Goal: Information Seeking & Learning: Learn about a topic

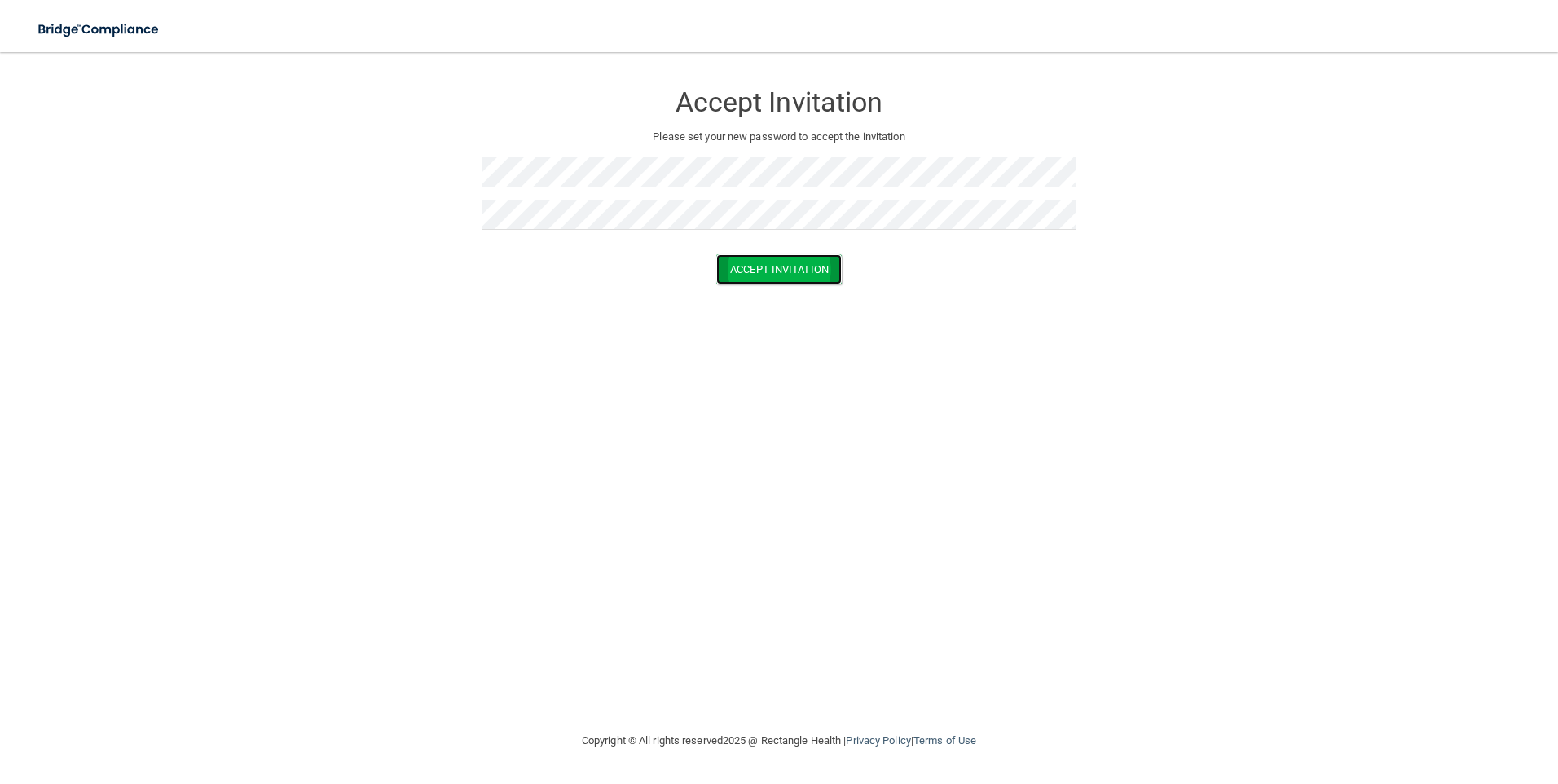
click at [753, 269] on button "Accept Invitation" at bounding box center [779, 269] width 126 height 30
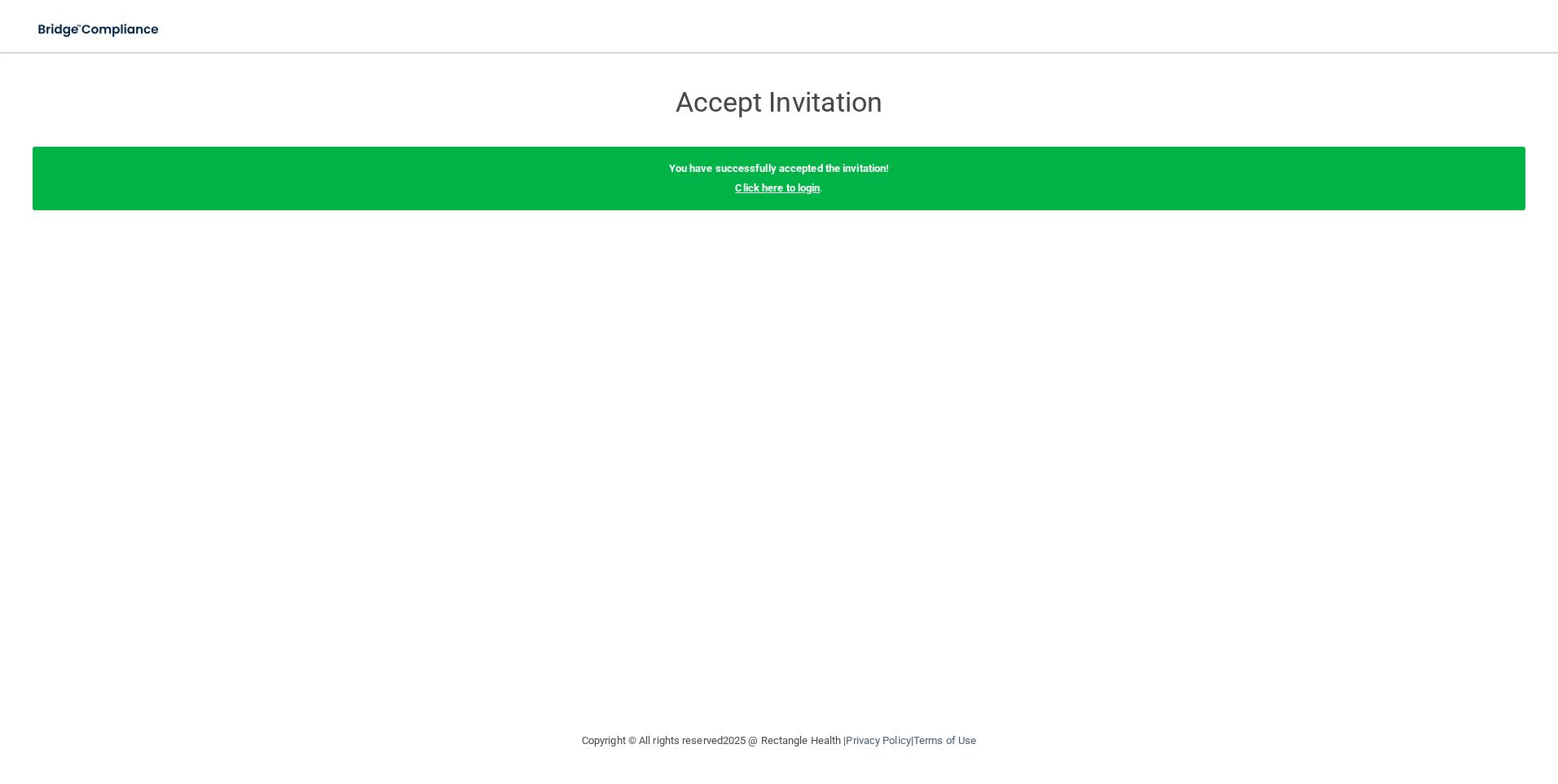
click at [782, 191] on link "Click here to login" at bounding box center [776, 187] width 85 height 13
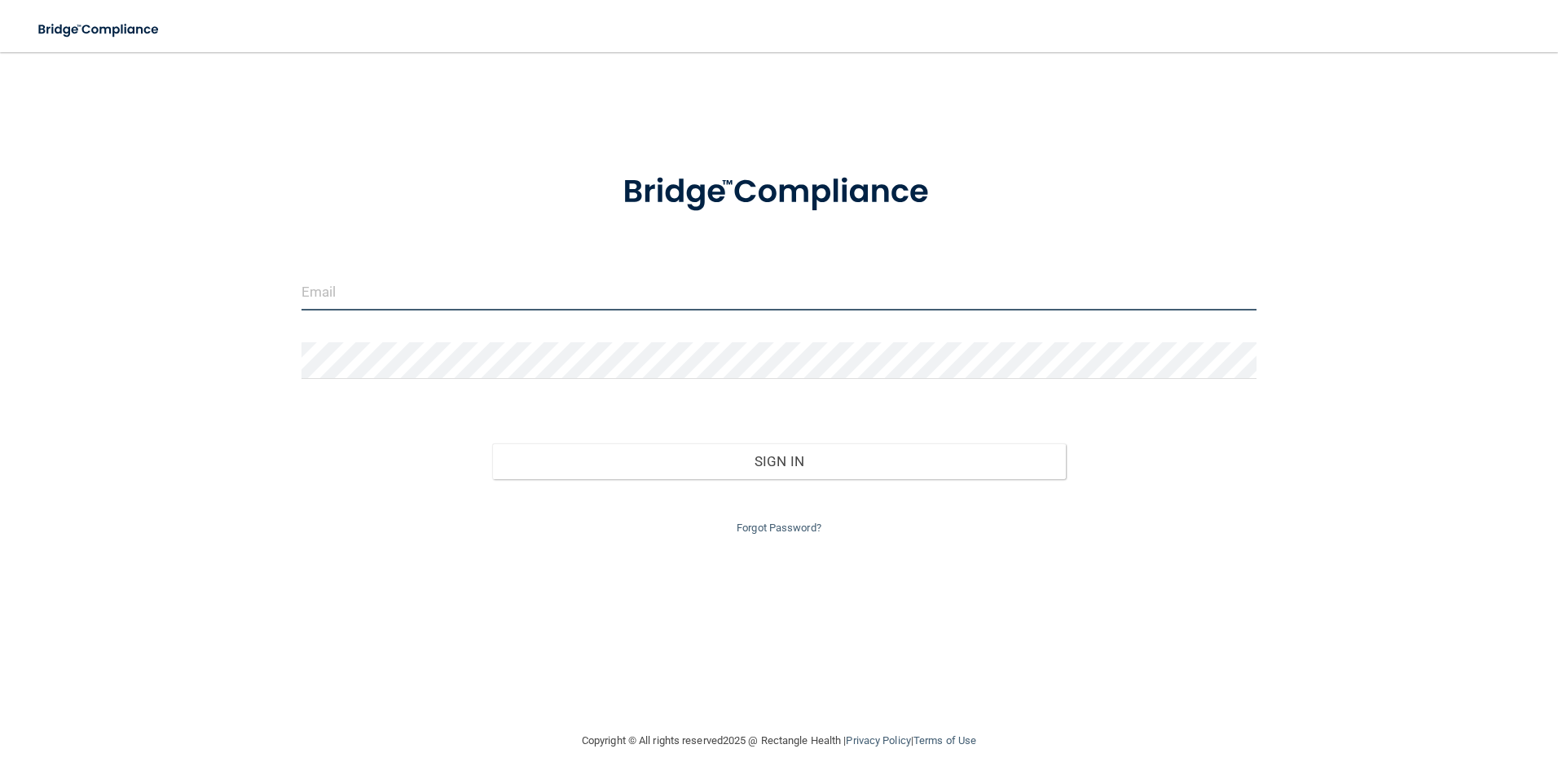
click at [421, 298] on input "email" at bounding box center [779, 292] width 956 height 37
type input "[EMAIL_ADDRESS][DOMAIN_NAME]"
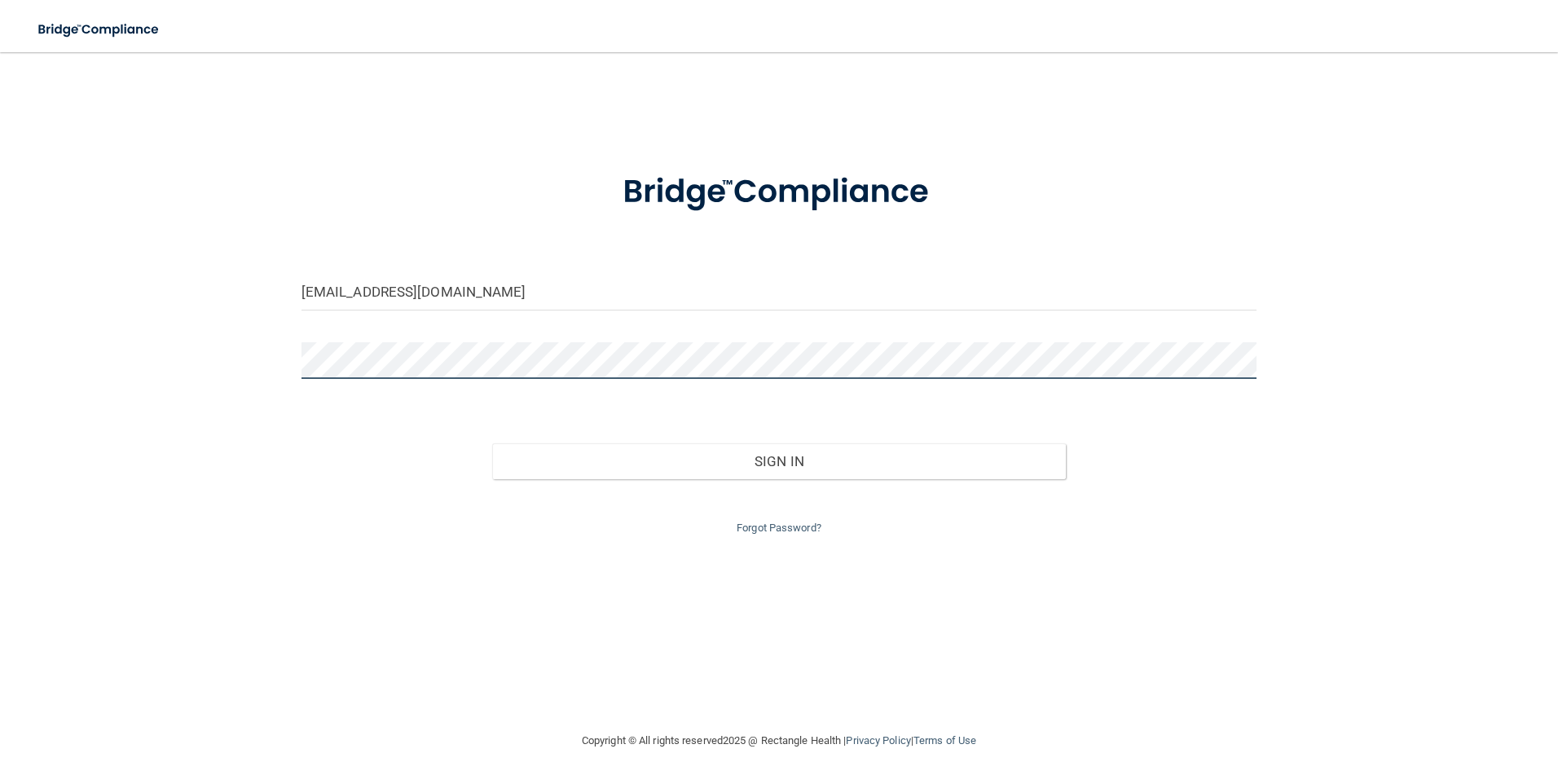
click at [492, 443] on button "Sign In" at bounding box center [779, 461] width 574 height 36
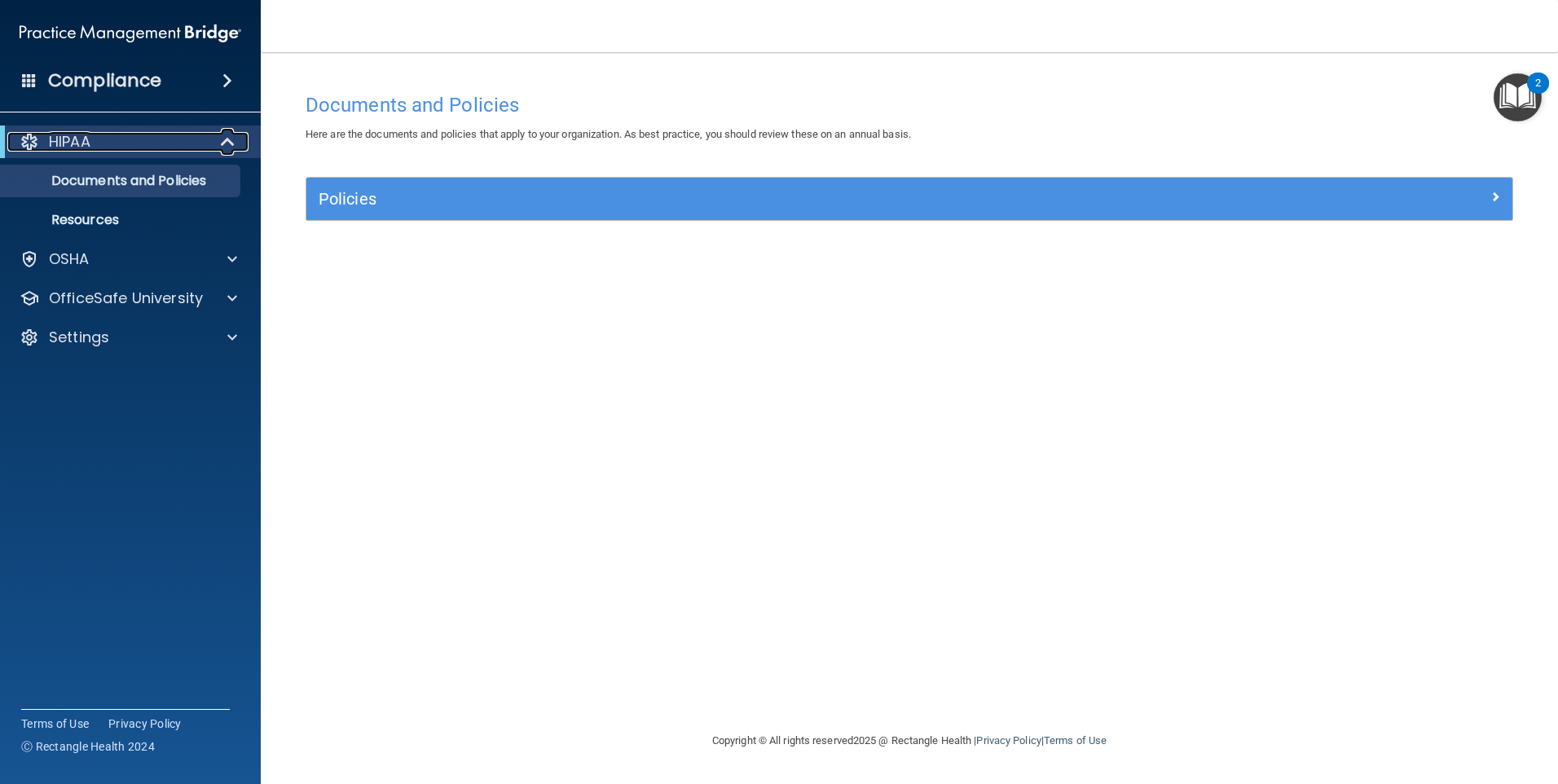
click at [76, 142] on p "HIPAA" at bounding box center [69, 141] width 42 height 19
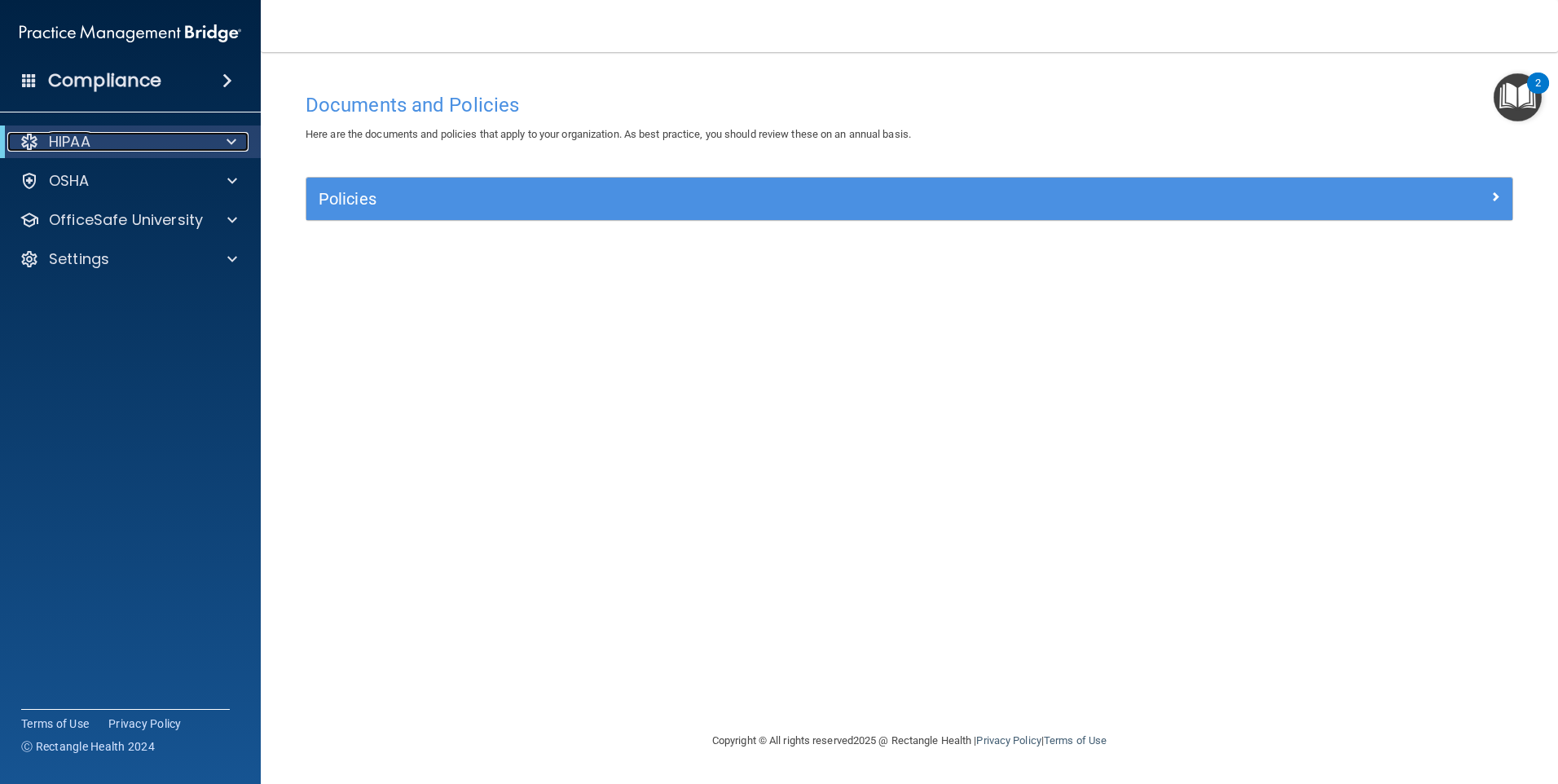
click at [168, 146] on div "HIPAA" at bounding box center [108, 141] width 202 height 19
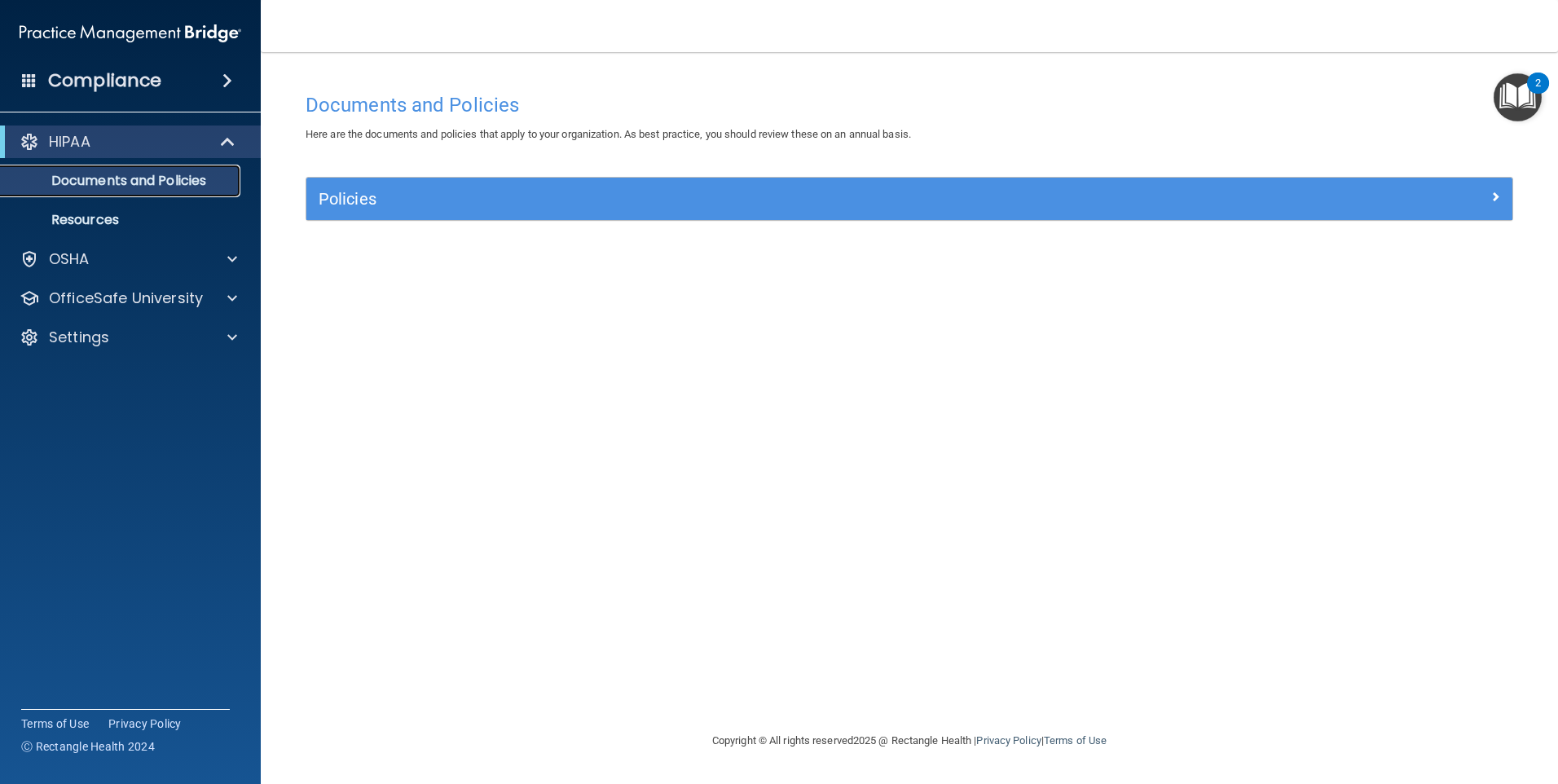
click at [124, 184] on p "Documents and Policies" at bounding box center [122, 180] width 223 height 16
click at [125, 81] on h4 "Compliance" at bounding box center [104, 80] width 113 height 23
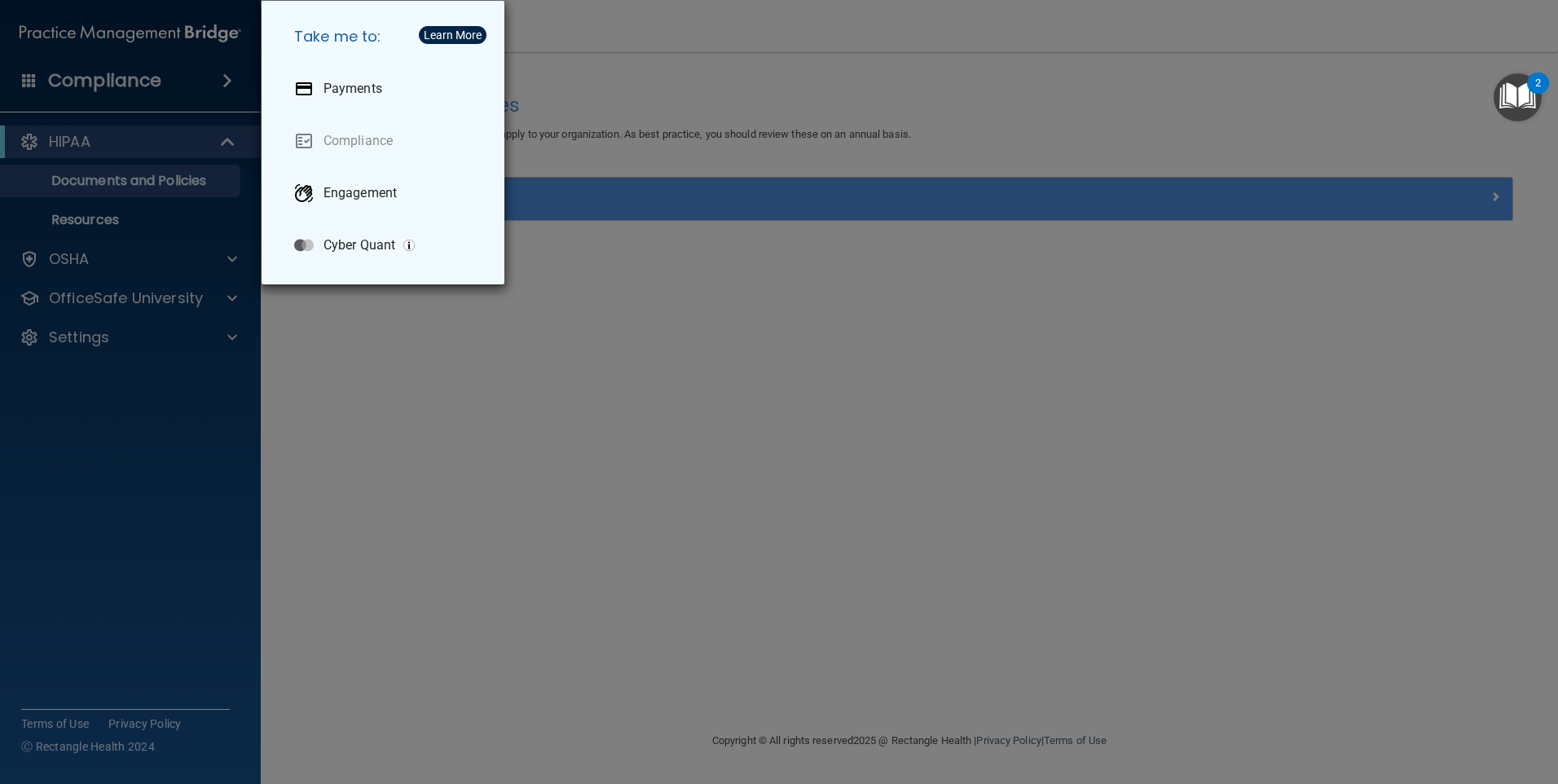
click at [113, 150] on div "Take me to: Payments Compliance Engagement Cyber Quant" at bounding box center [779, 392] width 1558 height 784
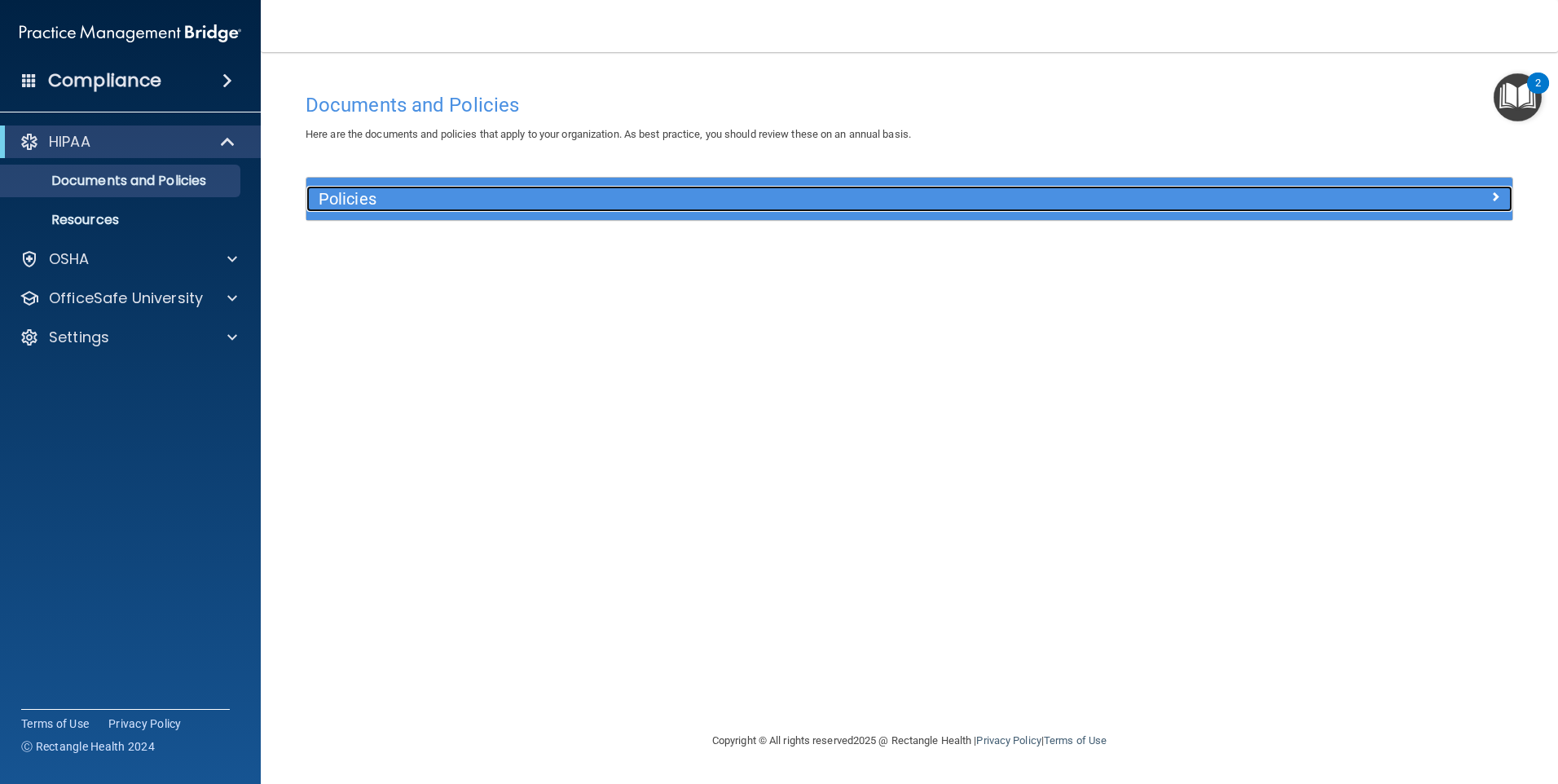
click at [364, 202] on h5 "Policies" at bounding box center [759, 198] width 880 height 18
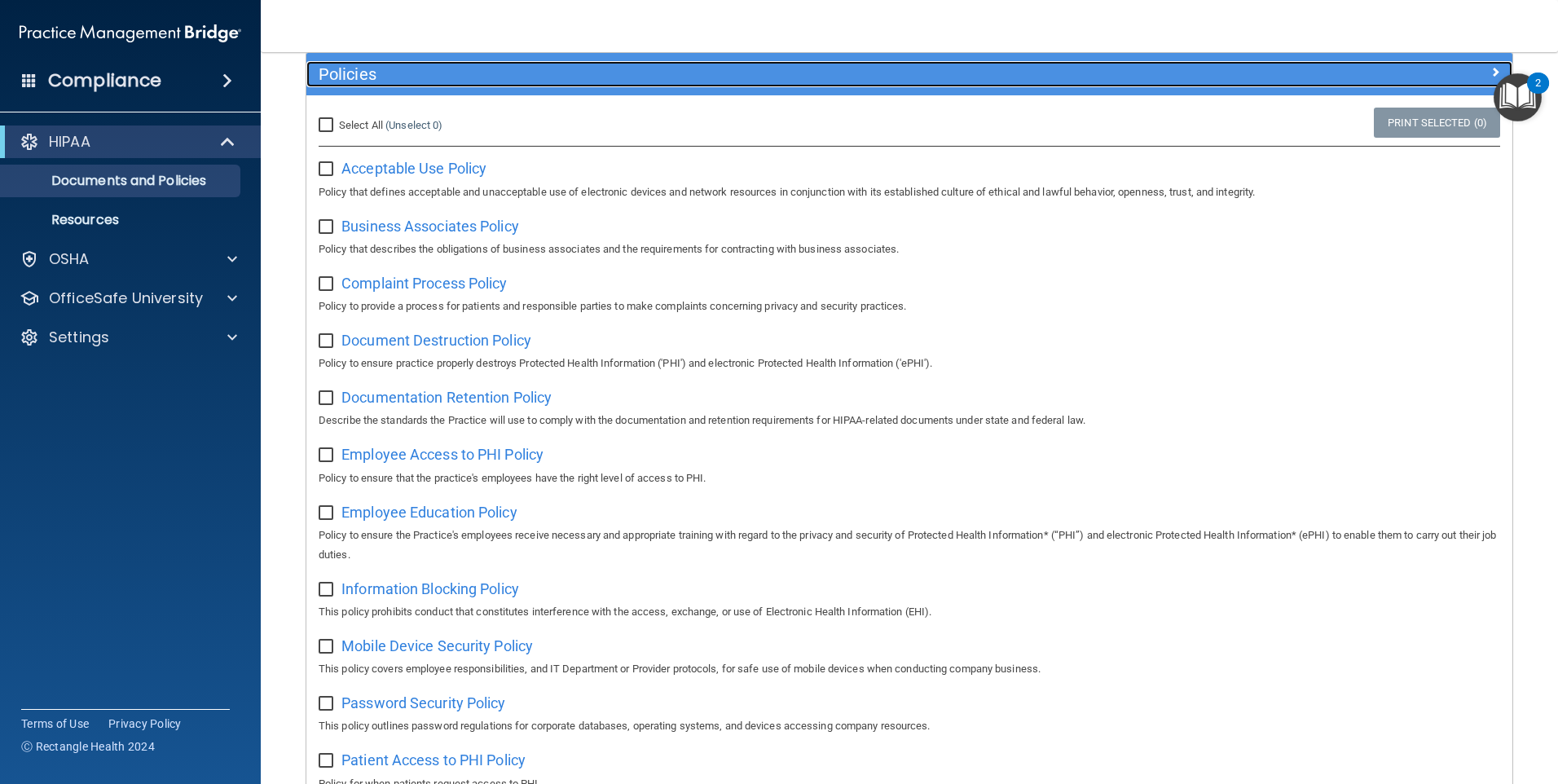
scroll to position [163, 0]
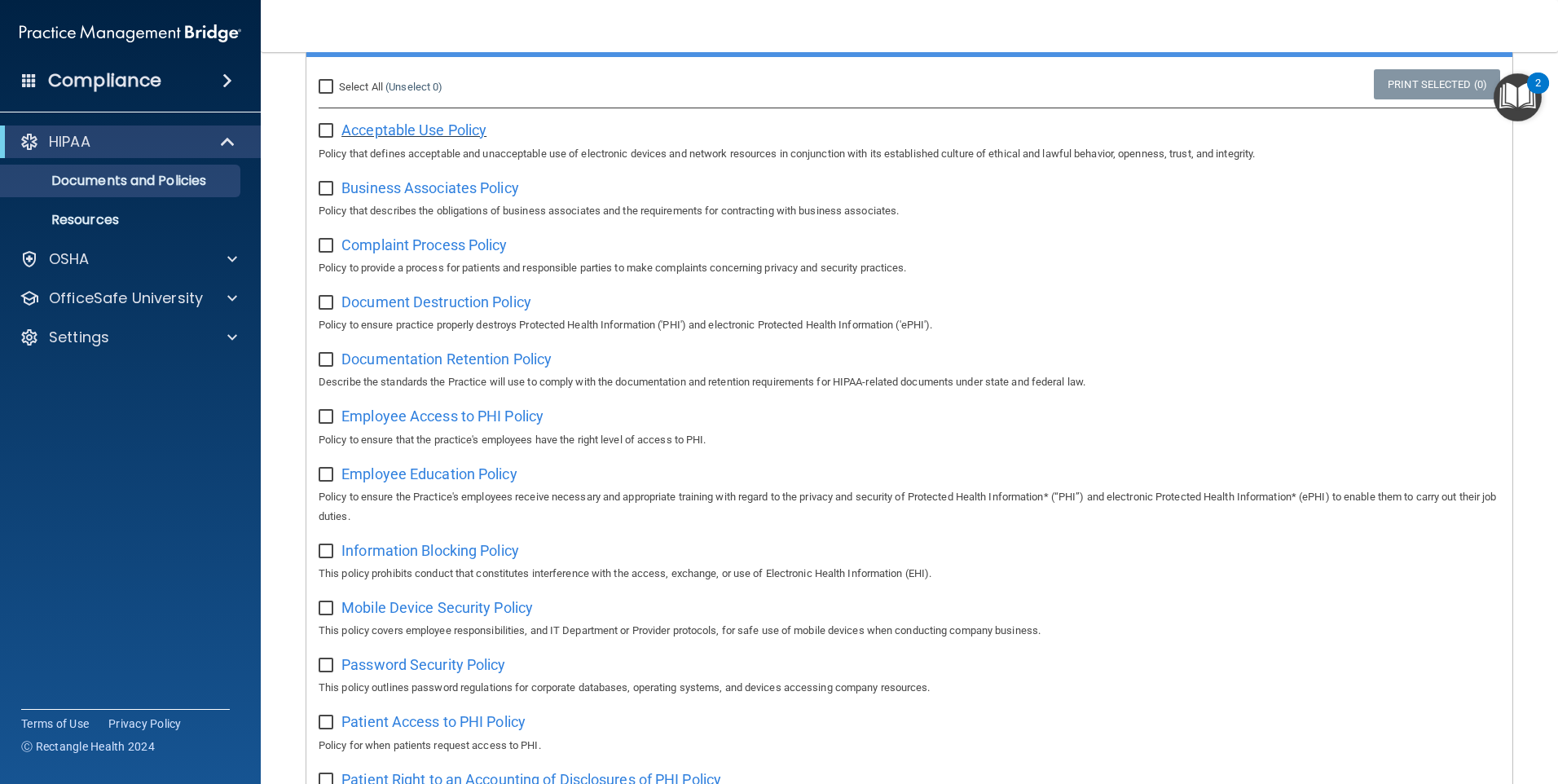
click at [397, 131] on span "Acceptable Use Policy" at bounding box center [413, 130] width 145 height 17
click at [329, 134] on input "checkbox" at bounding box center [328, 131] width 18 height 13
checkbox input "true"
click at [325, 90] on input "Select All (Unselect 1) Unselect All" at bounding box center [328, 87] width 18 height 13
checkbox input "true"
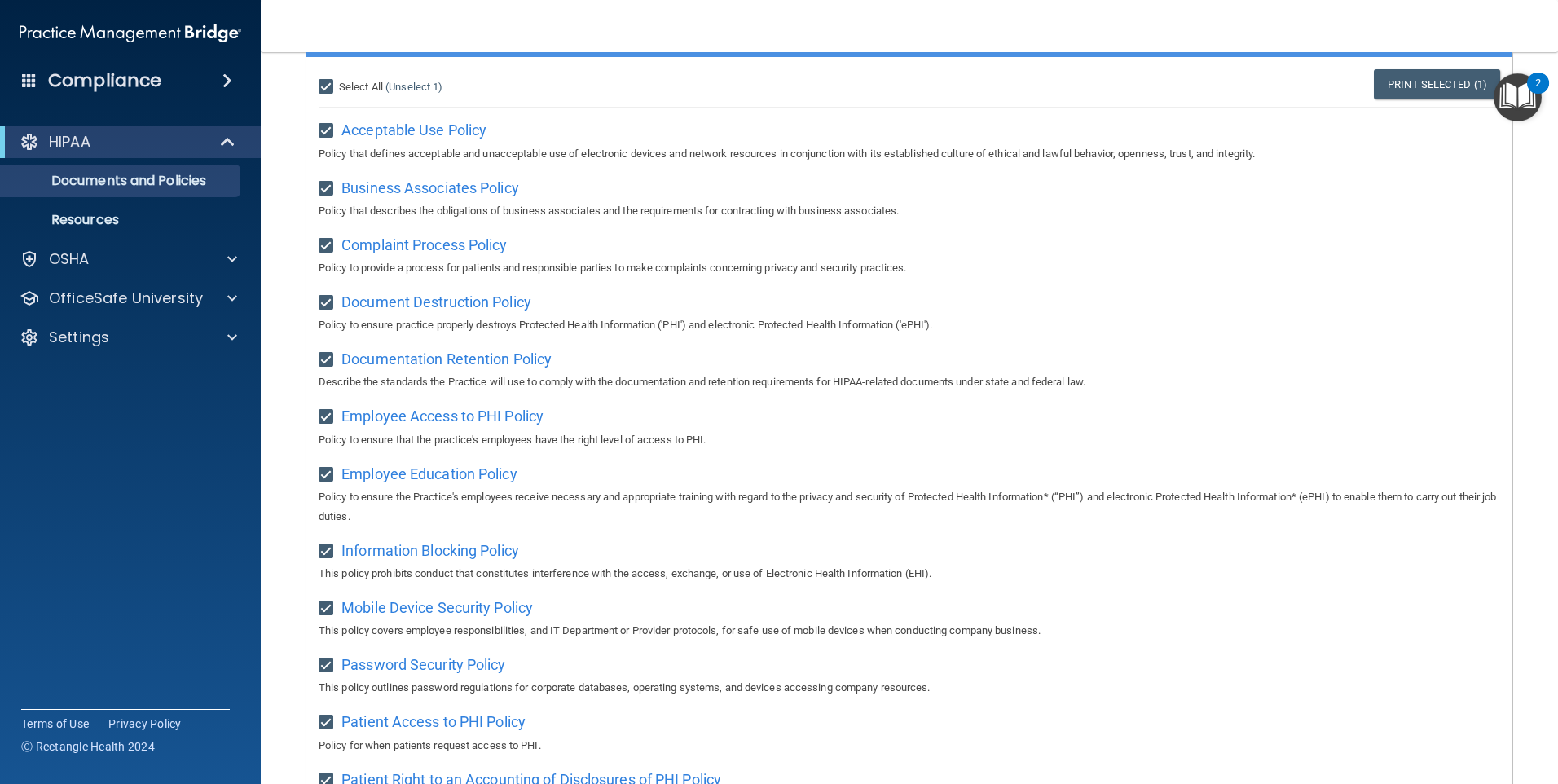
checkbox input "true"
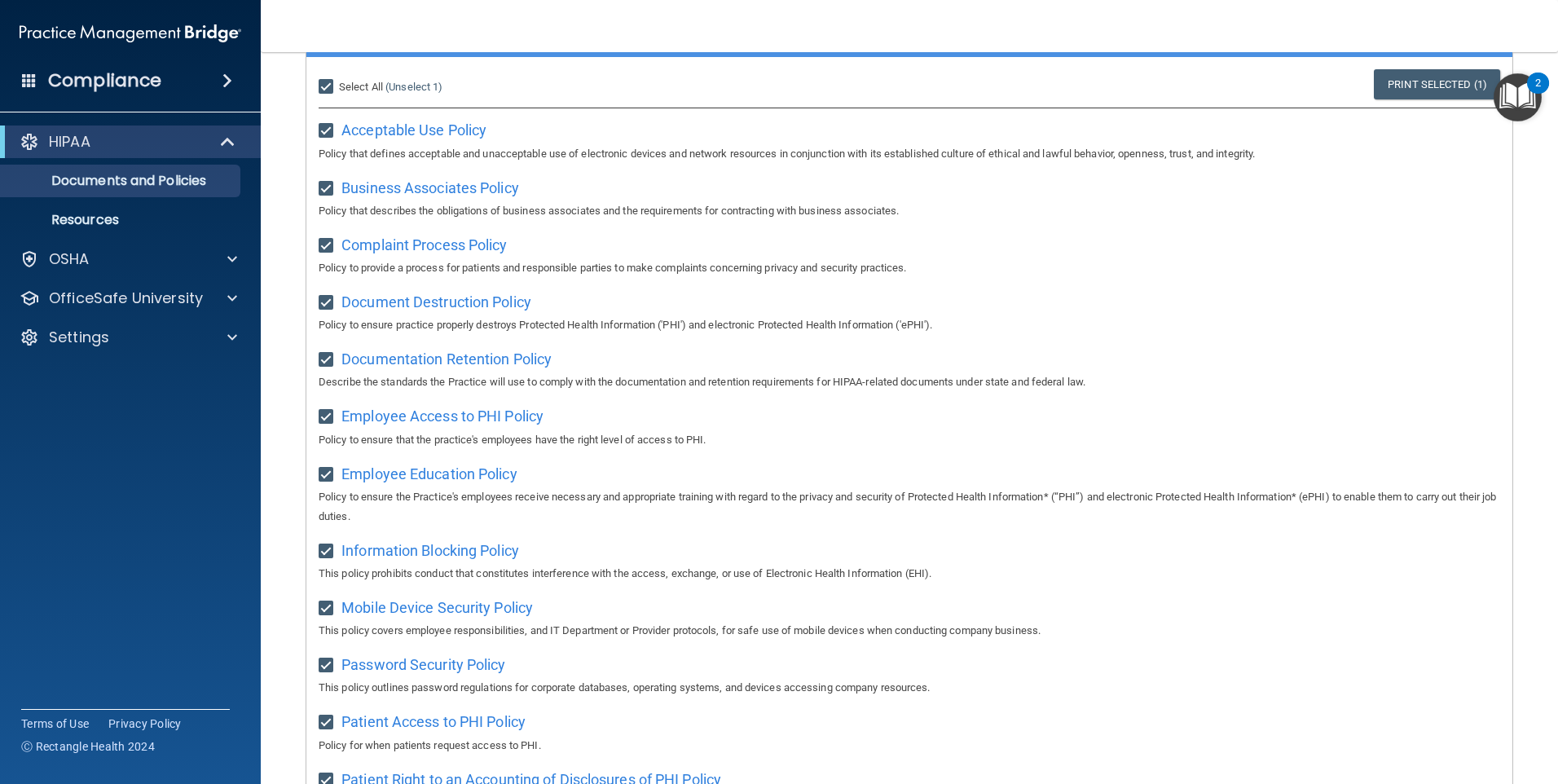
checkbox input "true"
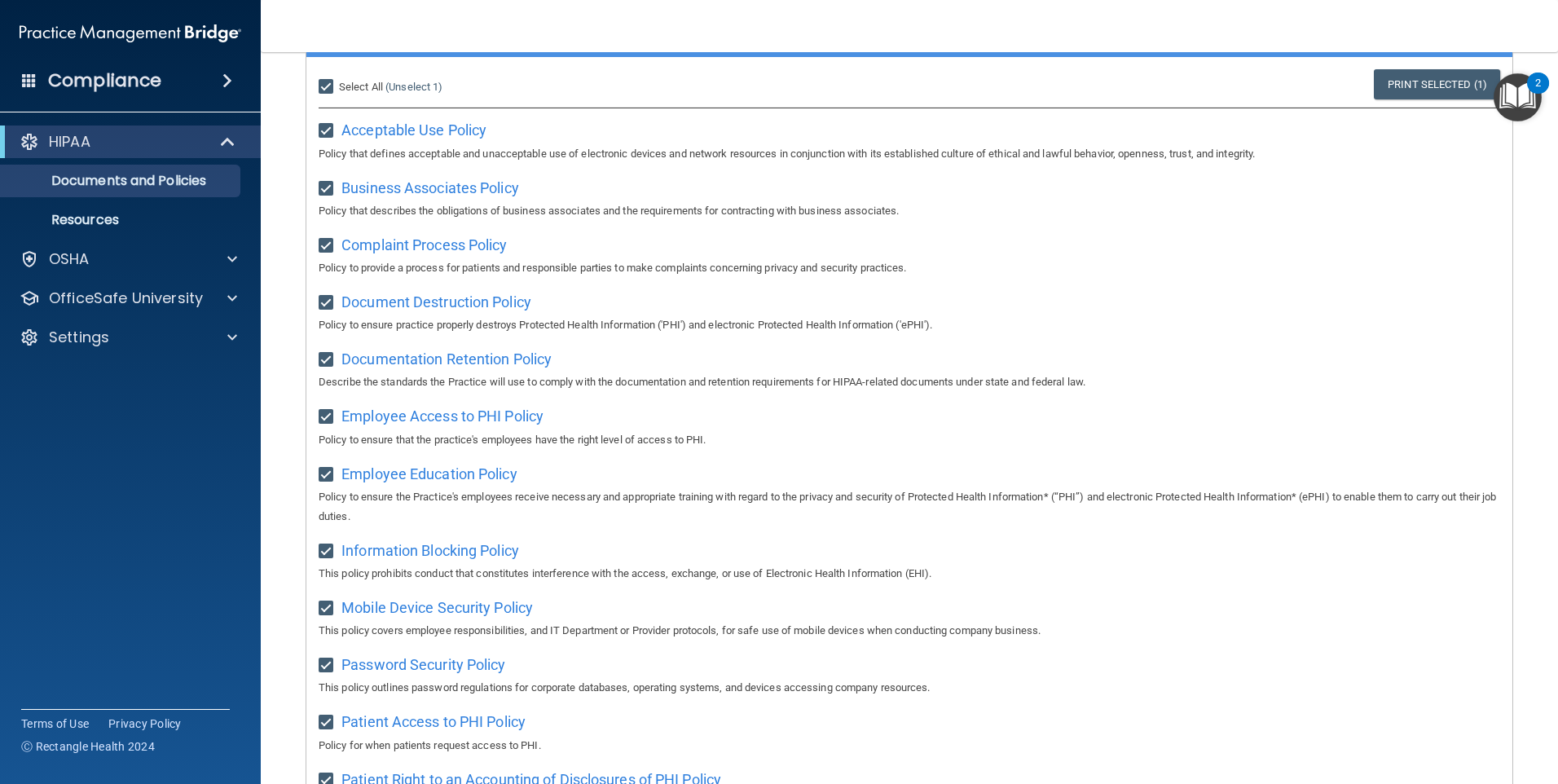
checkbox input "true"
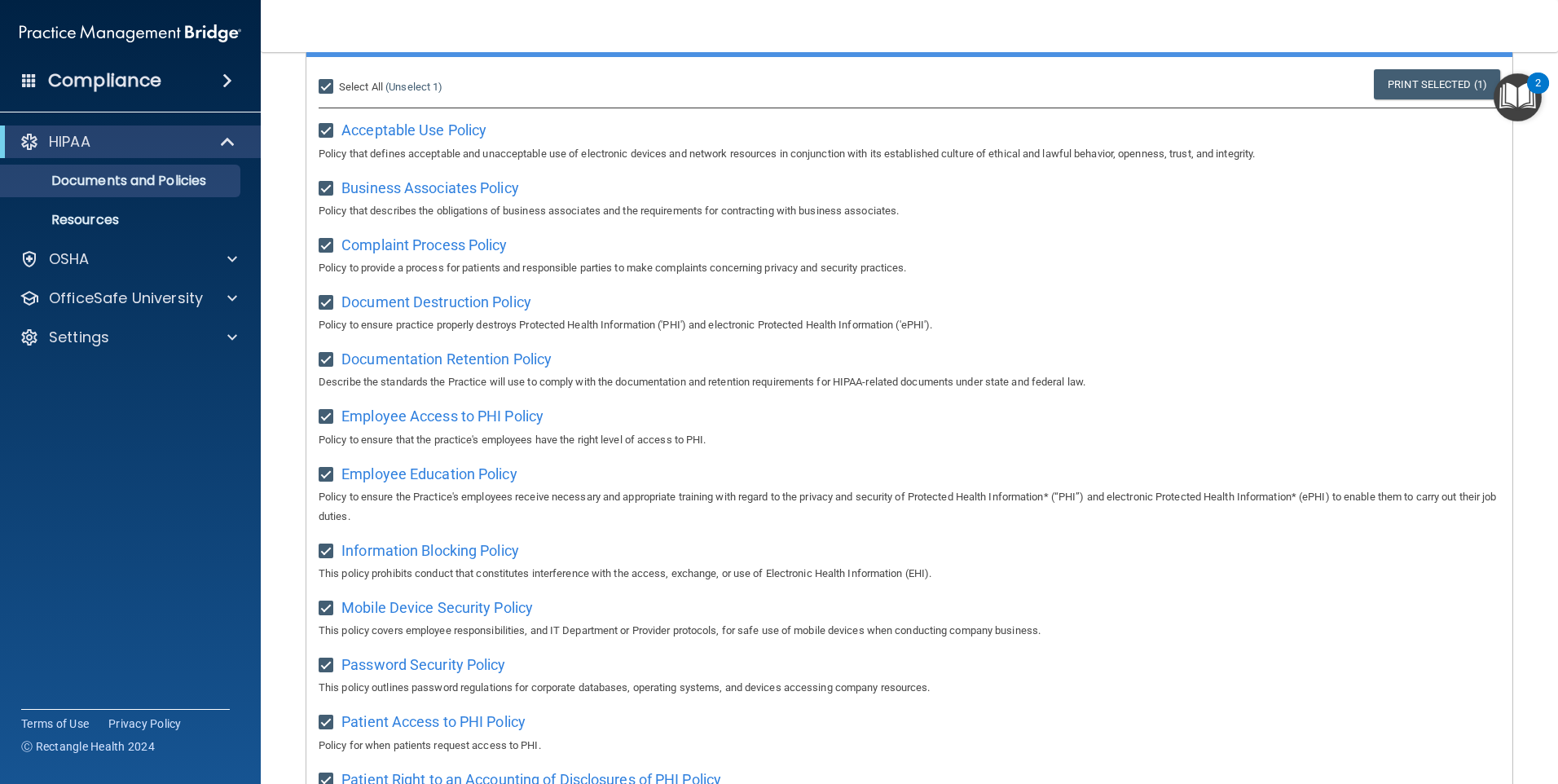
checkbox input "true"
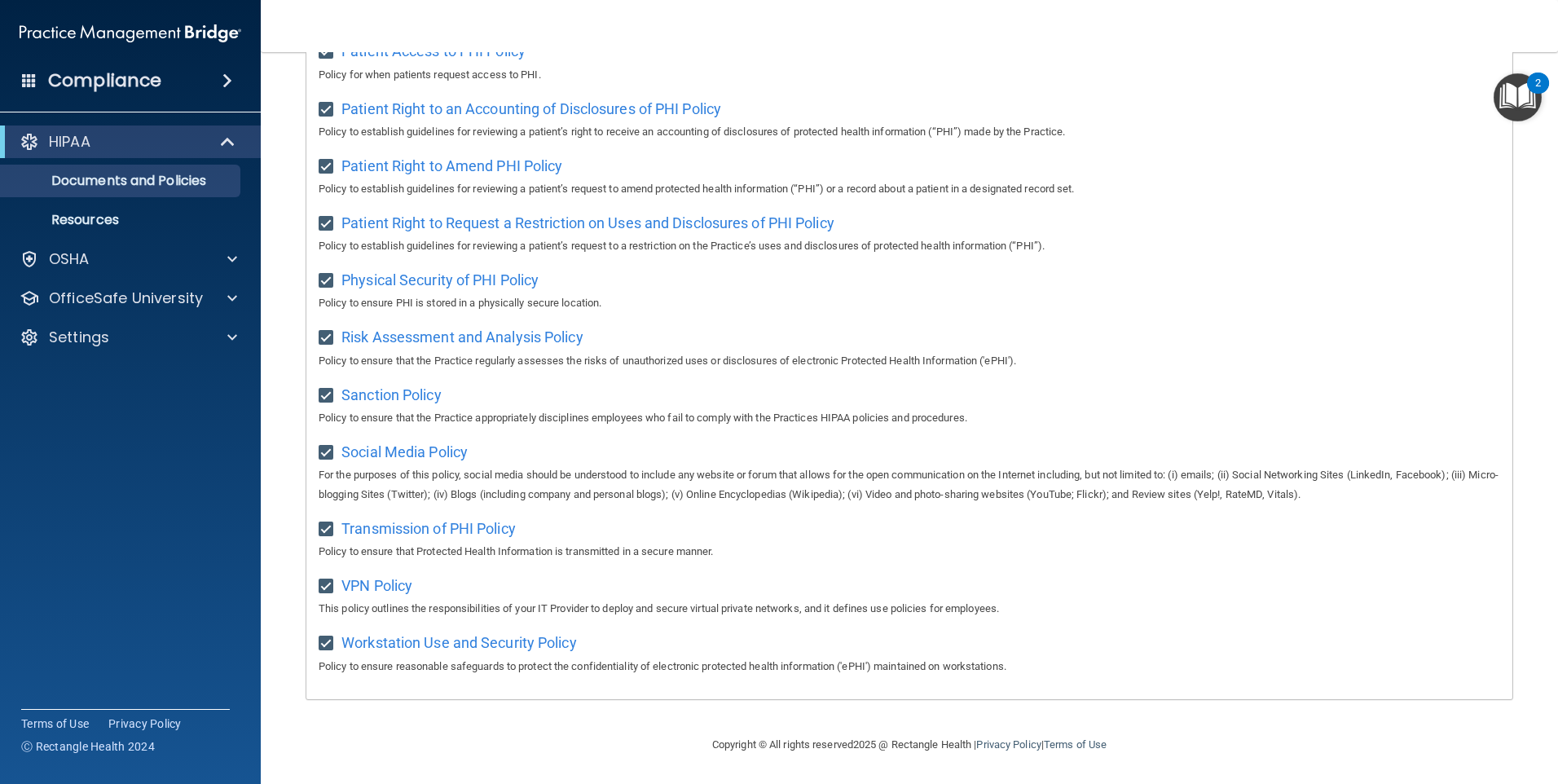
scroll to position [851, 0]
click at [120, 228] on link "Resources" at bounding box center [112, 219] width 257 height 33
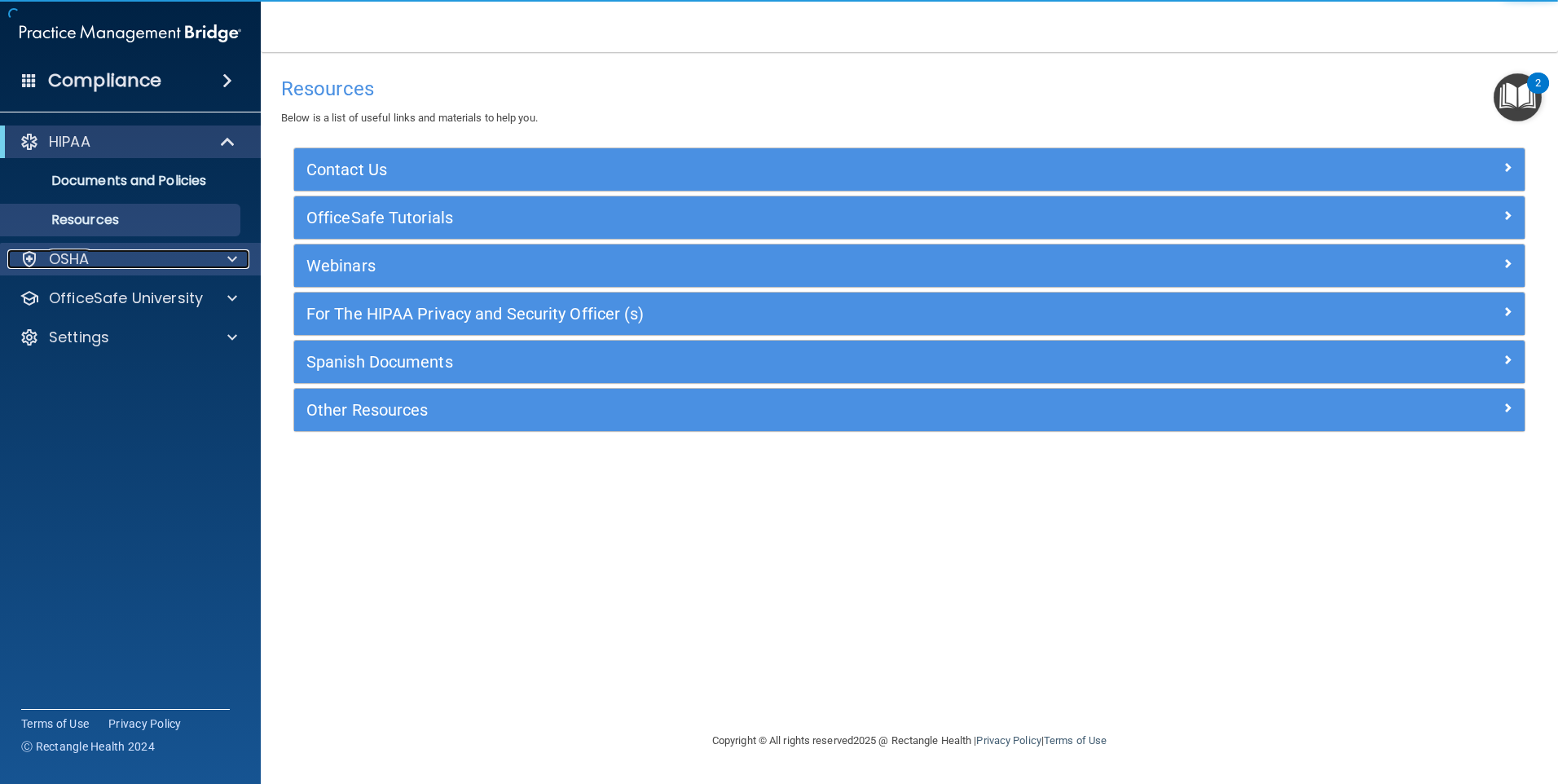
click at [128, 251] on div "OSHA" at bounding box center [108, 259] width 202 height 19
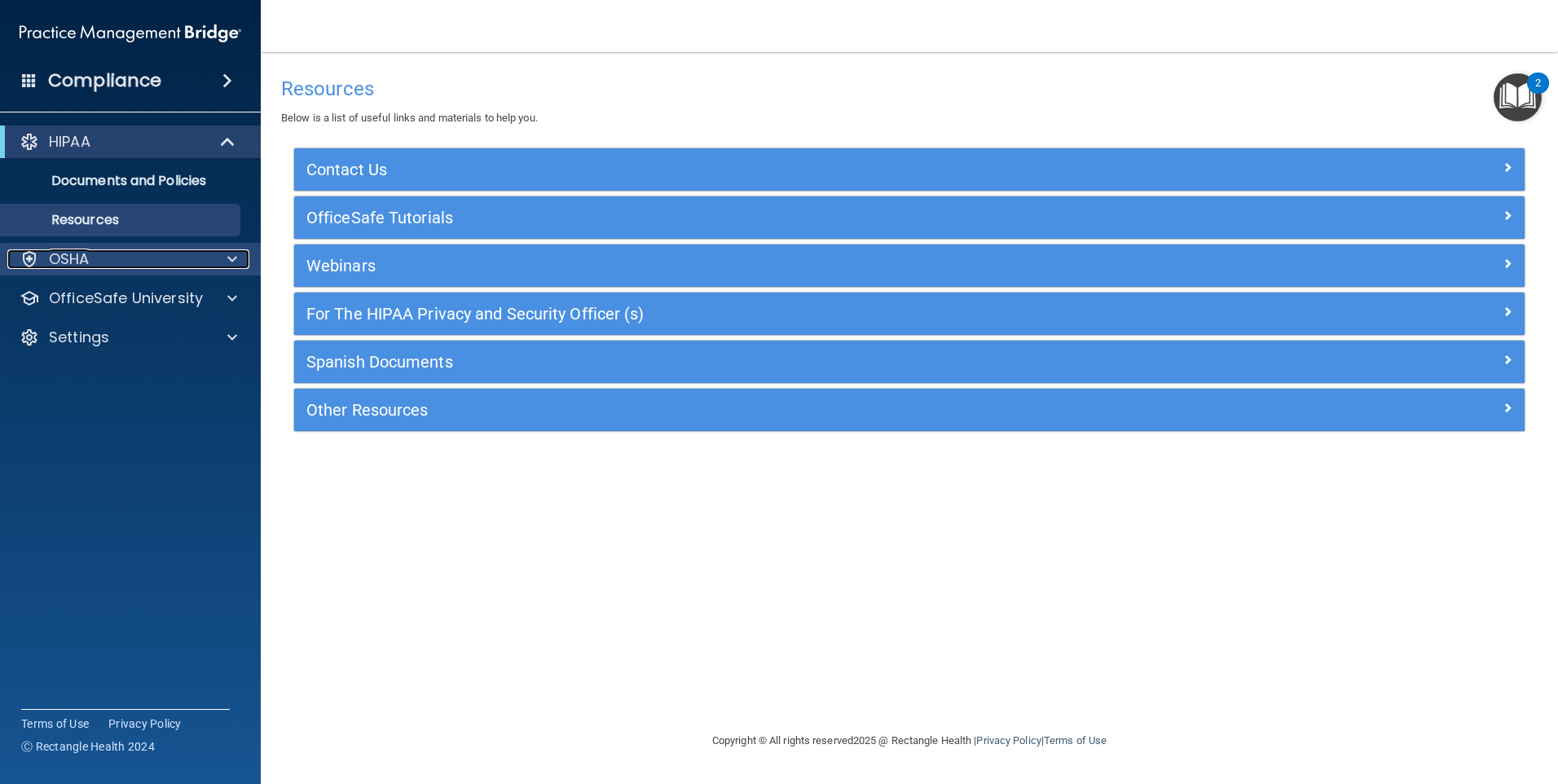
click at [202, 253] on div "OSHA" at bounding box center [108, 259] width 202 height 19
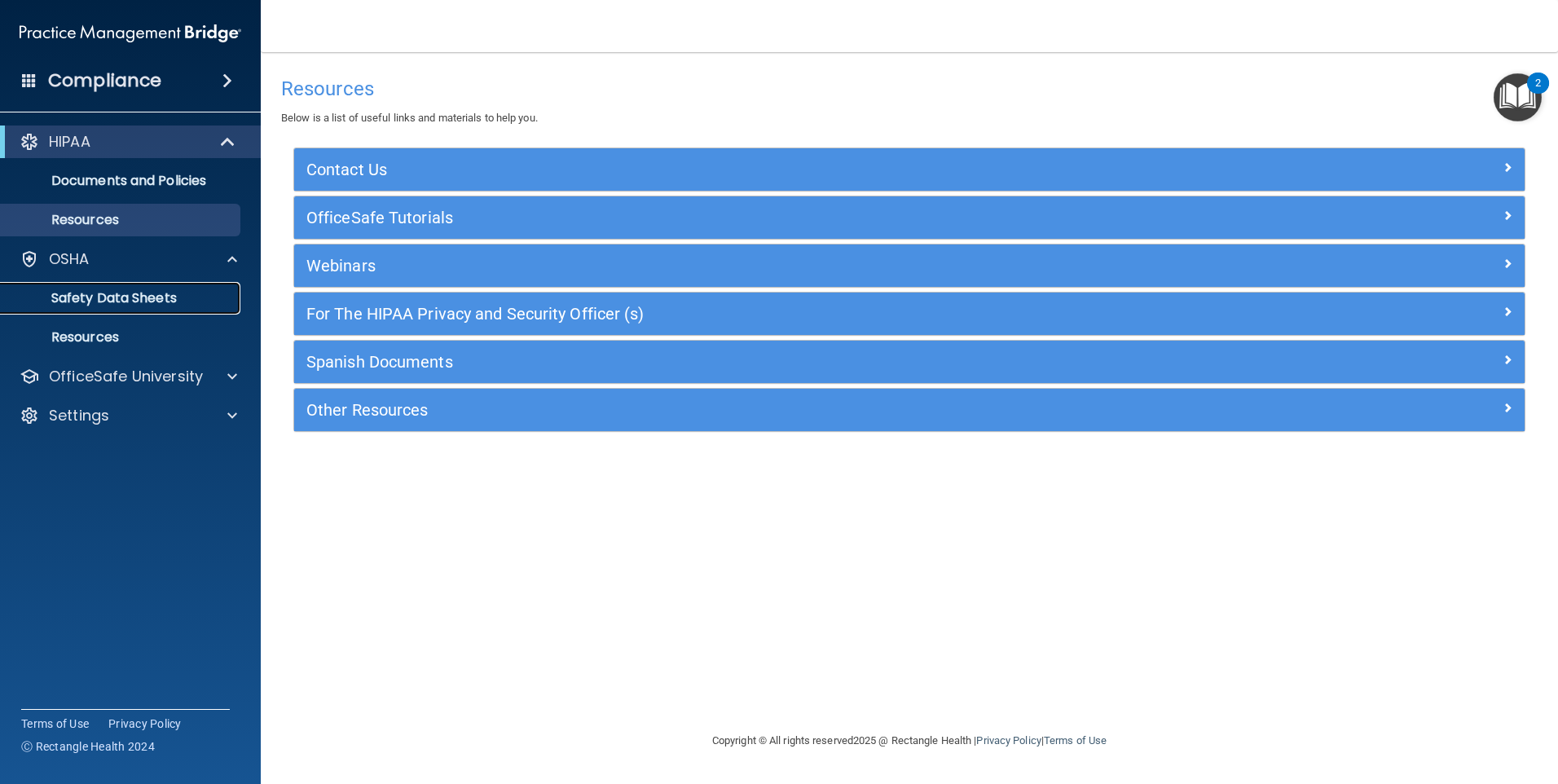
click at [174, 302] on p "Safety Data Sheets" at bounding box center [122, 298] width 223 height 16
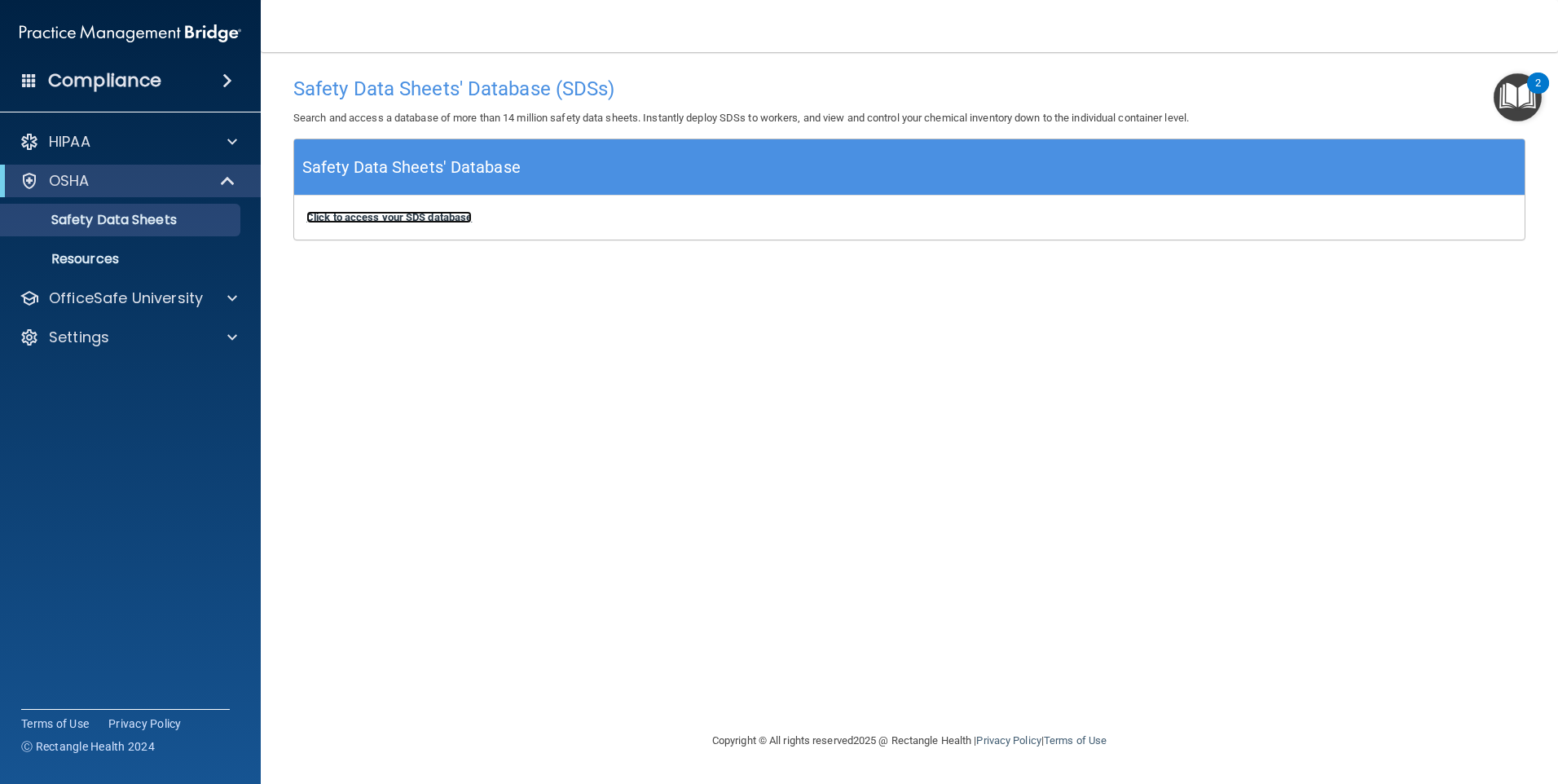
click at [384, 221] on b "Click to access your SDS database" at bounding box center [389, 217] width 166 height 13
click at [126, 269] on link "Resources" at bounding box center [112, 259] width 257 height 33
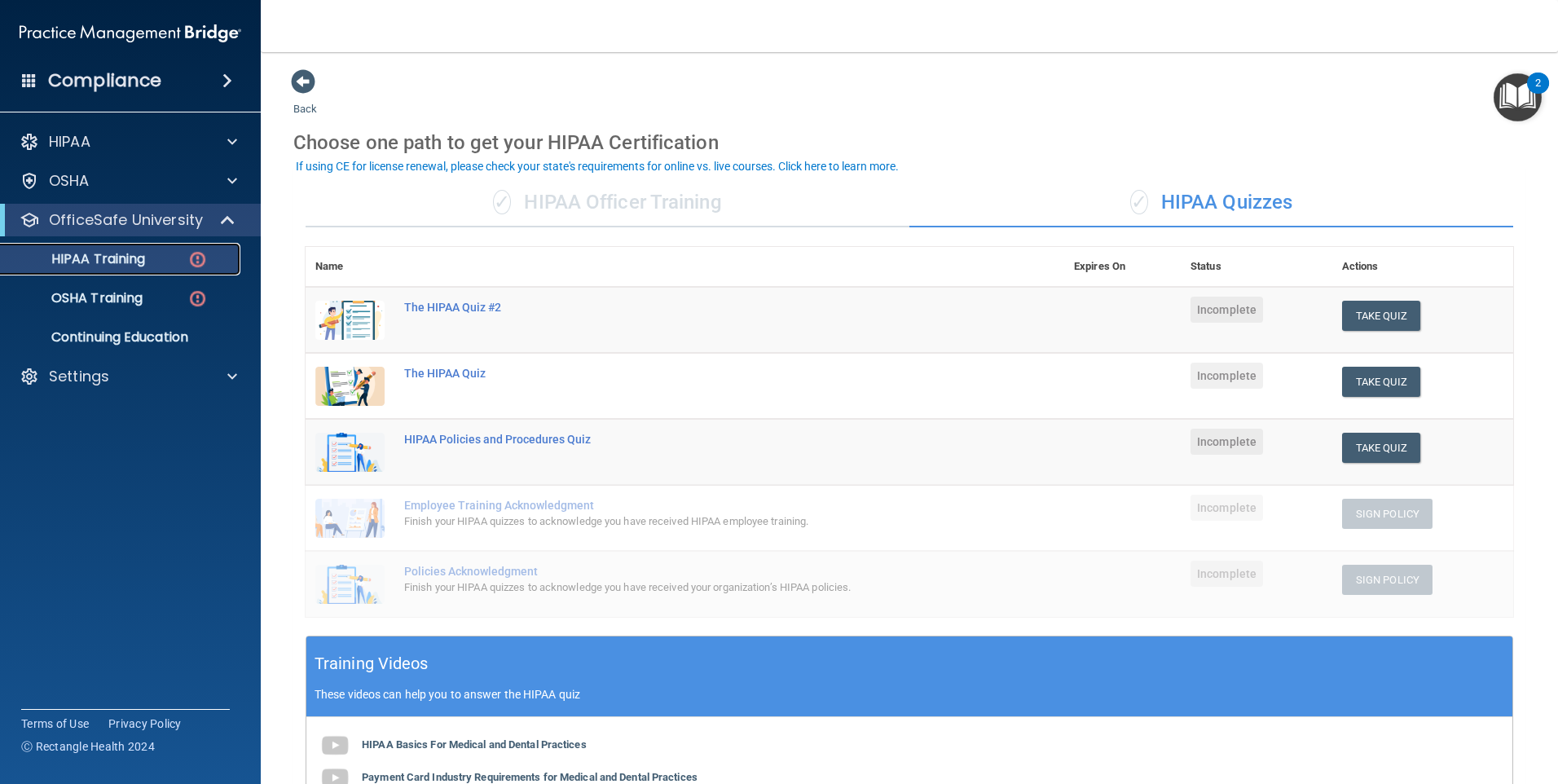
click at [105, 256] on p "HIPAA Training" at bounding box center [78, 259] width 135 height 16
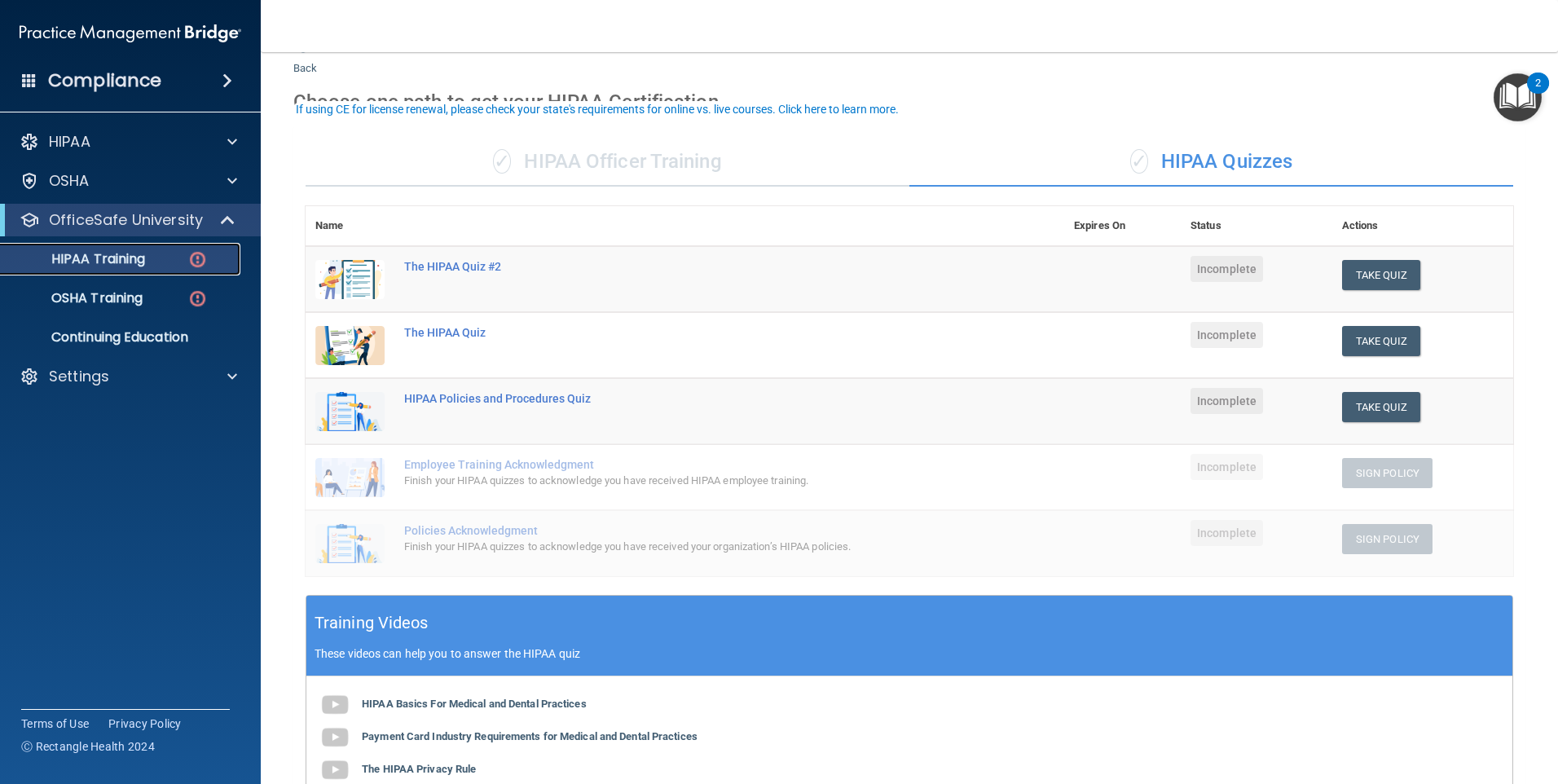
scroll to position [32, 0]
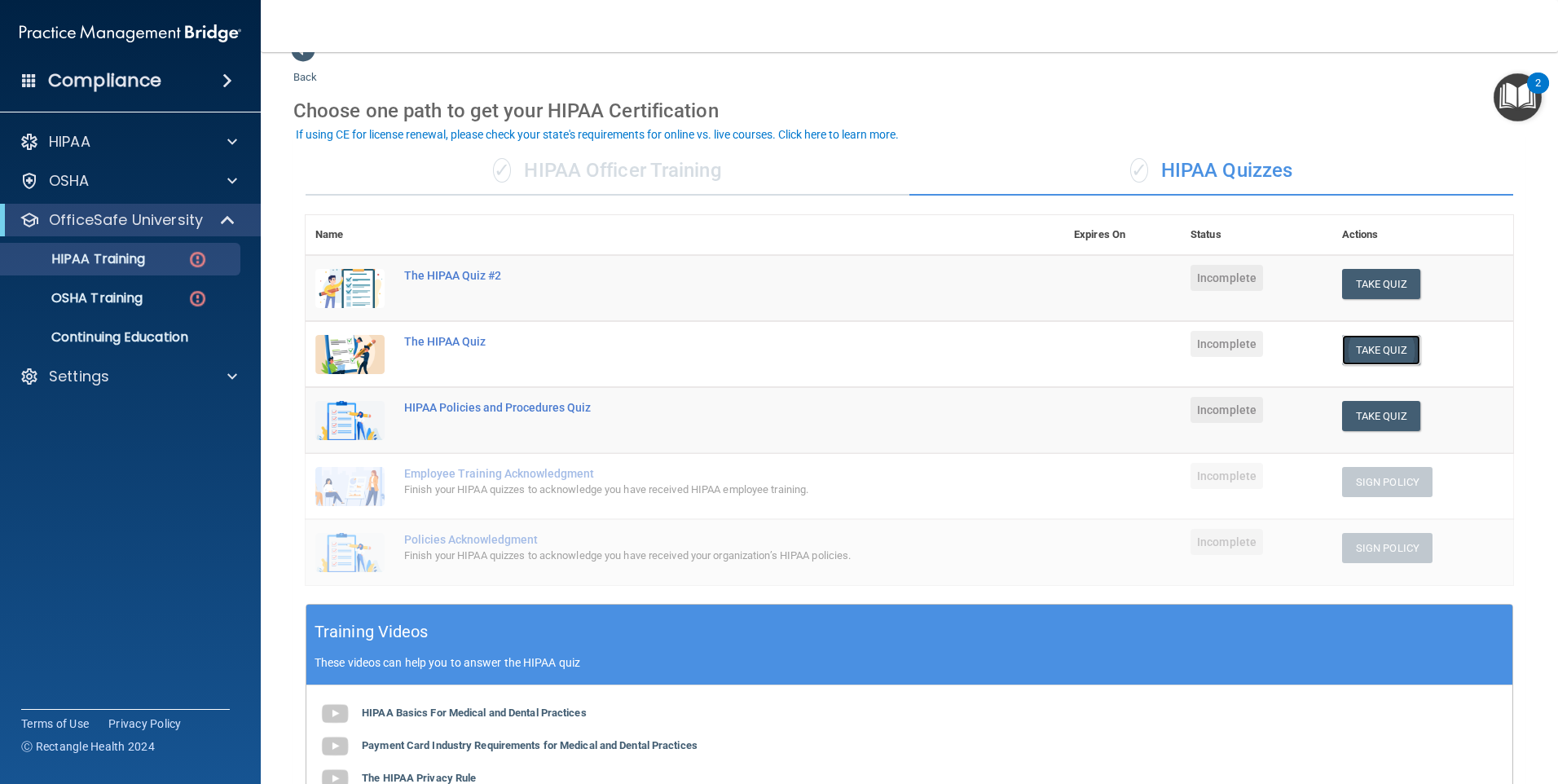
click at [1371, 343] on button "Take Quiz" at bounding box center [1381, 350] width 78 height 30
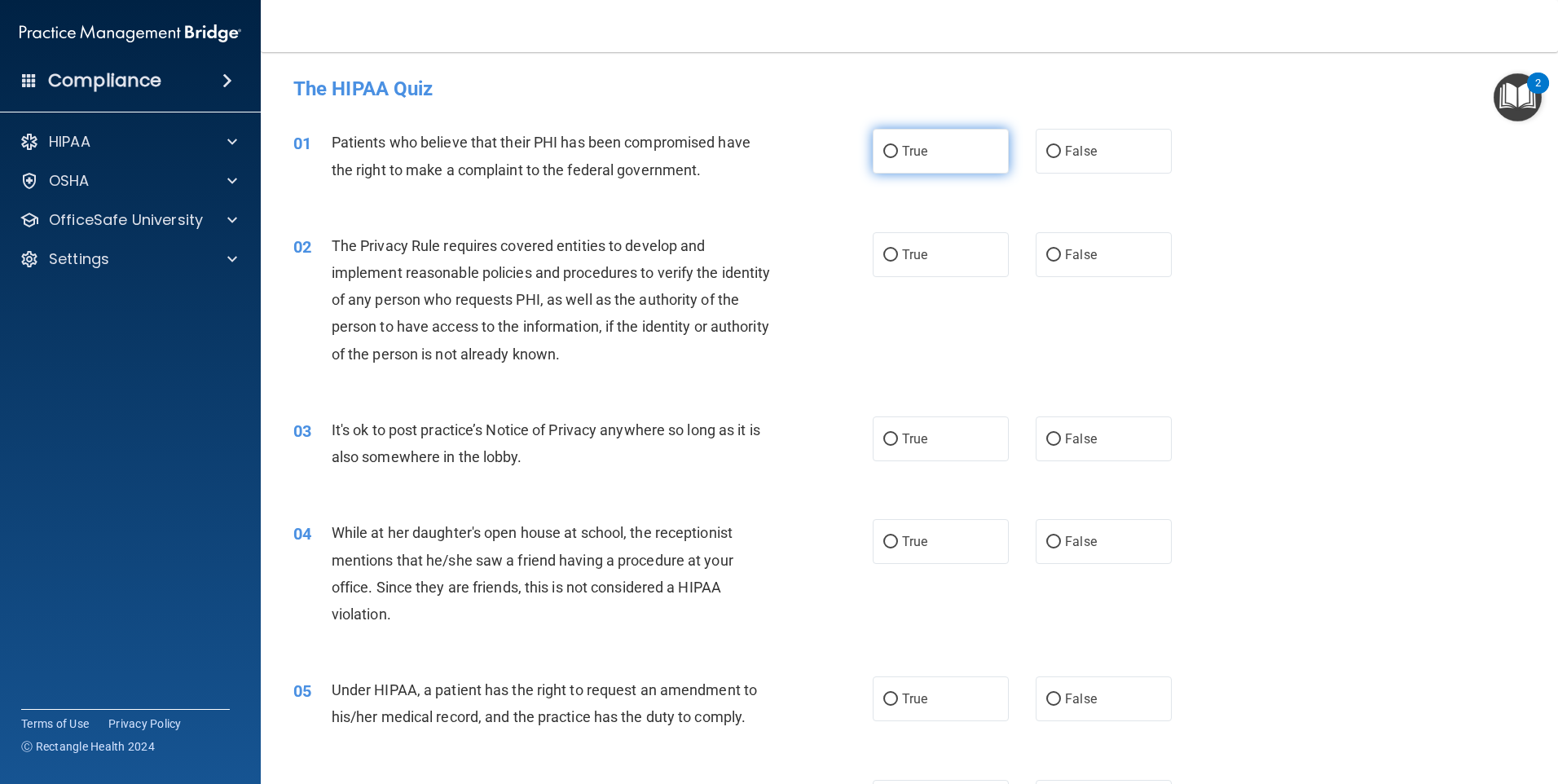
click at [884, 153] on input "True" at bounding box center [891, 151] width 15 height 13
radio input "true"
click at [884, 255] on input "True" at bounding box center [891, 255] width 15 height 13
radio input "true"
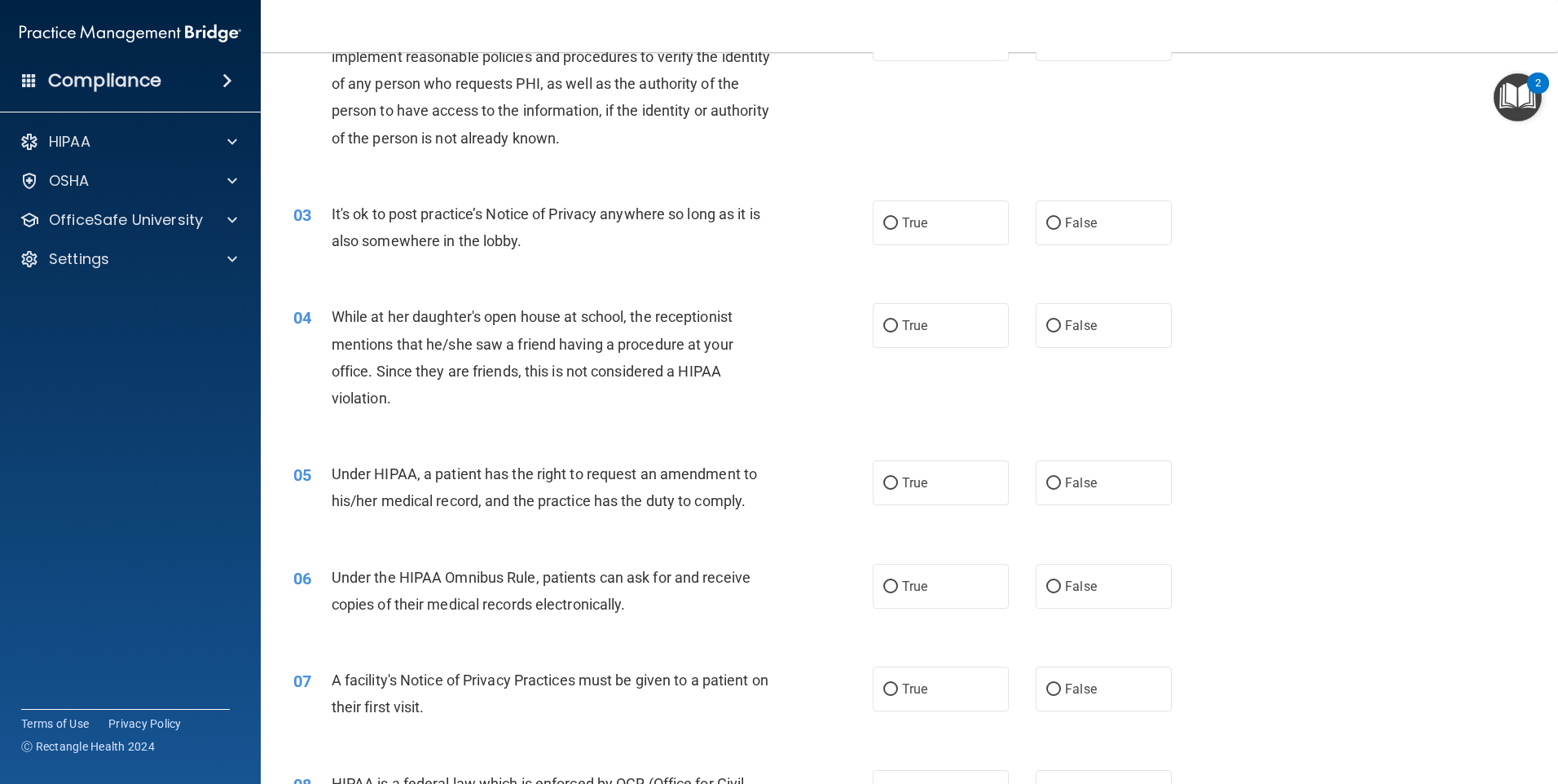
scroll to position [244, 0]
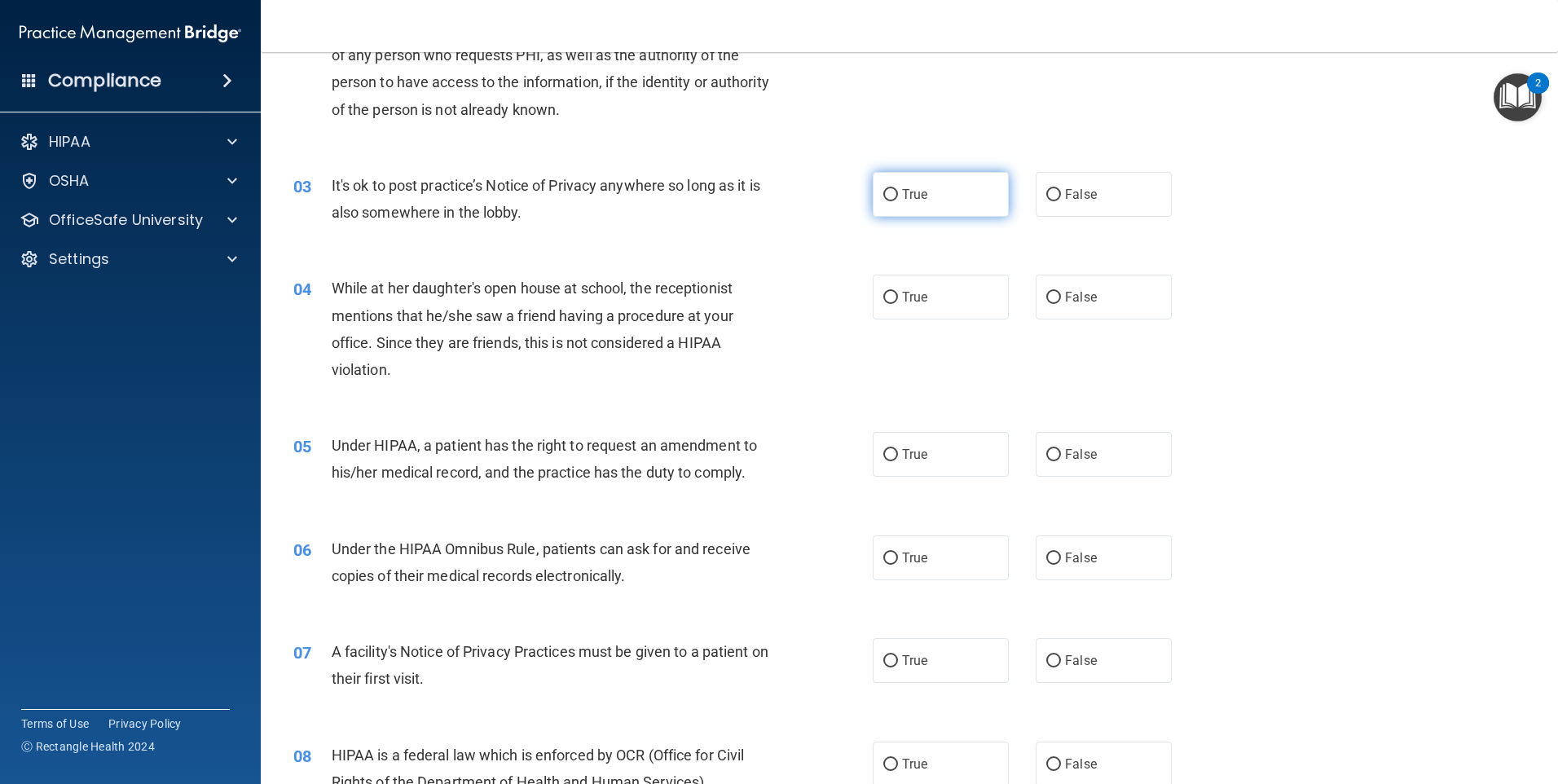
click at [884, 195] on input "True" at bounding box center [891, 195] width 15 height 13
radio input "true"
click at [1049, 300] on input "False" at bounding box center [1053, 298] width 15 height 13
radio input "true"
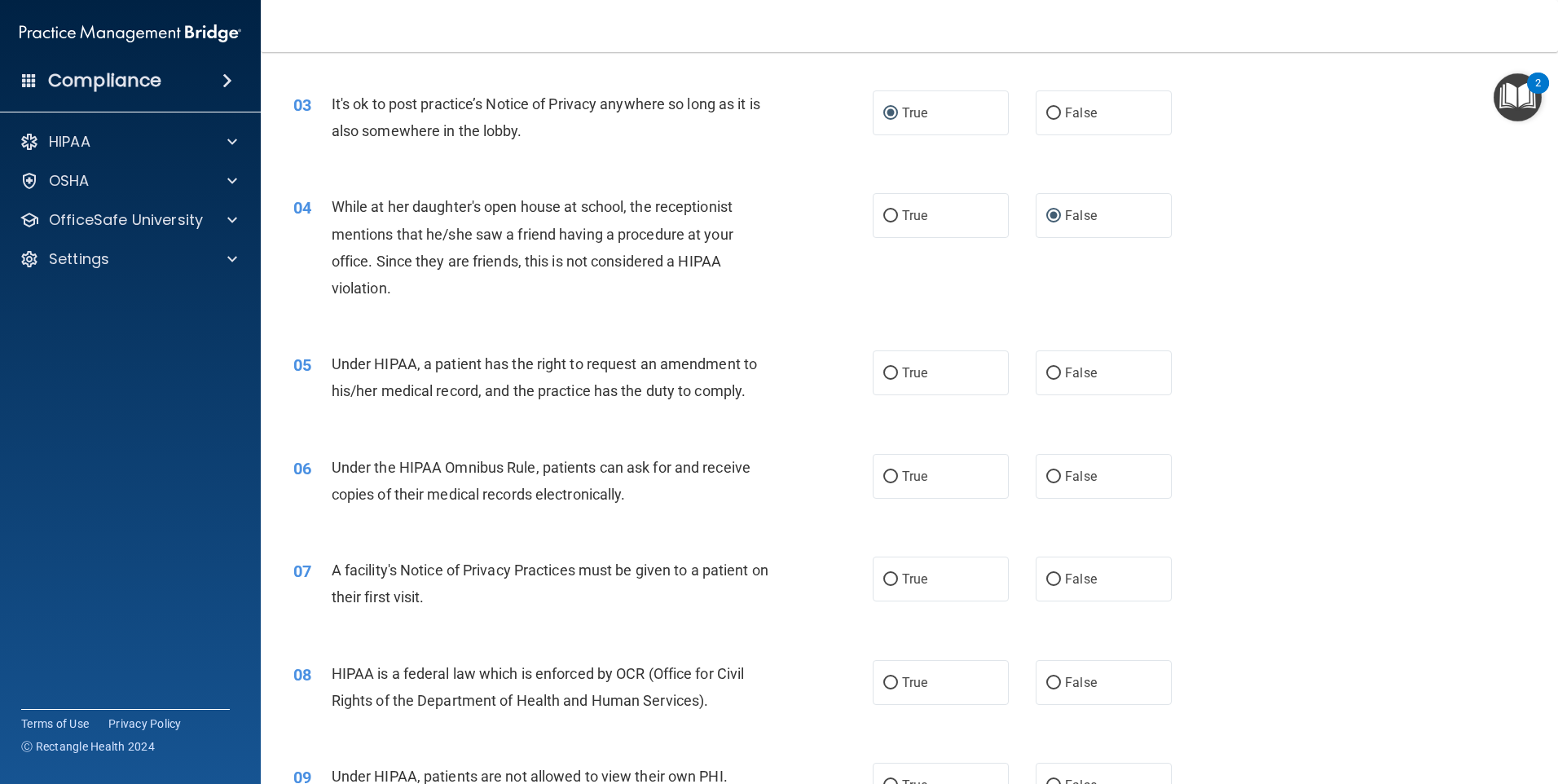
scroll to position [407, 0]
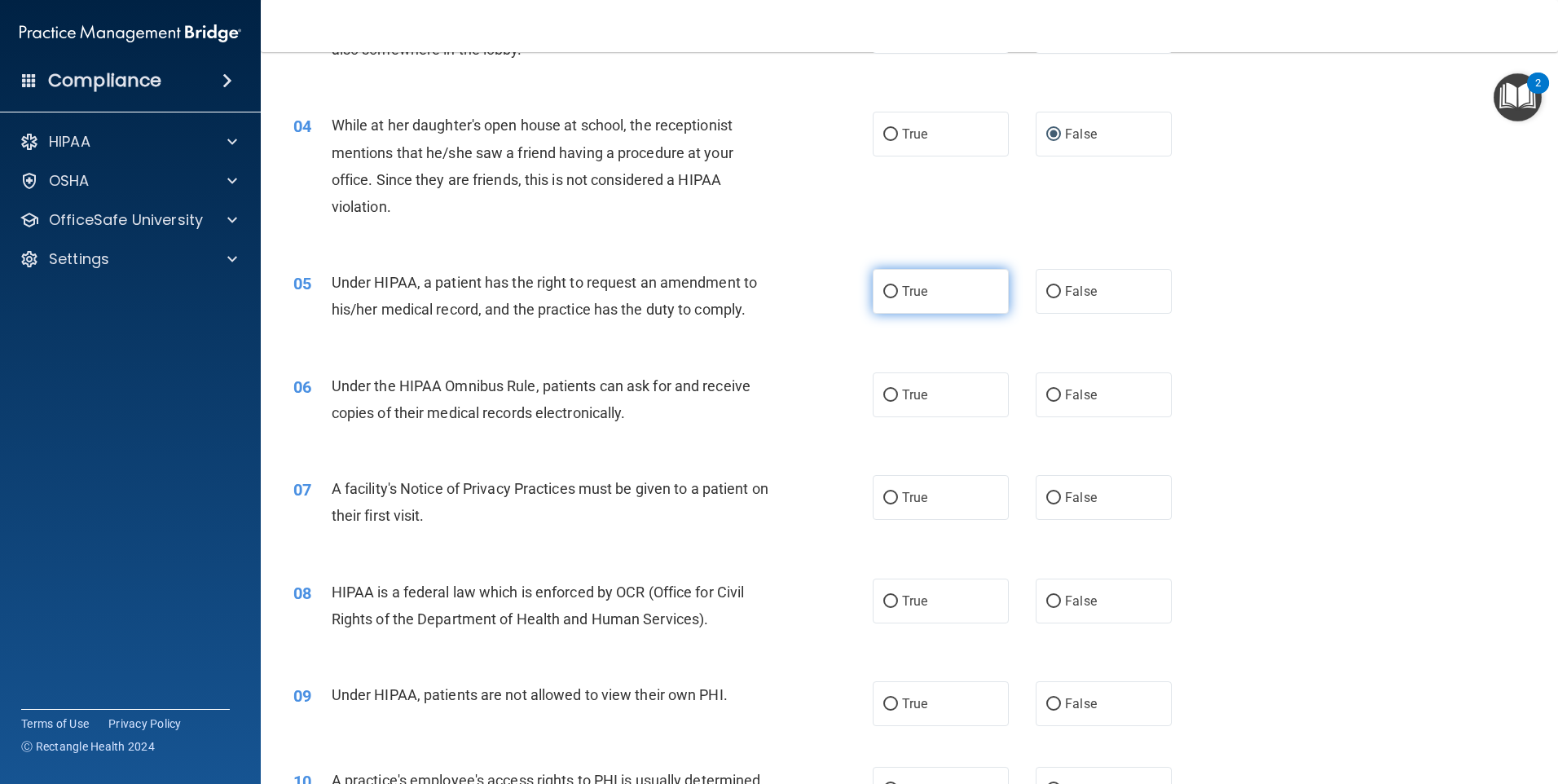
click at [889, 288] on input "True" at bounding box center [891, 292] width 15 height 13
radio input "true"
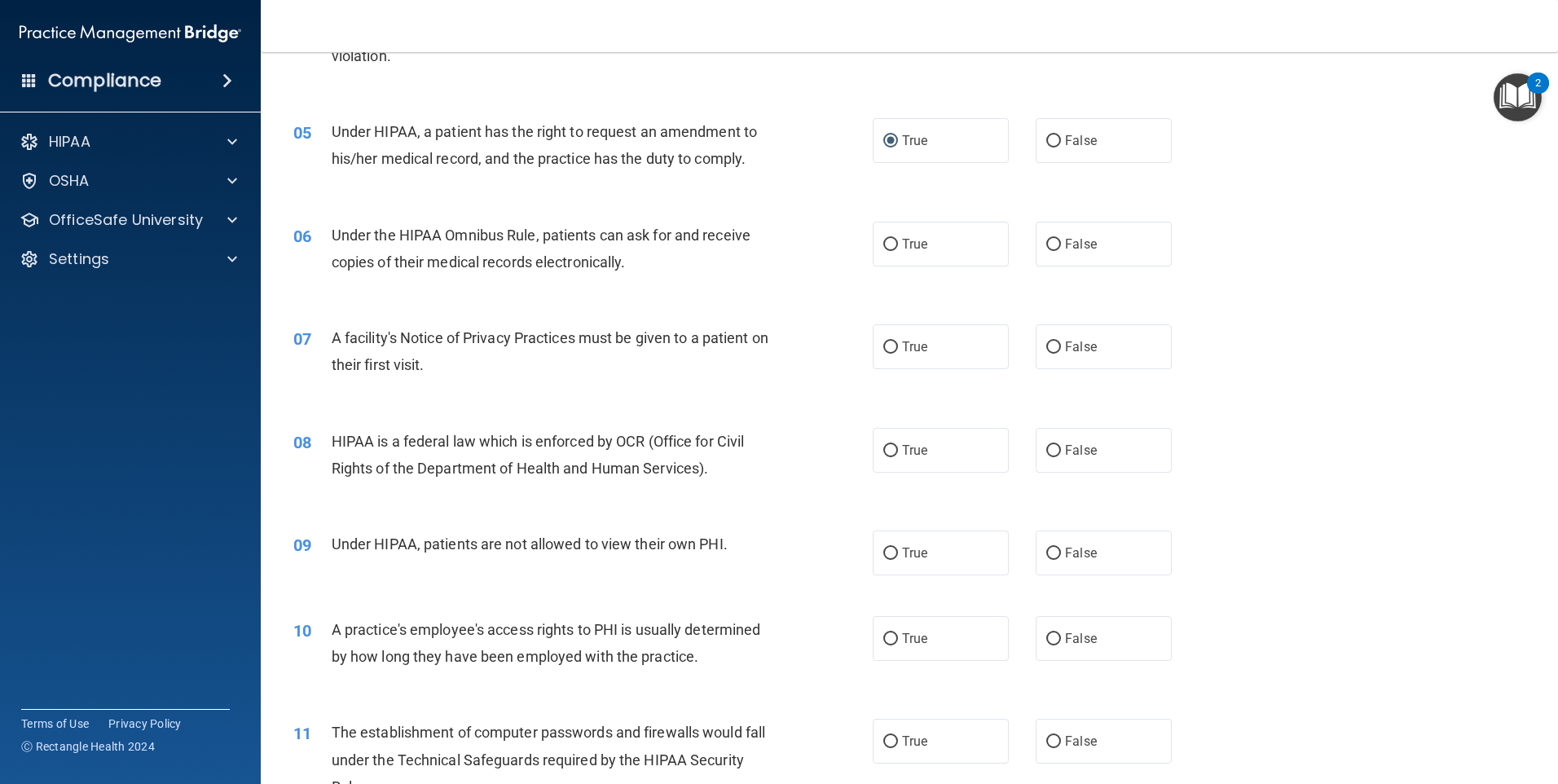
scroll to position [571, 0]
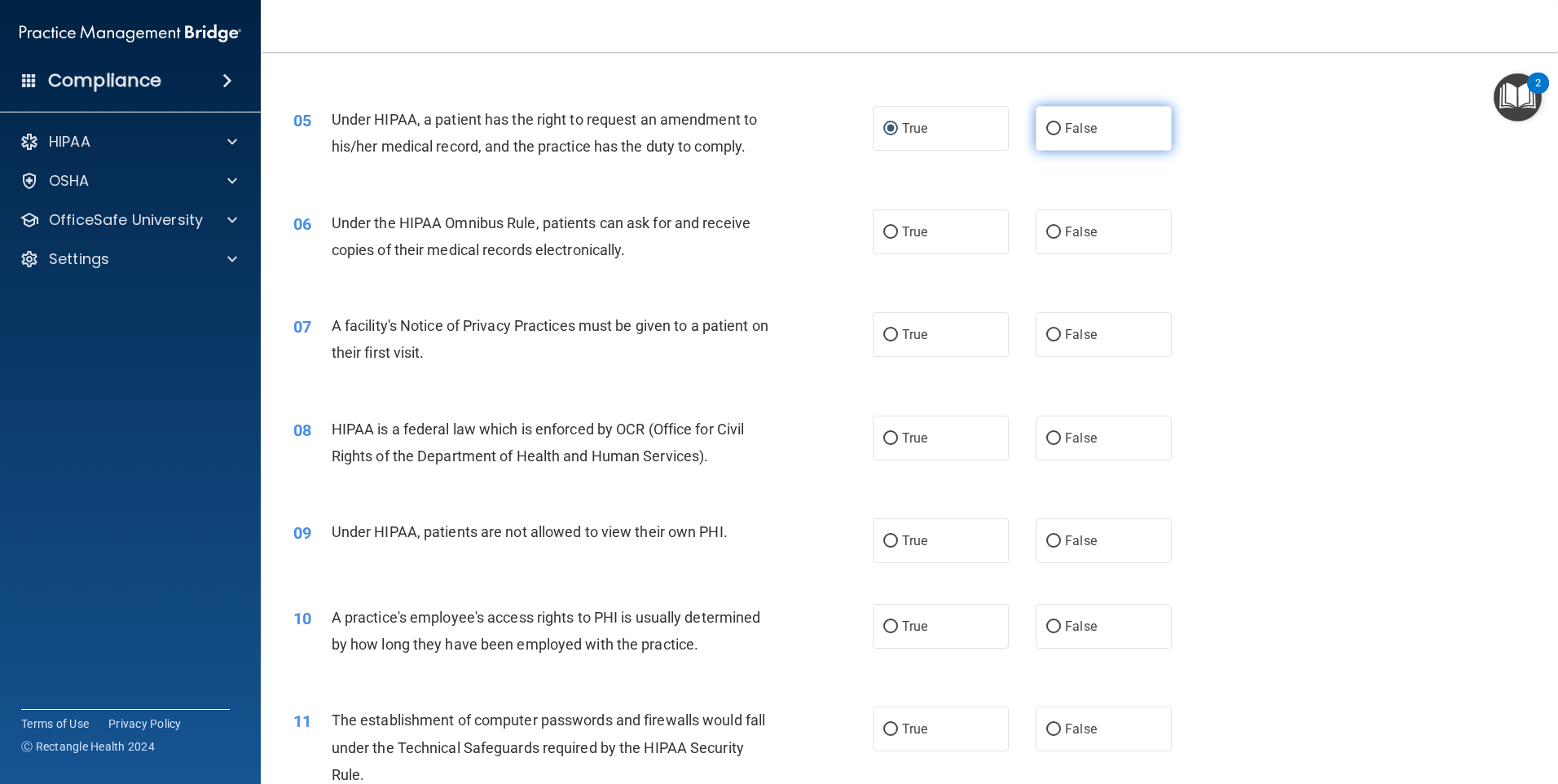
click at [1048, 131] on input "False" at bounding box center [1053, 129] width 15 height 13
radio input "true"
radio input "false"
click at [890, 233] on input "True" at bounding box center [891, 233] width 15 height 13
radio input "true"
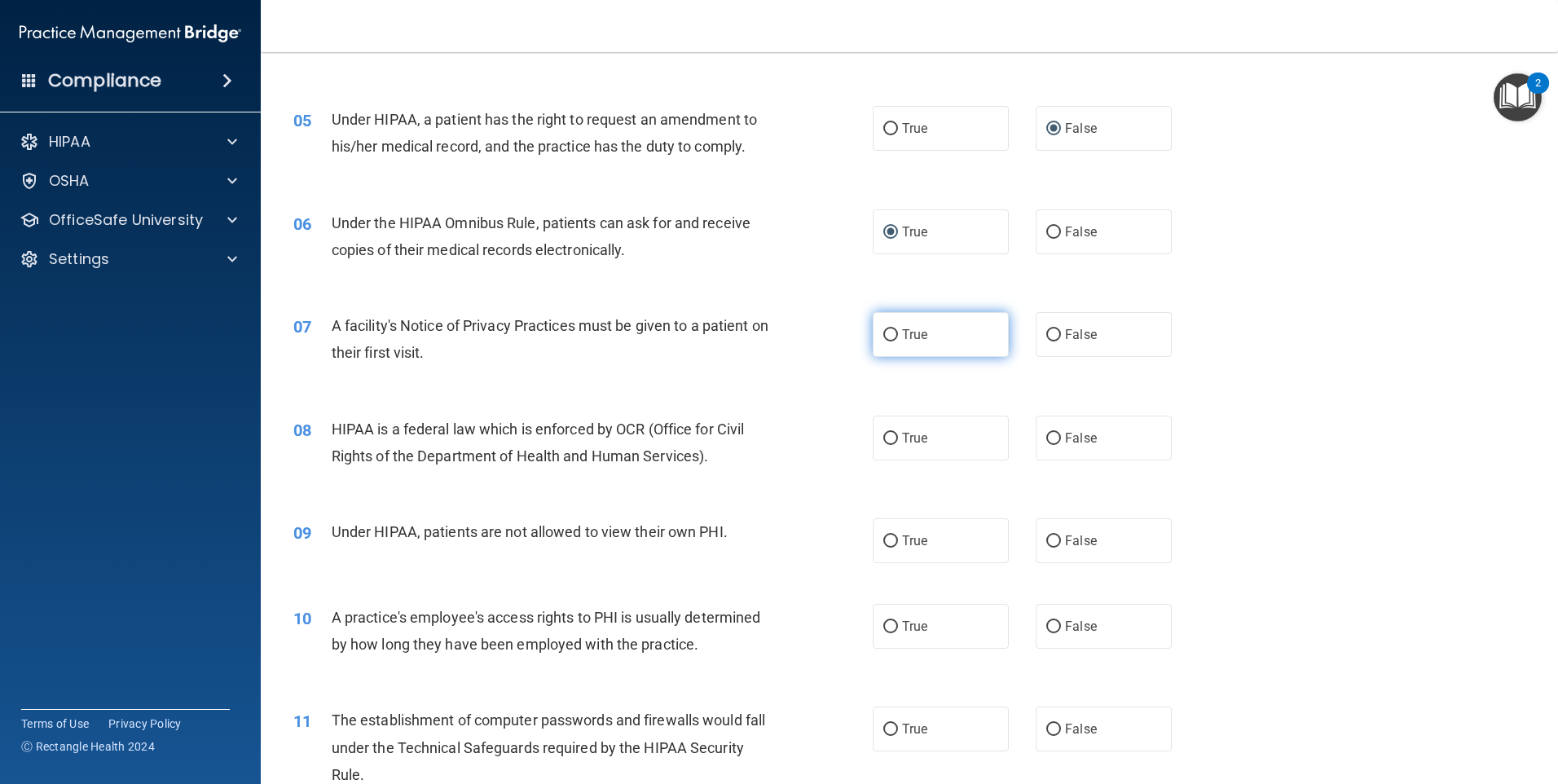
click at [885, 329] on input "True" at bounding box center [891, 335] width 15 height 13
radio input "true"
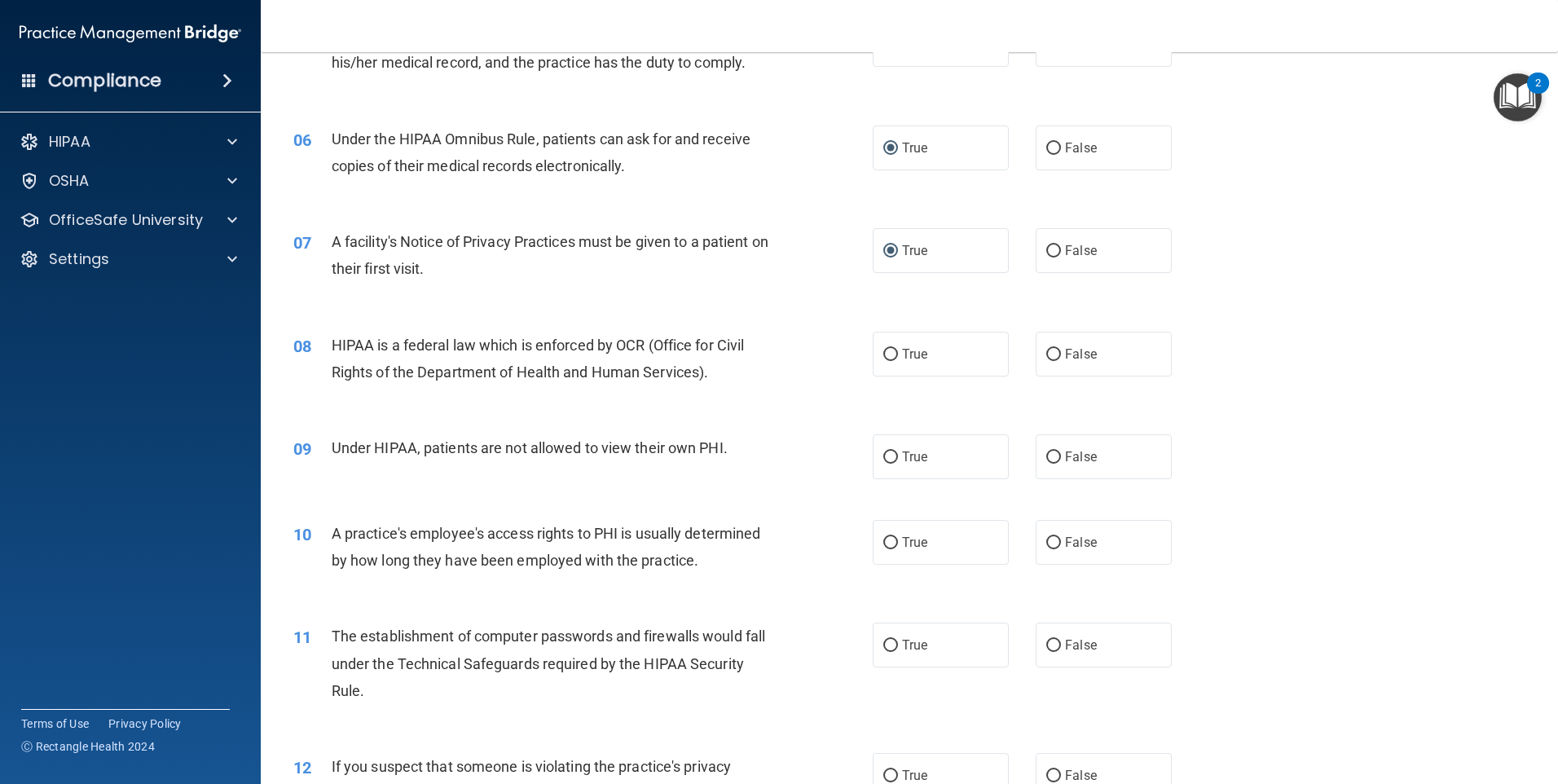
scroll to position [733, 0]
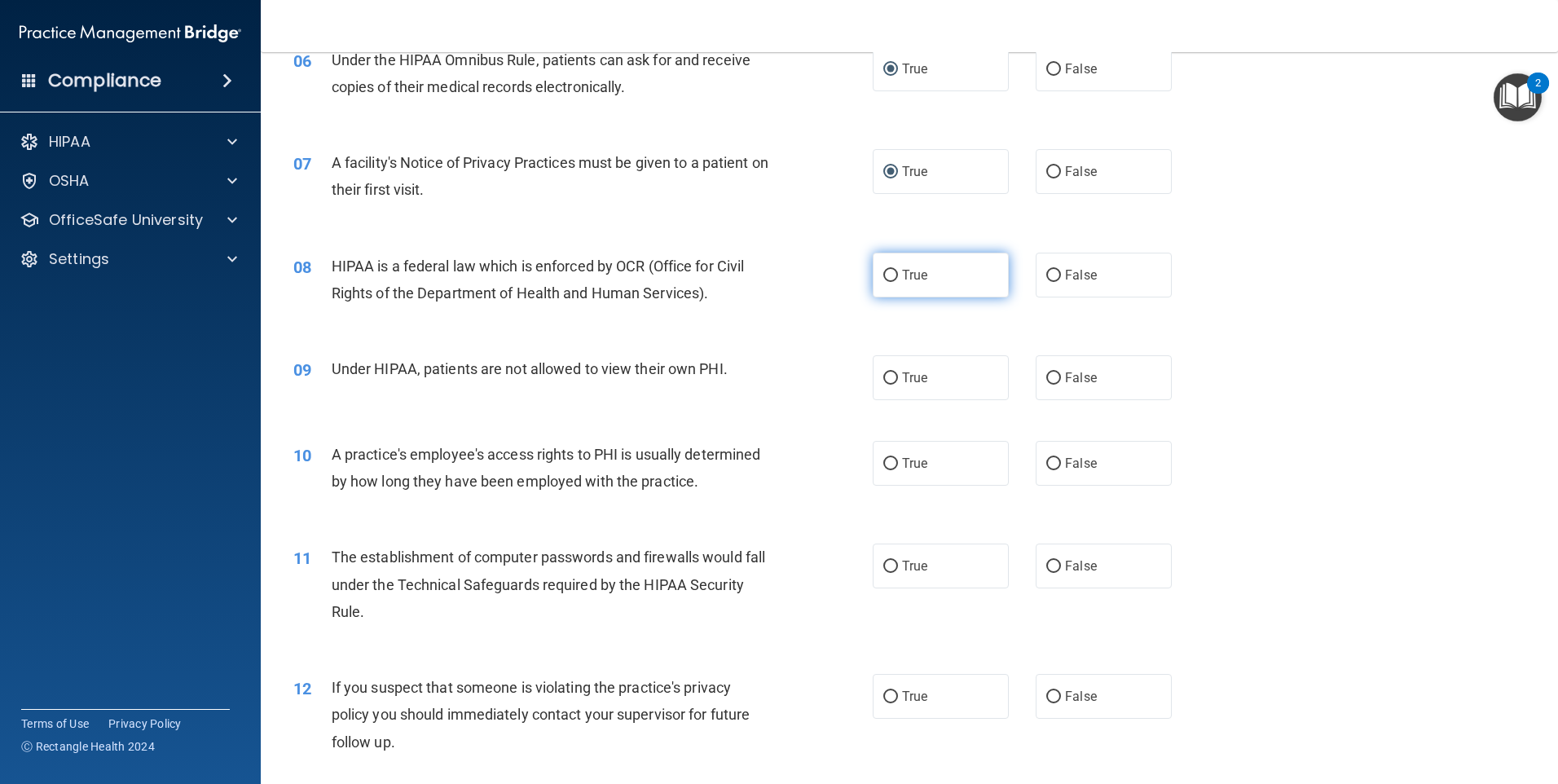
click at [884, 278] on input "True" at bounding box center [891, 275] width 15 height 13
radio input "true"
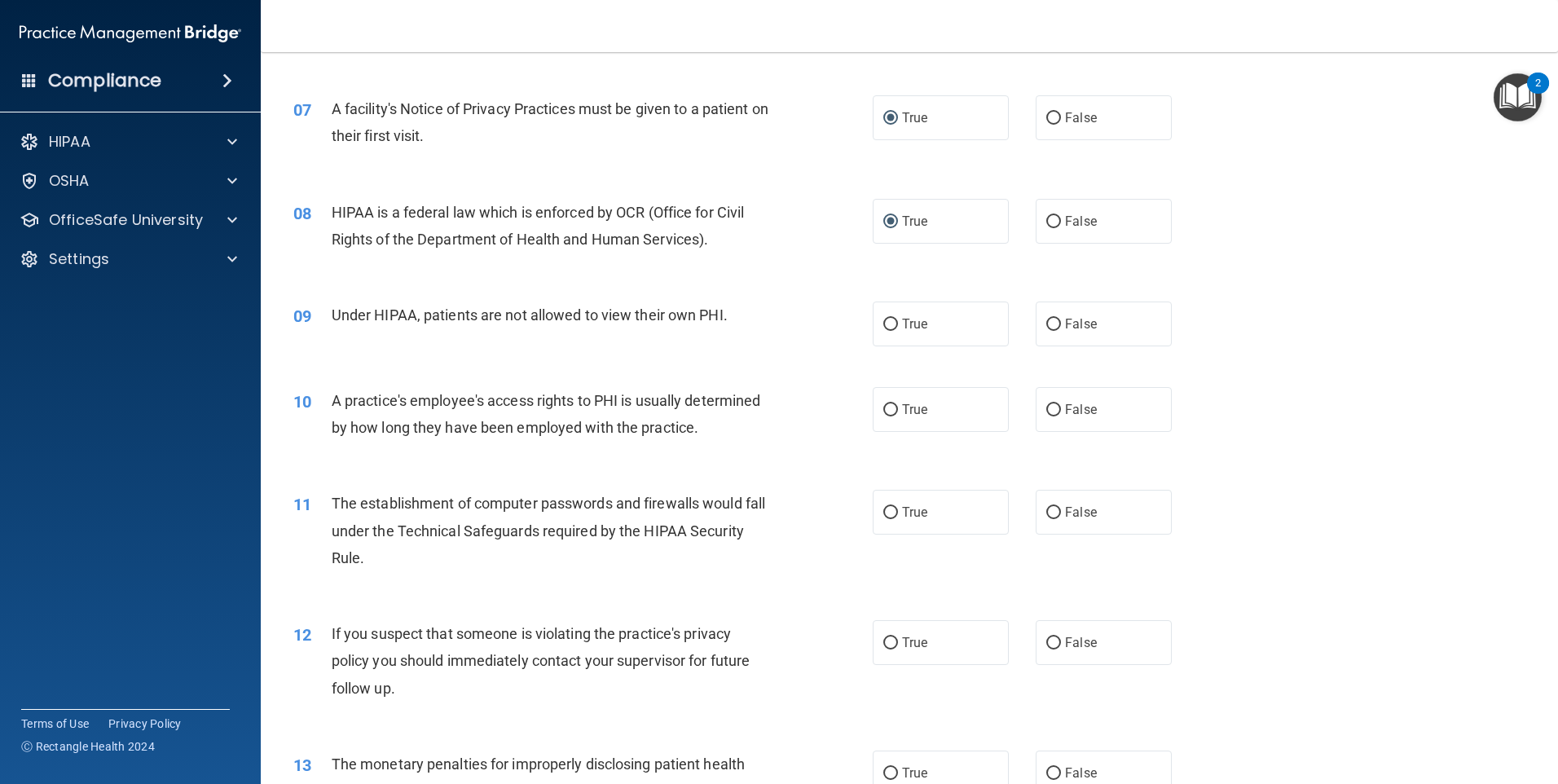
scroll to position [815, 0]
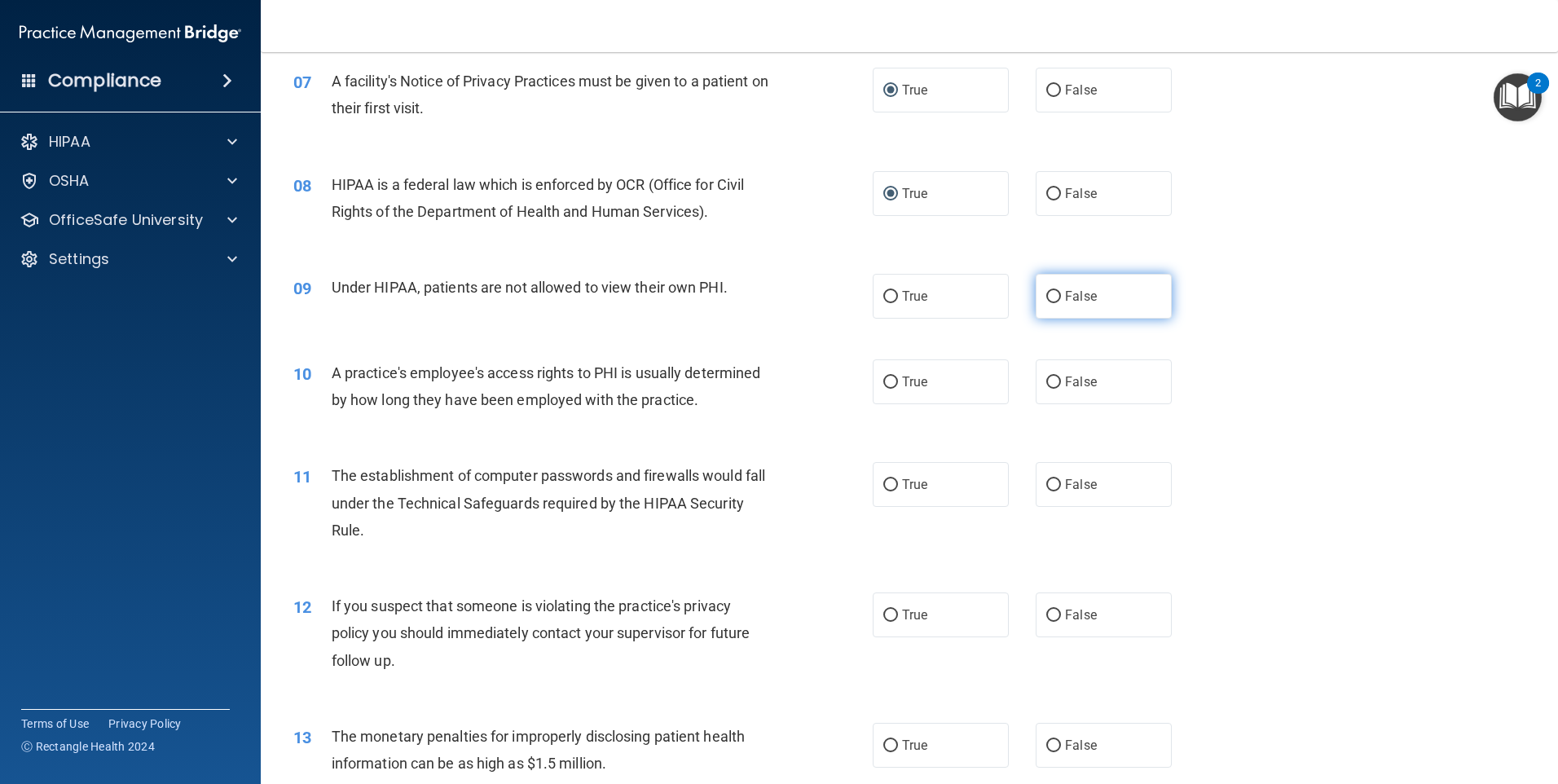
click at [1050, 299] on input "False" at bounding box center [1053, 297] width 15 height 13
radio input "true"
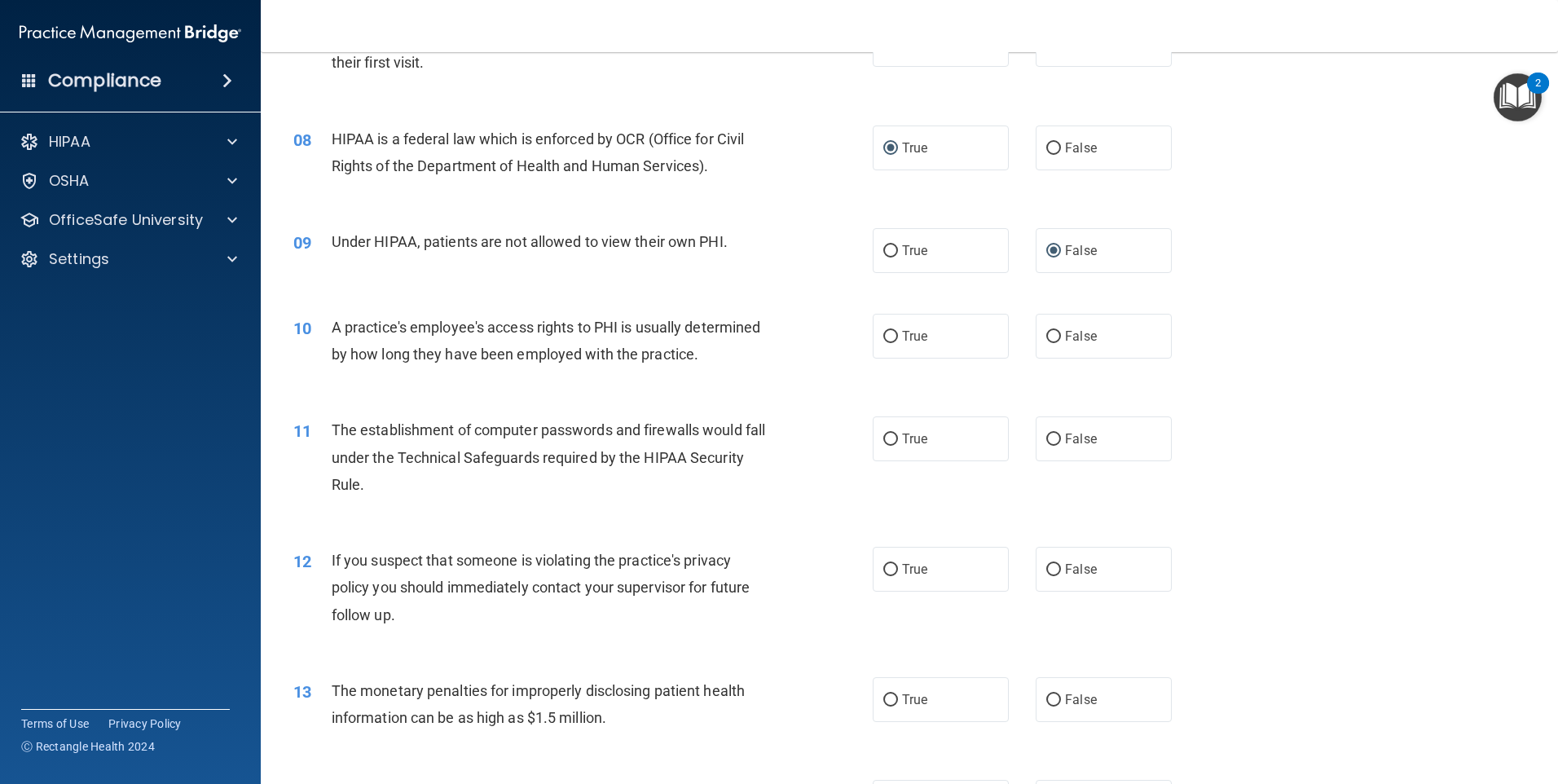
scroll to position [896, 0]
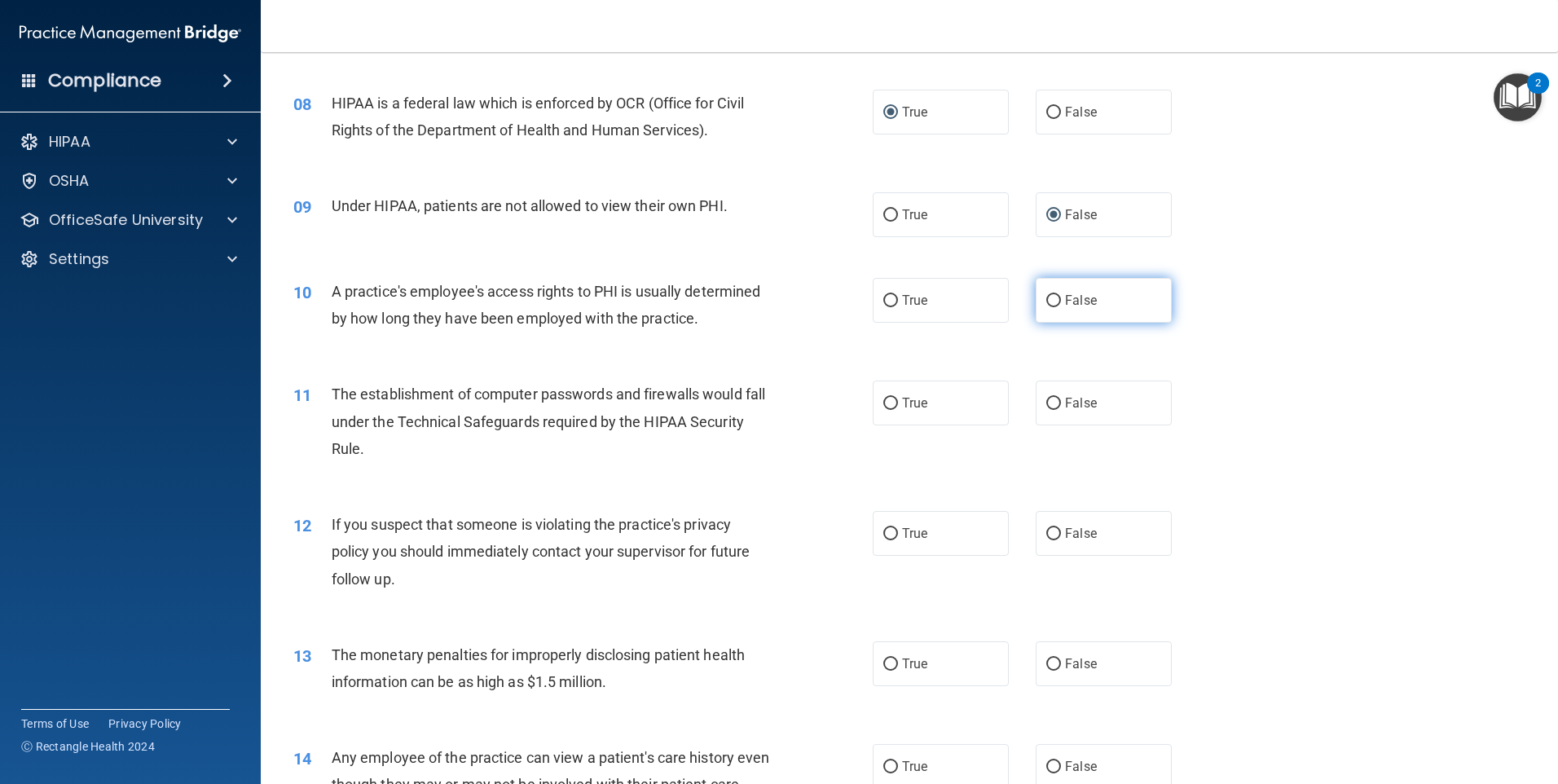
click at [1050, 305] on input "False" at bounding box center [1053, 301] width 15 height 13
radio input "true"
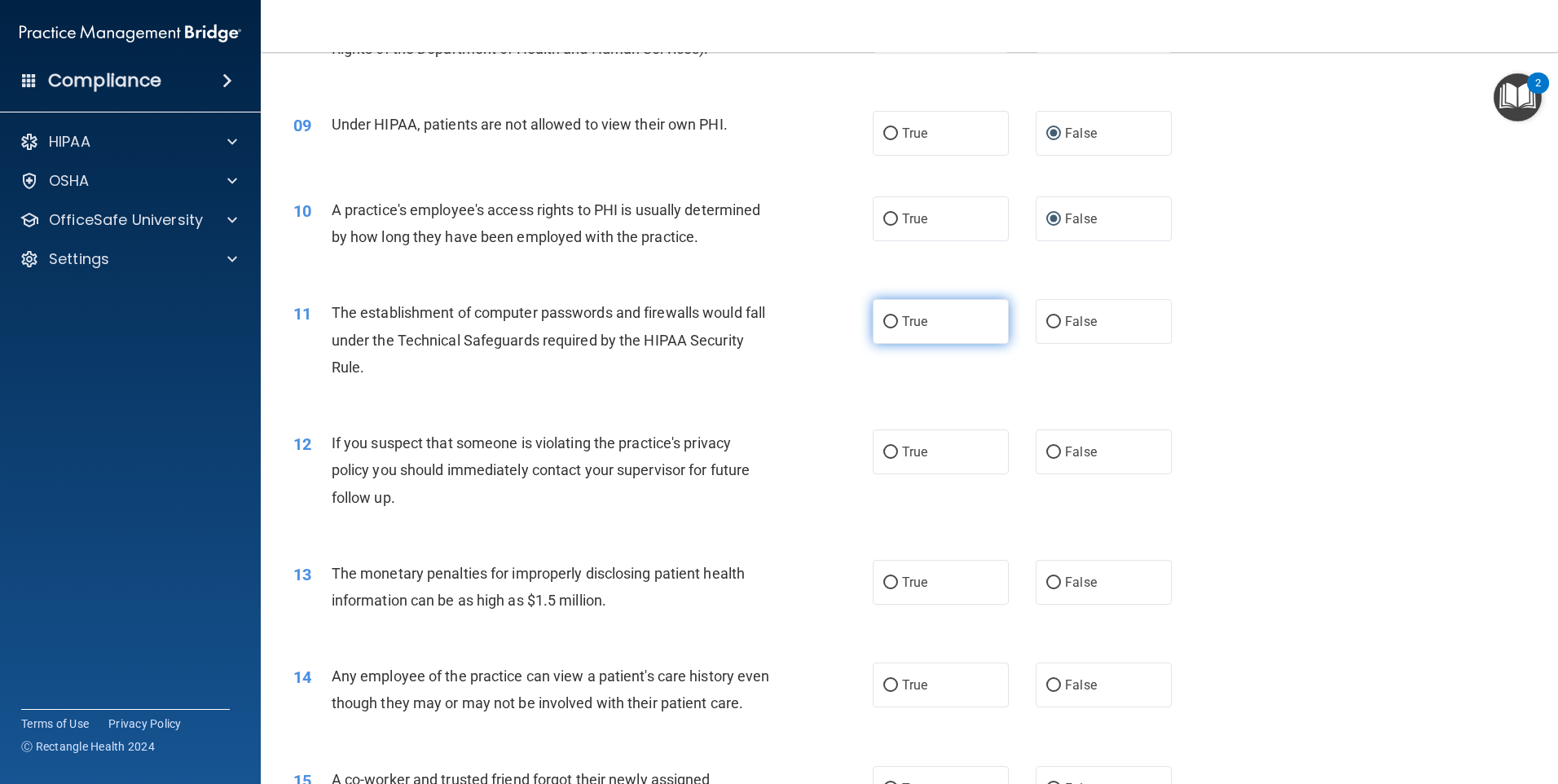
click at [884, 325] on input "True" at bounding box center [891, 322] width 15 height 13
radio input "true"
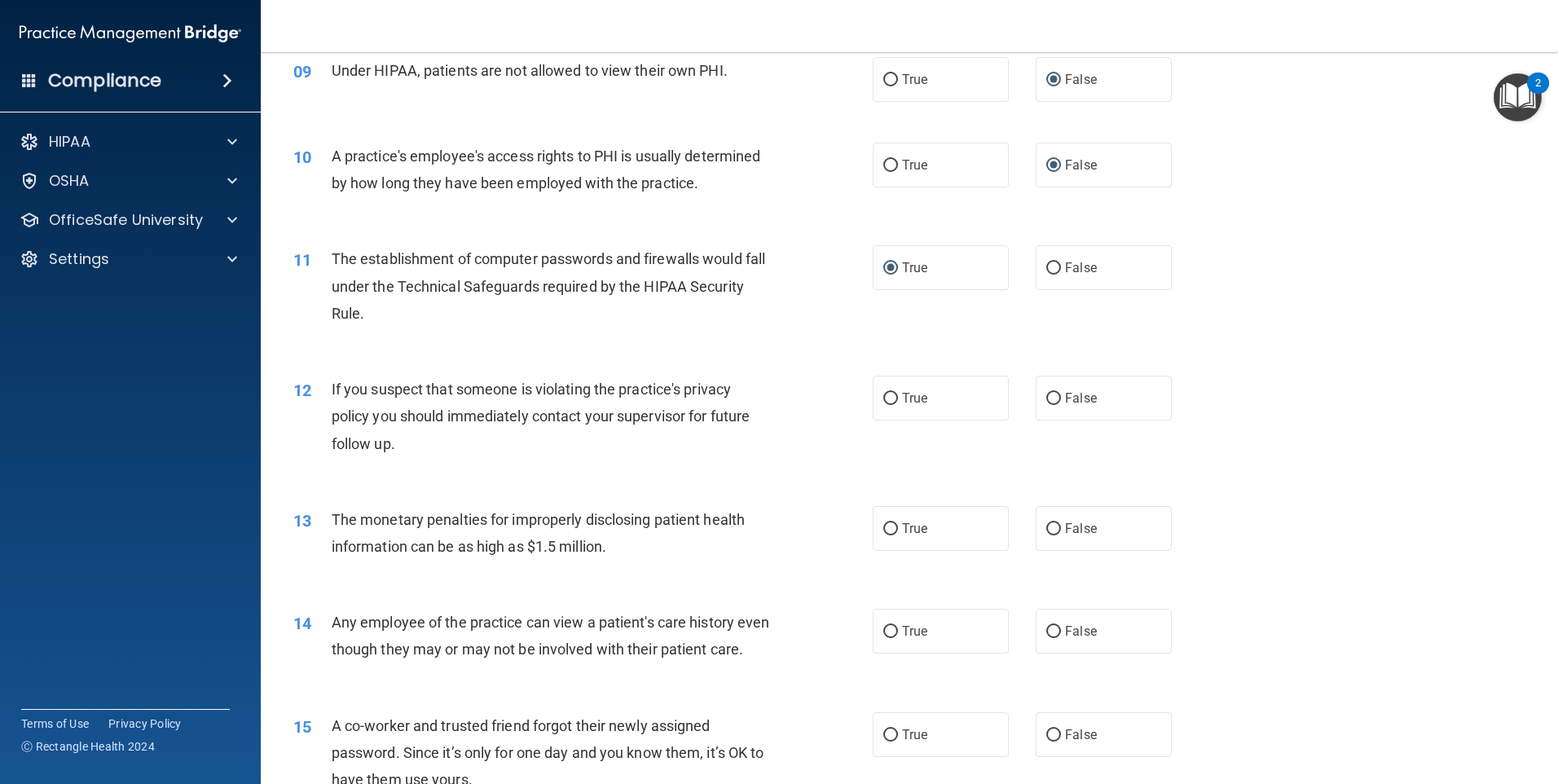
scroll to position [1059, 0]
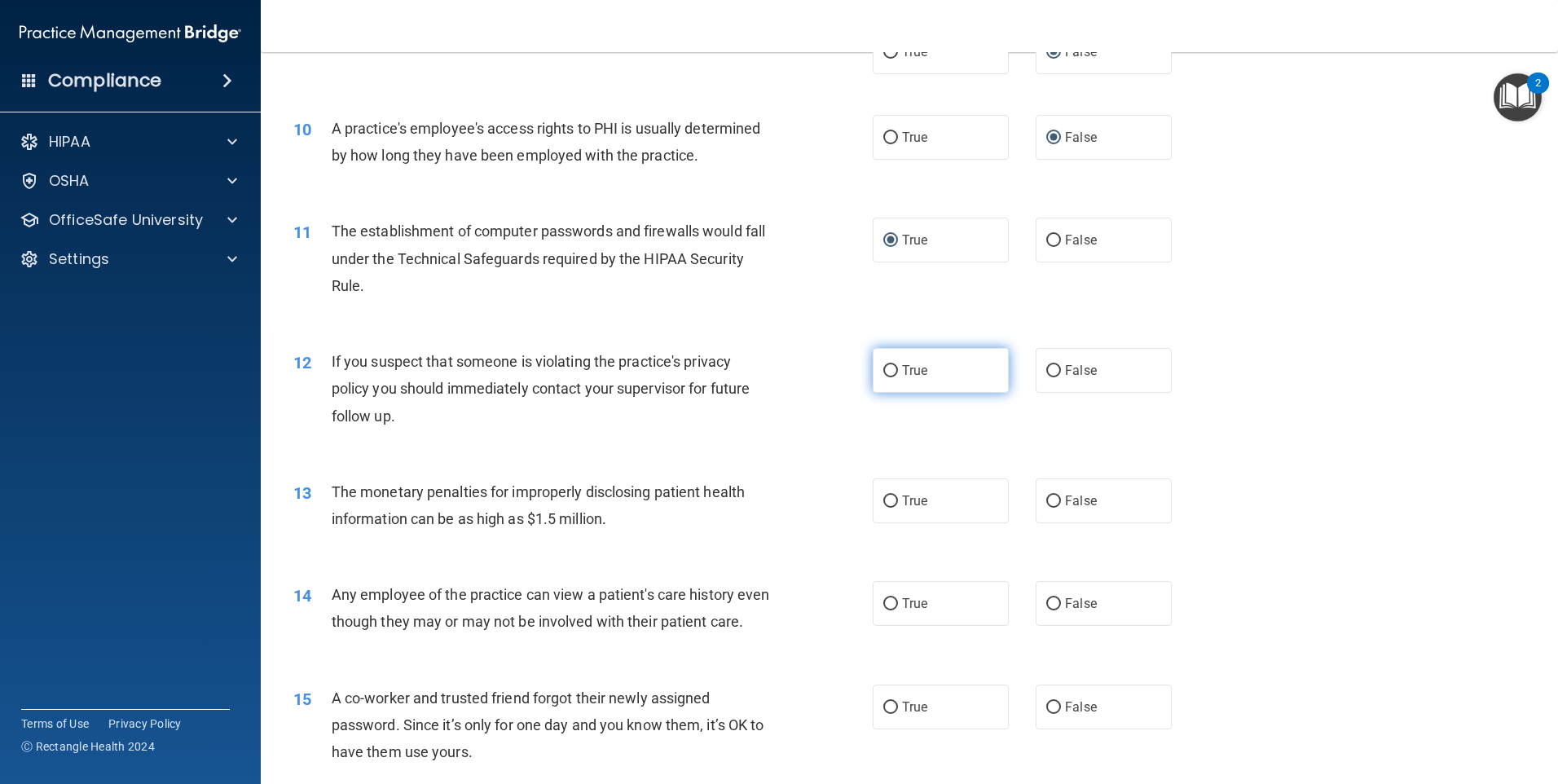
click at [884, 369] on input "True" at bounding box center [891, 371] width 15 height 13
radio input "true"
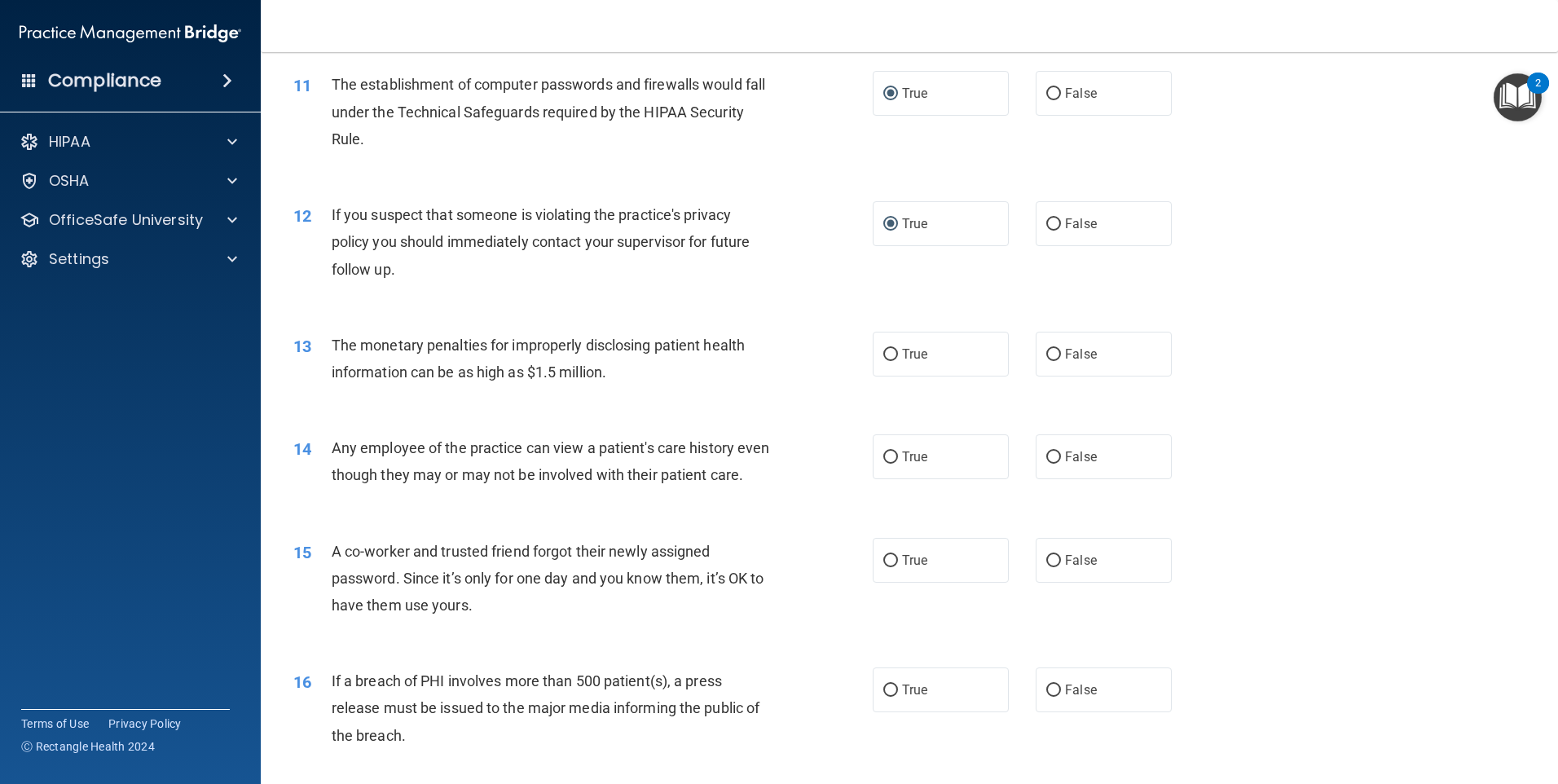
scroll to position [1222, 0]
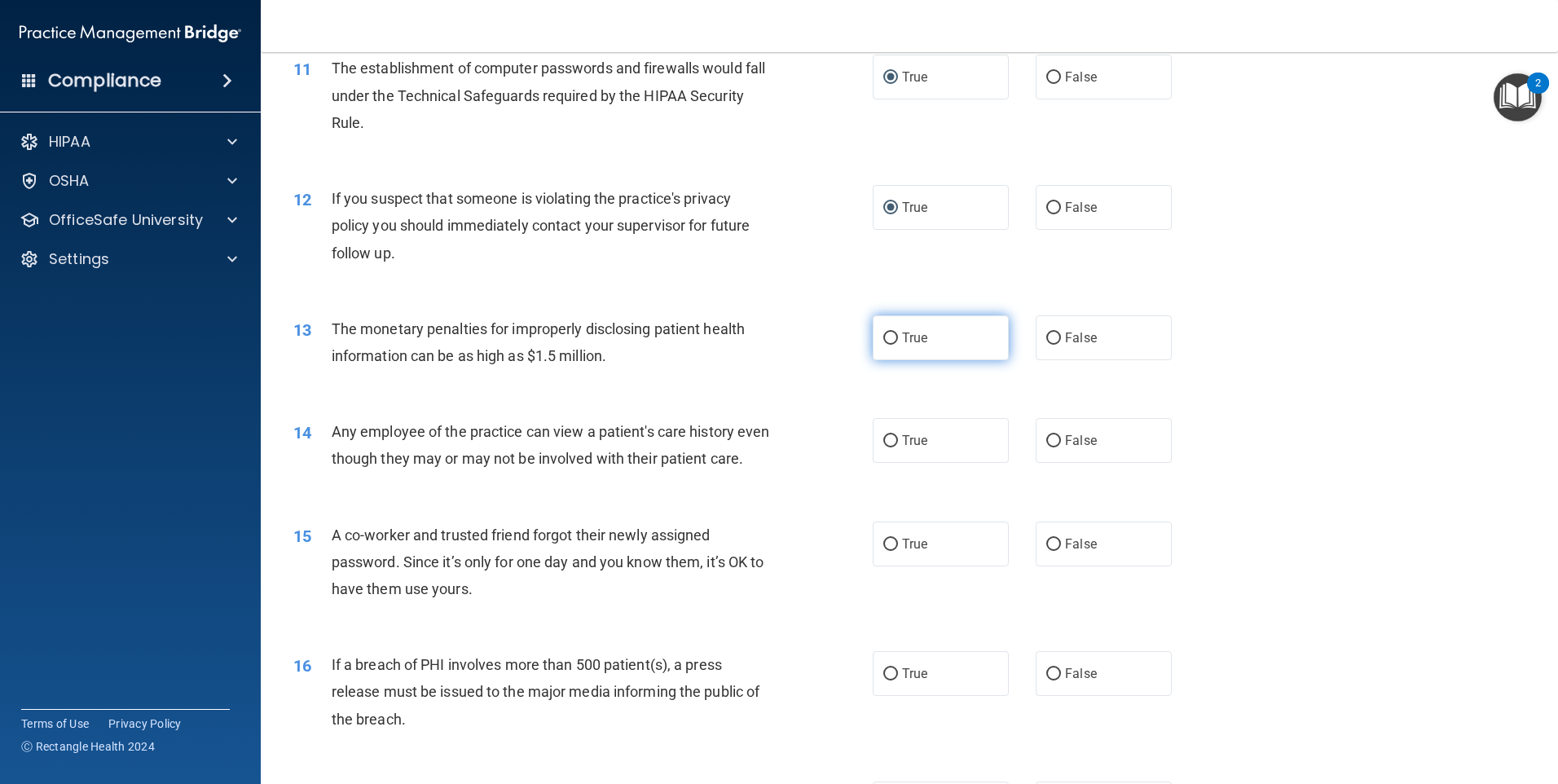
click at [889, 338] on input "True" at bounding box center [891, 338] width 15 height 13
radio input "true"
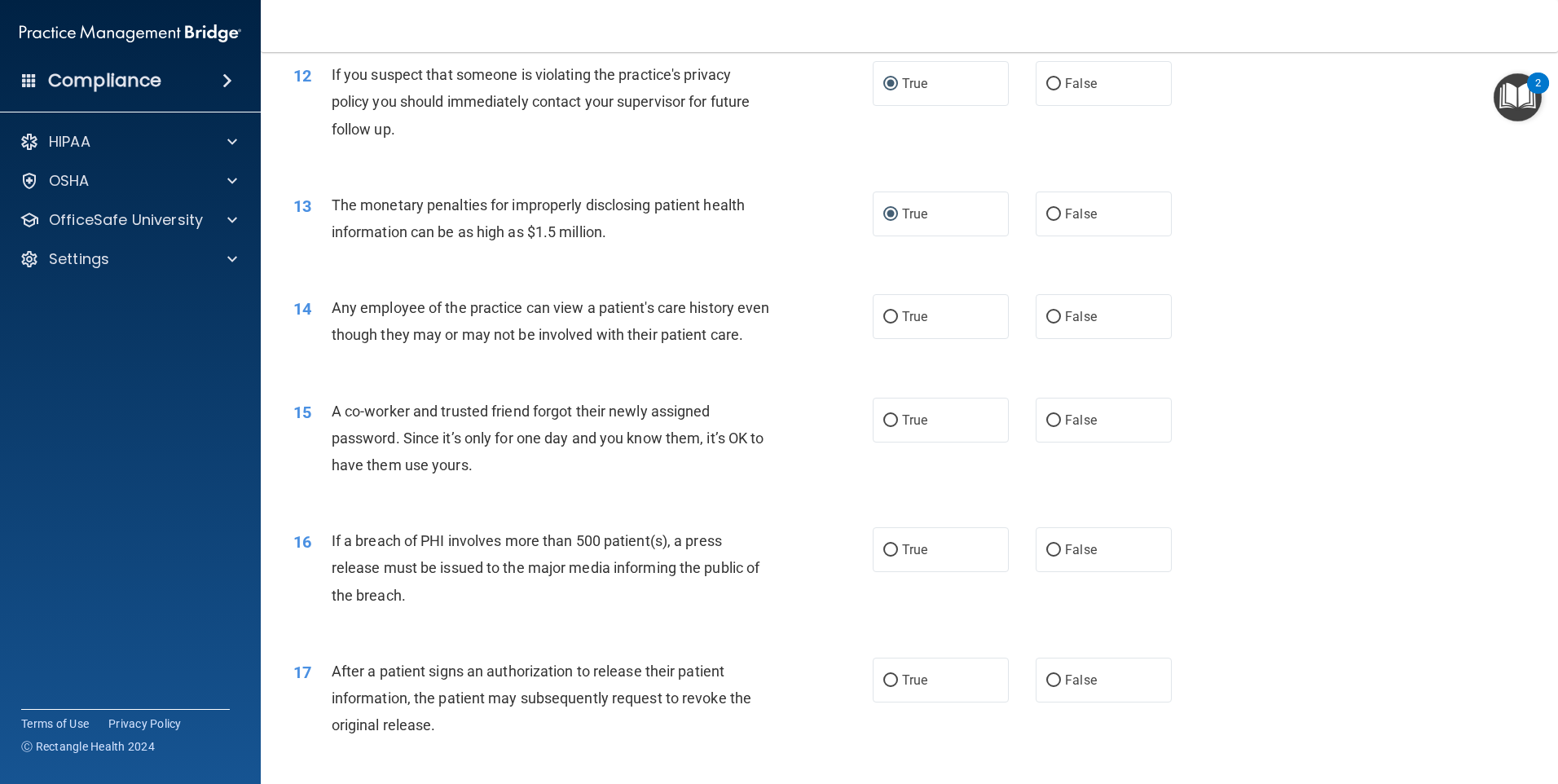
scroll to position [1385, 0]
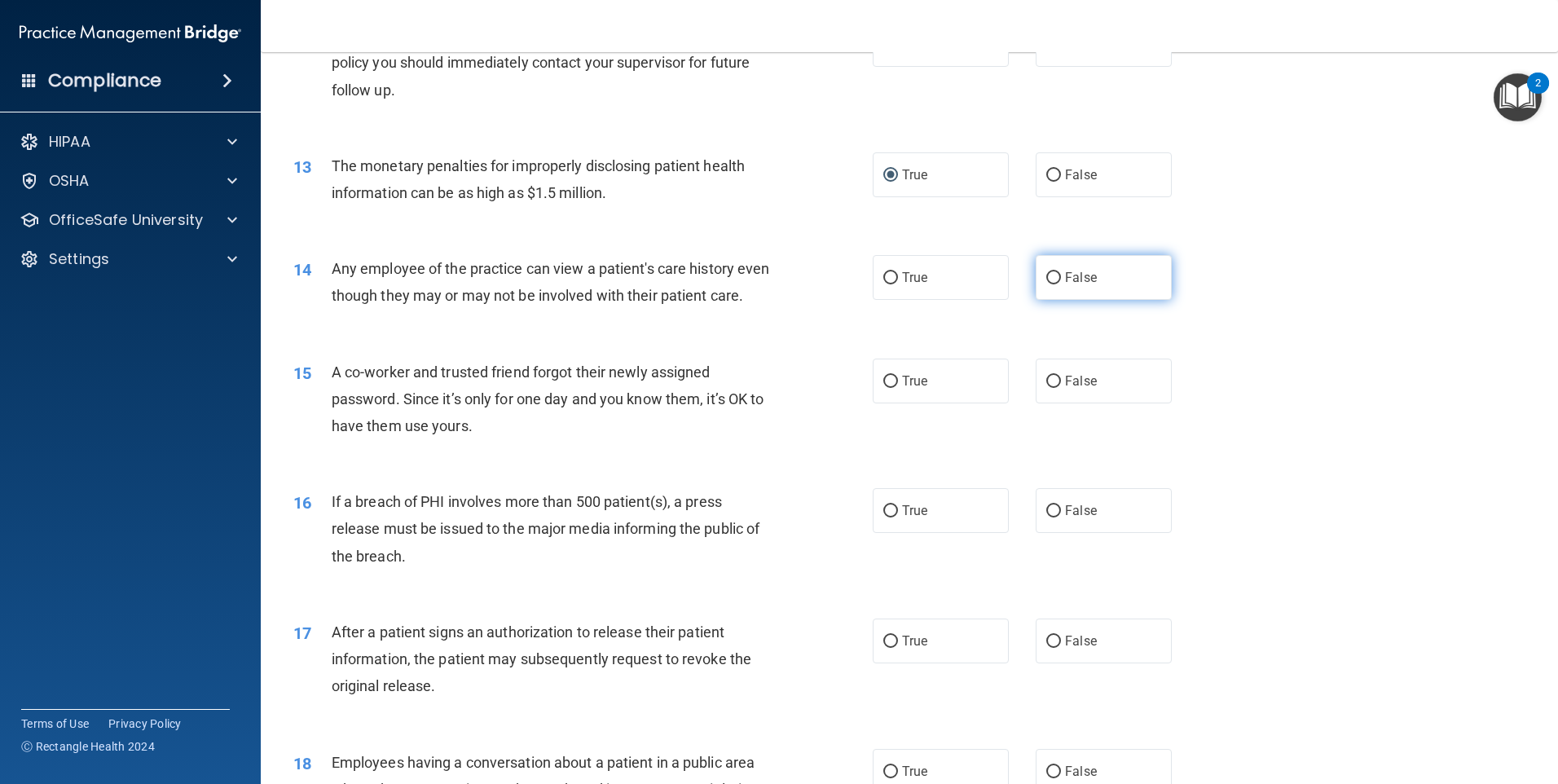
click at [1053, 280] on input "False" at bounding box center [1053, 278] width 15 height 13
radio input "true"
click at [1055, 403] on label "False" at bounding box center [1104, 381] width 136 height 45
click at [1055, 388] on input "False" at bounding box center [1053, 382] width 15 height 13
radio input "true"
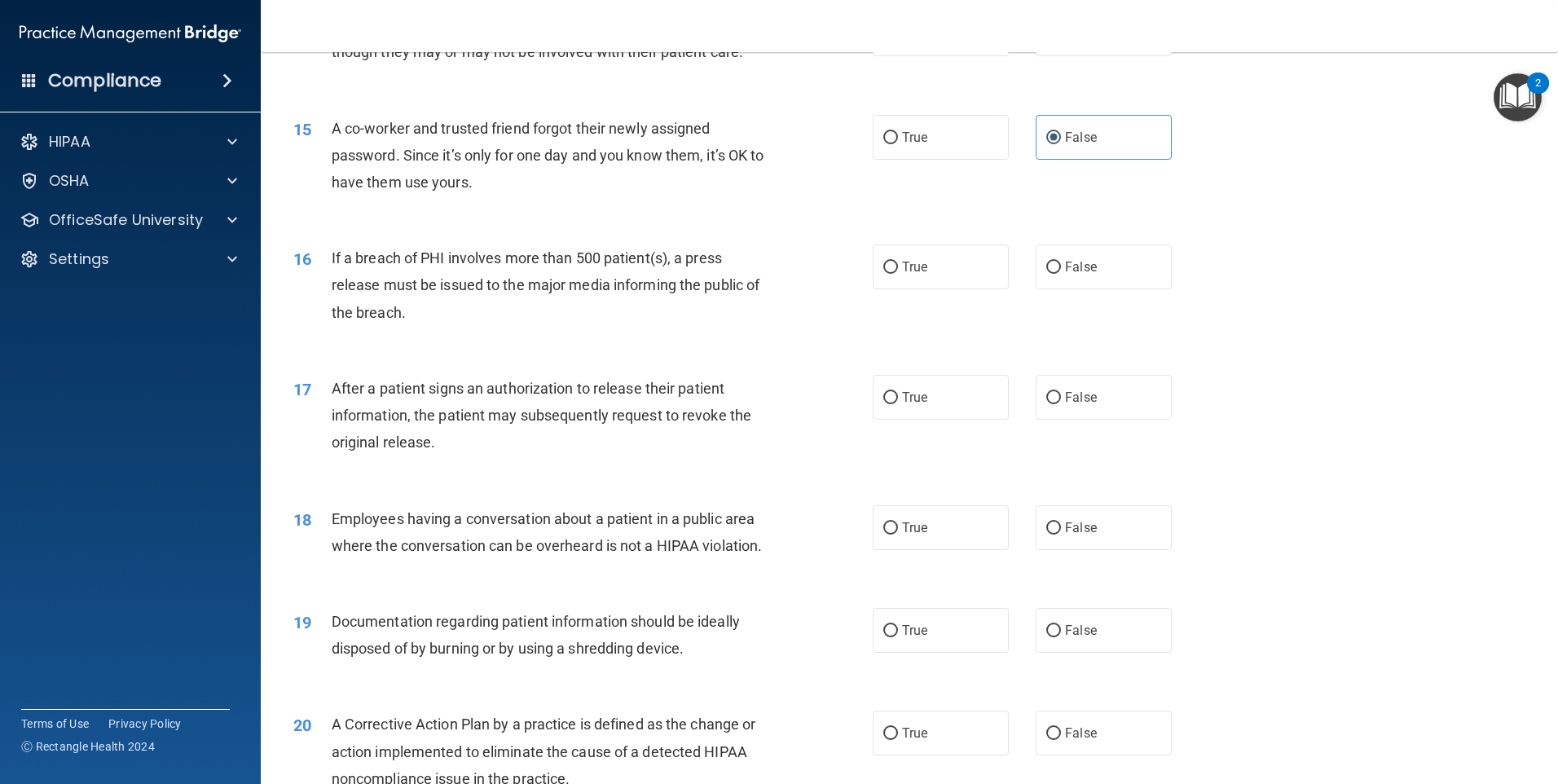
scroll to position [1630, 0]
click at [1051, 273] on input "False" at bounding box center [1053, 267] width 15 height 13
radio input "true"
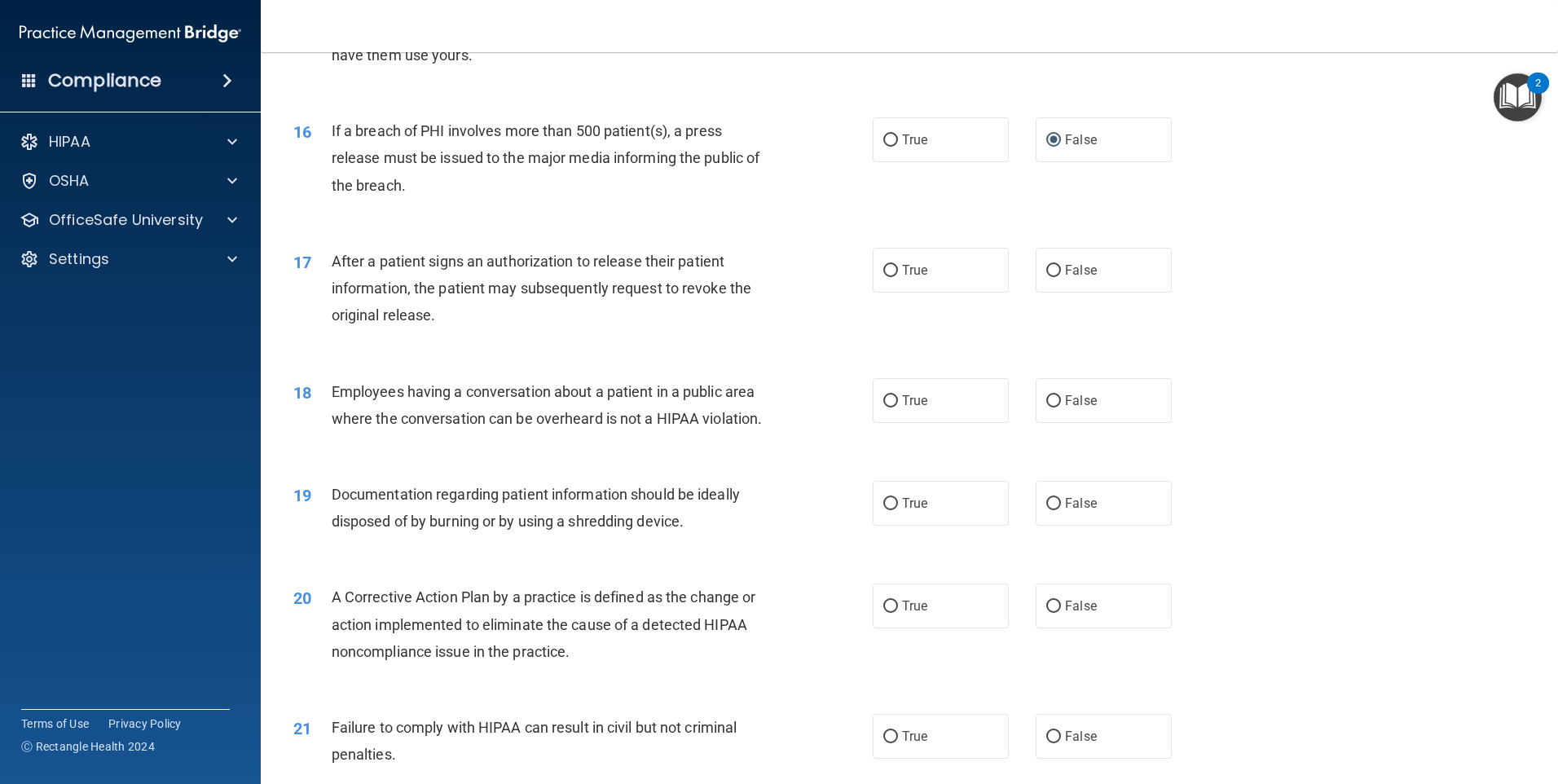
scroll to position [1792, 0]
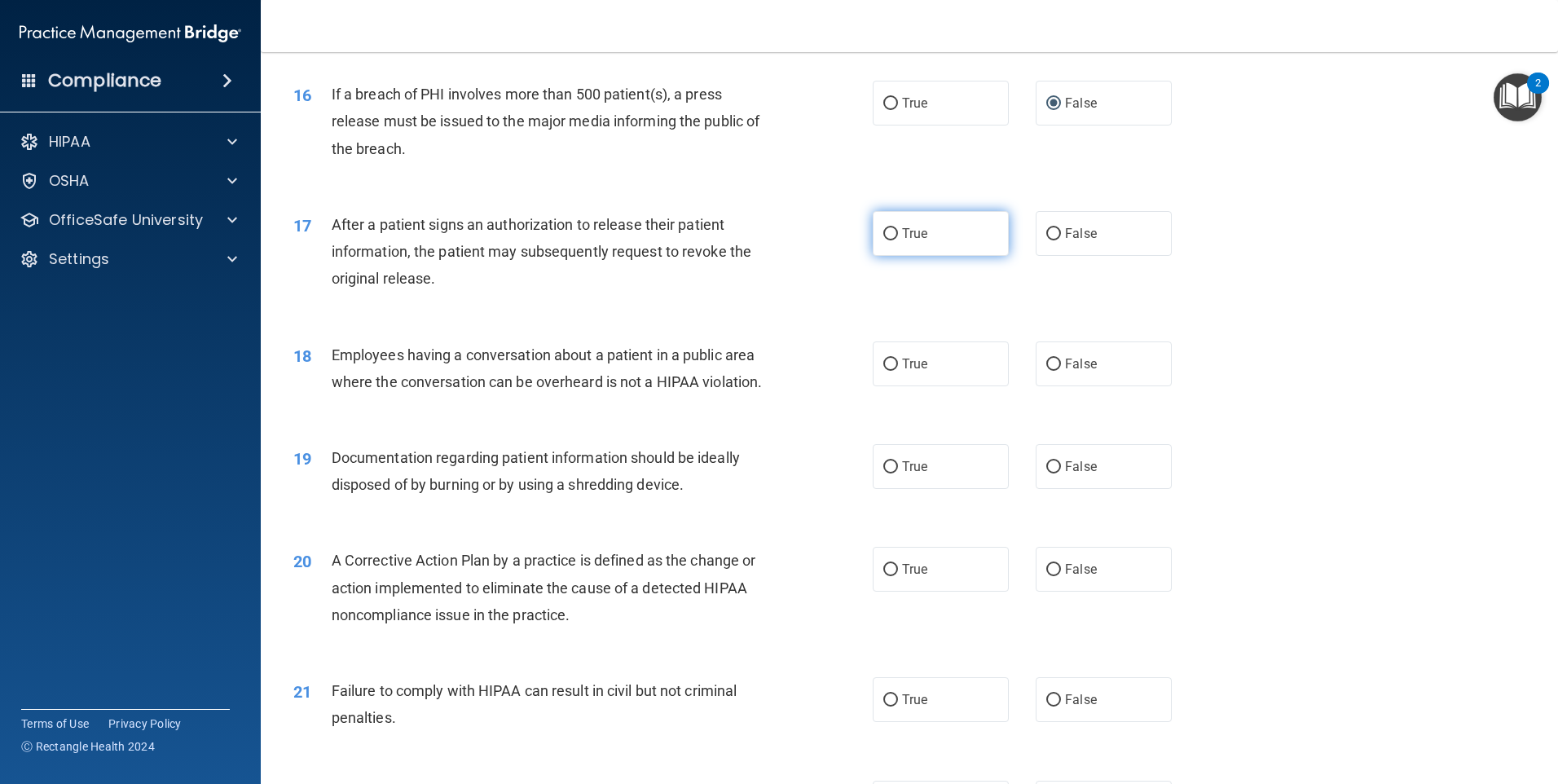
click at [884, 240] on input "True" at bounding box center [891, 234] width 15 height 13
radio input "true"
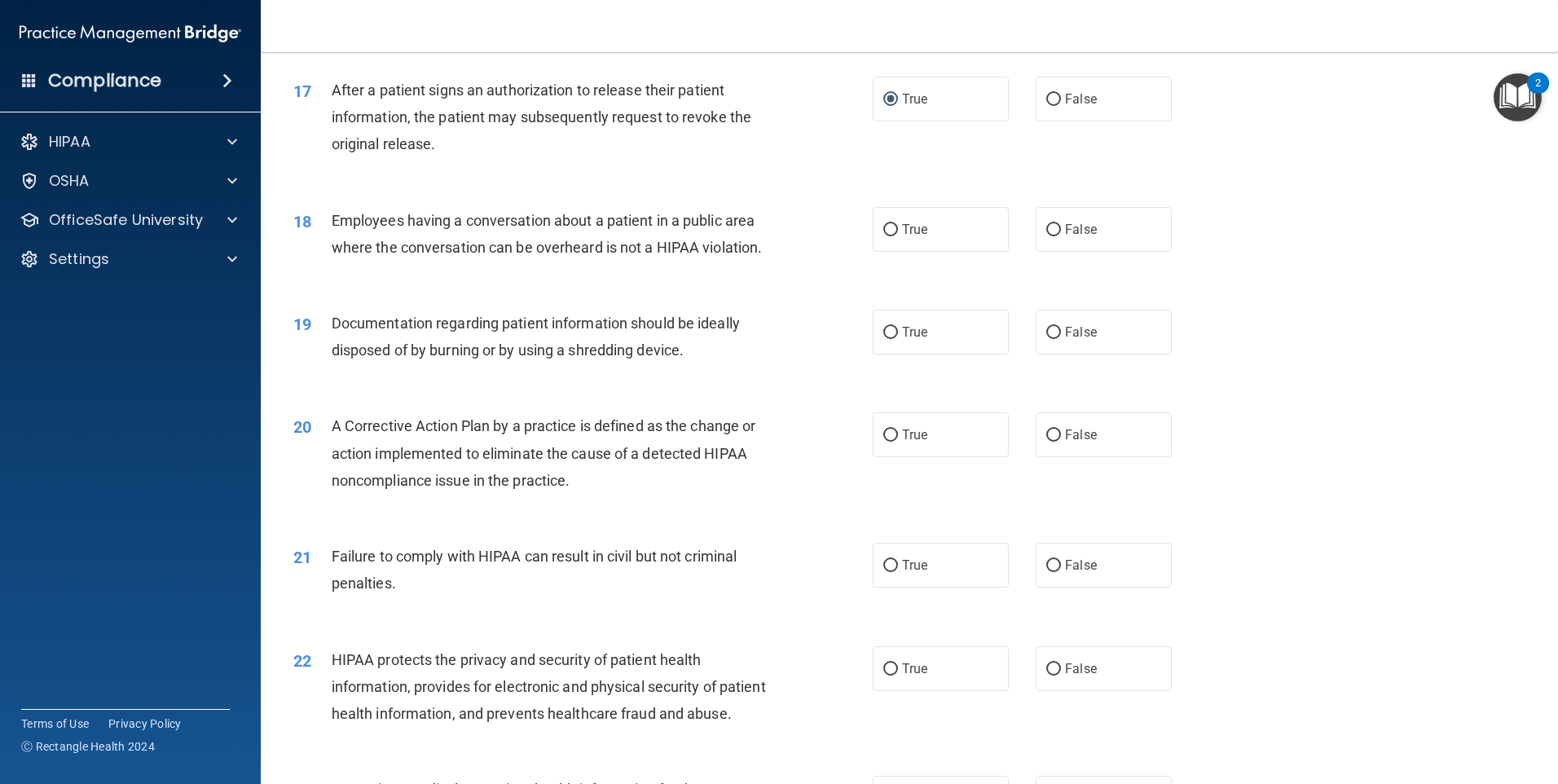
scroll to position [1955, 0]
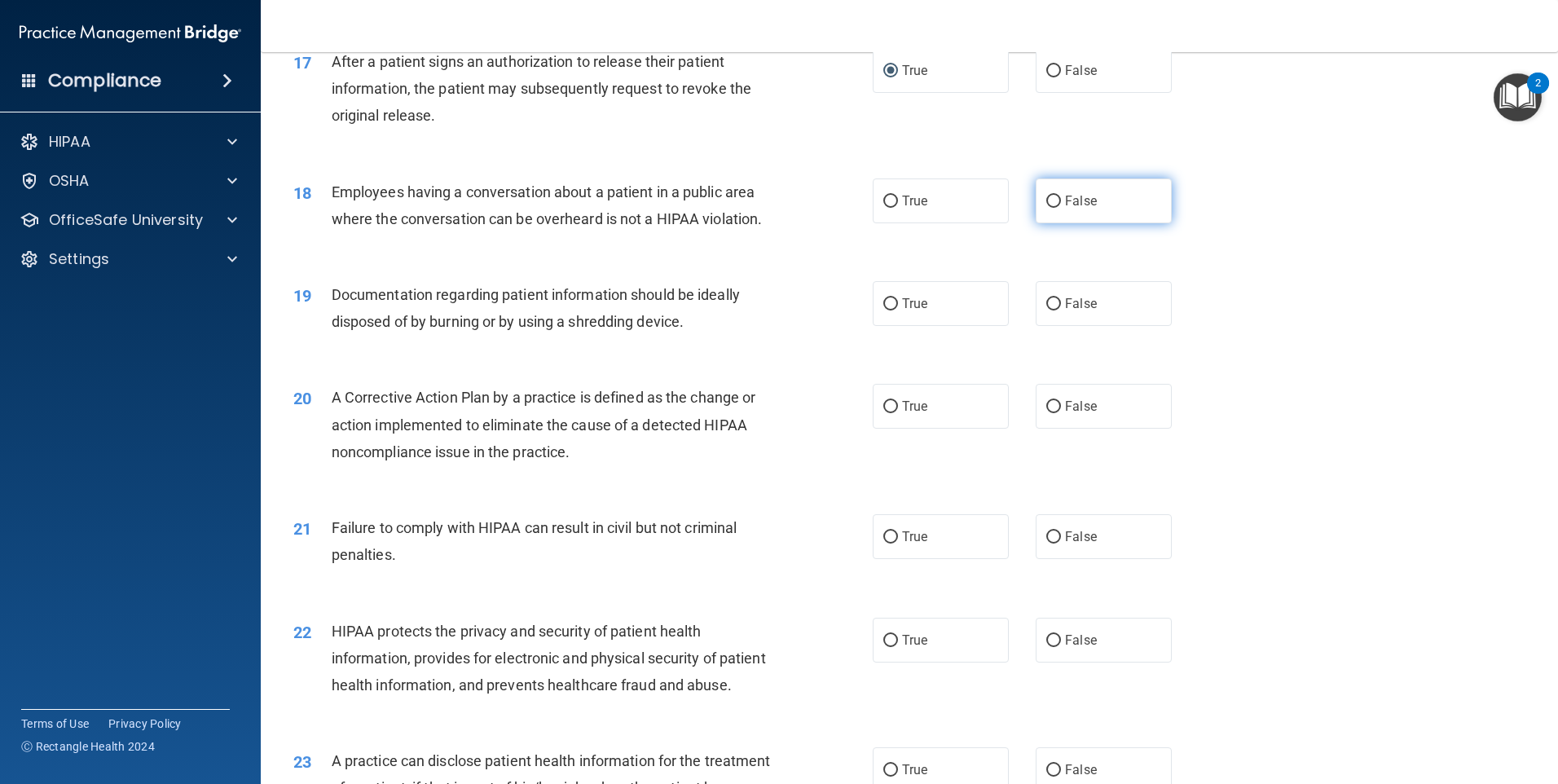
click at [1053, 223] on label "False" at bounding box center [1104, 201] width 136 height 45
click at [1053, 208] on input "False" at bounding box center [1053, 202] width 15 height 13
radio input "true"
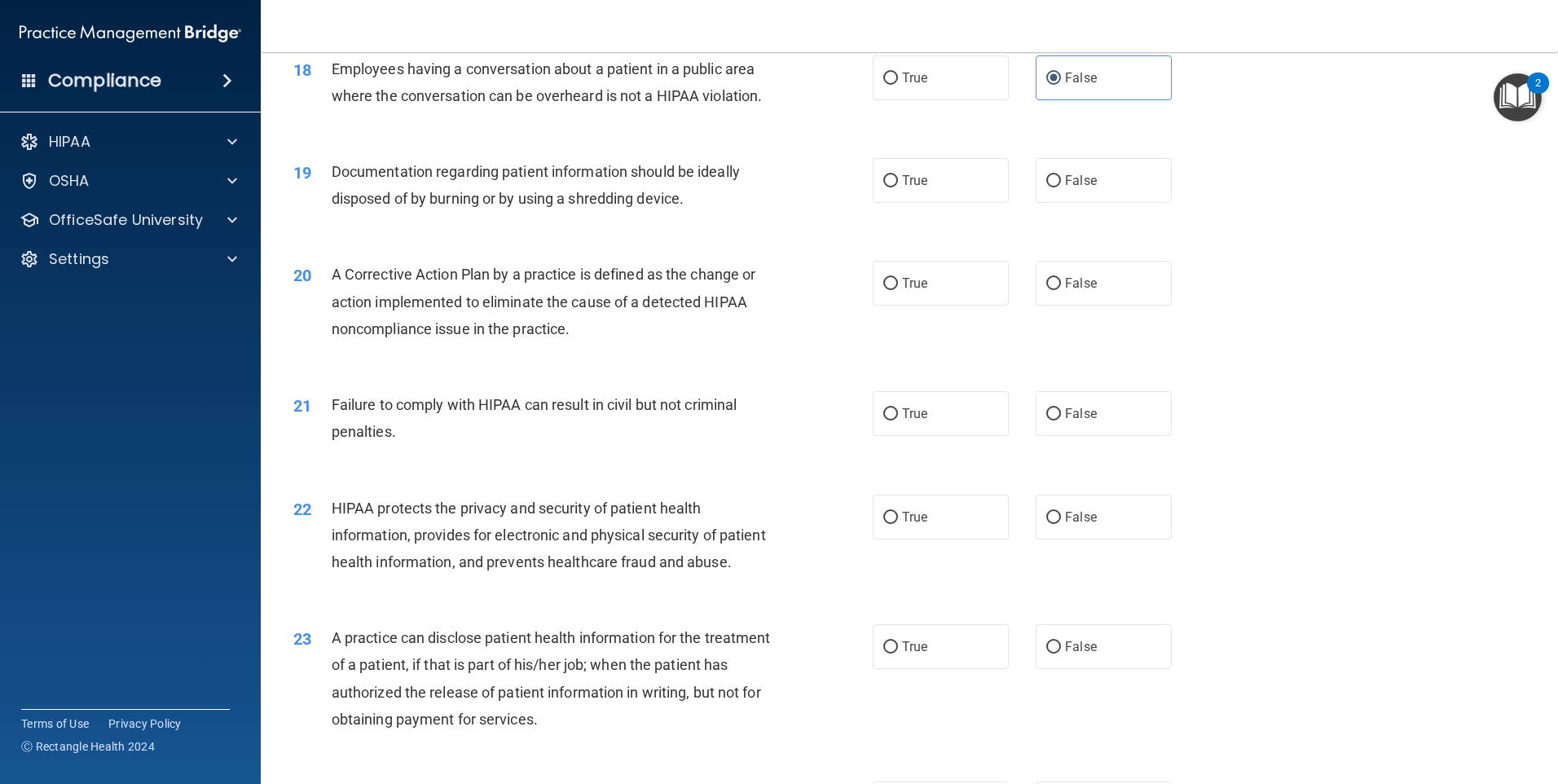
scroll to position [2119, 0]
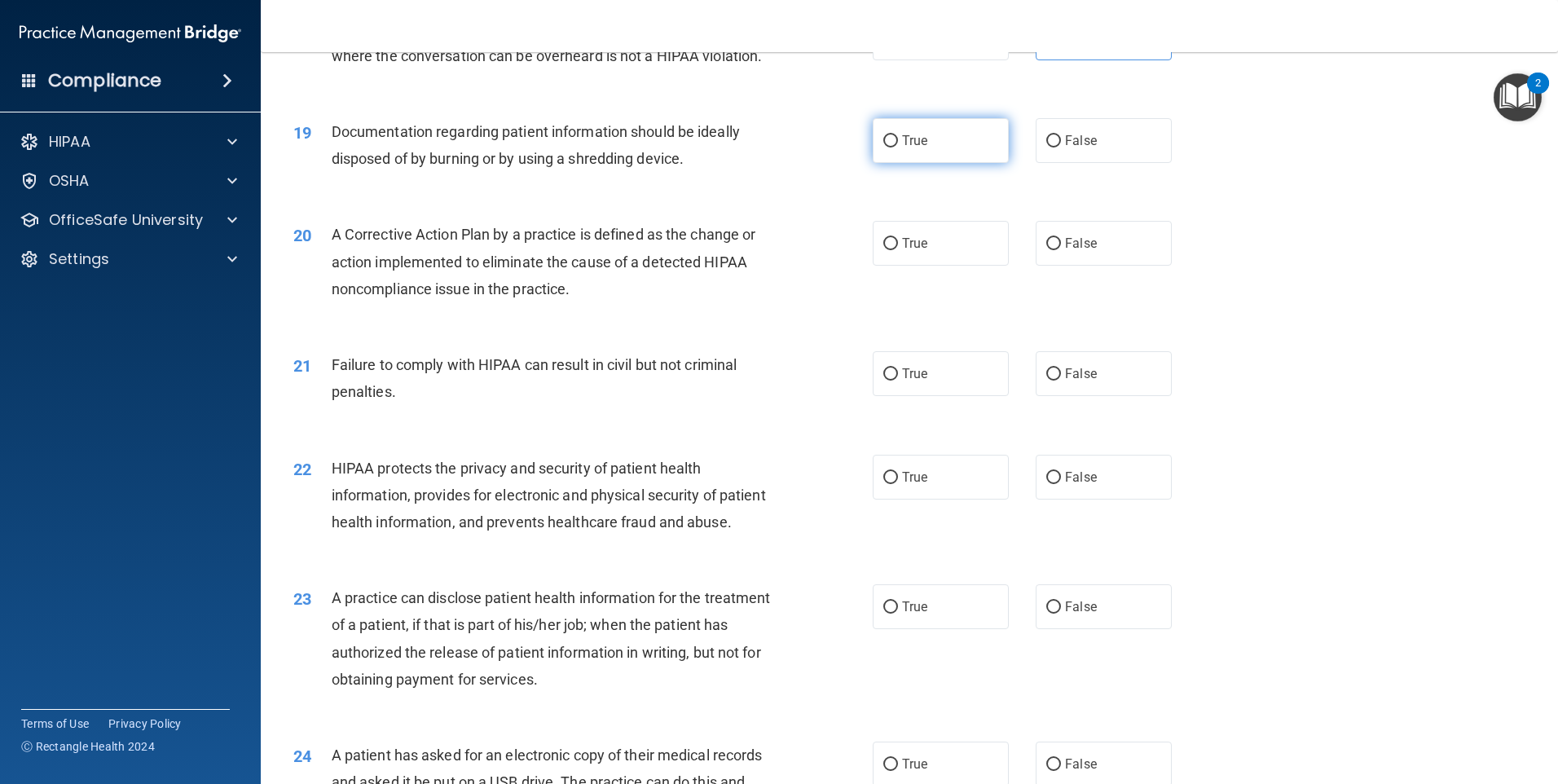
click at [884, 147] on input "True" at bounding box center [891, 141] width 15 height 13
radio input "true"
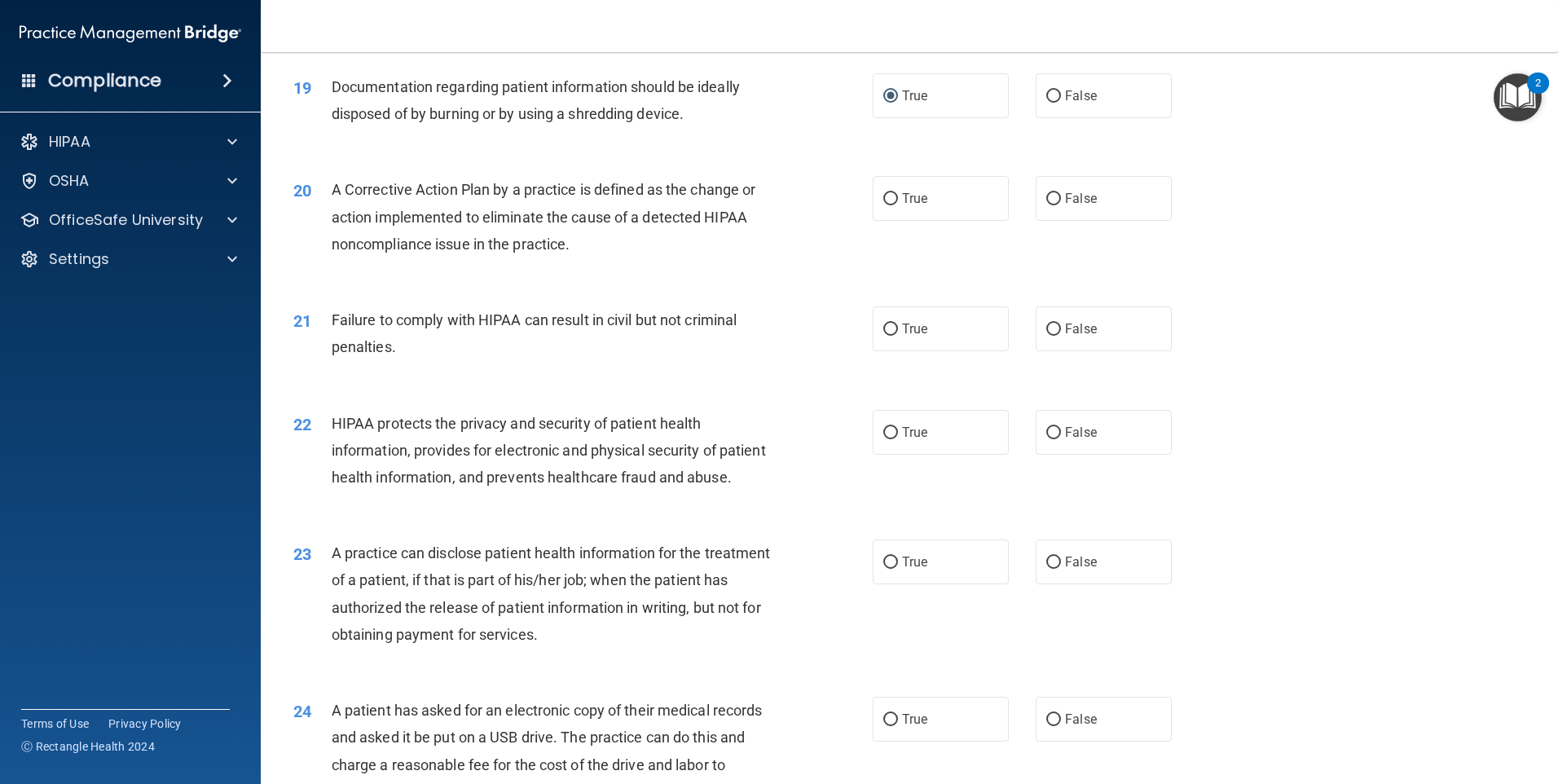
scroll to position [2200, 0]
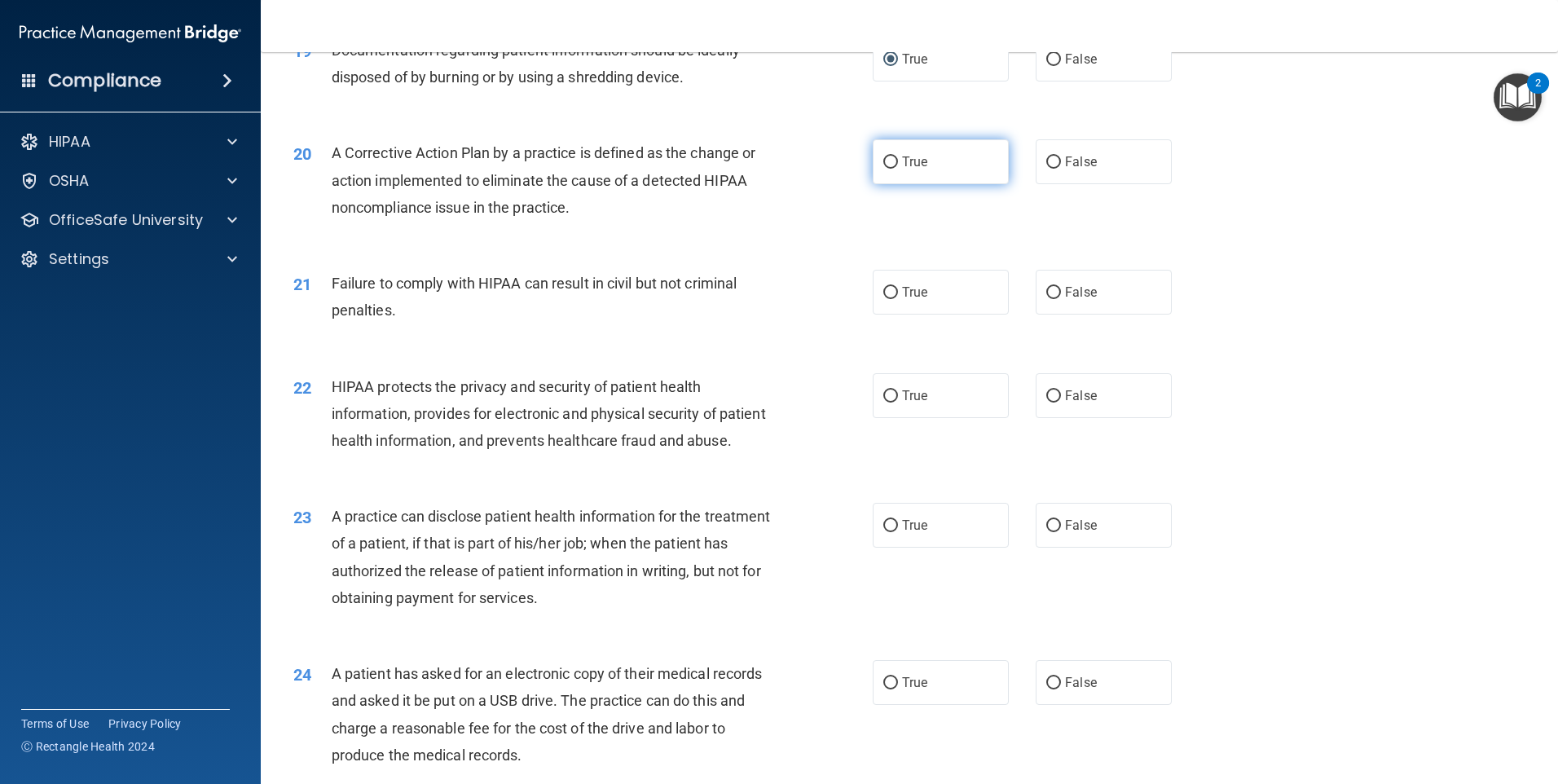
click at [884, 169] on input "True" at bounding box center [891, 162] width 15 height 13
radio input "true"
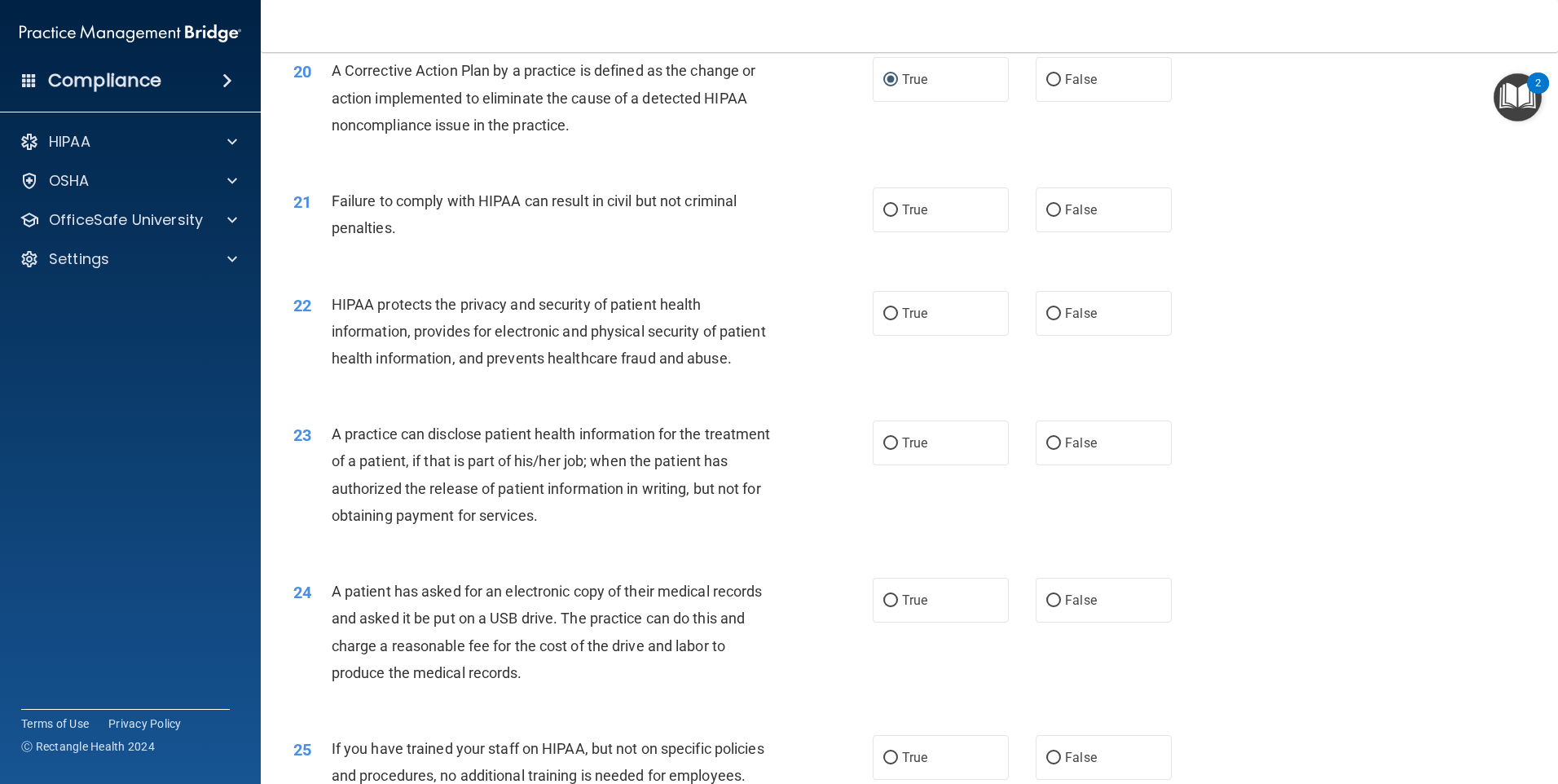
scroll to position [2363, 0]
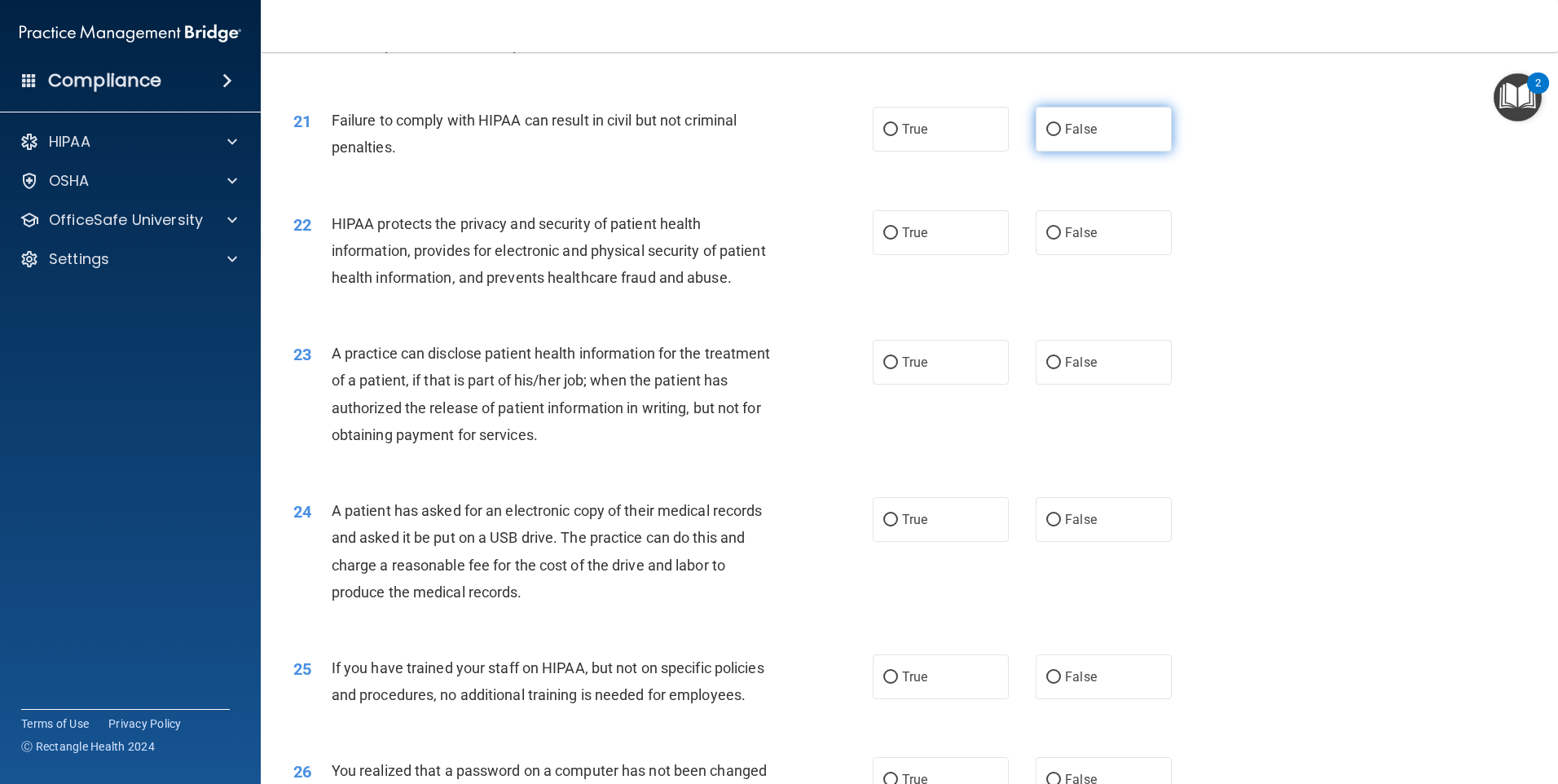
click at [1050, 136] on input "False" at bounding box center [1053, 130] width 15 height 13
radio input "true"
click at [887, 239] on input "True" at bounding box center [891, 233] width 15 height 13
radio input "true"
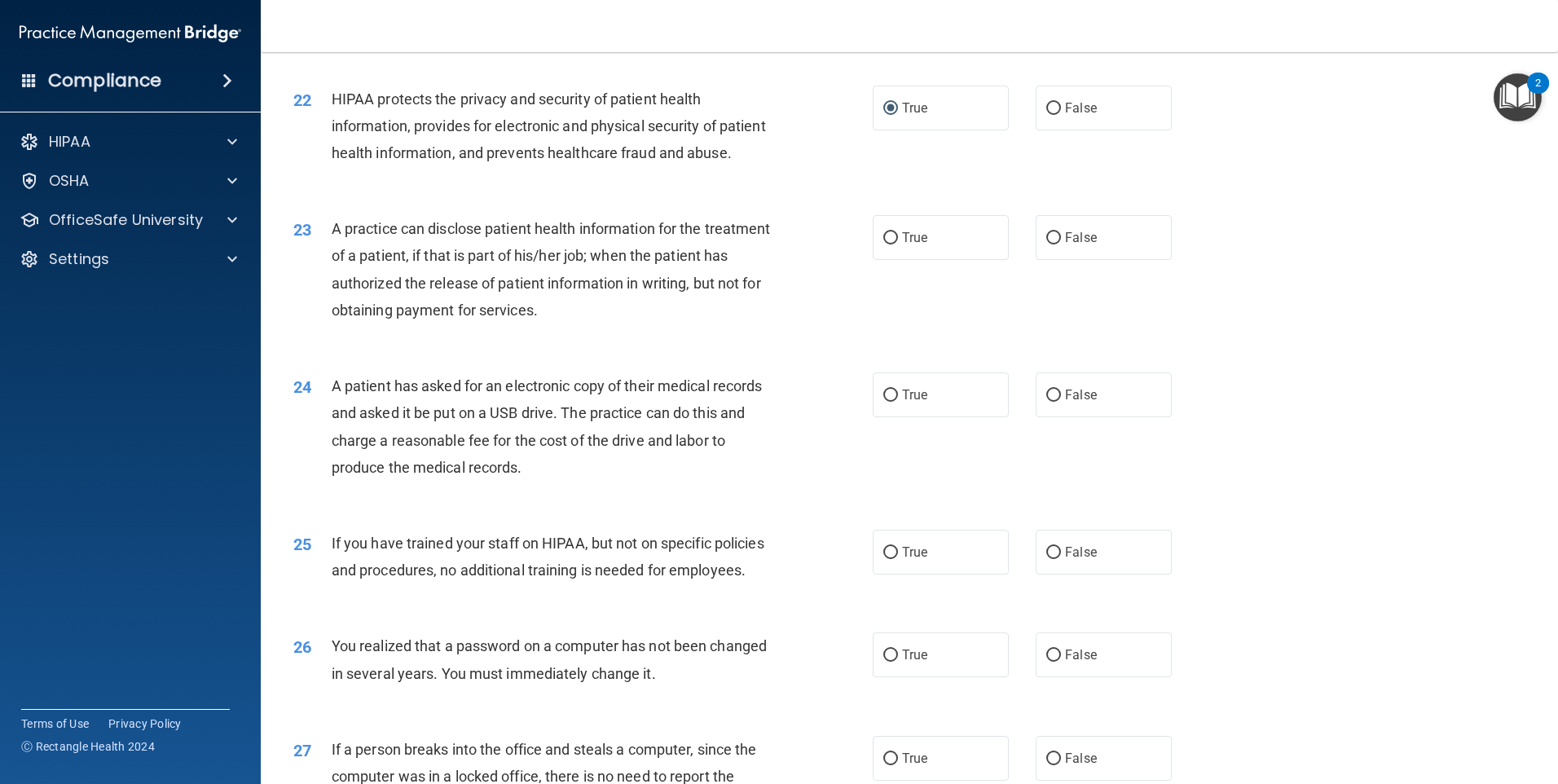
scroll to position [2526, 0]
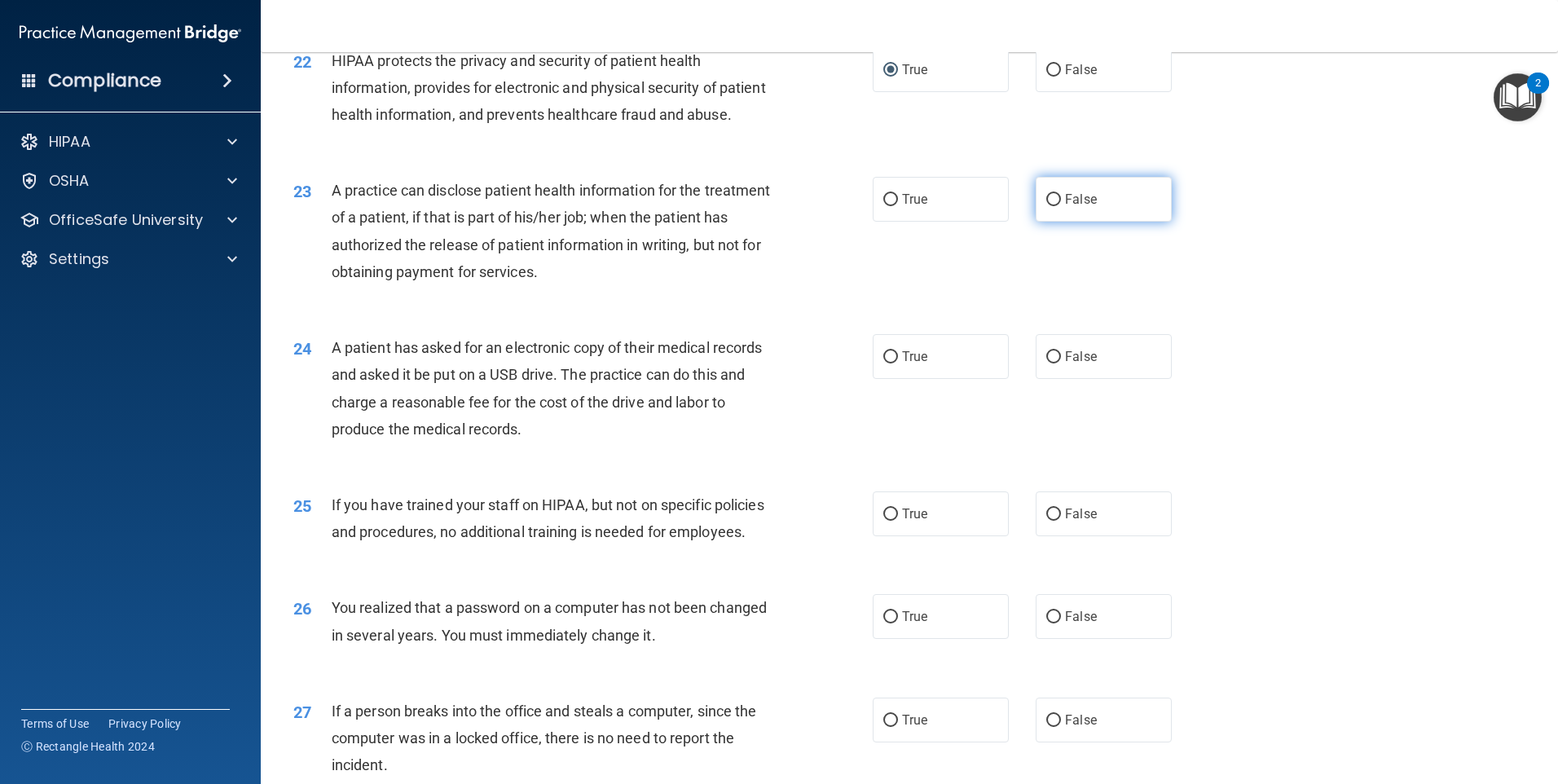
click at [1046, 206] on input "False" at bounding box center [1053, 200] width 15 height 13
radio input "true"
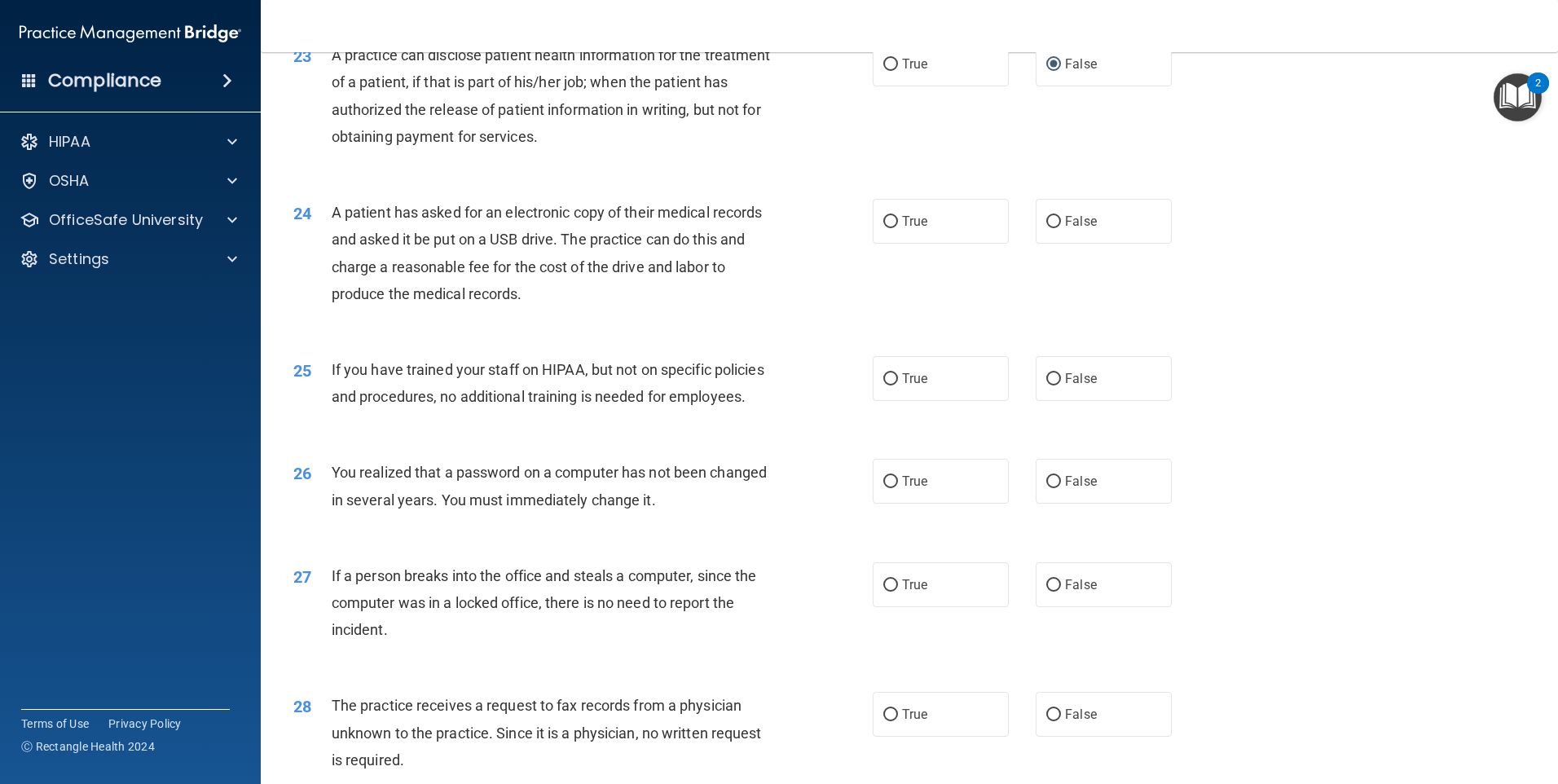
scroll to position [2688, 0]
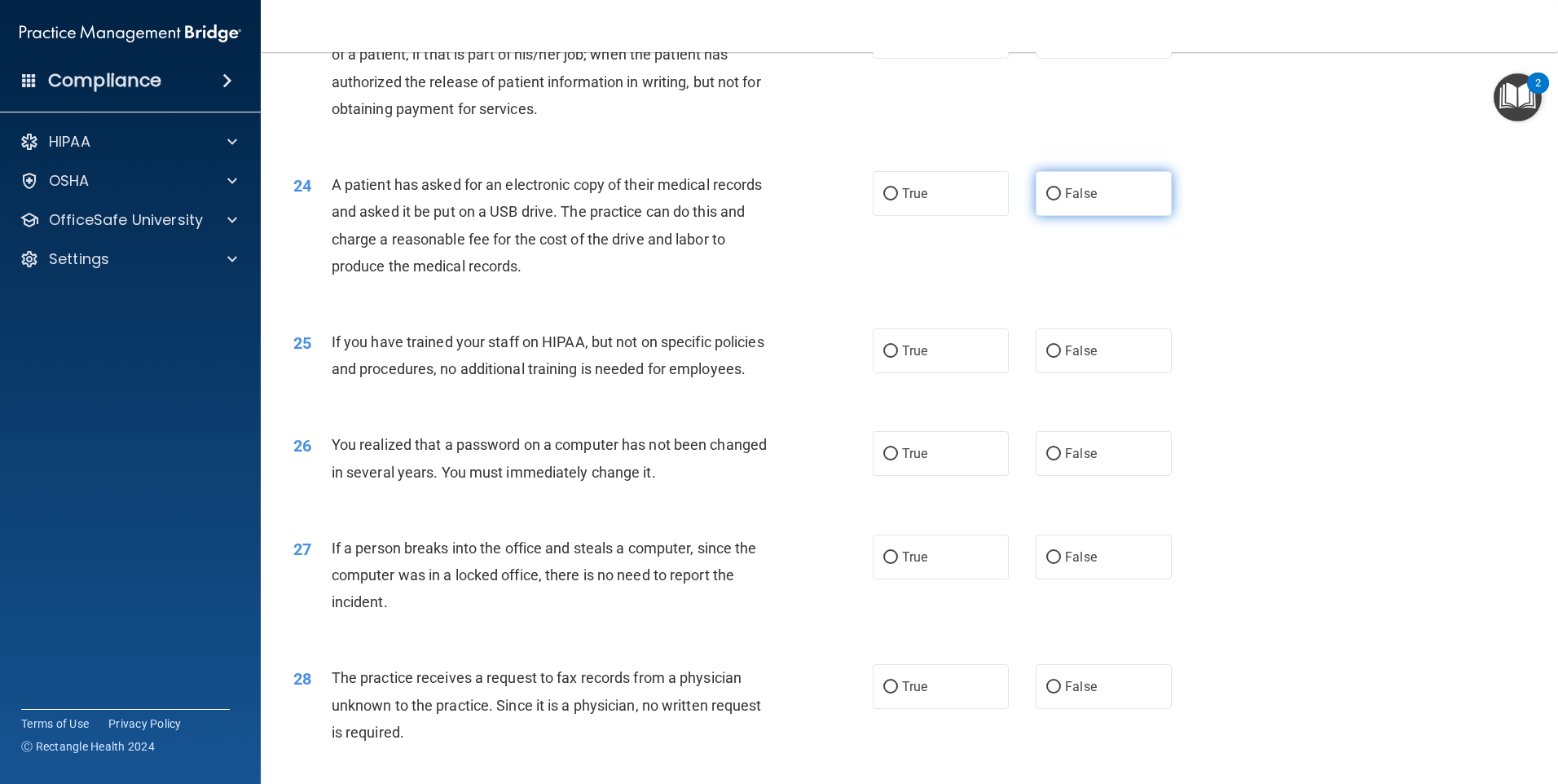
click at [1050, 201] on input "False" at bounding box center [1053, 194] width 15 height 13
radio input "true"
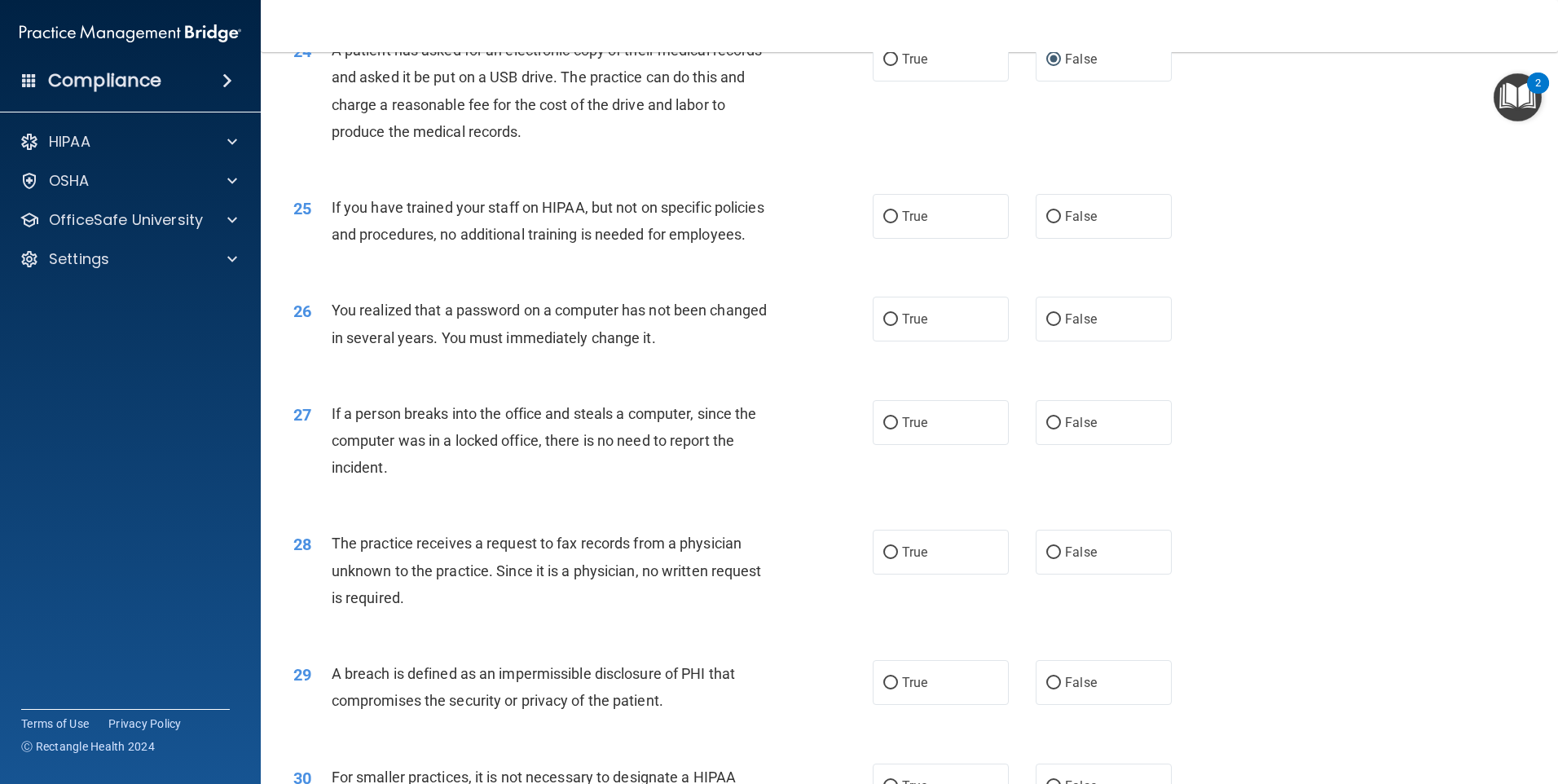
scroll to position [2852, 0]
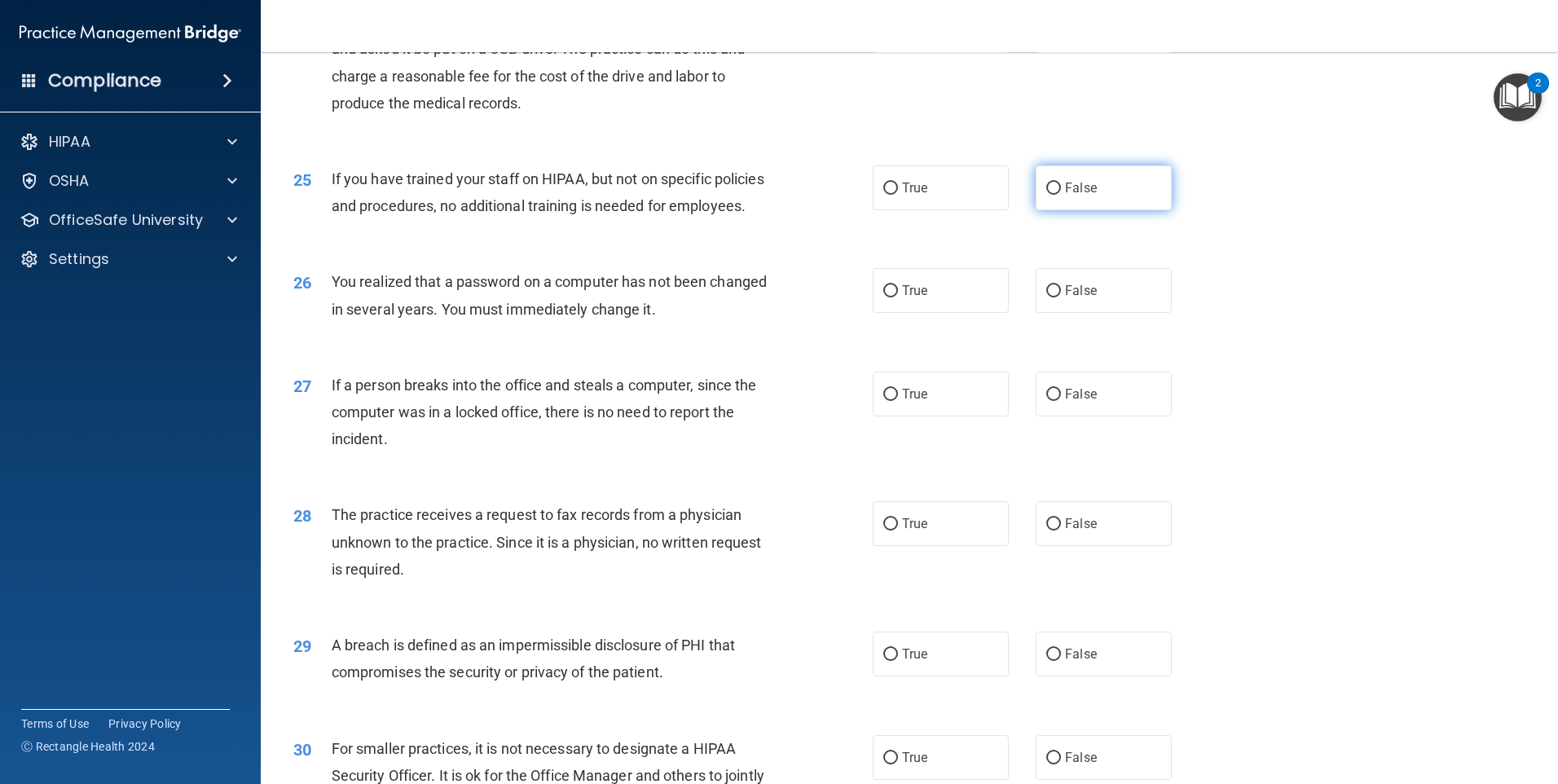
click at [1048, 195] on input "False" at bounding box center [1053, 188] width 15 height 13
radio input "true"
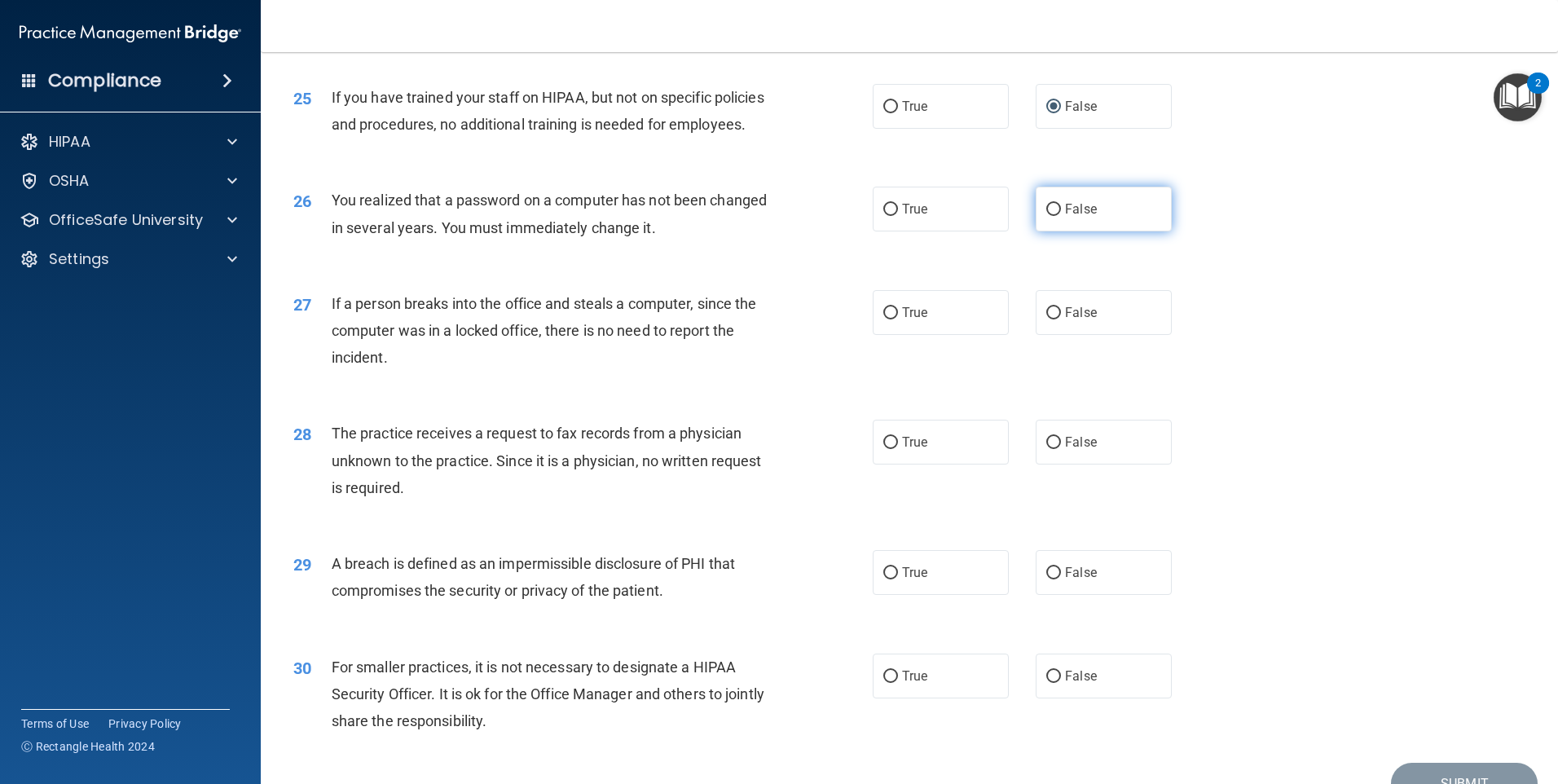
click at [1050, 216] on input "False" at bounding box center [1053, 209] width 15 height 13
radio input "true"
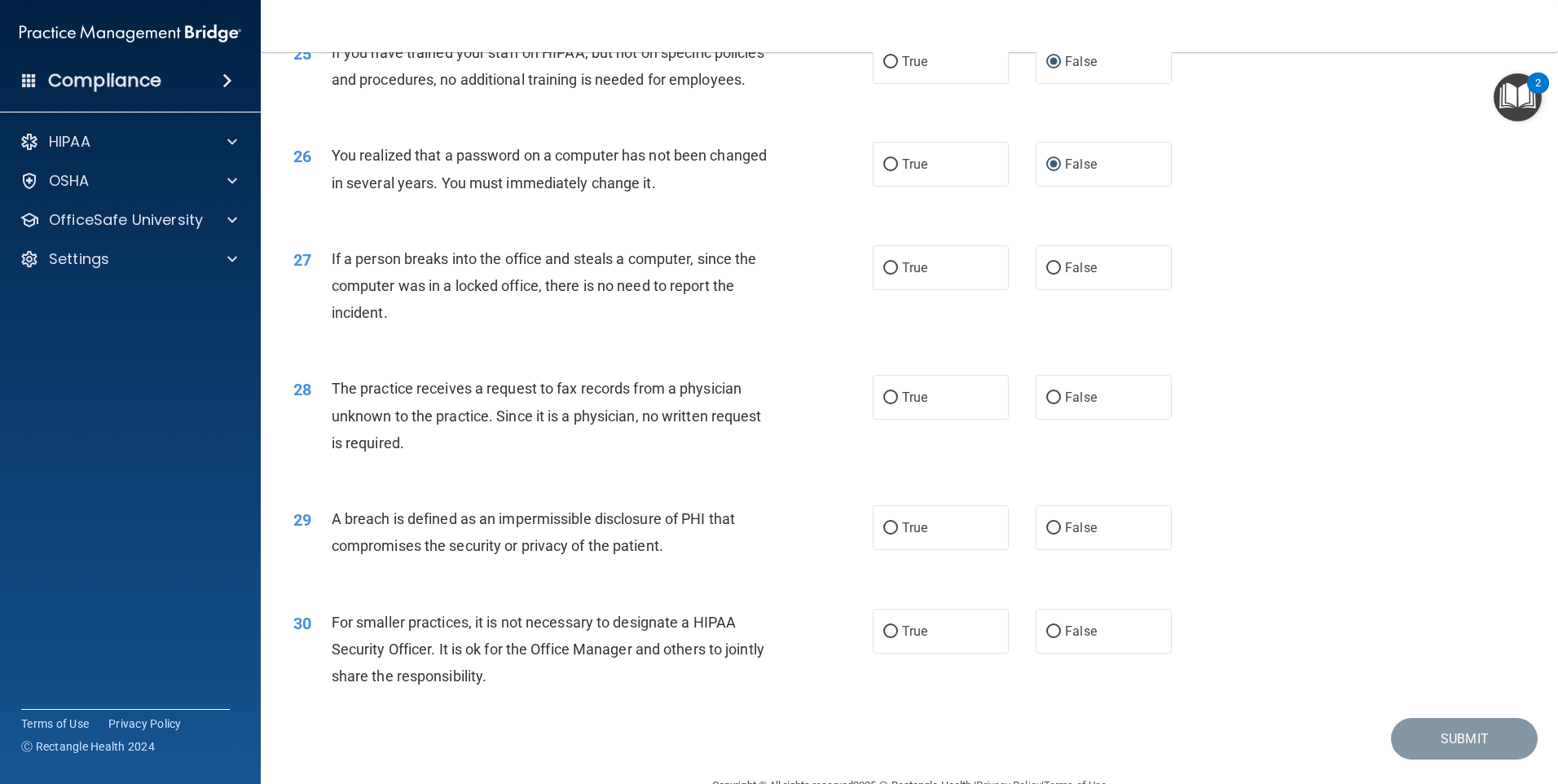
scroll to position [3015, 0]
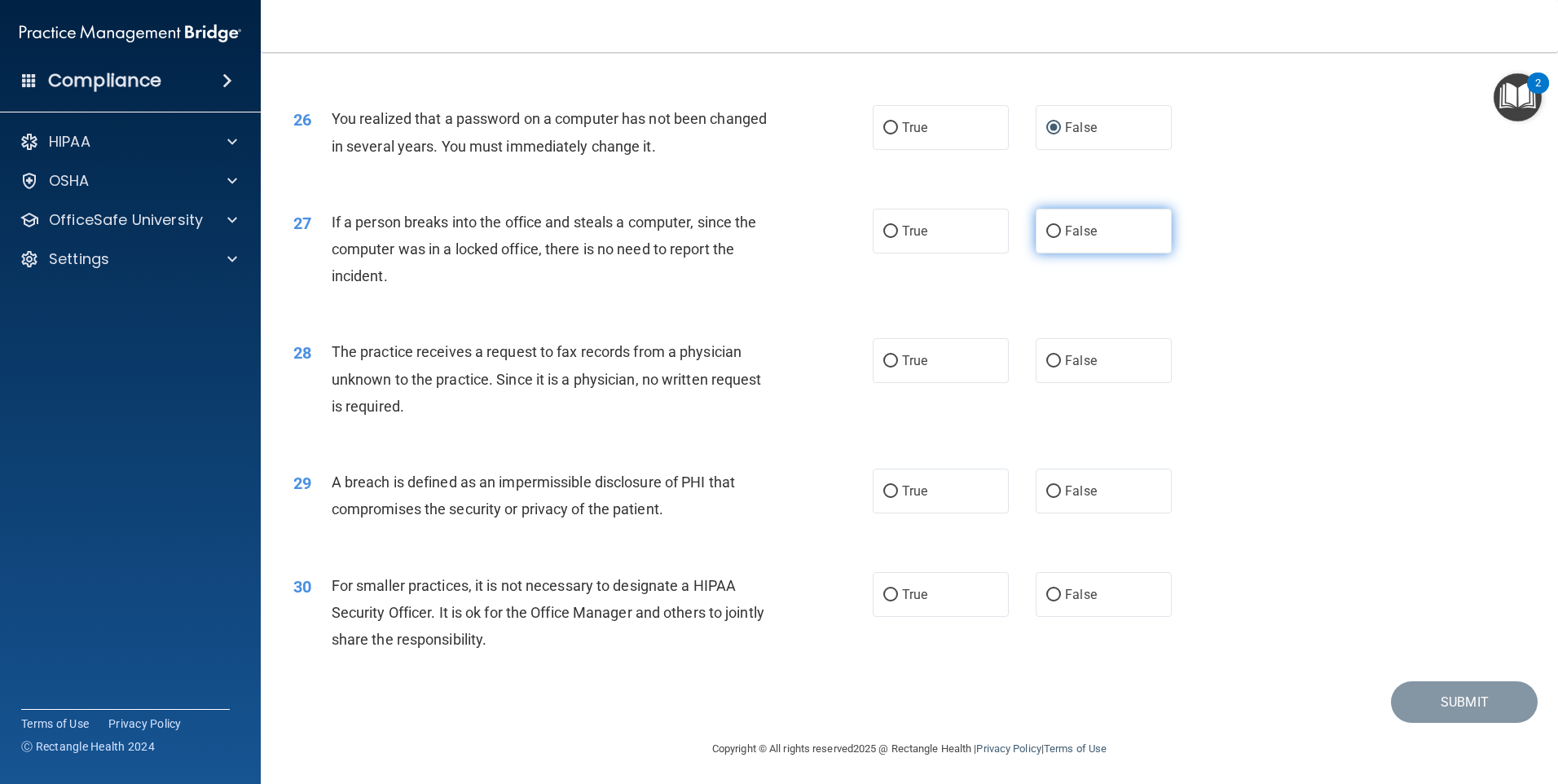
click at [1048, 238] on input "False" at bounding box center [1053, 232] width 15 height 13
radio input "true"
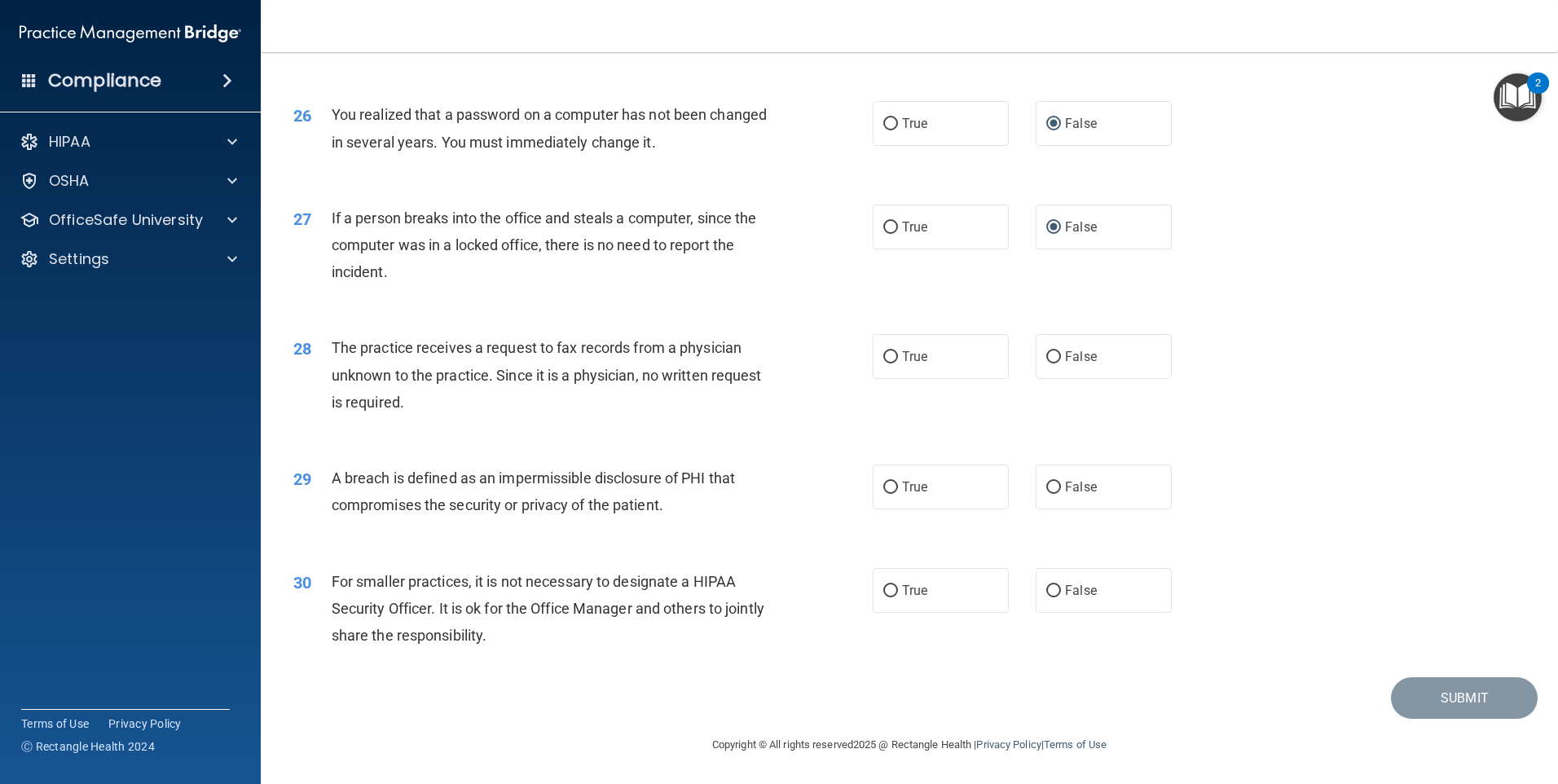
scroll to position [3096, 0]
click at [1048, 363] on input "False" at bounding box center [1053, 357] width 15 height 13
radio input "true"
click at [889, 493] on input "True" at bounding box center [891, 487] width 15 height 13
radio input "true"
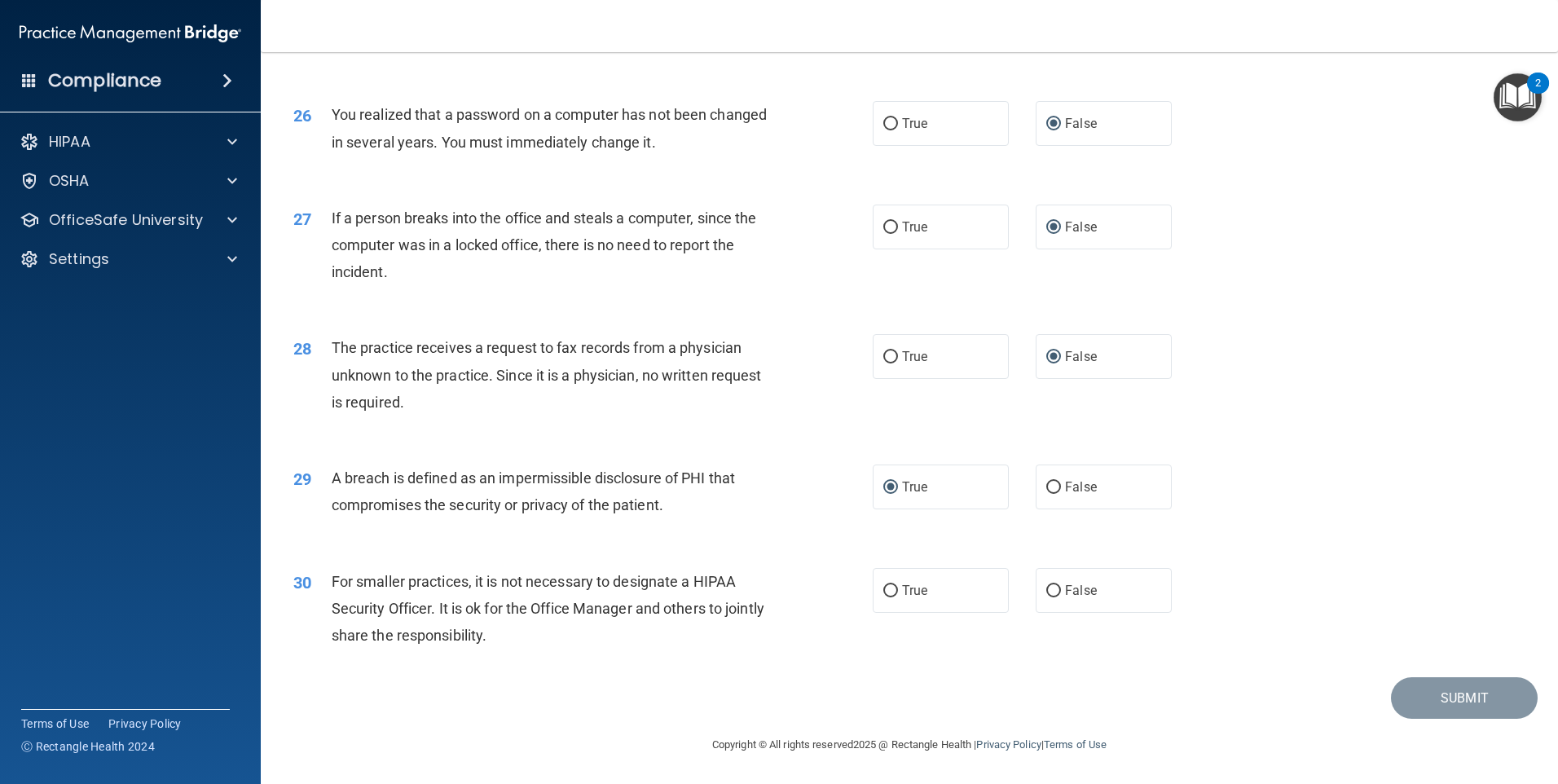
scroll to position [3099, 0]
click at [1065, 593] on span "False" at bounding box center [1081, 590] width 32 height 16
click at [1059, 593] on input "False" at bounding box center [1053, 591] width 15 height 13
radio input "true"
click at [1448, 705] on button "Submit" at bounding box center [1463, 698] width 146 height 42
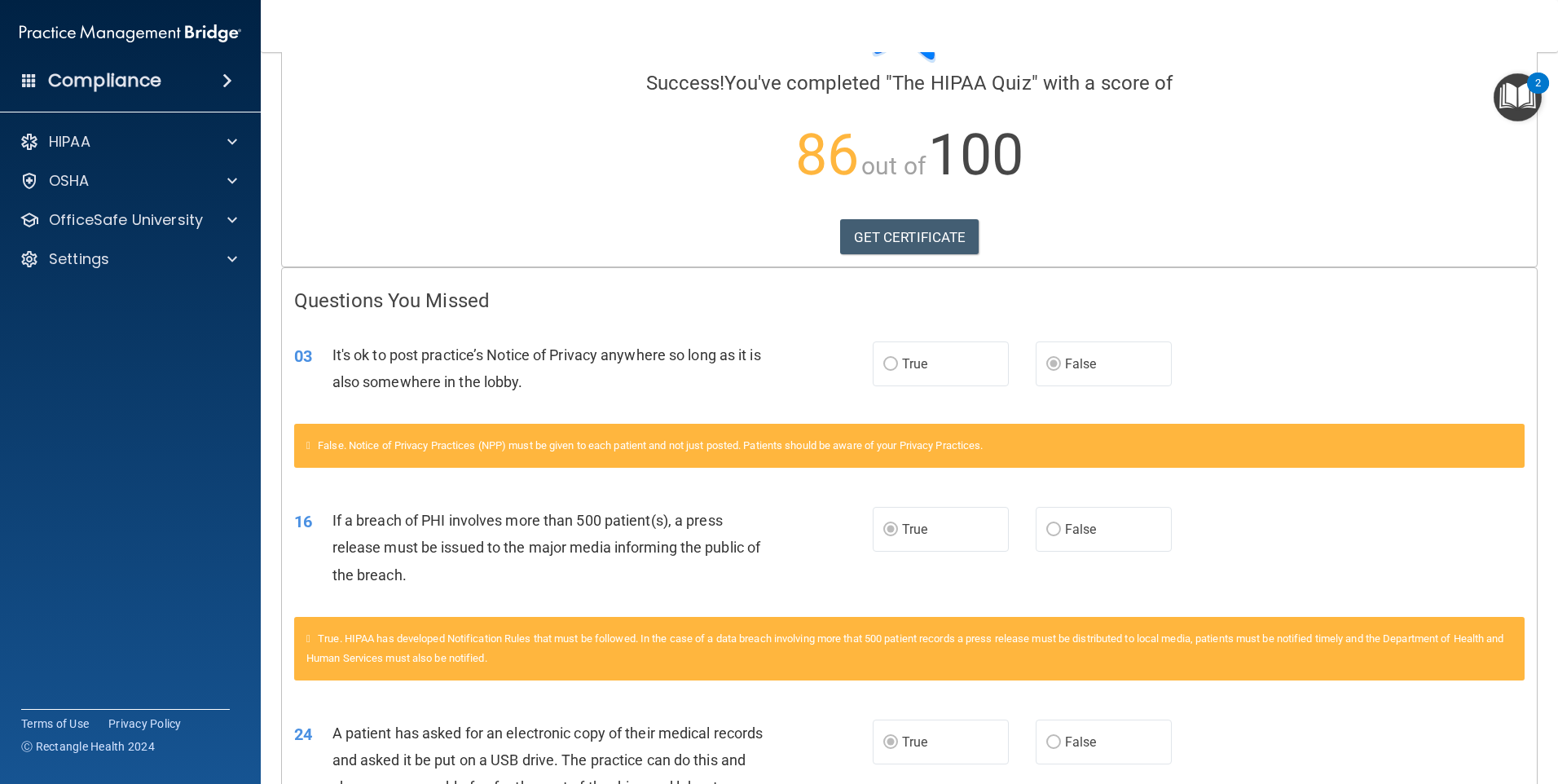
scroll to position [88, 0]
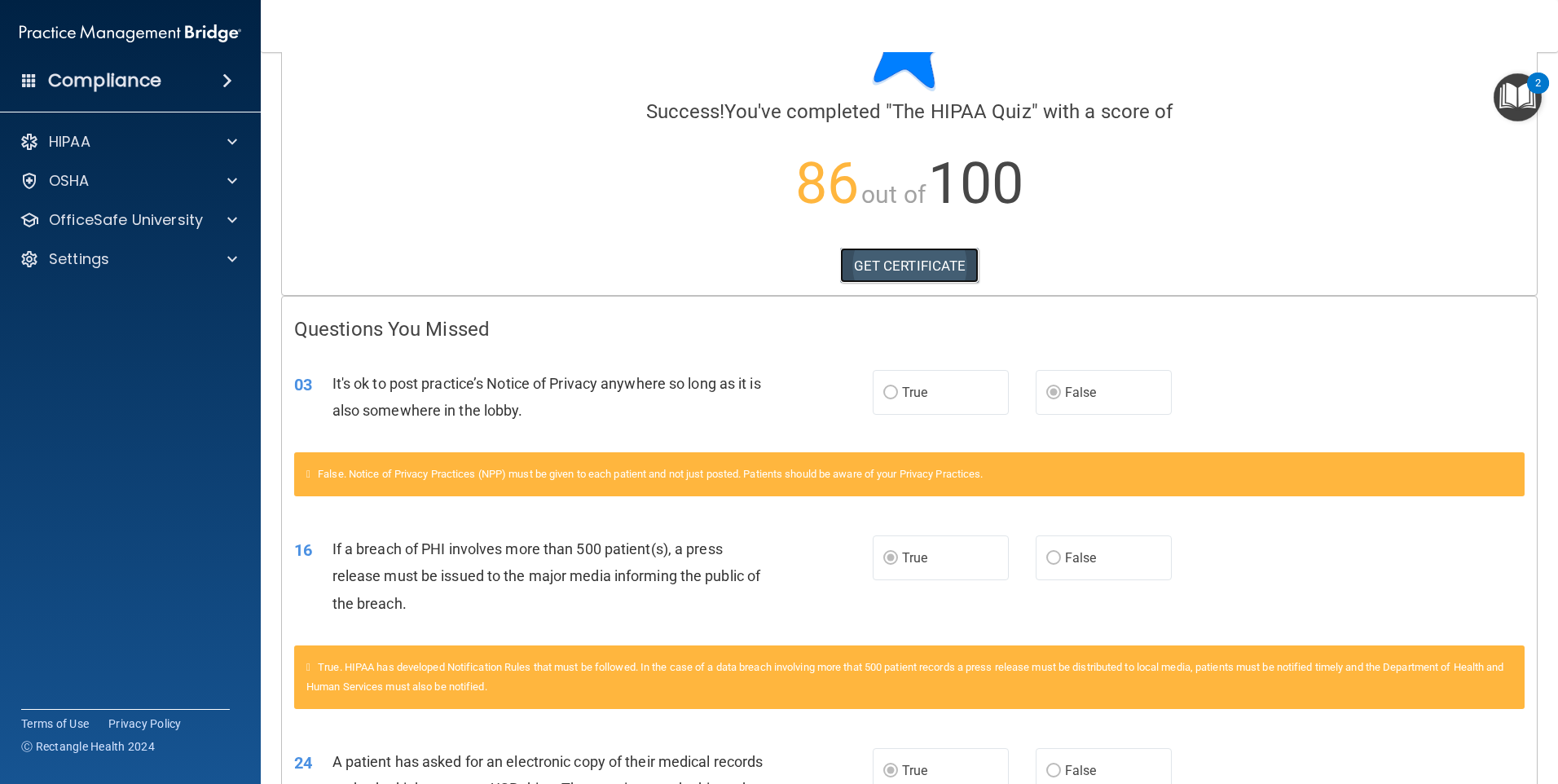
click at [901, 263] on link "GET CERTIFICATE" at bounding box center [910, 265] width 140 height 36
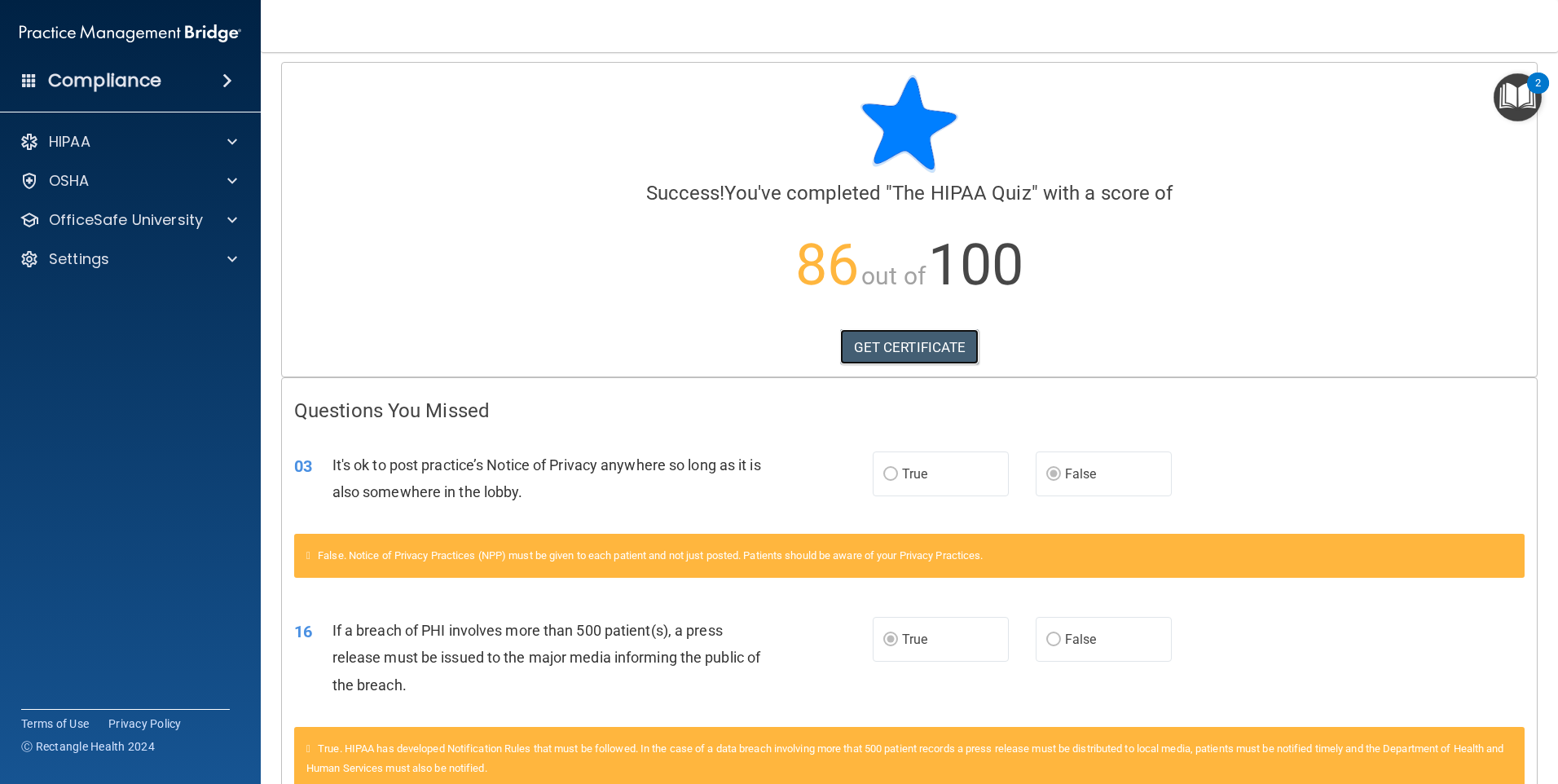
scroll to position [0, 0]
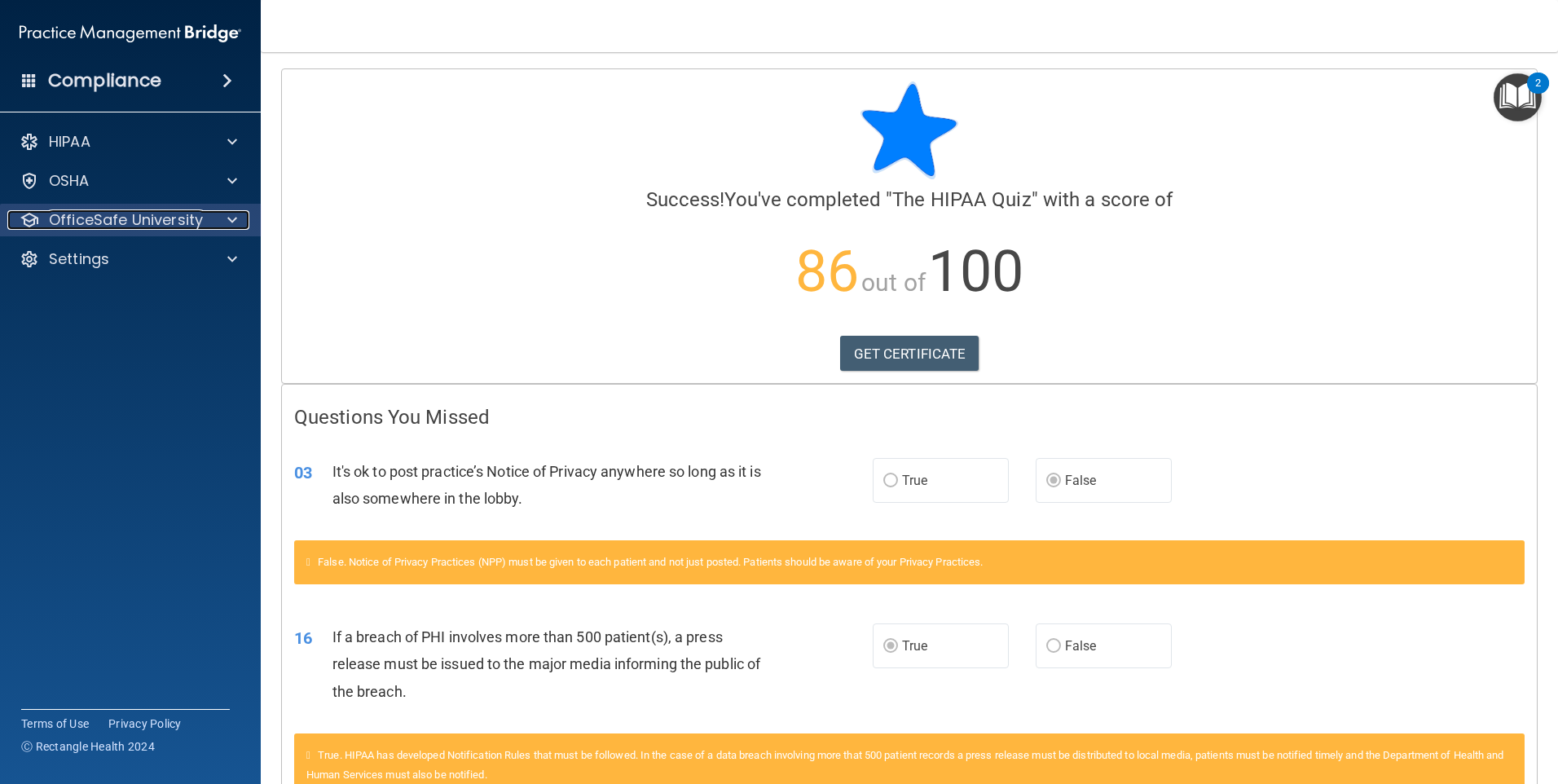
click at [180, 223] on p "OfficeSafe University" at bounding box center [126, 219] width 154 height 19
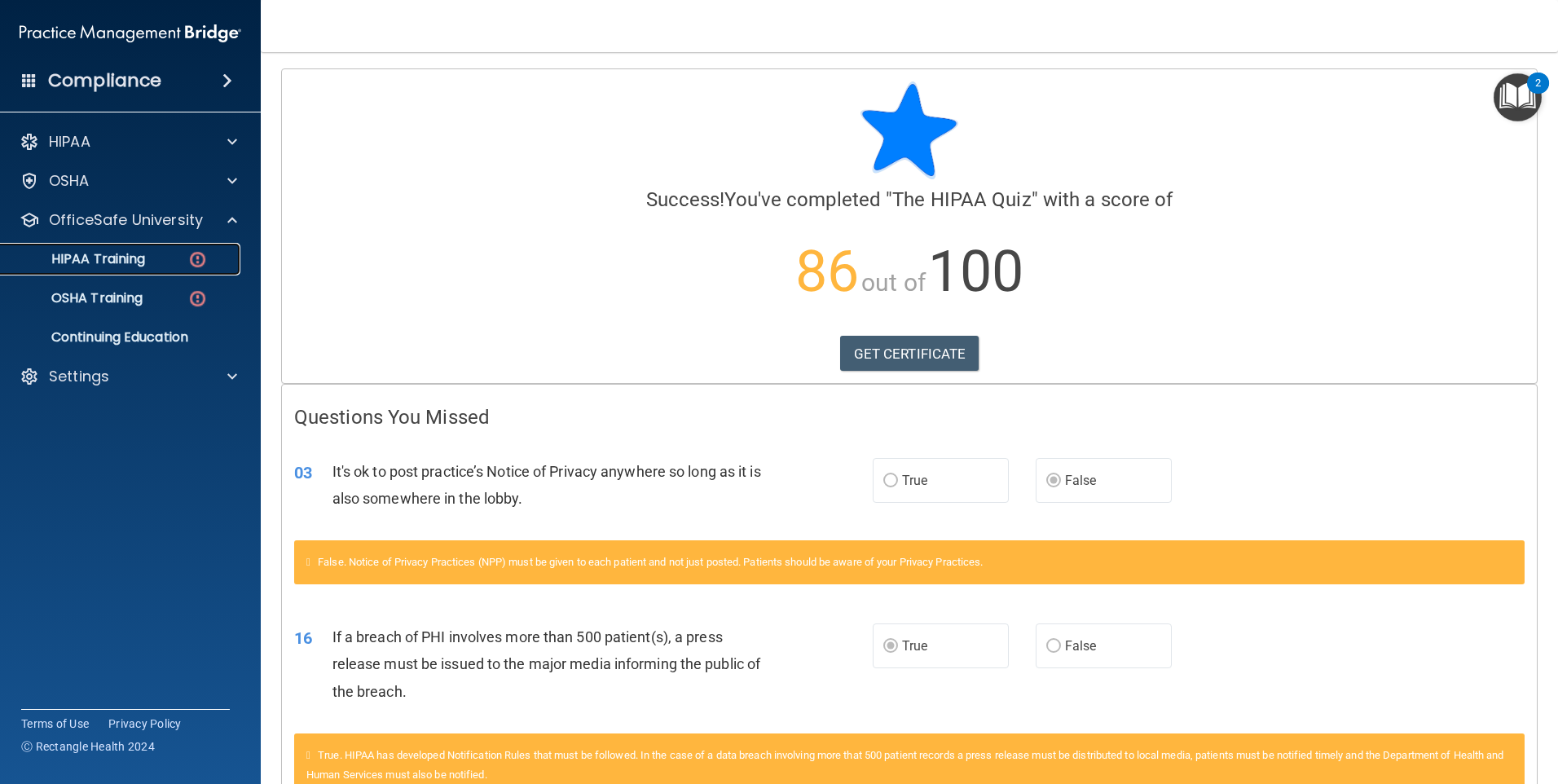
click at [149, 269] on link "HIPAA Training" at bounding box center [112, 259] width 257 height 33
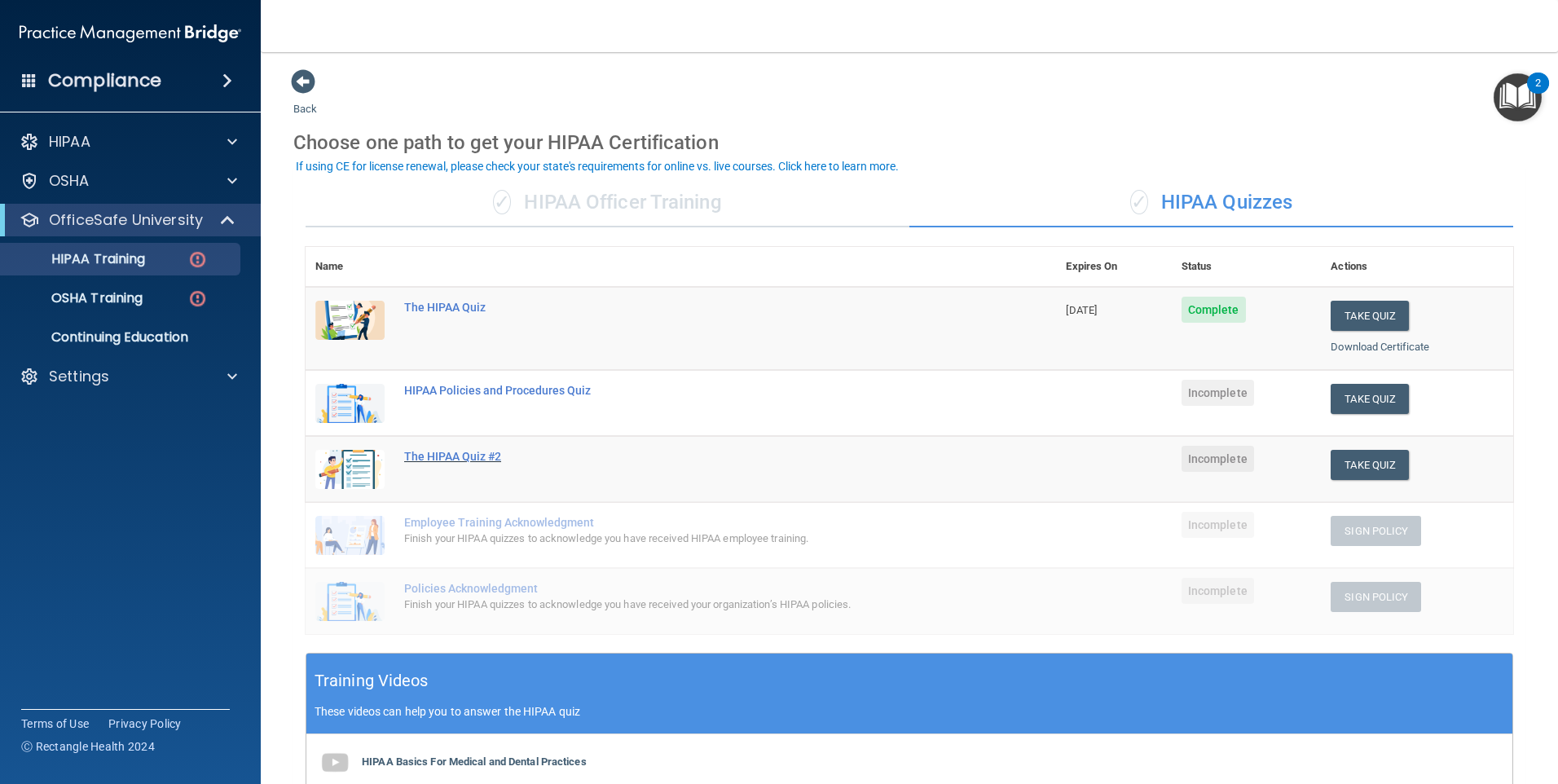
click at [474, 457] on div "The HIPAA Quiz #2" at bounding box center [689, 457] width 571 height 13
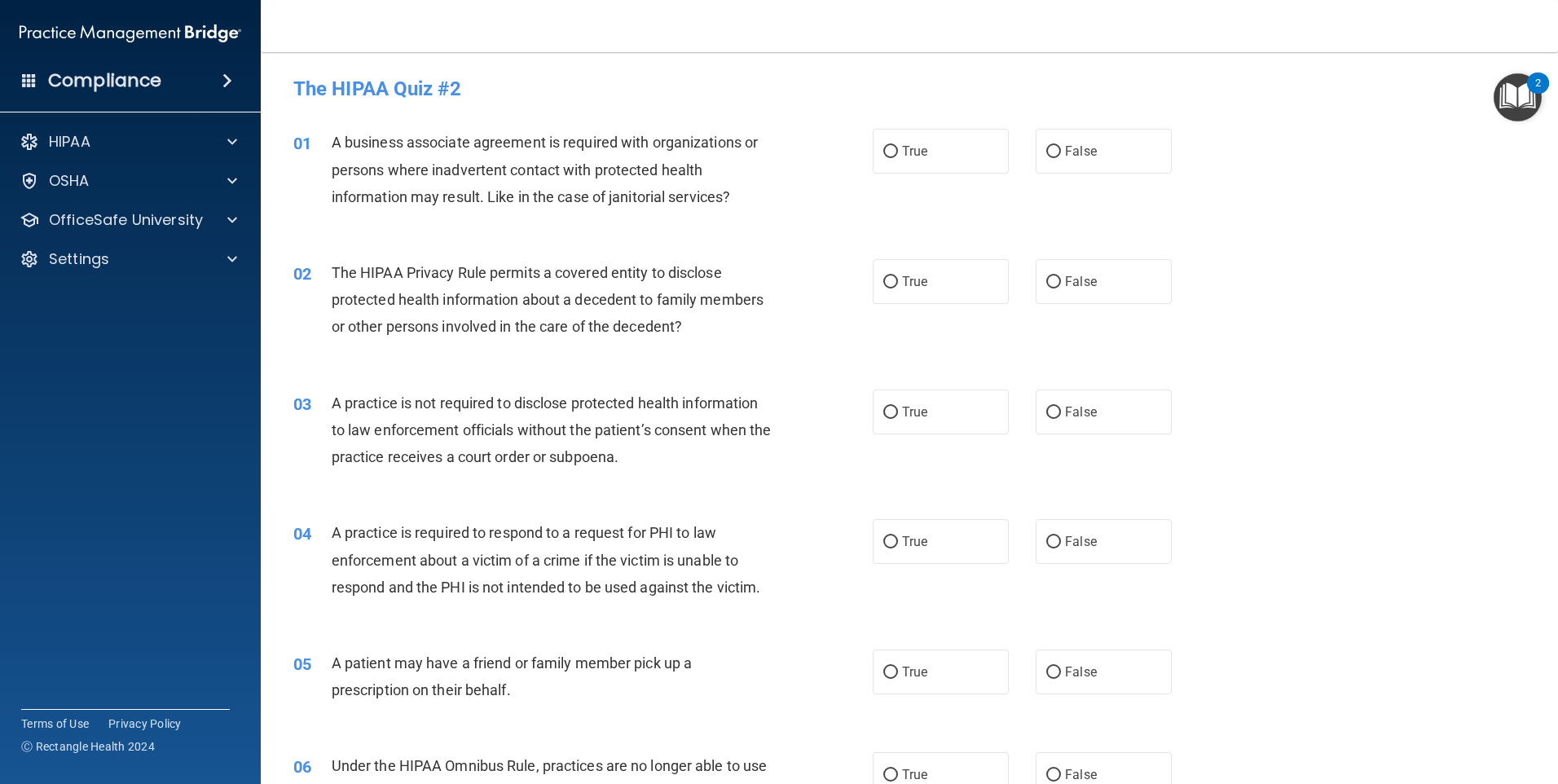
click at [1523, 95] on img "Open Resource Center, 2 new notifications" at bounding box center [1517, 97] width 48 height 48
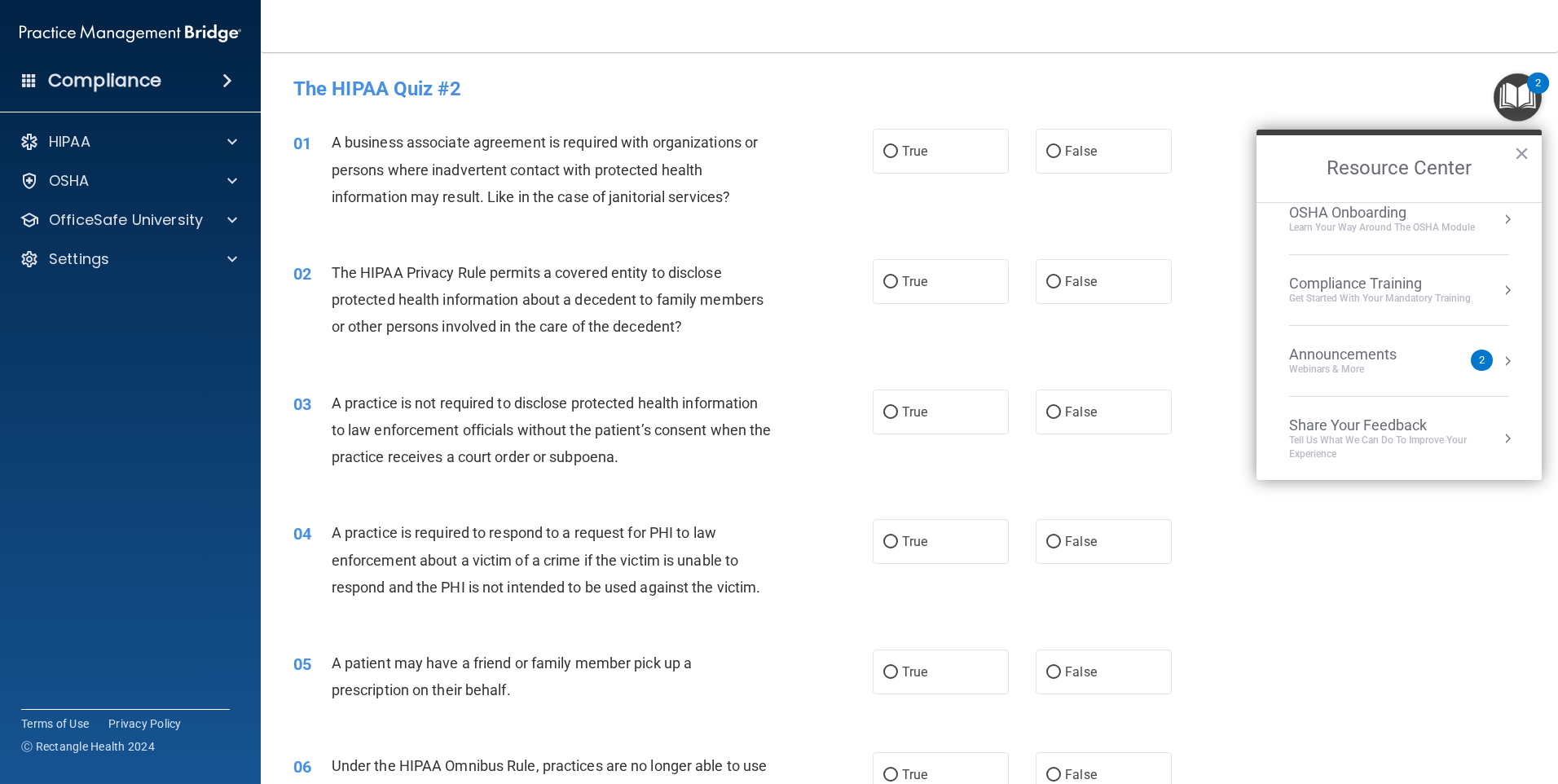
scroll to position [91, 0]
click at [1446, 369] on div "Announcements Webinars & More" at bounding box center [1375, 359] width 172 height 31
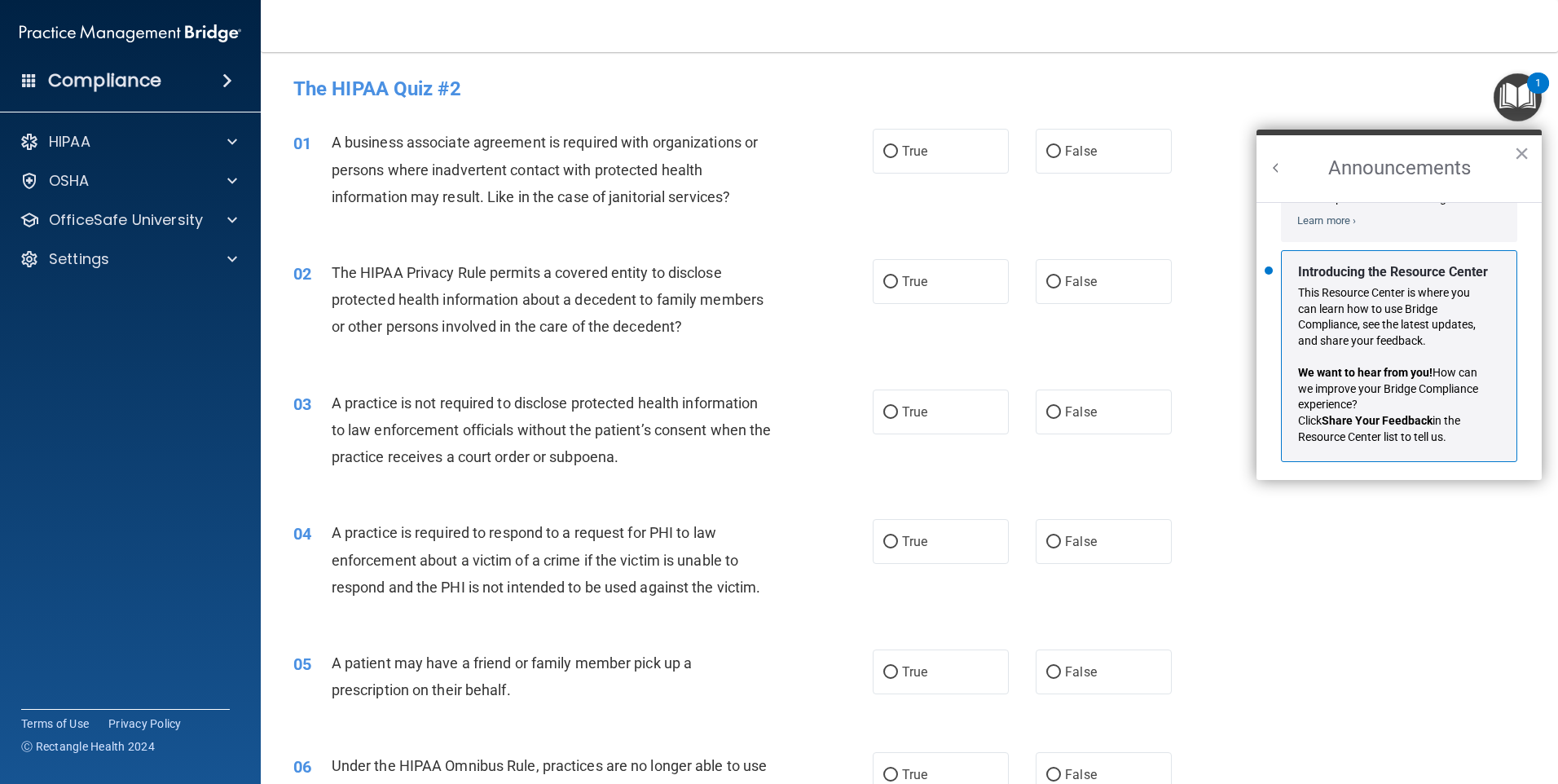
scroll to position [286, 0]
click at [1521, 154] on button "×" at bounding box center [1521, 152] width 16 height 26
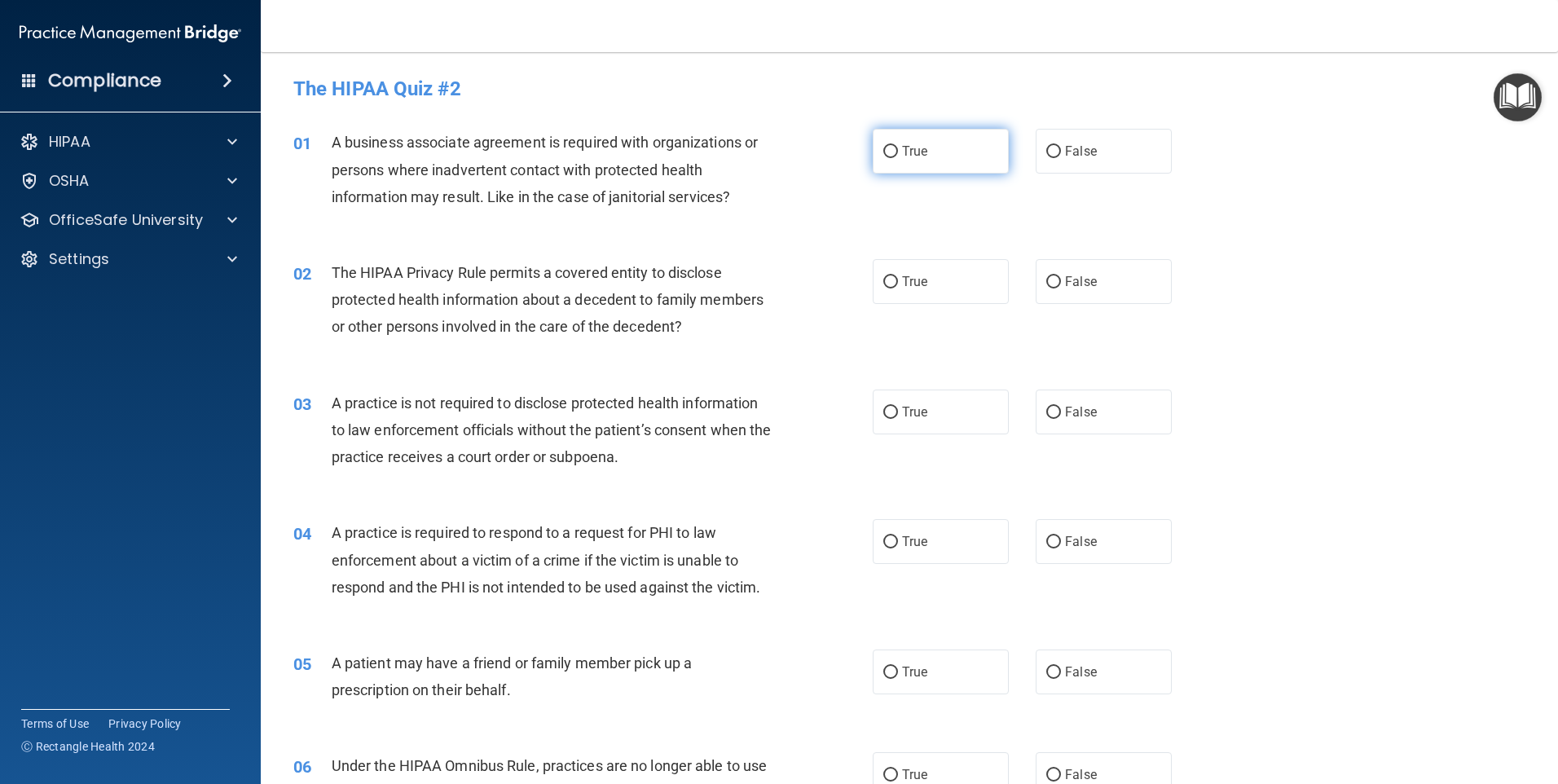
click at [886, 146] on input "True" at bounding box center [891, 151] width 15 height 13
radio input "true"
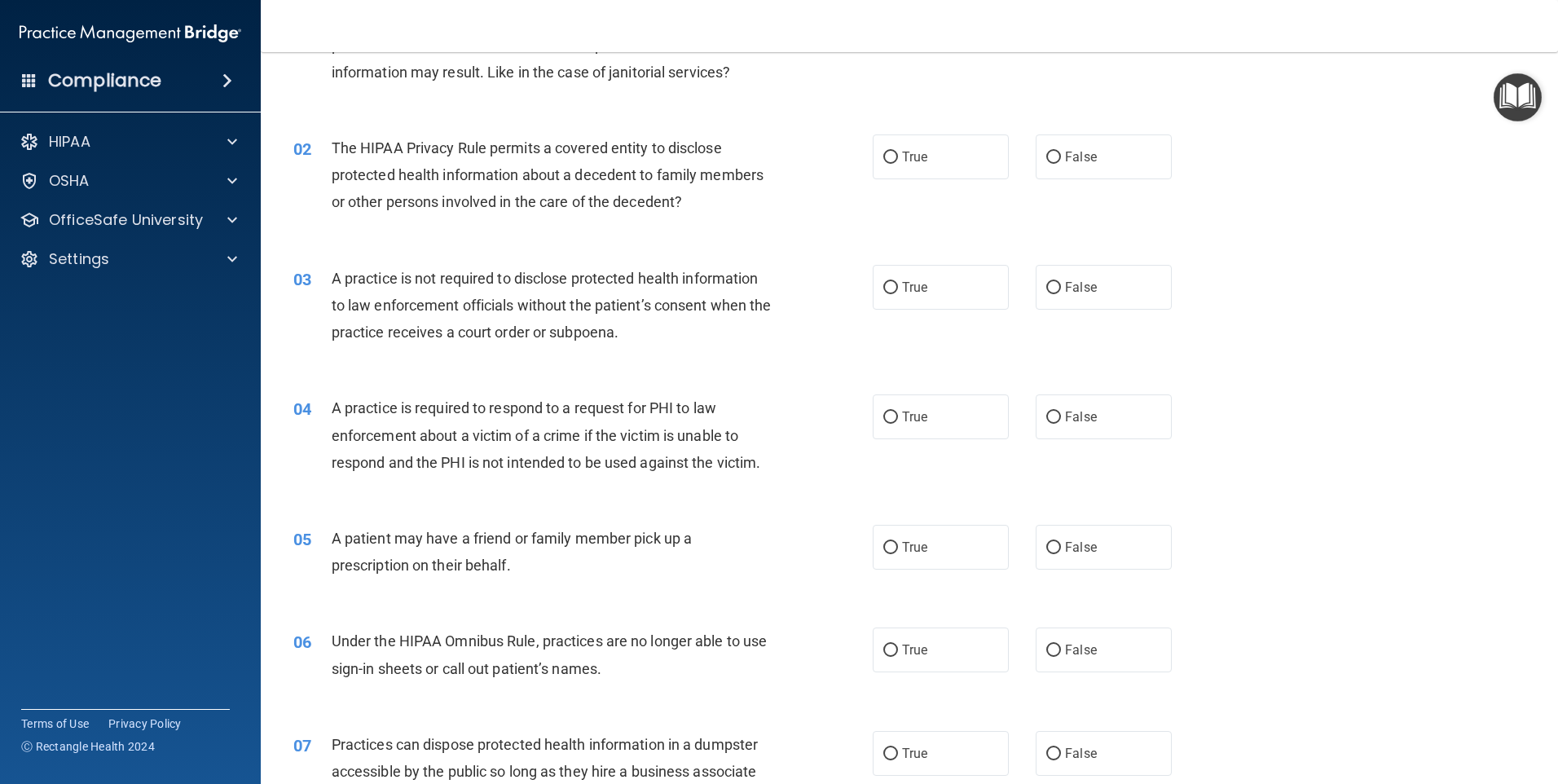
scroll to position [163, 0]
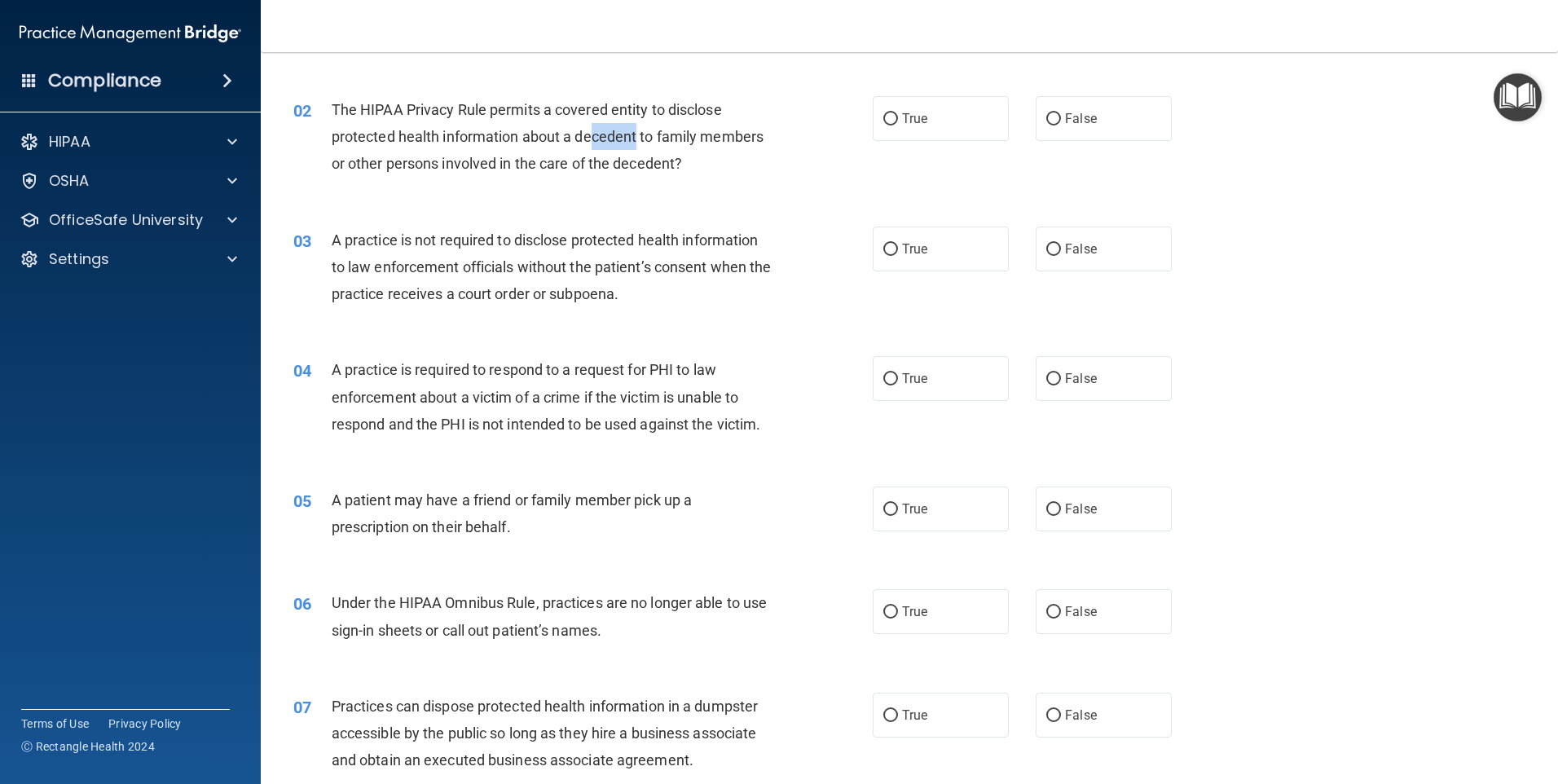
drag, startPoint x: 637, startPoint y: 135, endPoint x: 591, endPoint y: 140, distance: 46.3
click at [591, 140] on span "The HIPAA Privacy Rule permits a covered entity to disclose protected health in…" at bounding box center [547, 136] width 432 height 71
click at [688, 156] on div "The HIPAA Privacy Rule permits a covered entity to disclose protected health in…" at bounding box center [557, 136] width 453 height 81
click at [1049, 117] on input "False" at bounding box center [1053, 119] width 15 height 13
radio input "true"
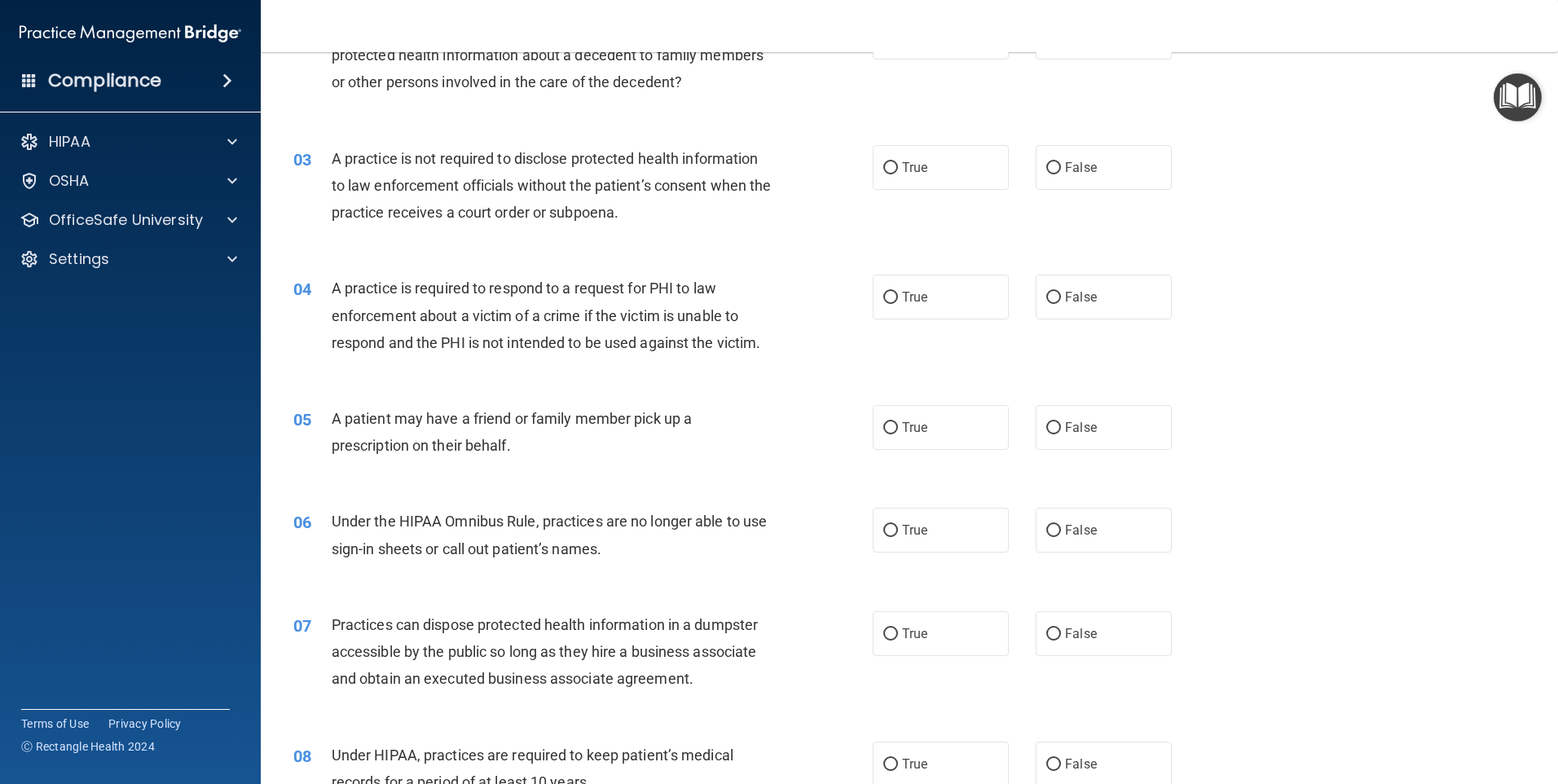
scroll to position [326, 0]
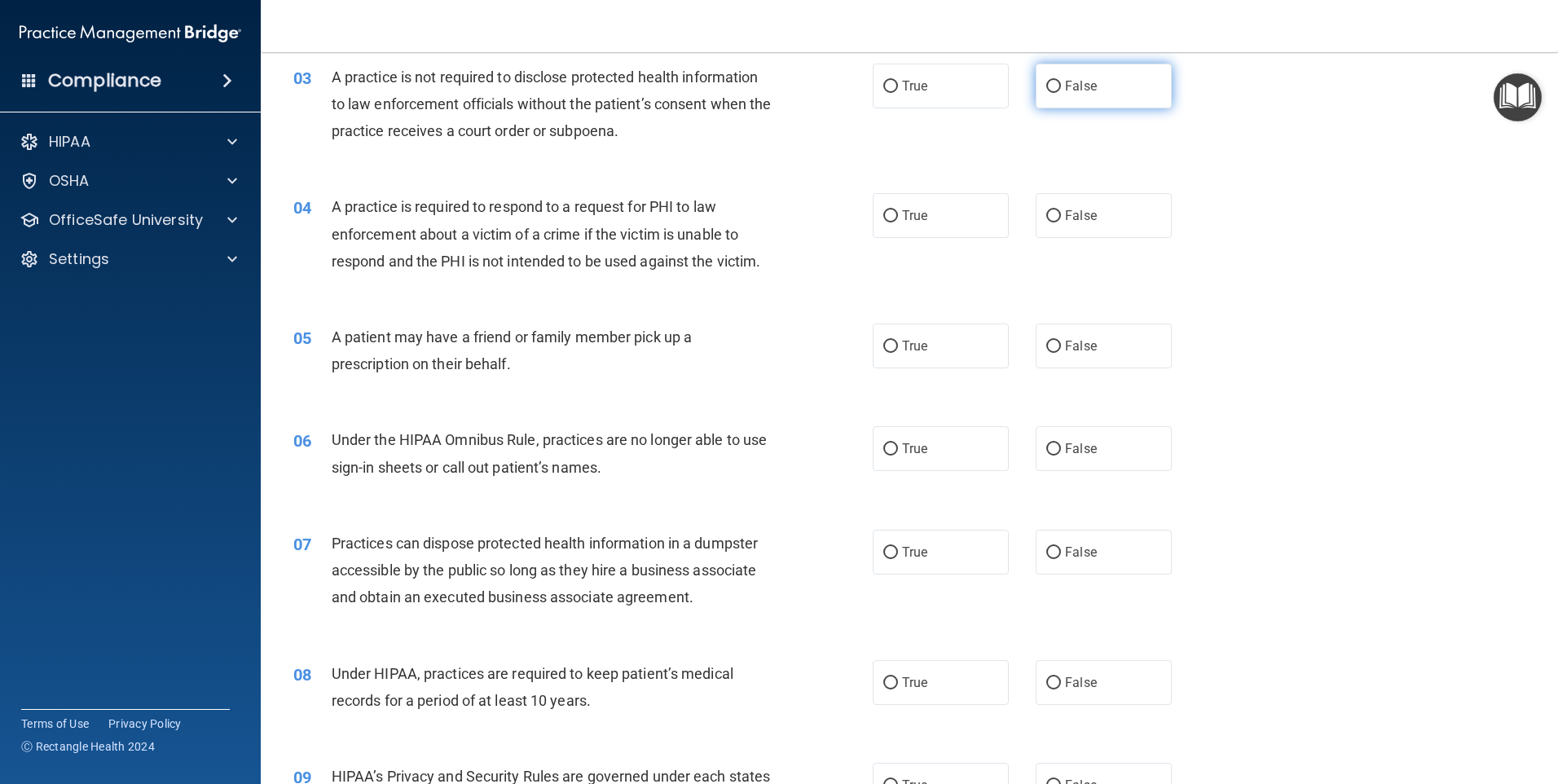
click at [1047, 85] on input "False" at bounding box center [1053, 86] width 15 height 13
radio input "true"
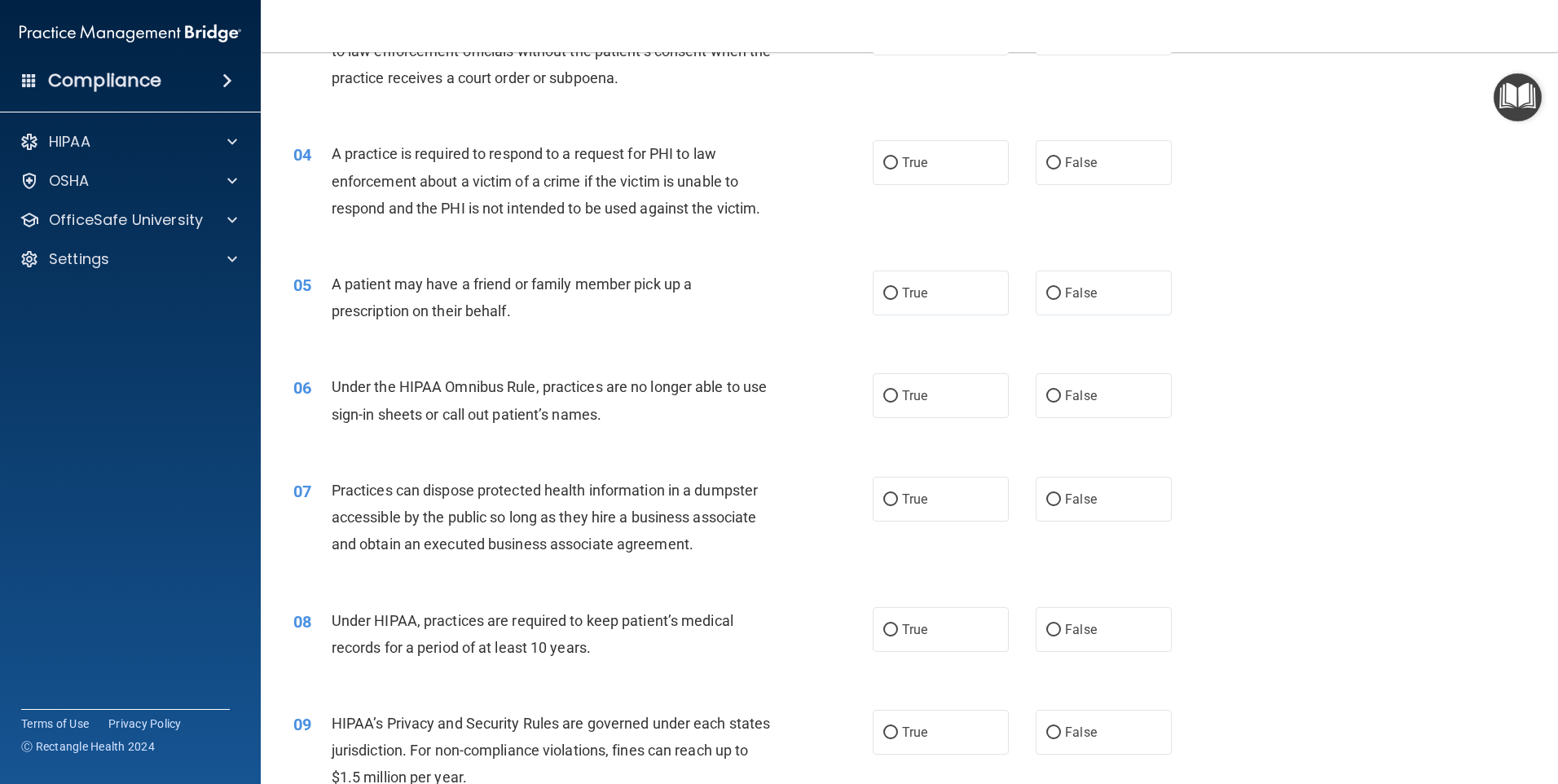
scroll to position [407, 0]
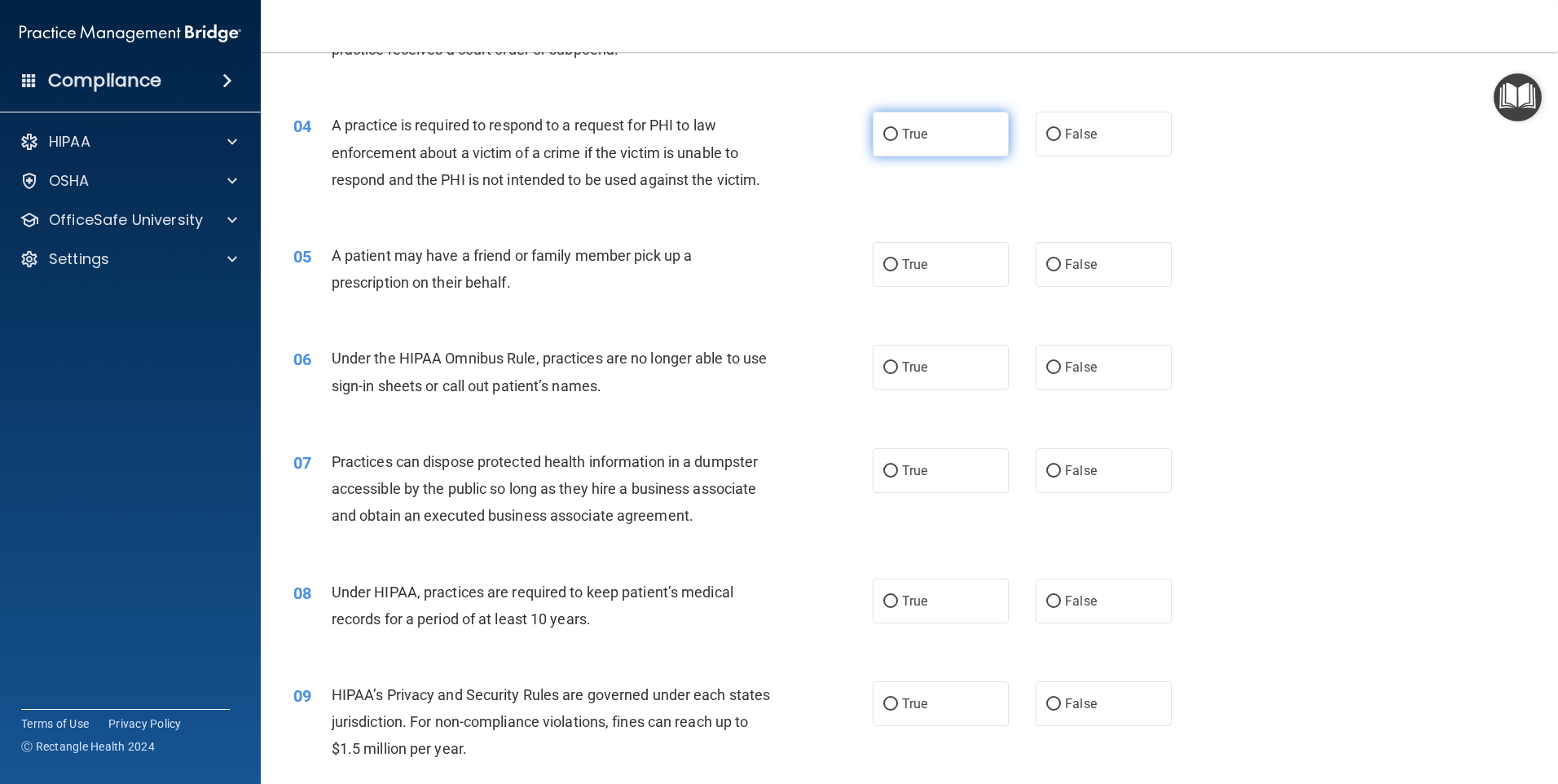
click at [887, 135] on input "True" at bounding box center [891, 135] width 15 height 13
radio input "true"
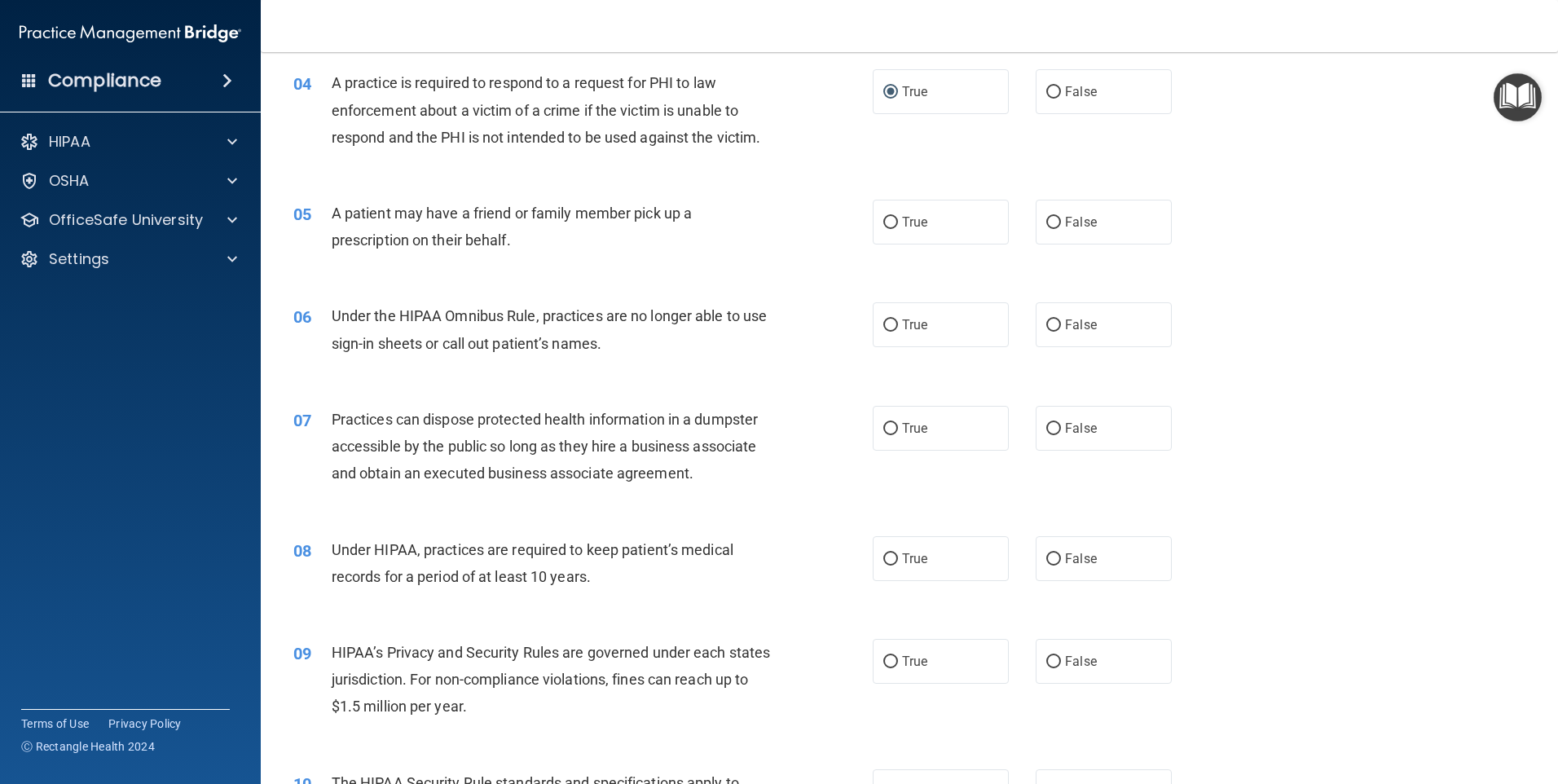
scroll to position [489, 0]
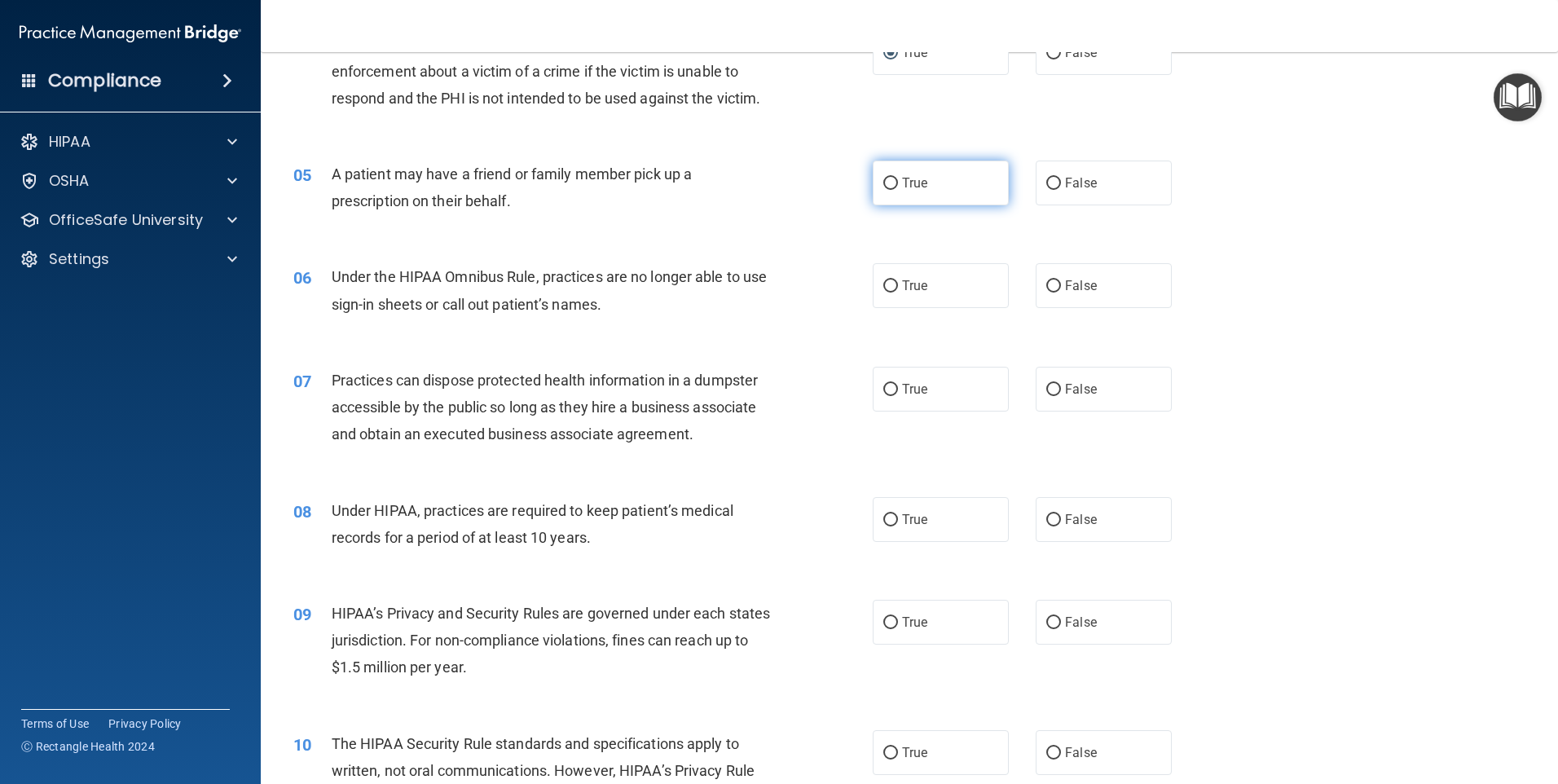
click at [889, 184] on input "True" at bounding box center [891, 183] width 15 height 13
radio input "true"
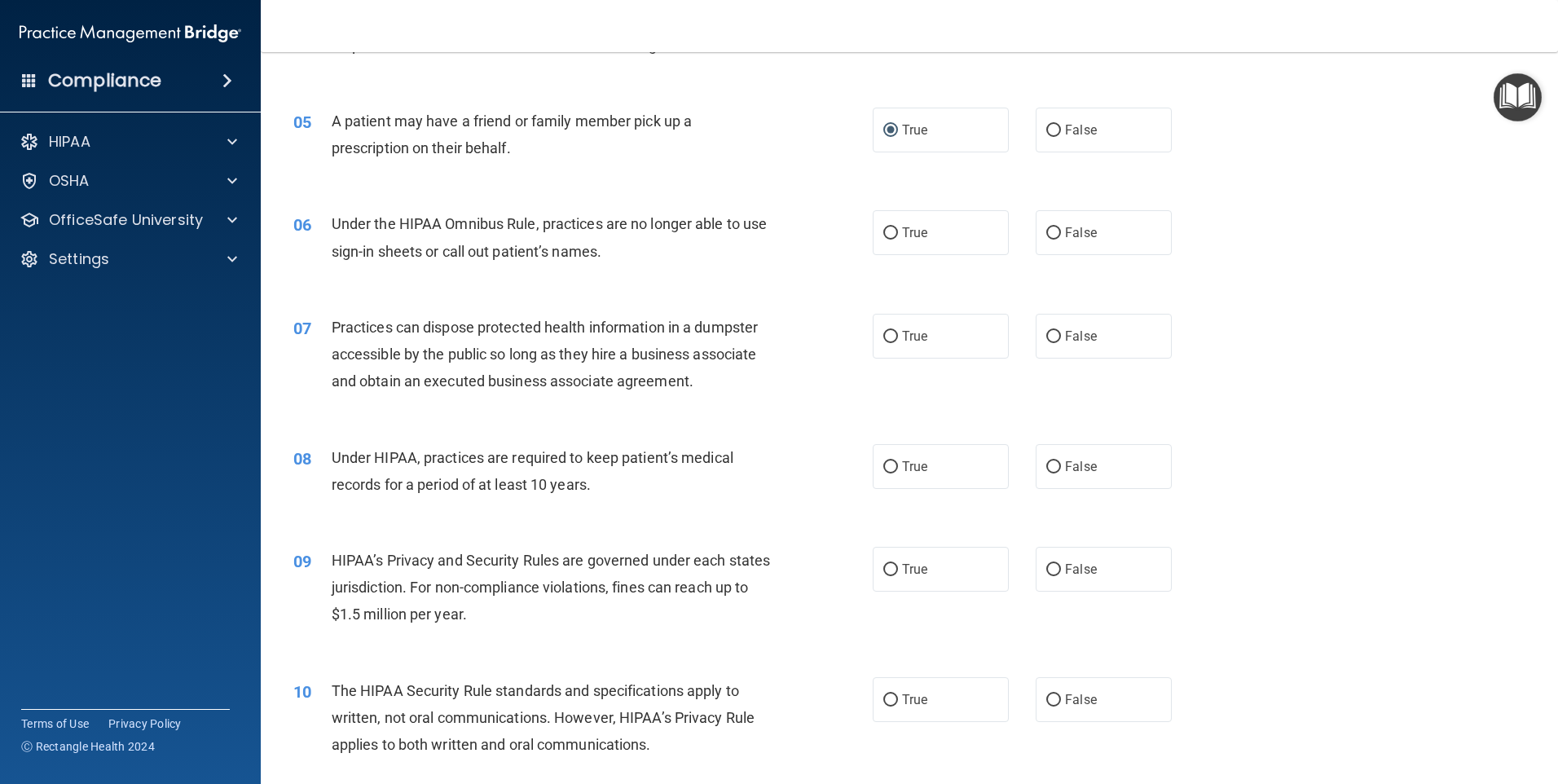
scroll to position [571, 0]
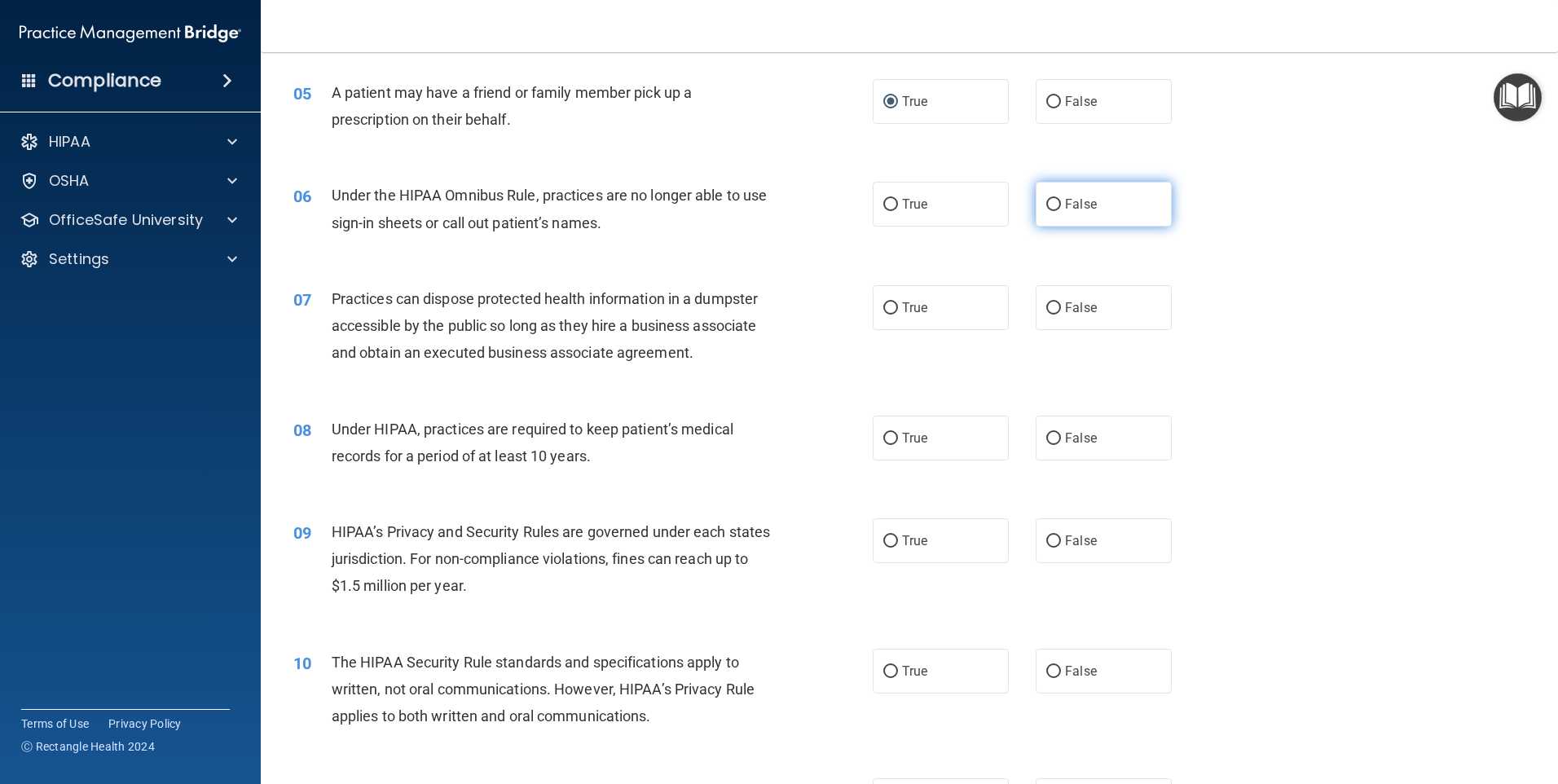
click at [1049, 205] on input "False" at bounding box center [1053, 205] width 15 height 13
radio input "true"
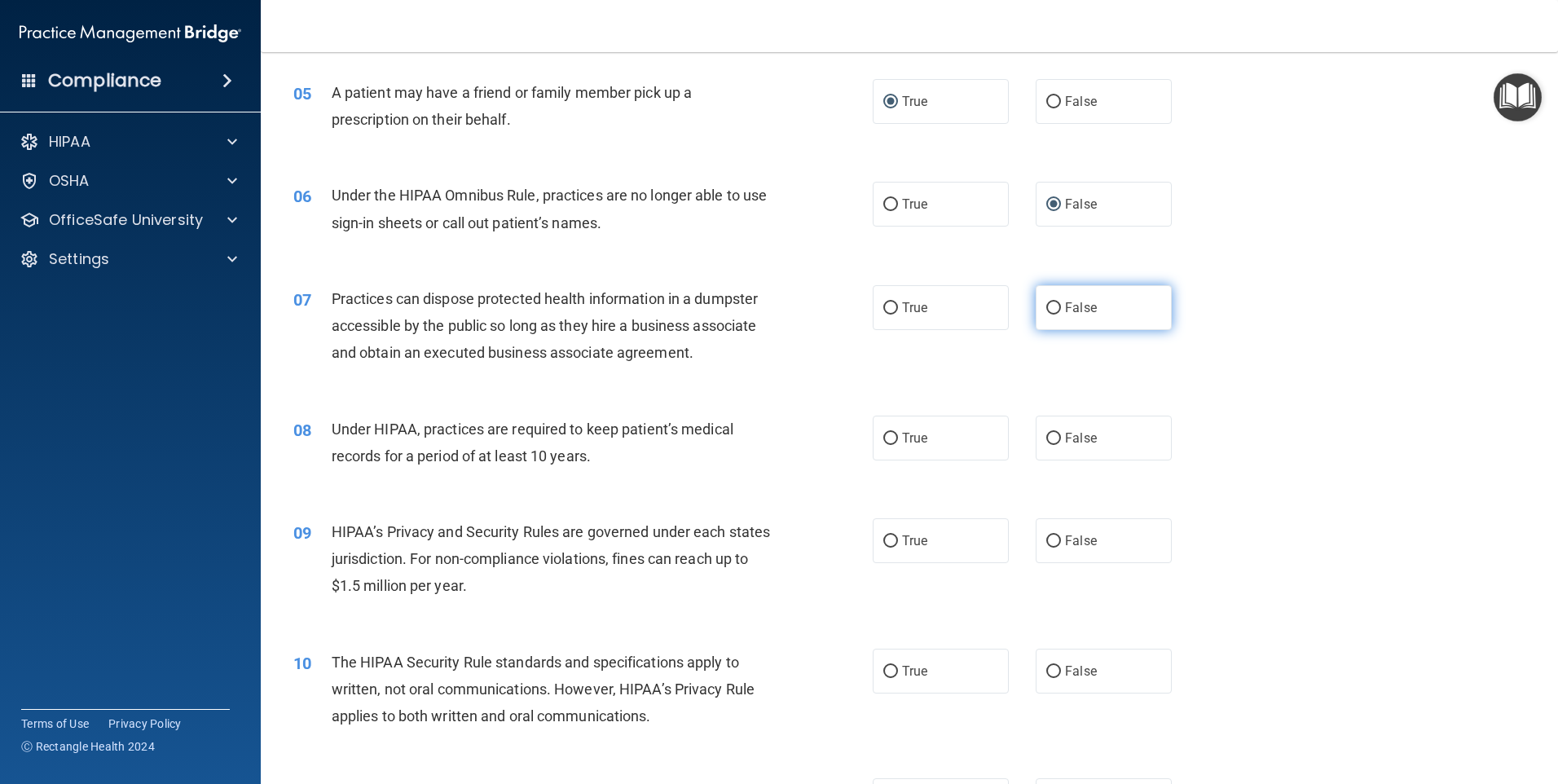
click at [1046, 310] on input "False" at bounding box center [1053, 308] width 15 height 13
radio input "true"
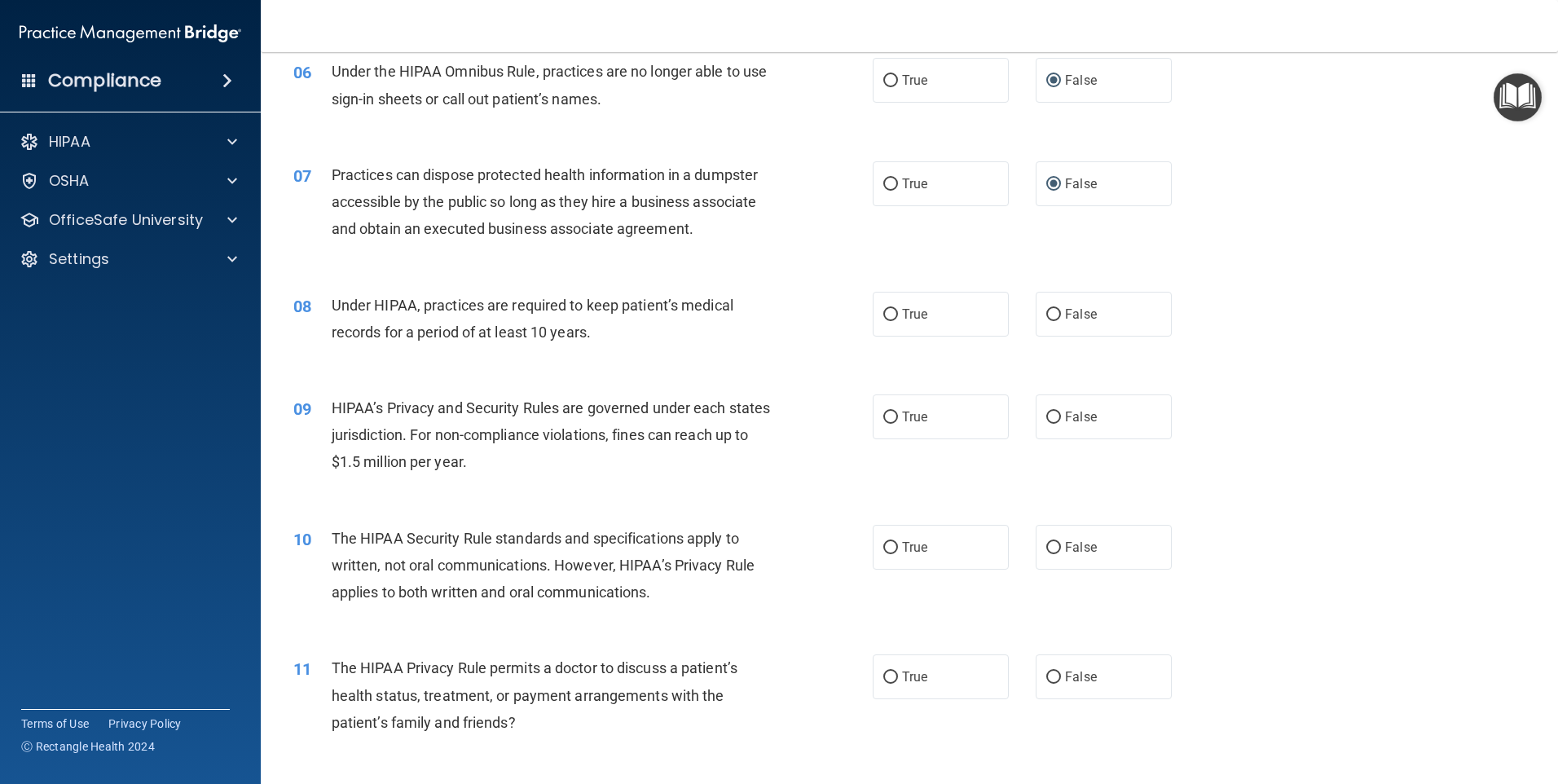
scroll to position [733, 0]
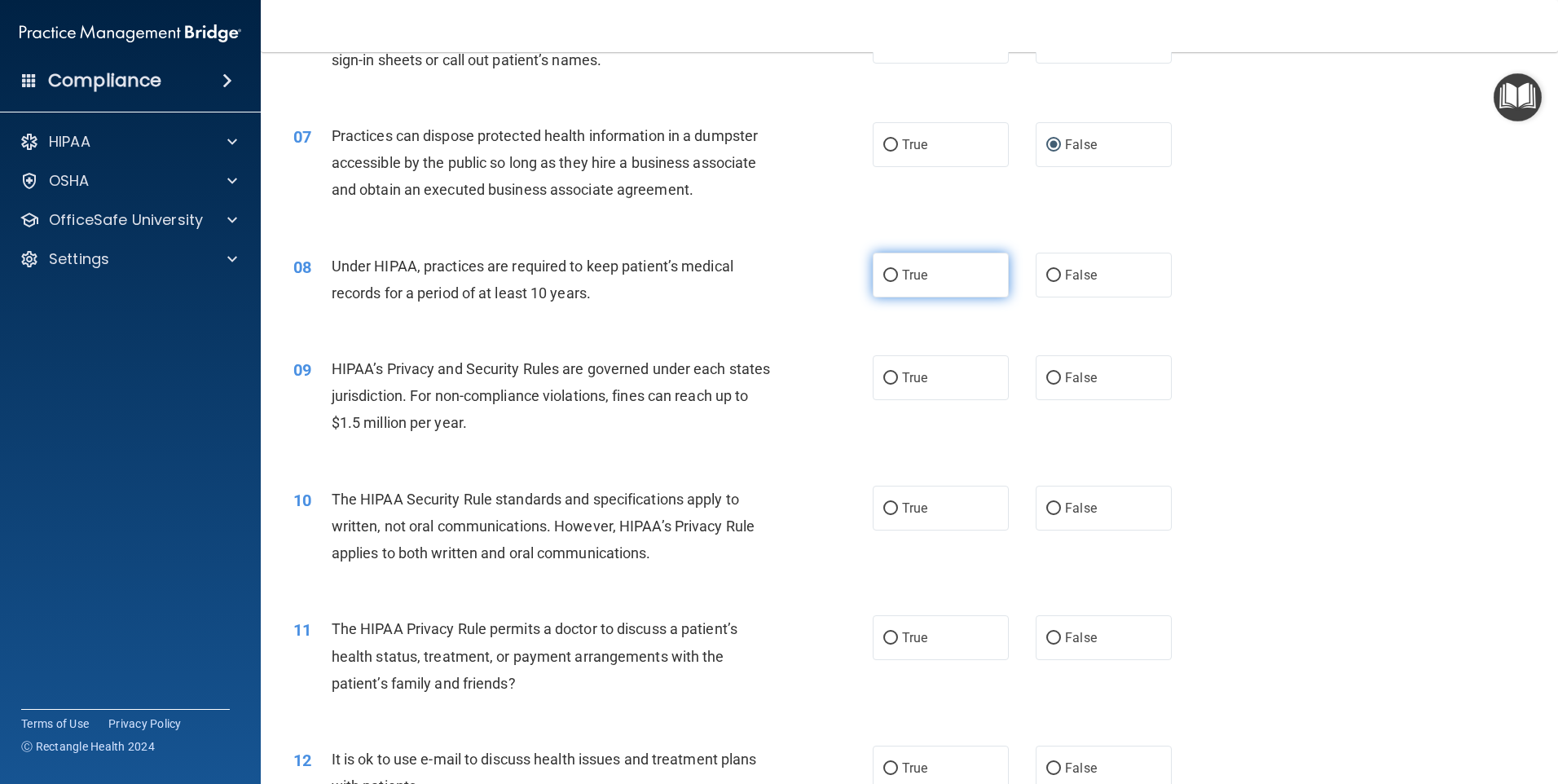
click at [903, 283] on label "True" at bounding box center [940, 275] width 136 height 45
click at [898, 282] on input "True" at bounding box center [891, 275] width 15 height 13
radio input "true"
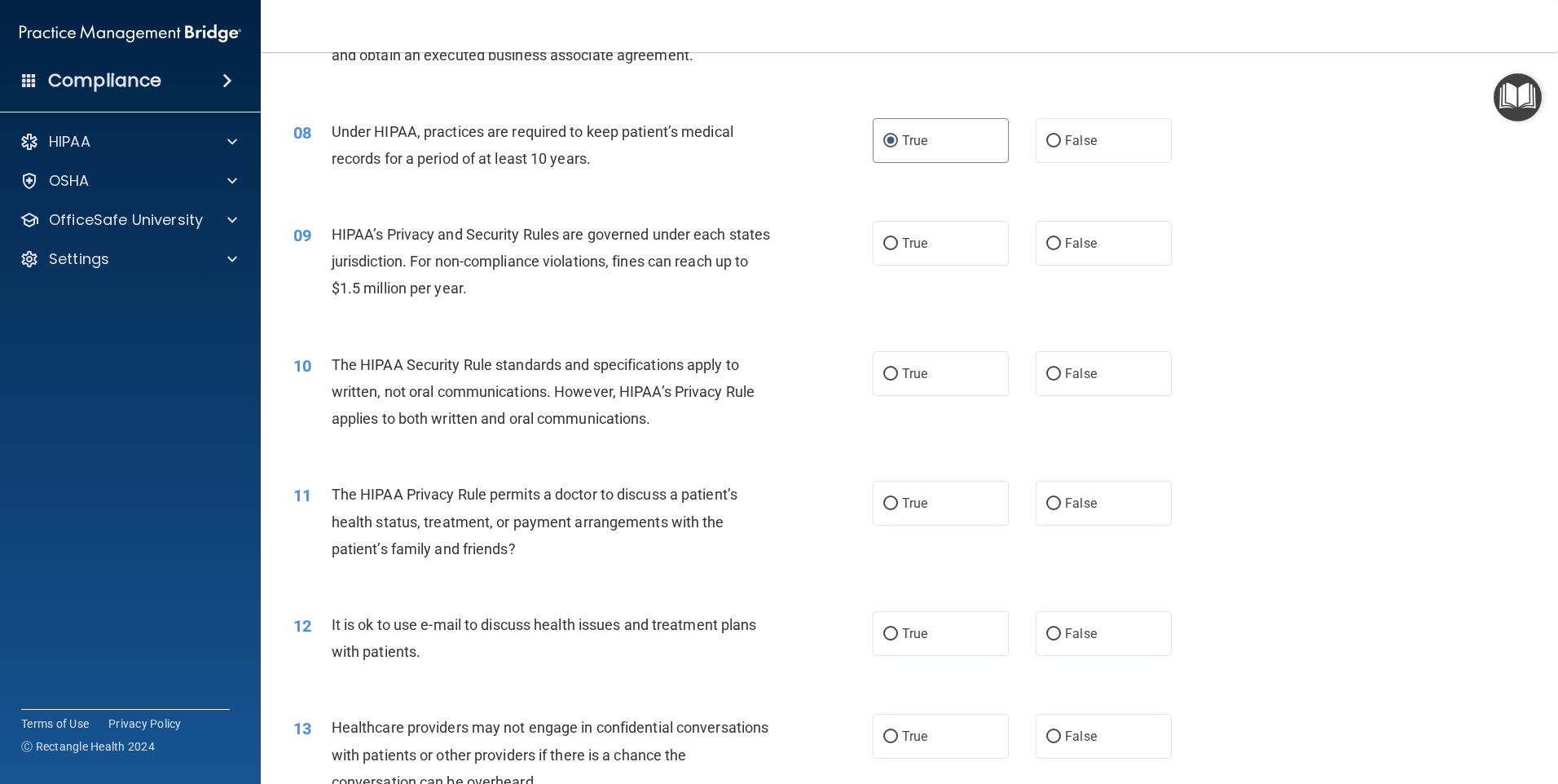
scroll to position [896, 0]
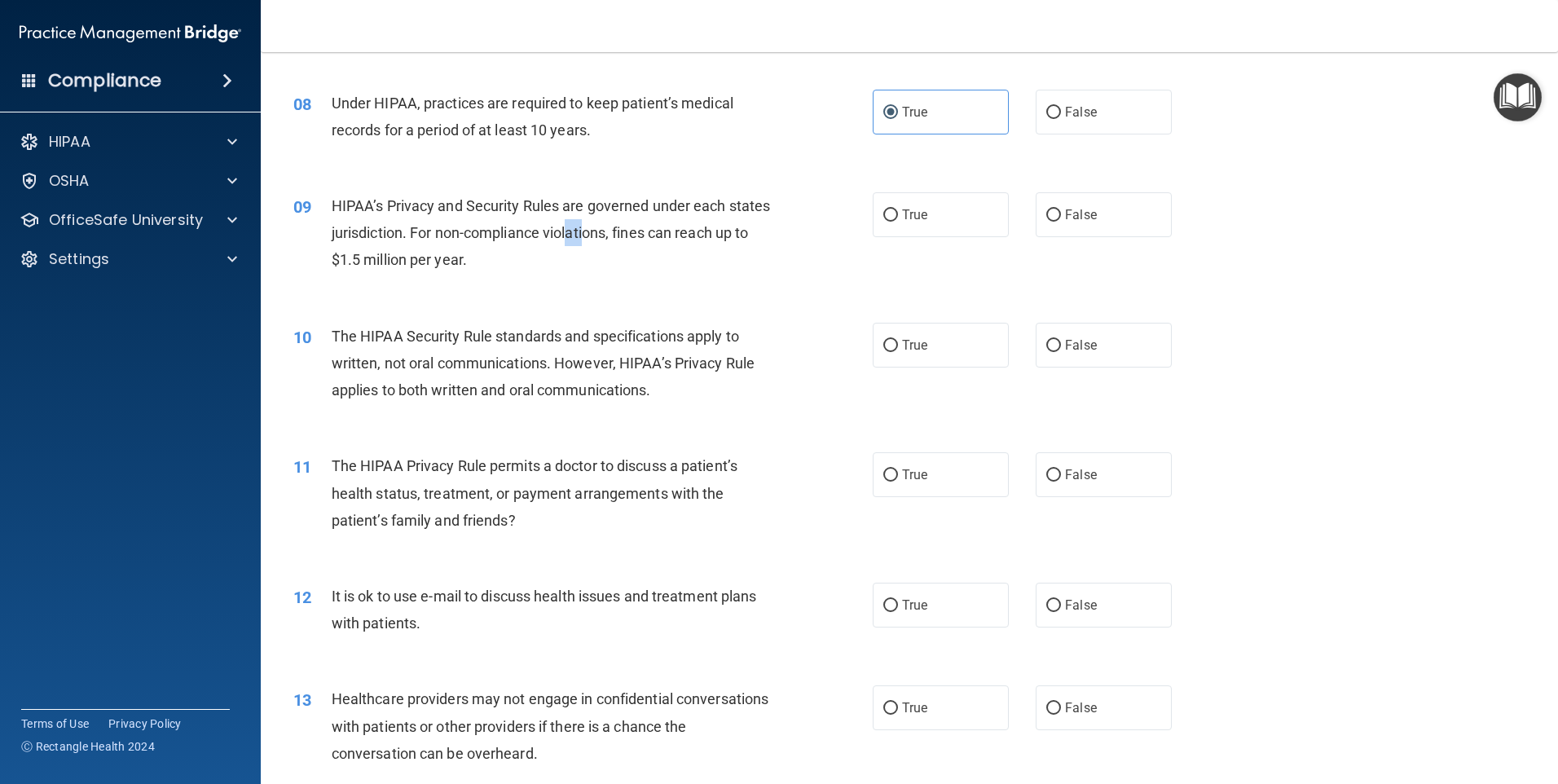
drag, startPoint x: 618, startPoint y: 242, endPoint x: 664, endPoint y: 195, distance: 65.8
click at [664, 195] on div "HIPAA’s Privacy and Security Rules are governed under each states jurisdiction.…" at bounding box center [557, 233] width 453 height 81
click at [1089, 118] on label "False" at bounding box center [1104, 112] width 136 height 45
click at [1061, 118] on input "False" at bounding box center [1053, 113] width 15 height 13
radio input "true"
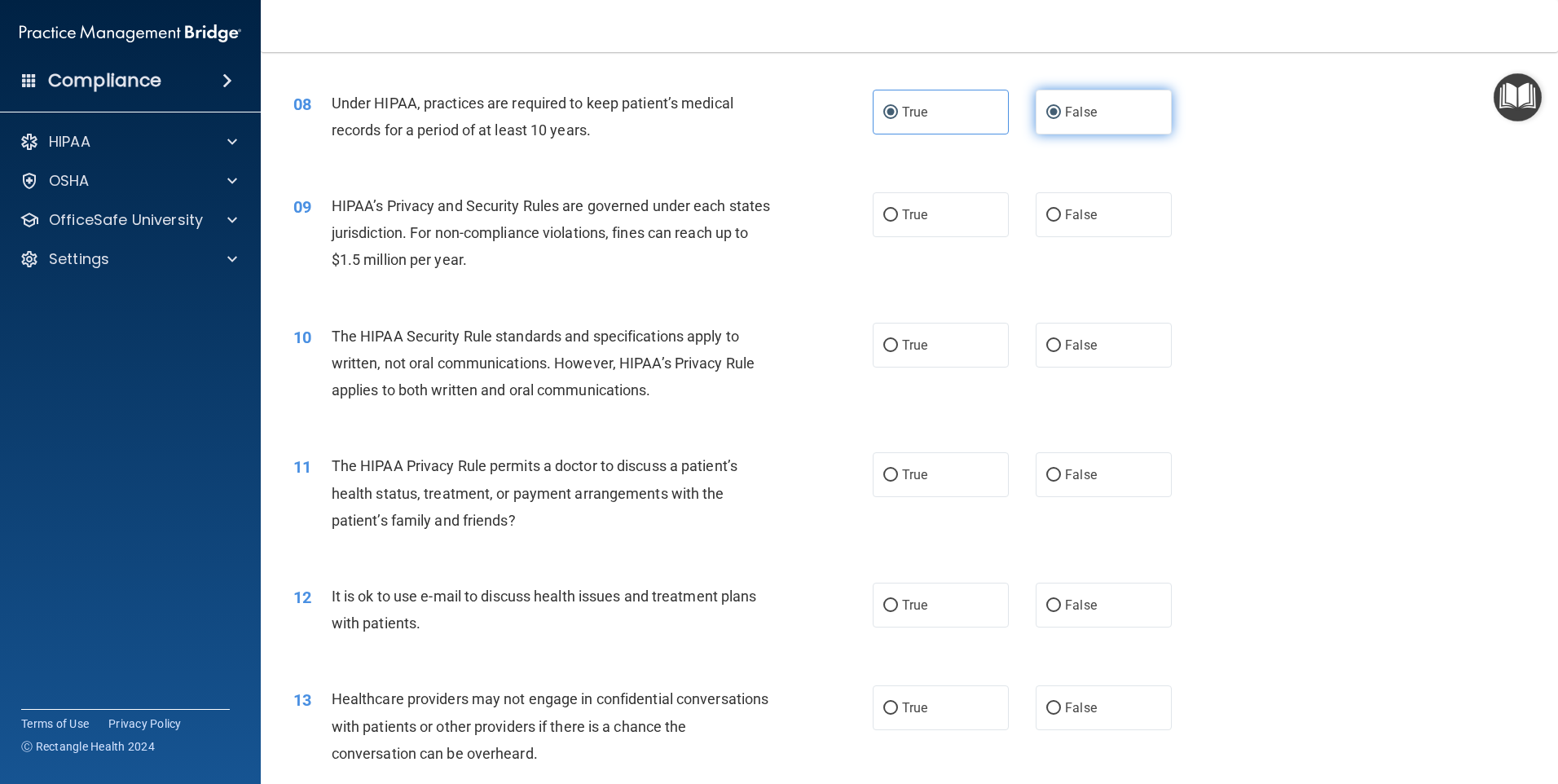
radio input "false"
click at [915, 218] on span "True" at bounding box center [915, 214] width 25 height 16
click at [898, 218] on input "True" at bounding box center [891, 215] width 15 height 13
radio input "true"
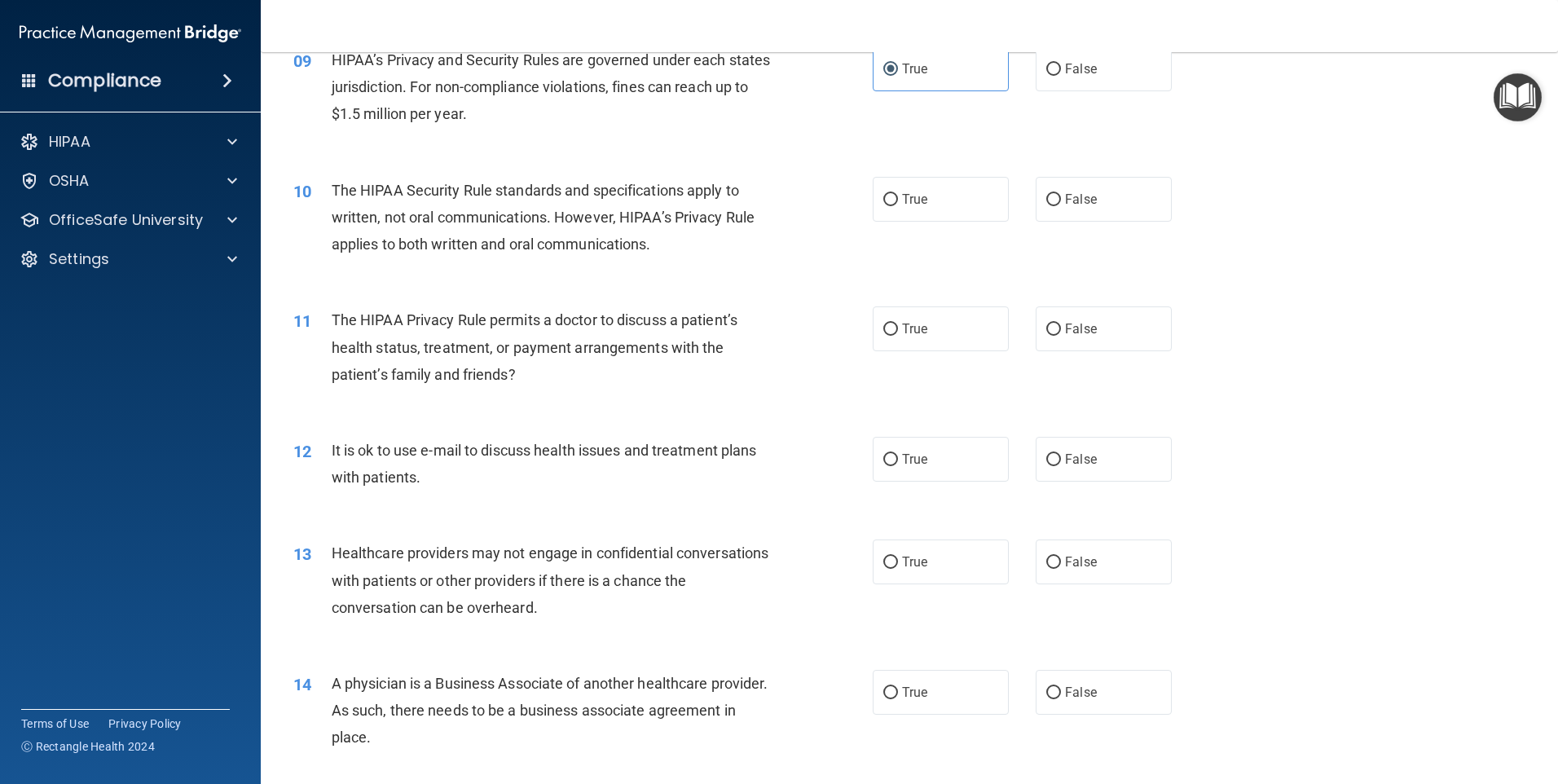
scroll to position [1059, 0]
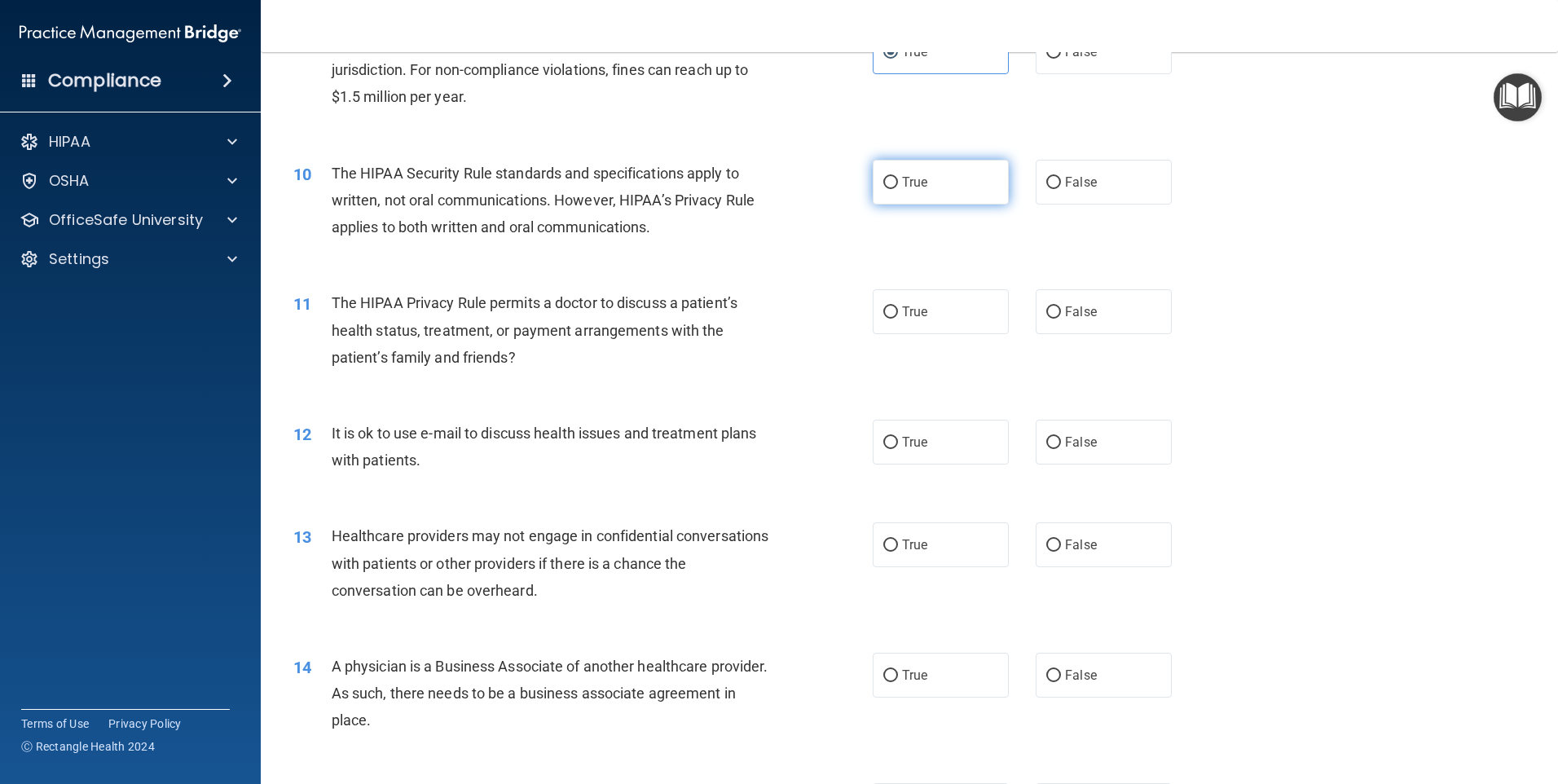
click at [923, 187] on label "True" at bounding box center [940, 182] width 136 height 45
click at [898, 187] on input "True" at bounding box center [891, 182] width 15 height 13
radio input "true"
click at [1065, 314] on span "False" at bounding box center [1081, 311] width 32 height 16
click at [1059, 314] on input "False" at bounding box center [1053, 312] width 15 height 13
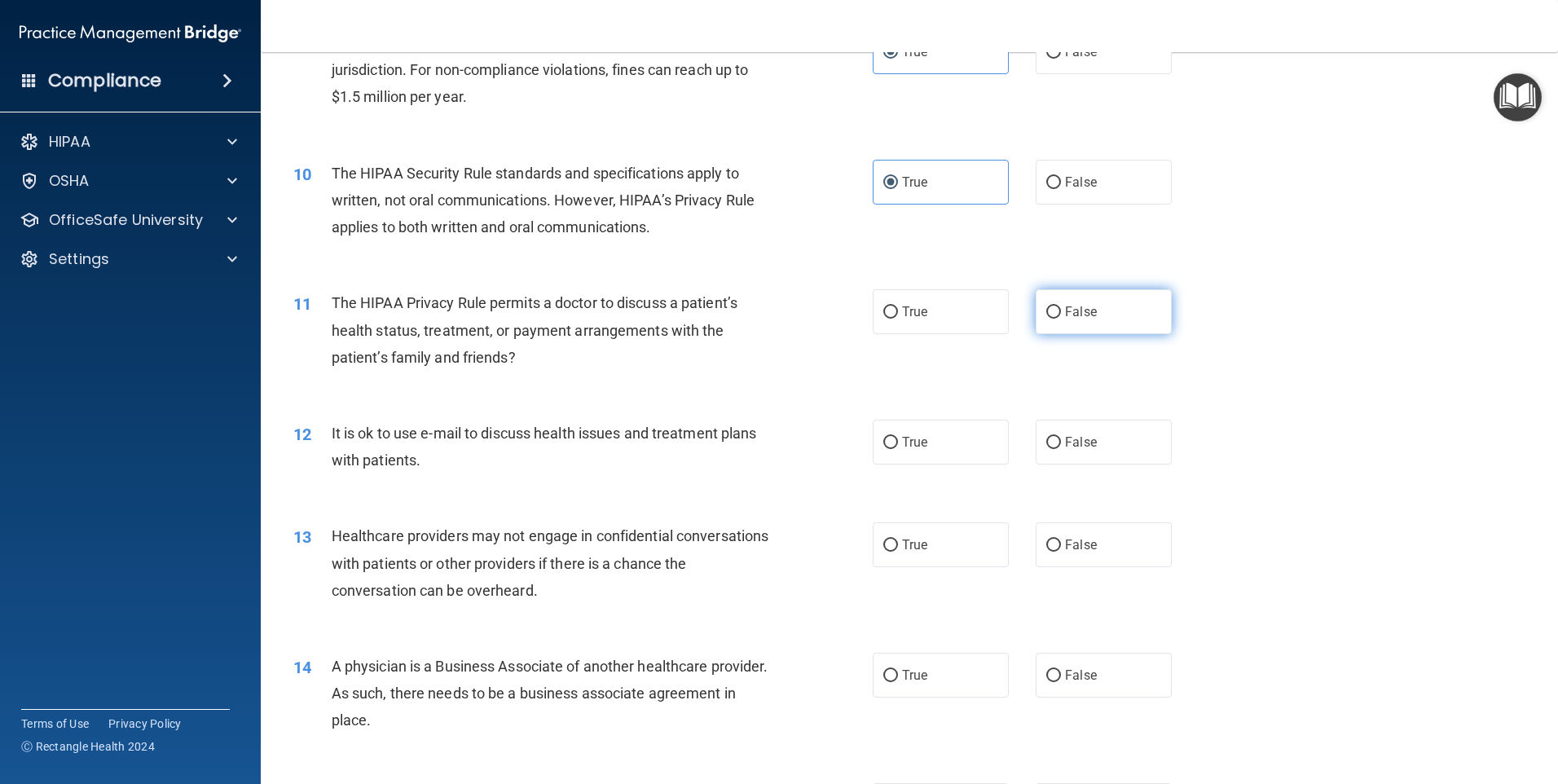
radio input "true"
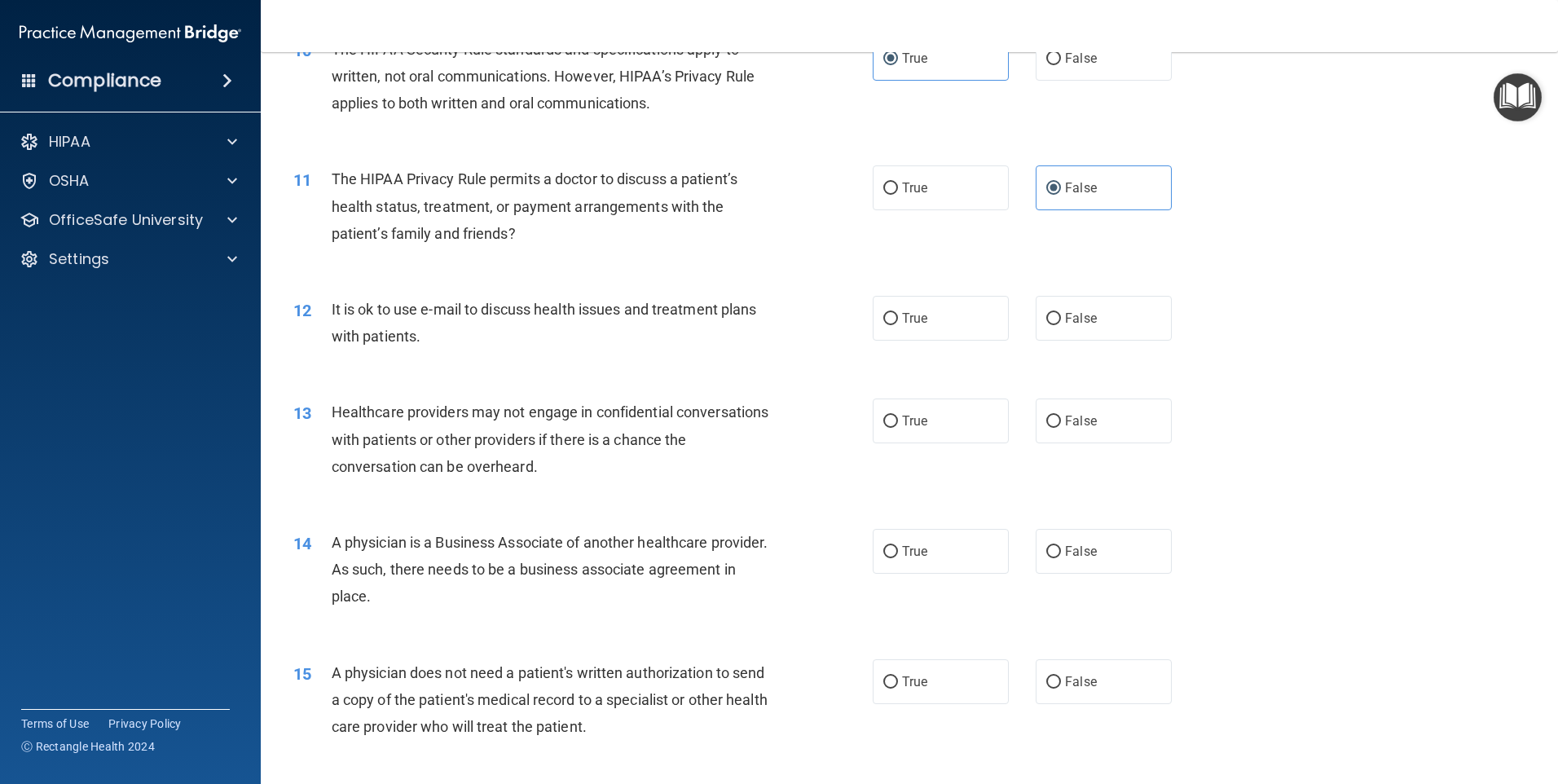
scroll to position [1222, 0]
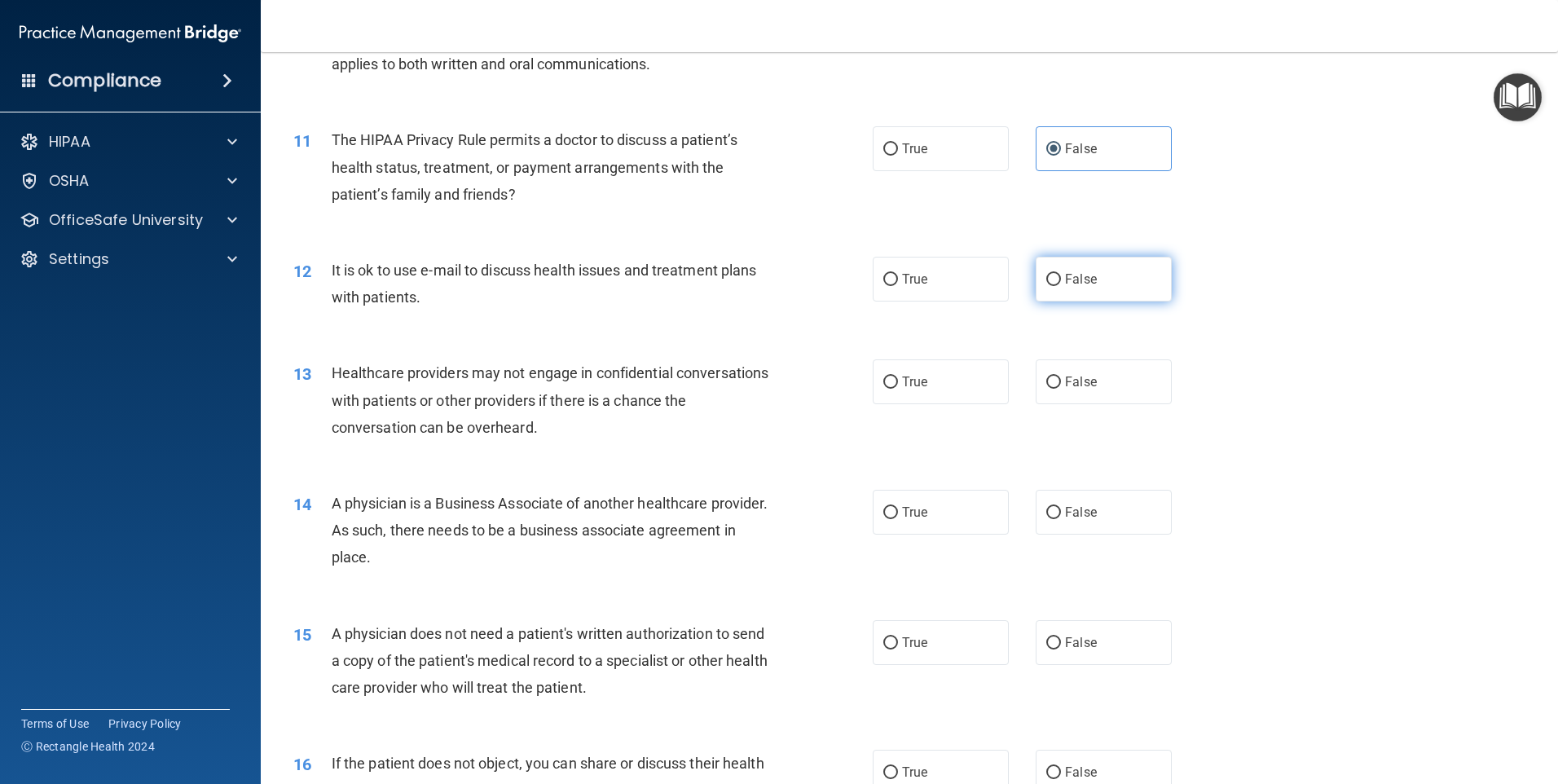
click at [1057, 276] on label "False" at bounding box center [1104, 279] width 136 height 45
click at [1057, 276] on input "False" at bounding box center [1053, 279] width 15 height 13
radio input "true"
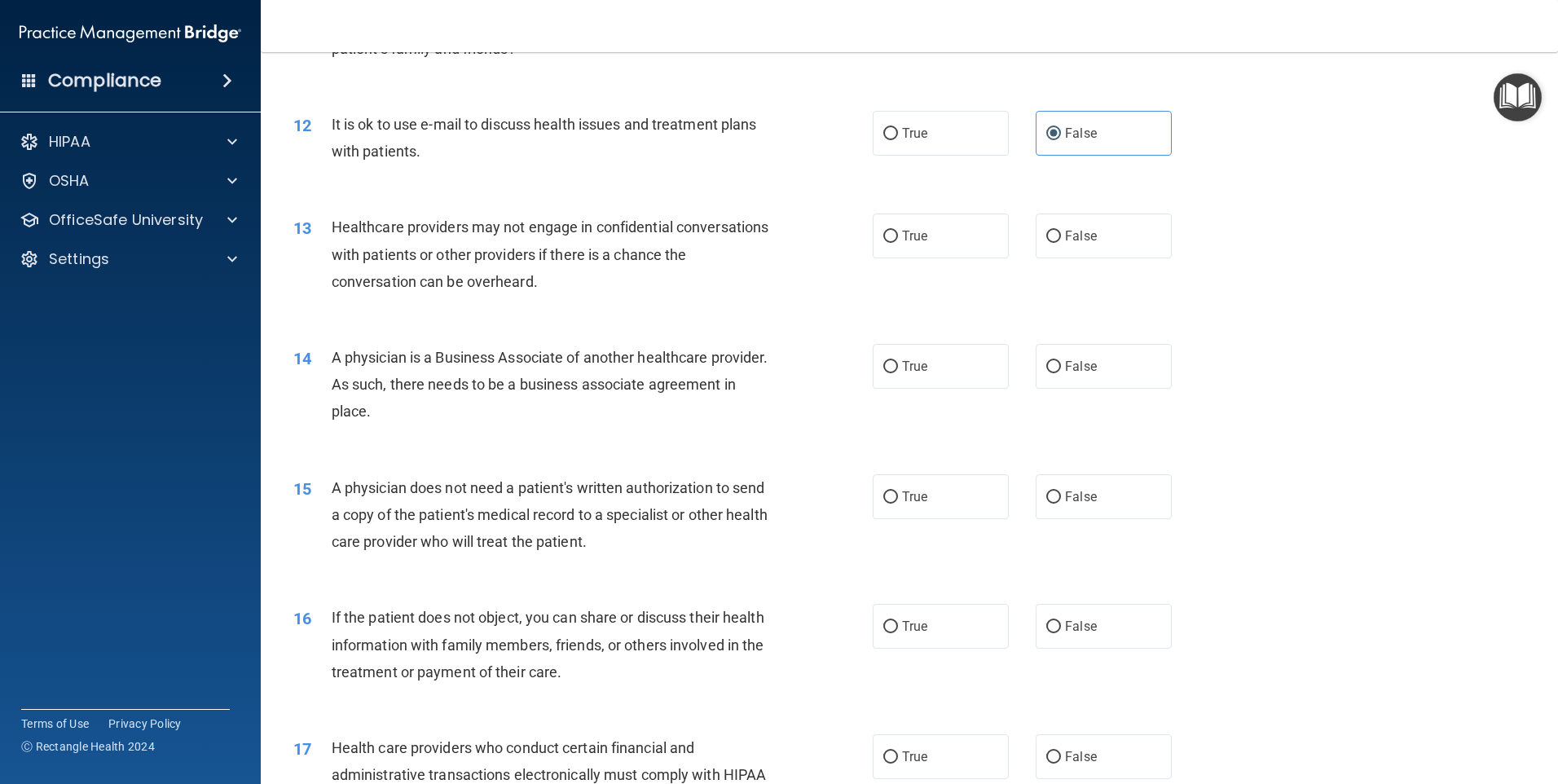
scroll to position [1385, 0]
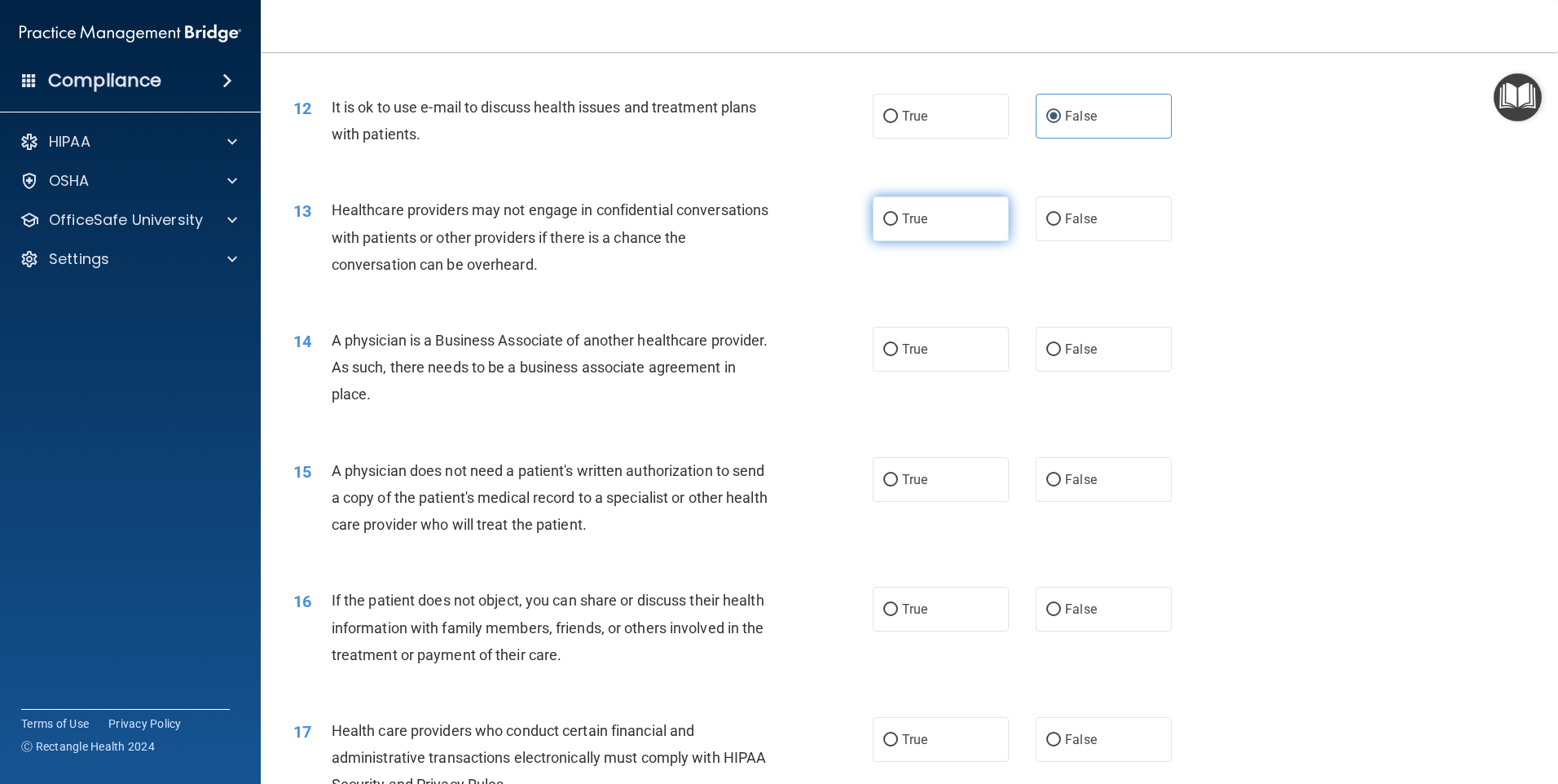
click at [929, 225] on label "True" at bounding box center [940, 219] width 136 height 45
click at [898, 225] on input "True" at bounding box center [891, 219] width 15 height 13
radio input "true"
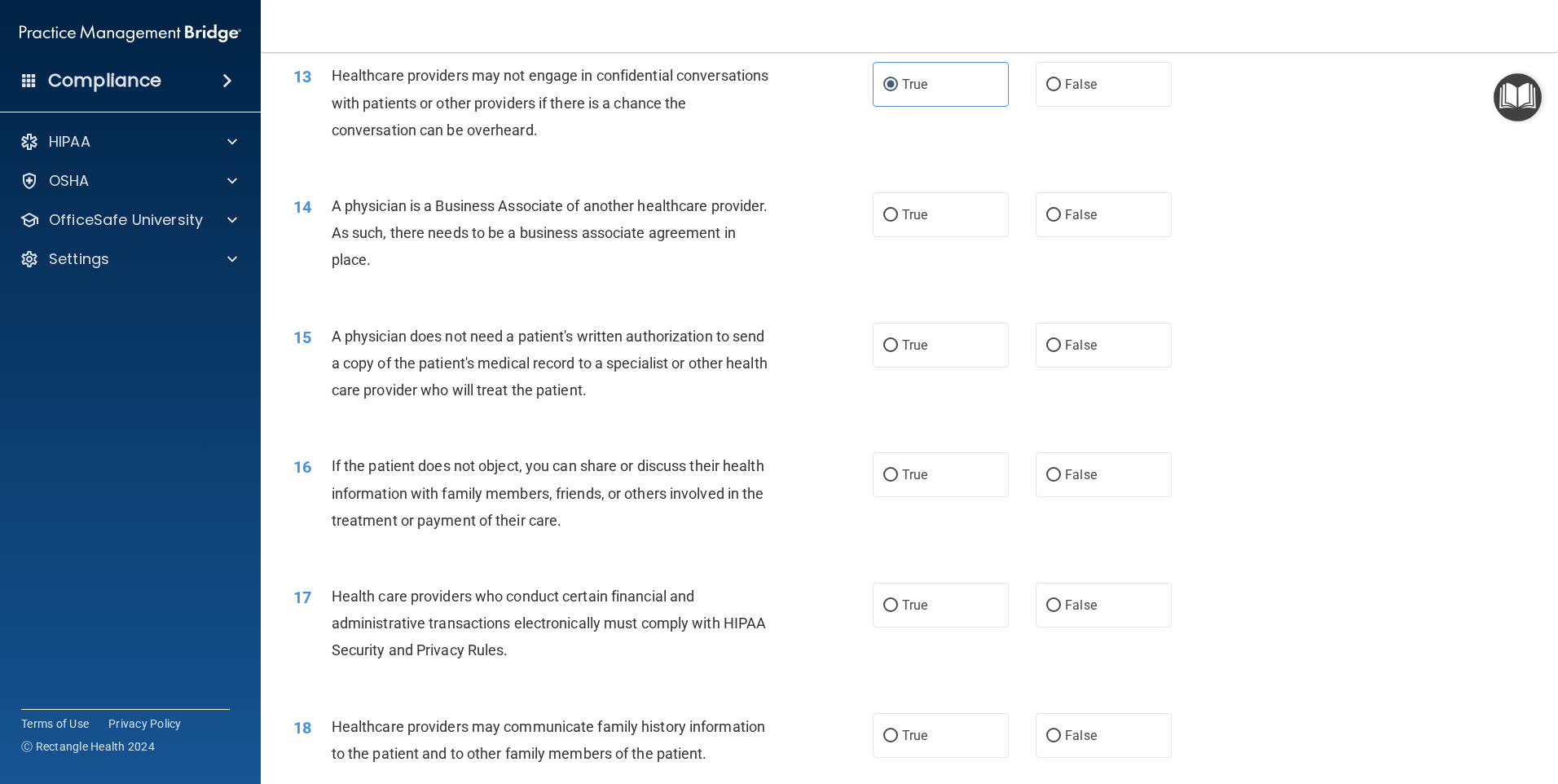
scroll to position [1548, 0]
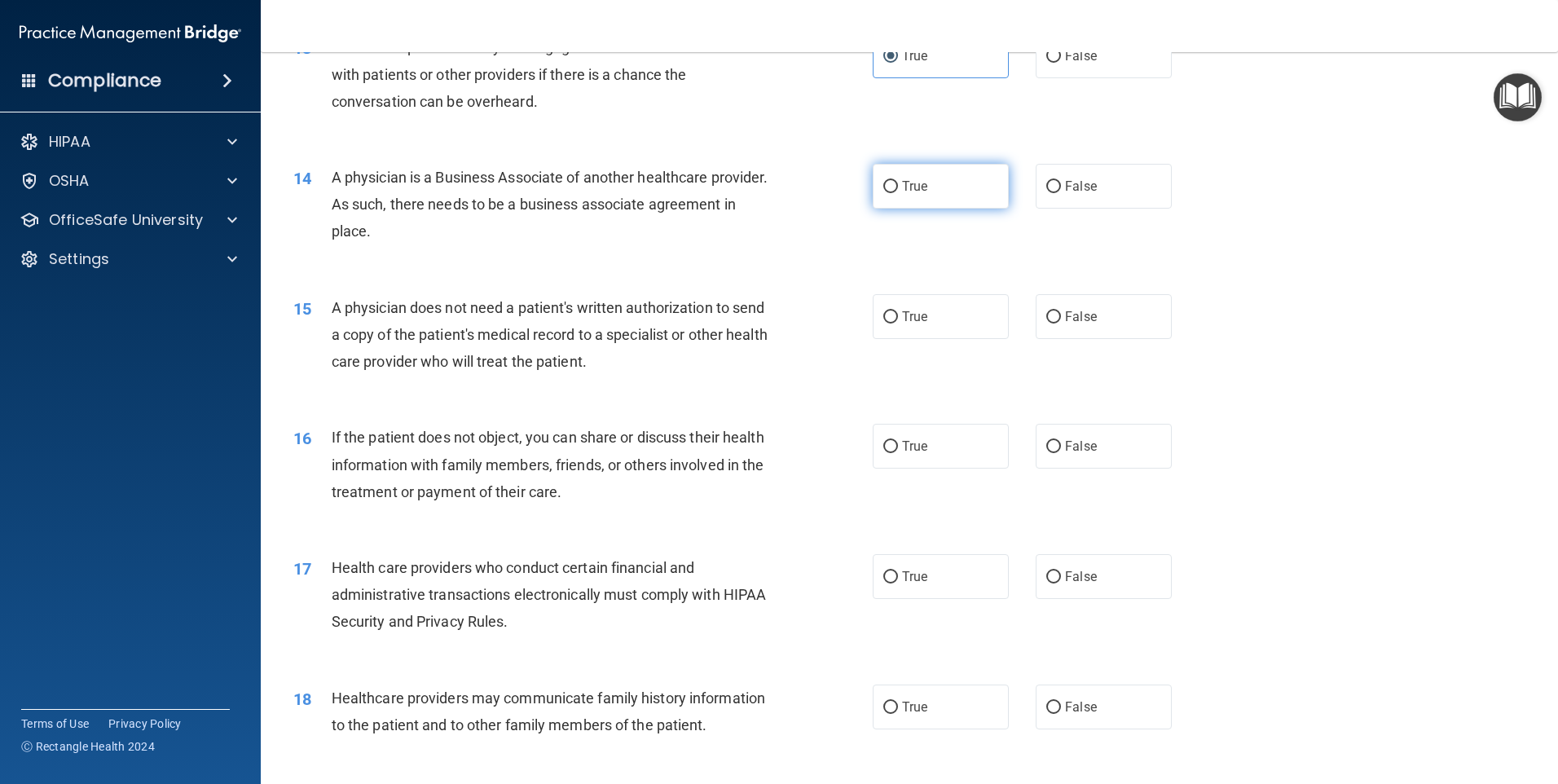
click at [926, 197] on label "True" at bounding box center [940, 187] width 136 height 45
click at [898, 193] on input "True" at bounding box center [891, 187] width 15 height 13
radio input "true"
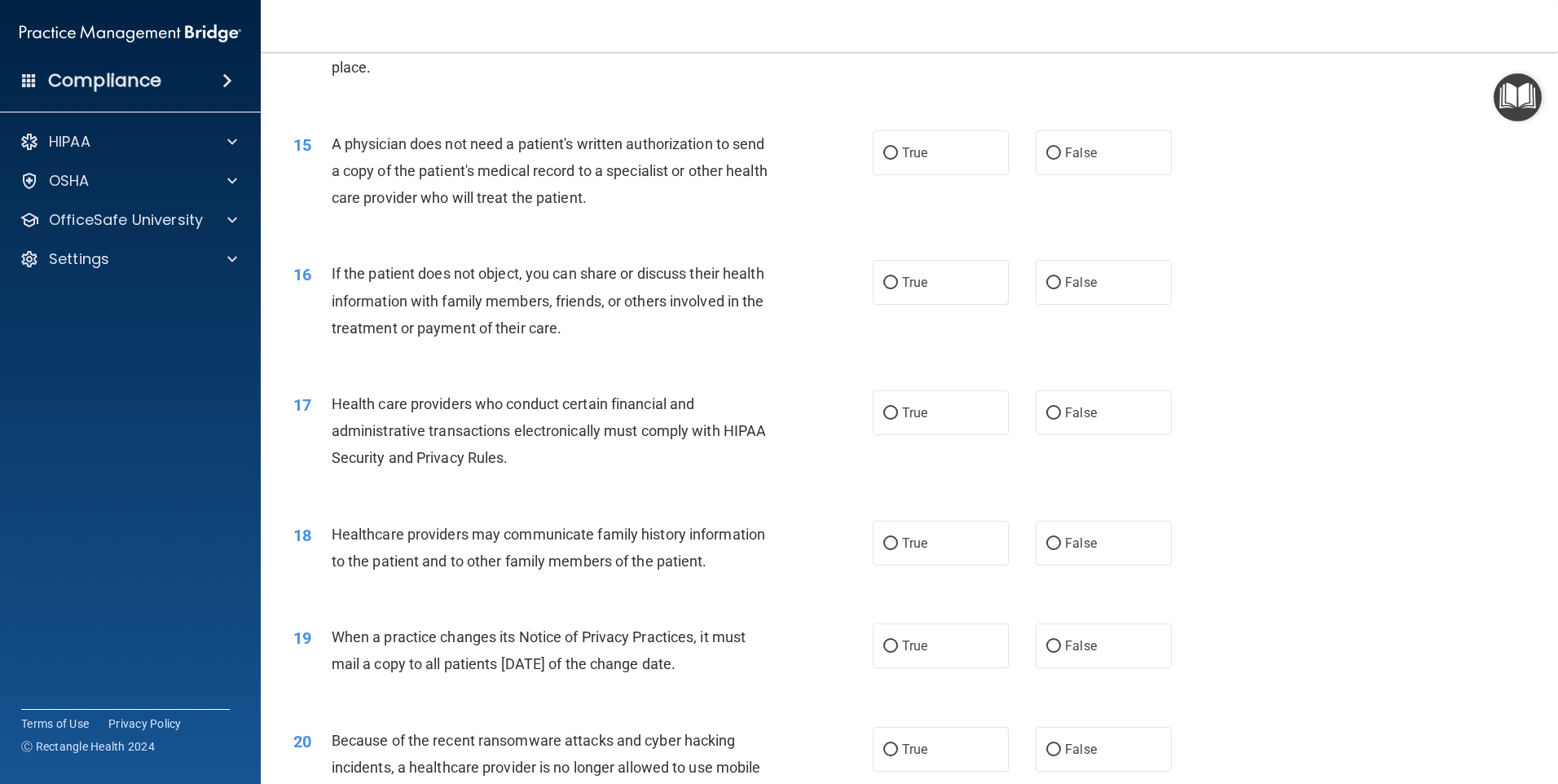
scroll to position [1711, 0]
click at [951, 162] on label "True" at bounding box center [940, 154] width 136 height 45
click at [898, 161] on input "True" at bounding box center [891, 154] width 15 height 13
radio input "true"
click at [1053, 280] on input "False" at bounding box center [1053, 284] width 15 height 13
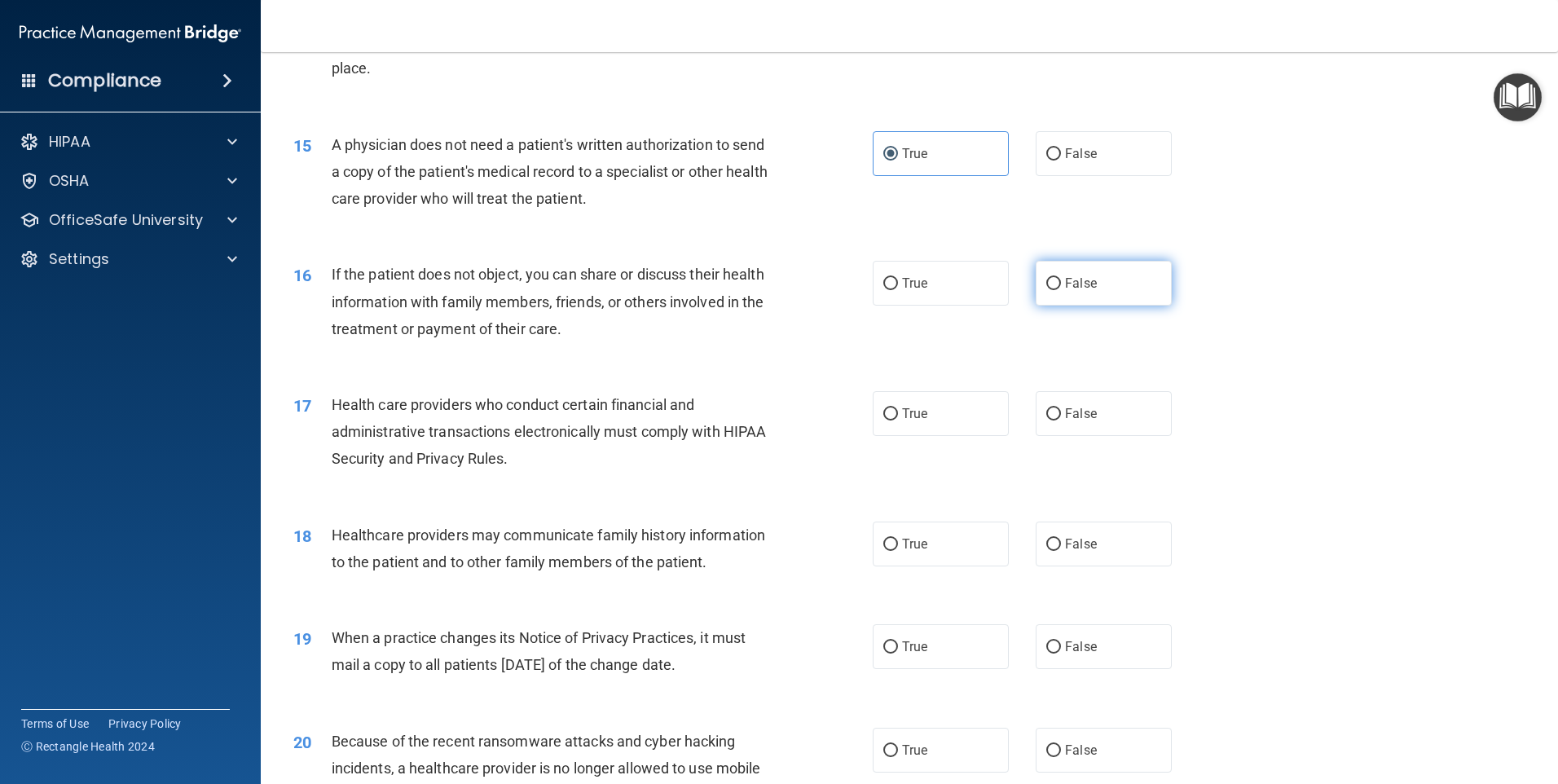
radio input "true"
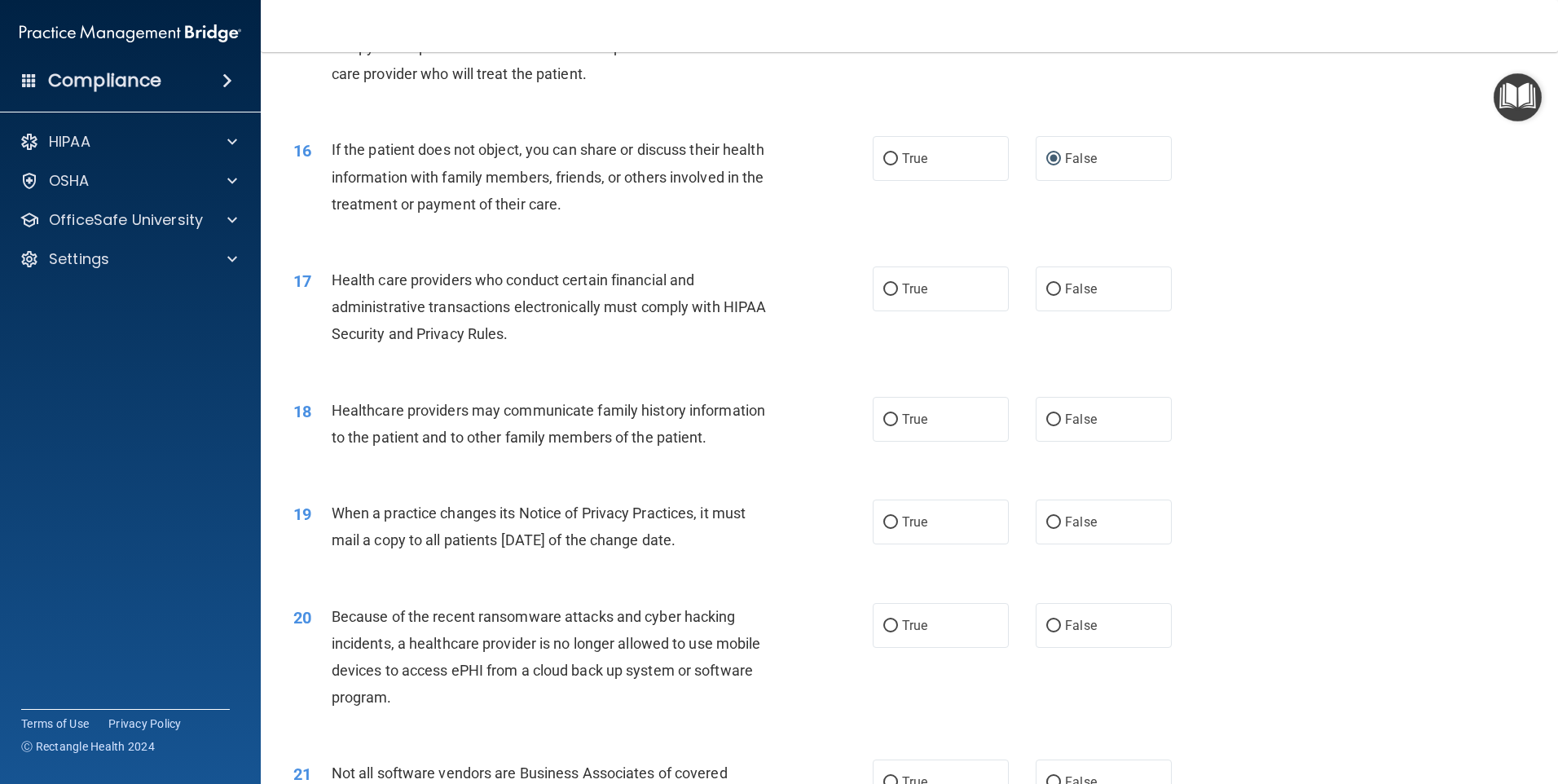
scroll to position [1874, 0]
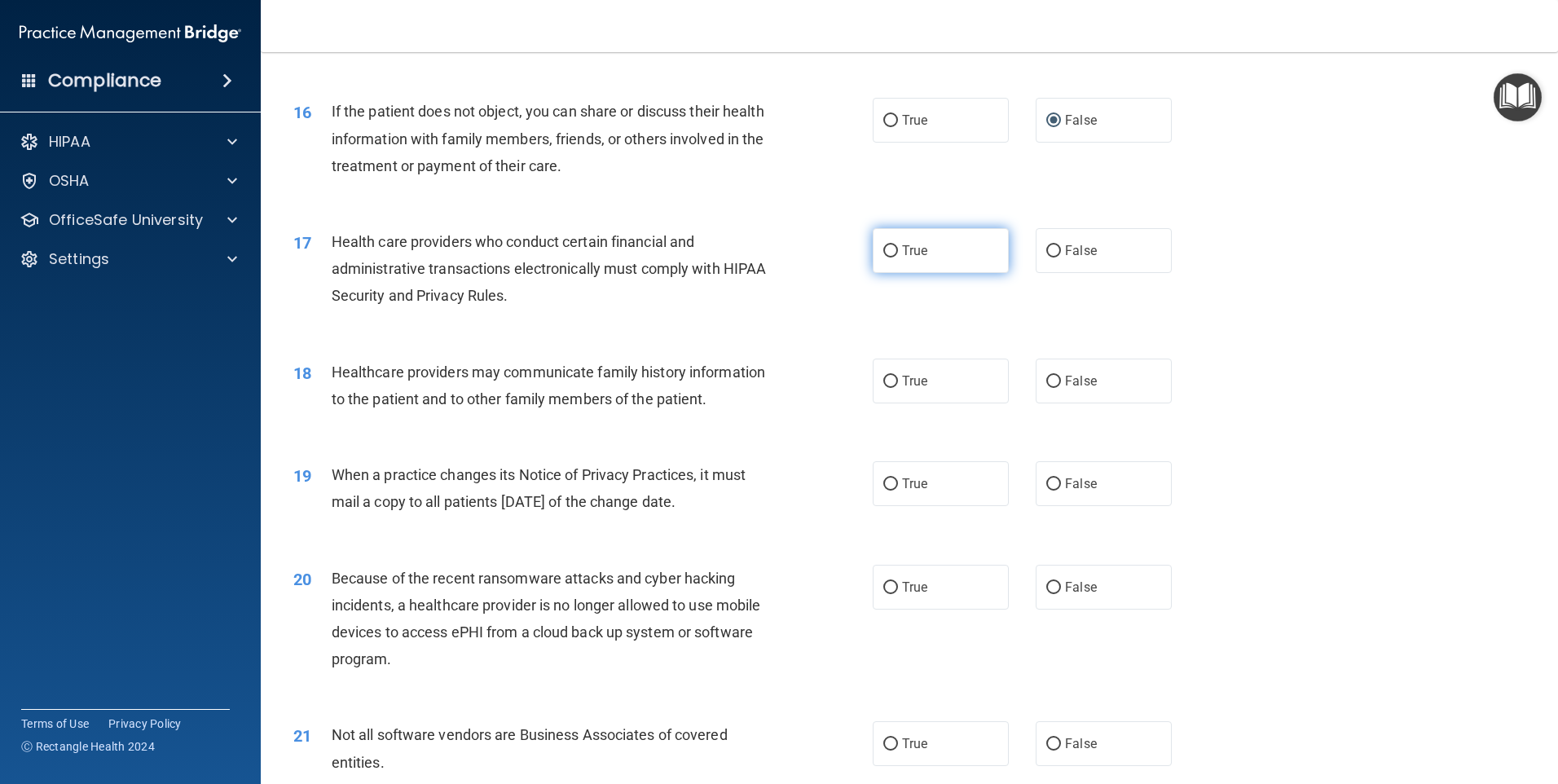
click at [891, 242] on label "True" at bounding box center [940, 251] width 136 height 45
click at [891, 245] on input "True" at bounding box center [891, 251] width 15 height 13
radio input "true"
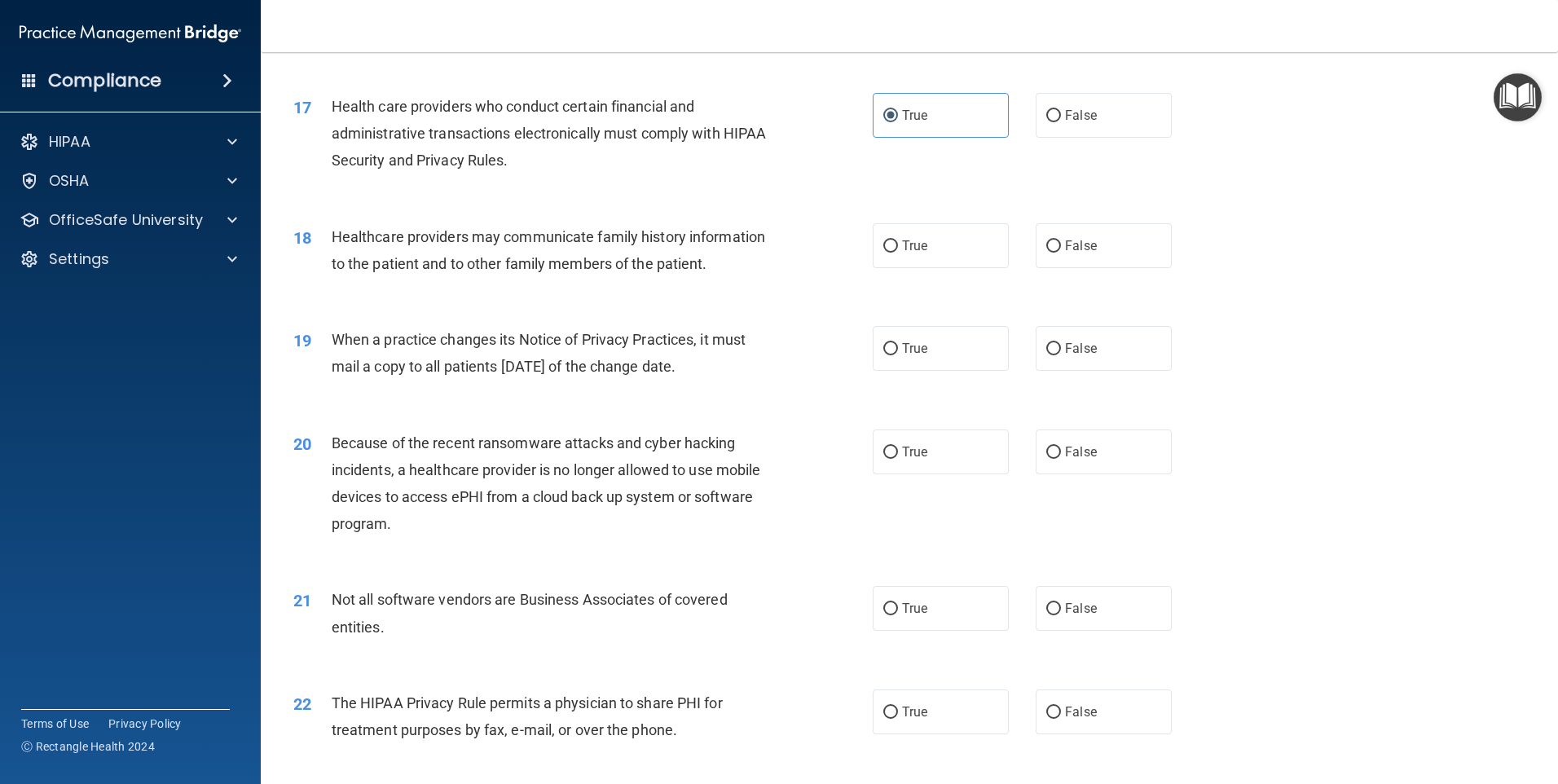
scroll to position [2037, 0]
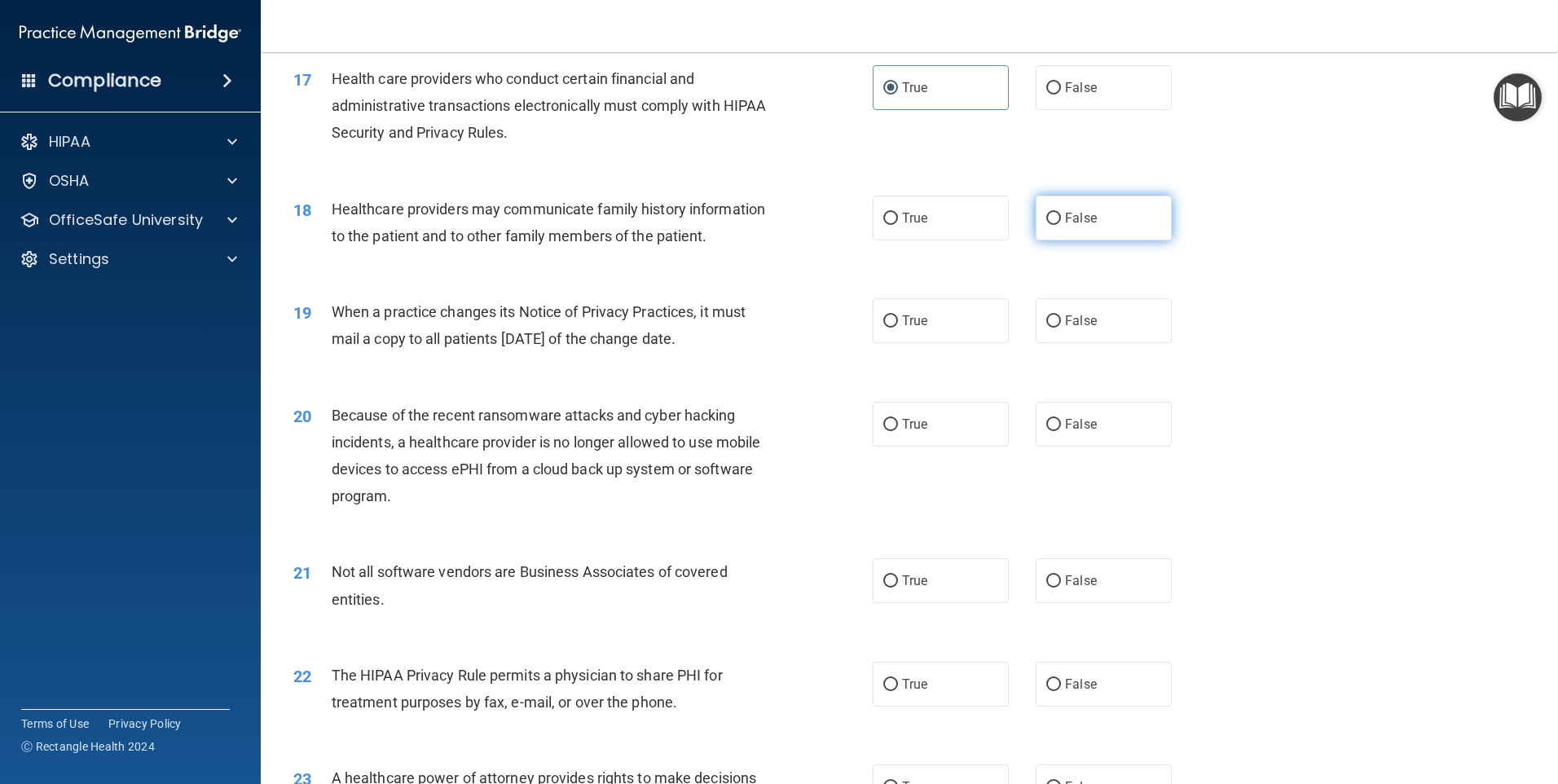
click at [1069, 224] on span "False" at bounding box center [1081, 218] width 32 height 16
click at [1061, 224] on input "False" at bounding box center [1053, 218] width 15 height 13
radio input "true"
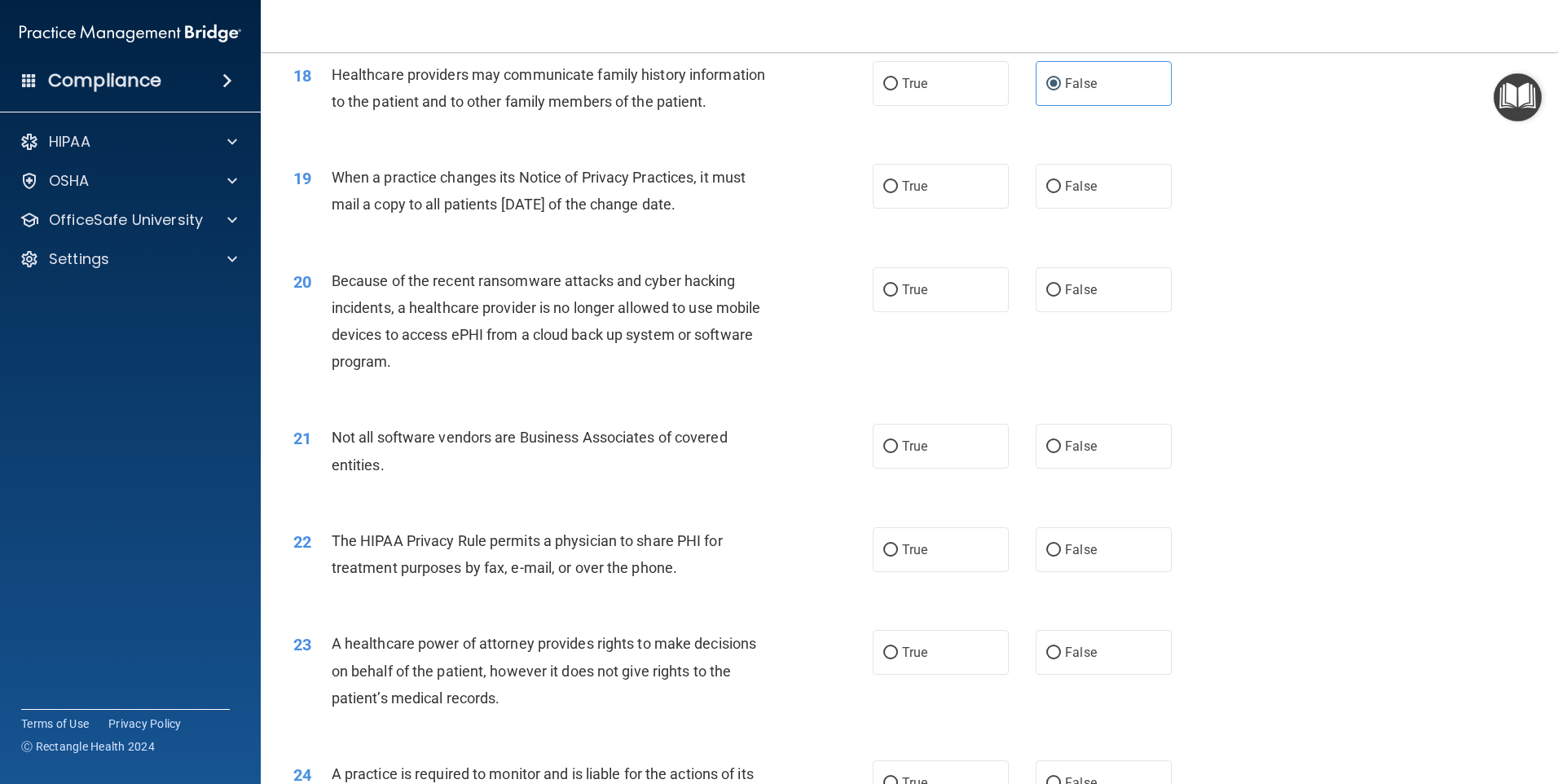
scroll to position [2200, 0]
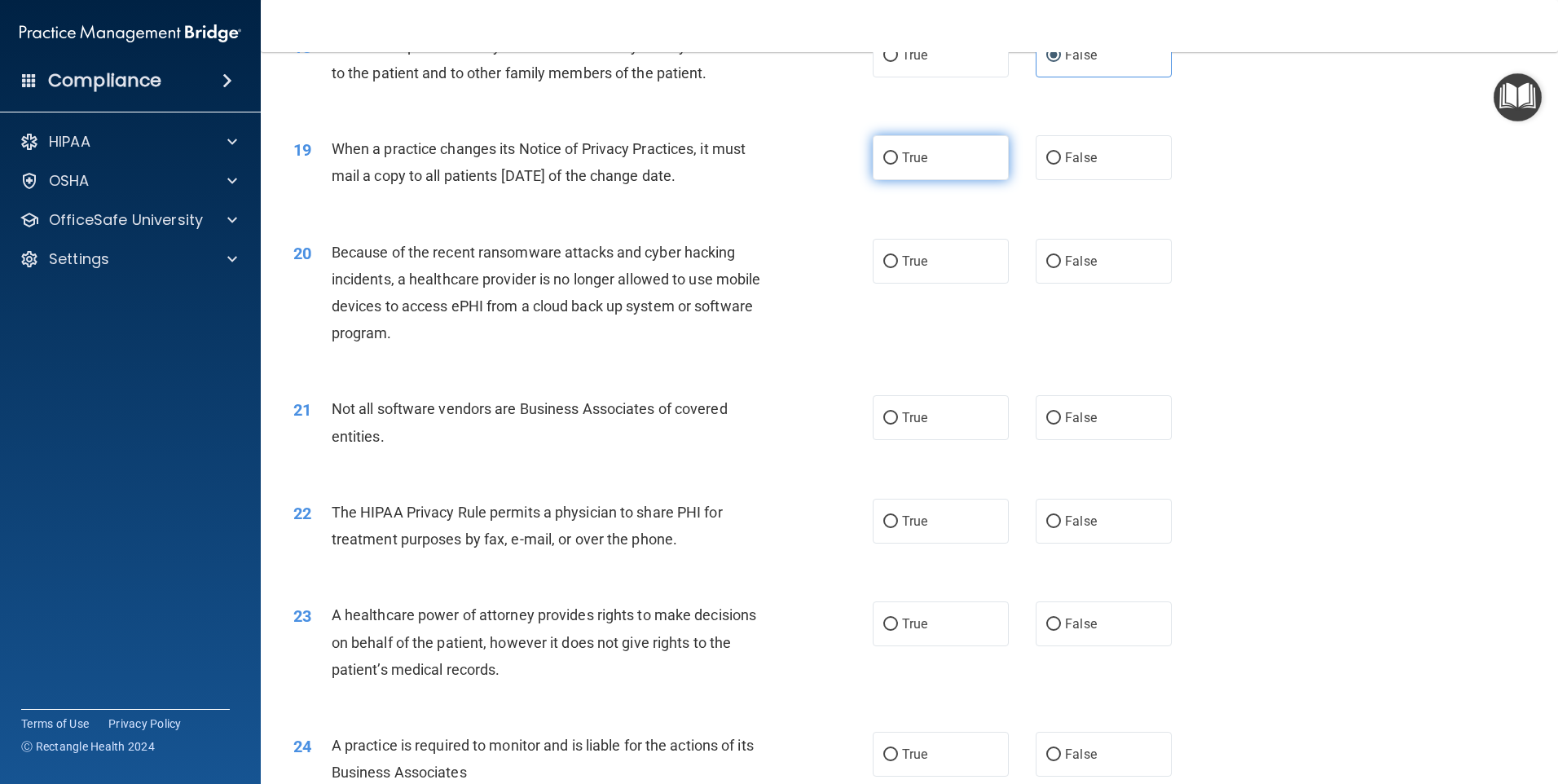
click at [895, 156] on label "True" at bounding box center [940, 158] width 136 height 45
click at [895, 156] on input "True" at bounding box center [891, 158] width 15 height 13
radio input "true"
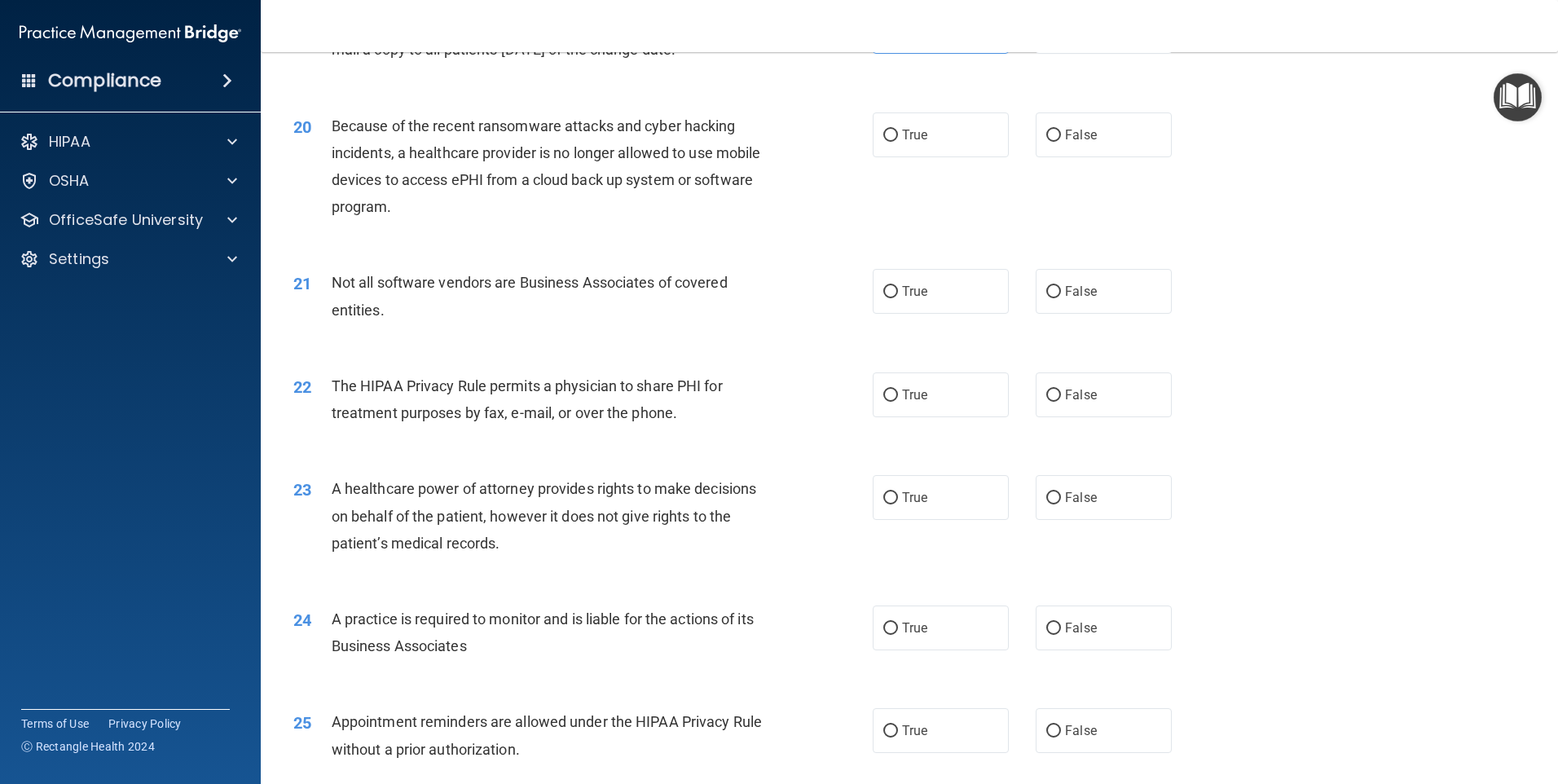
scroll to position [2363, 0]
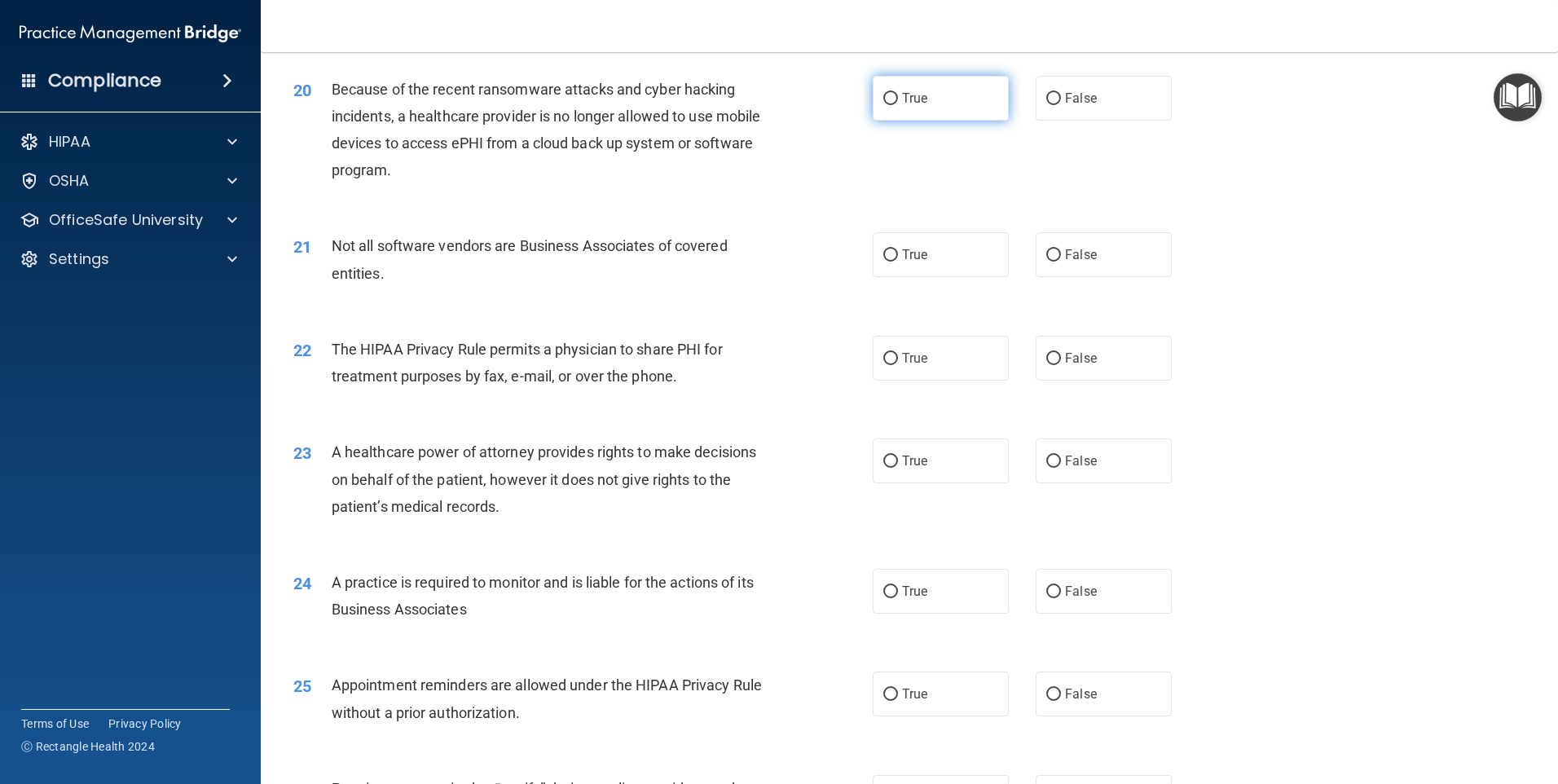
click at [895, 105] on label "True" at bounding box center [940, 99] width 136 height 45
click at [895, 105] on input "True" at bounding box center [891, 99] width 15 height 13
radio input "true"
click at [939, 258] on label "True" at bounding box center [940, 255] width 136 height 45
click at [898, 258] on input "True" at bounding box center [891, 255] width 15 height 13
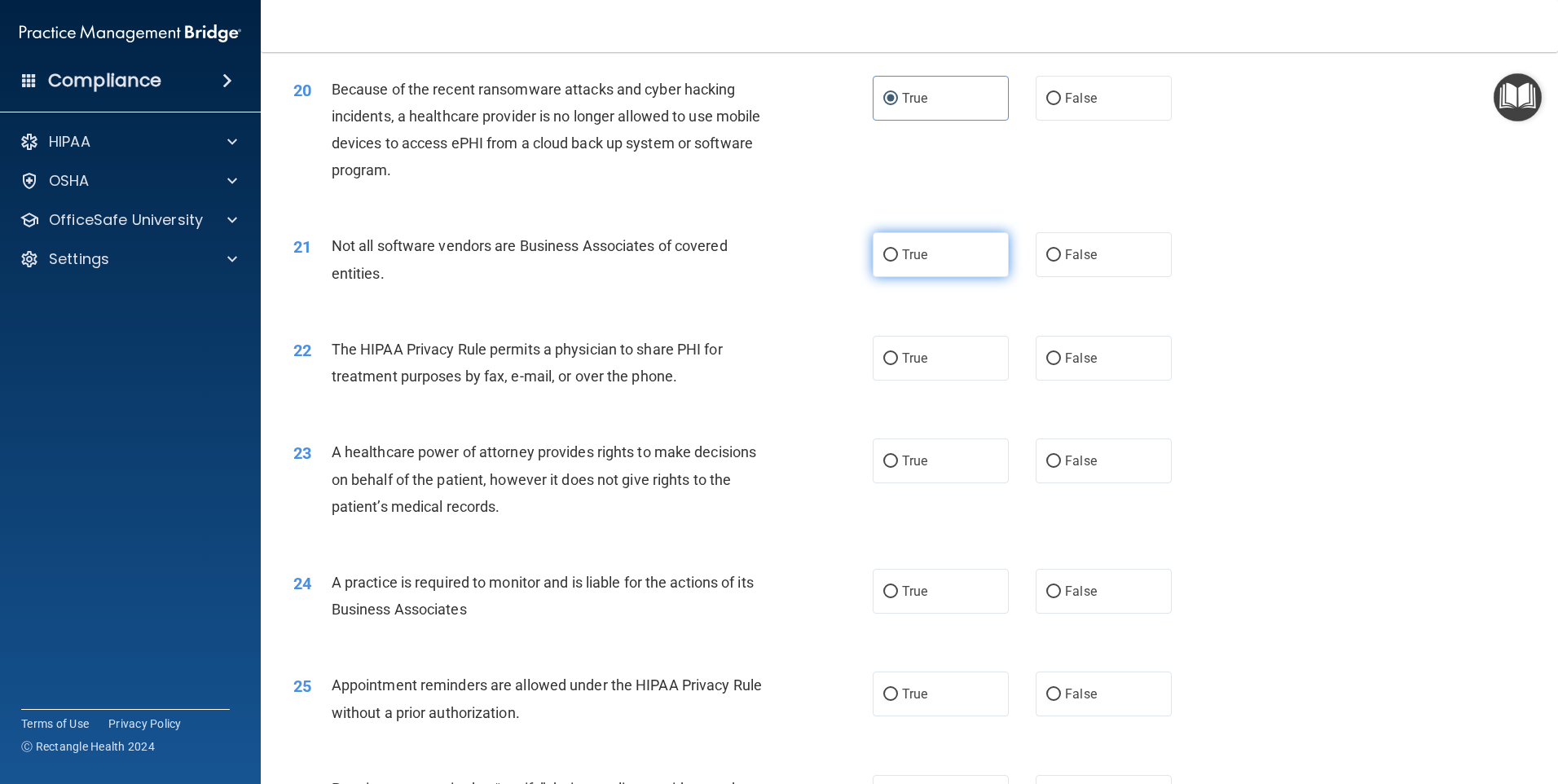
radio input "true"
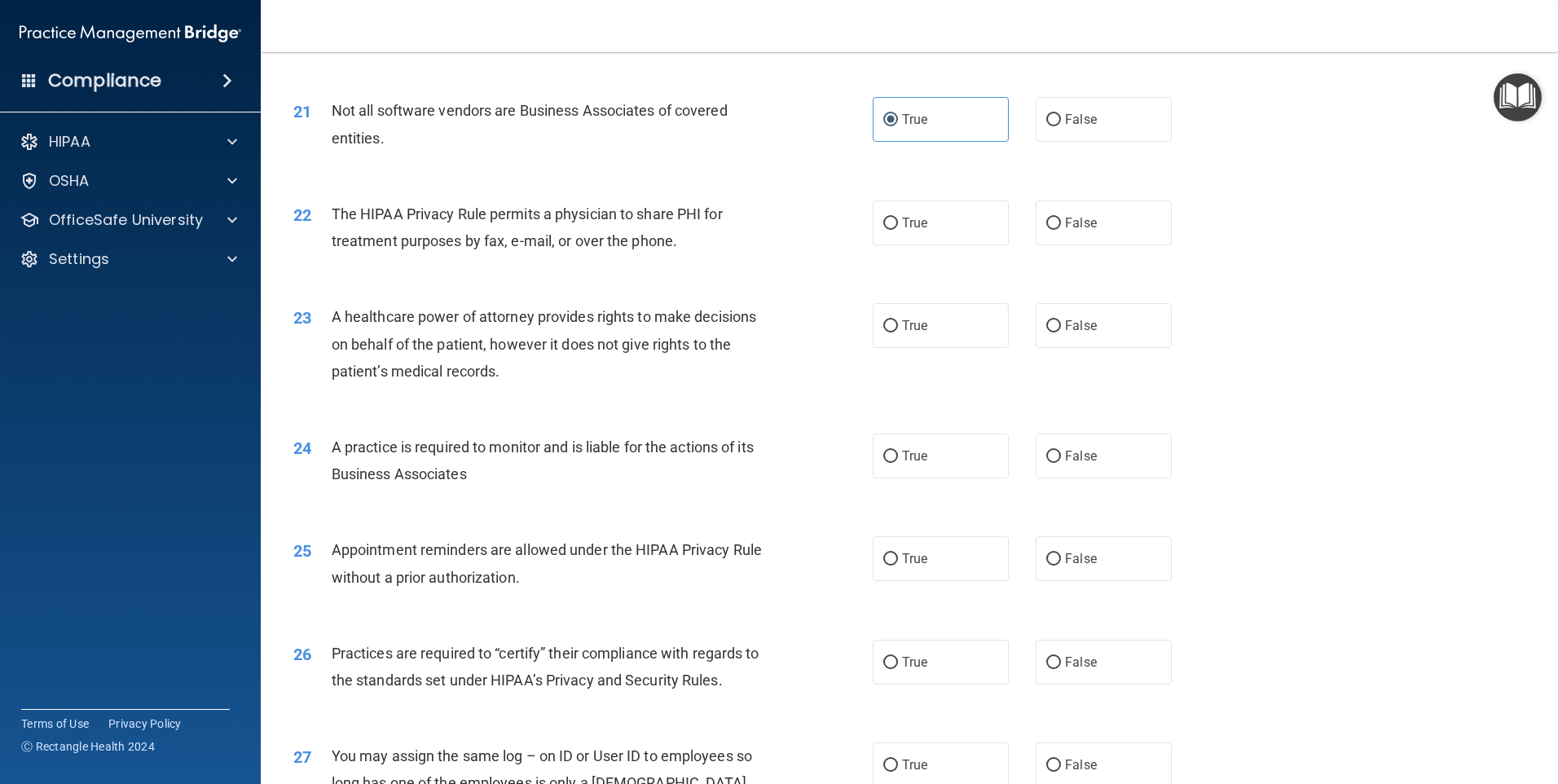
scroll to position [2526, 0]
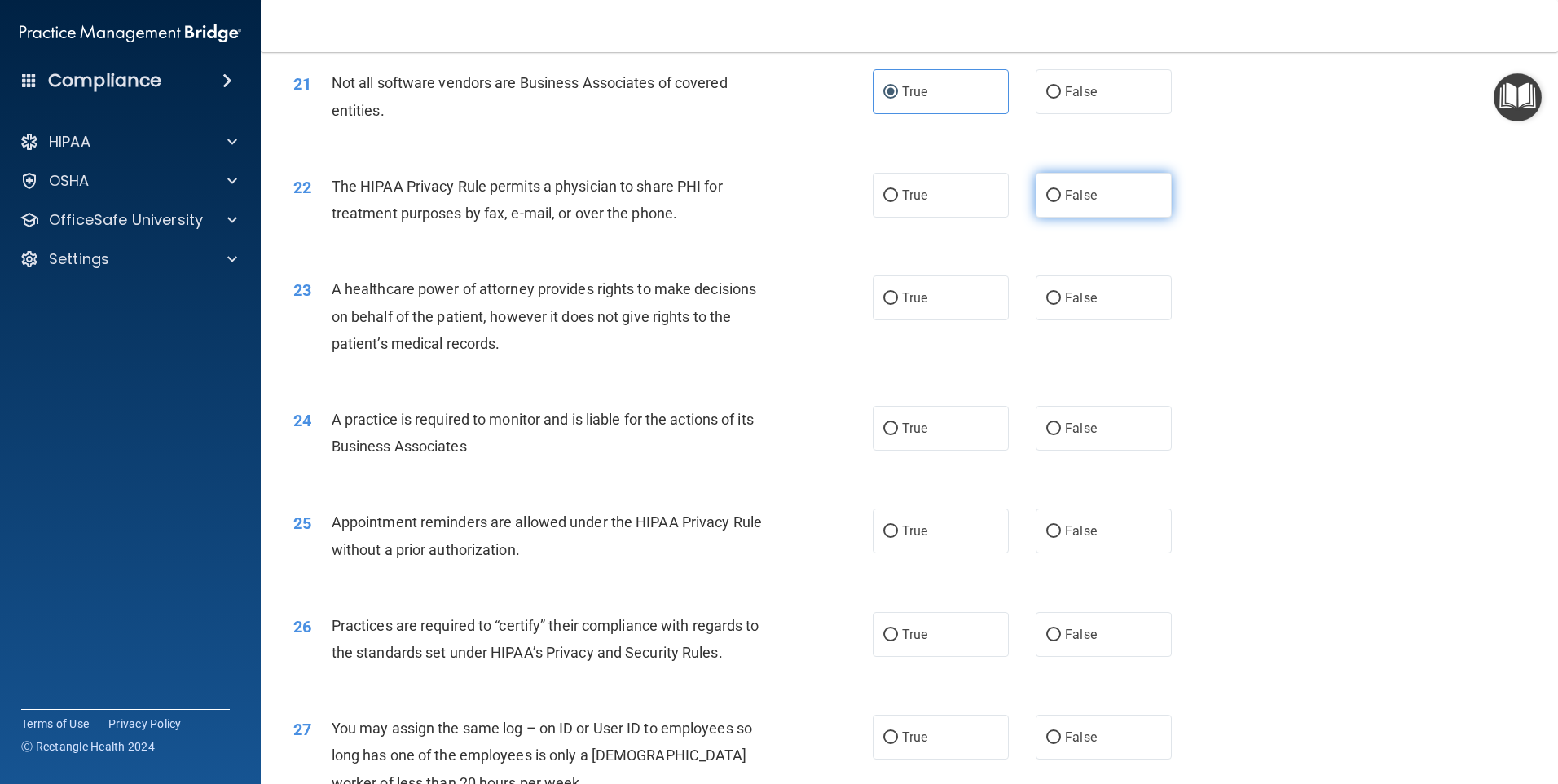
click at [1084, 200] on span "False" at bounding box center [1081, 195] width 32 height 16
click at [1061, 200] on input "False" at bounding box center [1053, 196] width 15 height 13
radio input "true"
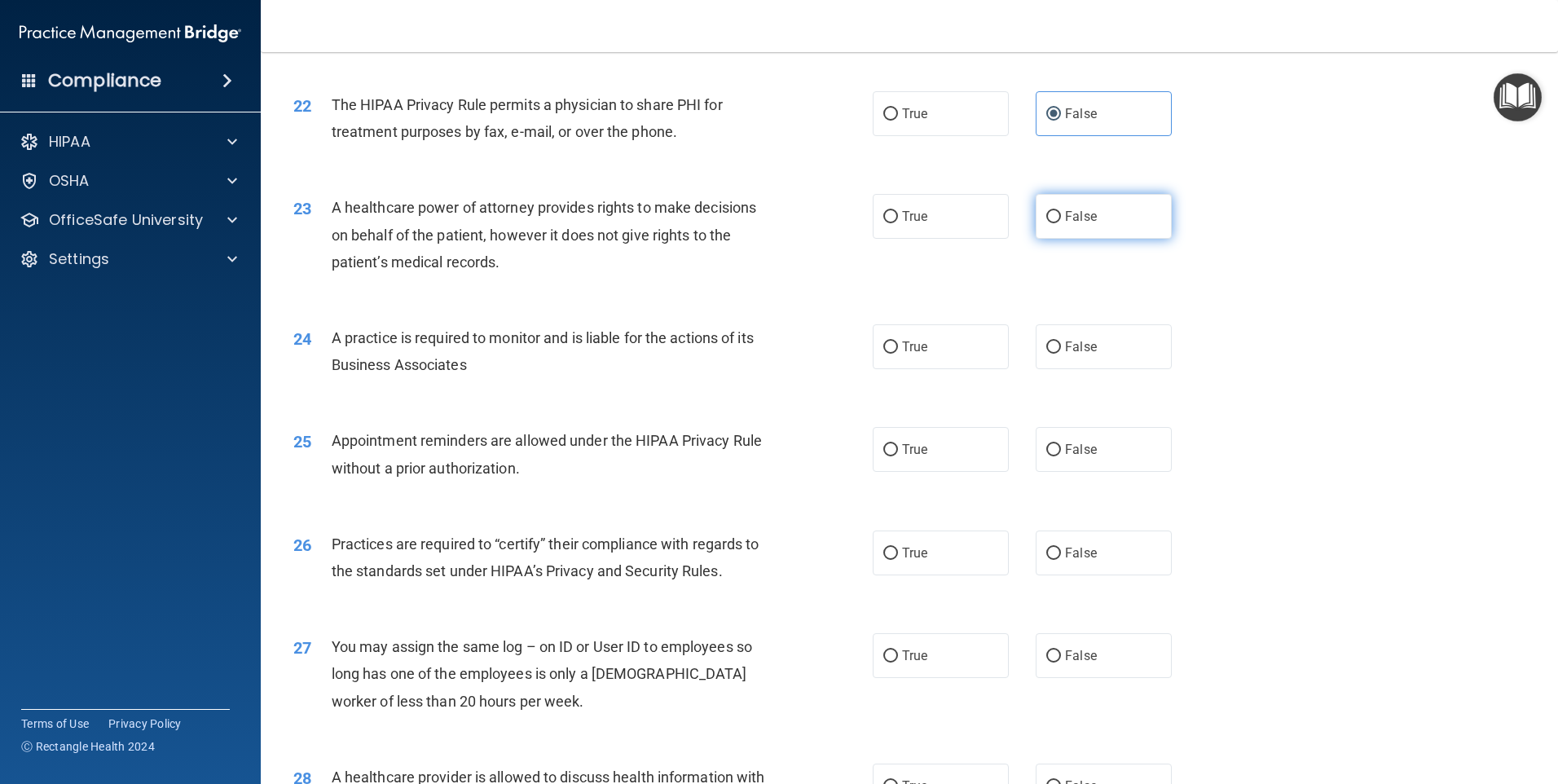
click at [1115, 224] on label "False" at bounding box center [1104, 217] width 136 height 45
click at [1061, 223] on input "False" at bounding box center [1053, 217] width 15 height 13
radio input "true"
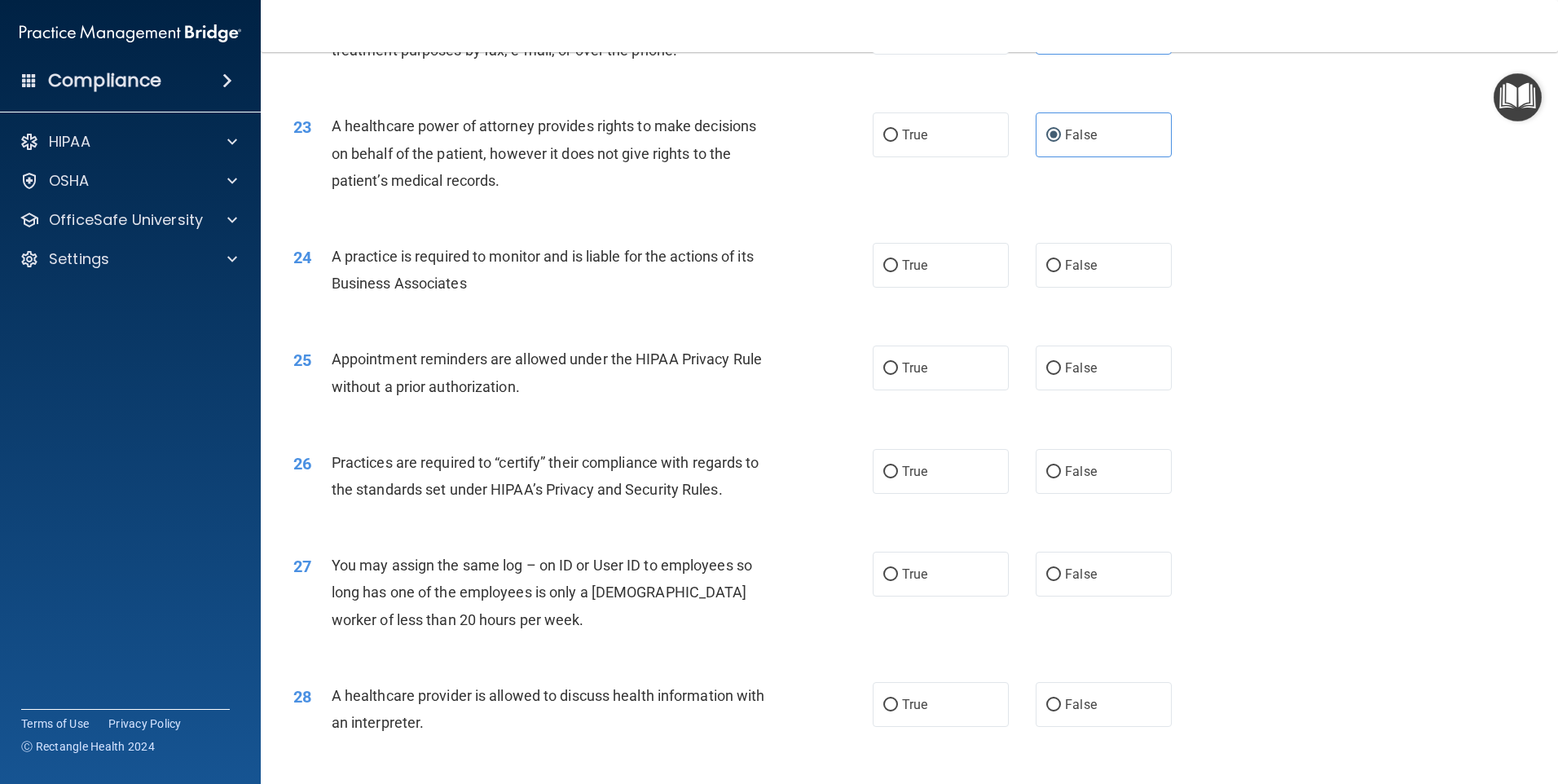
scroll to position [2770, 0]
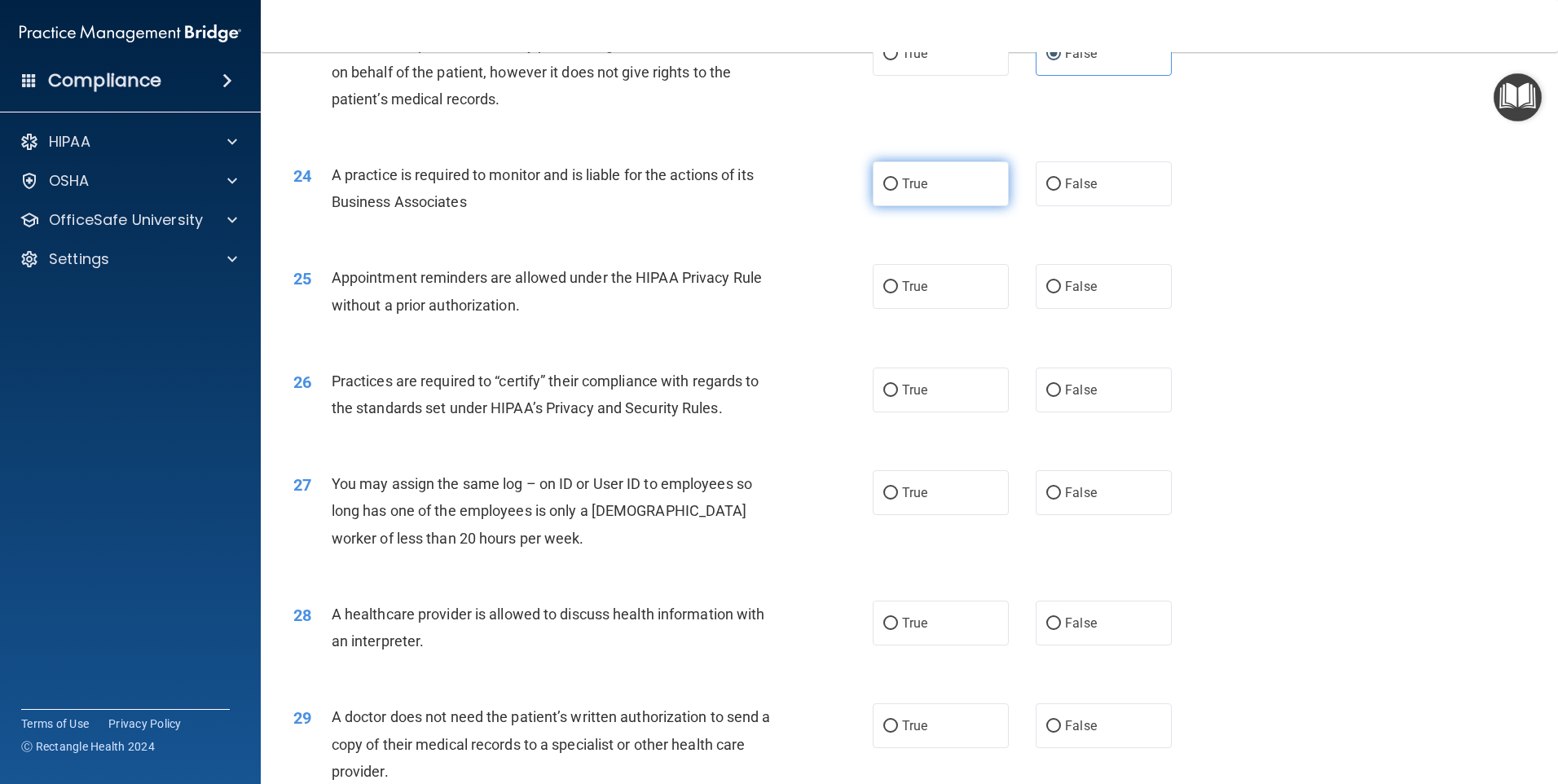
click at [933, 182] on label "True" at bounding box center [940, 184] width 136 height 45
click at [898, 182] on input "True" at bounding box center [891, 184] width 15 height 13
radio input "true"
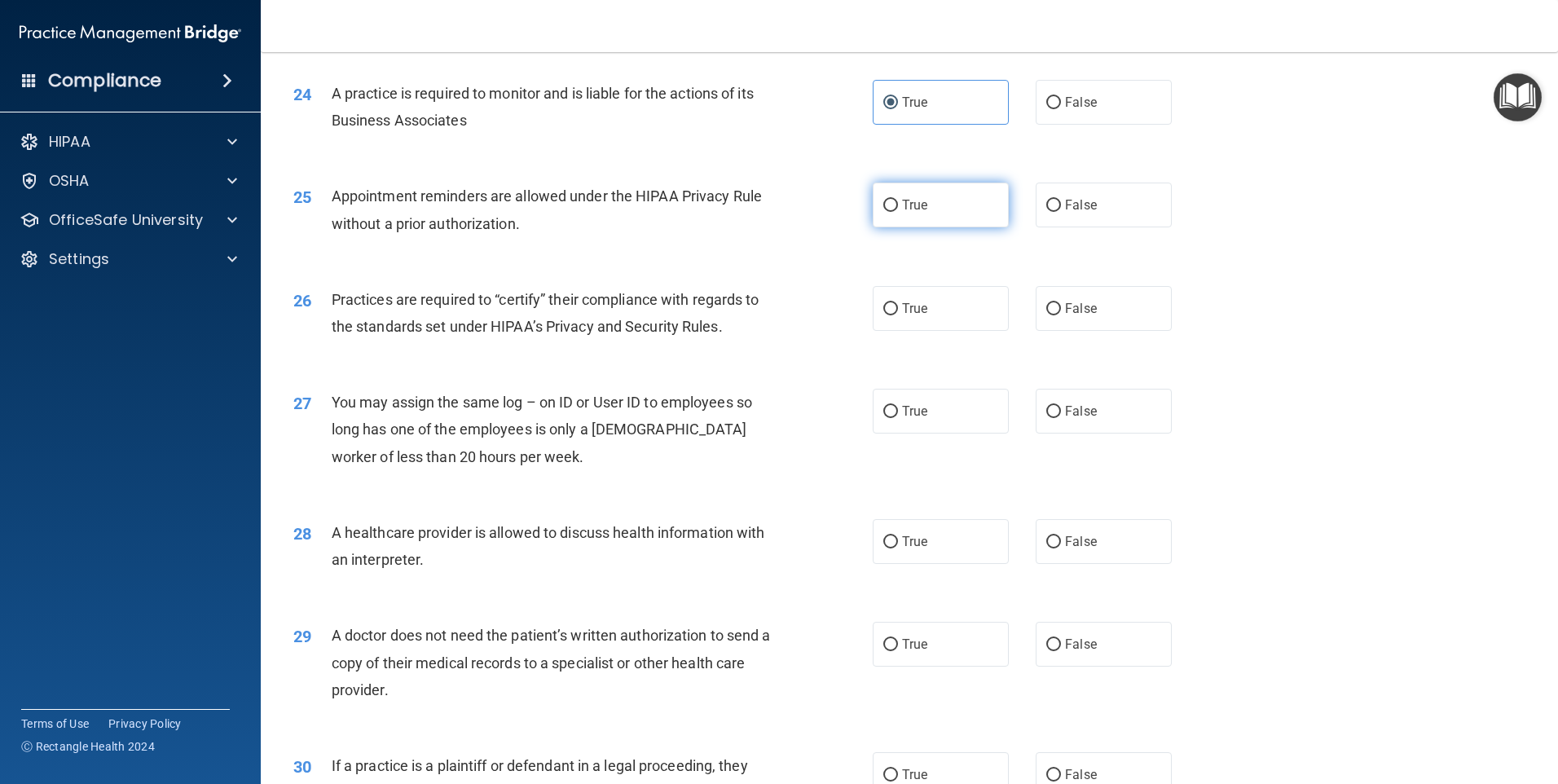
click at [922, 202] on label "True" at bounding box center [940, 205] width 136 height 45
click at [898, 202] on input "True" at bounding box center [891, 206] width 15 height 13
radio input "true"
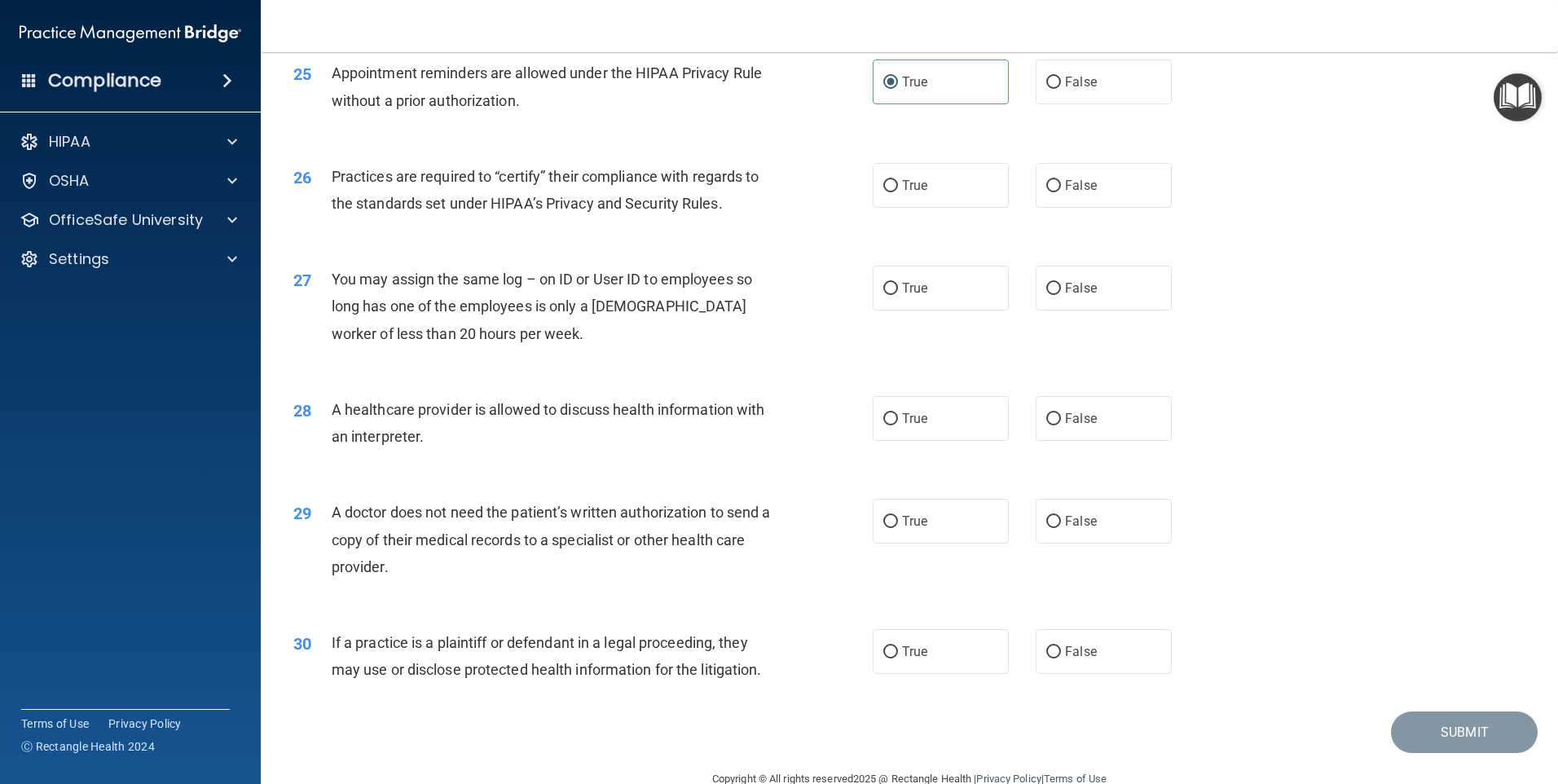
scroll to position [3009, 0]
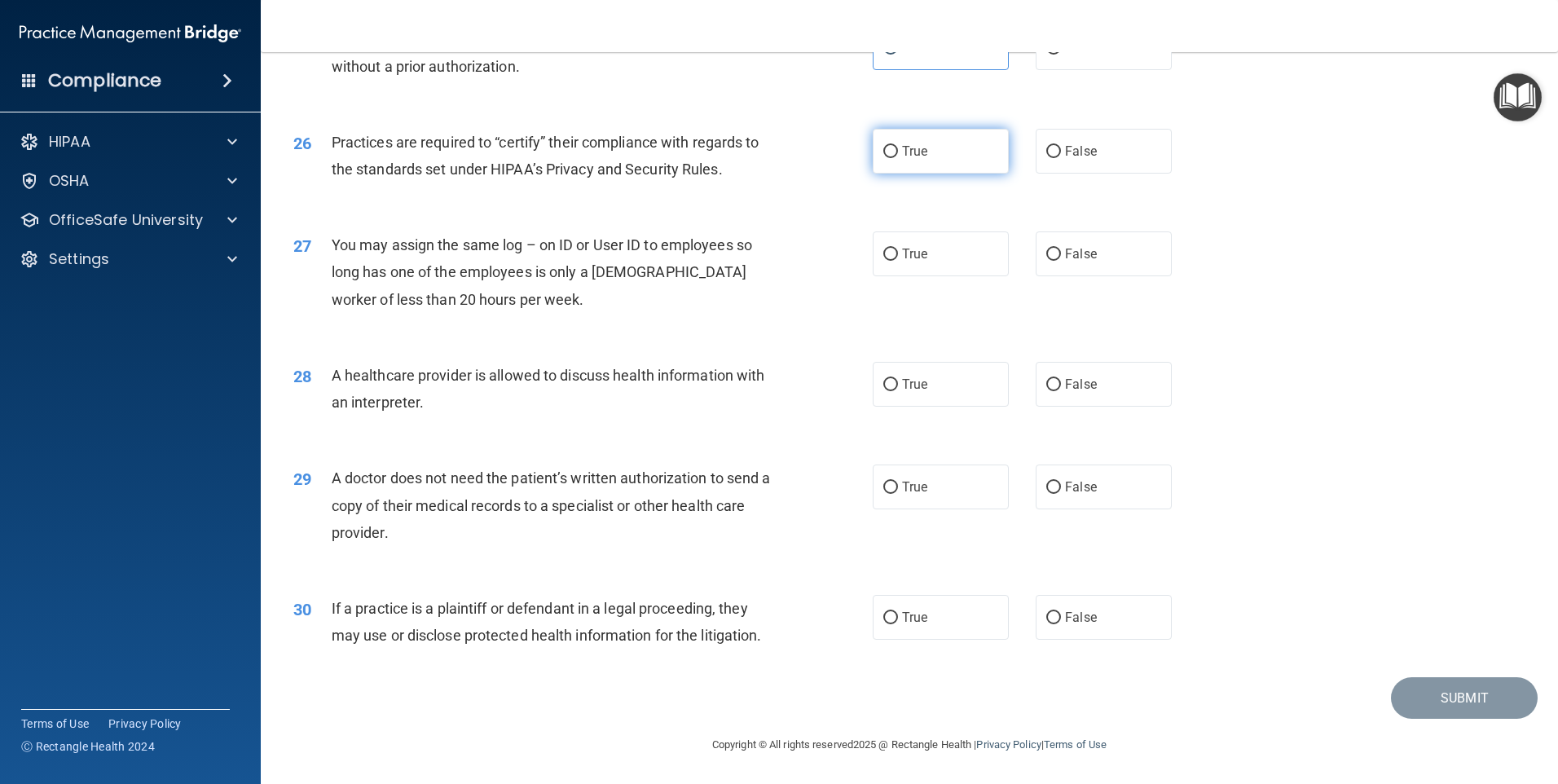
click at [907, 159] on label "True" at bounding box center [940, 151] width 136 height 45
click at [898, 158] on input "True" at bounding box center [891, 151] width 15 height 13
radio input "true"
click at [1065, 252] on span "False" at bounding box center [1081, 254] width 32 height 16
click at [1058, 252] on input "False" at bounding box center [1053, 254] width 15 height 13
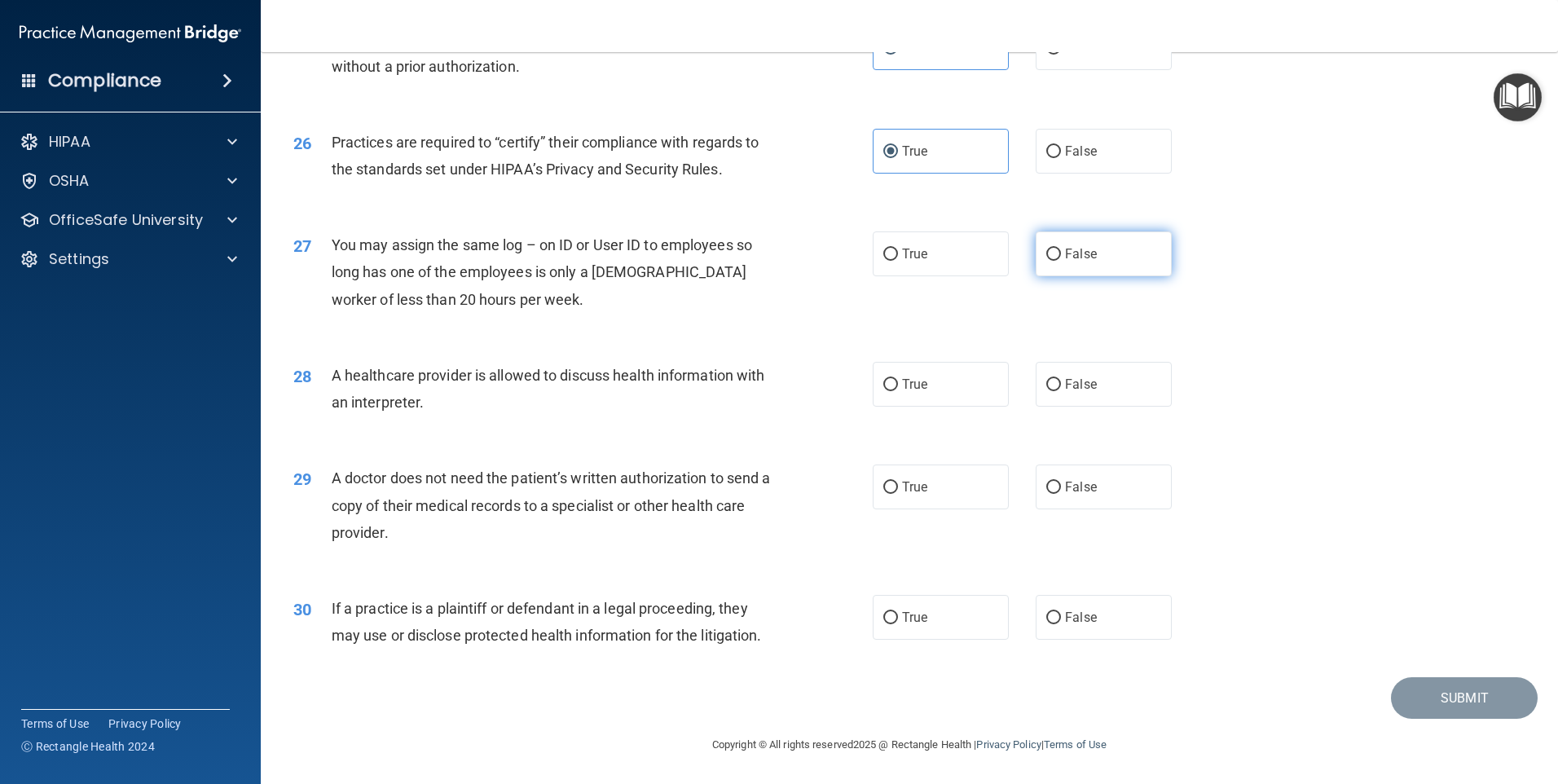
radio input "true"
click at [938, 385] on label "True" at bounding box center [940, 384] width 136 height 45
click at [898, 385] on input "True" at bounding box center [891, 385] width 15 height 13
radio input "true"
click at [902, 485] on span "True" at bounding box center [915, 487] width 25 height 16
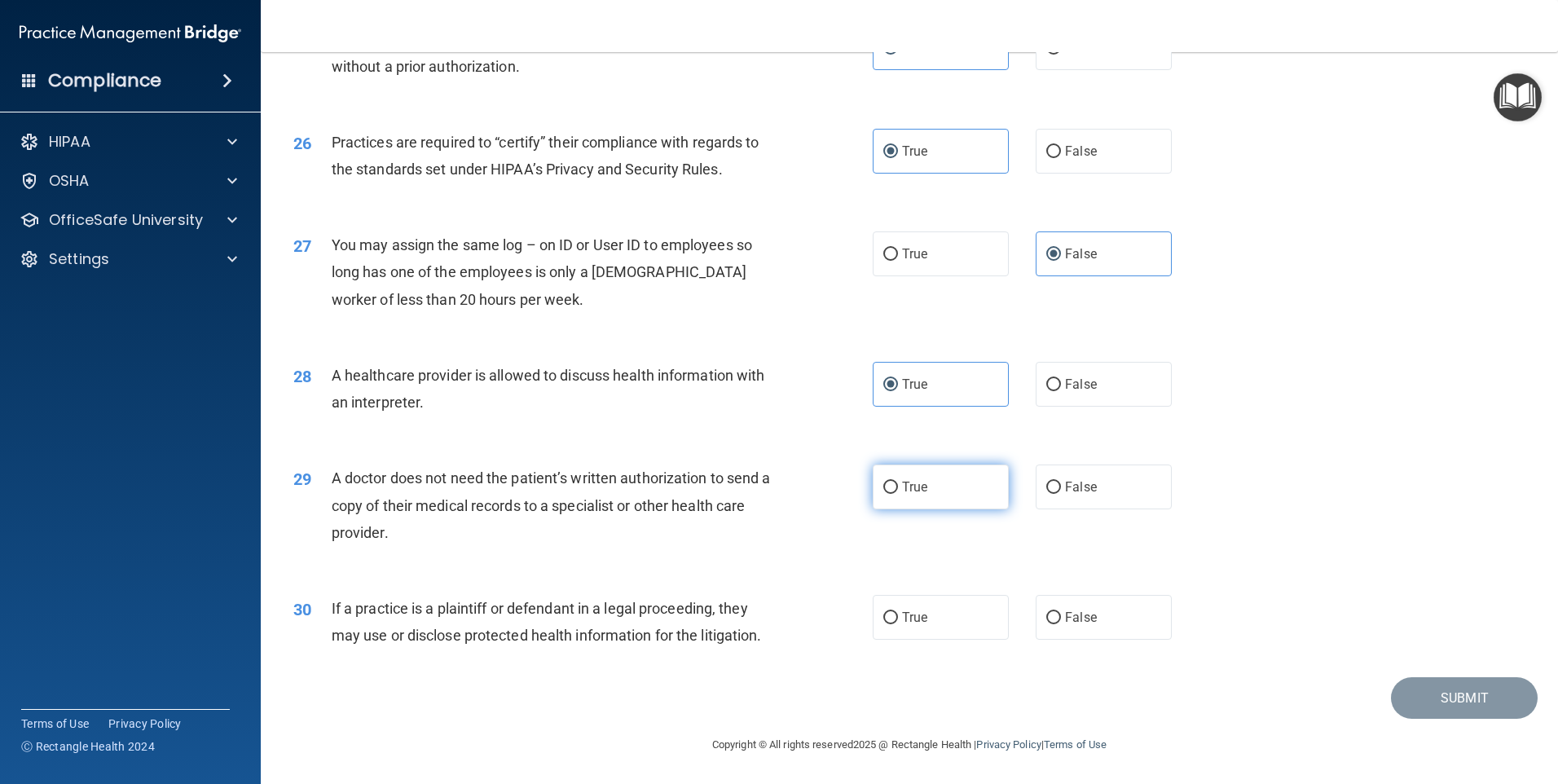
click at [898, 485] on input "True" at bounding box center [891, 487] width 15 height 13
radio input "true"
click at [1065, 627] on label "False" at bounding box center [1104, 617] width 136 height 45
click at [1061, 624] on input "False" at bounding box center [1053, 617] width 15 height 13
radio input "true"
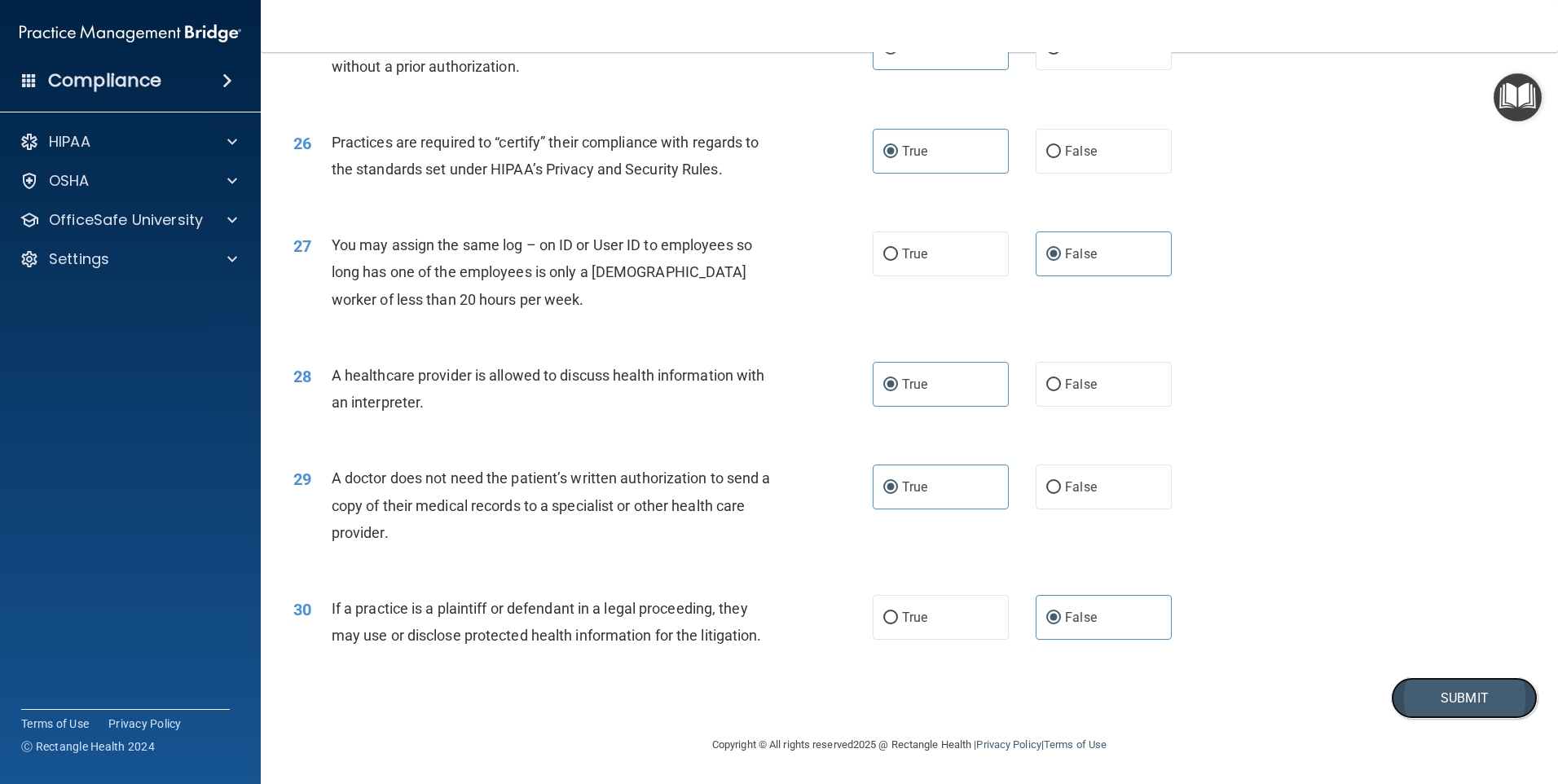
click at [1453, 692] on button "Submit" at bounding box center [1463, 698] width 146 height 42
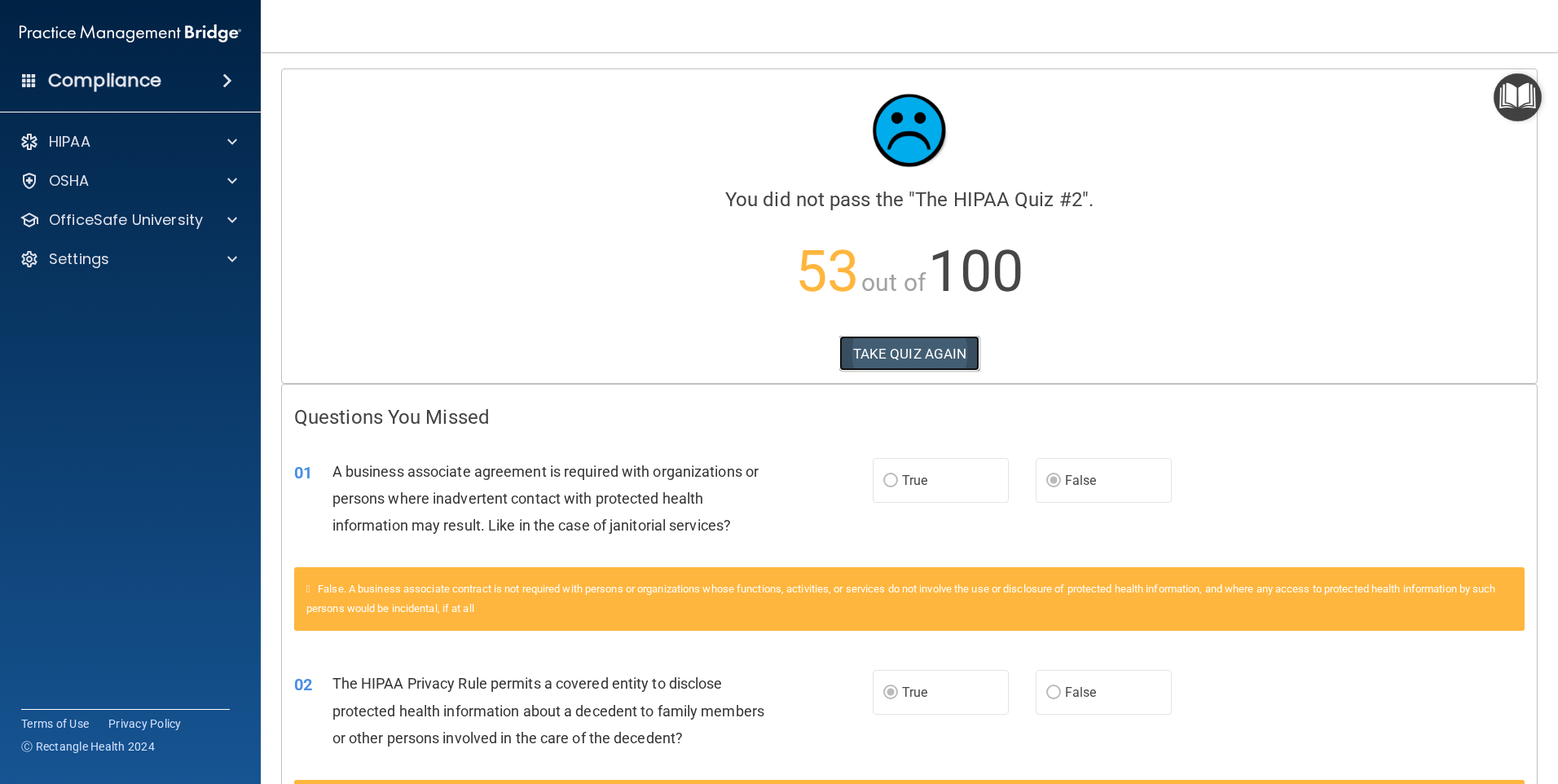
click at [937, 353] on button "TAKE QUIZ AGAIN" at bounding box center [910, 353] width 141 height 36
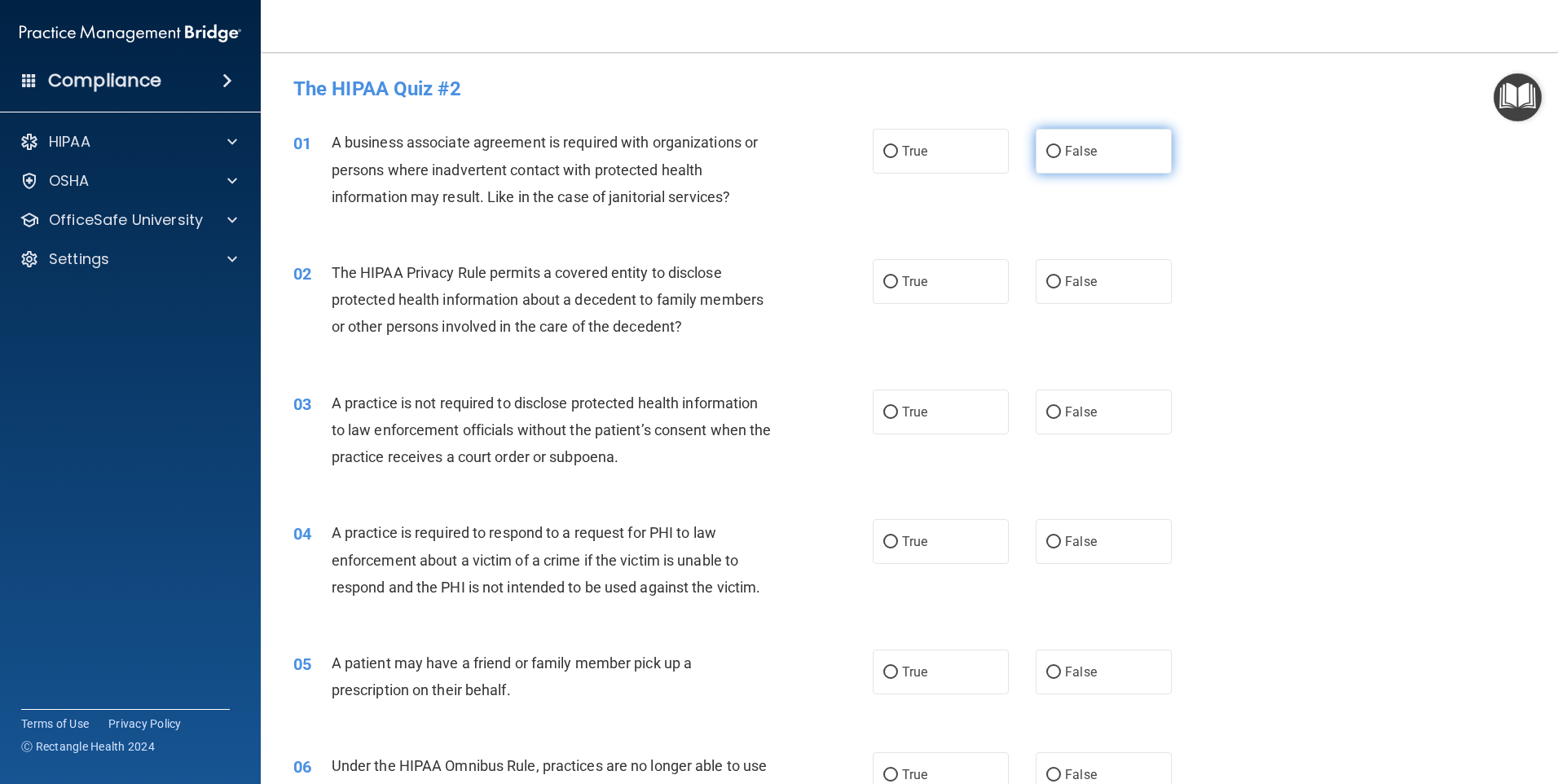
click at [1052, 146] on input "False" at bounding box center [1053, 151] width 15 height 13
radio input "true"
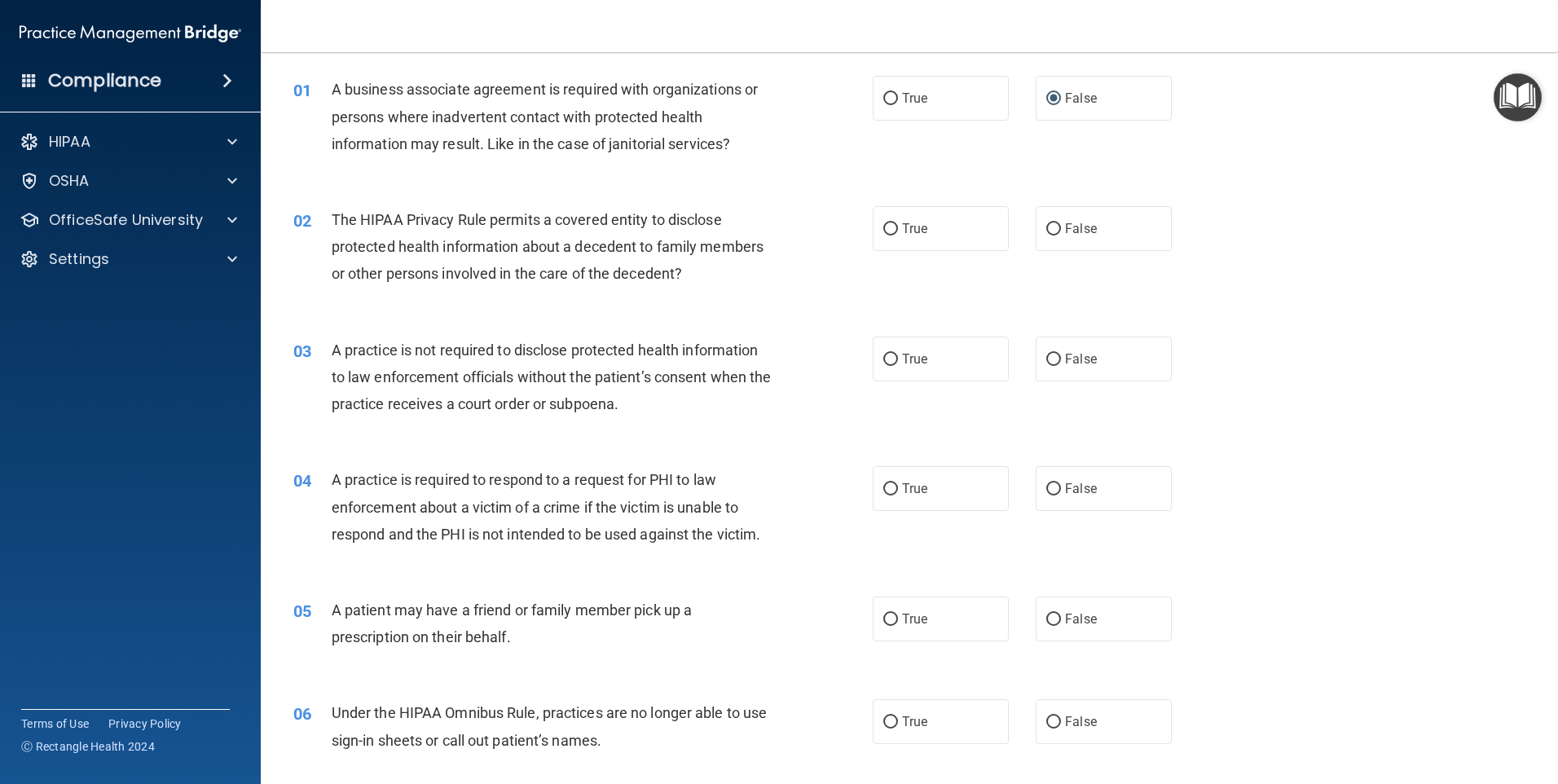
scroll to position [81, 0]
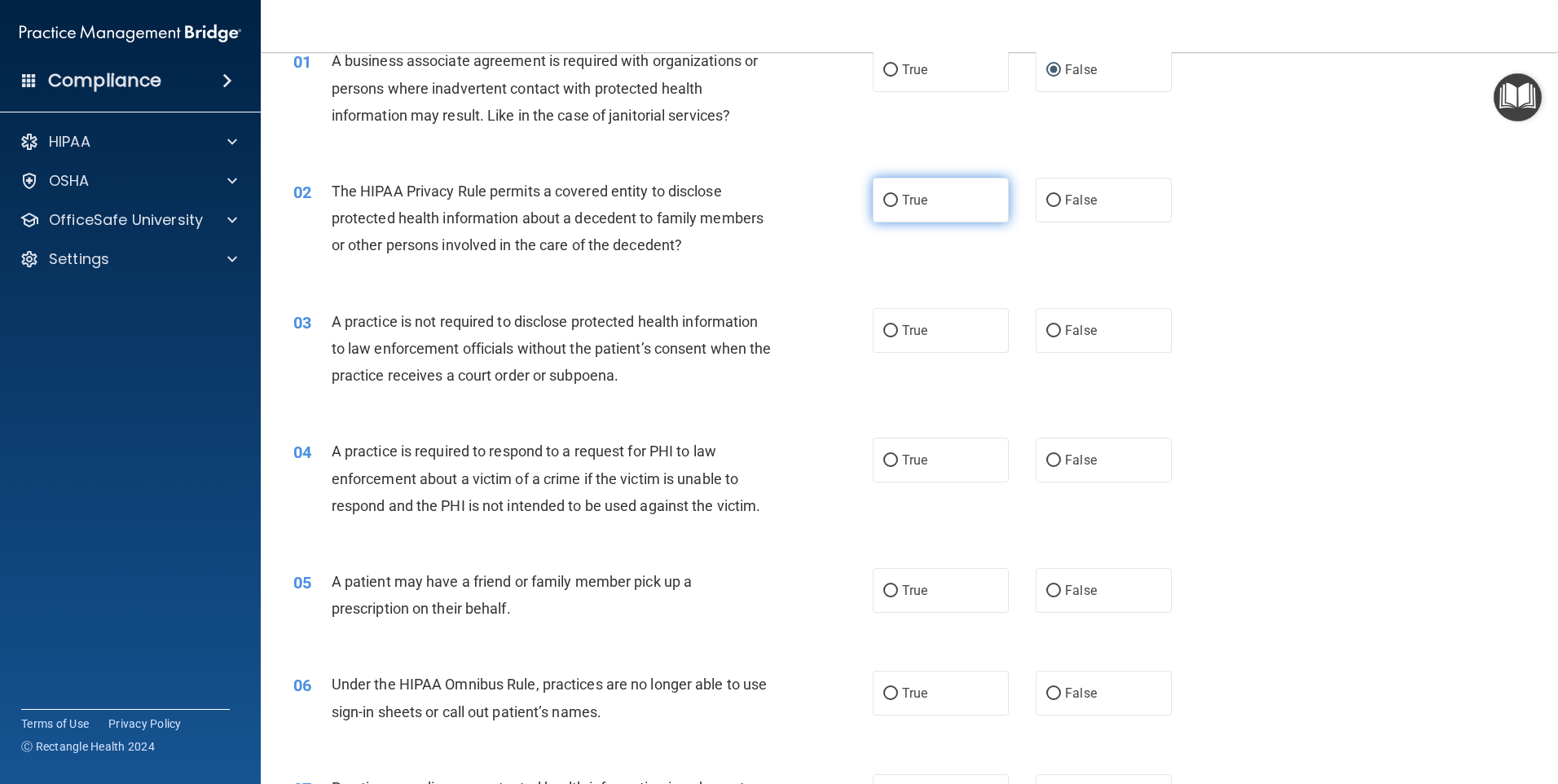
click at [894, 203] on label "True" at bounding box center [940, 200] width 136 height 45
click at [894, 203] on input "True" at bounding box center [891, 201] width 15 height 13
radio input "true"
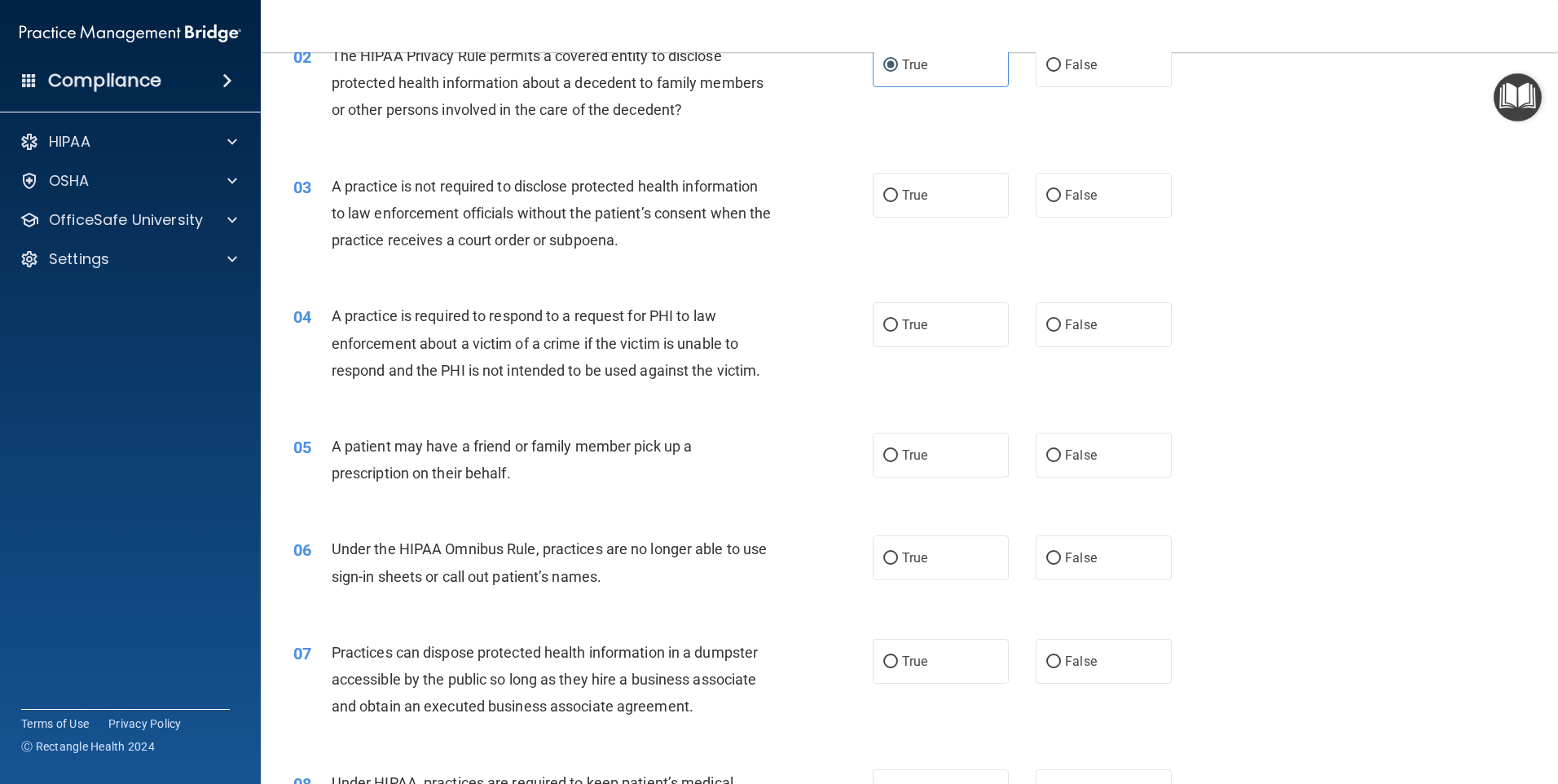
scroll to position [244, 0]
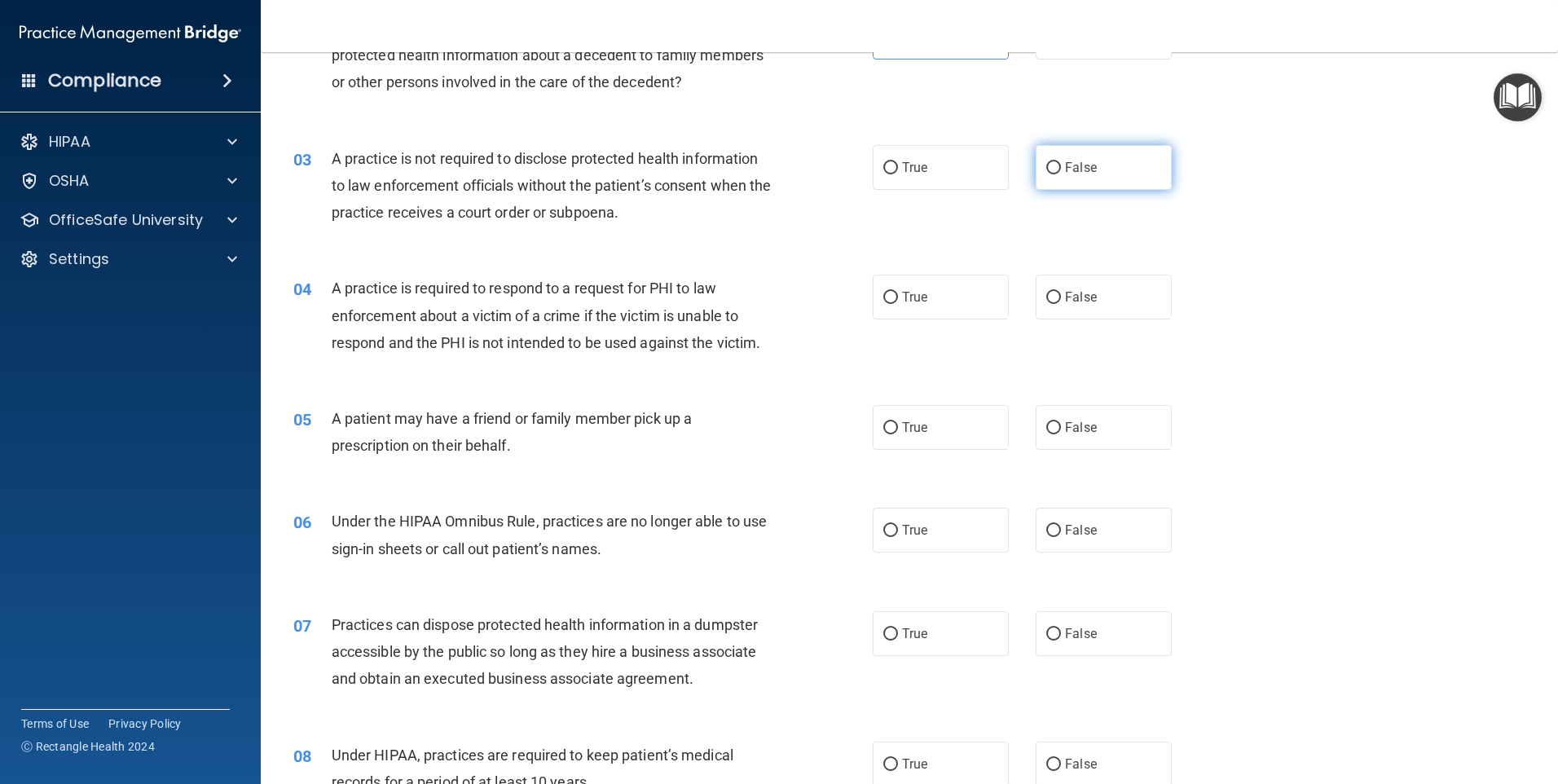
click at [1052, 170] on input "False" at bounding box center [1053, 168] width 15 height 13
radio input "true"
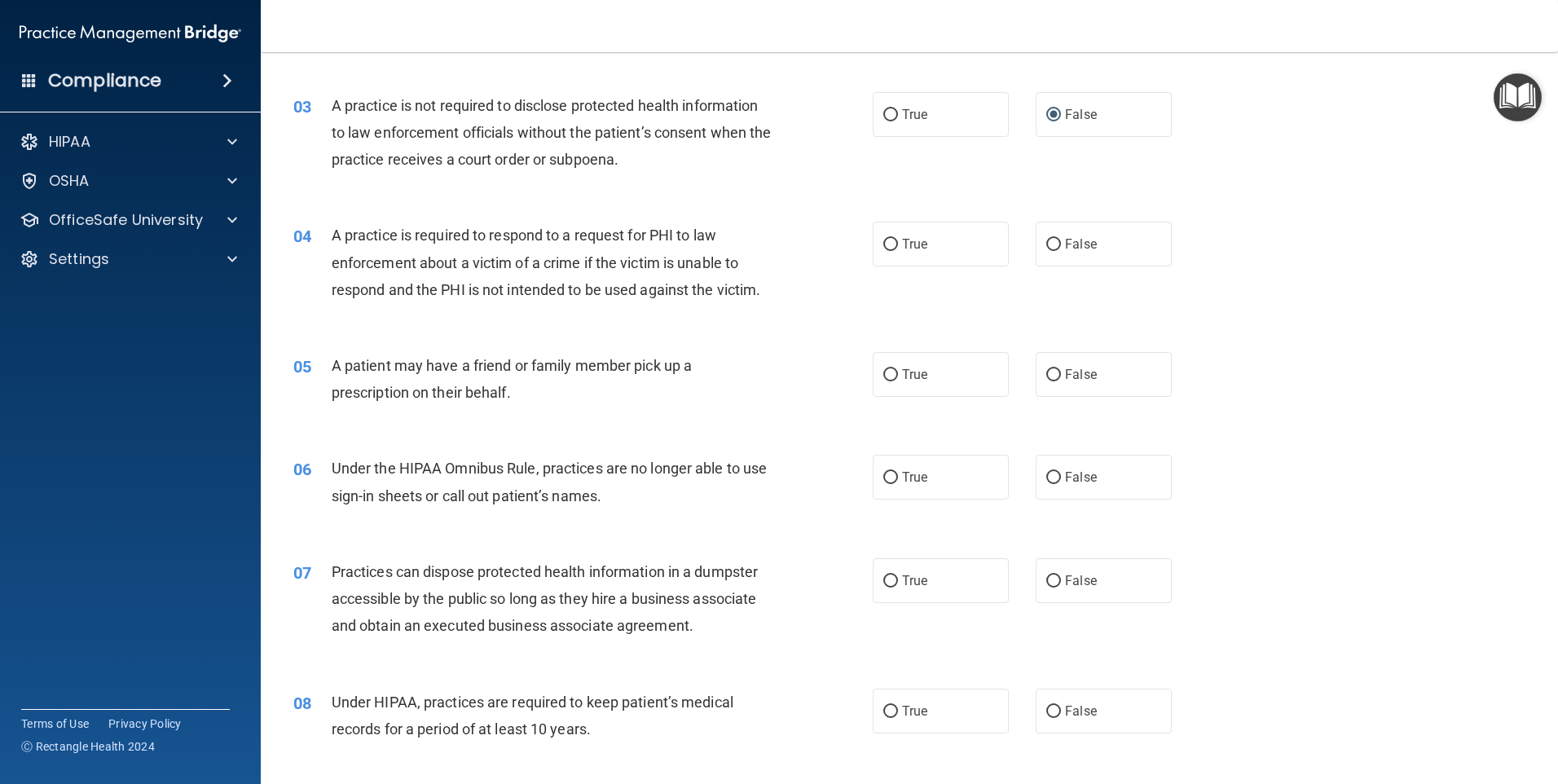
scroll to position [326, 0]
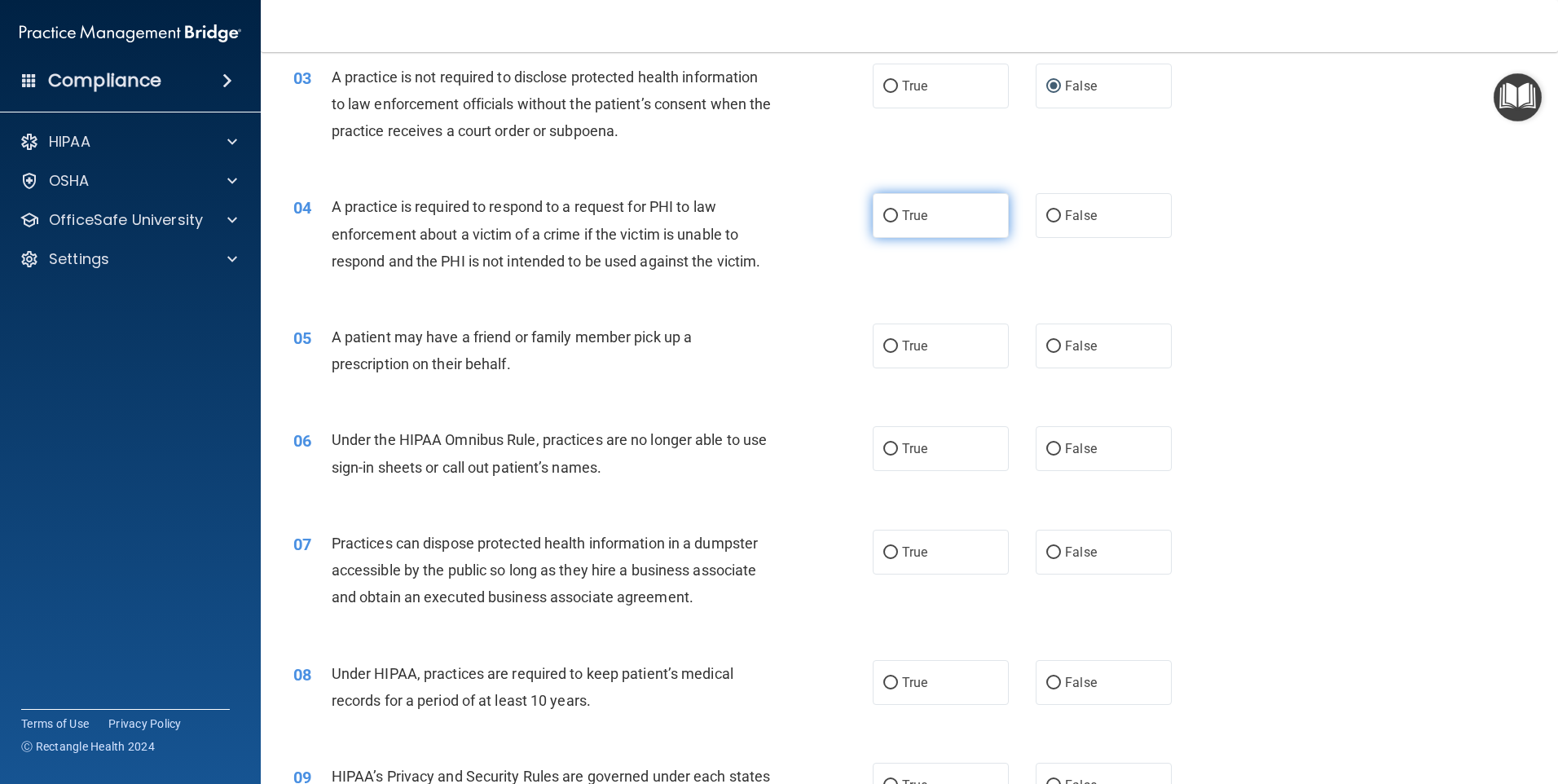
click at [916, 220] on span "True" at bounding box center [915, 215] width 25 height 16
click at [898, 220] on input "True" at bounding box center [891, 216] width 15 height 13
radio input "true"
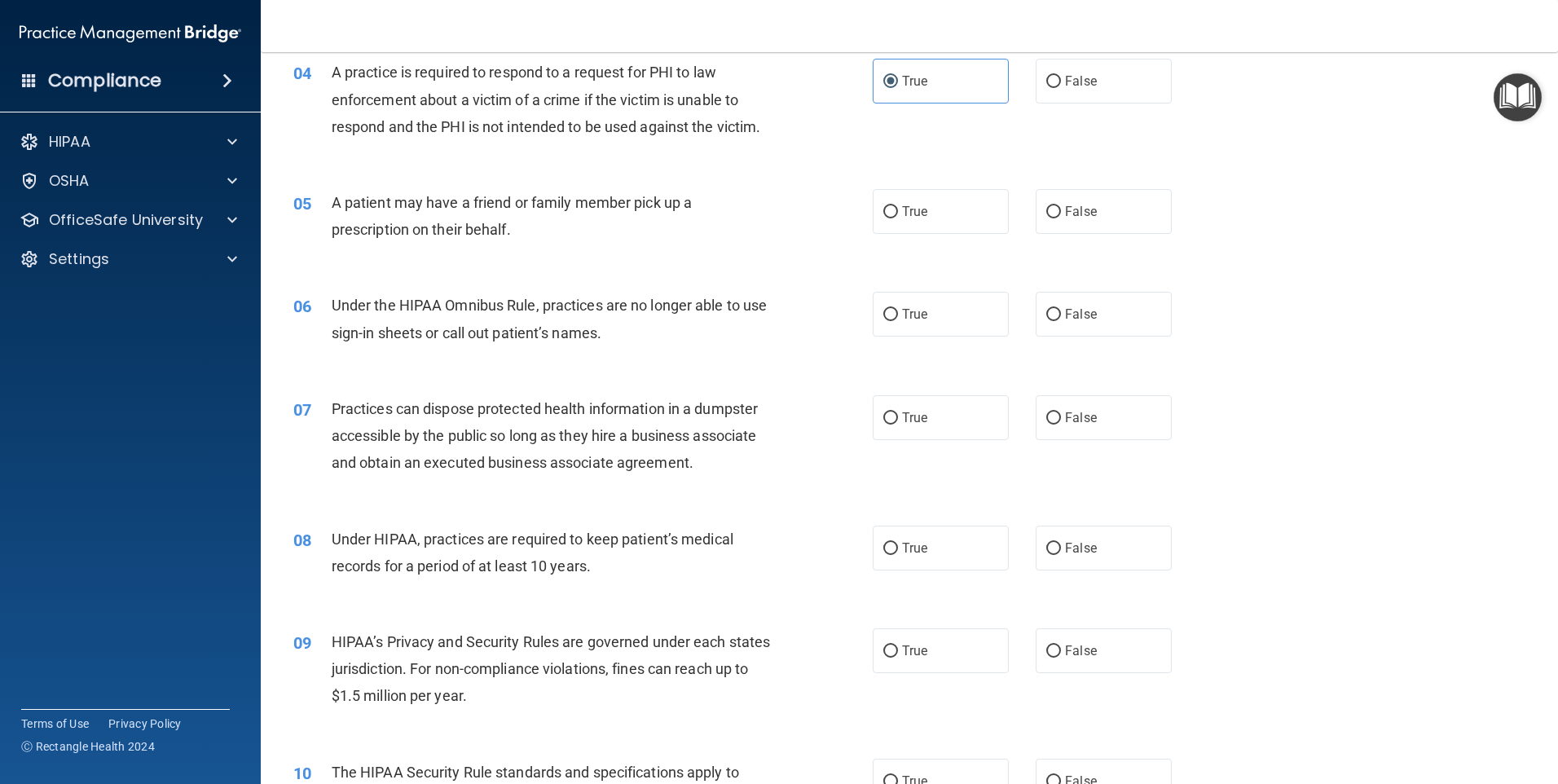
scroll to position [489, 0]
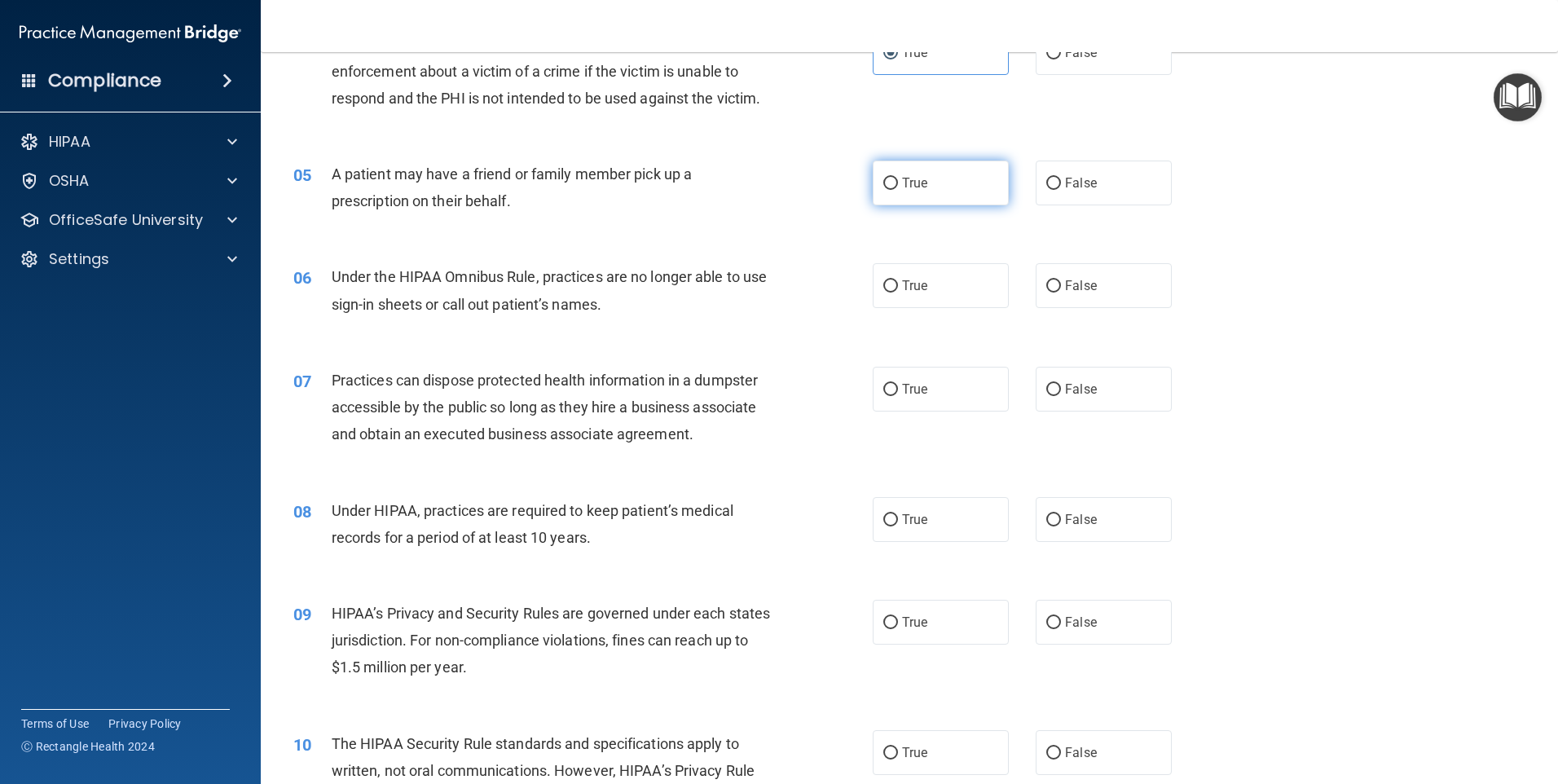
click at [902, 177] on span "True" at bounding box center [915, 182] width 25 height 16
click at [898, 177] on input "True" at bounding box center [891, 183] width 15 height 13
radio input "true"
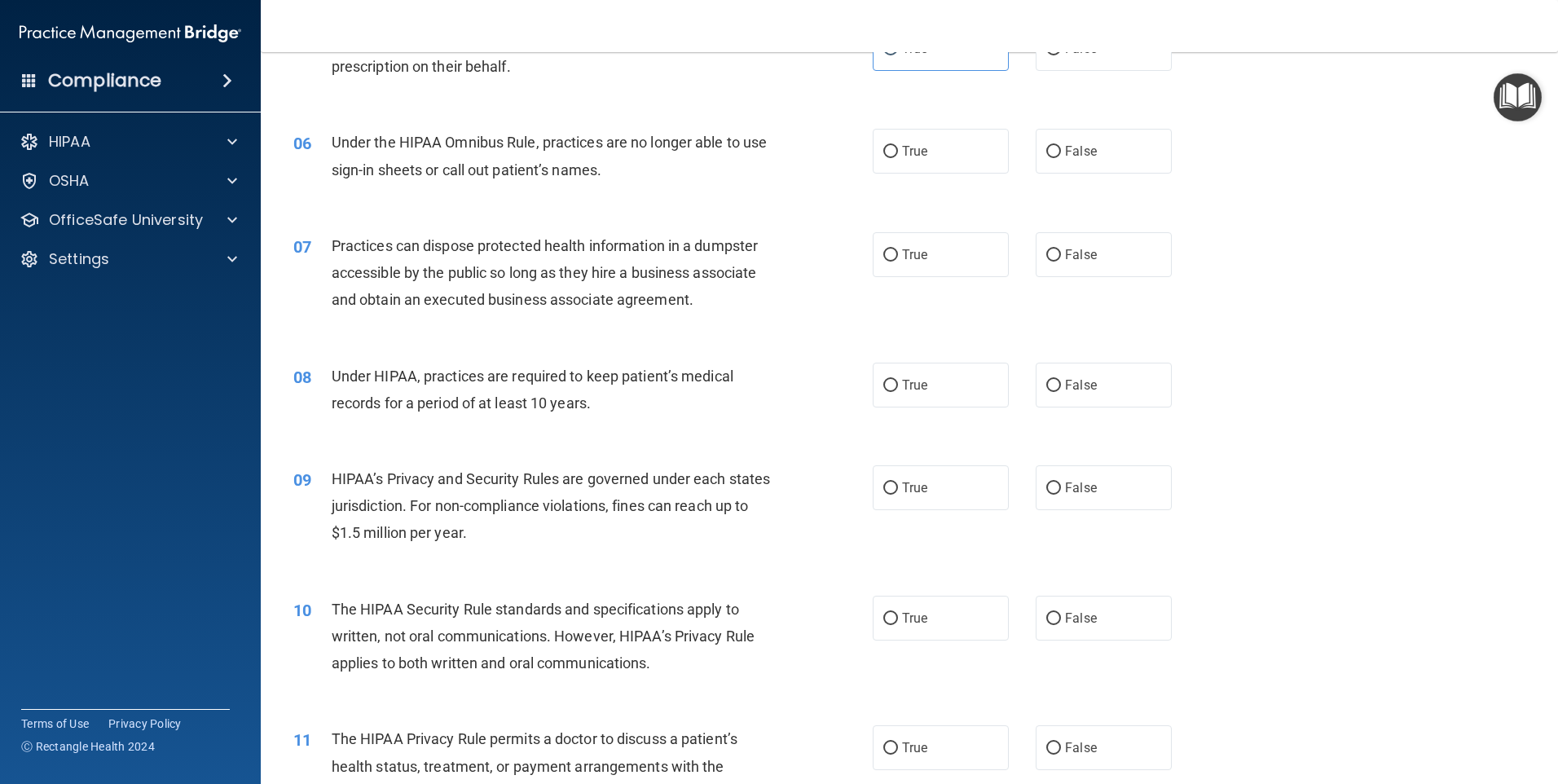
scroll to position [652, 0]
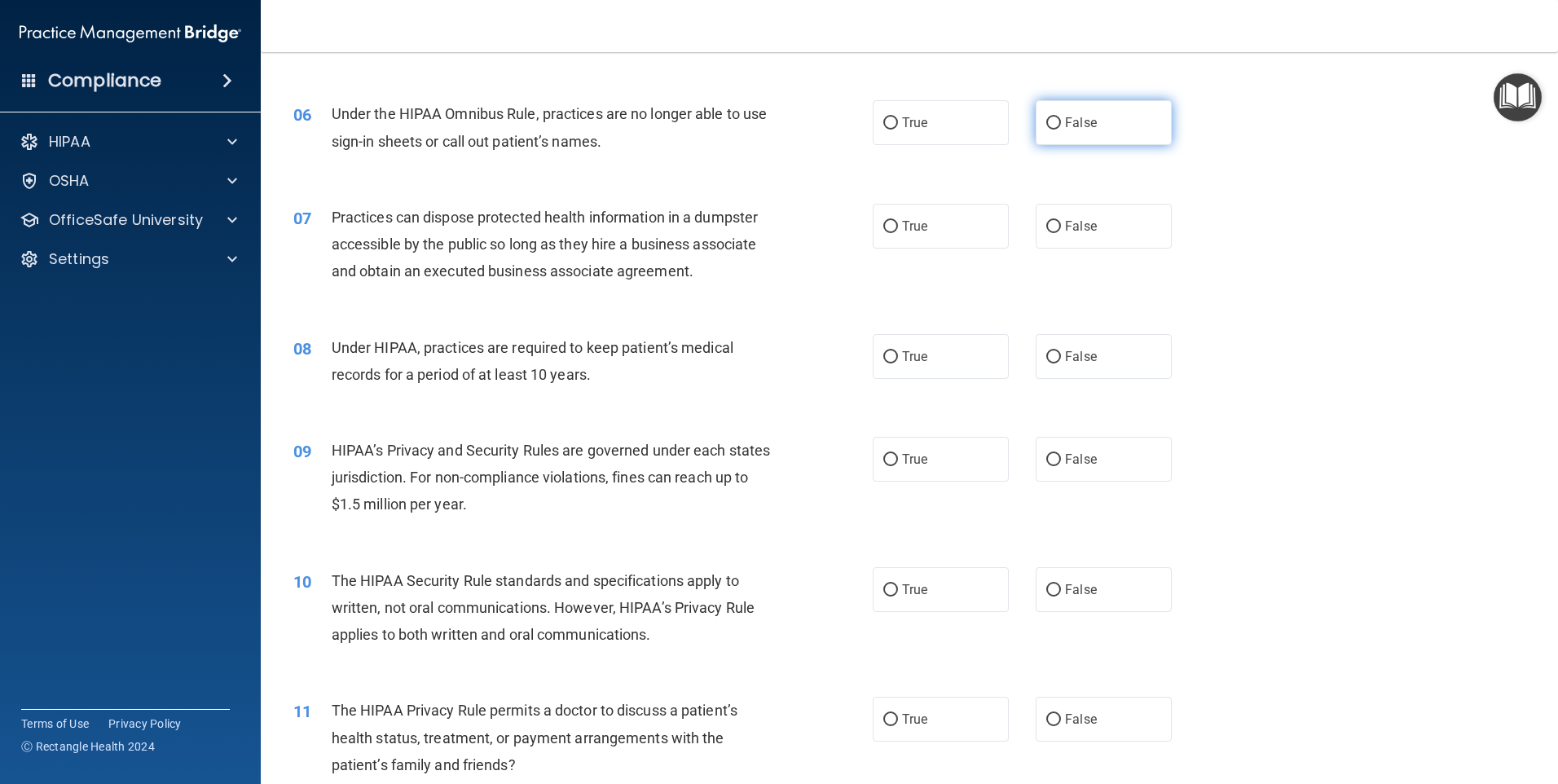
click at [1065, 124] on span "False" at bounding box center [1081, 122] width 32 height 16
click at [1061, 124] on input "False" at bounding box center [1053, 123] width 15 height 13
radio input "true"
click at [1057, 228] on label "False" at bounding box center [1104, 226] width 136 height 45
click at [1057, 228] on input "False" at bounding box center [1053, 227] width 15 height 13
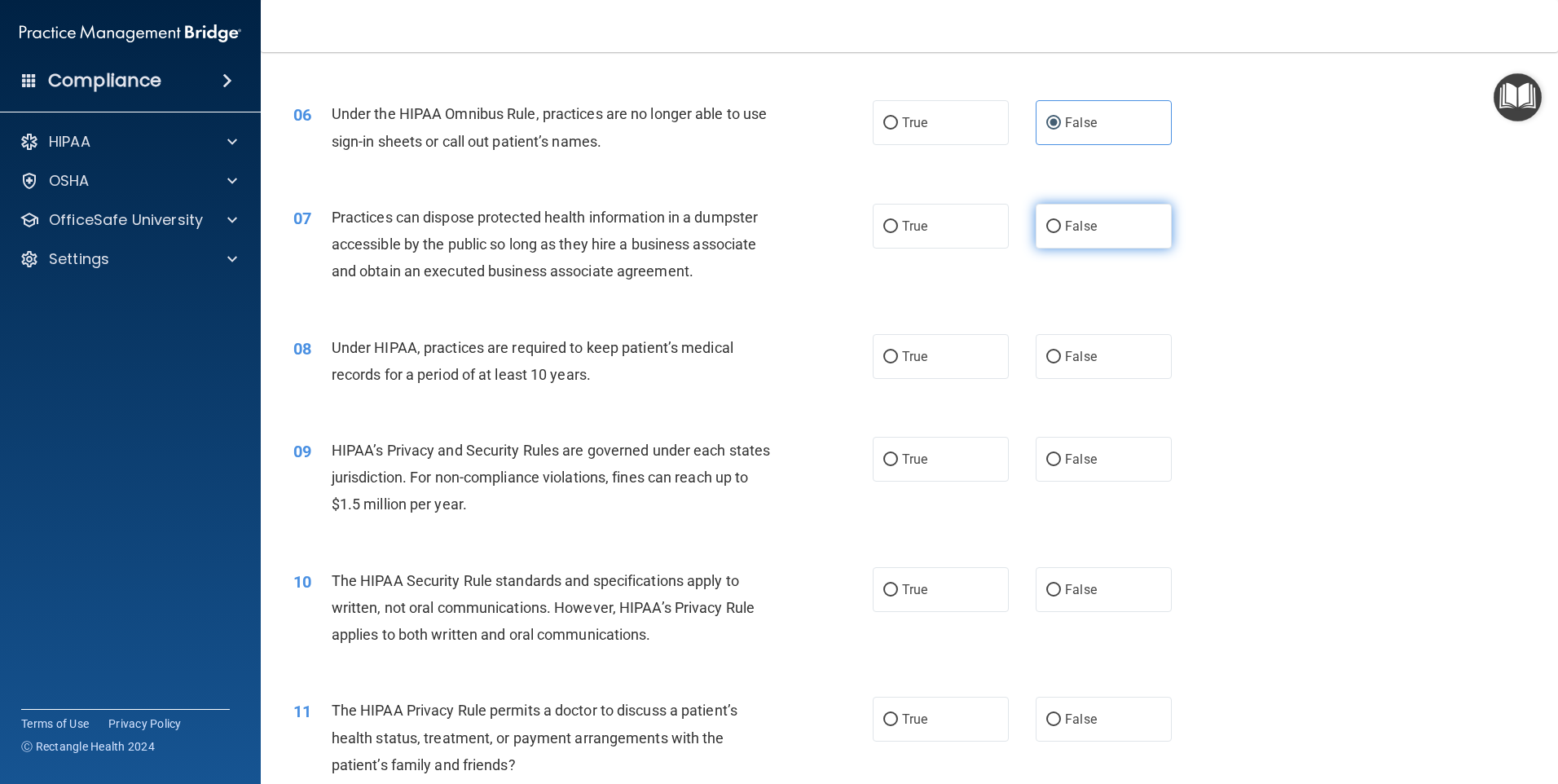
radio input "true"
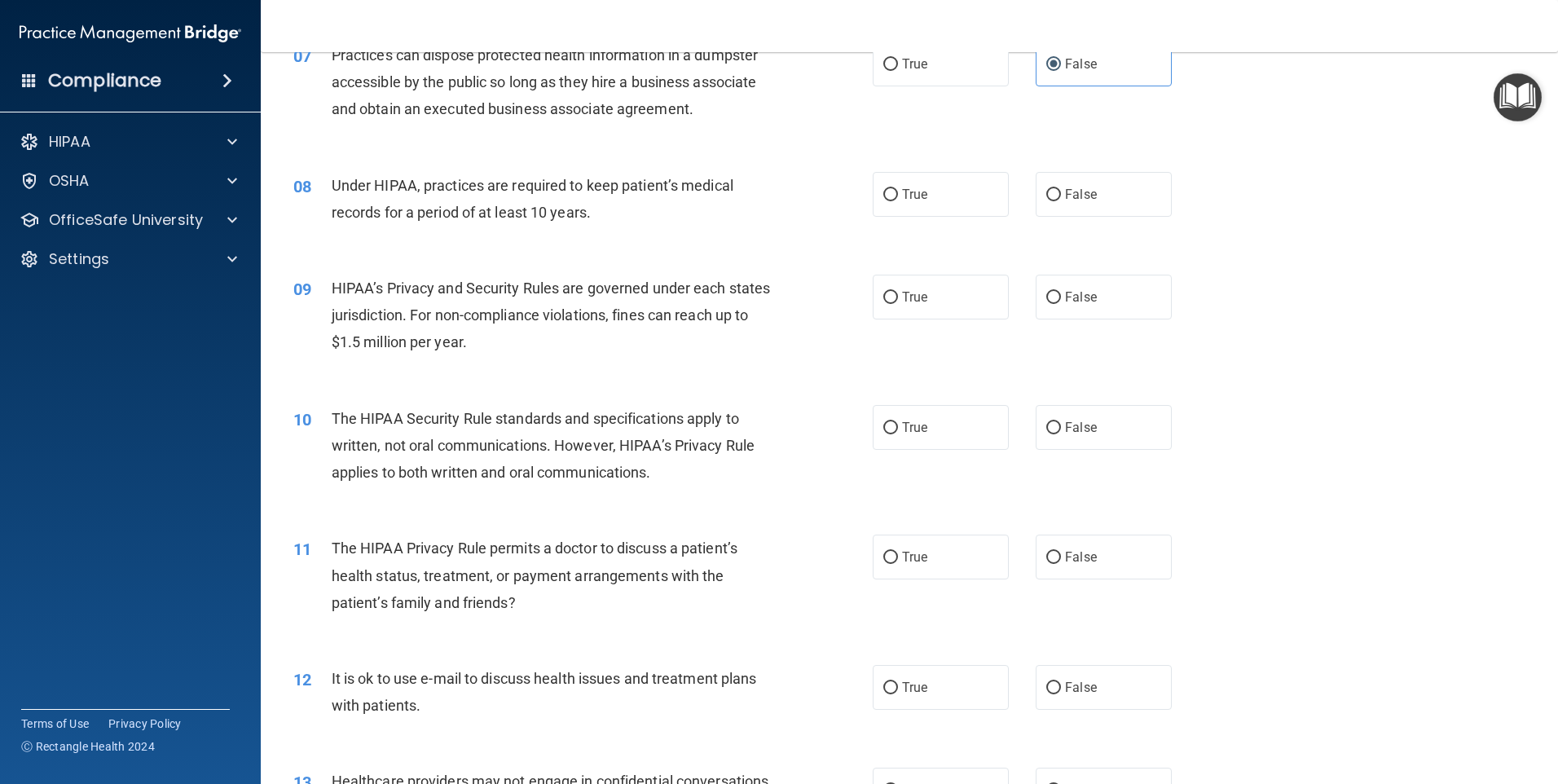
scroll to position [815, 0]
click at [1084, 191] on span "False" at bounding box center [1081, 193] width 32 height 16
click at [1061, 191] on input "False" at bounding box center [1053, 194] width 15 height 13
radio input "true"
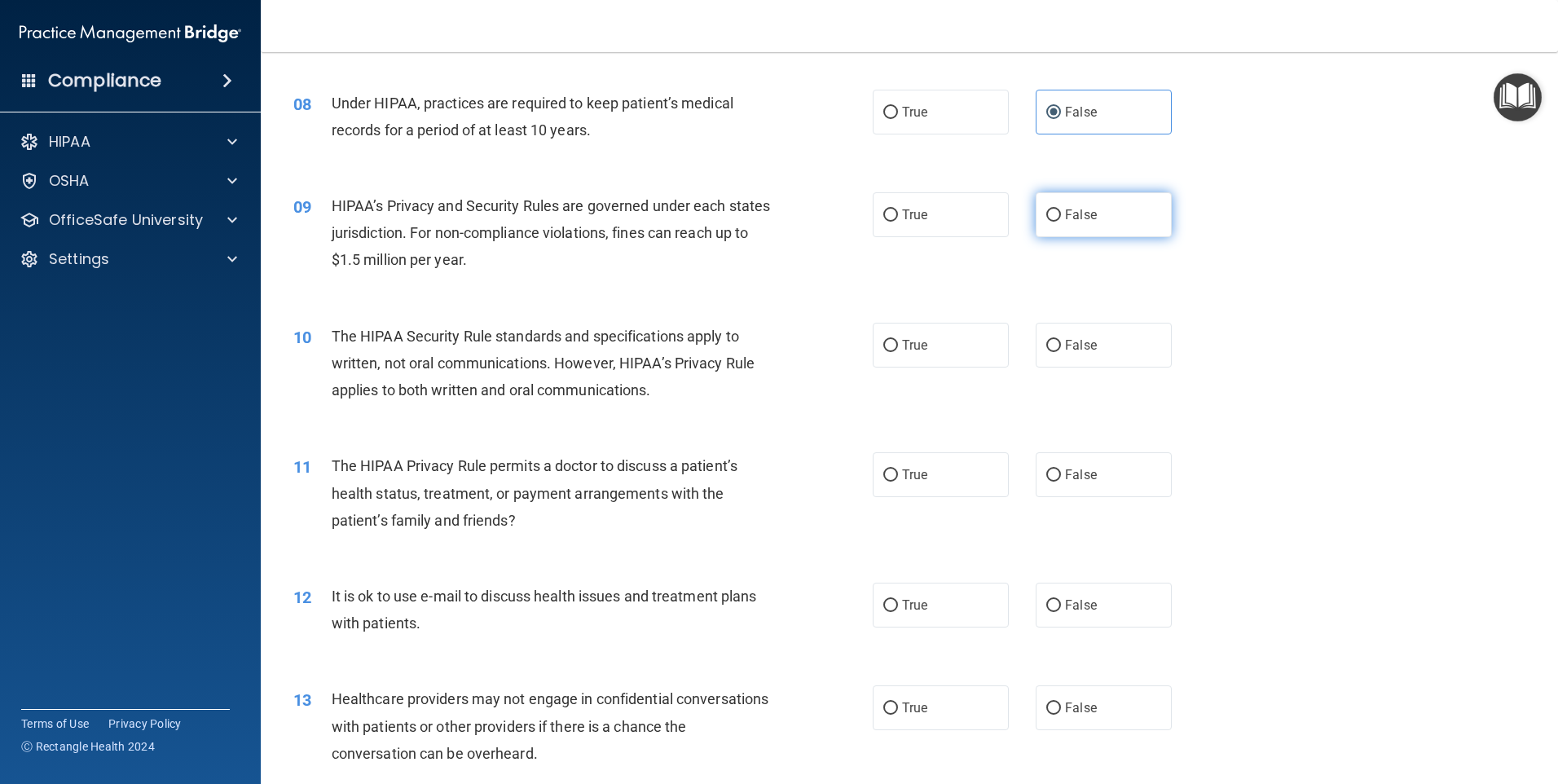
click at [1107, 214] on label "False" at bounding box center [1104, 215] width 136 height 45
click at [1061, 214] on input "False" at bounding box center [1053, 215] width 15 height 13
radio input "true"
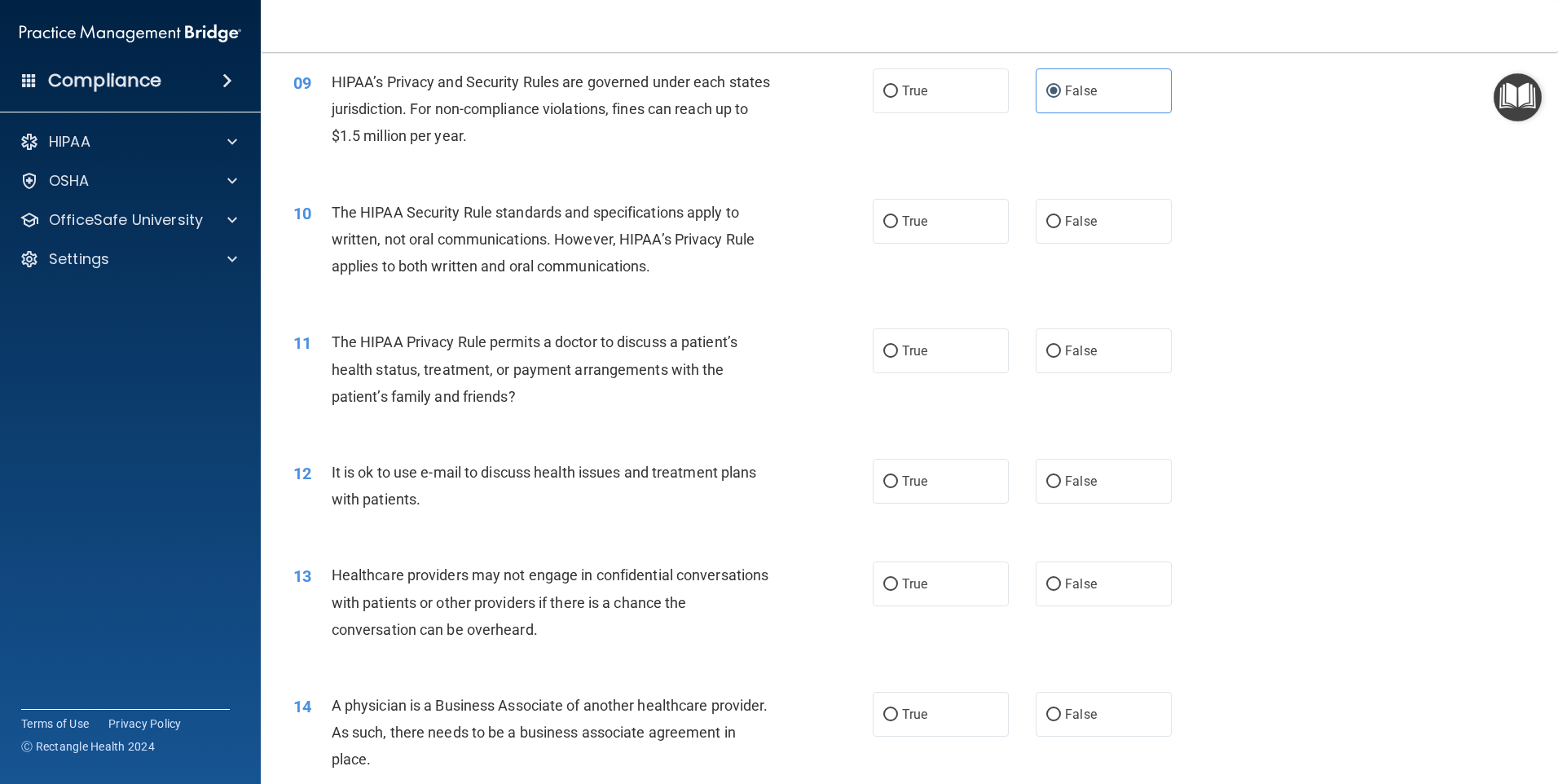
scroll to position [1059, 0]
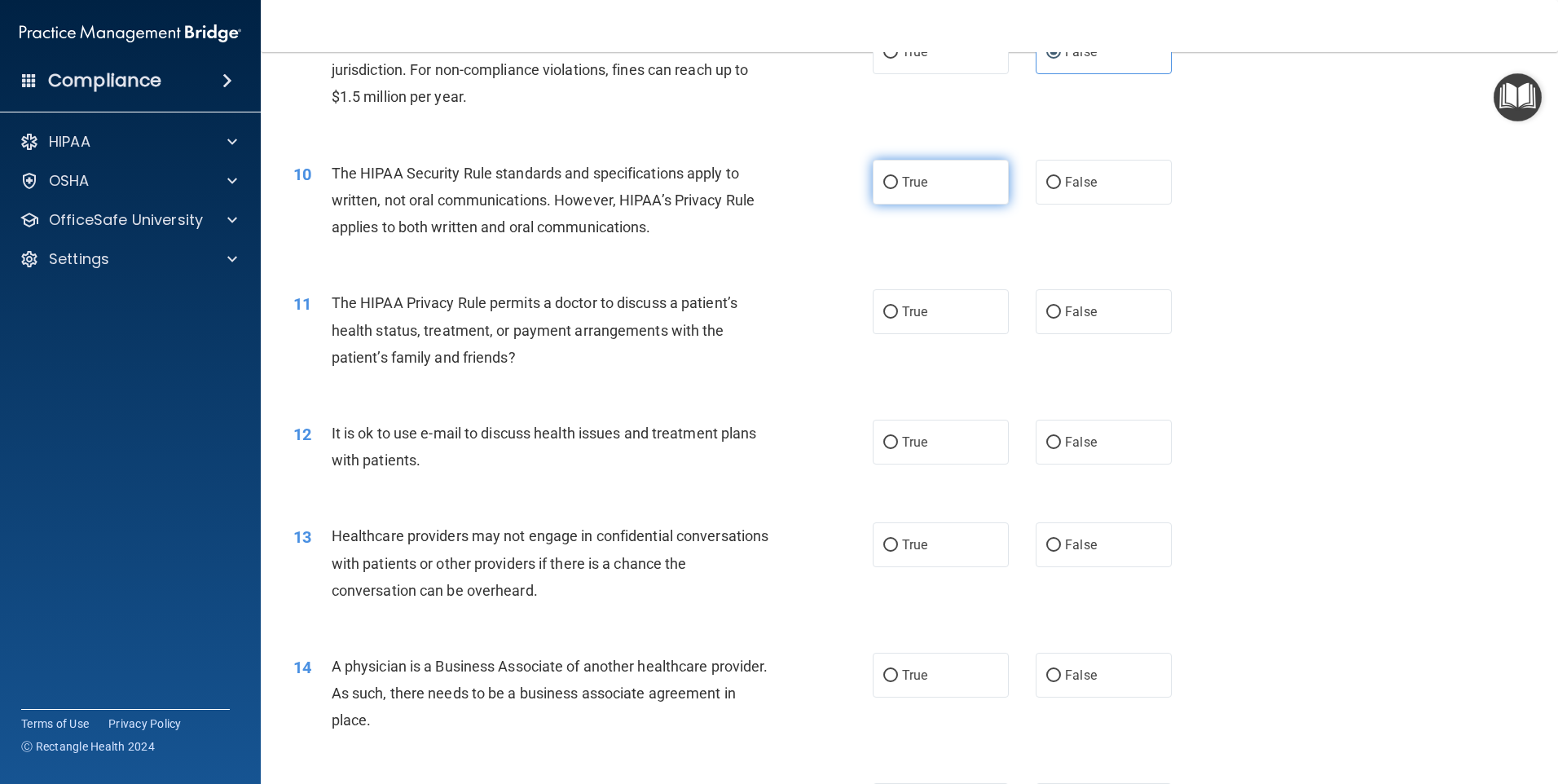
click at [899, 191] on label "True" at bounding box center [940, 182] width 136 height 45
click at [898, 189] on input "True" at bounding box center [891, 182] width 15 height 13
radio input "true"
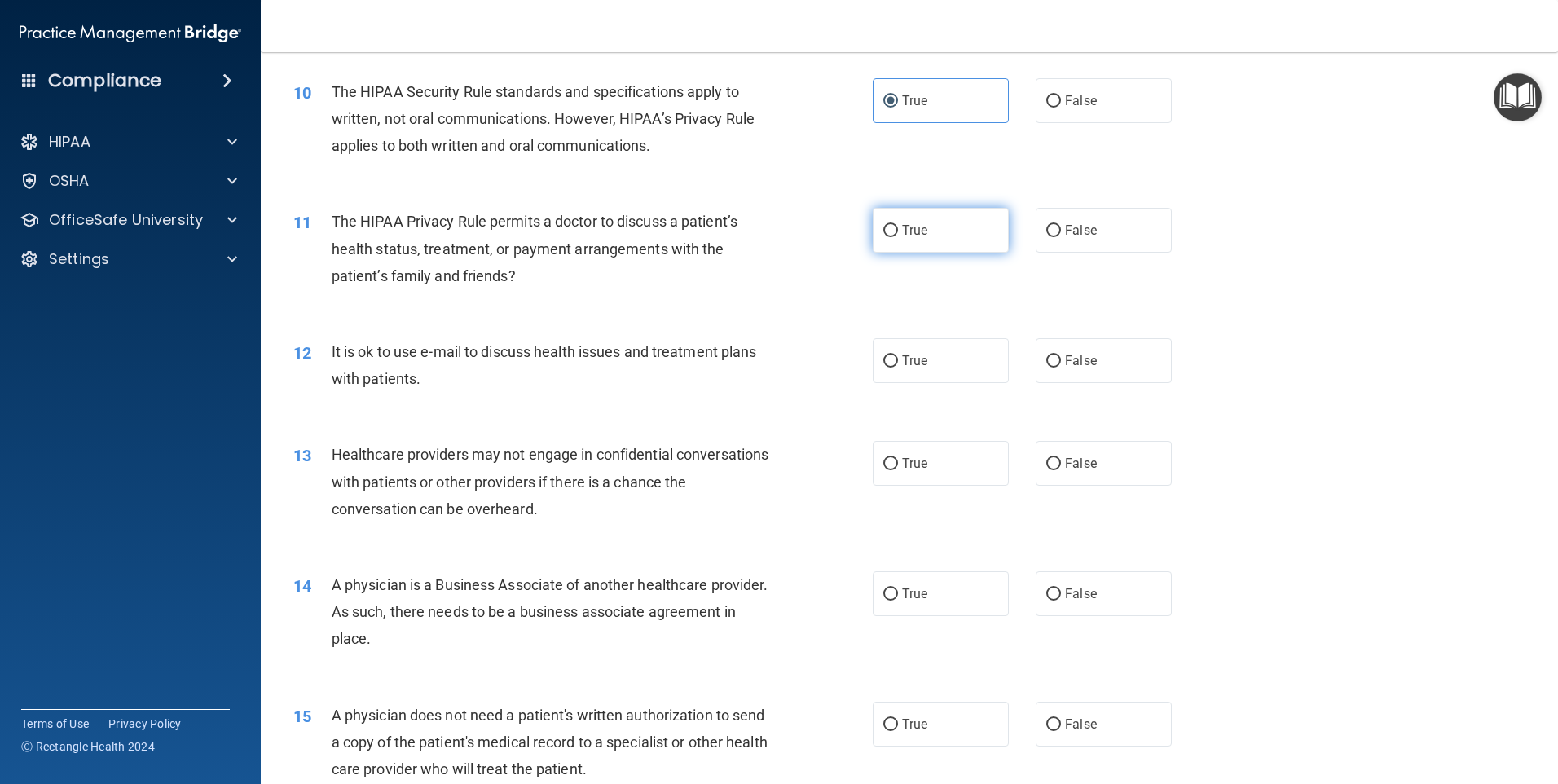
click at [902, 227] on span "True" at bounding box center [915, 230] width 25 height 16
click at [896, 227] on input "True" at bounding box center [891, 231] width 15 height 13
radio input "true"
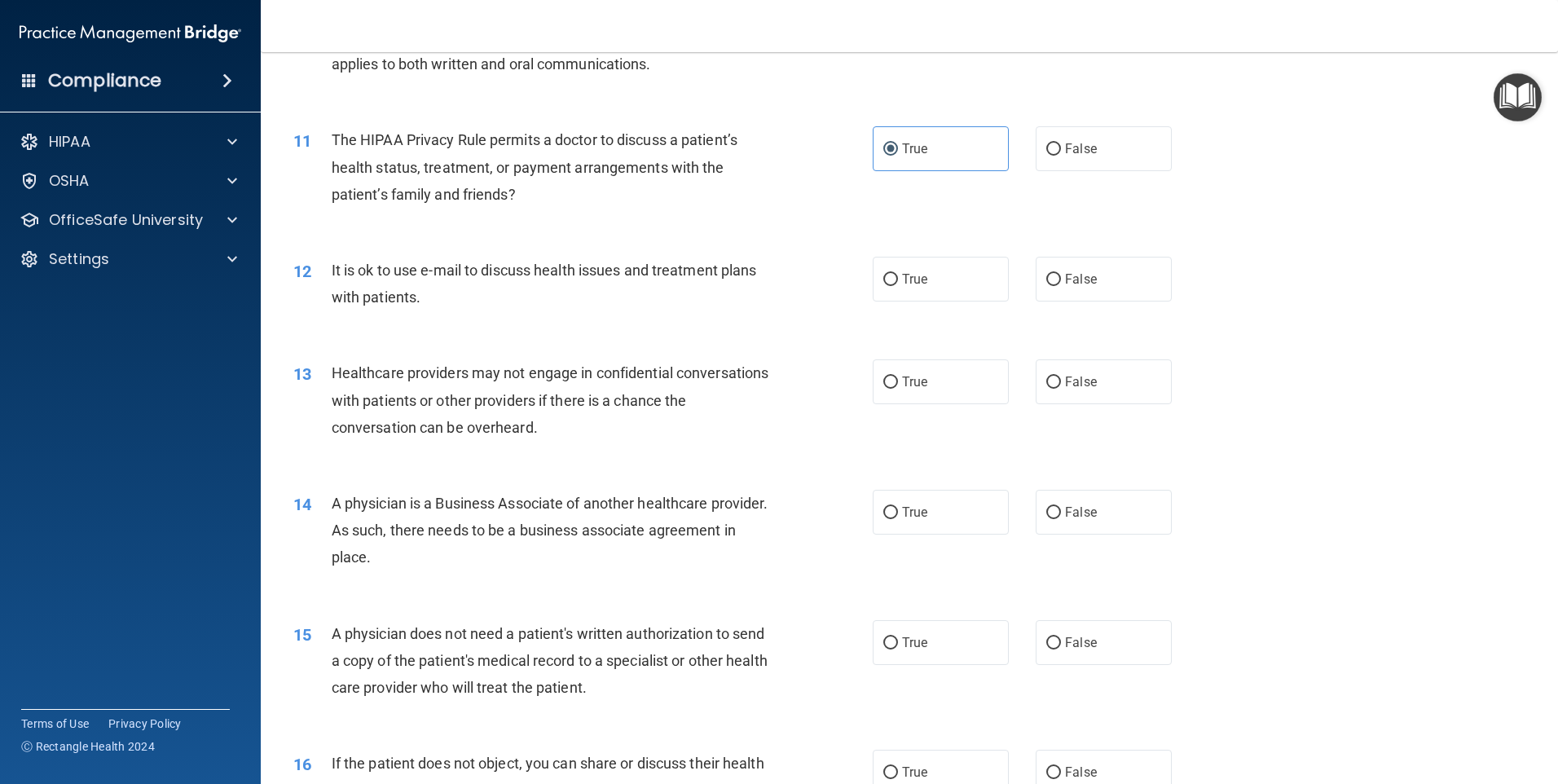
scroll to position [1304, 0]
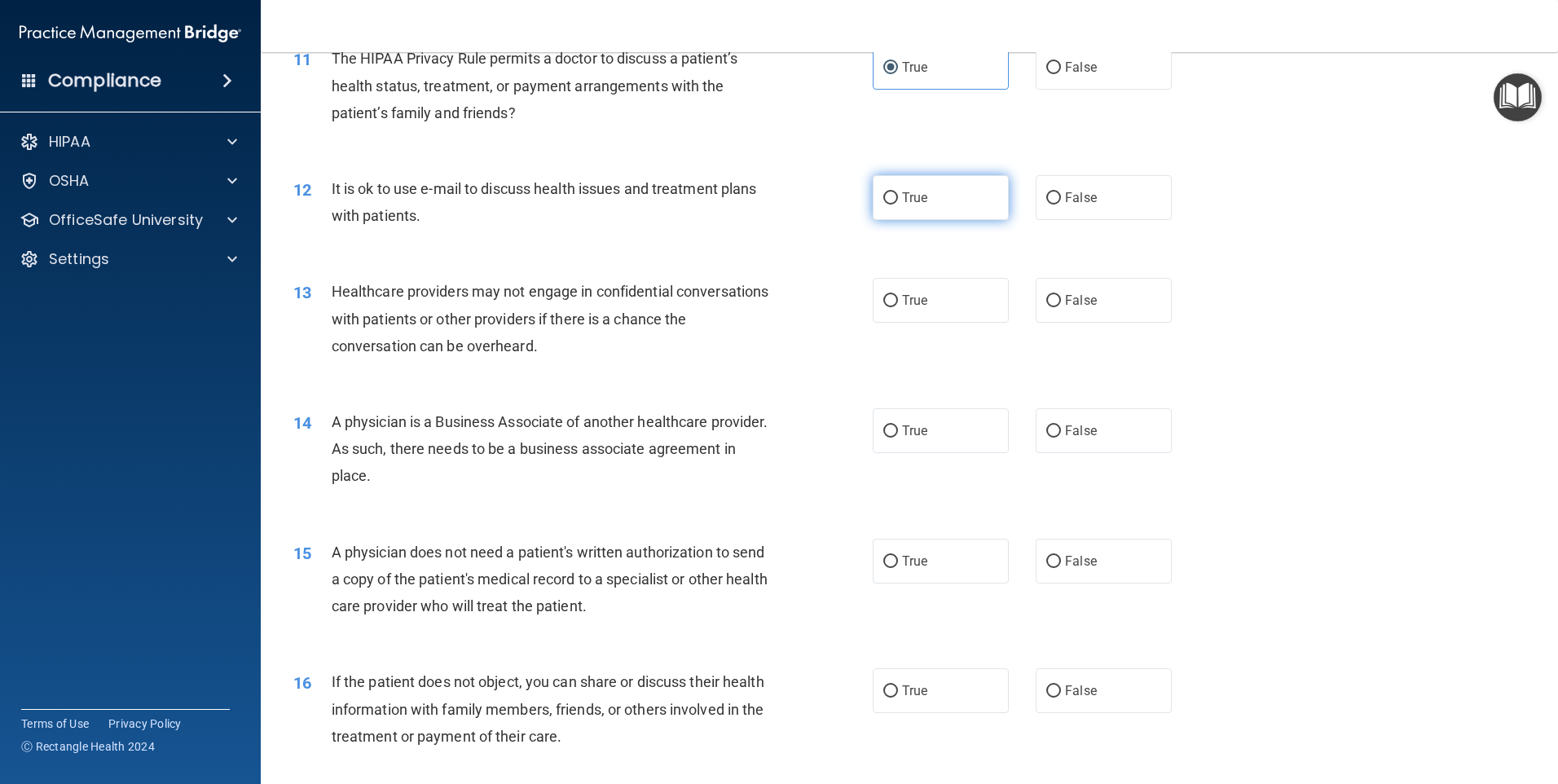
click at [902, 199] on span "True" at bounding box center [915, 197] width 25 height 16
click at [897, 199] on input "True" at bounding box center [891, 198] width 15 height 13
radio input "true"
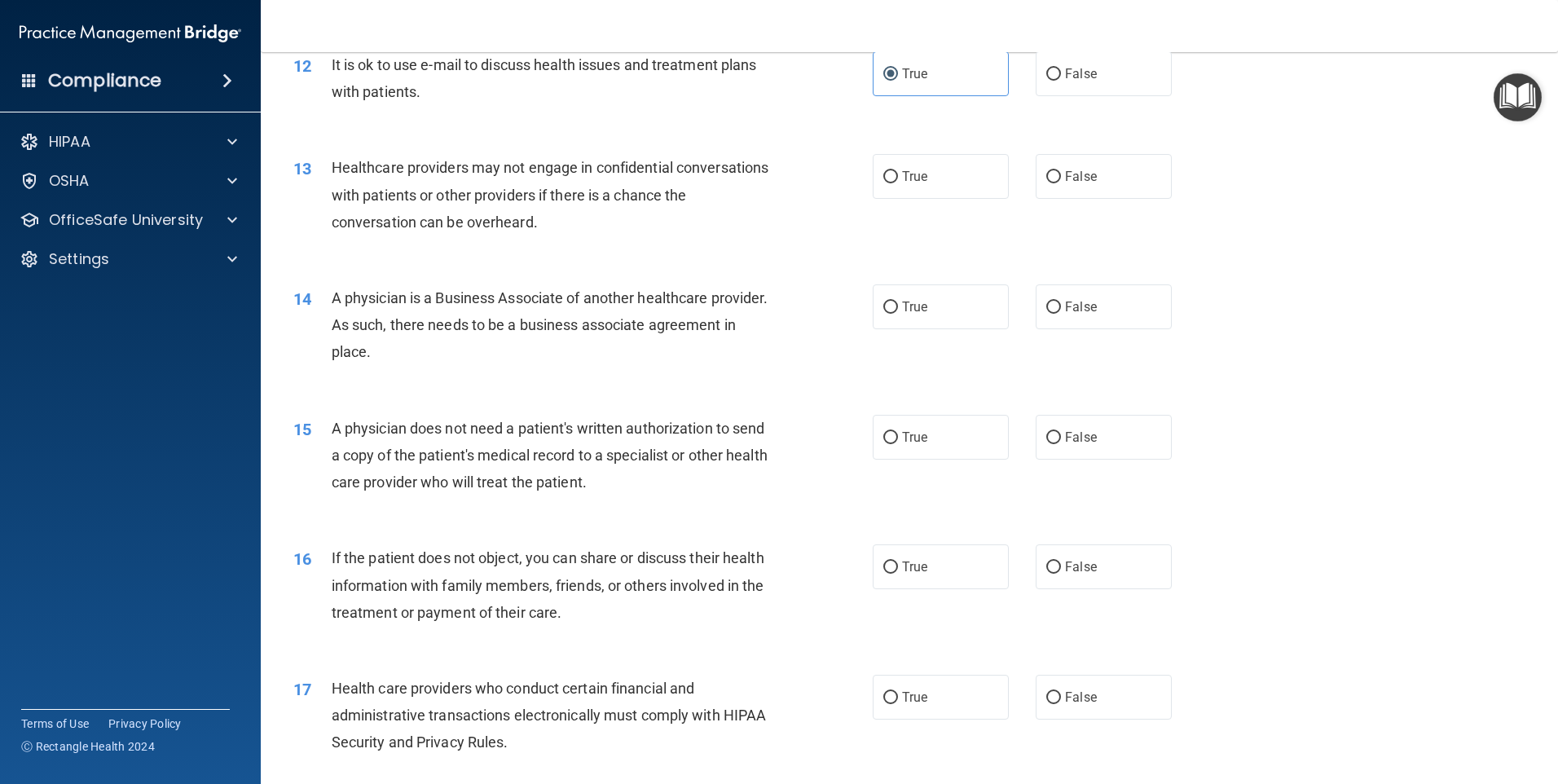
scroll to position [1467, 0]
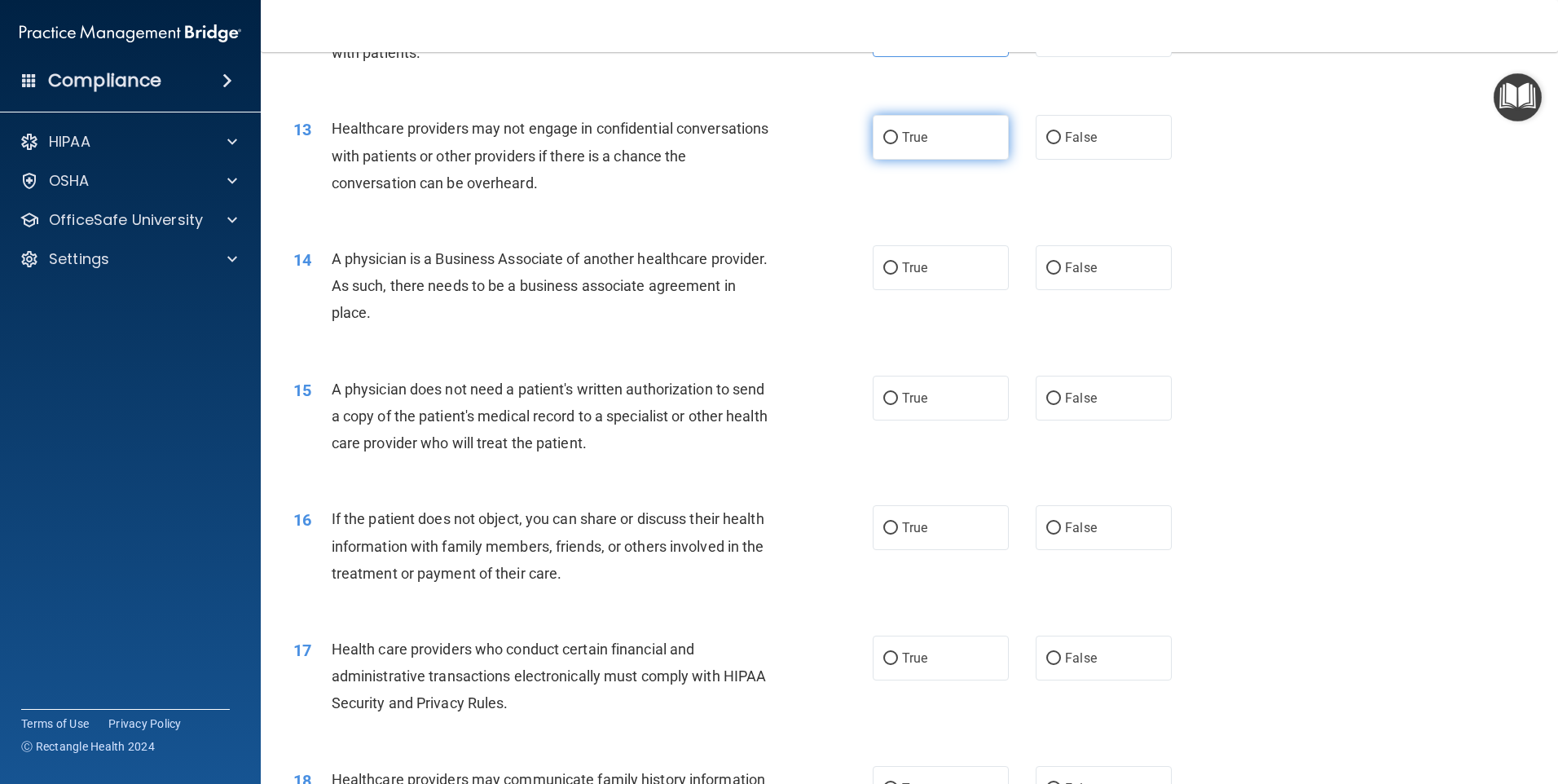
drag, startPoint x: 1071, startPoint y: 129, endPoint x: 978, endPoint y: 136, distance: 93.3
click at [1071, 131] on label "False" at bounding box center [1104, 137] width 136 height 45
click at [1061, 132] on input "False" at bounding box center [1053, 138] width 15 height 13
radio input "true"
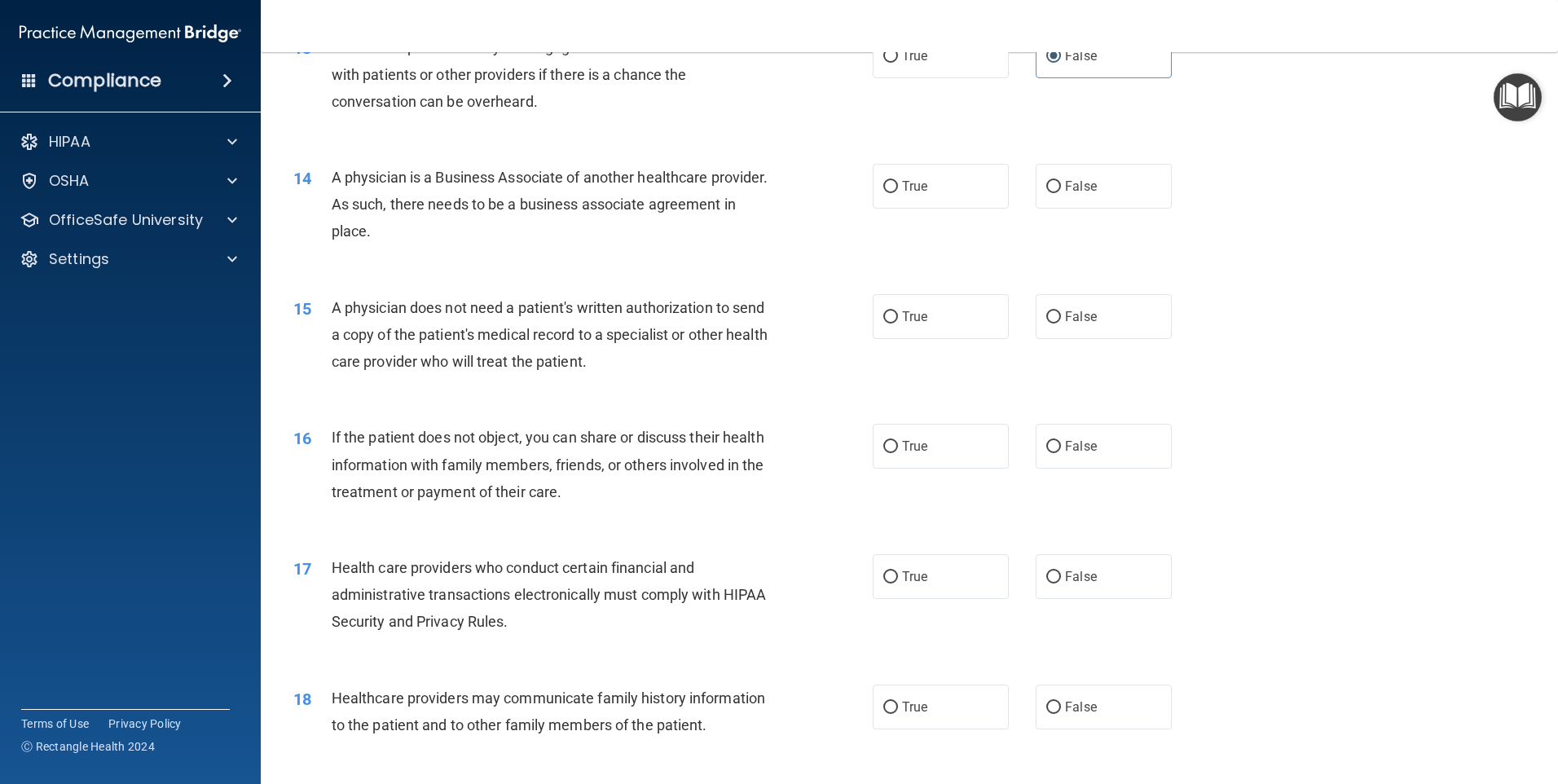
scroll to position [1630, 0]
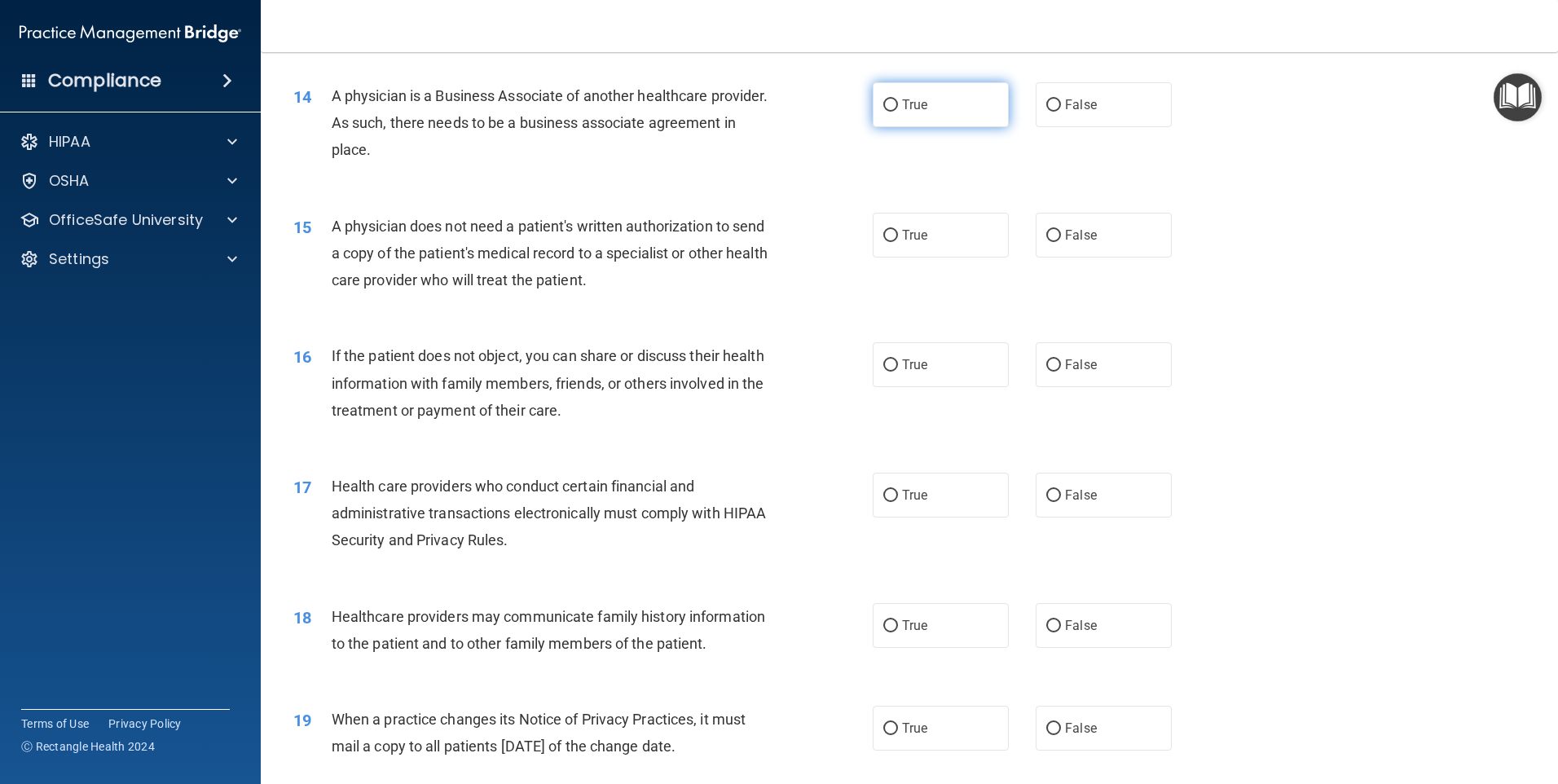
click at [904, 113] on label "True" at bounding box center [940, 105] width 136 height 45
click at [898, 111] on input "True" at bounding box center [891, 105] width 15 height 13
radio input "true"
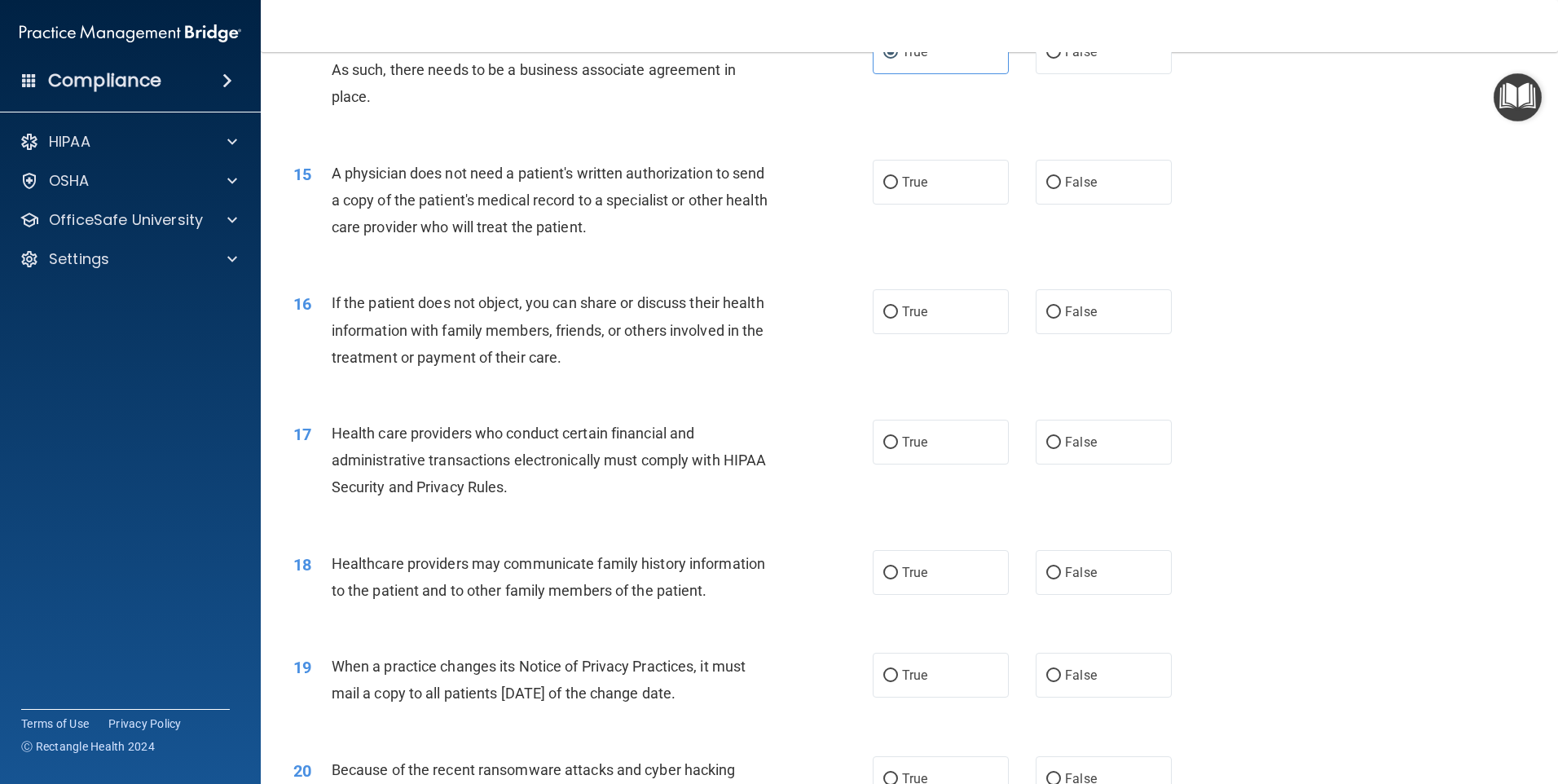
scroll to position [1711, 0]
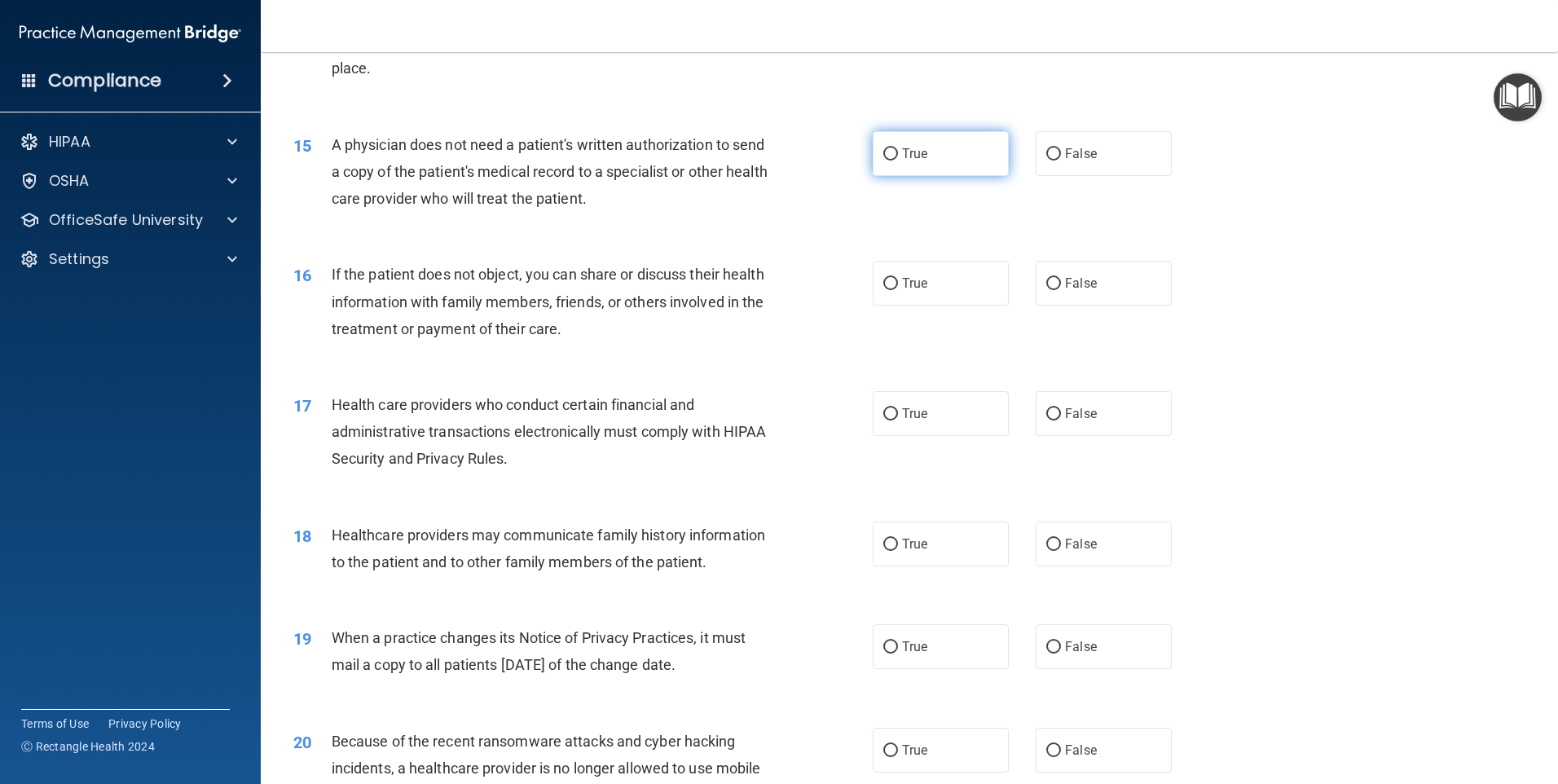
click at [915, 162] on label "True" at bounding box center [940, 154] width 136 height 45
click at [898, 161] on input "True" at bounding box center [891, 154] width 15 height 13
radio input "true"
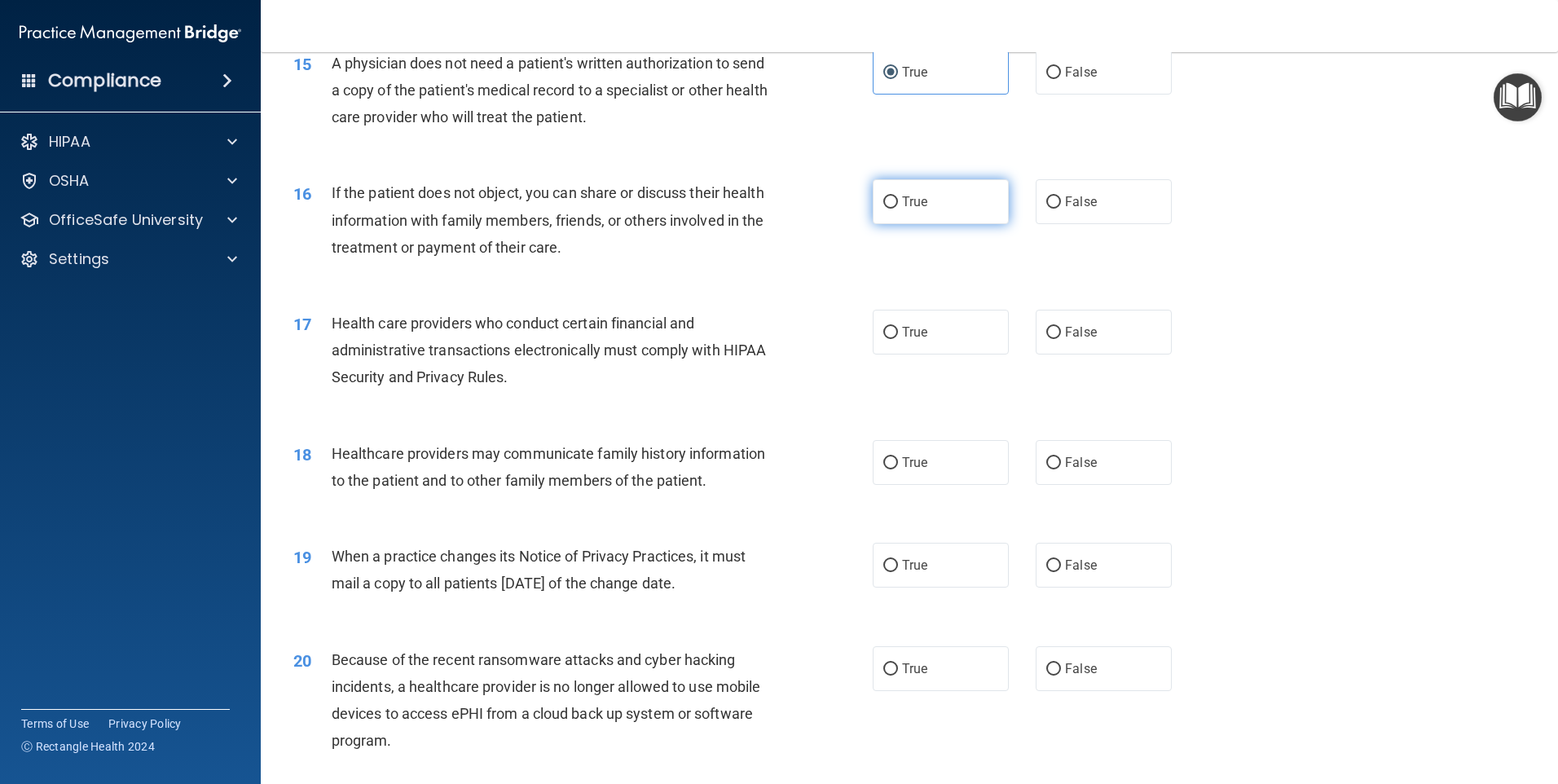
click at [913, 201] on span "True" at bounding box center [915, 202] width 25 height 16
click at [898, 201] on input "True" at bounding box center [891, 202] width 15 height 13
radio input "true"
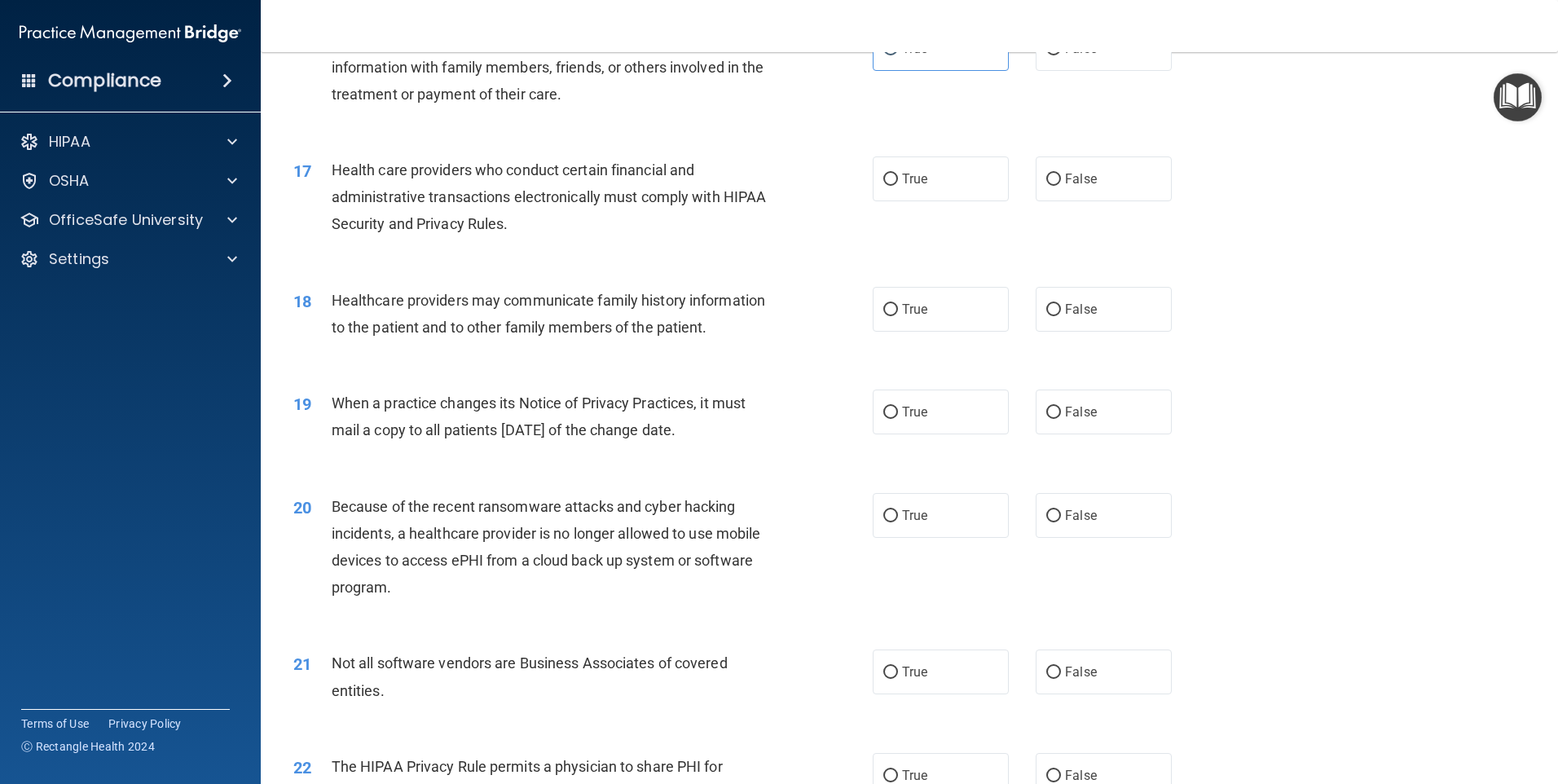
scroll to position [1955, 0]
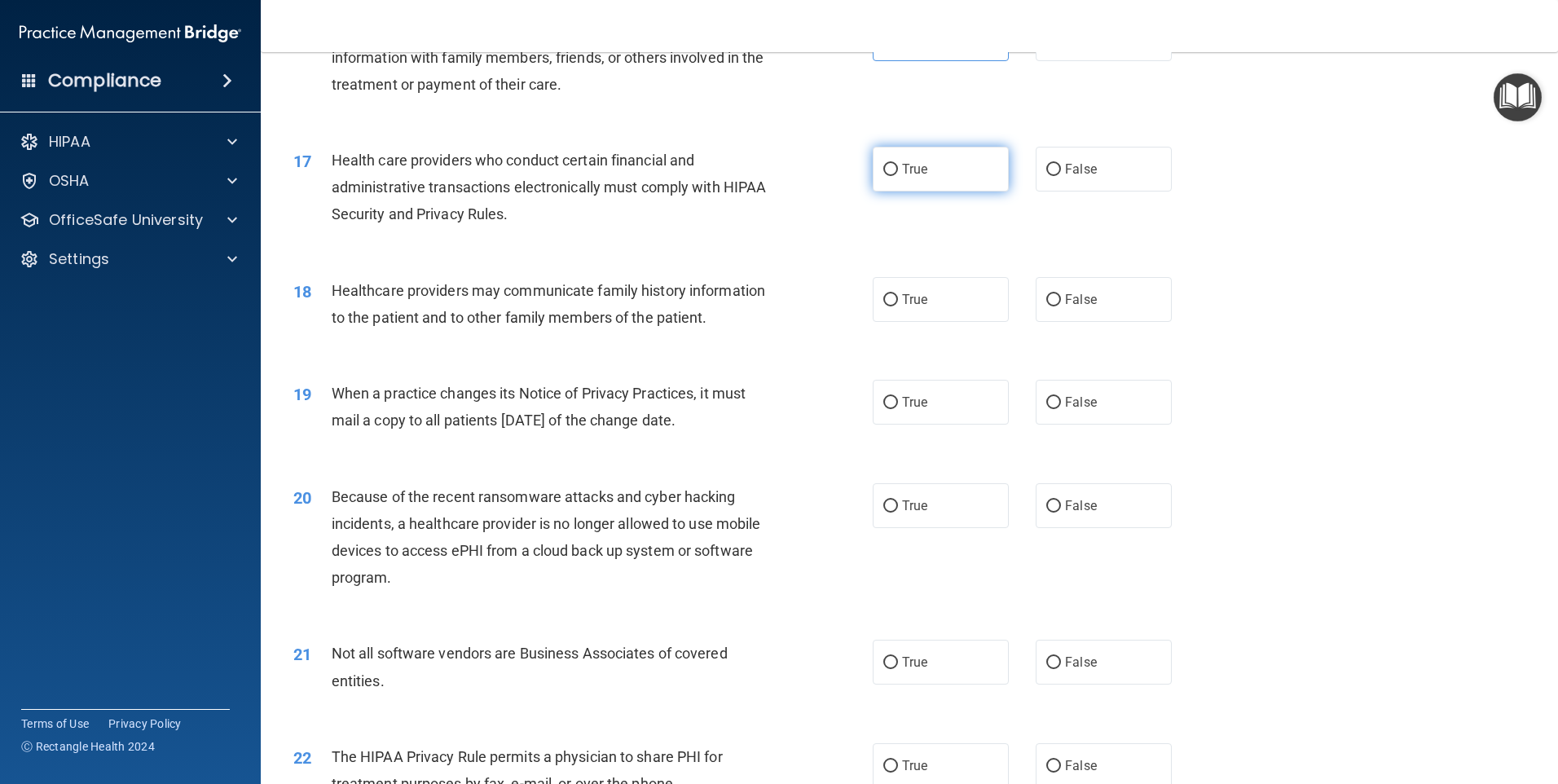
click at [915, 180] on label "True" at bounding box center [940, 169] width 136 height 45
click at [898, 176] on input "True" at bounding box center [891, 170] width 15 height 13
radio input "true"
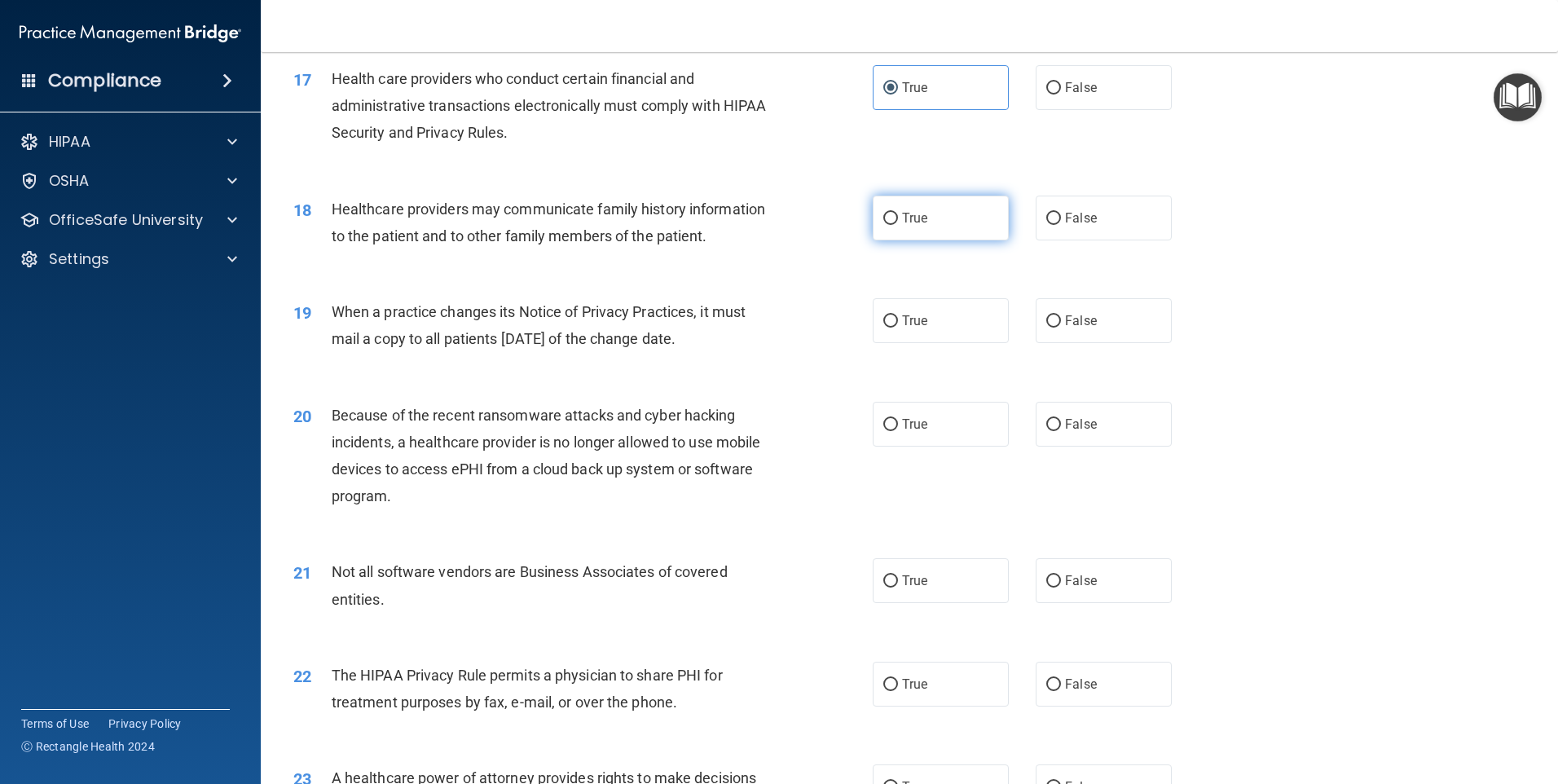
click at [906, 218] on span "True" at bounding box center [915, 218] width 25 height 16
click at [898, 218] on input "True" at bounding box center [891, 218] width 15 height 13
radio input "true"
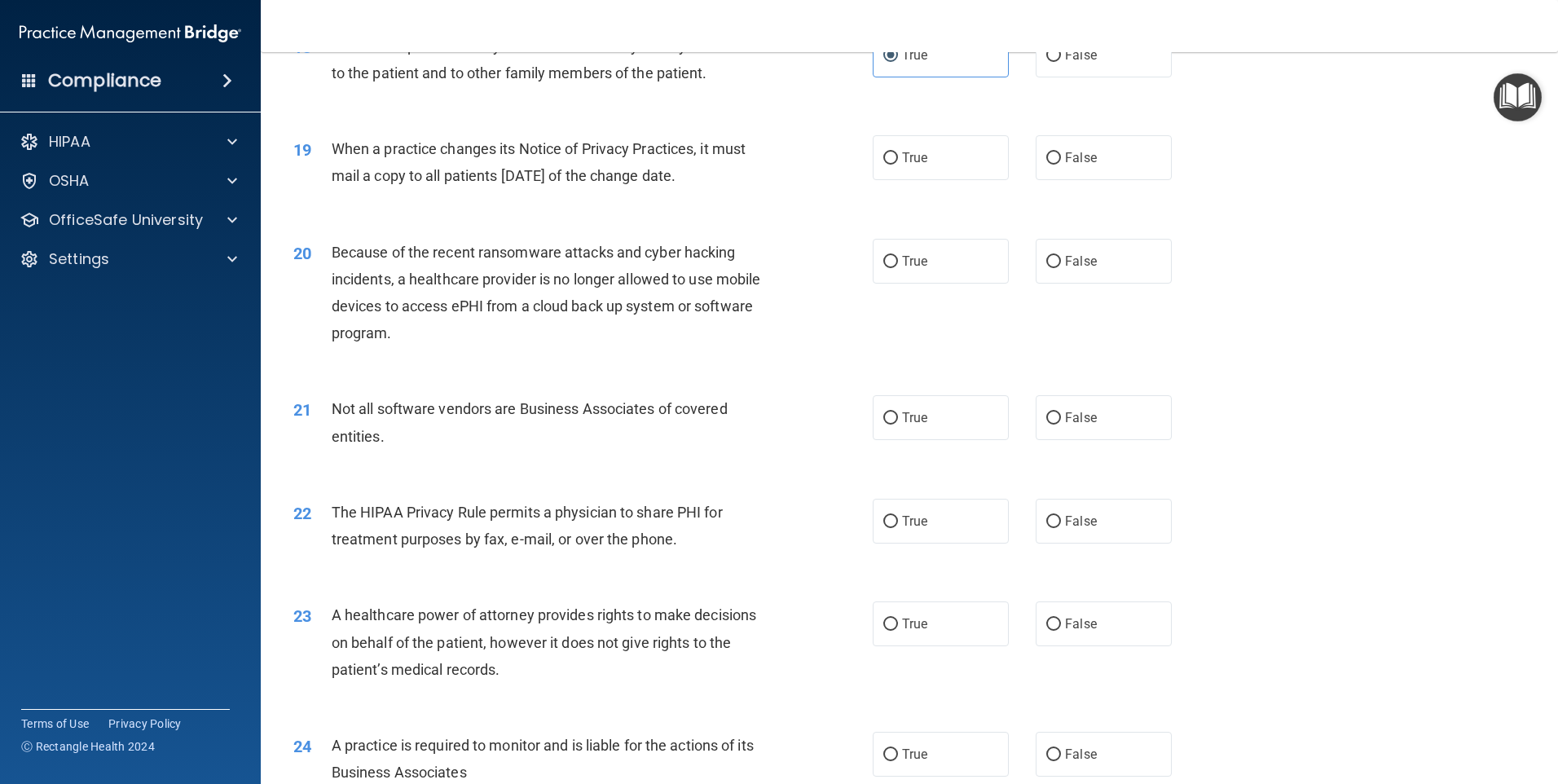
scroll to position [2119, 0]
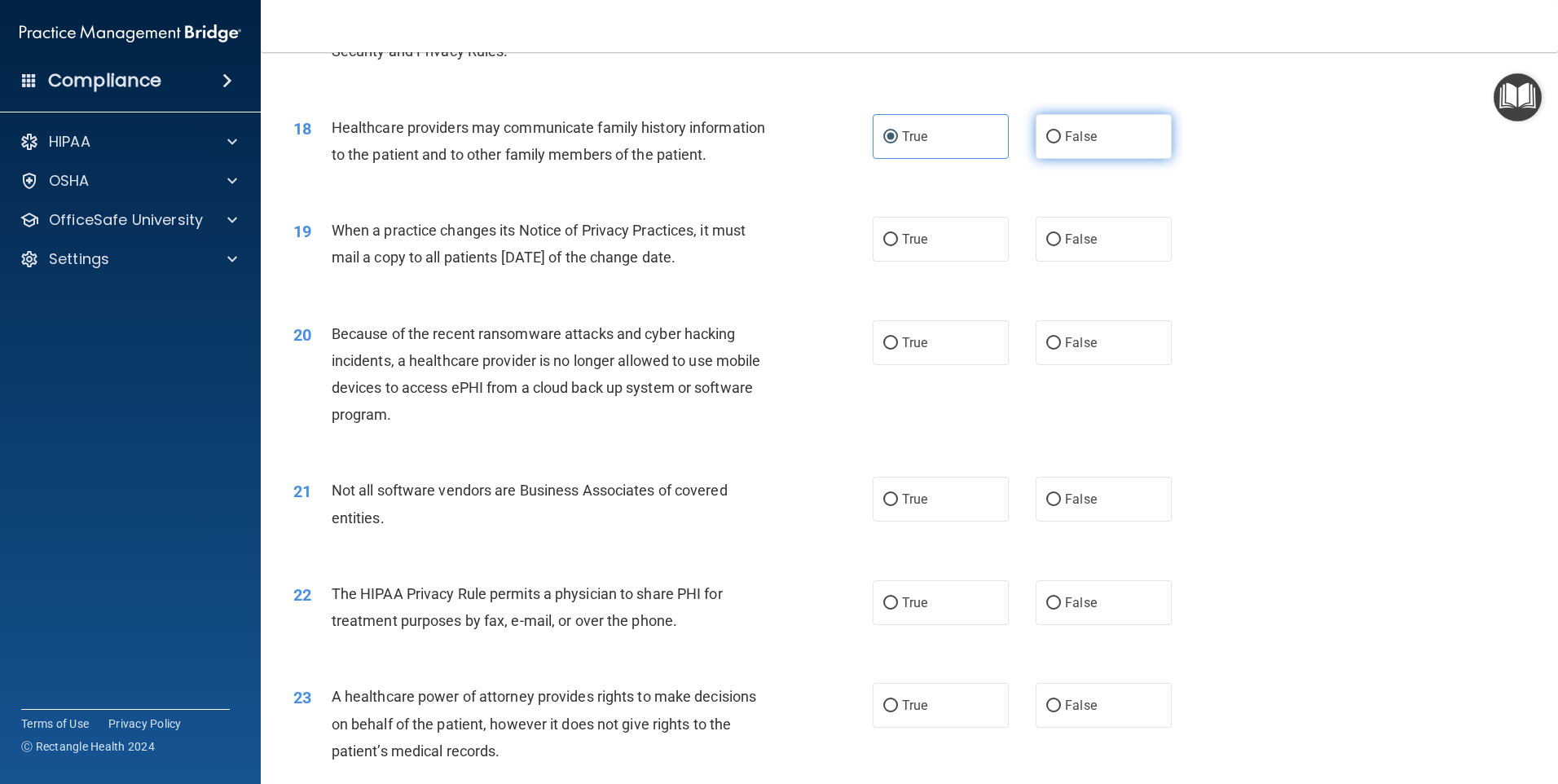
click at [1046, 138] on input "False" at bounding box center [1053, 137] width 15 height 13
radio input "true"
radio input "false"
click at [1053, 237] on input "False" at bounding box center [1053, 239] width 15 height 13
radio input "true"
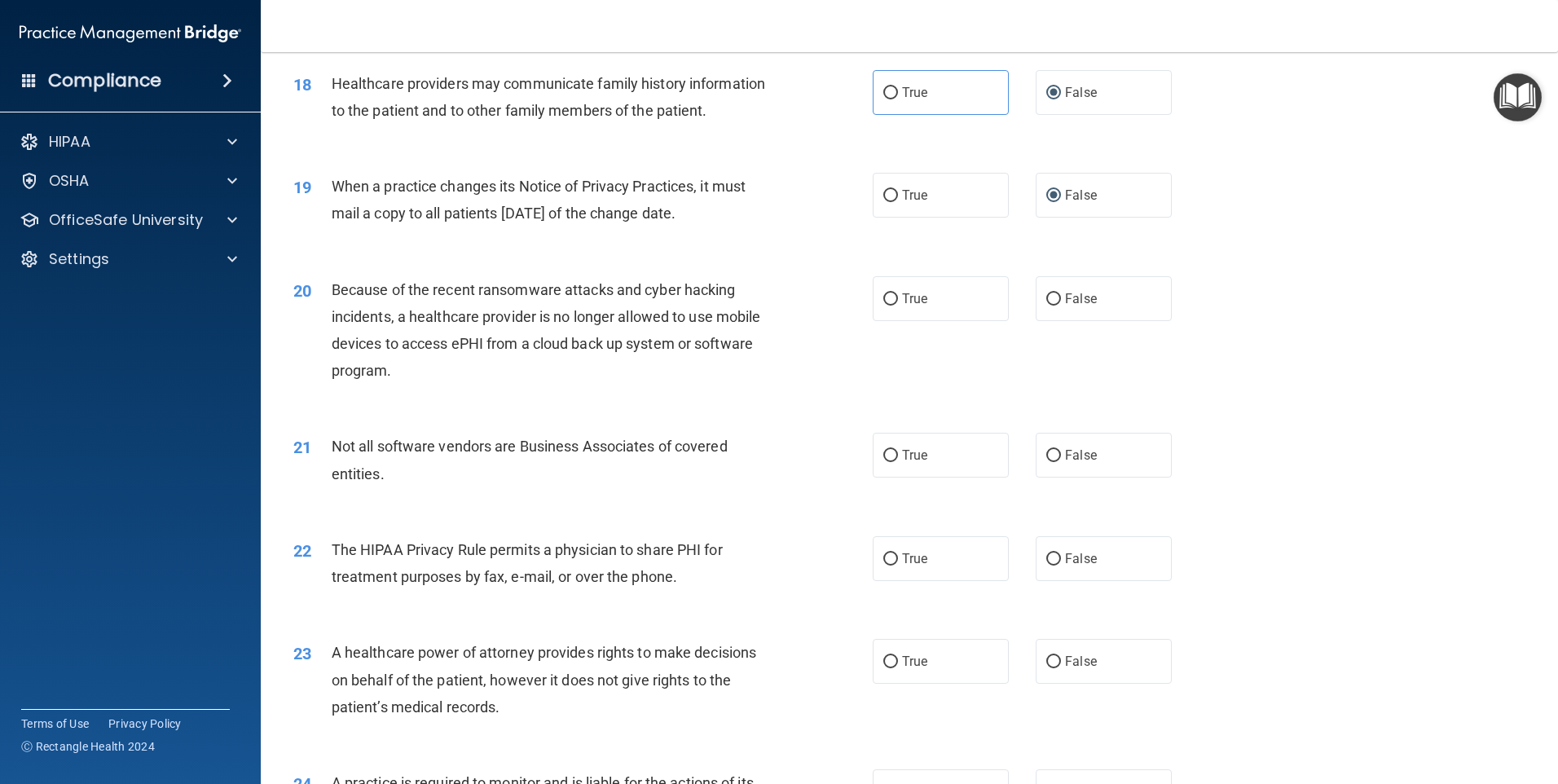
scroll to position [2200, 0]
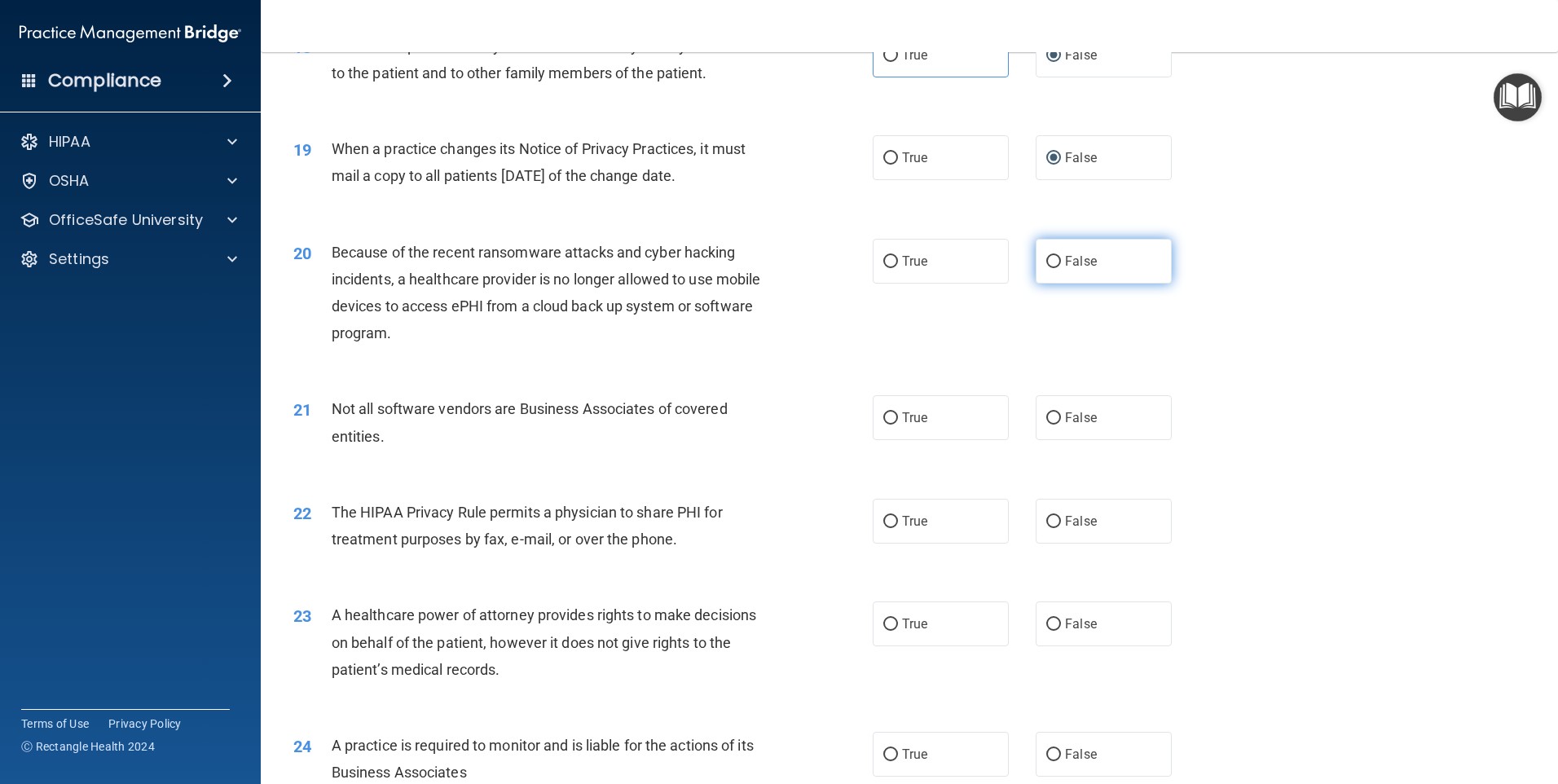
click at [1068, 259] on span "False" at bounding box center [1081, 261] width 32 height 16
click at [1061, 259] on input "False" at bounding box center [1053, 262] width 15 height 13
radio input "true"
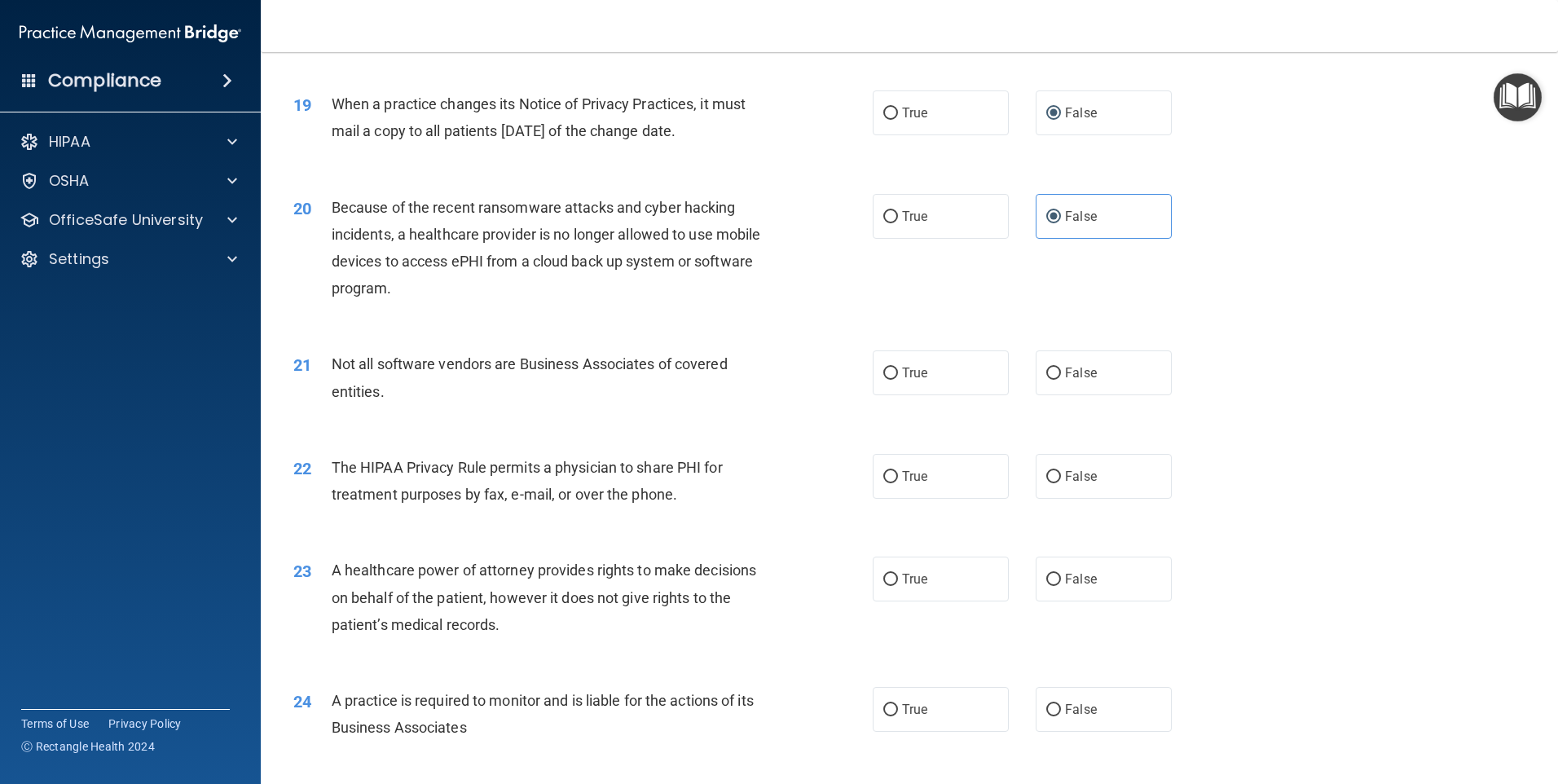
scroll to position [2363, 0]
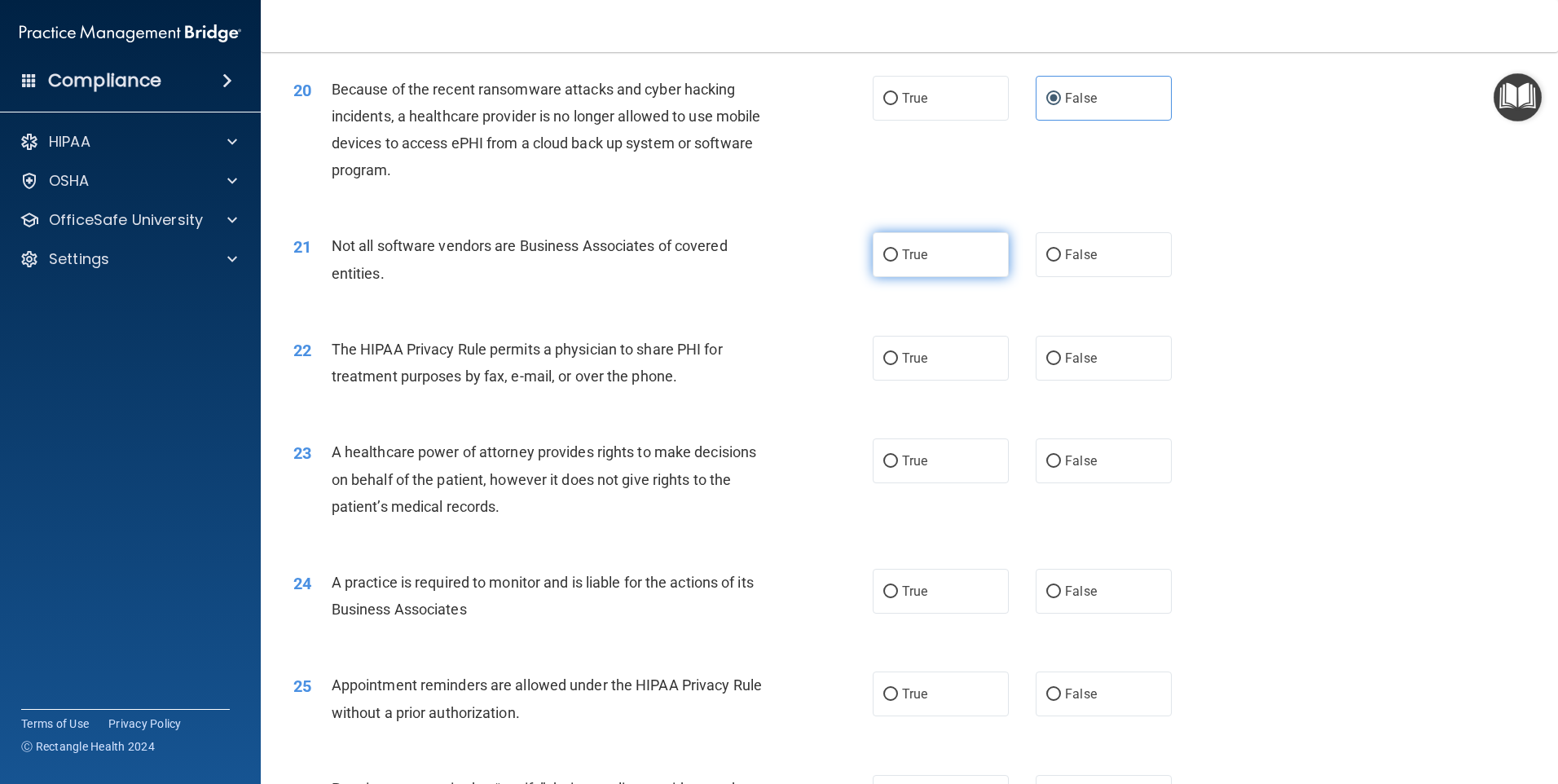
click at [920, 254] on span "True" at bounding box center [915, 254] width 25 height 16
click at [898, 254] on input "True" at bounding box center [891, 255] width 15 height 13
radio input "true"
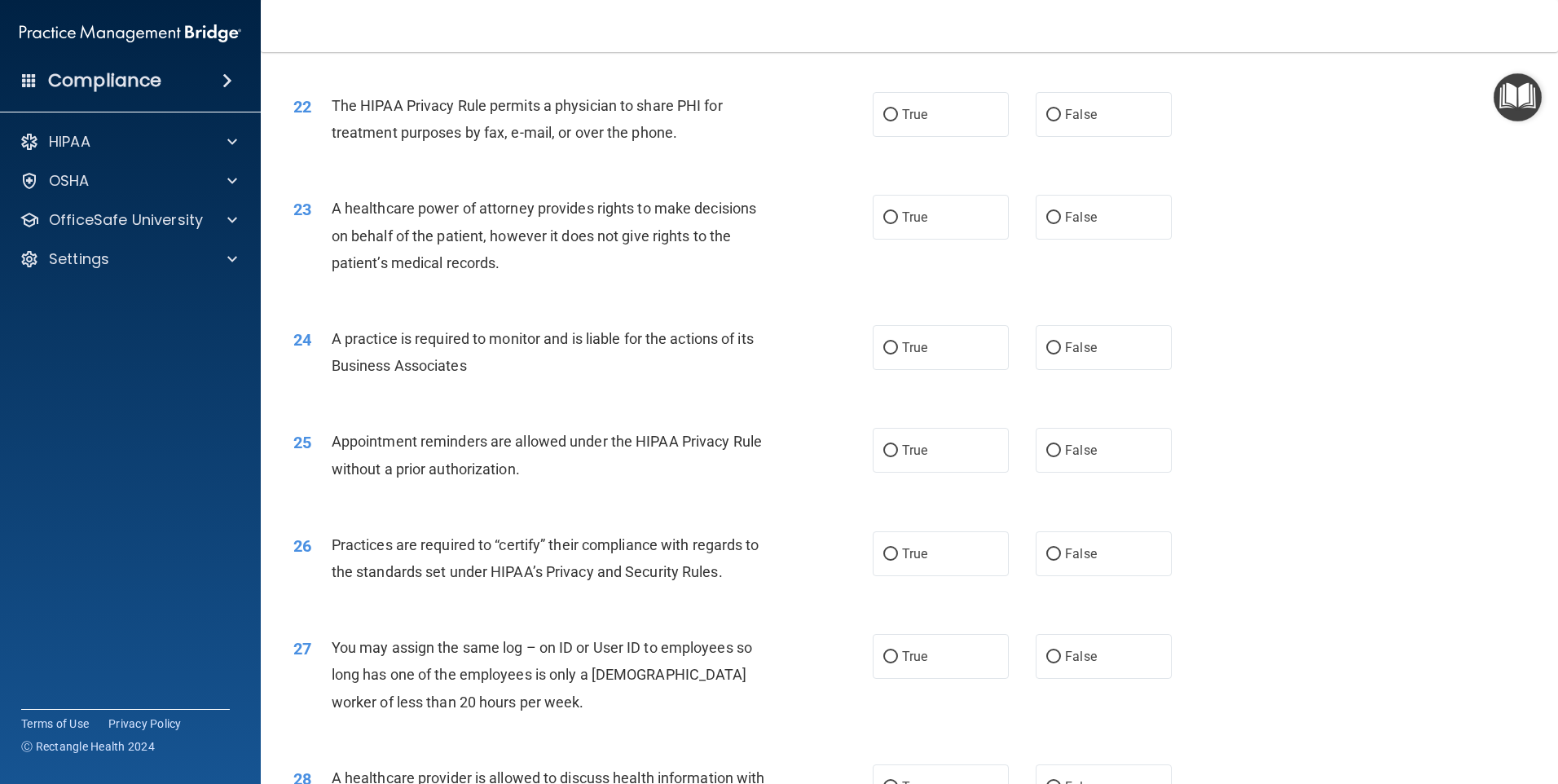
scroll to position [2607, 0]
click at [902, 116] on span "True" at bounding box center [915, 114] width 25 height 16
click at [898, 116] on input "True" at bounding box center [891, 115] width 15 height 13
radio input "true"
click at [1074, 218] on span "False" at bounding box center [1081, 216] width 32 height 16
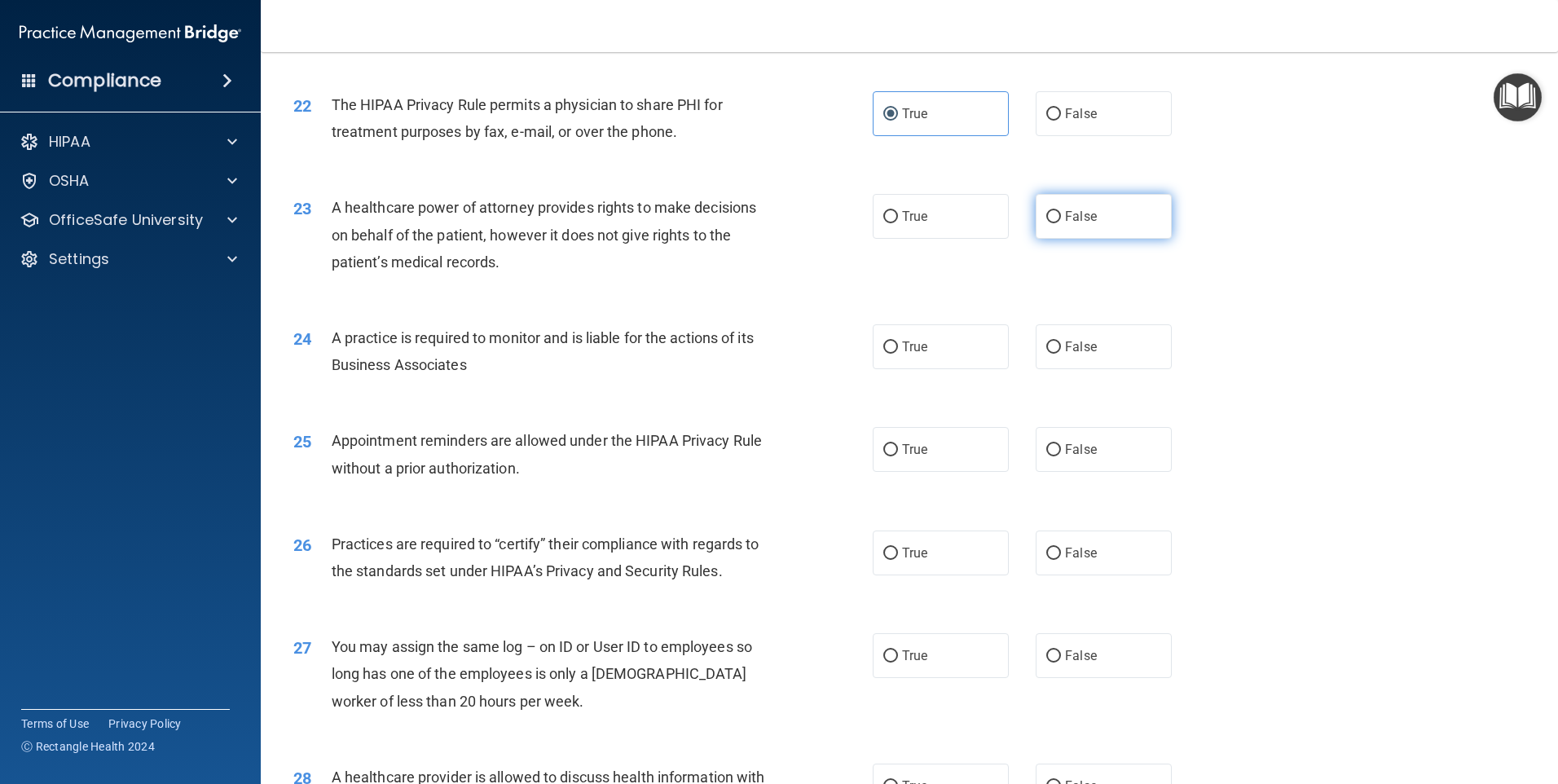
click at [1061, 218] on input "False" at bounding box center [1053, 217] width 15 height 13
radio input "true"
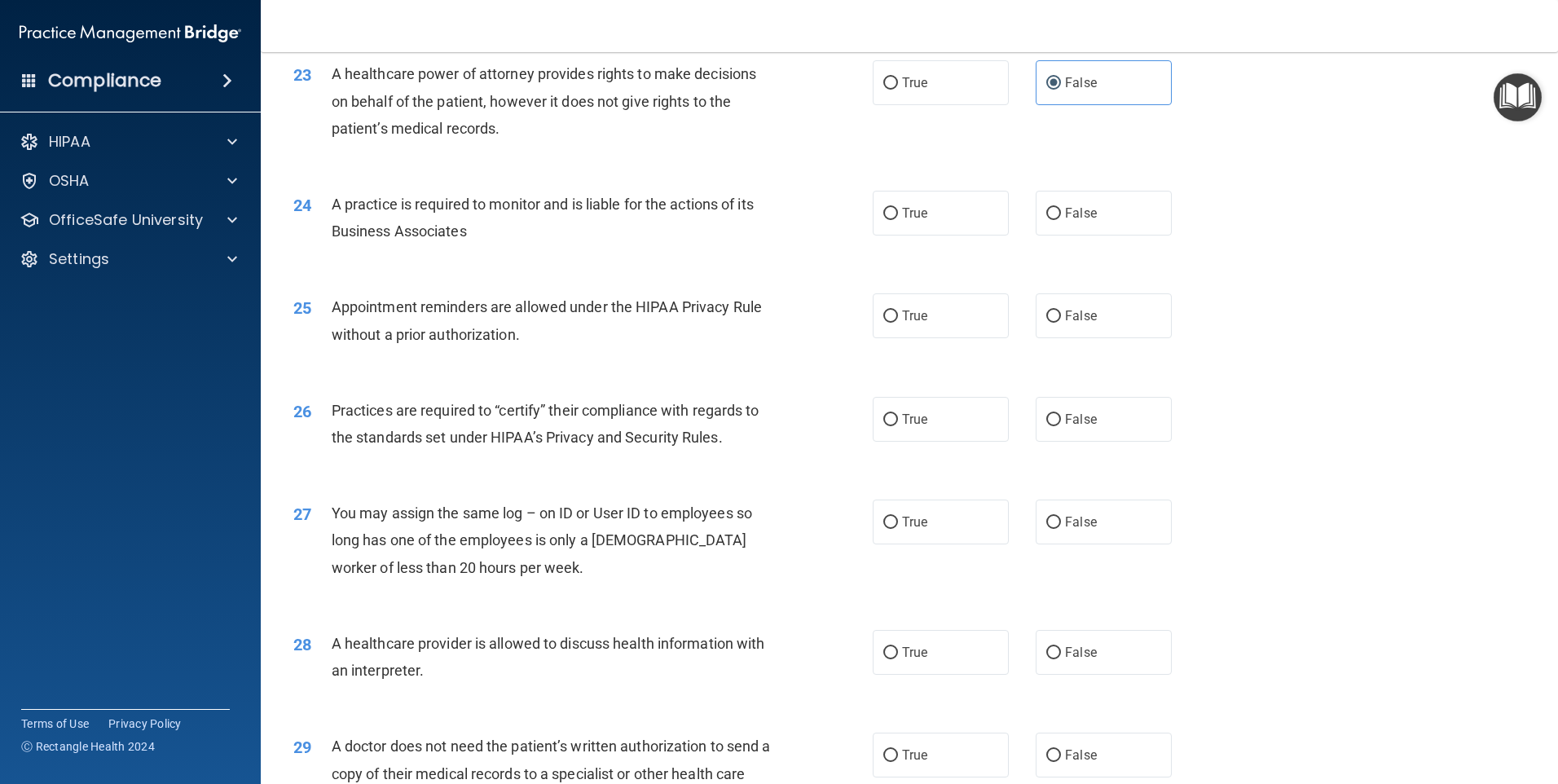
scroll to position [2770, 0]
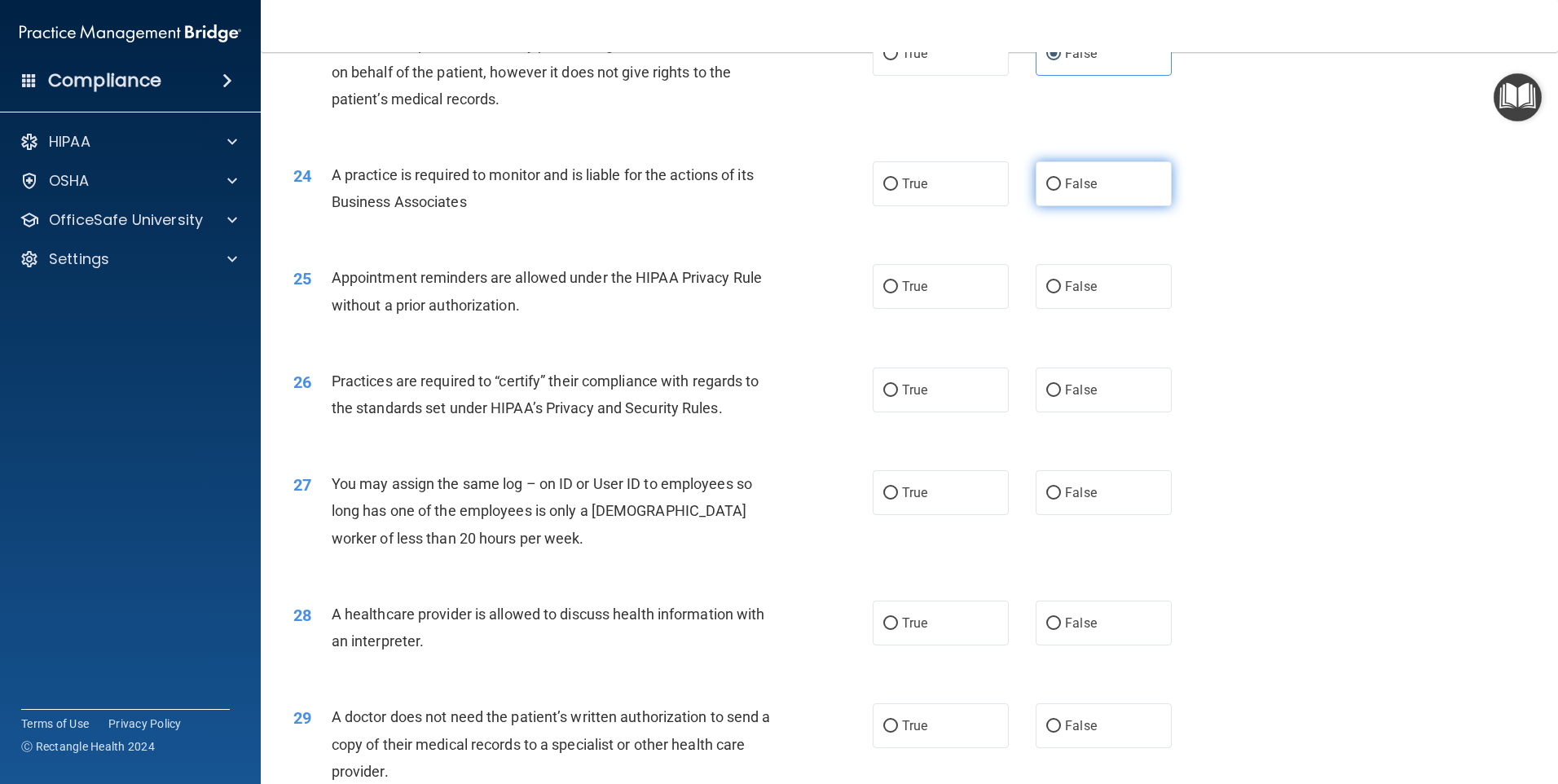
click at [1058, 194] on label "False" at bounding box center [1104, 184] width 136 height 45
click at [1058, 191] on input "False" at bounding box center [1053, 184] width 15 height 13
radio input "true"
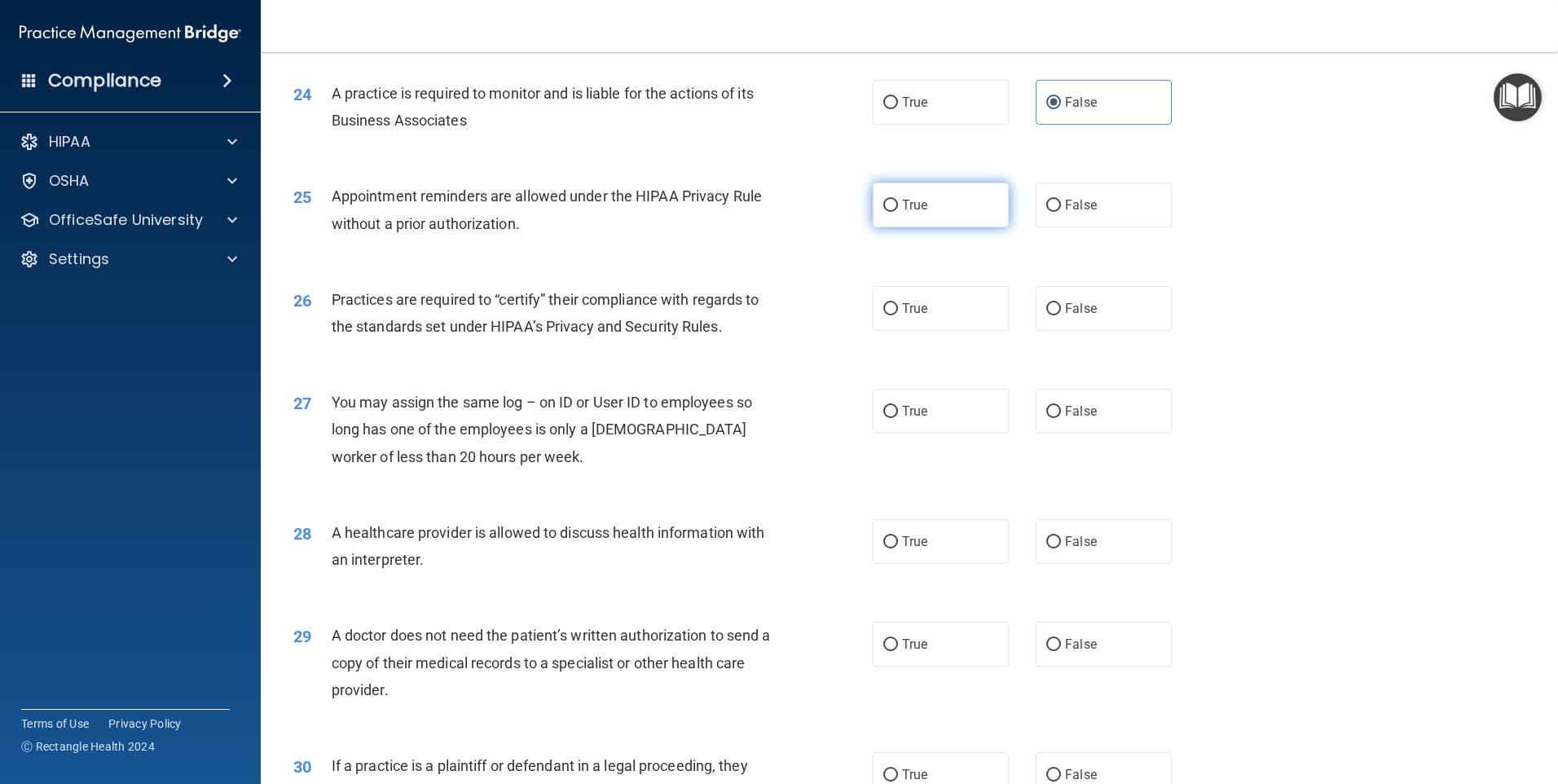
click at [921, 209] on span "True" at bounding box center [915, 205] width 25 height 16
click at [898, 209] on input "True" at bounding box center [891, 206] width 15 height 13
radio input "true"
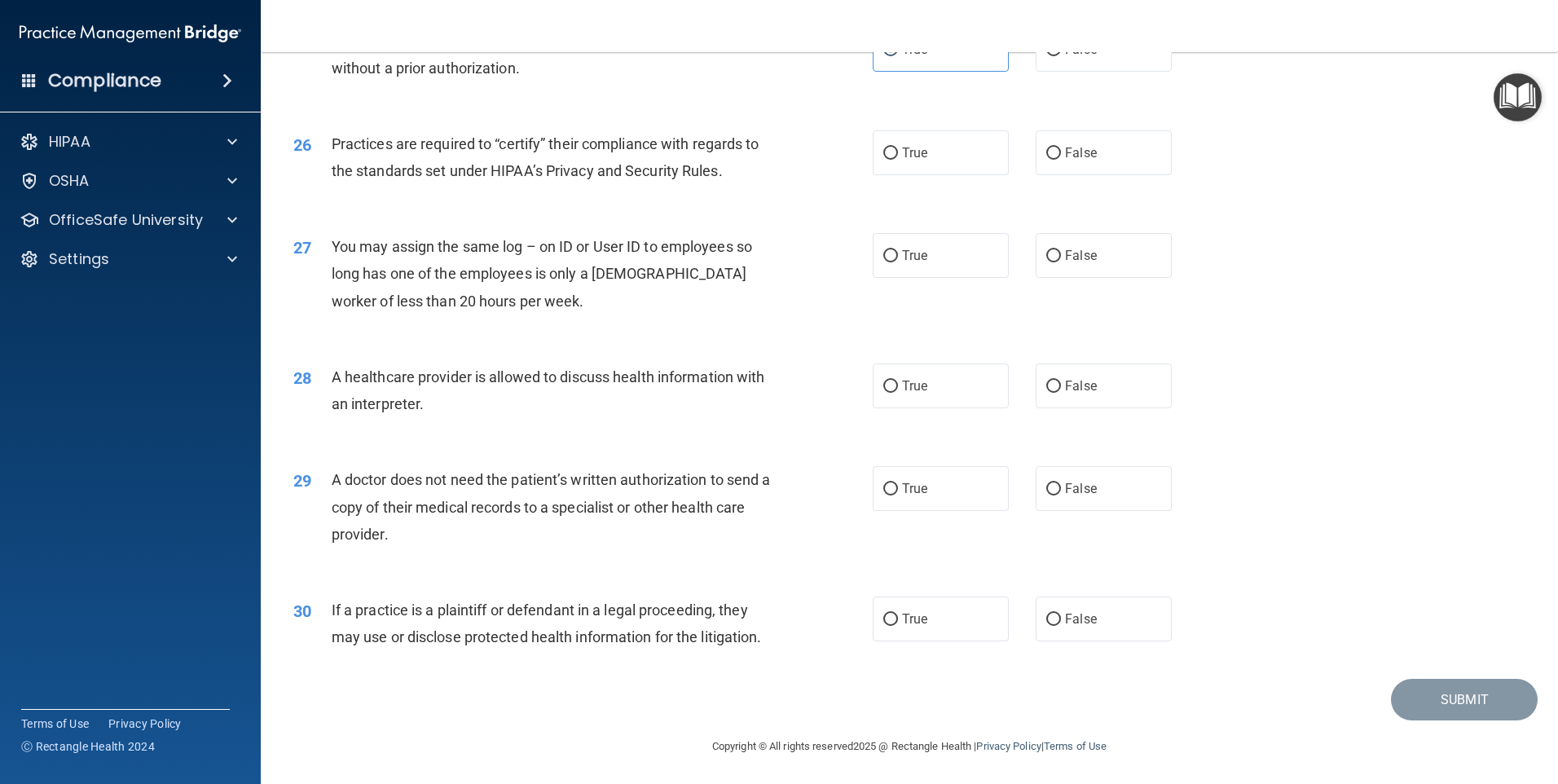
scroll to position [3009, 0]
click at [1053, 152] on input "False" at bounding box center [1053, 151] width 15 height 13
radio input "true"
click at [1079, 257] on span "False" at bounding box center [1081, 254] width 32 height 16
click at [1061, 257] on input "False" at bounding box center [1053, 254] width 15 height 13
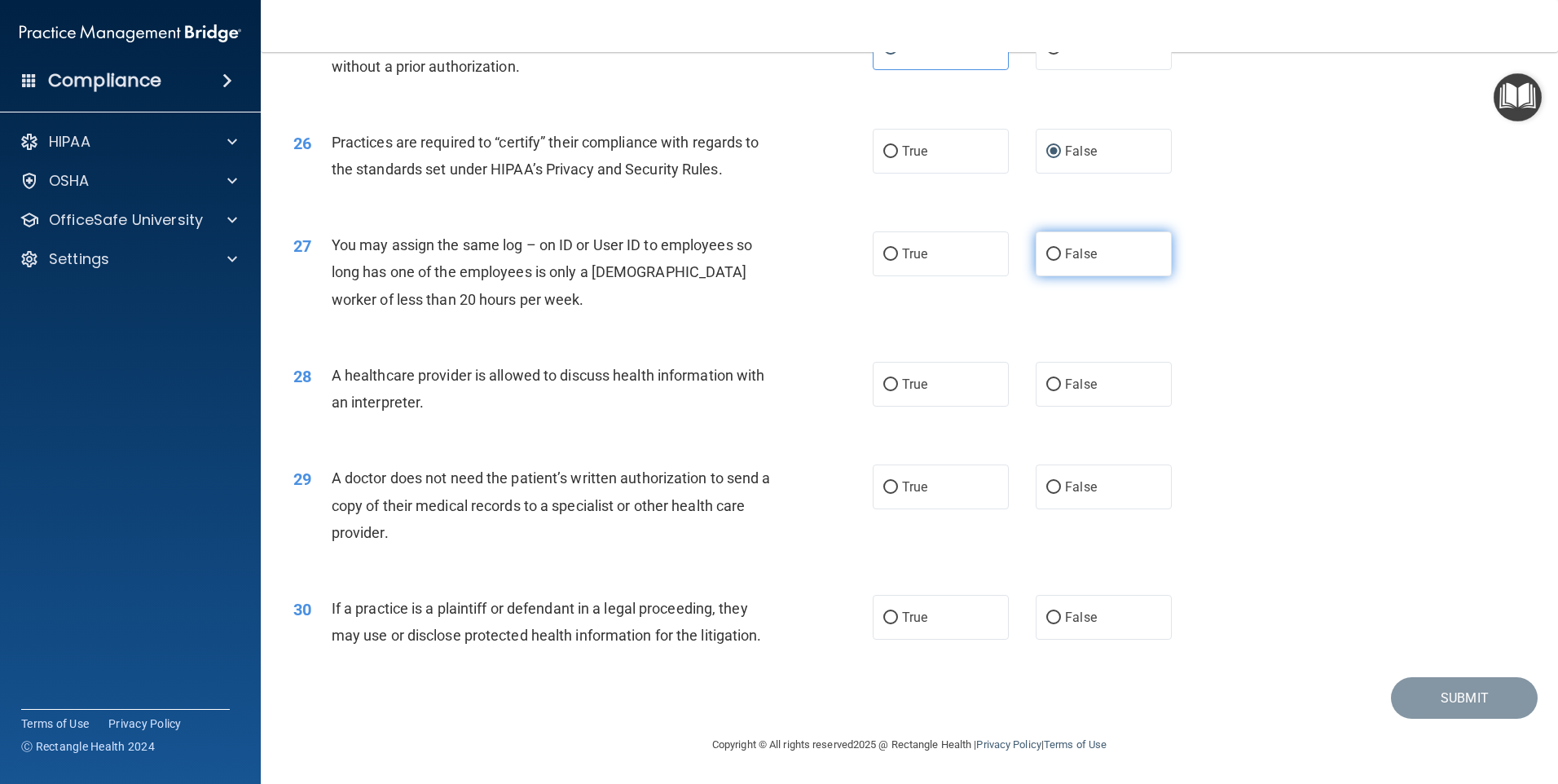
radio input "true"
click at [918, 381] on span "True" at bounding box center [915, 384] width 25 height 16
click at [898, 381] on input "True" at bounding box center [891, 385] width 15 height 13
radio input "true"
click at [935, 484] on label "True" at bounding box center [940, 487] width 136 height 45
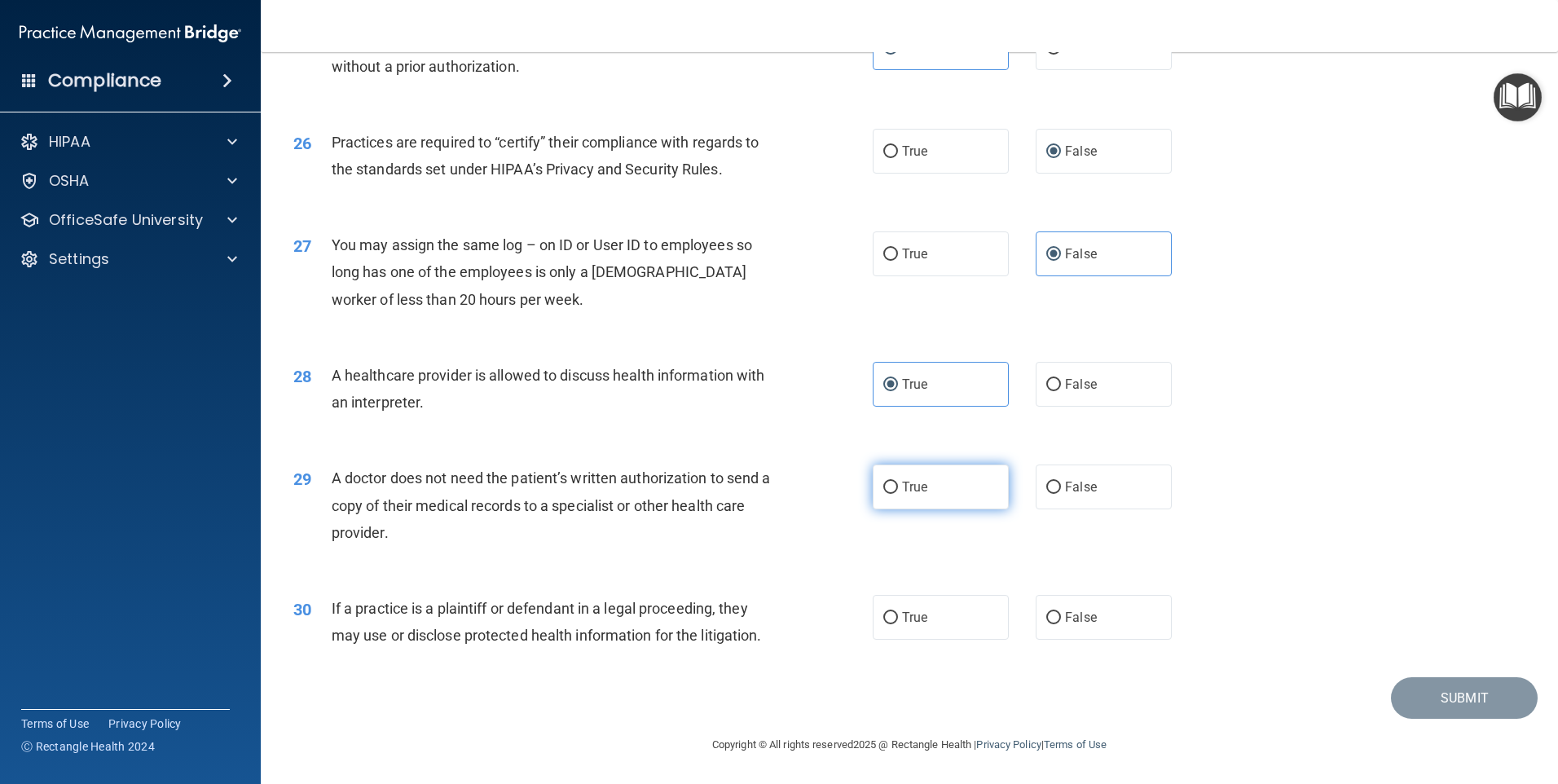
click at [898, 484] on input "True" at bounding box center [891, 487] width 15 height 13
radio input "true"
click at [956, 623] on label "True" at bounding box center [940, 617] width 136 height 45
click at [898, 623] on input "True" at bounding box center [891, 617] width 15 height 13
radio input "true"
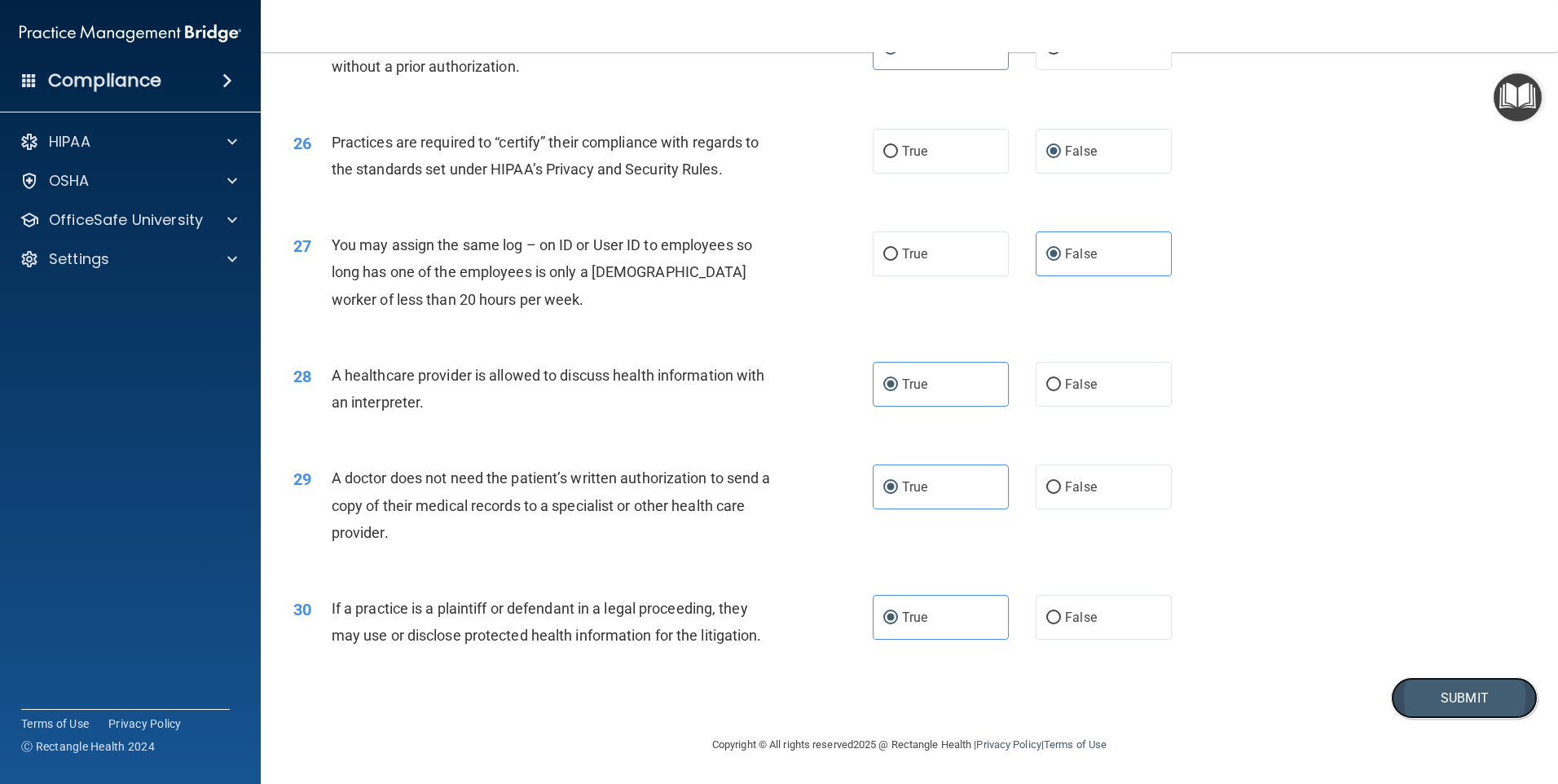
click at [1438, 698] on button "Submit" at bounding box center [1463, 698] width 146 height 42
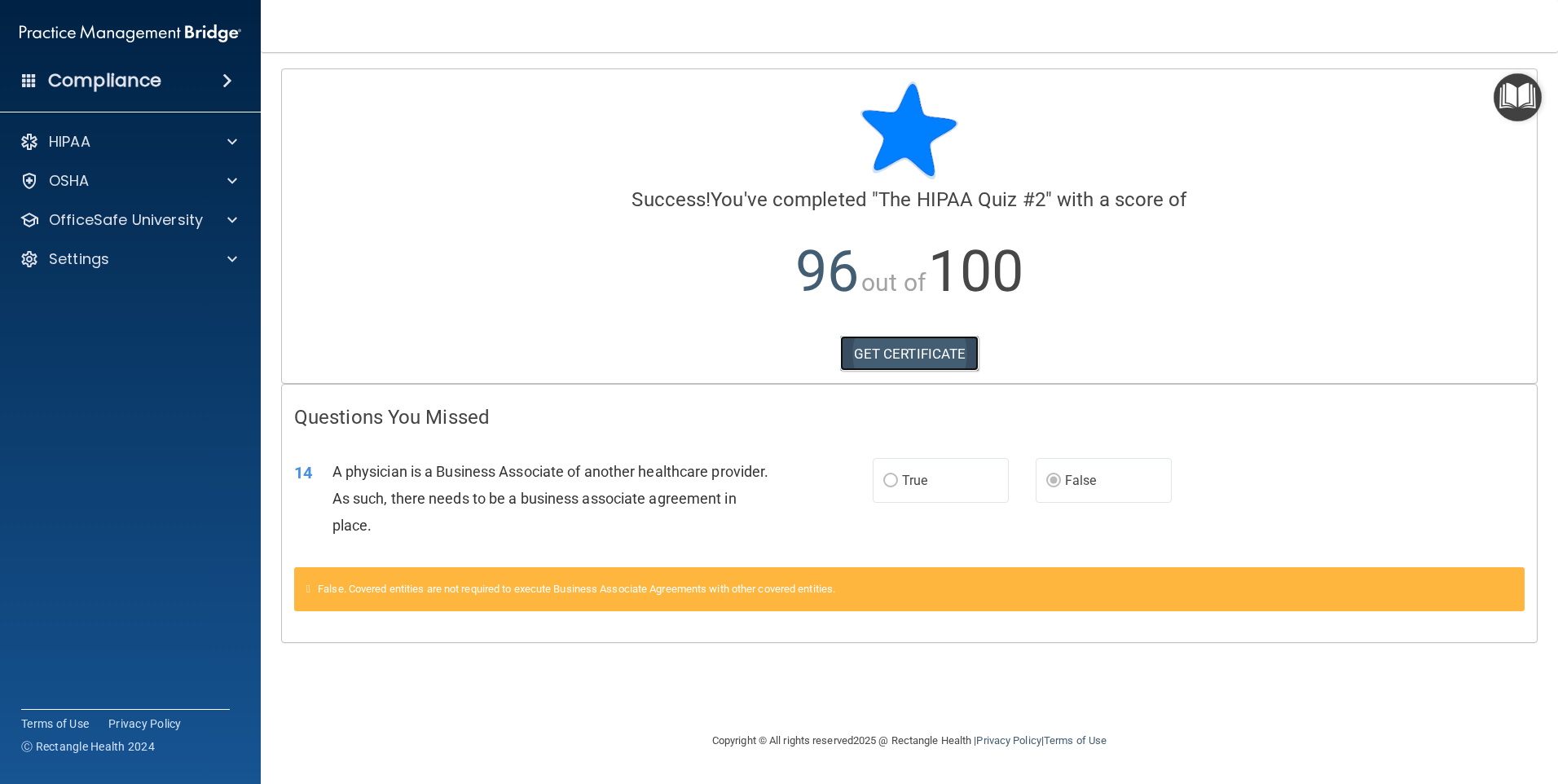
click at [923, 355] on link "GET CERTIFICATE" at bounding box center [910, 353] width 140 height 36
click at [115, 227] on p "OfficeSafe University" at bounding box center [126, 219] width 154 height 19
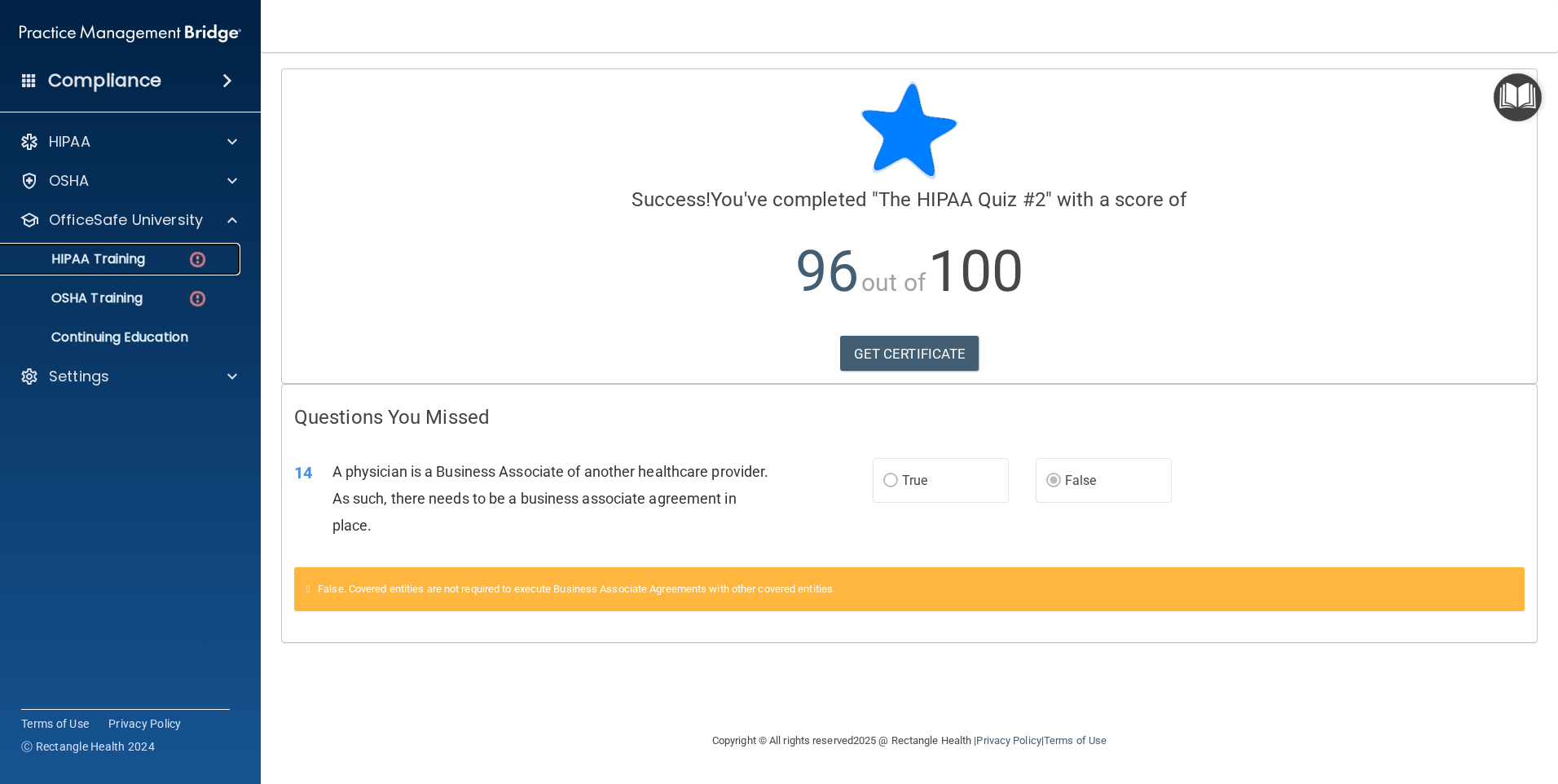
click at [133, 263] on p "HIPAA Training" at bounding box center [78, 259] width 135 height 16
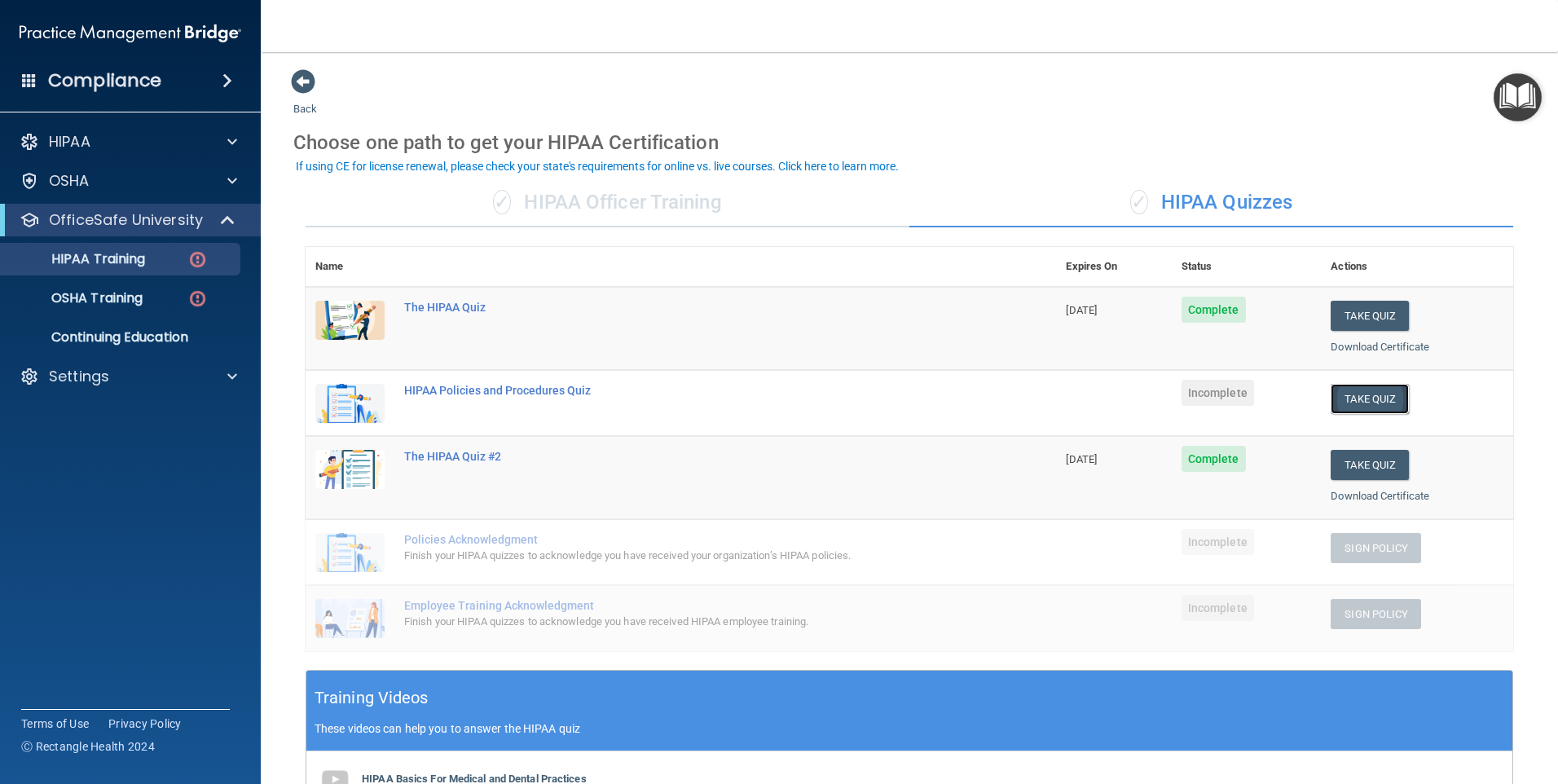
click at [1374, 401] on button "Take Quiz" at bounding box center [1369, 399] width 78 height 30
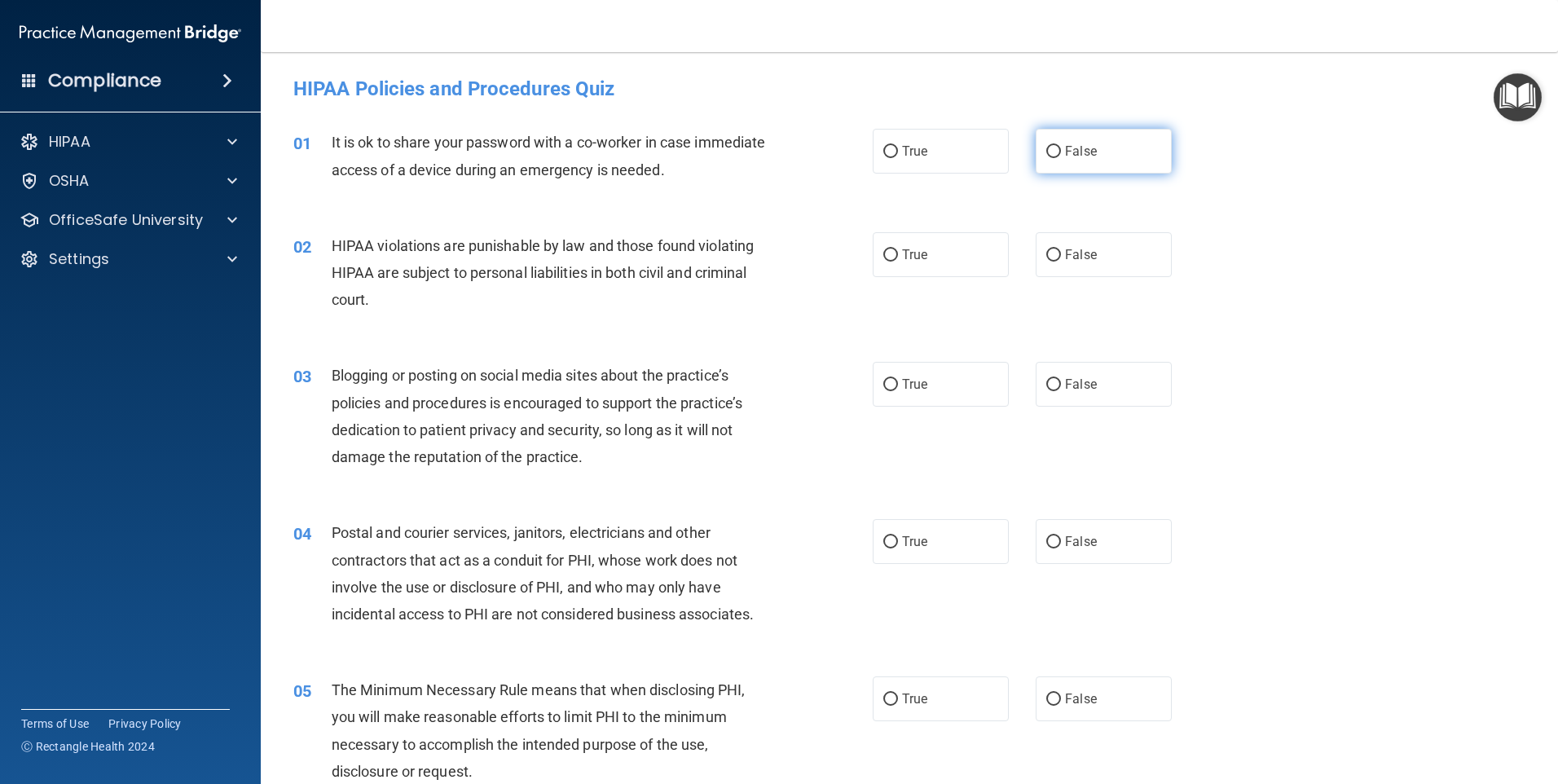
click at [1065, 151] on span "False" at bounding box center [1081, 151] width 32 height 16
click at [1059, 151] on input "False" at bounding box center [1053, 151] width 15 height 13
radio input "true"
click at [910, 250] on span "True" at bounding box center [915, 254] width 25 height 16
click at [898, 250] on input "True" at bounding box center [891, 255] width 15 height 13
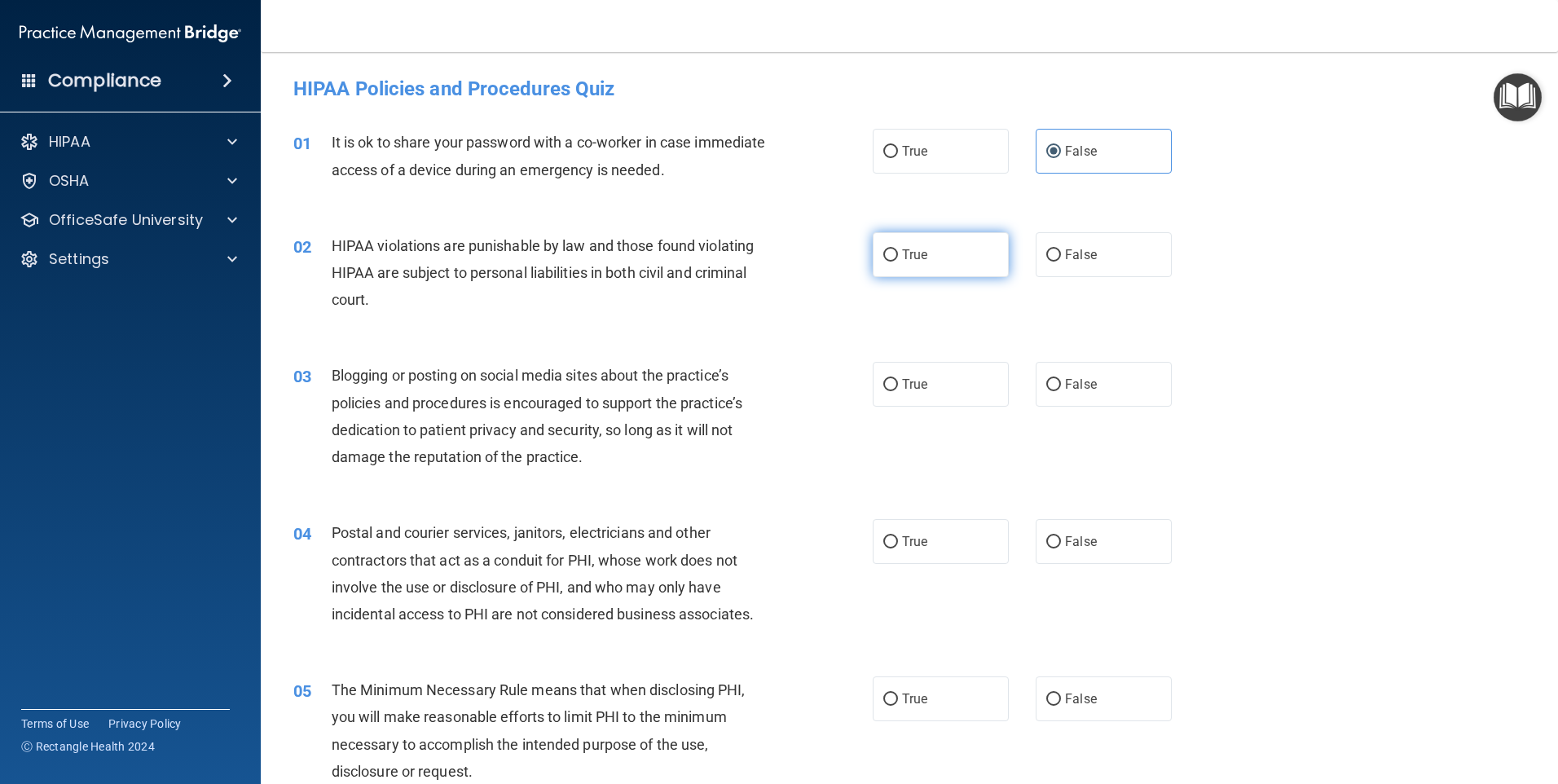
radio input "true"
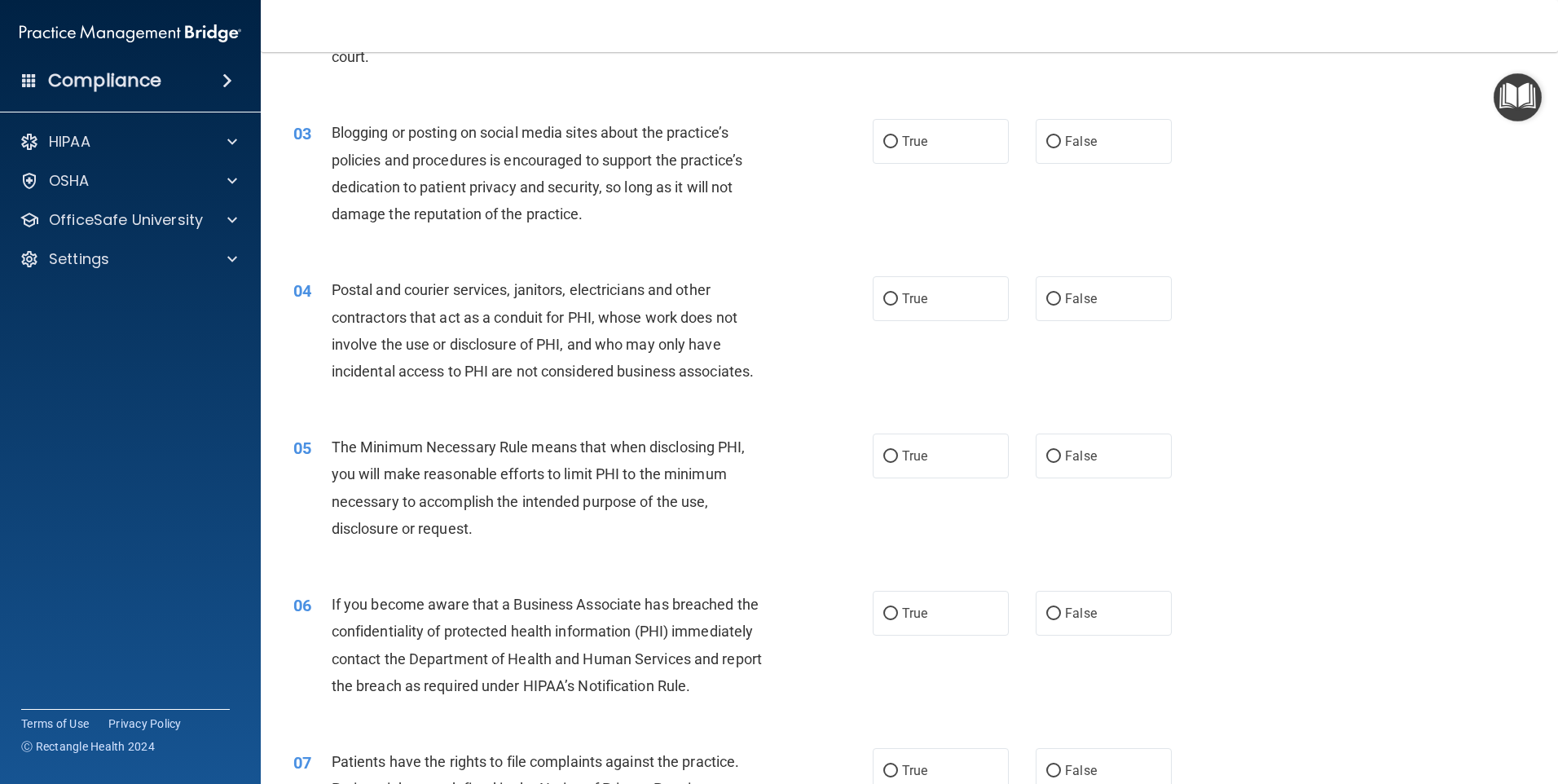
scroll to position [244, 0]
click at [902, 143] on span "True" at bounding box center [915, 140] width 25 height 16
click at [897, 143] on input "True" at bounding box center [891, 141] width 15 height 13
radio input "true"
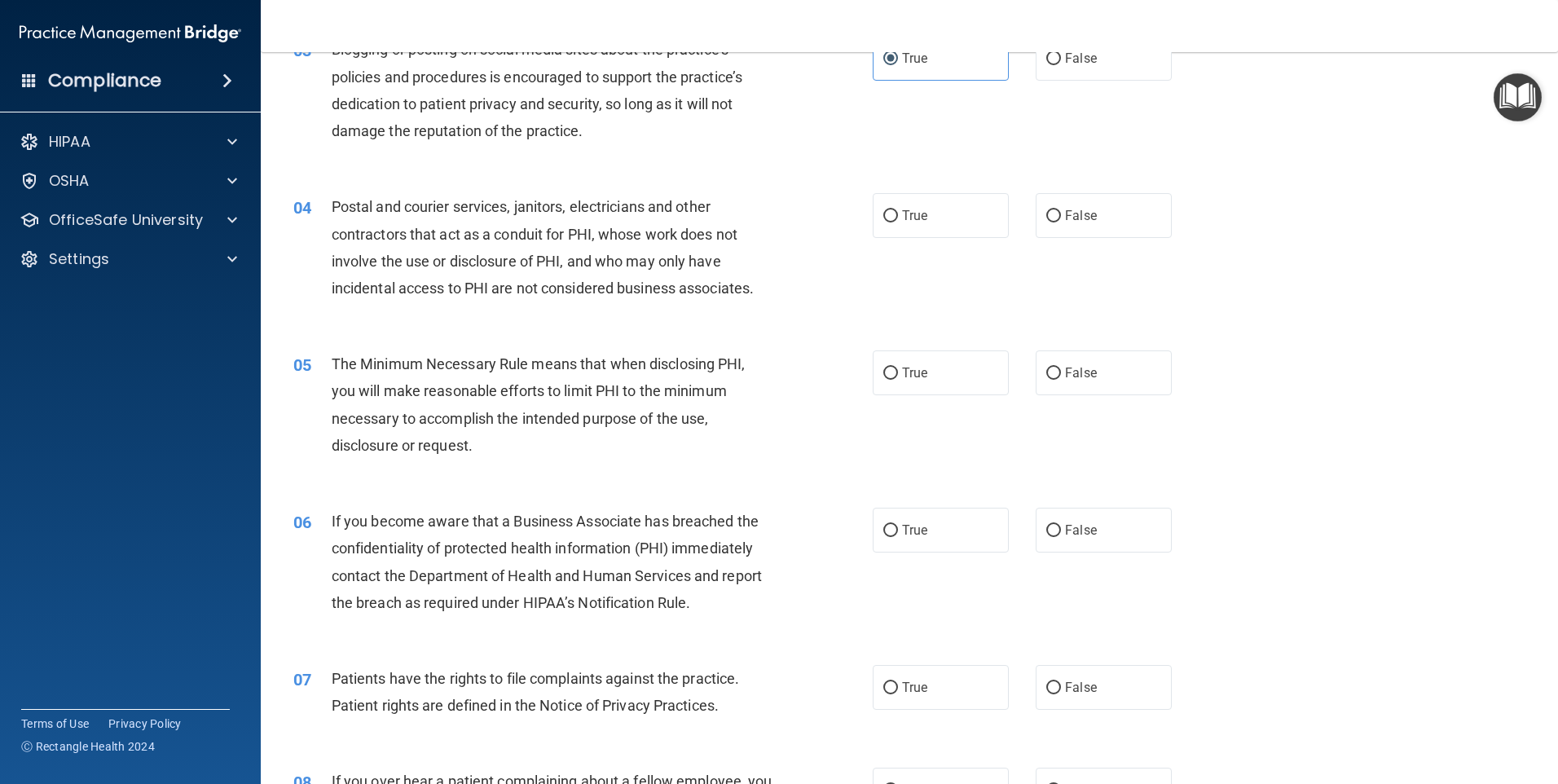
scroll to position [407, 0]
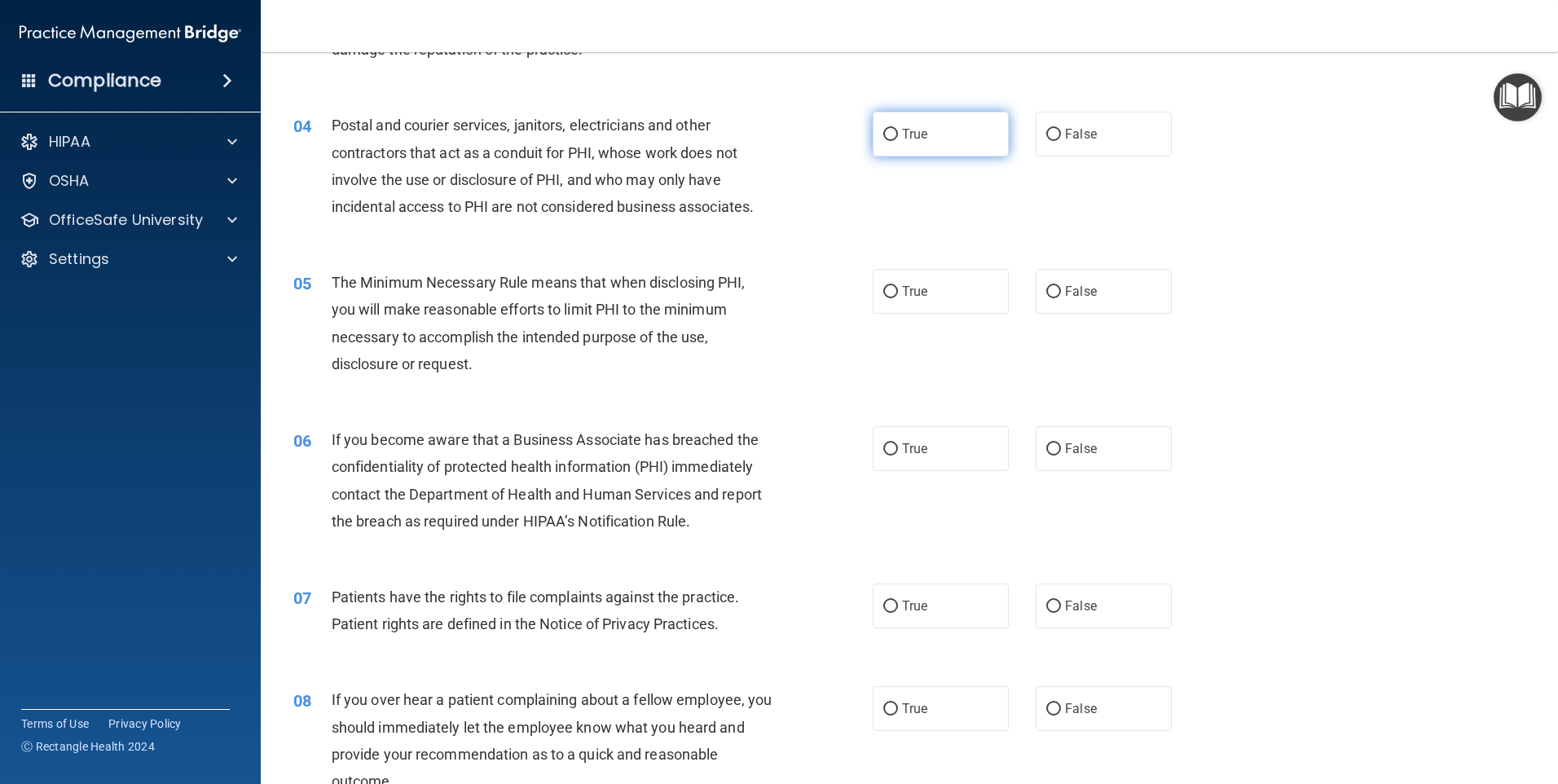
click at [903, 132] on span "True" at bounding box center [915, 134] width 25 height 16
click at [898, 132] on input "True" at bounding box center [891, 135] width 15 height 13
radio input "true"
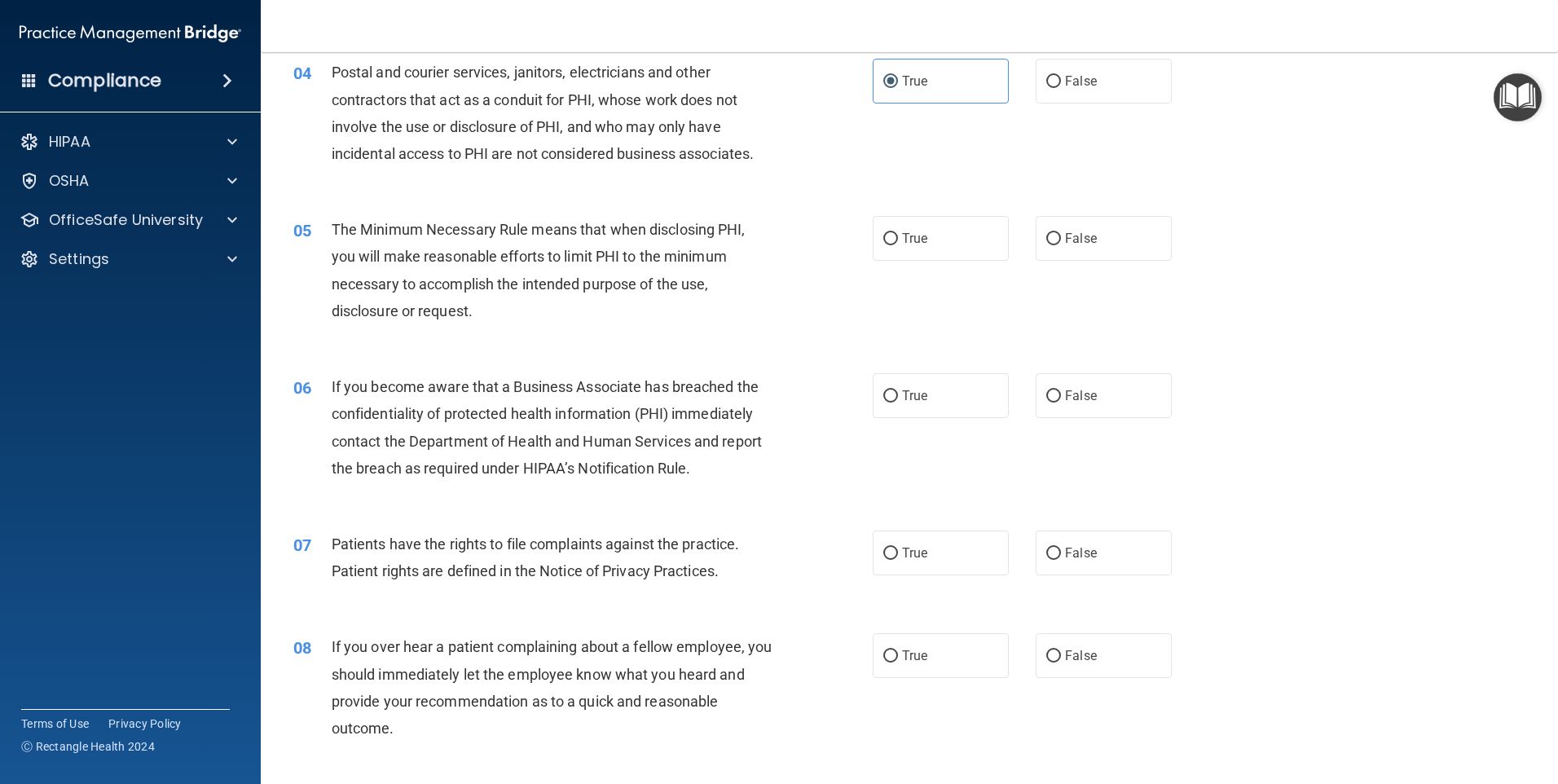
scroll to position [489, 0]
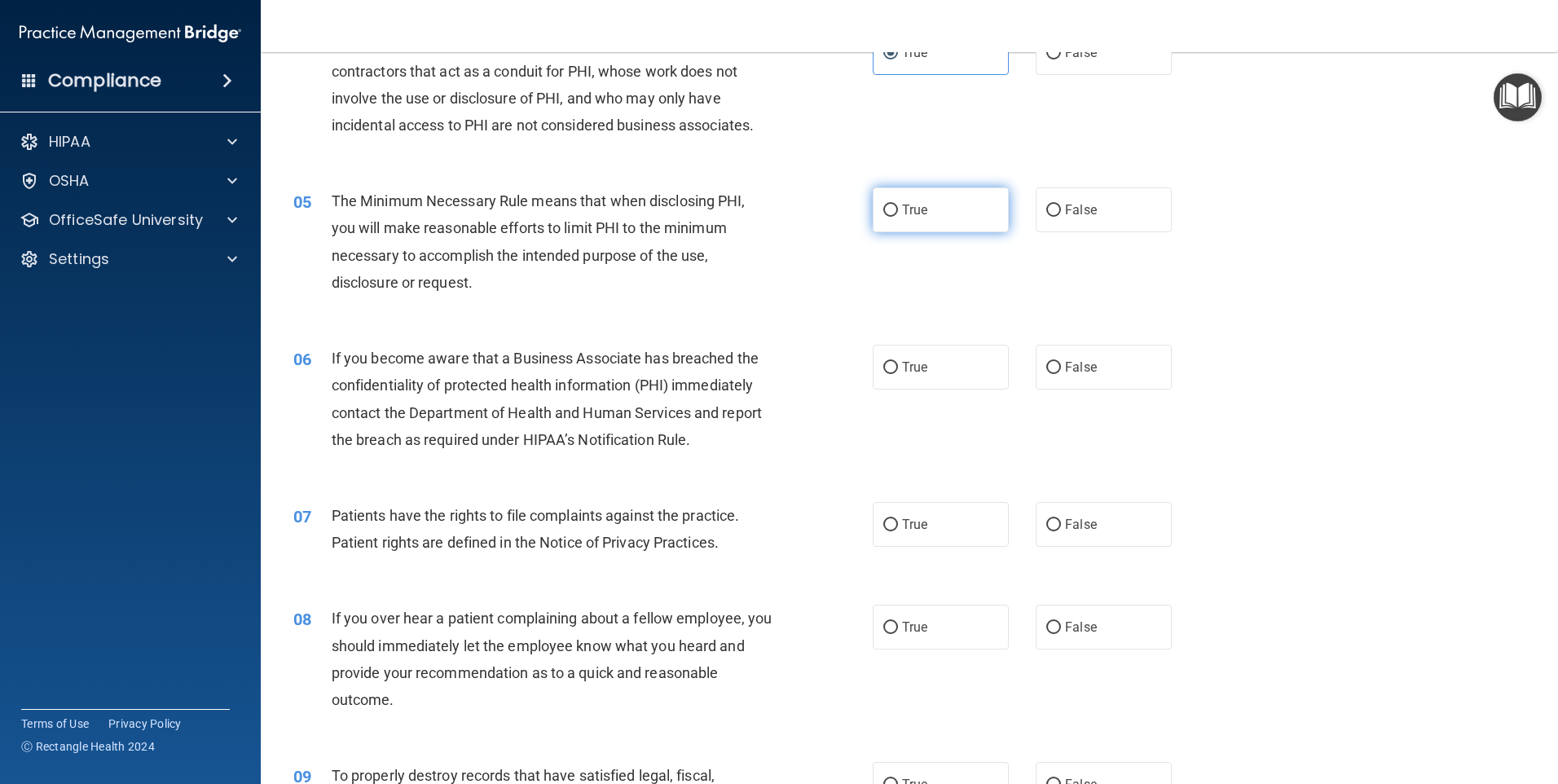
click at [955, 217] on label "True" at bounding box center [940, 210] width 136 height 45
click at [898, 217] on input "True" at bounding box center [891, 210] width 15 height 13
radio input "true"
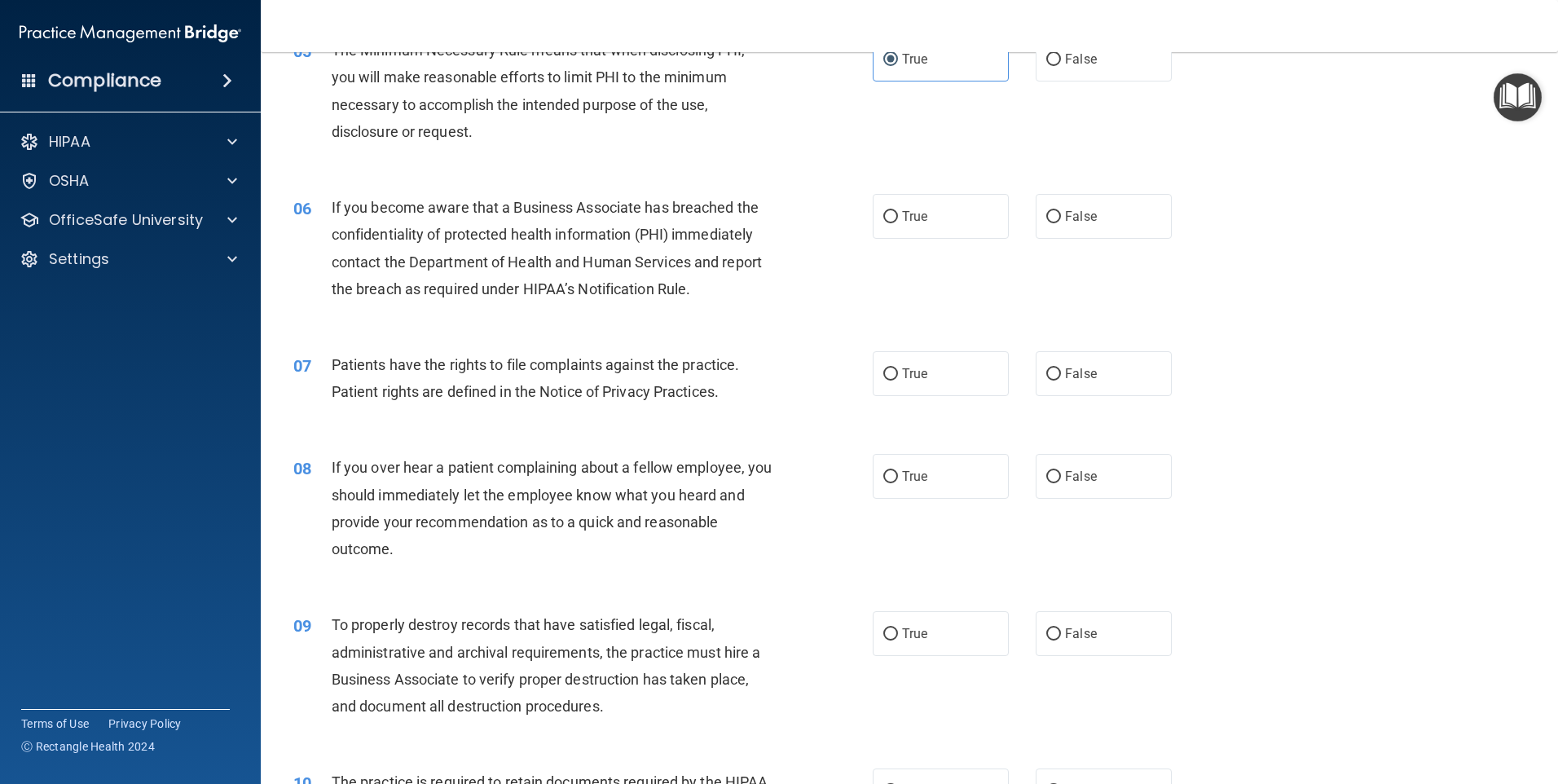
scroll to position [652, 0]
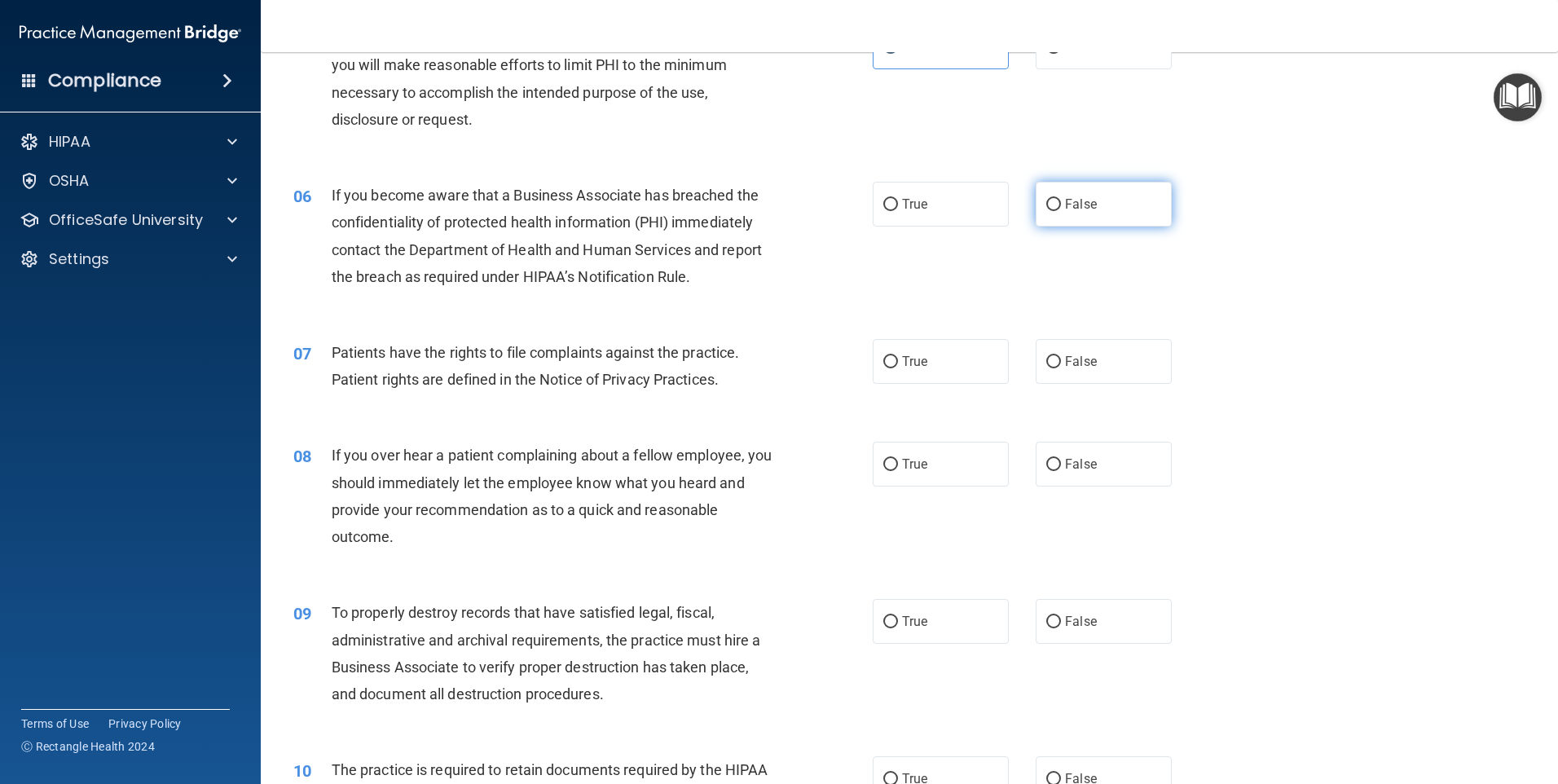
click at [1083, 213] on label "False" at bounding box center [1104, 204] width 136 height 45
click at [1061, 211] on input "False" at bounding box center [1053, 205] width 15 height 13
radio input "true"
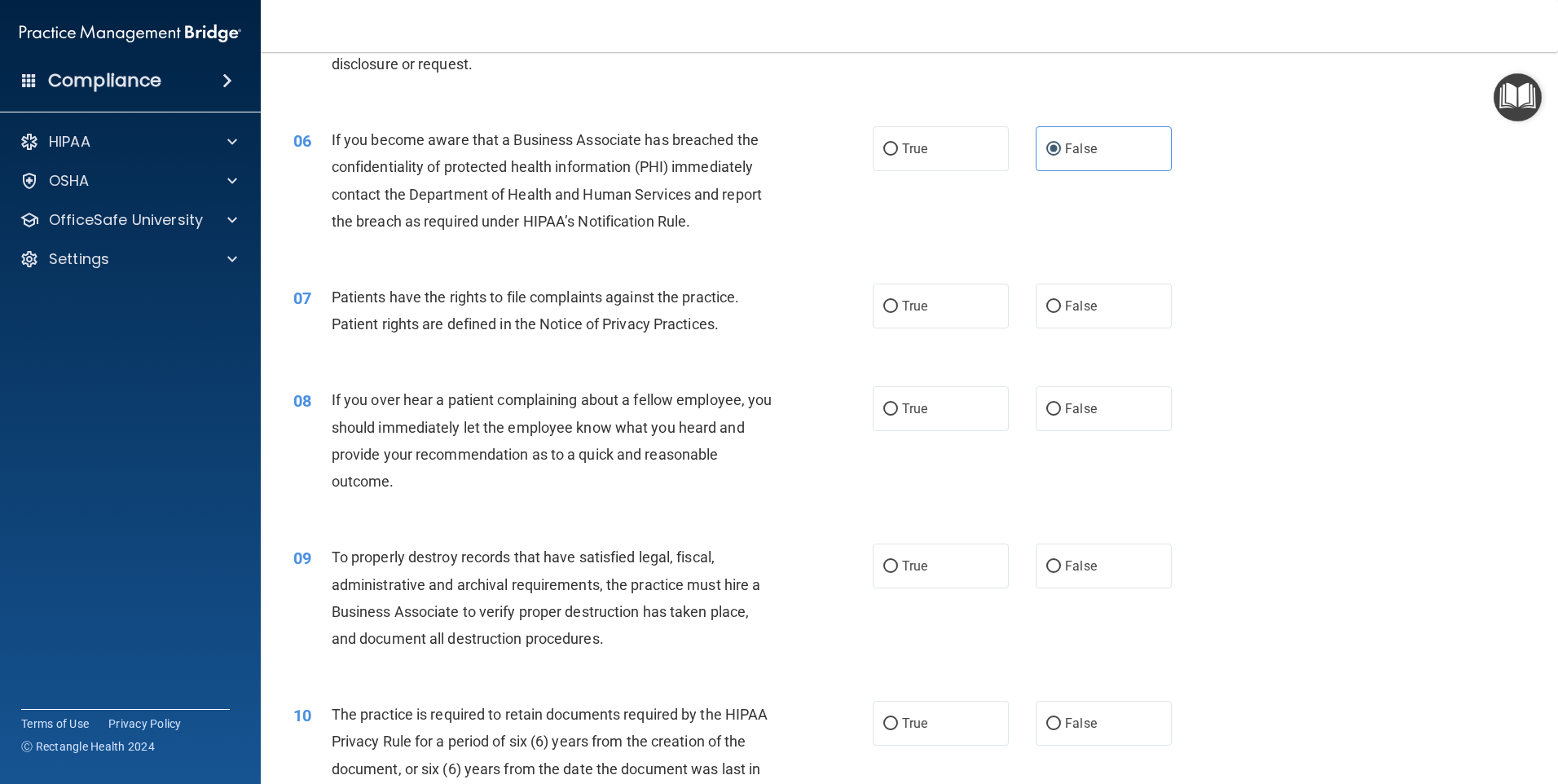
scroll to position [733, 0]
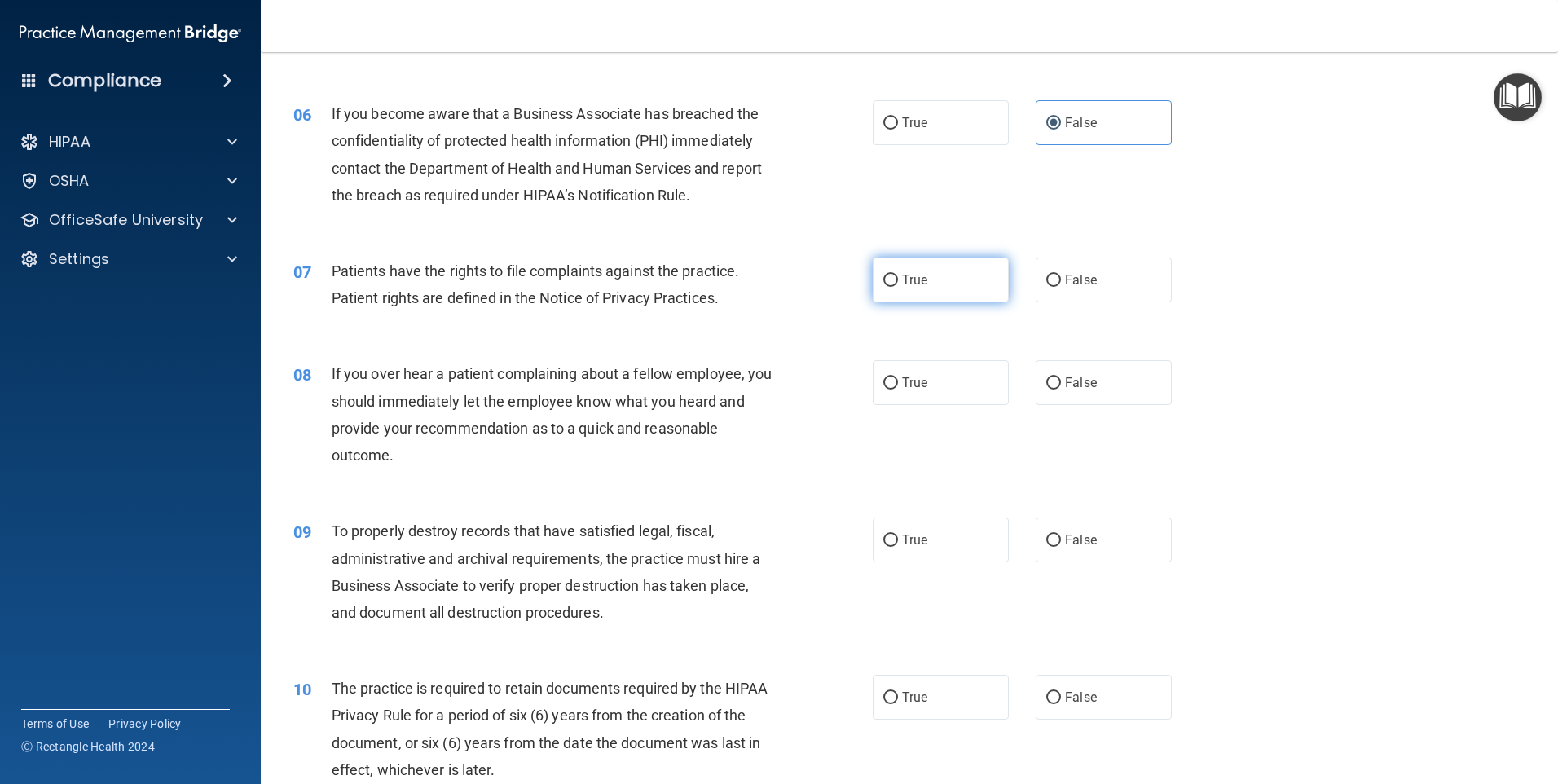
click at [914, 284] on span "True" at bounding box center [915, 279] width 25 height 16
click at [898, 284] on input "True" at bounding box center [891, 280] width 15 height 13
radio input "true"
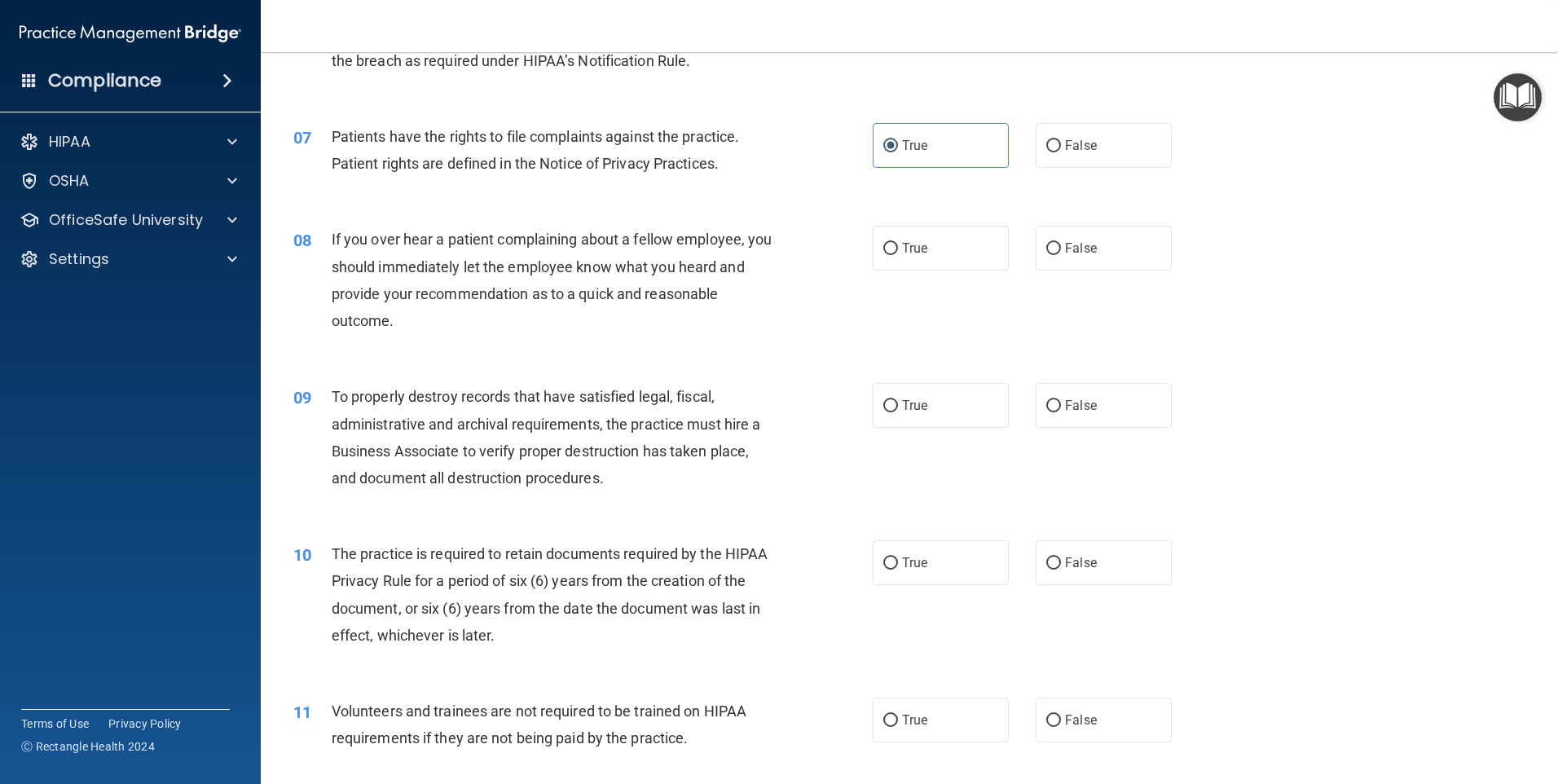
scroll to position [896, 0]
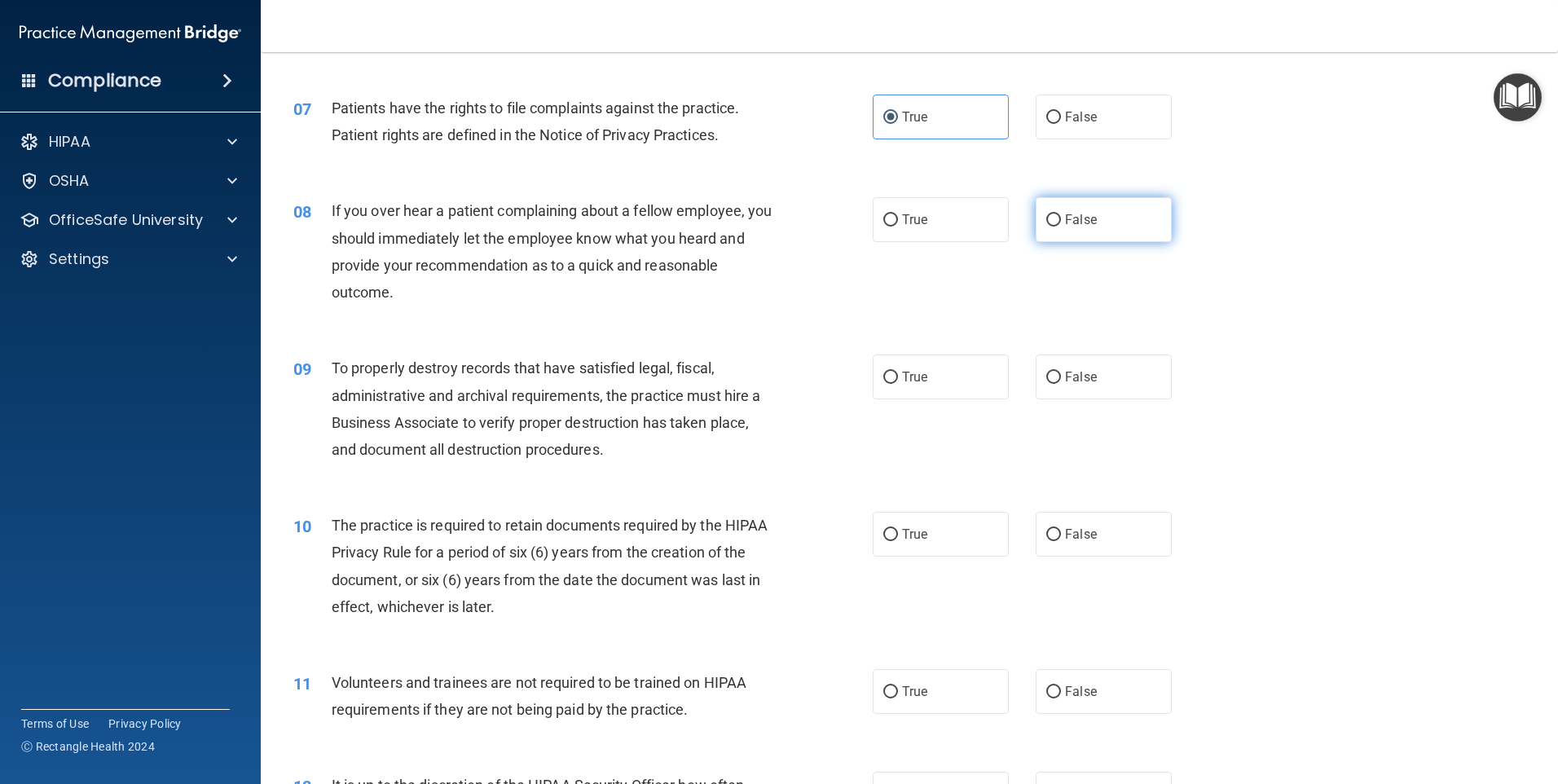
click at [1075, 217] on span "False" at bounding box center [1081, 219] width 32 height 16
click at [1061, 217] on input "False" at bounding box center [1053, 220] width 15 height 13
radio input "true"
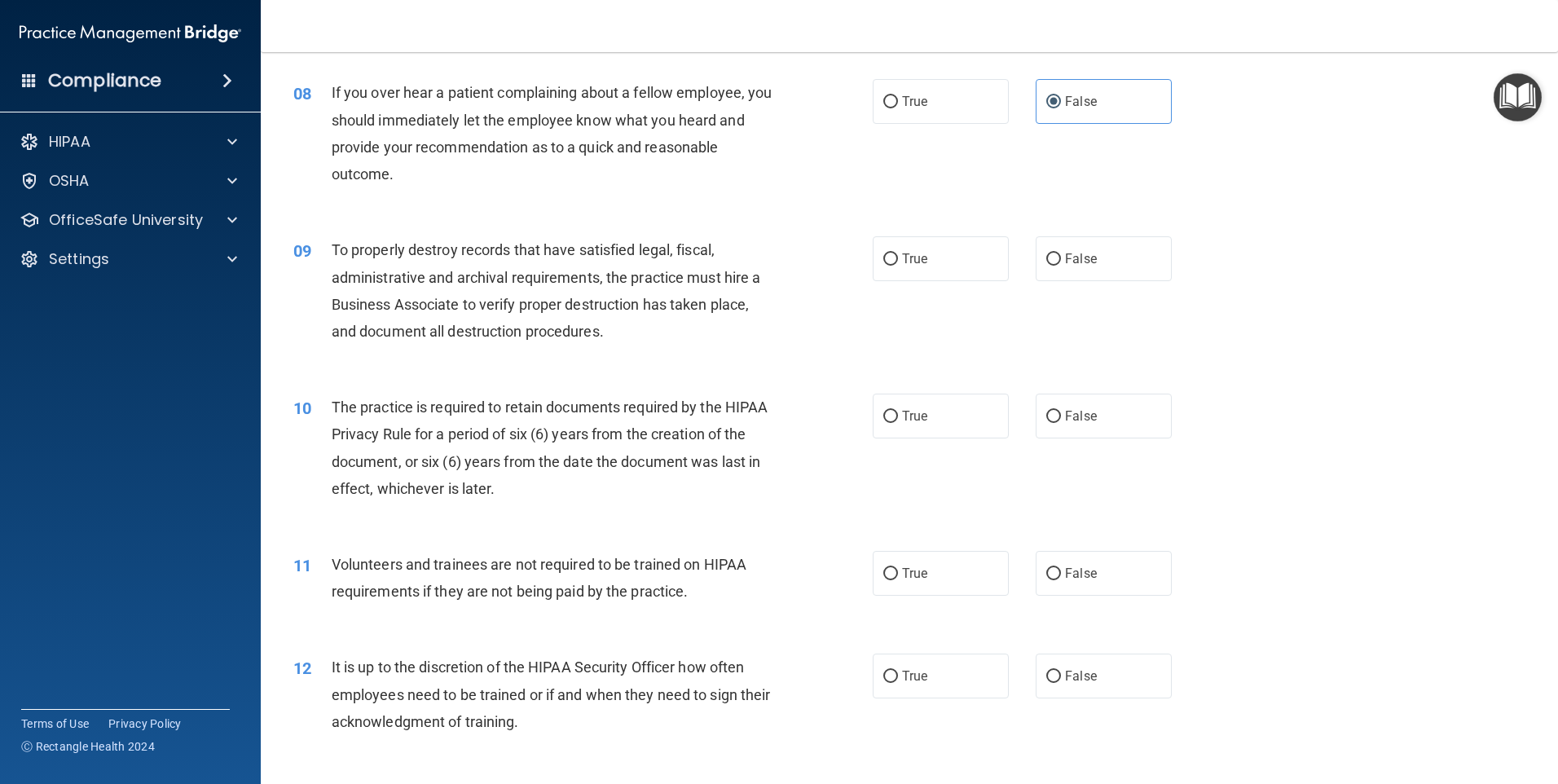
scroll to position [1059, 0]
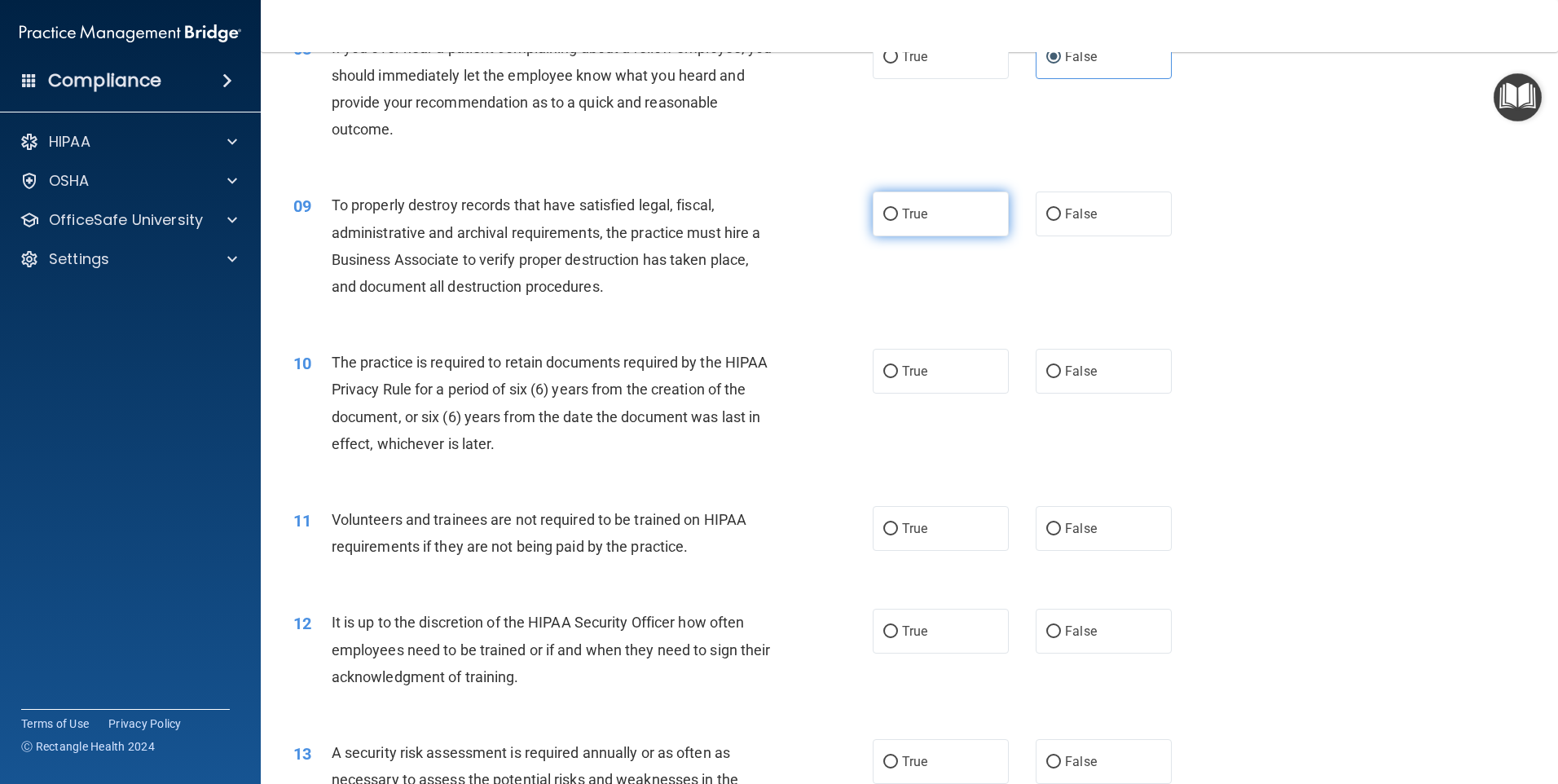
click at [912, 218] on span "True" at bounding box center [915, 213] width 25 height 16
click at [898, 218] on input "True" at bounding box center [891, 214] width 15 height 13
radio input "true"
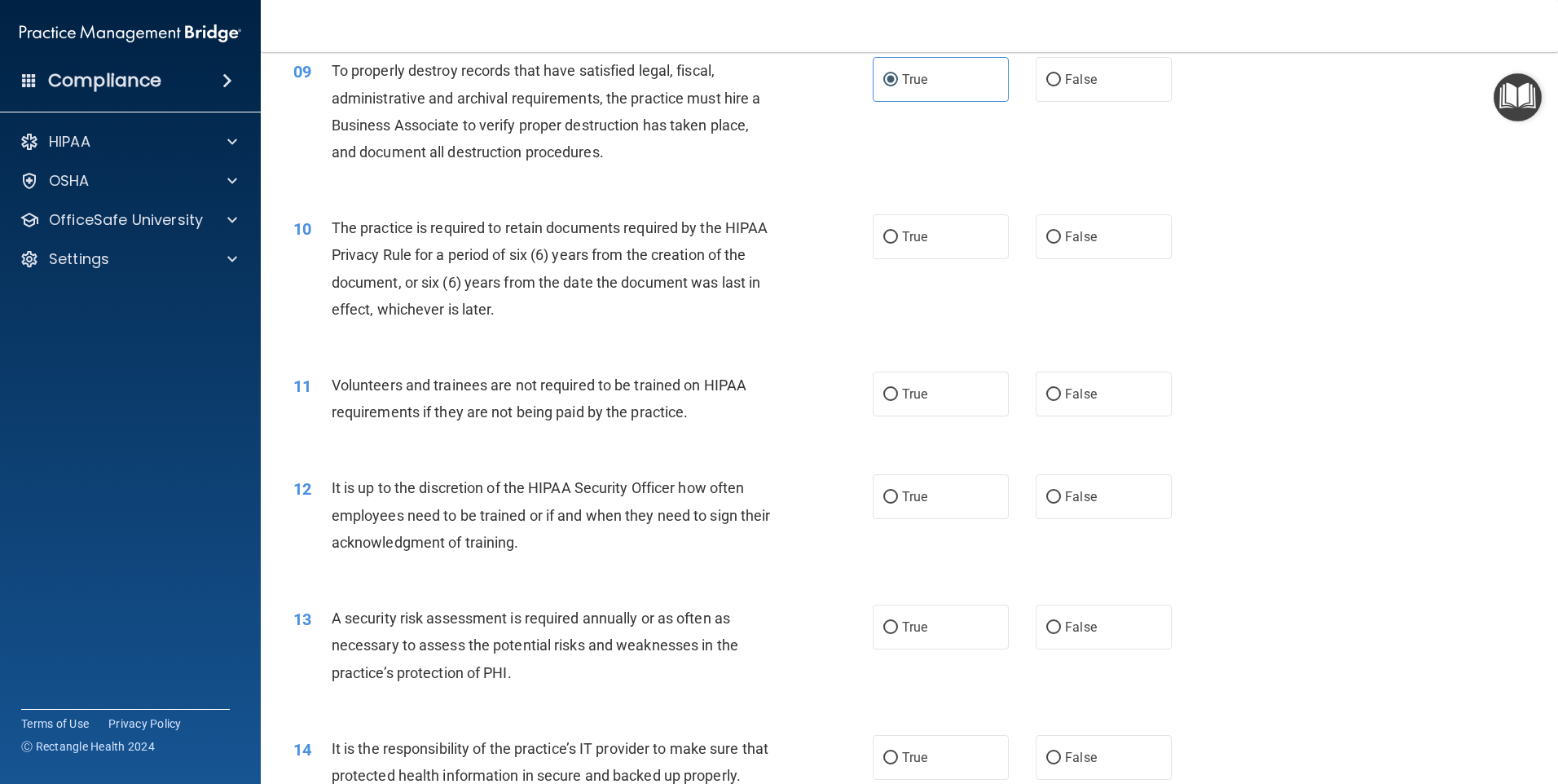
scroll to position [1222, 0]
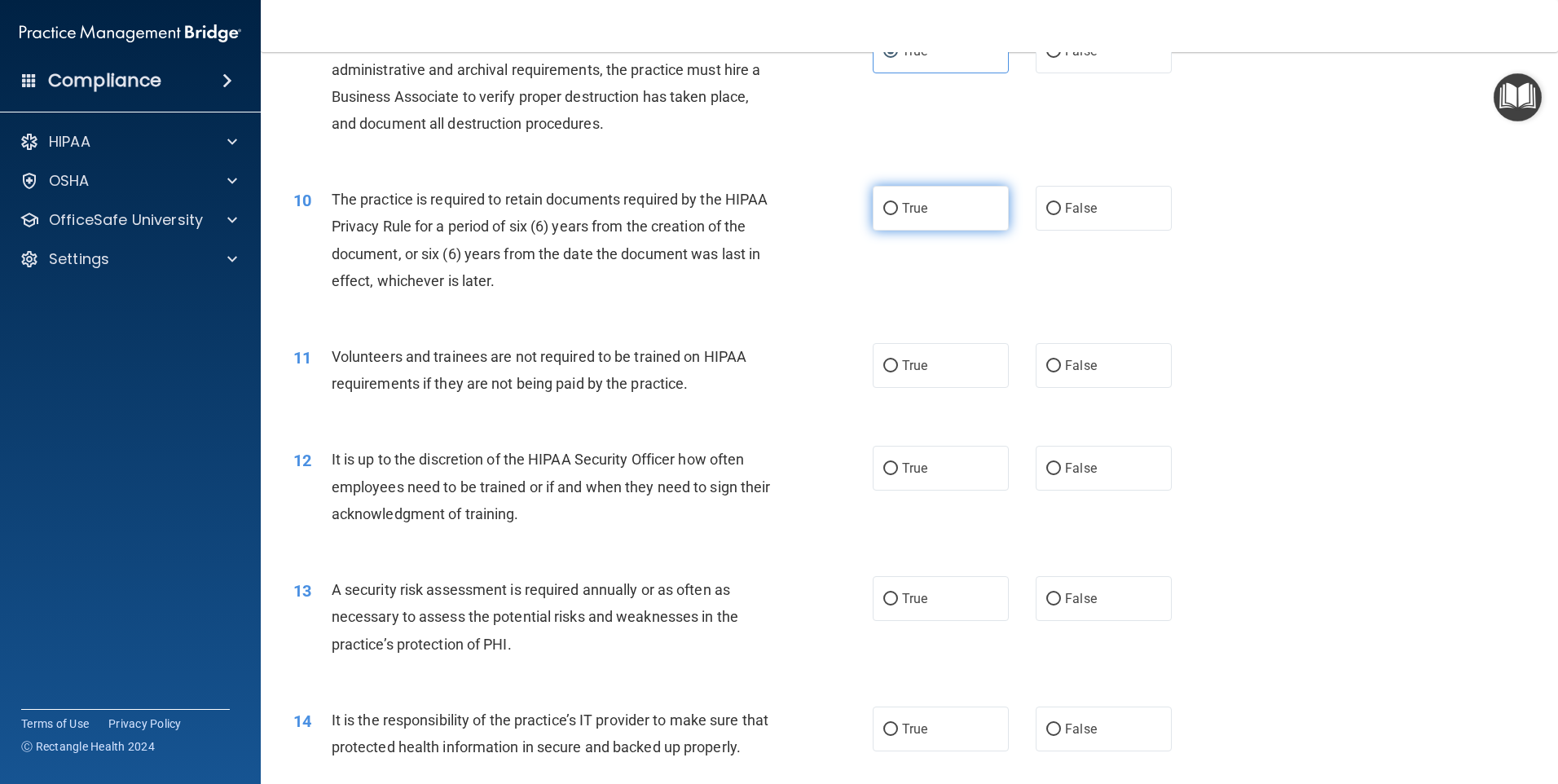
click at [930, 208] on label "True" at bounding box center [940, 208] width 136 height 45
click at [898, 208] on input "True" at bounding box center [891, 208] width 15 height 13
radio input "true"
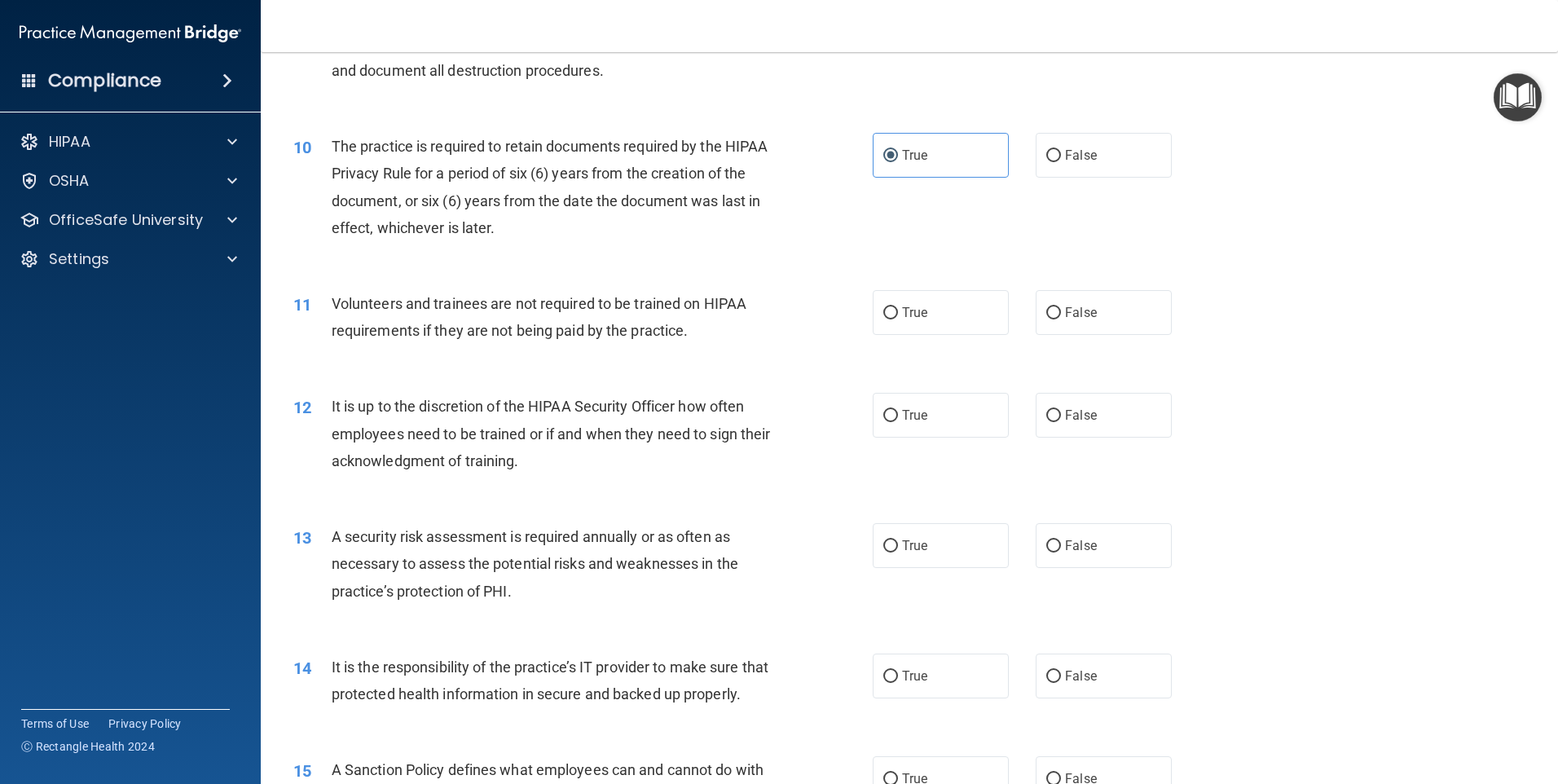
scroll to position [1304, 0]
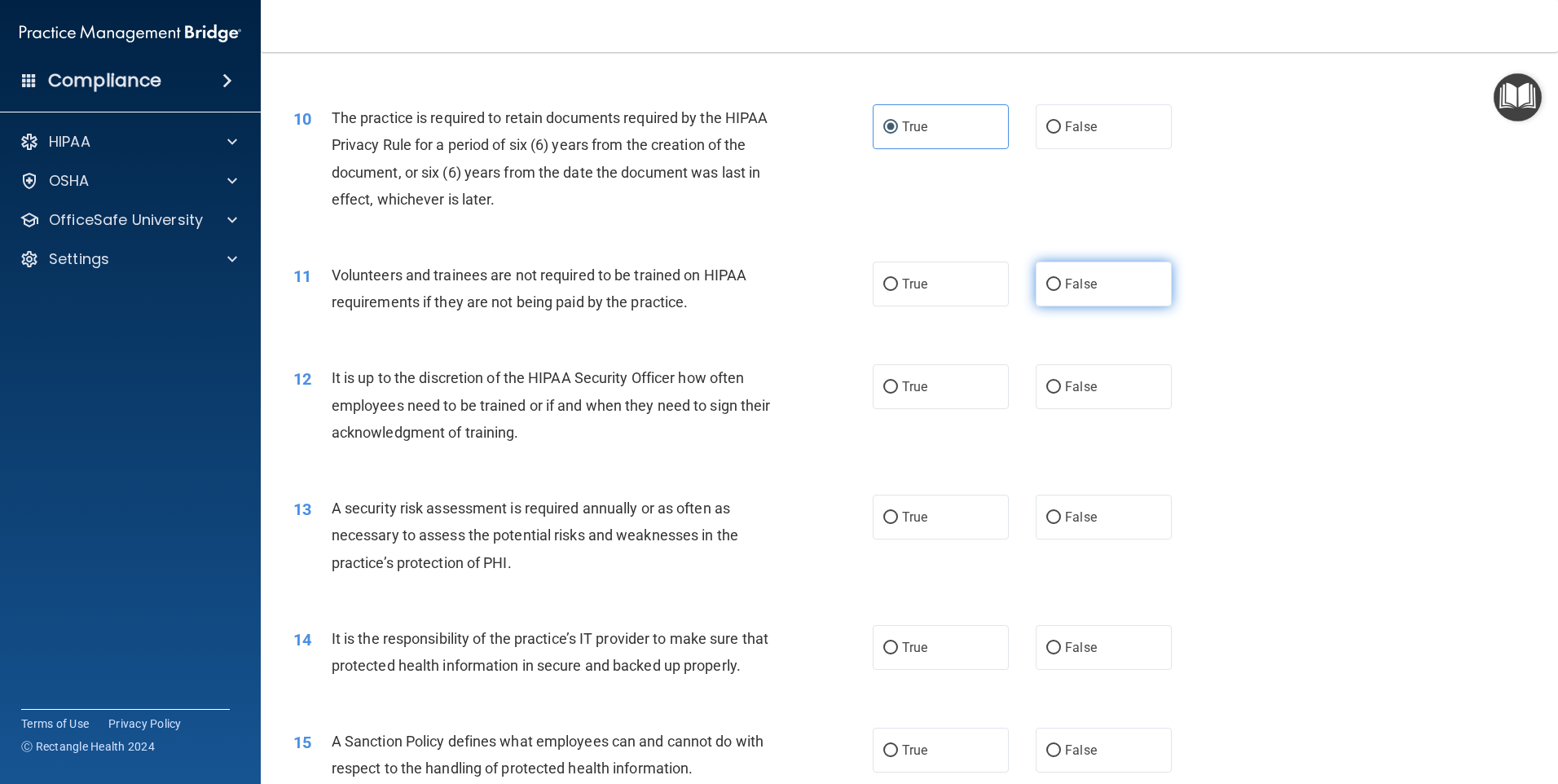
click at [1076, 277] on span "False" at bounding box center [1081, 284] width 32 height 16
click at [1061, 279] on input "False" at bounding box center [1053, 284] width 15 height 13
radio input "true"
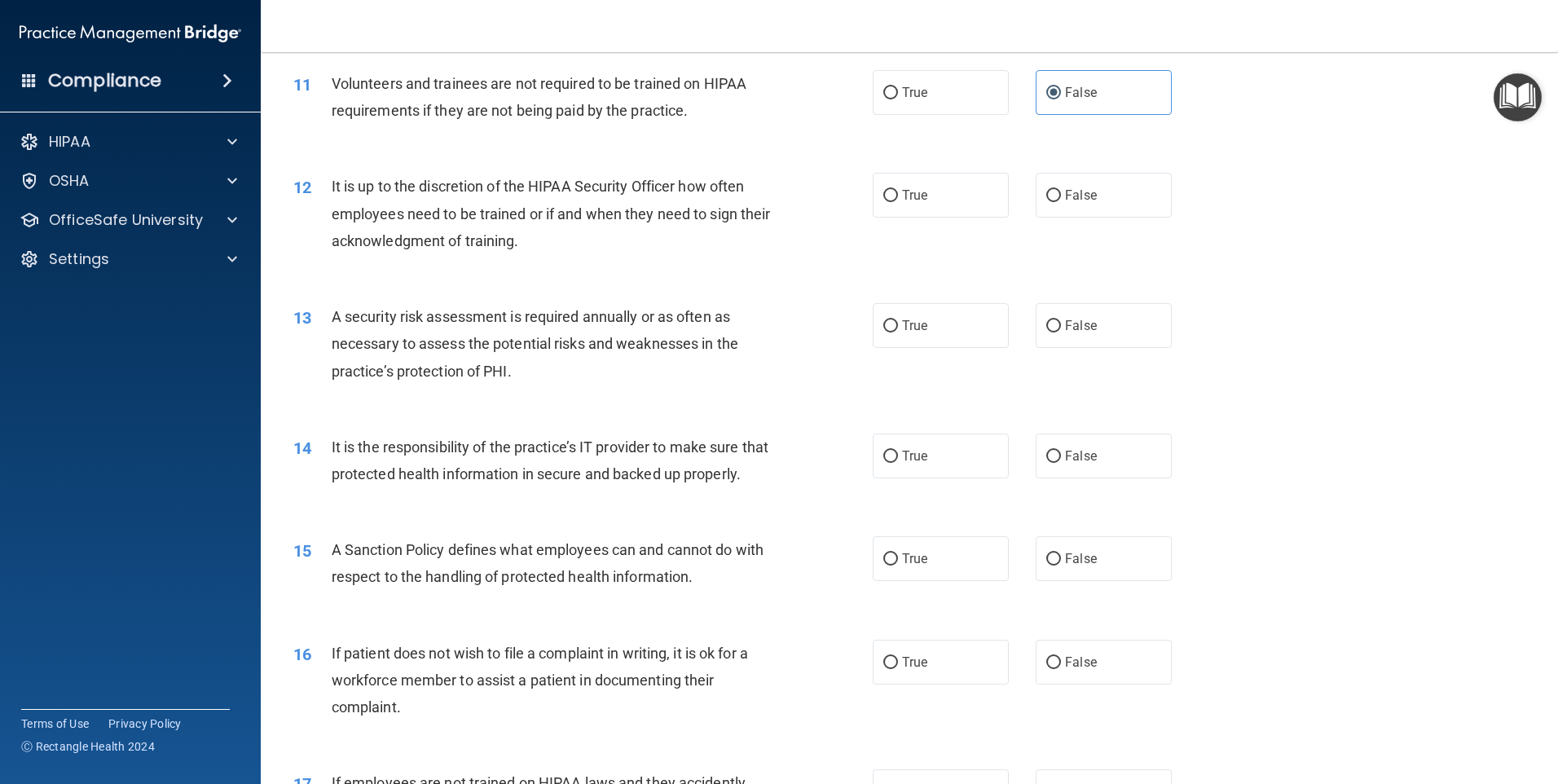
scroll to position [1467, 0]
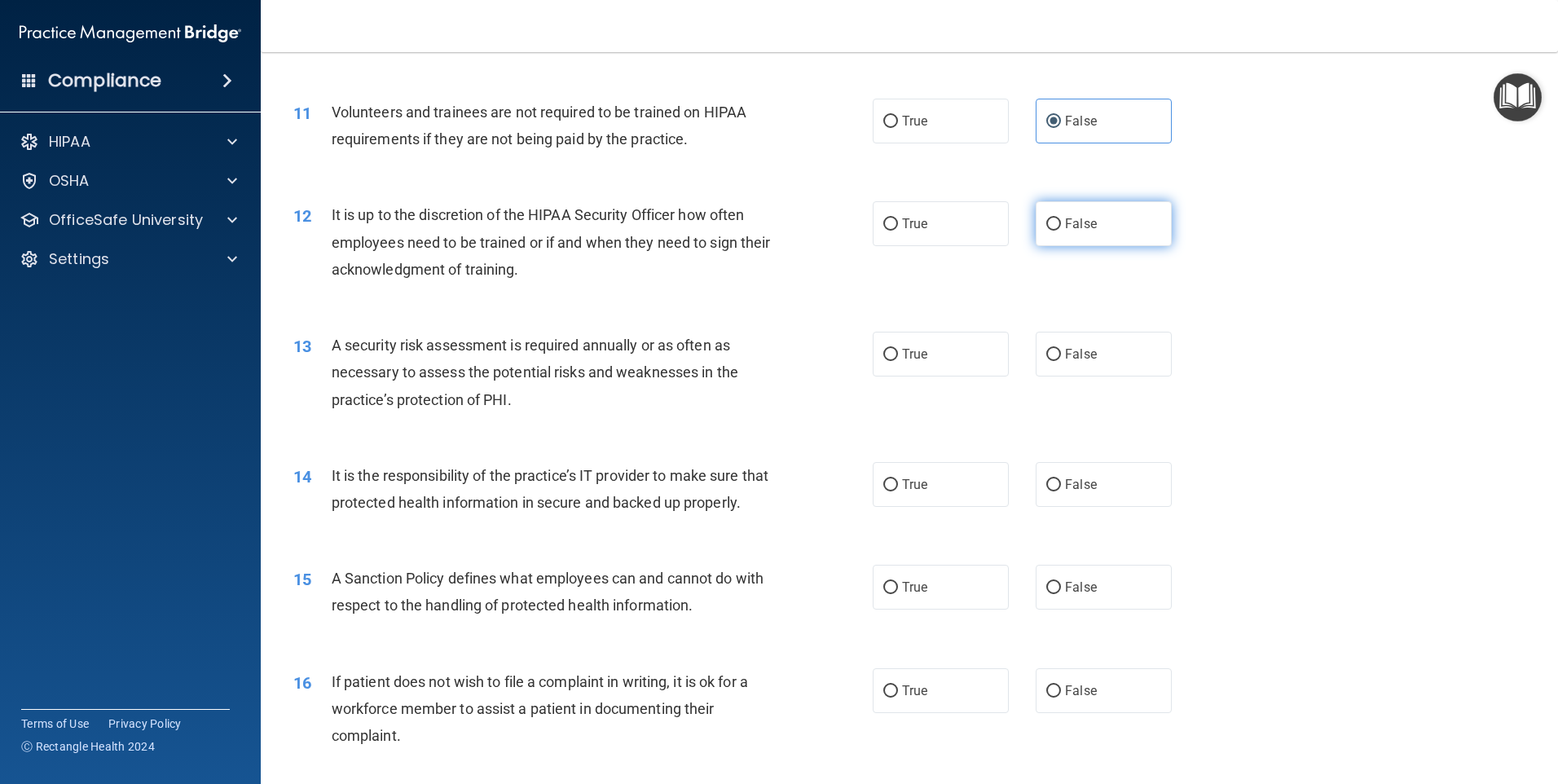
click at [1070, 225] on span "False" at bounding box center [1081, 223] width 32 height 16
click at [1061, 225] on input "False" at bounding box center [1053, 224] width 15 height 13
radio input "true"
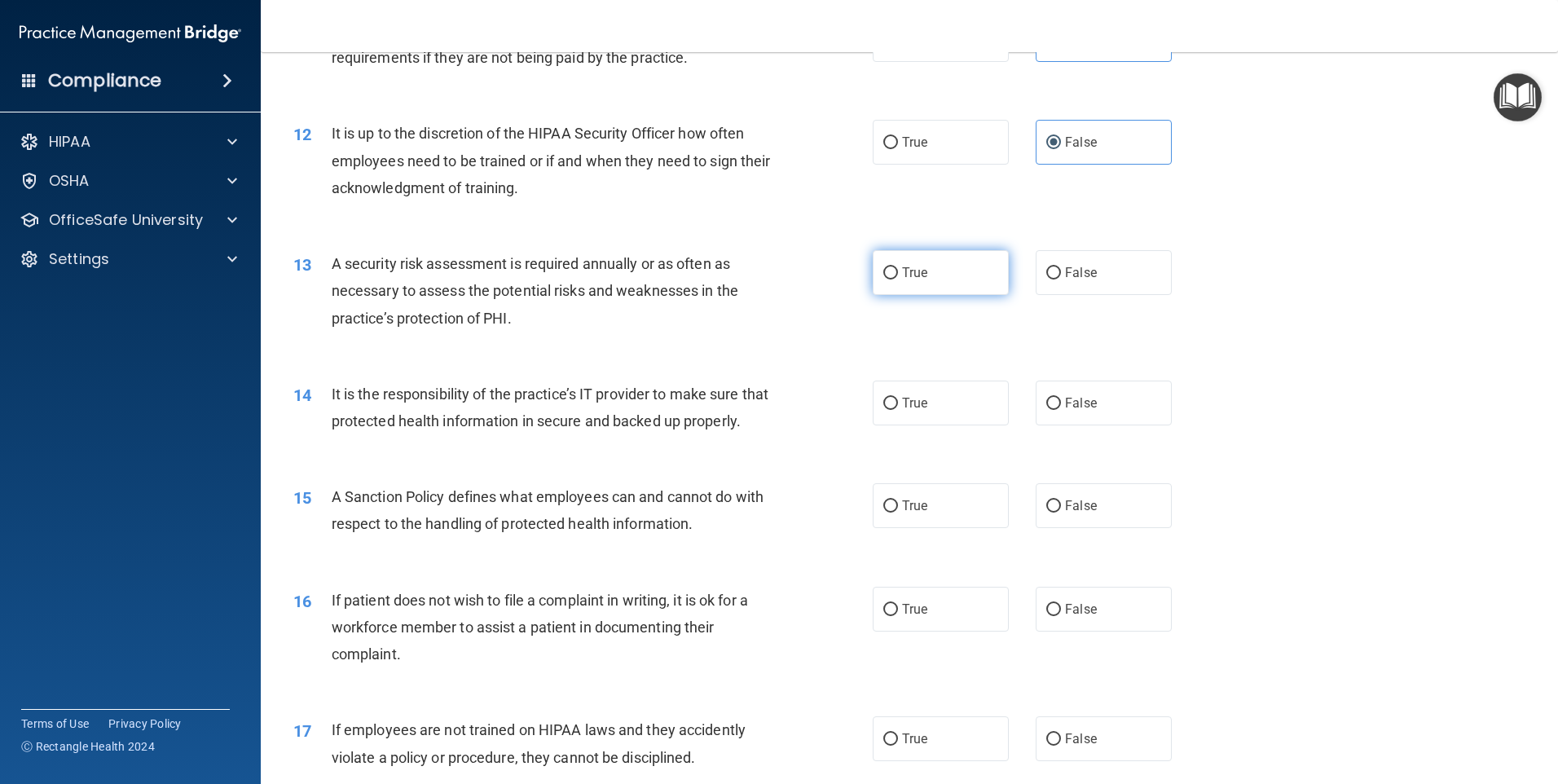
click at [947, 261] on label "True" at bounding box center [940, 273] width 136 height 45
click at [898, 267] on input "True" at bounding box center [891, 273] width 15 height 13
radio input "true"
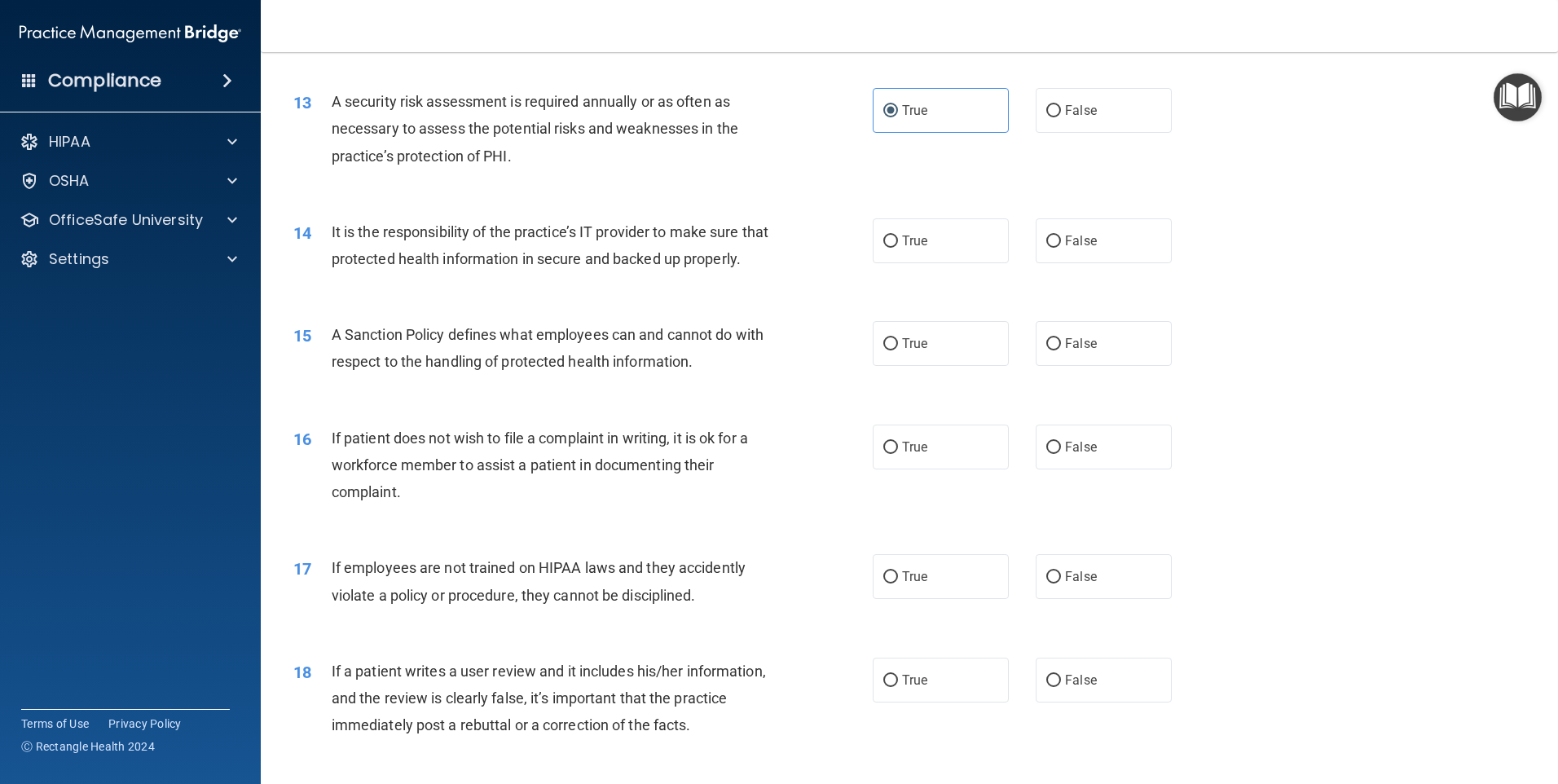
scroll to position [1711, 0]
click at [925, 241] on label "True" at bounding box center [940, 240] width 136 height 45
click at [898, 241] on input "True" at bounding box center [891, 240] width 15 height 13
radio input "true"
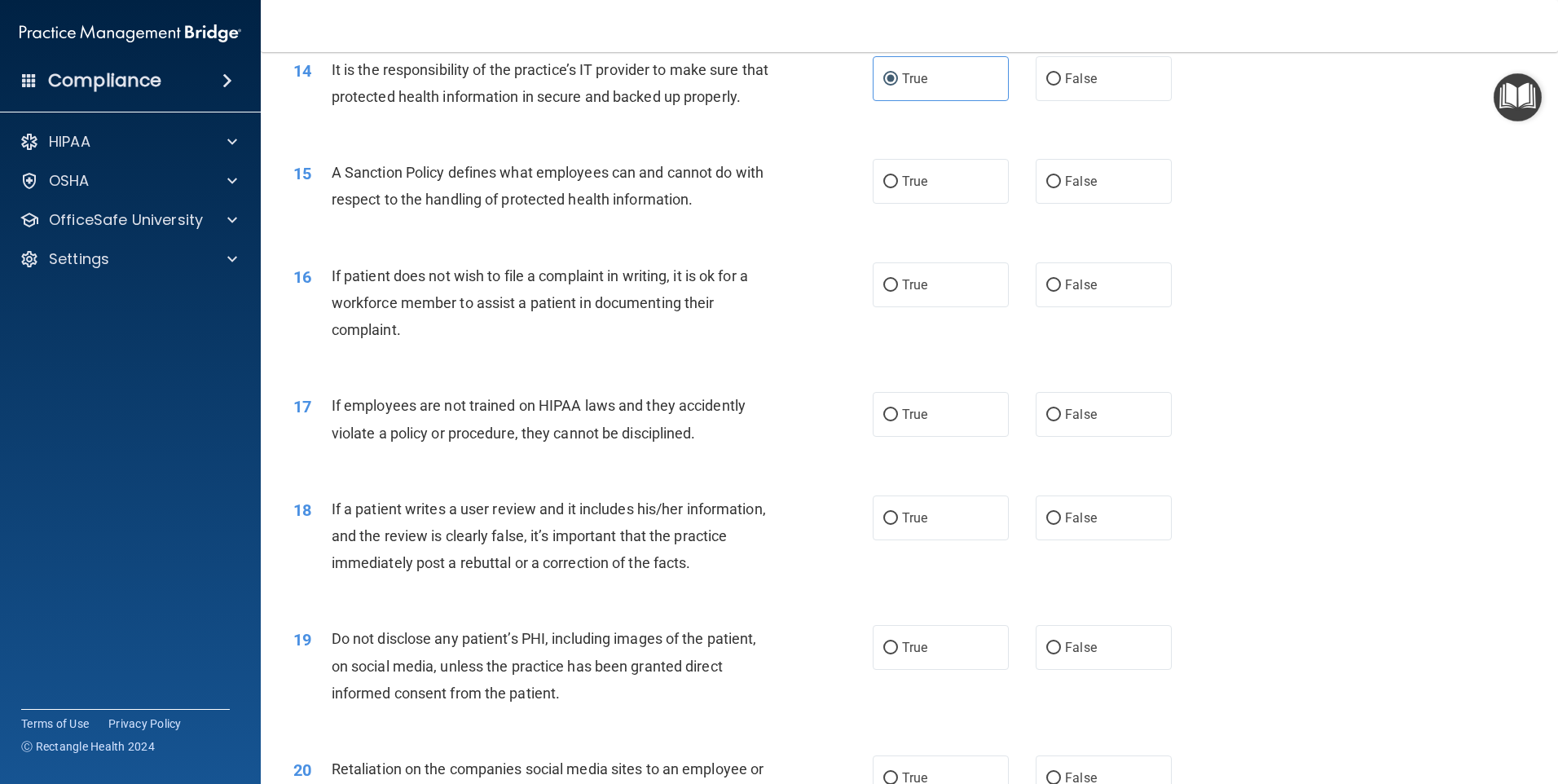
scroll to position [1874, 0]
click at [941, 202] on label "True" at bounding box center [940, 180] width 136 height 45
click at [898, 187] on input "True" at bounding box center [891, 180] width 15 height 13
radio input "true"
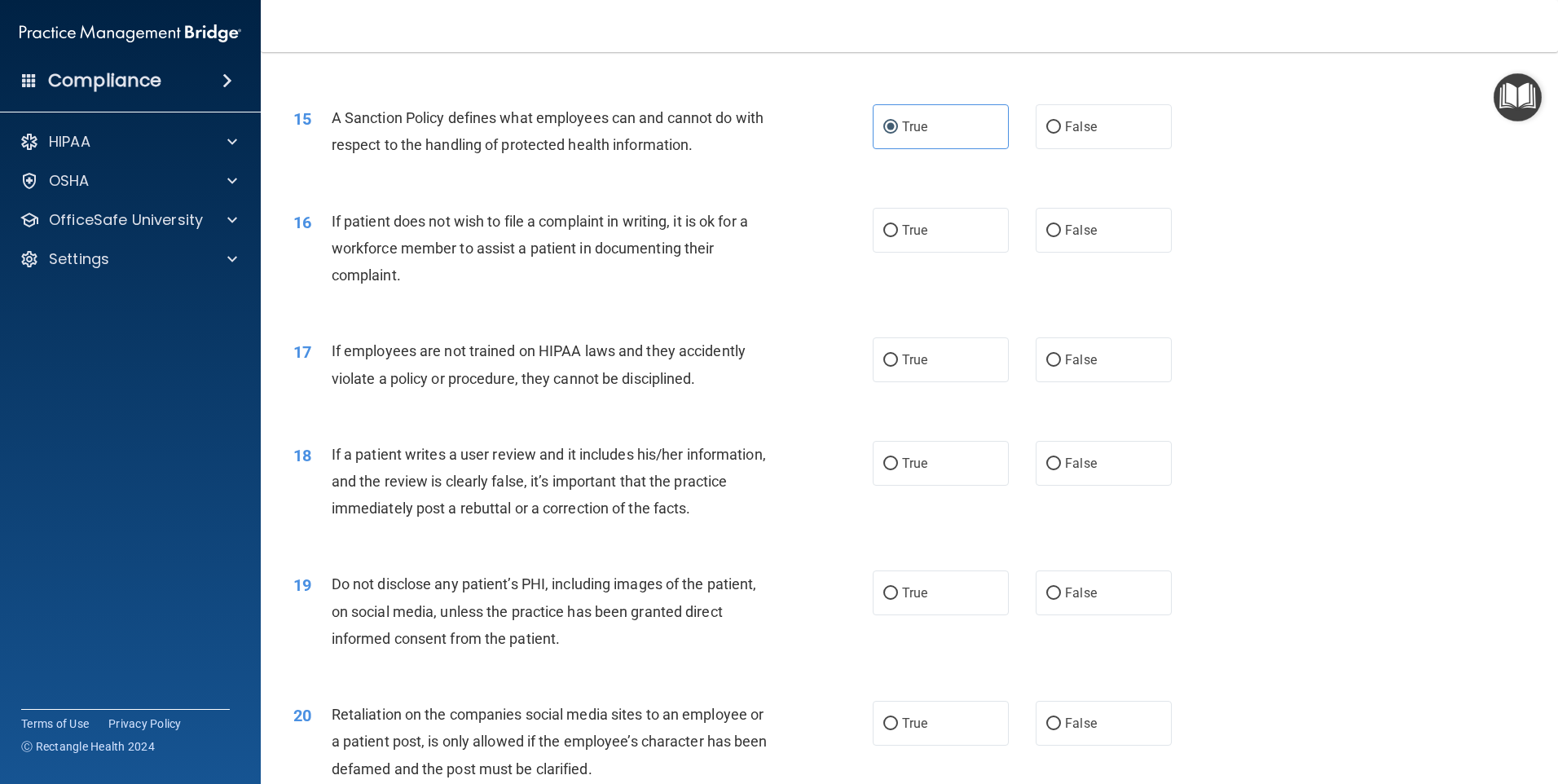
scroll to position [1955, 0]
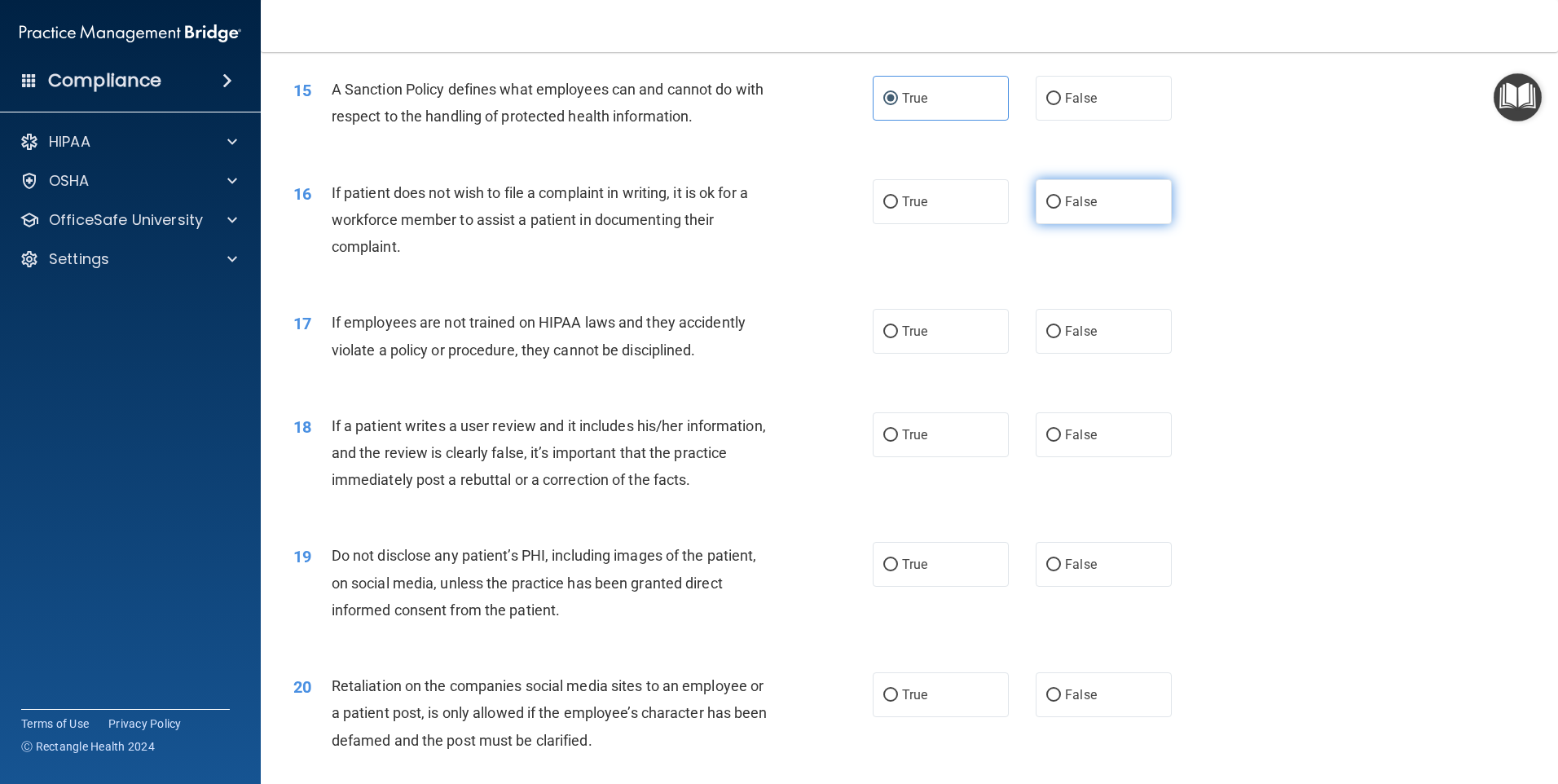
click at [1082, 209] on span "False" at bounding box center [1081, 202] width 32 height 16
click at [1061, 208] on input "False" at bounding box center [1053, 202] width 15 height 13
radio input "true"
click at [1082, 209] on span "False" at bounding box center [1081, 202] width 32 height 16
click at [1061, 208] on input "False" at bounding box center [1053, 202] width 15 height 13
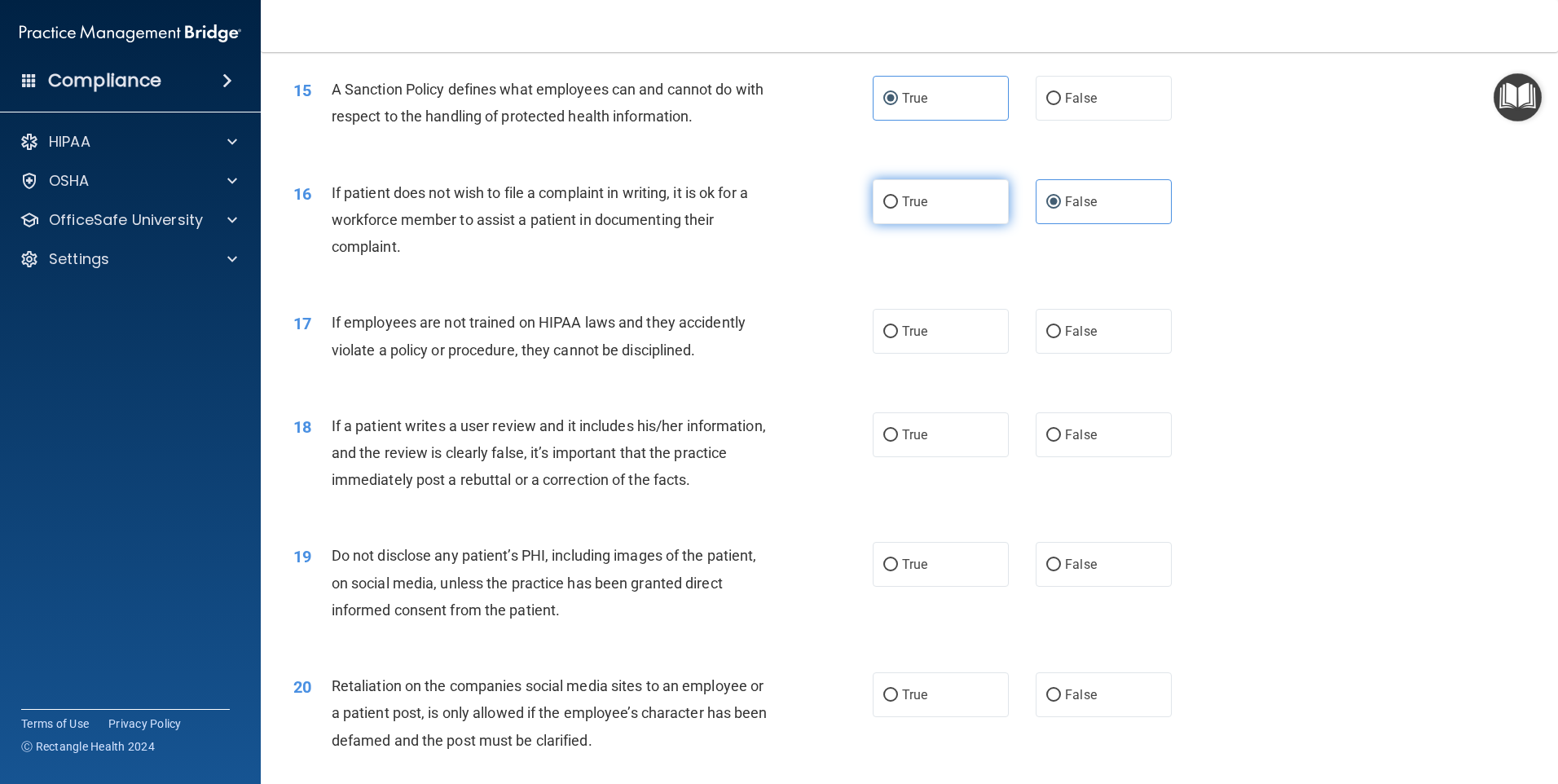
drag, startPoint x: 1082, startPoint y: 228, endPoint x: 963, endPoint y: 237, distance: 119.3
click at [963, 224] on label "True" at bounding box center [940, 202] width 136 height 45
click at [898, 208] on input "True" at bounding box center [891, 202] width 15 height 13
radio input "true"
radio input "false"
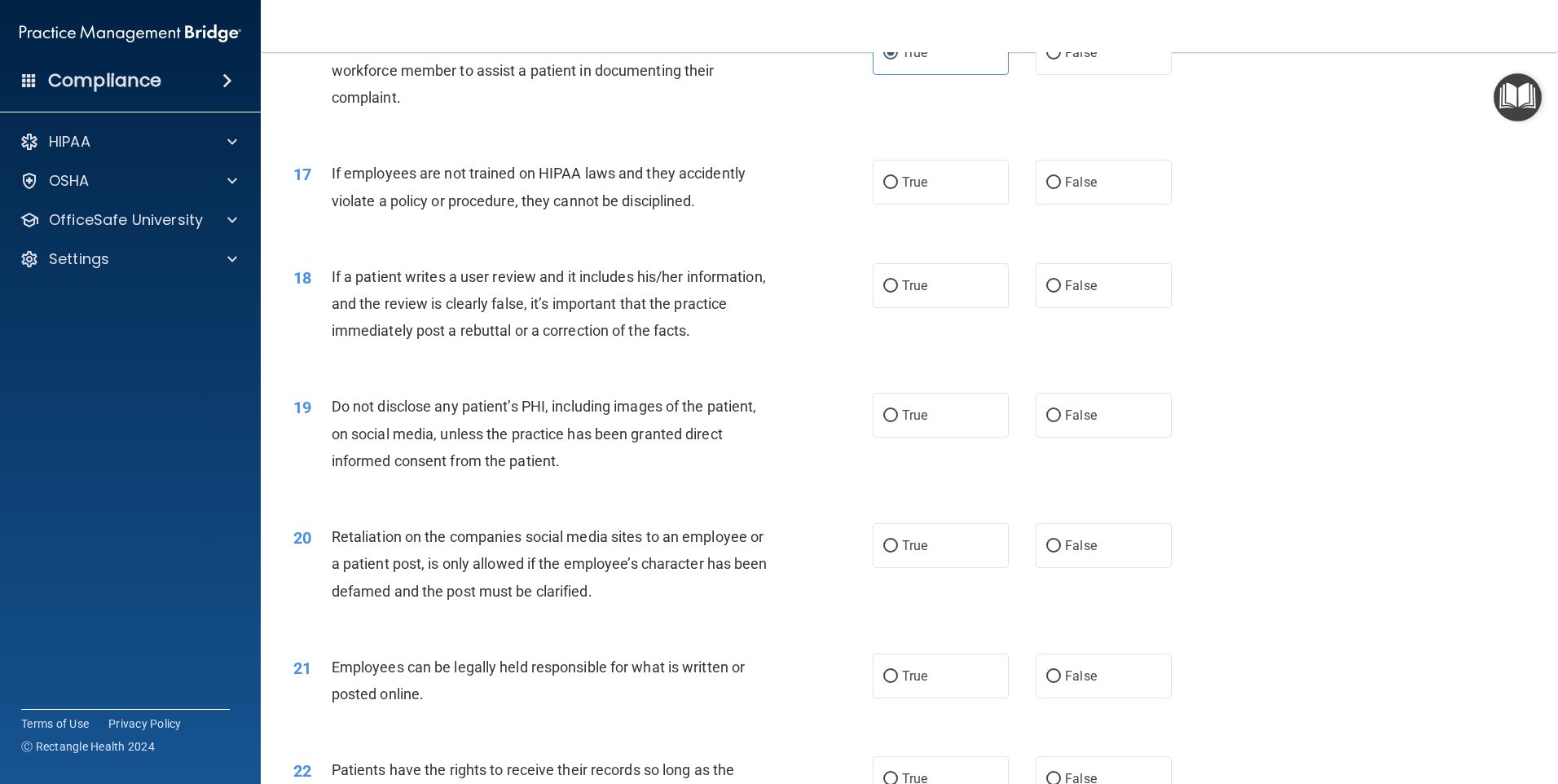
scroll to position [2119, 0]
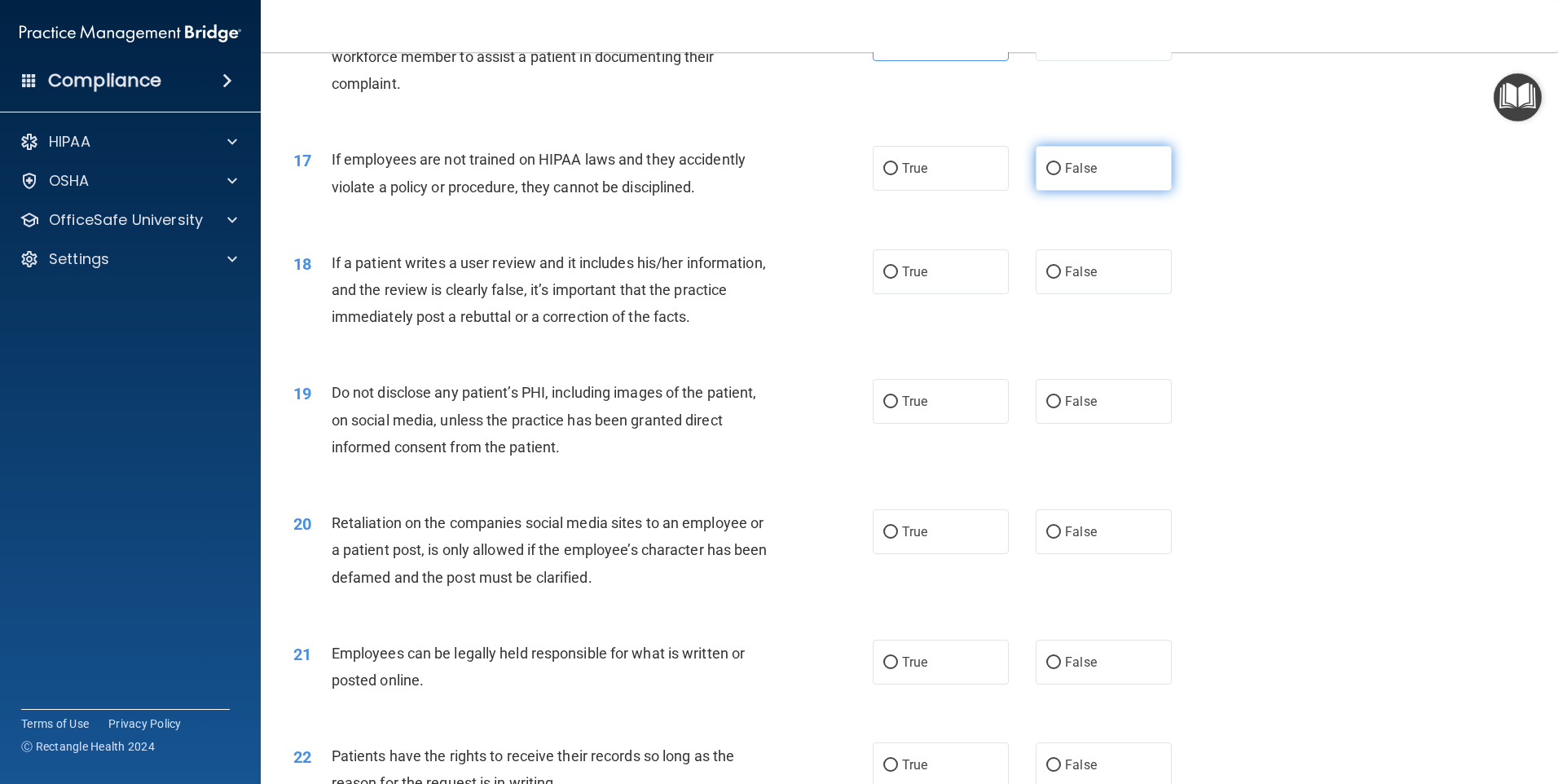
click at [1093, 191] on label "False" at bounding box center [1104, 168] width 136 height 45
click at [1061, 175] on input "False" at bounding box center [1053, 169] width 15 height 13
radio input "true"
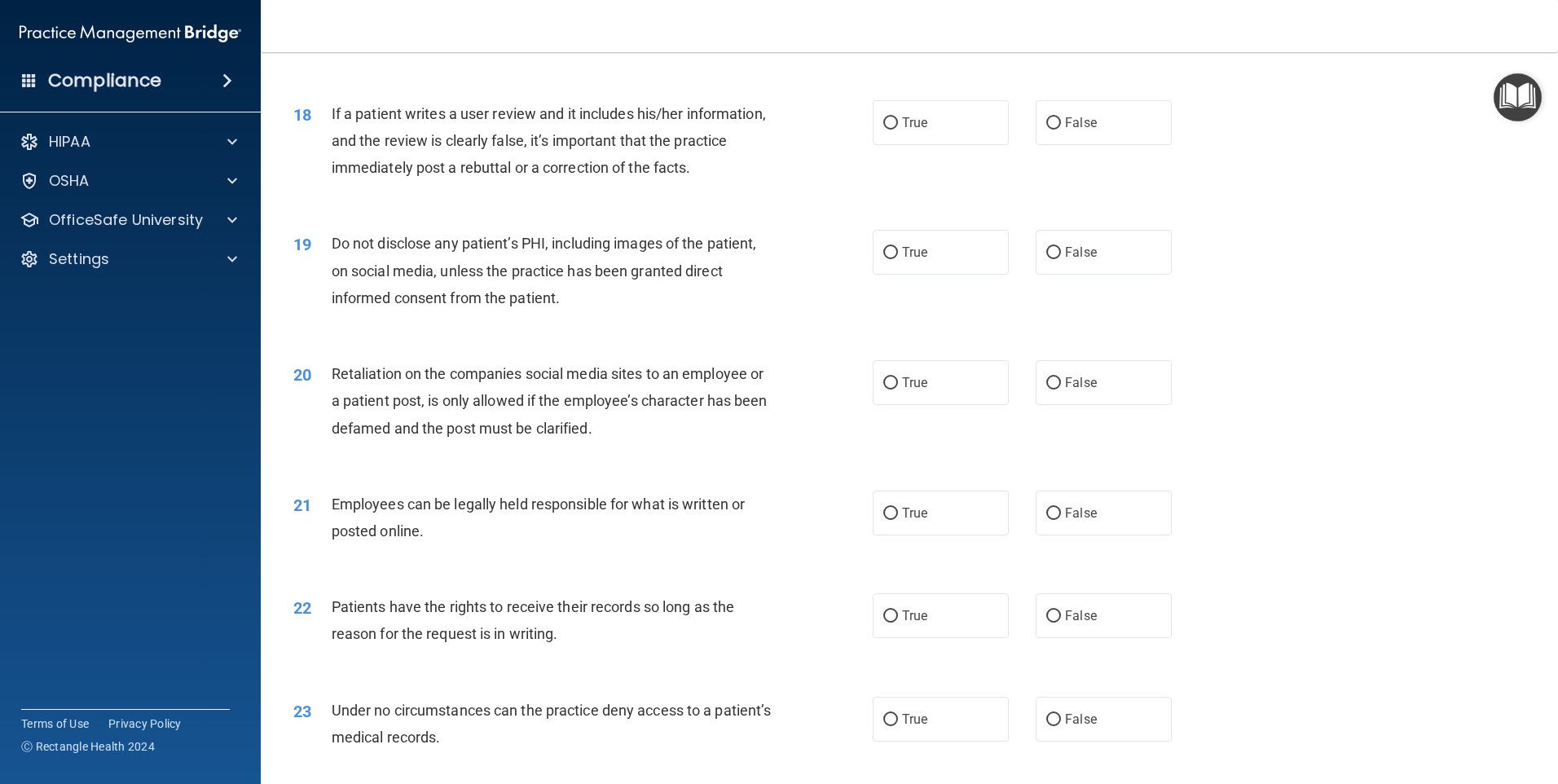
scroll to position [2282, 0]
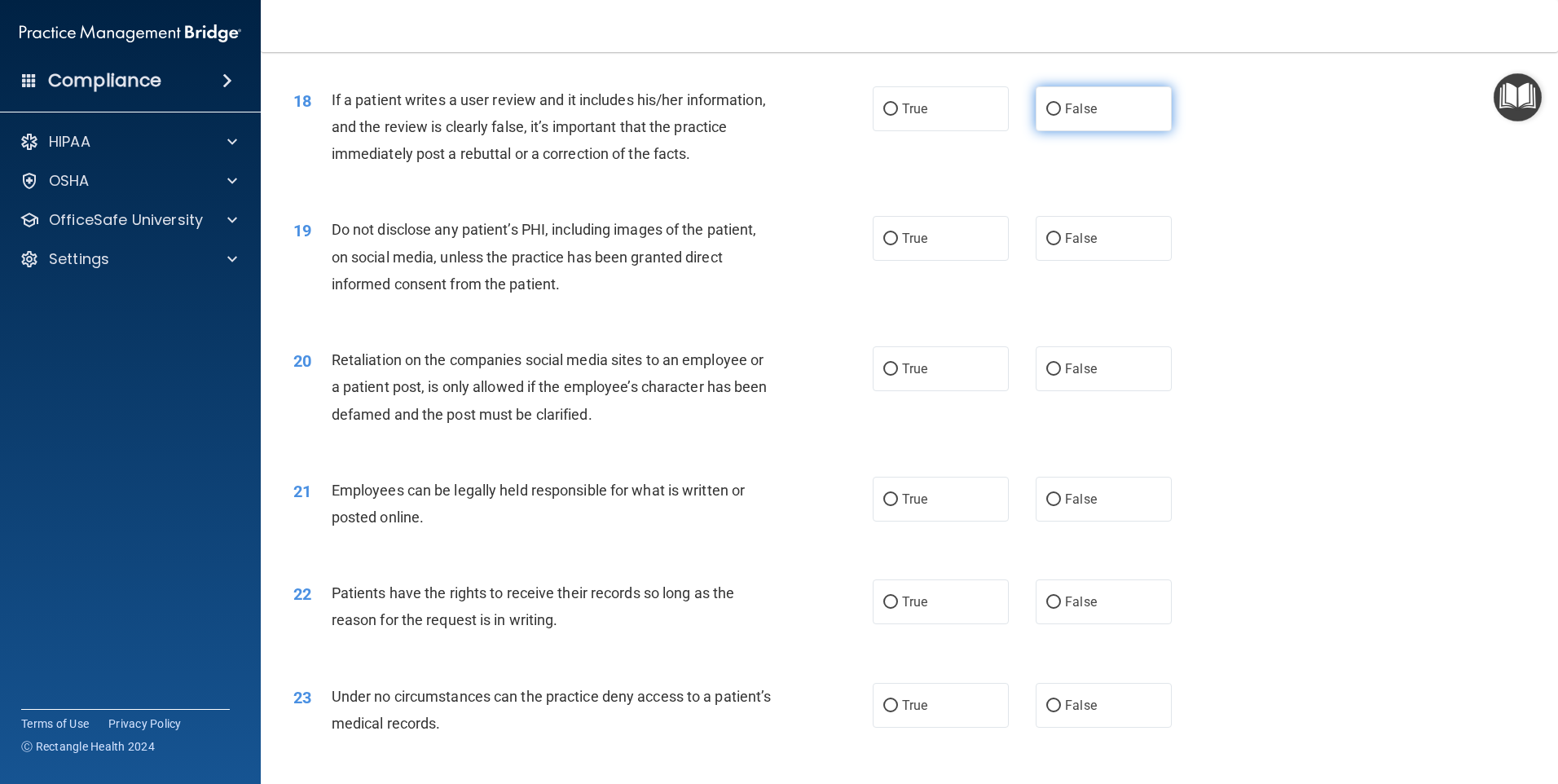
click at [1088, 116] on span "False" at bounding box center [1081, 109] width 32 height 16
click at [1061, 115] on input "False" at bounding box center [1053, 110] width 15 height 13
radio input "true"
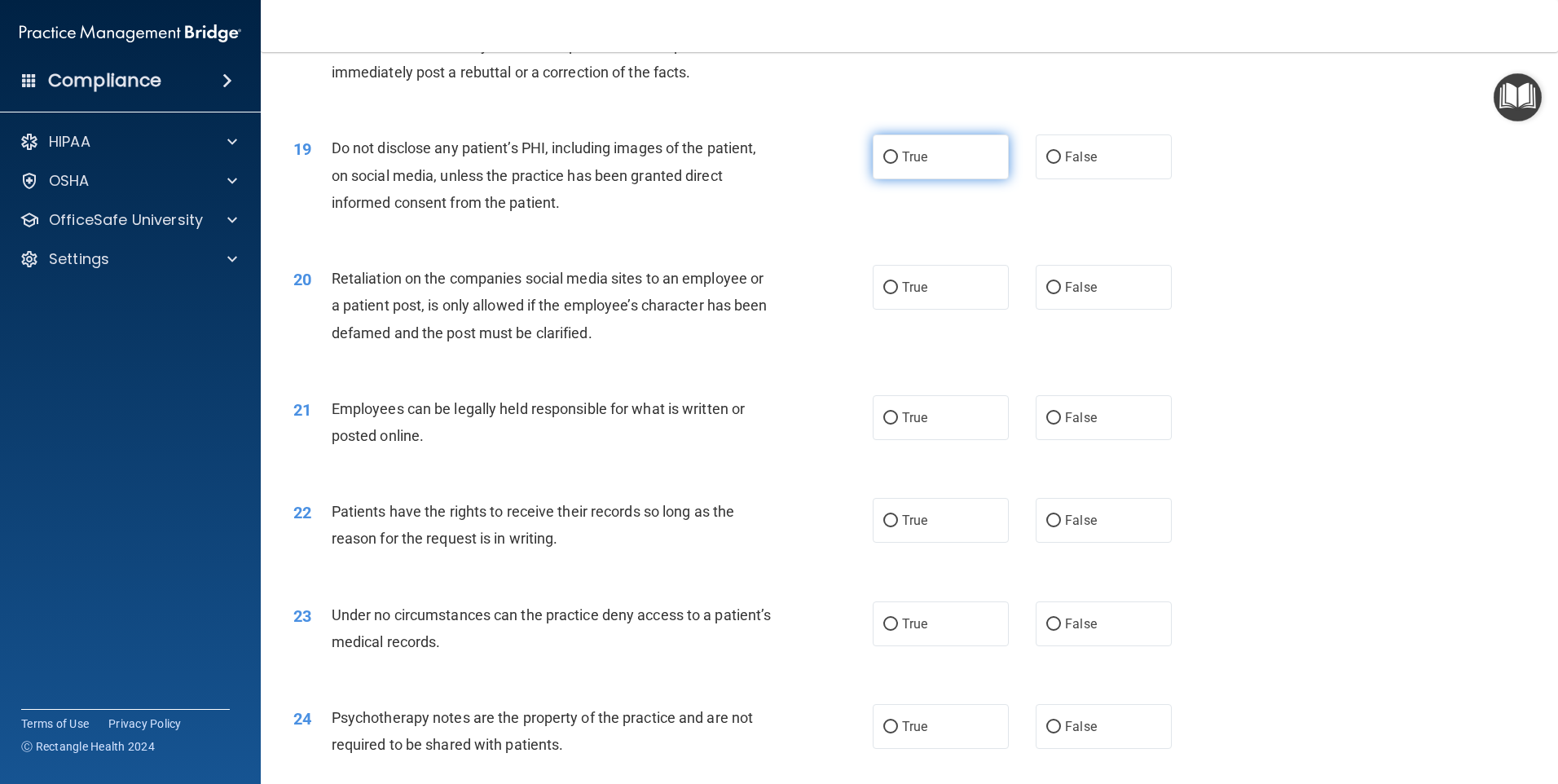
click at [935, 179] on label "True" at bounding box center [940, 157] width 136 height 45
click at [898, 164] on input "True" at bounding box center [891, 157] width 15 height 13
radio input "true"
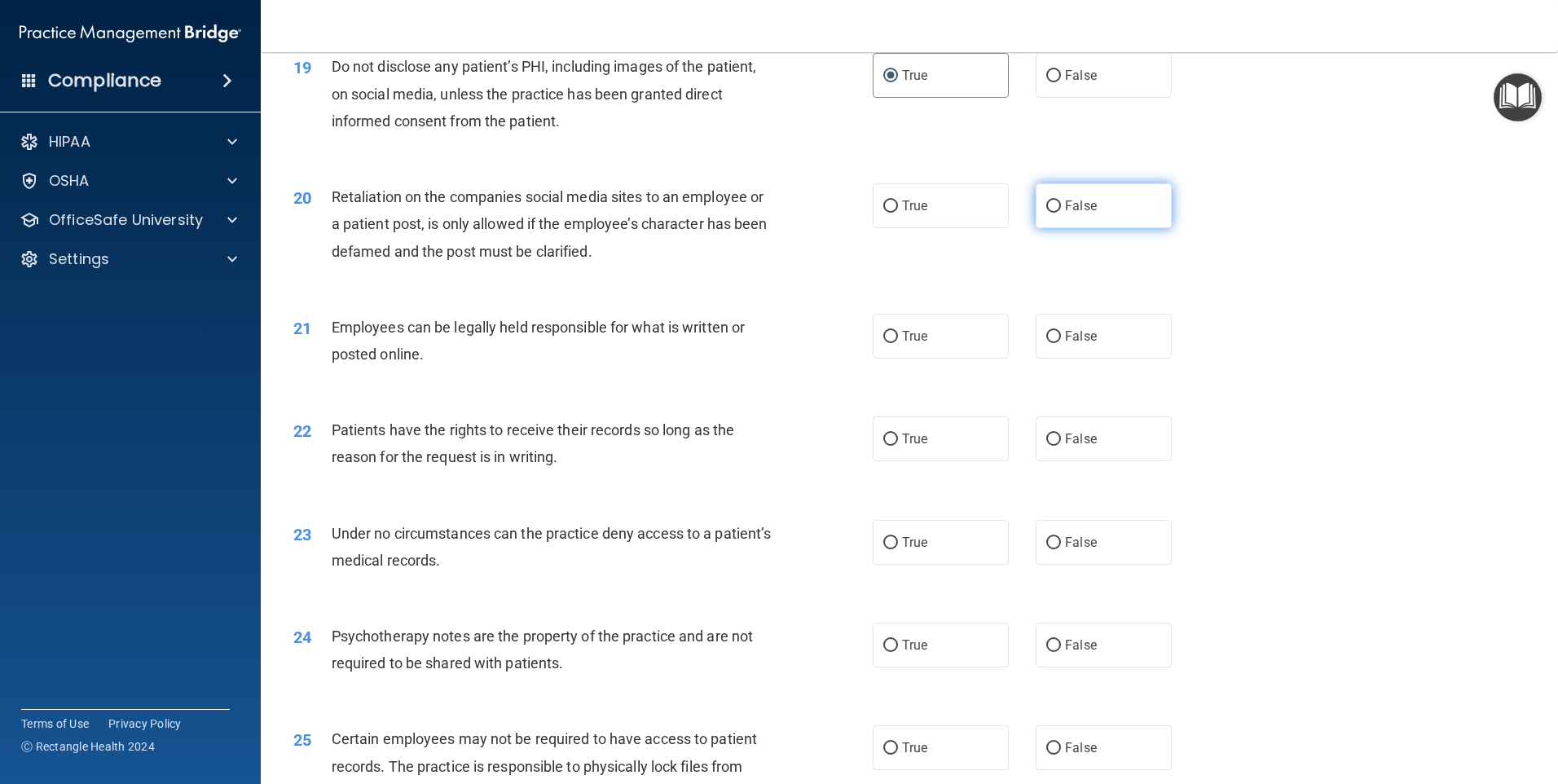
click at [1063, 228] on label "False" at bounding box center [1104, 206] width 136 height 45
click at [1061, 213] on input "False" at bounding box center [1053, 207] width 15 height 13
radio input "true"
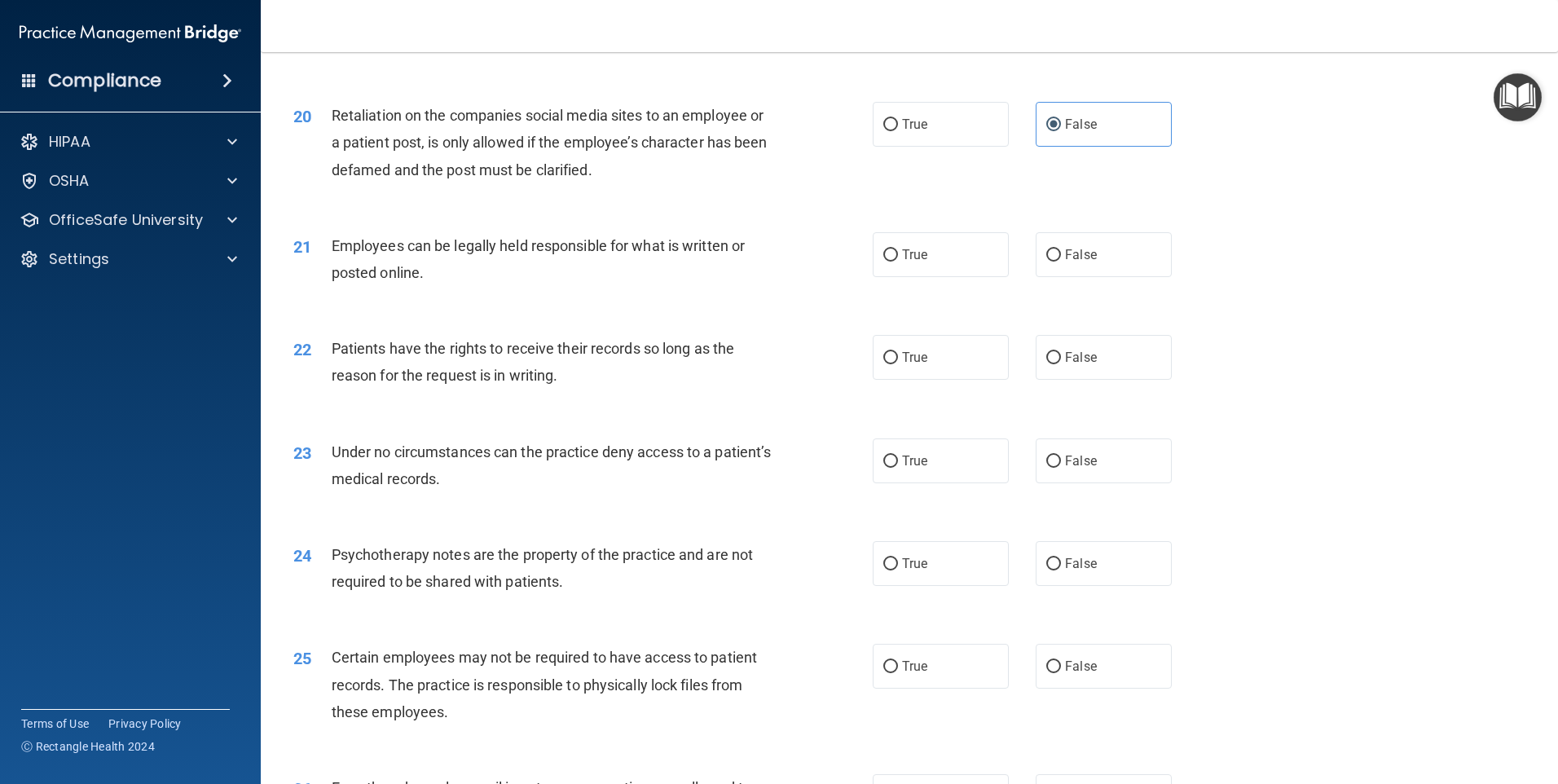
scroll to position [2607, 0]
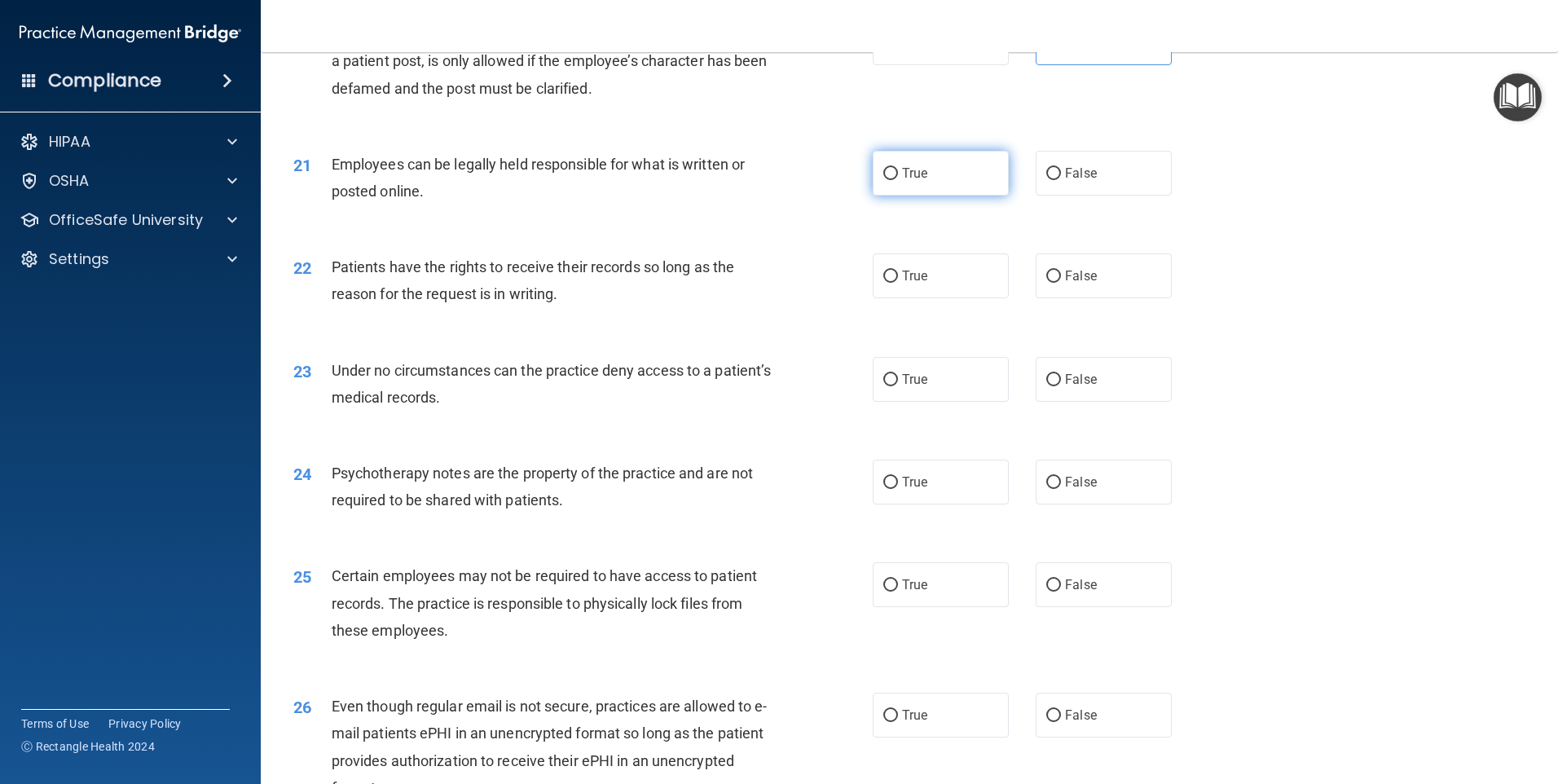
click at [918, 181] on span "True" at bounding box center [915, 173] width 25 height 16
click at [898, 180] on input "True" at bounding box center [891, 174] width 15 height 13
radio input "true"
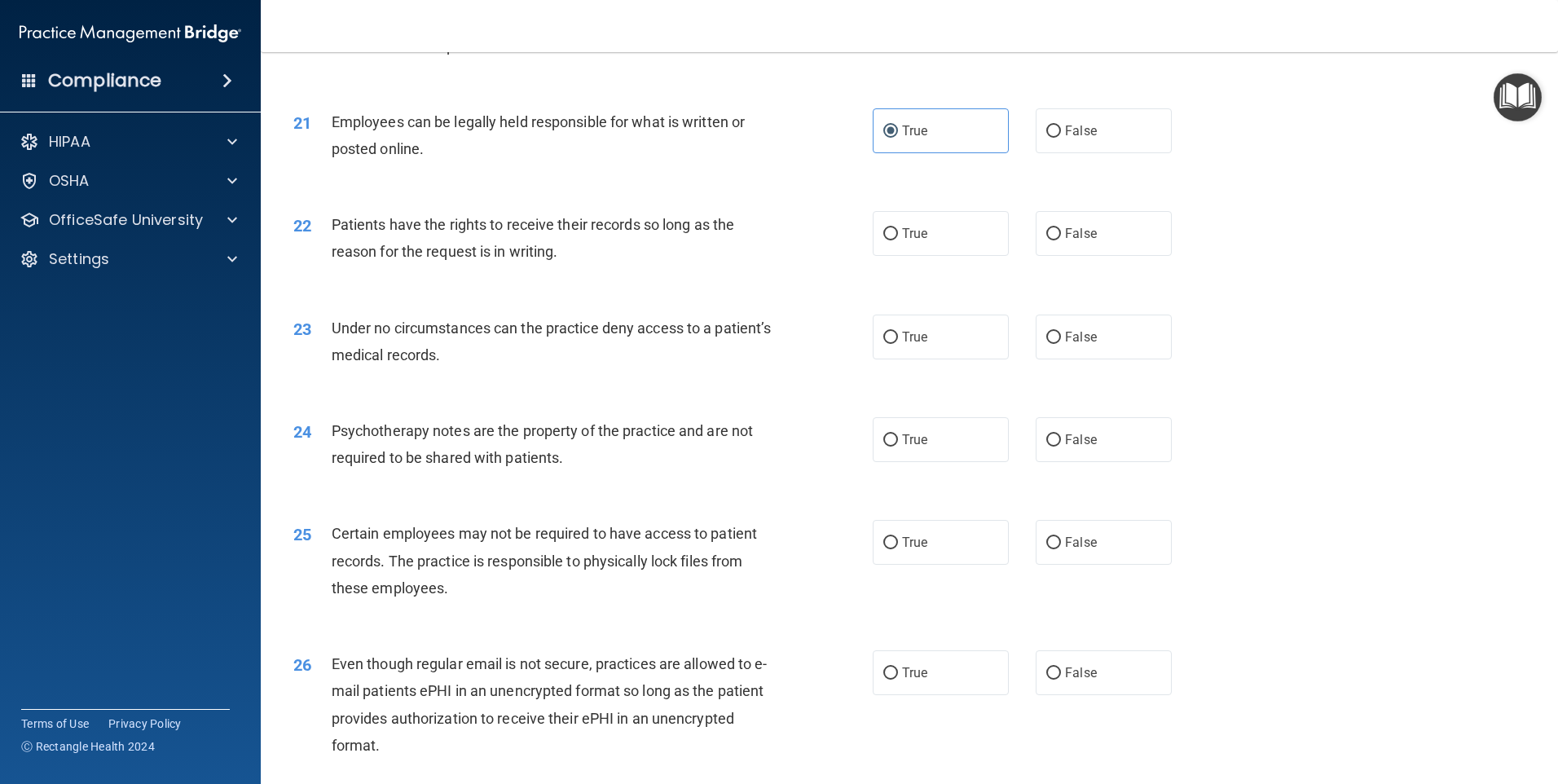
scroll to position [2688, 0]
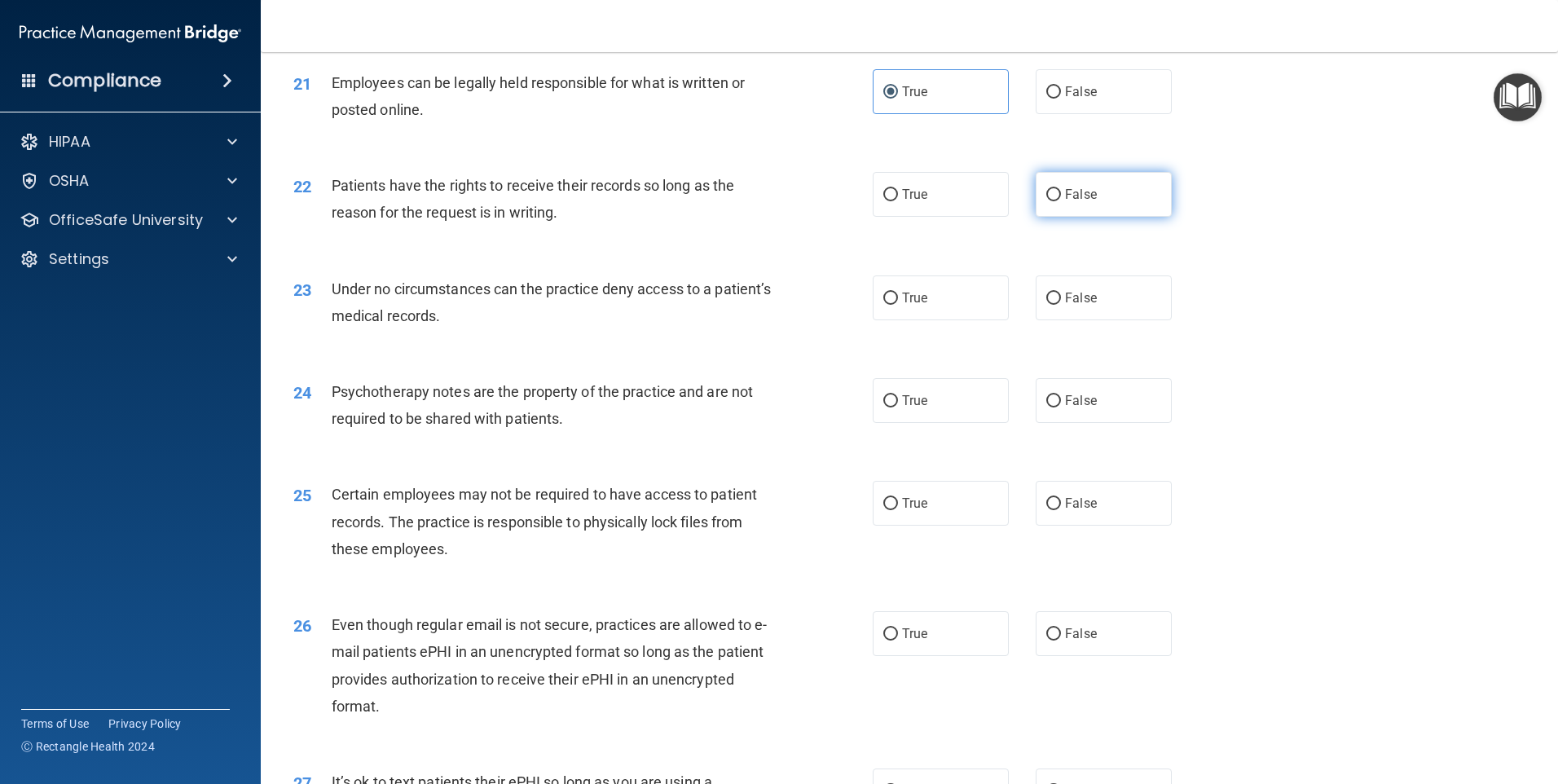
click at [1075, 202] on span "False" at bounding box center [1081, 194] width 32 height 16
click at [1061, 202] on input "False" at bounding box center [1053, 195] width 15 height 13
radio input "true"
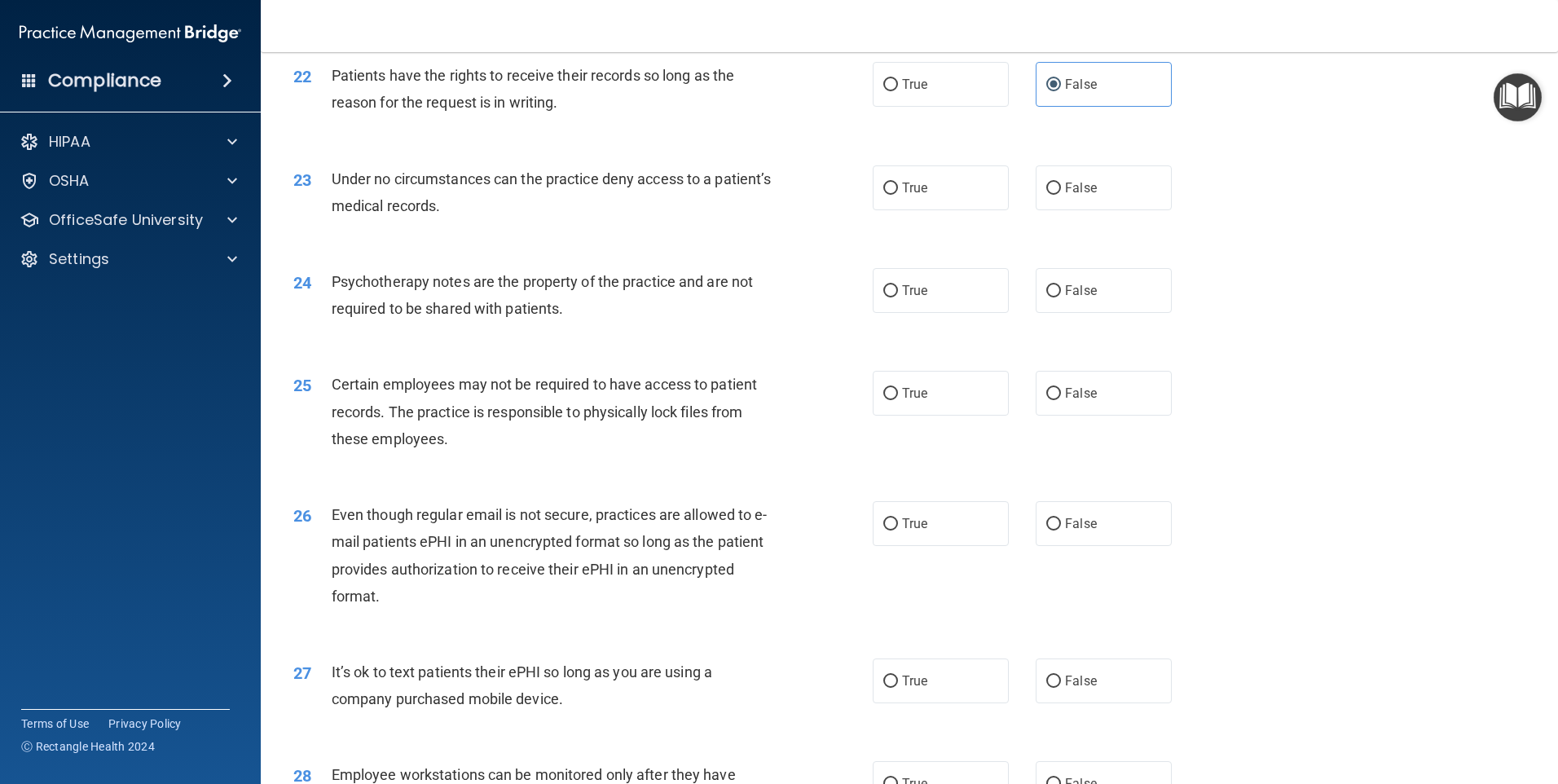
scroll to position [2770, 0]
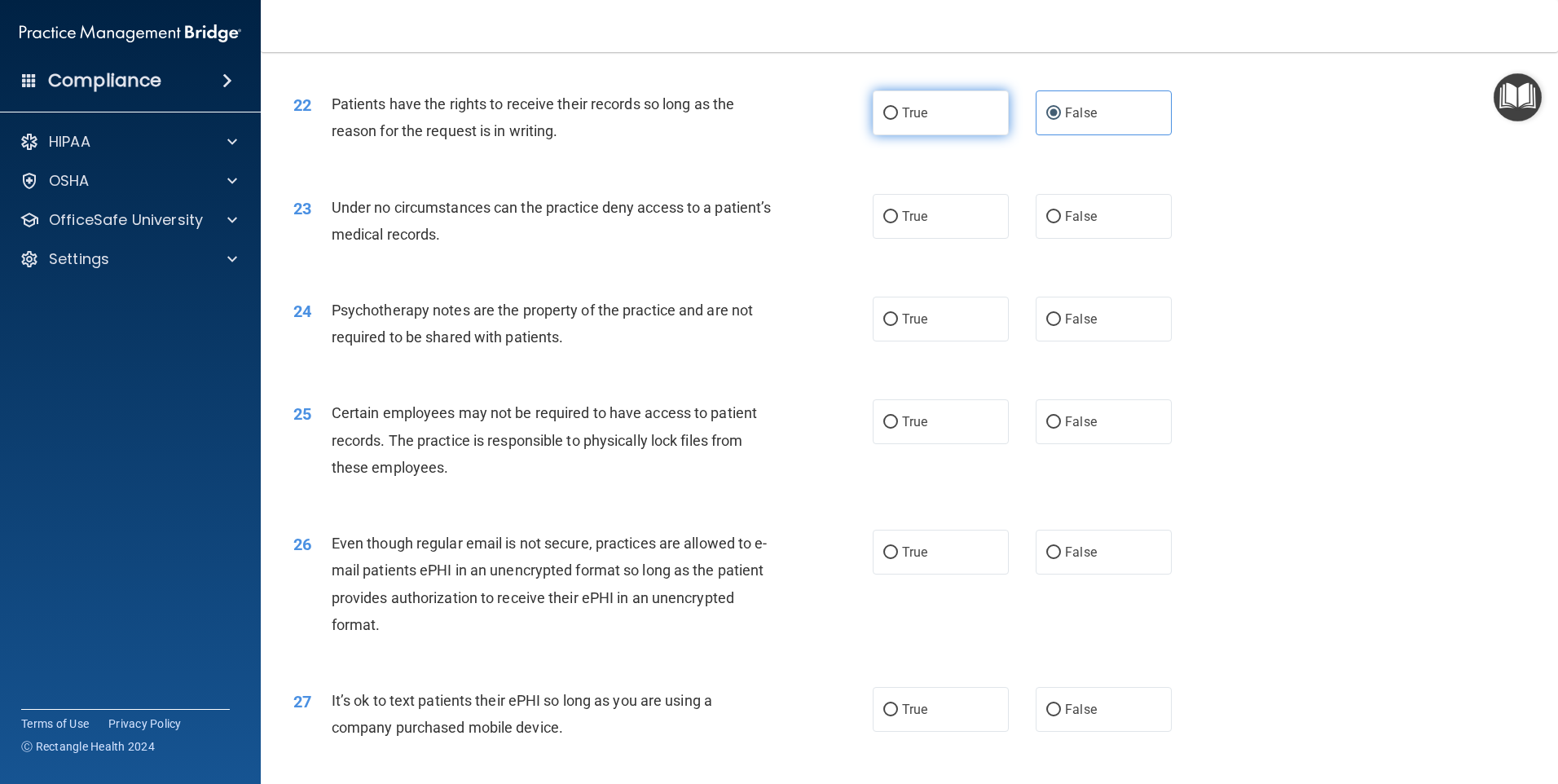
click at [914, 136] on label "True" at bounding box center [940, 113] width 136 height 45
click at [898, 120] on input "True" at bounding box center [891, 114] width 15 height 13
radio input "true"
radio input "false"
click at [902, 224] on span "True" at bounding box center [915, 216] width 25 height 16
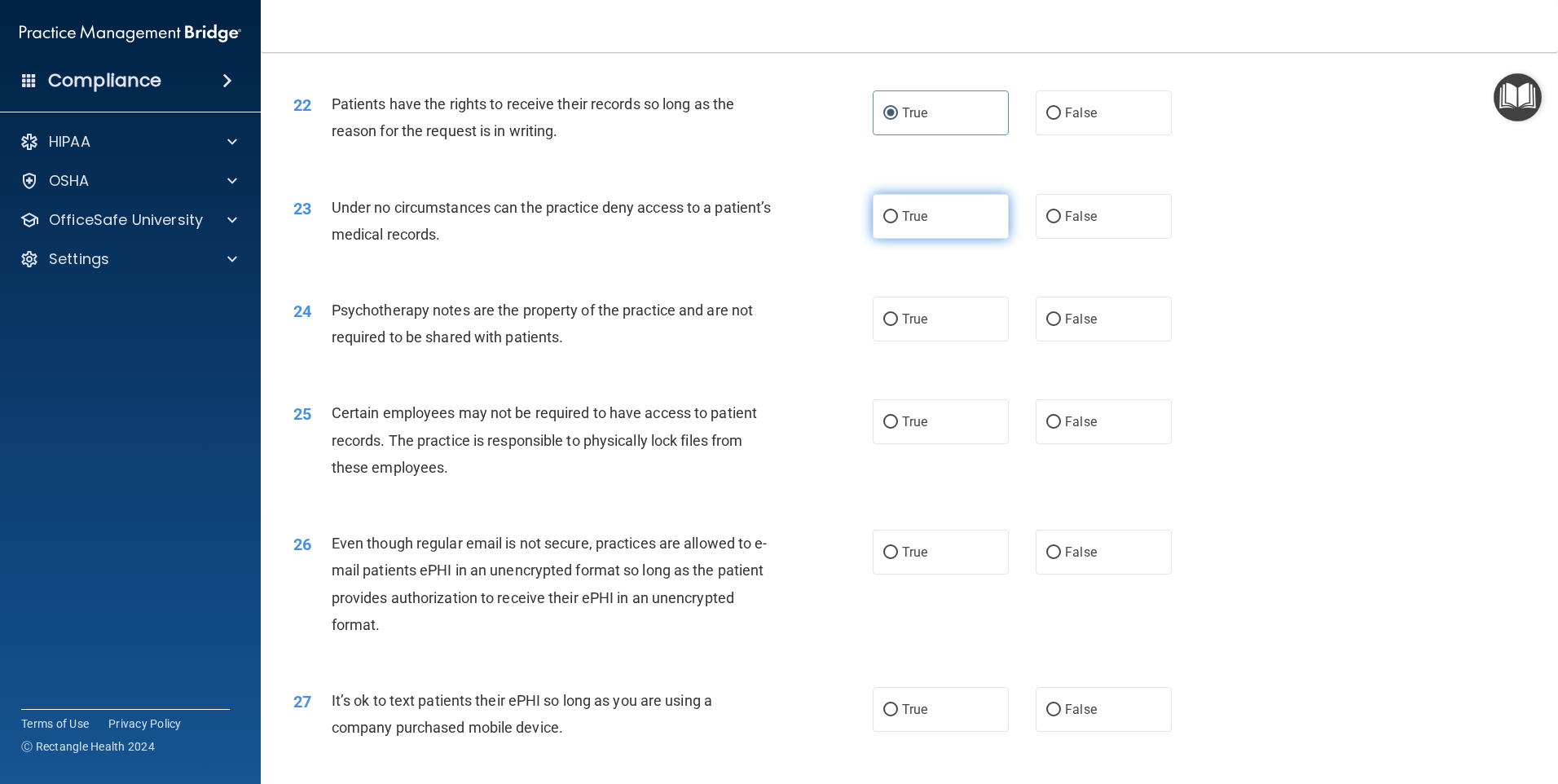
click at [898, 223] on input "True" at bounding box center [891, 217] width 15 height 13
radio input "true"
click at [1071, 136] on label "False" at bounding box center [1104, 113] width 136 height 45
click at [1061, 120] on input "False" at bounding box center [1053, 114] width 15 height 13
radio input "true"
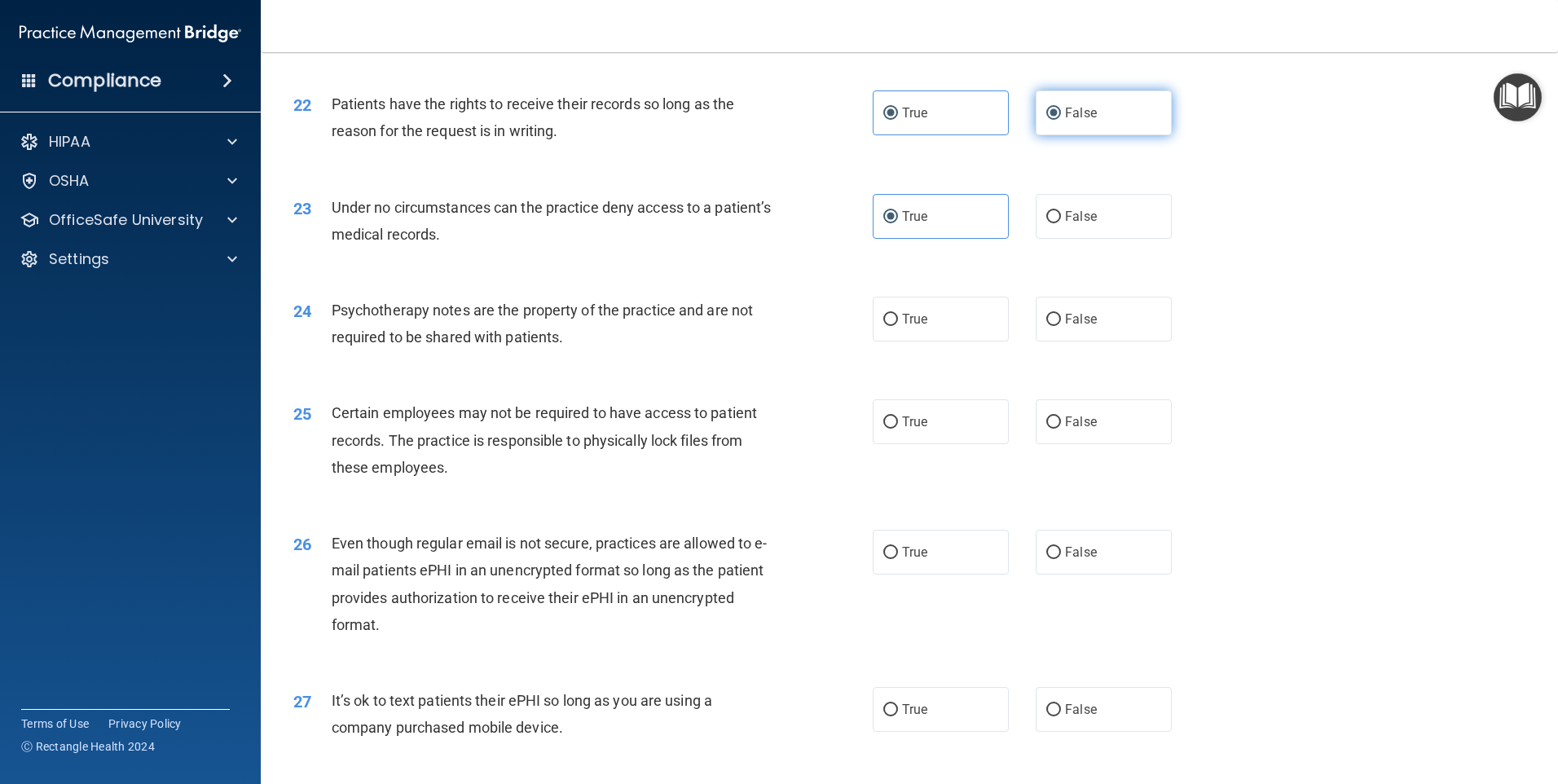
radio input "false"
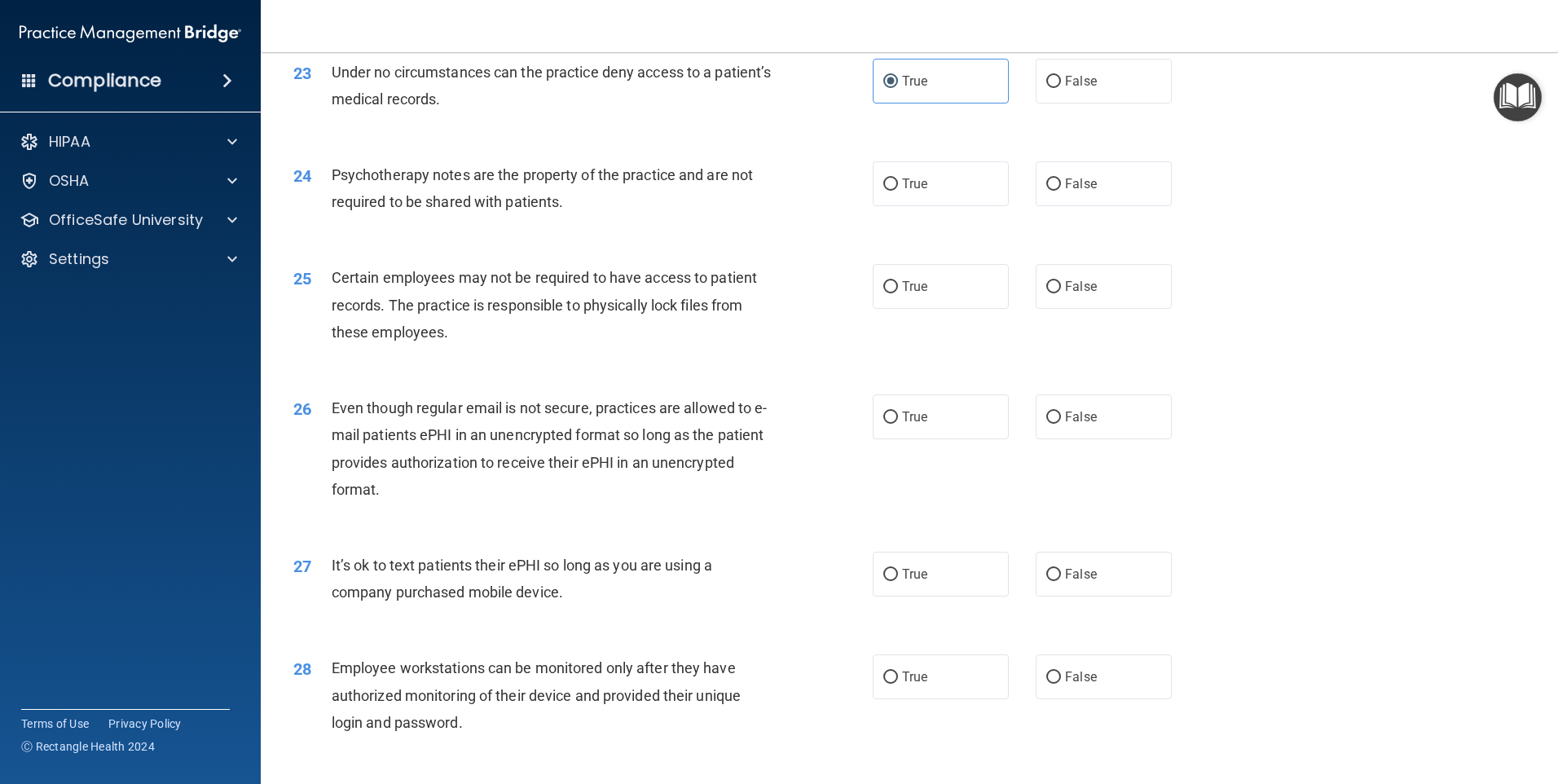
scroll to position [2934, 0]
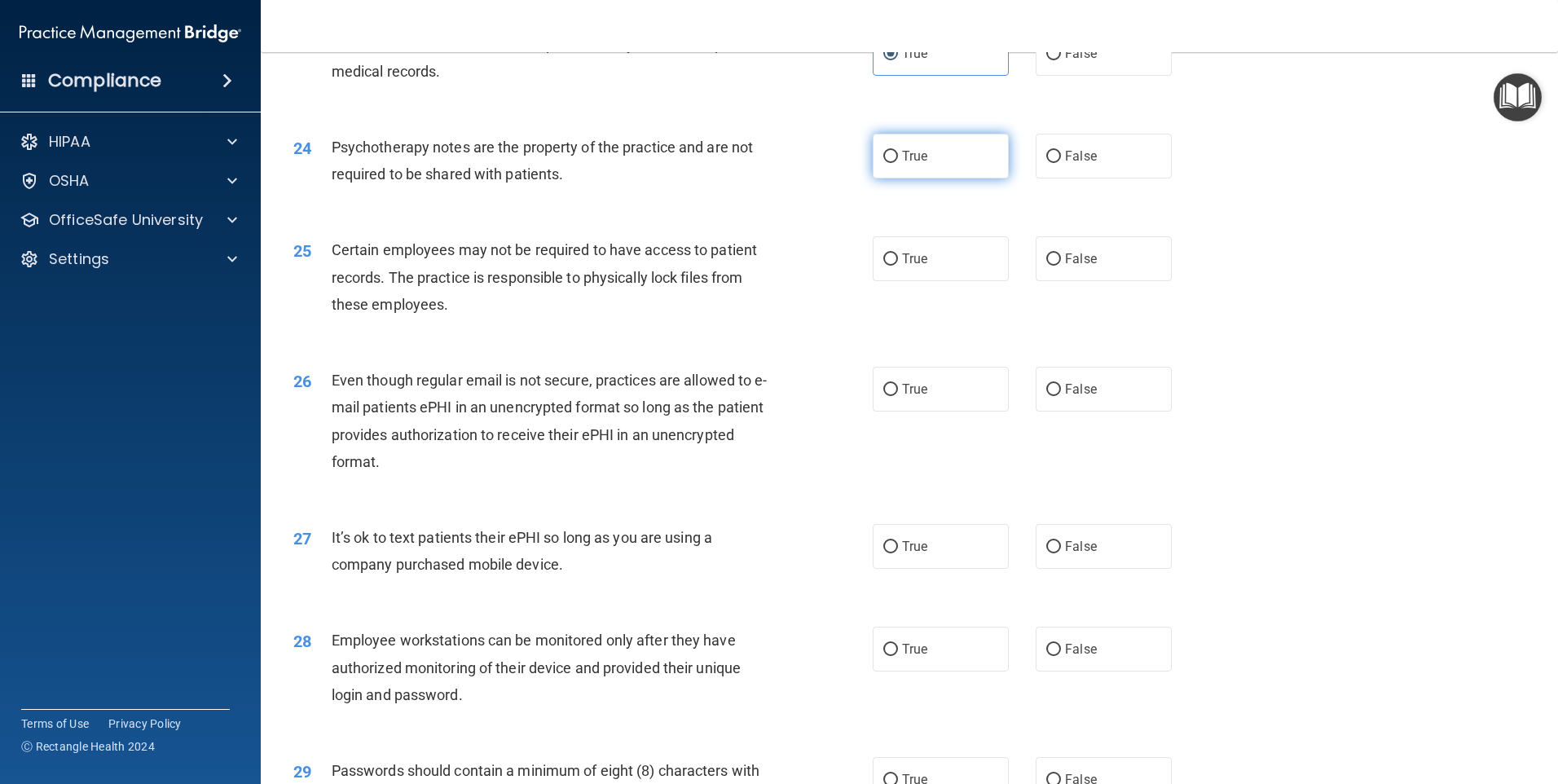
click at [912, 164] on span "True" at bounding box center [915, 156] width 25 height 16
click at [898, 163] on input "True" at bounding box center [891, 156] width 15 height 13
radio input "true"
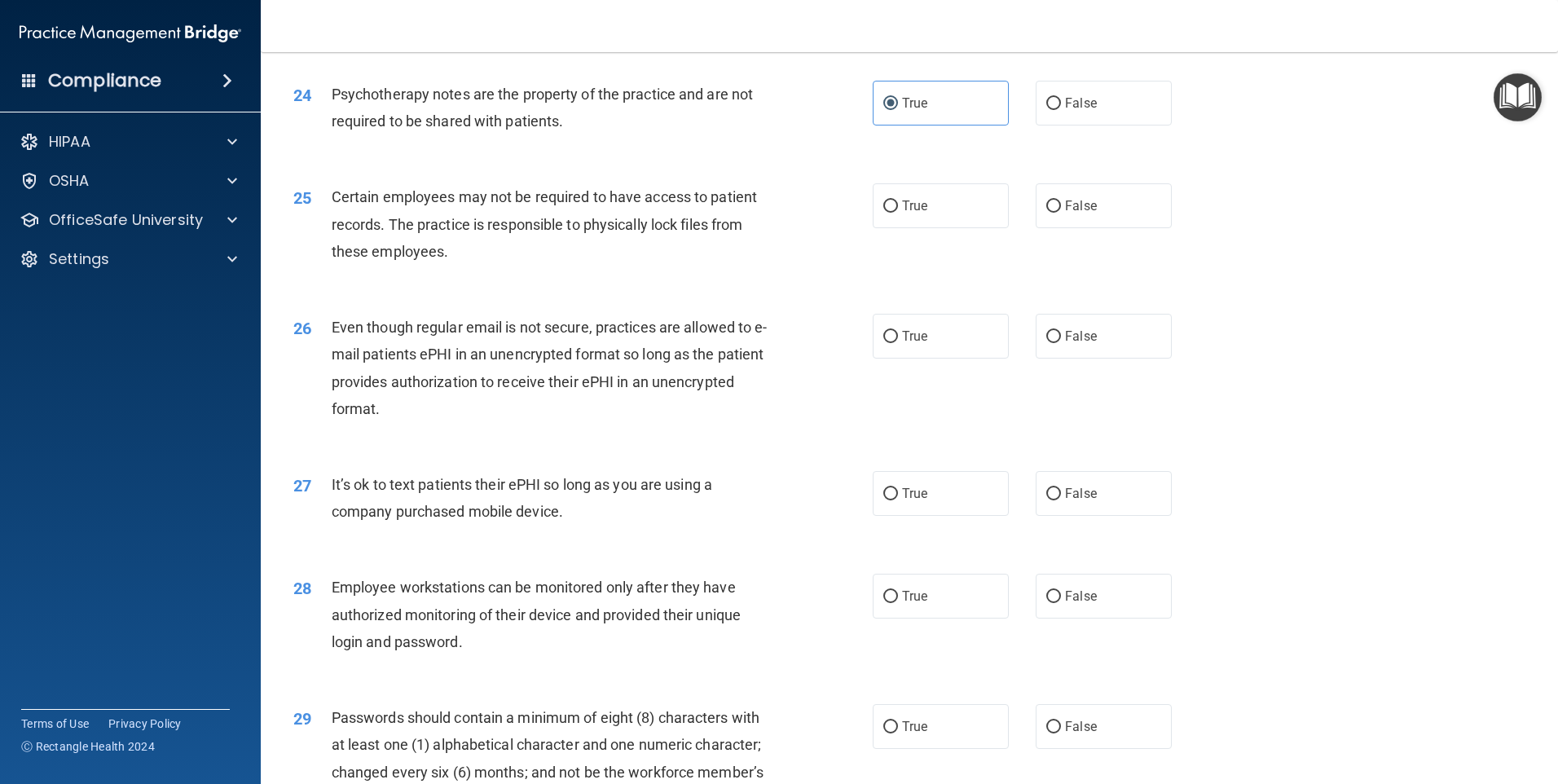
scroll to position [3015, 0]
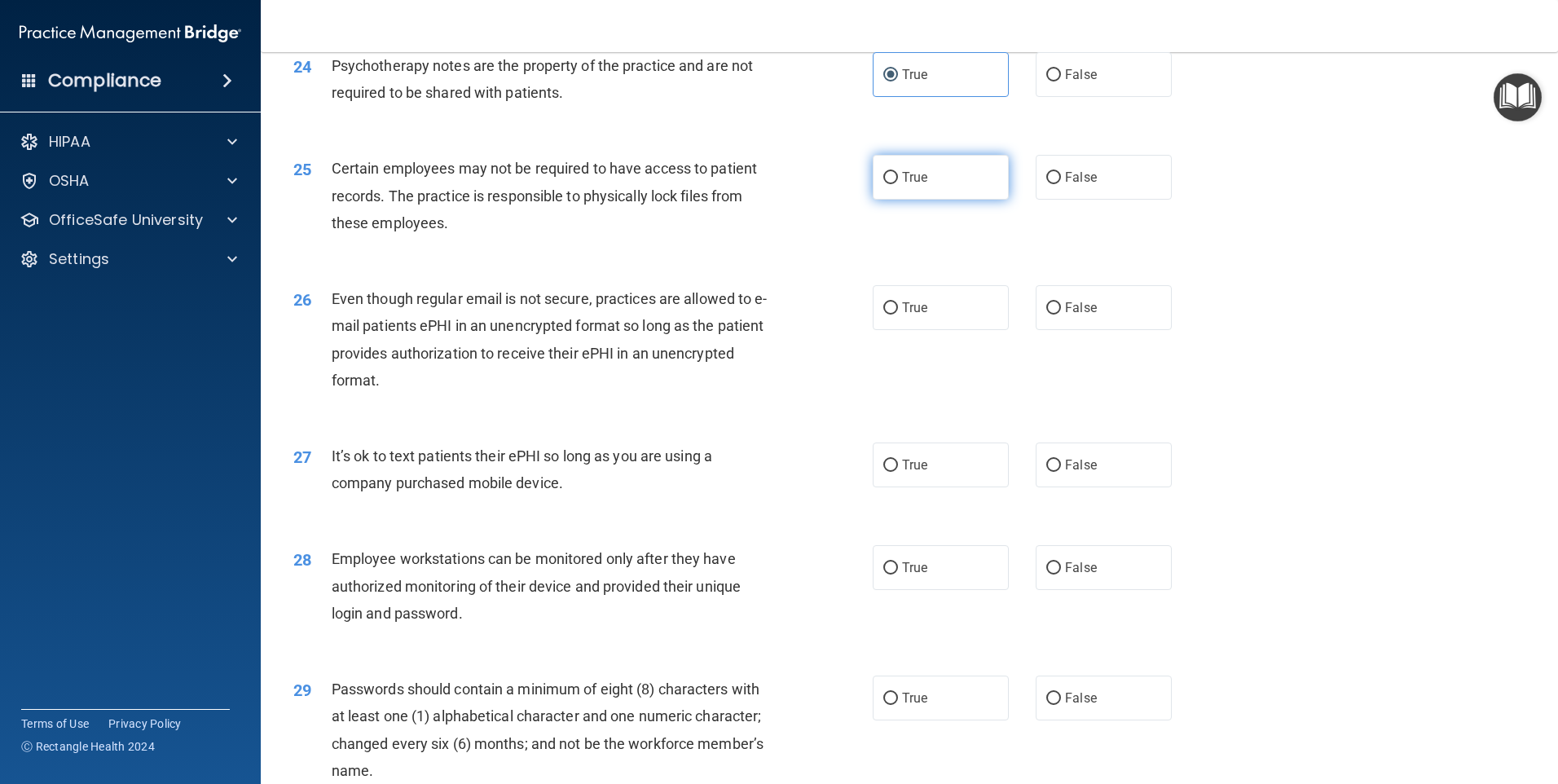
click at [915, 185] on span "True" at bounding box center [915, 177] width 25 height 16
click at [898, 184] on input "True" at bounding box center [891, 177] width 15 height 13
radio input "true"
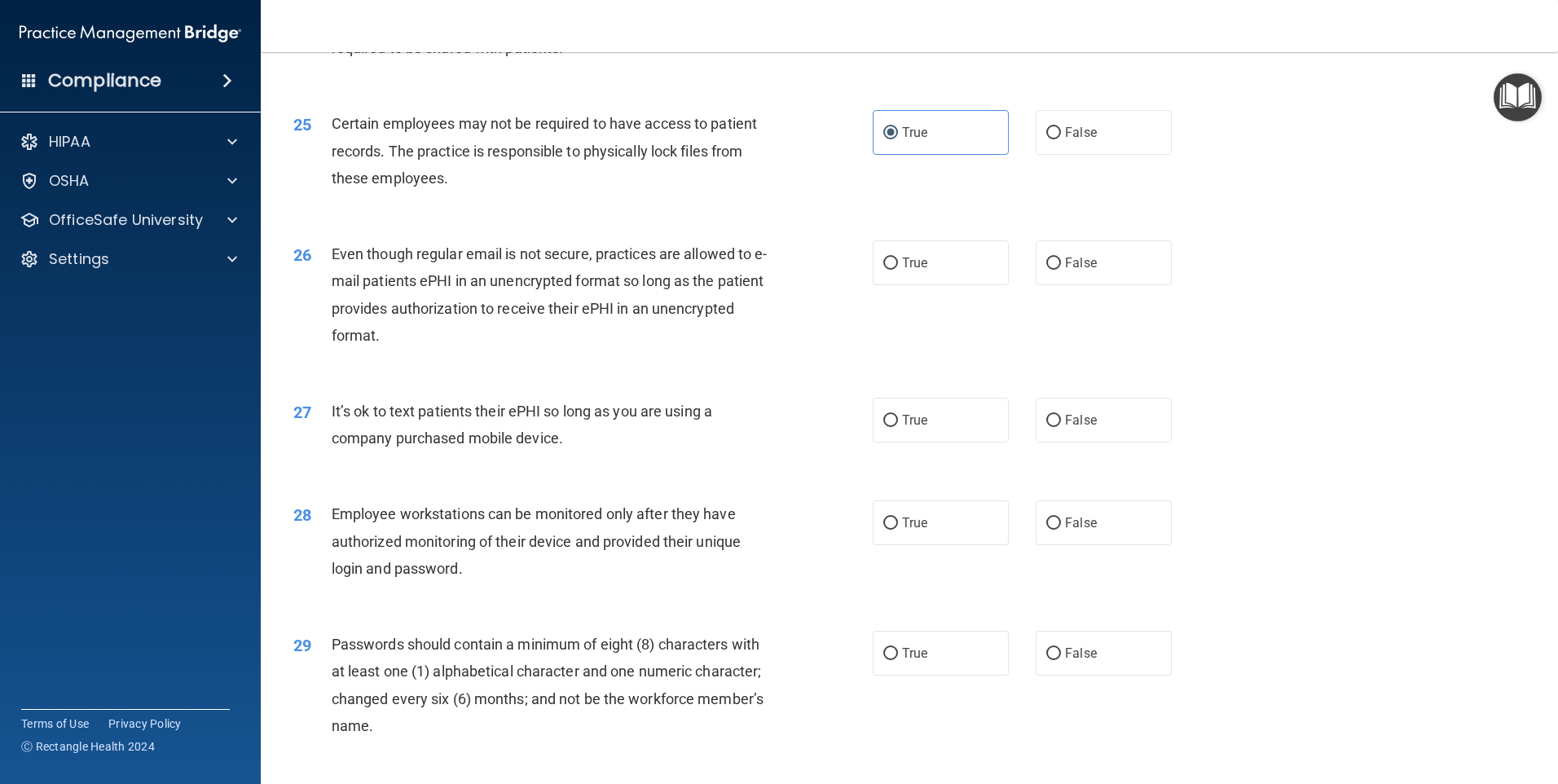
scroll to position [3096, 0]
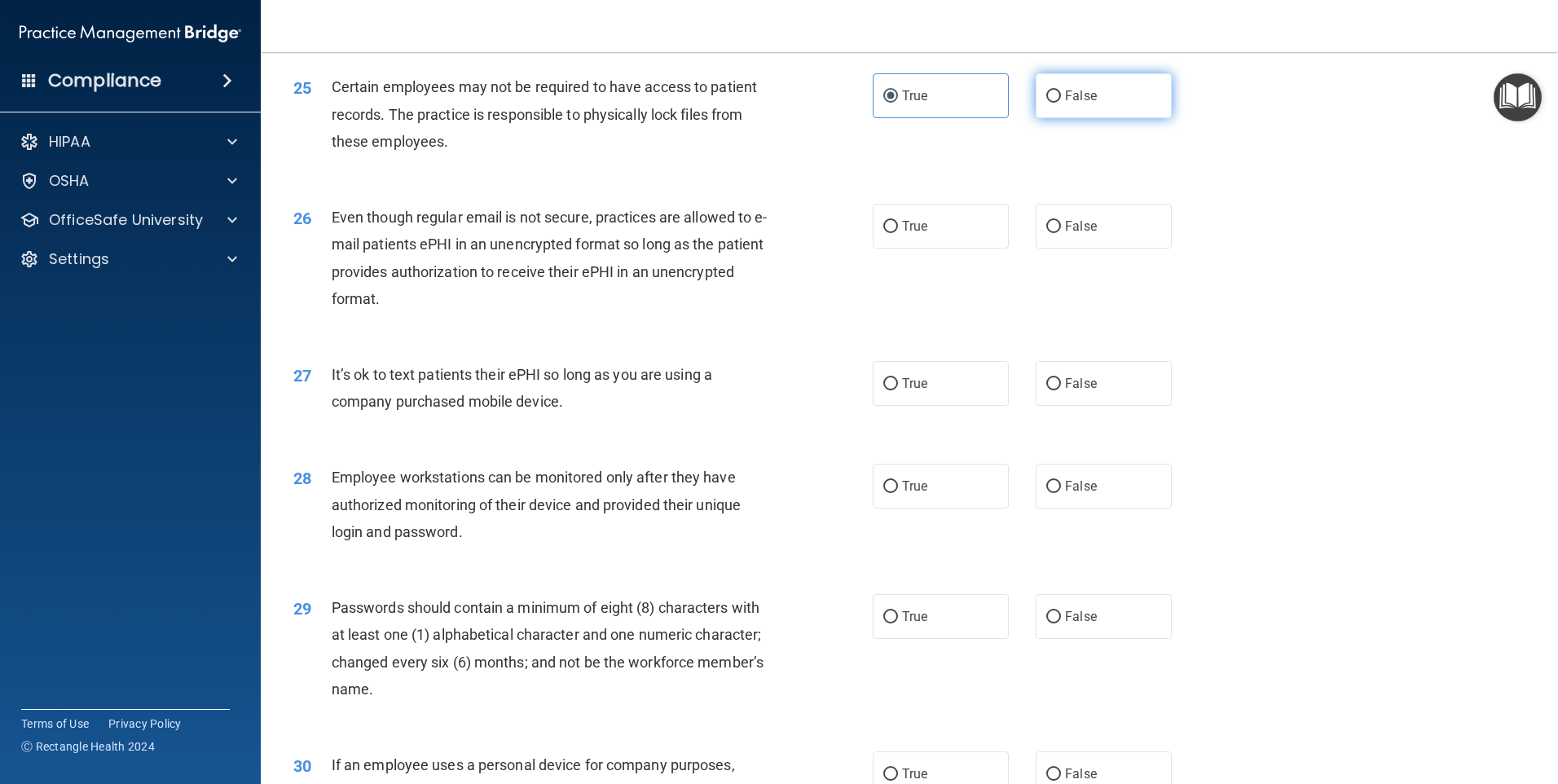
click at [1072, 104] on span "False" at bounding box center [1081, 95] width 32 height 16
click at [1061, 103] on input "False" at bounding box center [1053, 96] width 15 height 13
radio input "true"
radio input "false"
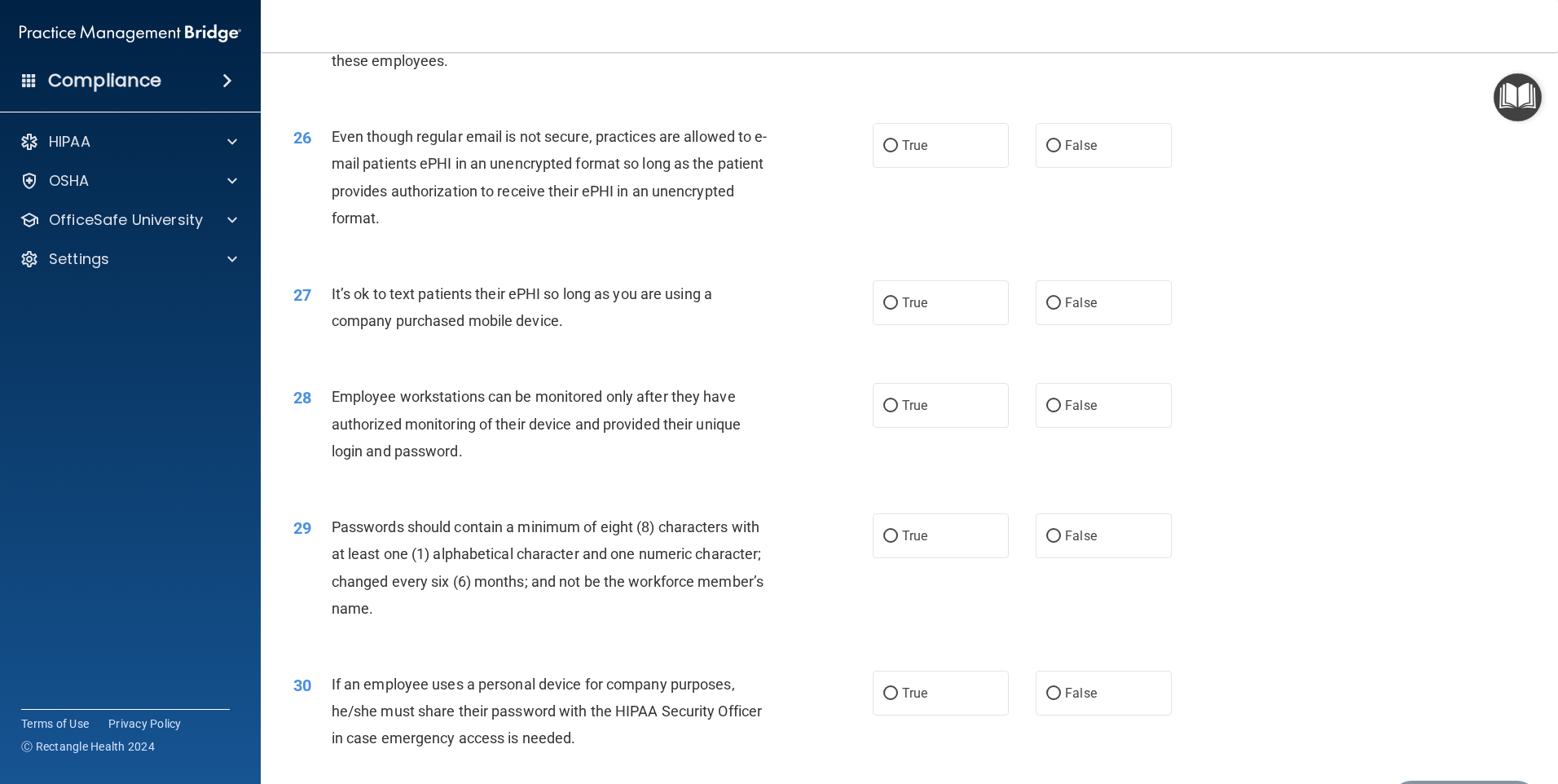
scroll to position [3178, 0]
click at [960, 167] on label "True" at bounding box center [940, 145] width 136 height 45
click at [898, 151] on input "True" at bounding box center [891, 146] width 15 height 13
radio input "true"
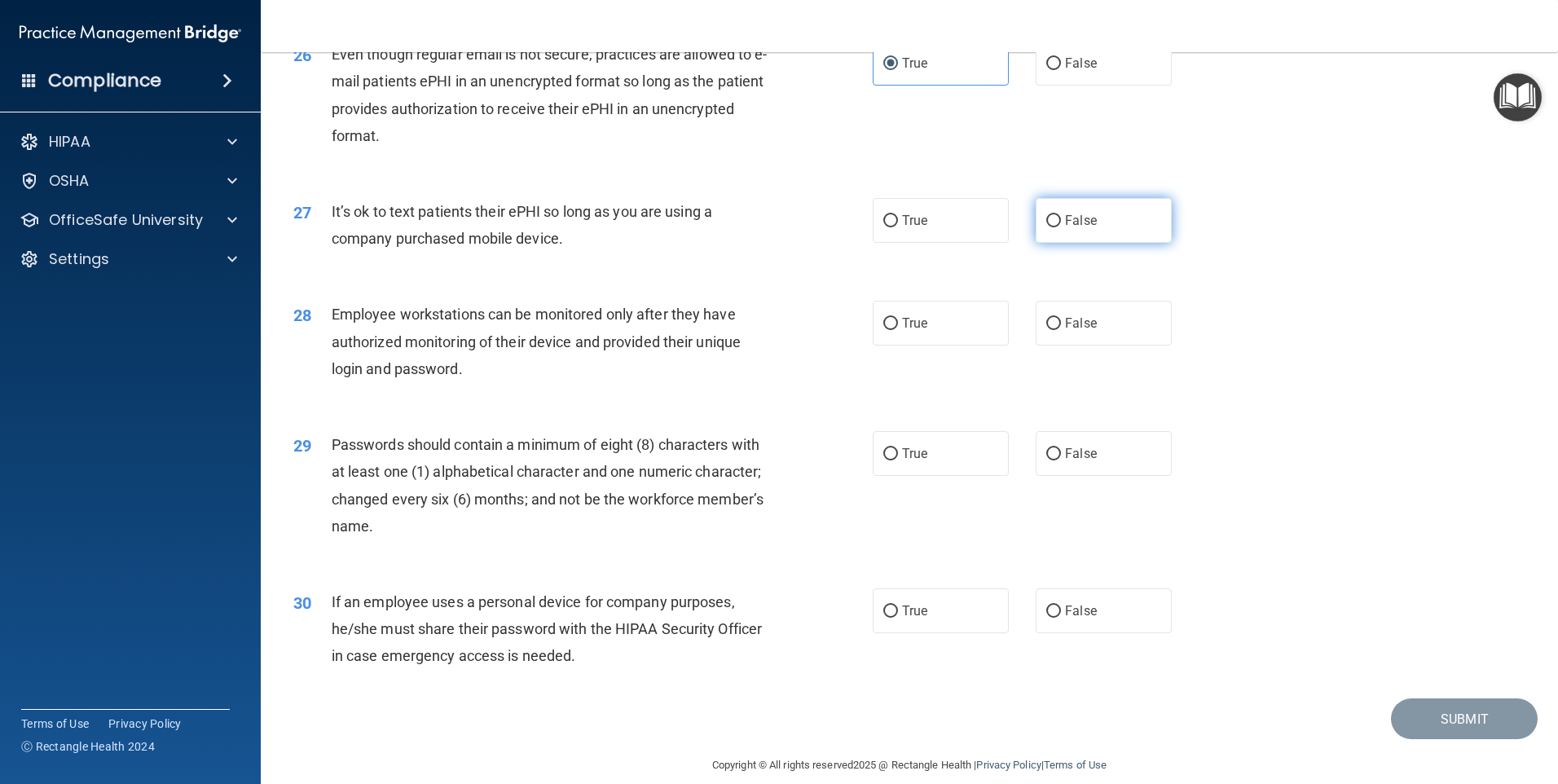
click at [1087, 228] on span "False" at bounding box center [1081, 220] width 32 height 16
click at [1061, 228] on input "False" at bounding box center [1053, 221] width 15 height 13
radio input "true"
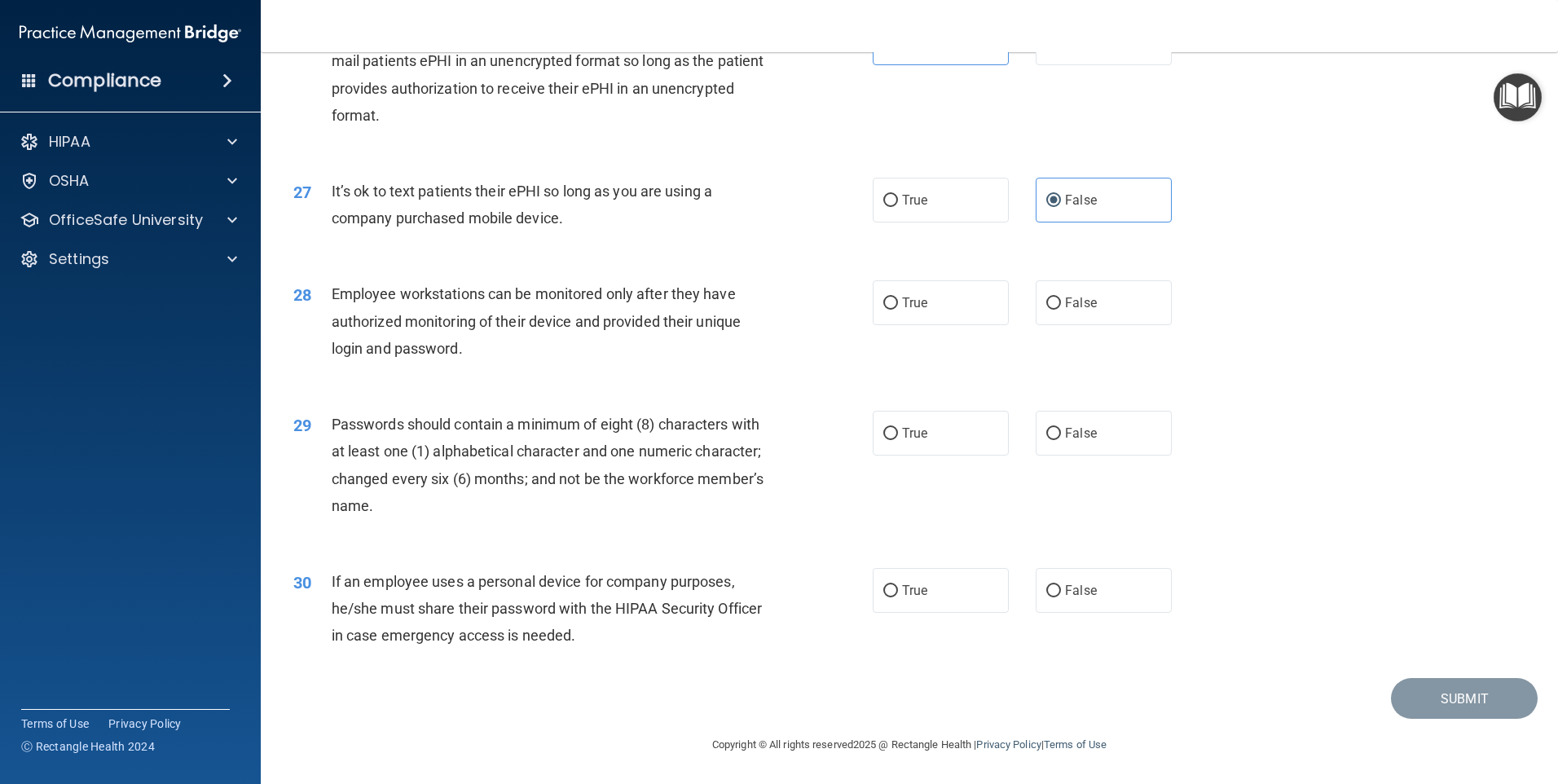
scroll to position [3307, 0]
drag, startPoint x: 1080, startPoint y: 295, endPoint x: 1071, endPoint y: 296, distance: 9.1
click at [1081, 296] on span "False" at bounding box center [1081, 303] width 32 height 16
click at [1061, 297] on input "False" at bounding box center [1053, 303] width 15 height 13
radio input "true"
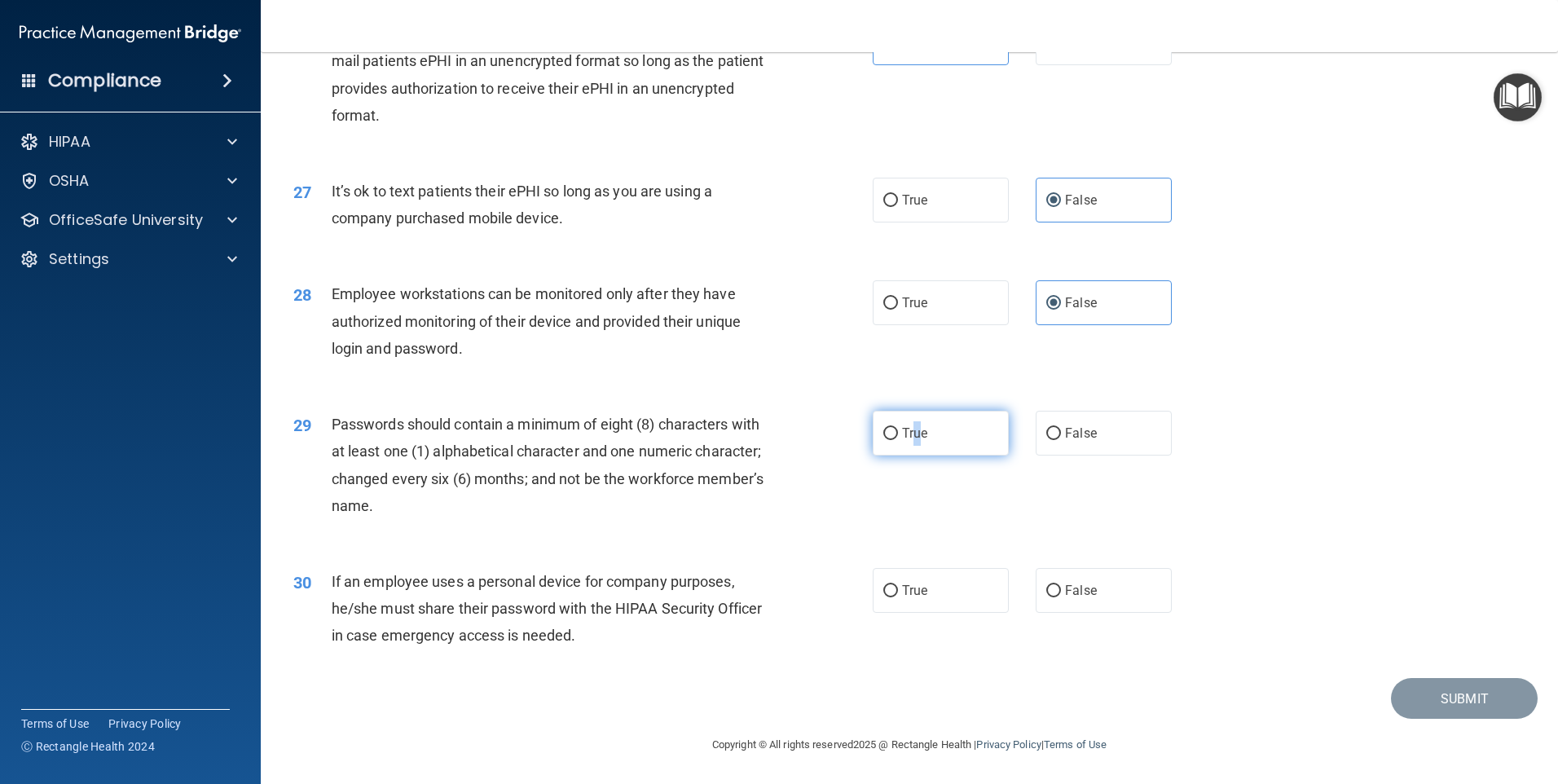
click at [912, 429] on span "True" at bounding box center [915, 433] width 25 height 16
drag, startPoint x: 960, startPoint y: 438, endPoint x: 929, endPoint y: 442, distance: 31.3
click at [936, 454] on label "True" at bounding box center [940, 433] width 136 height 45
click at [898, 440] on input "True" at bounding box center [891, 433] width 15 height 13
radio input "true"
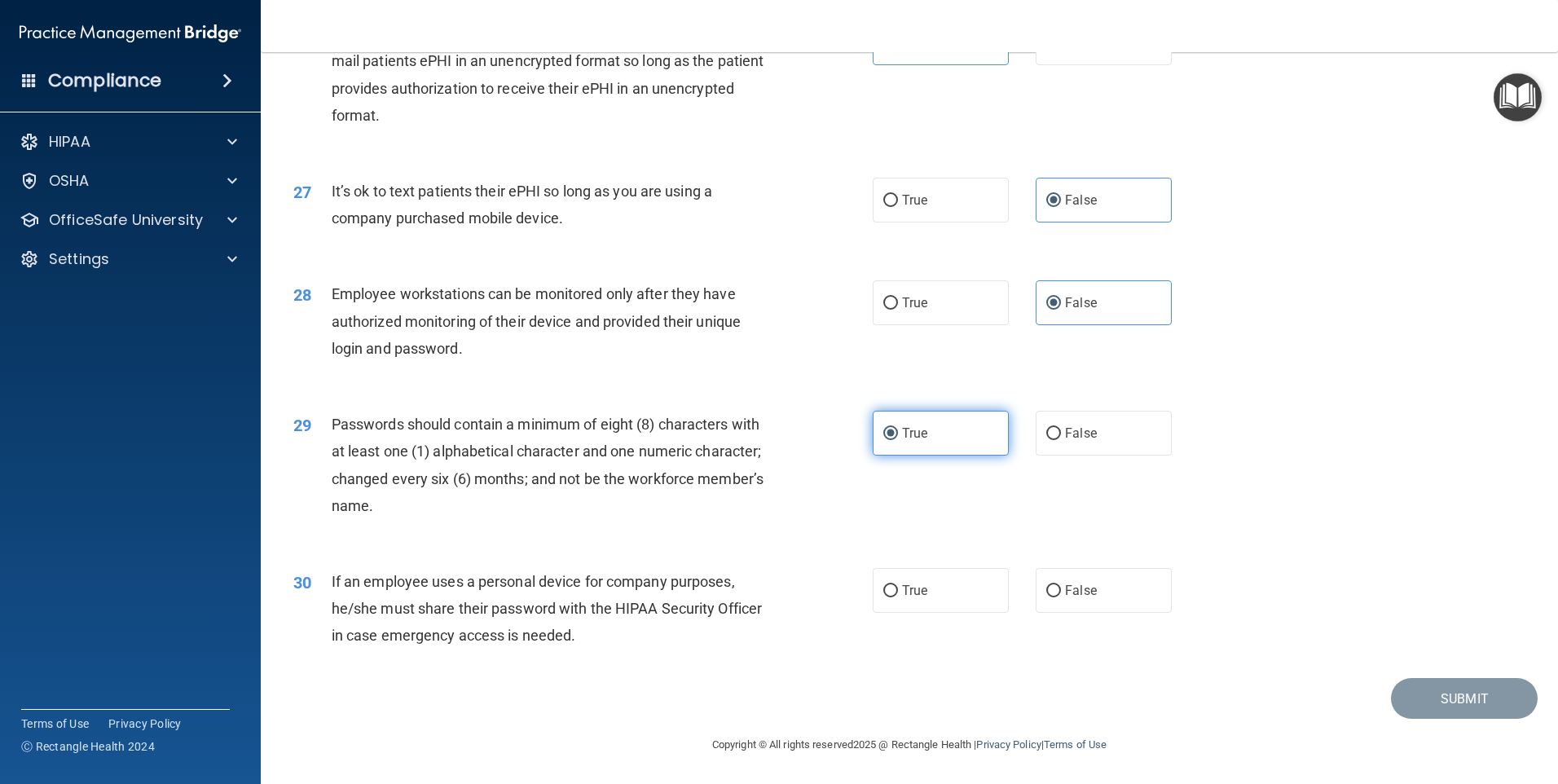
click at [927, 439] on label "True" at bounding box center [940, 433] width 136 height 45
click at [898, 439] on input "True" at bounding box center [891, 433] width 15 height 13
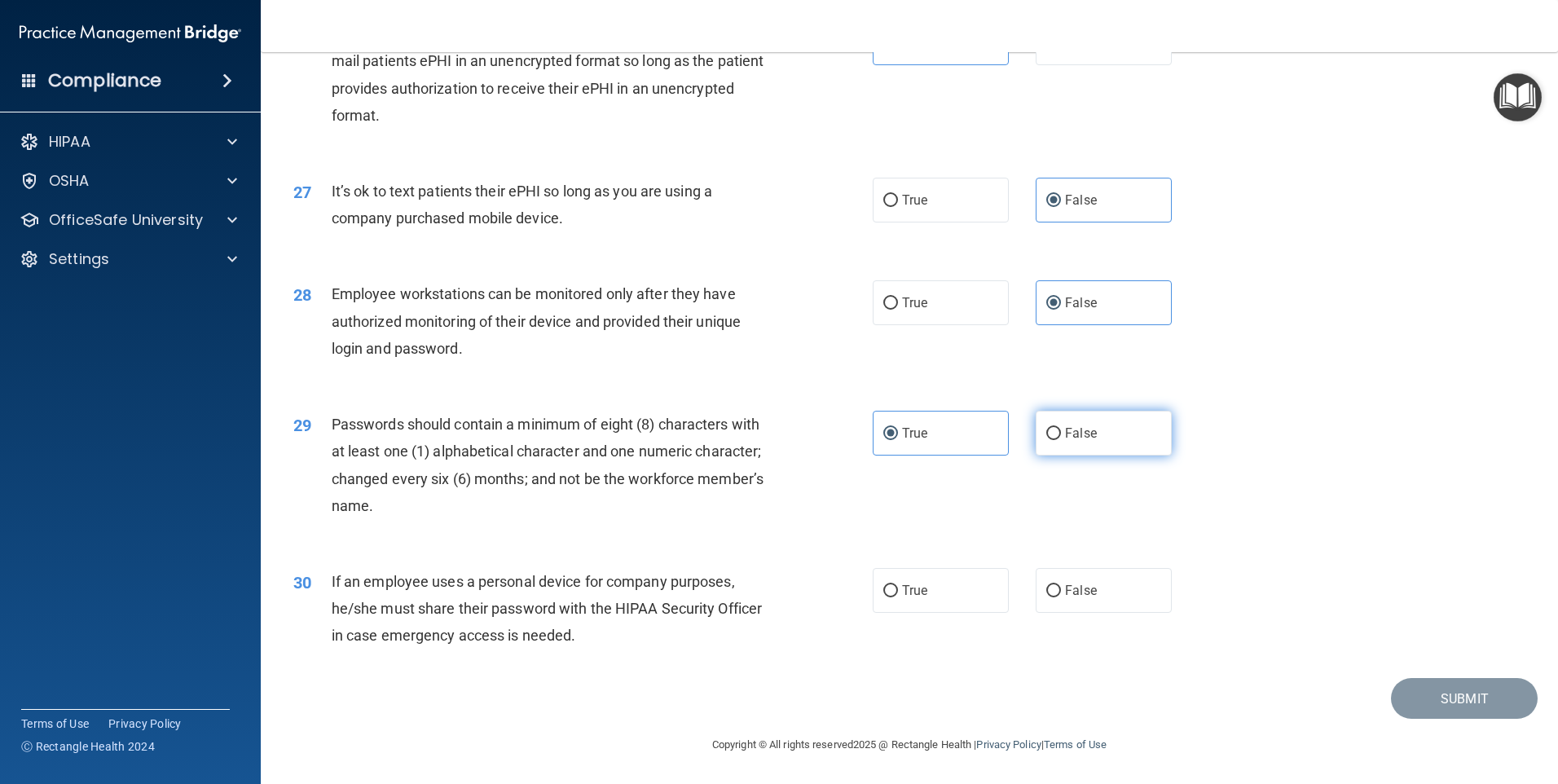
click at [1065, 433] on span "False" at bounding box center [1081, 433] width 32 height 16
click at [1061, 433] on input "False" at bounding box center [1053, 433] width 15 height 13
radio input "true"
radio input "false"
click at [938, 607] on label "True" at bounding box center [940, 591] width 136 height 45
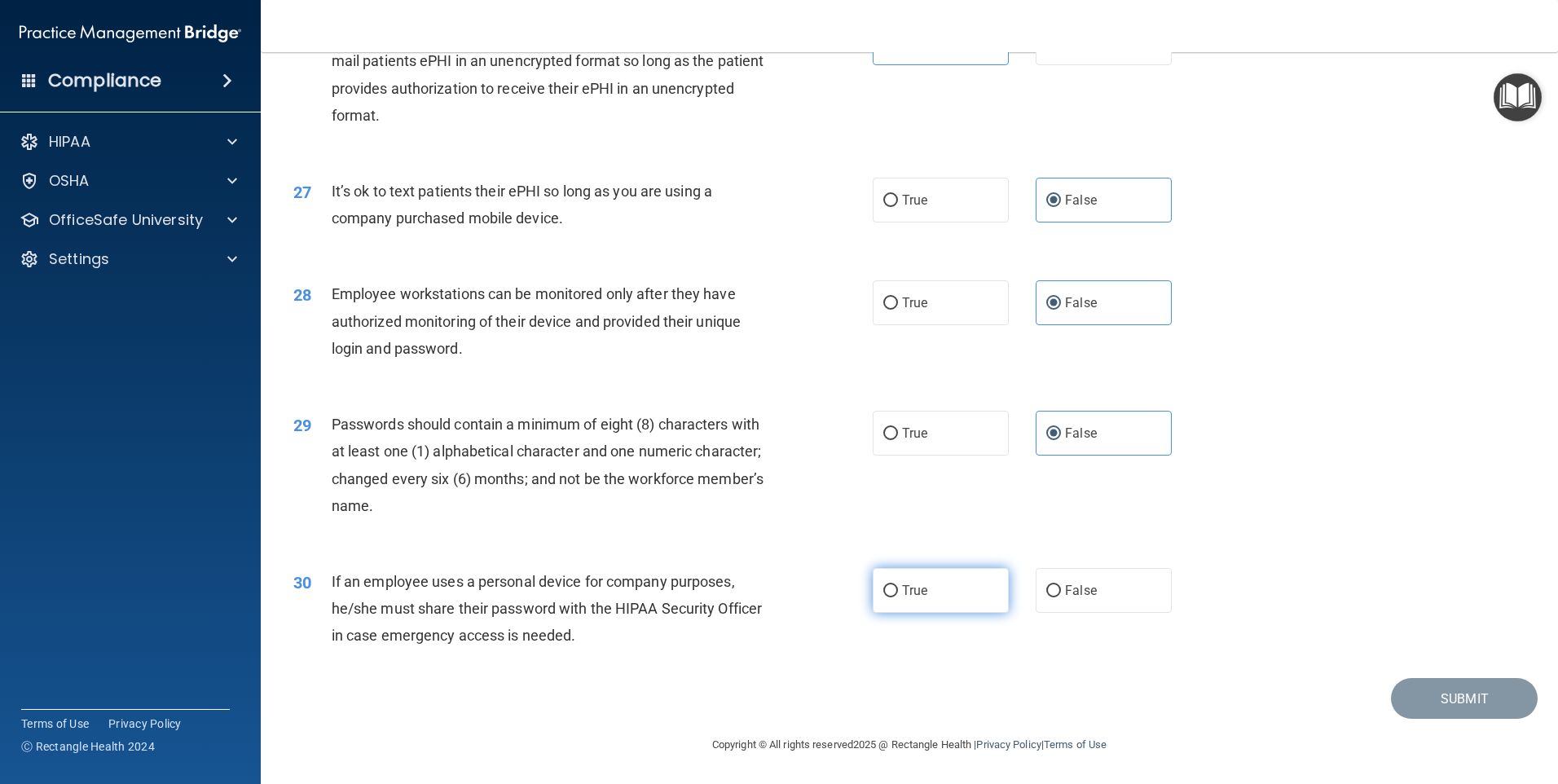
click at [898, 597] on input "True" at bounding box center [891, 591] width 15 height 13
radio input "true"
click at [1442, 697] on button "Submit" at bounding box center [1463, 699] width 146 height 42
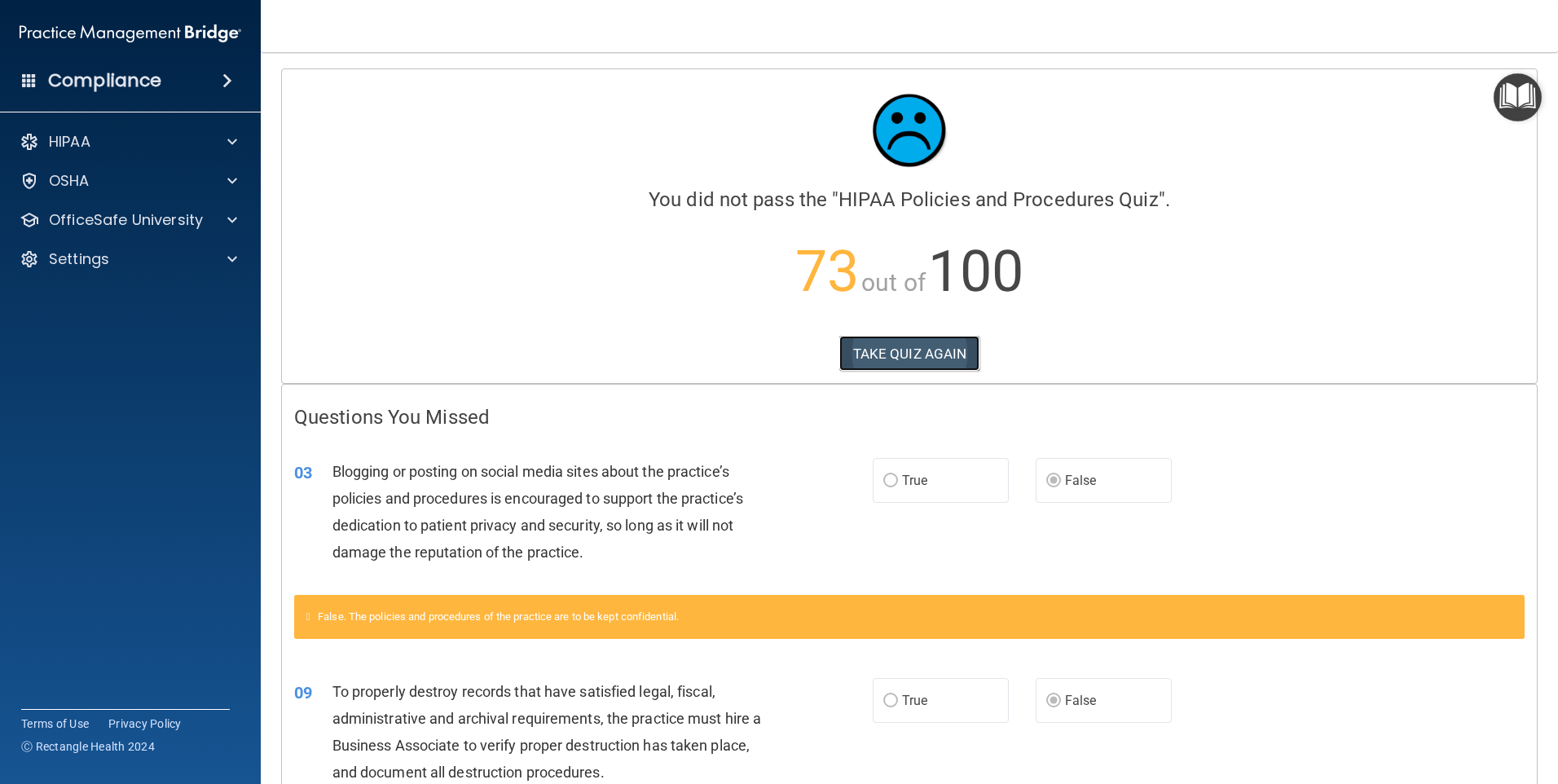
click at [897, 346] on button "TAKE QUIZ AGAIN" at bounding box center [910, 353] width 141 height 36
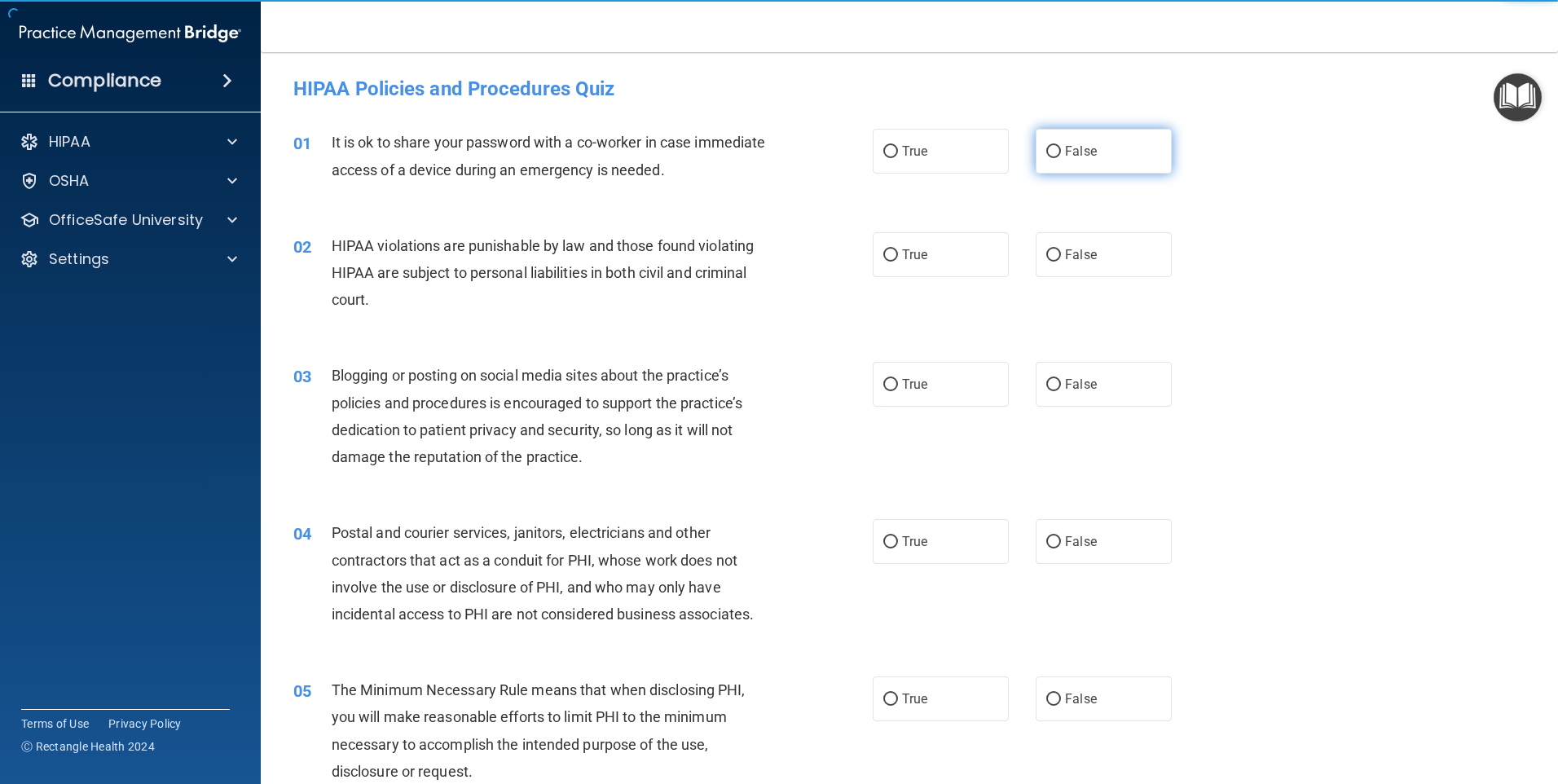
click at [1065, 151] on span "False" at bounding box center [1081, 151] width 32 height 16
click at [1058, 151] on input "False" at bounding box center [1053, 151] width 15 height 13
radio input "true"
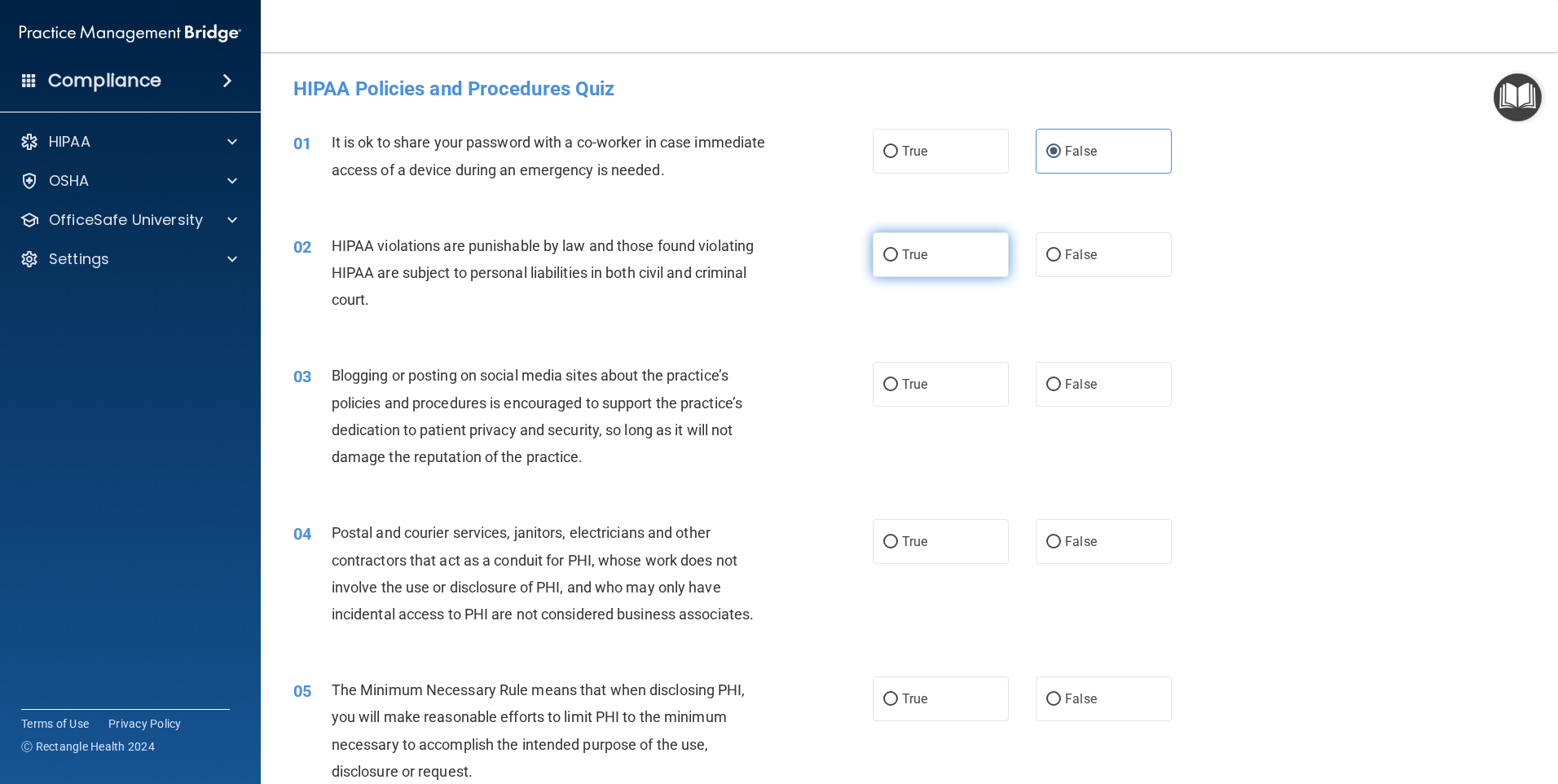
click at [888, 254] on input "True" at bounding box center [891, 255] width 15 height 13
radio input "true"
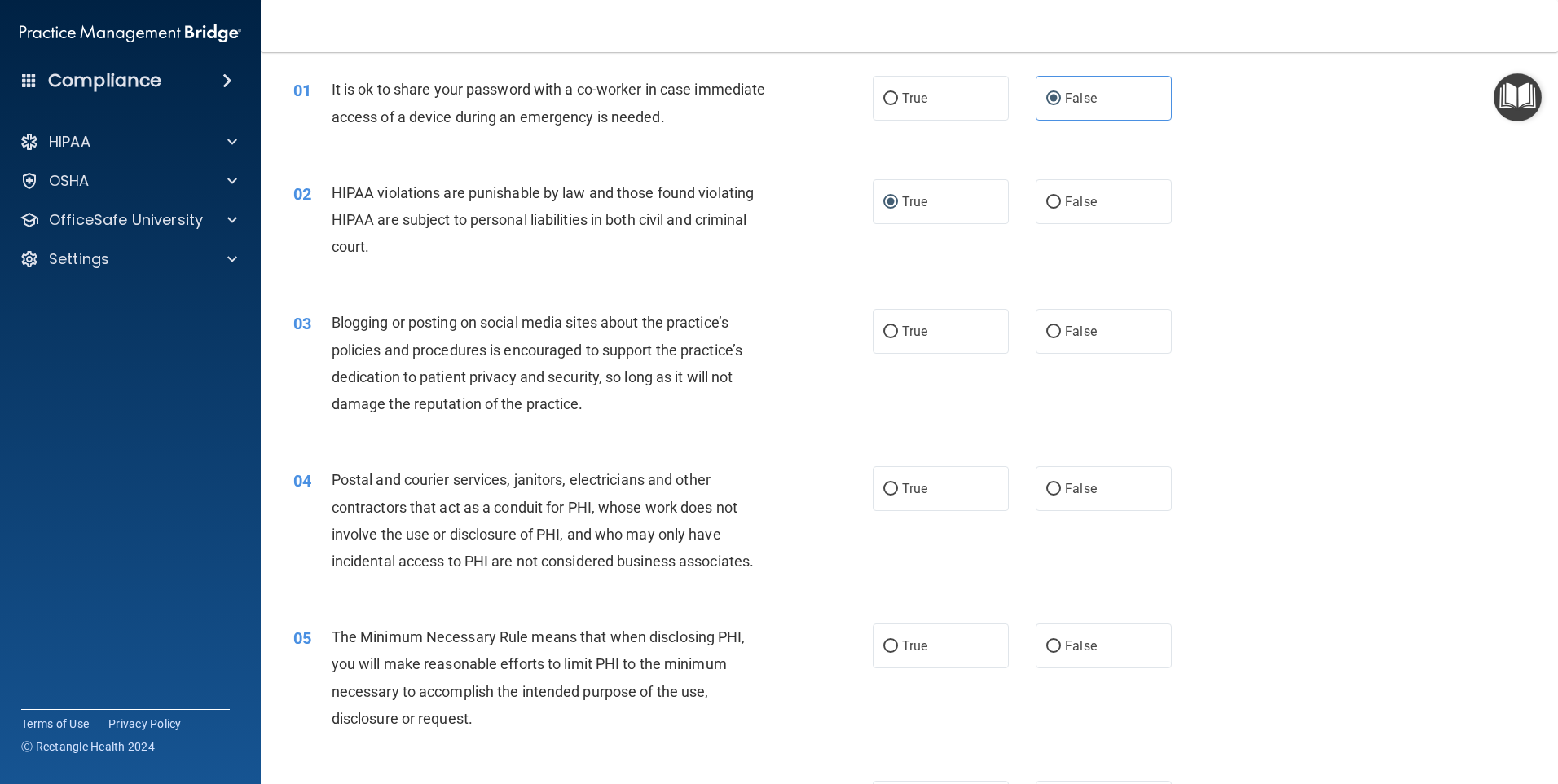
scroll to position [81, 0]
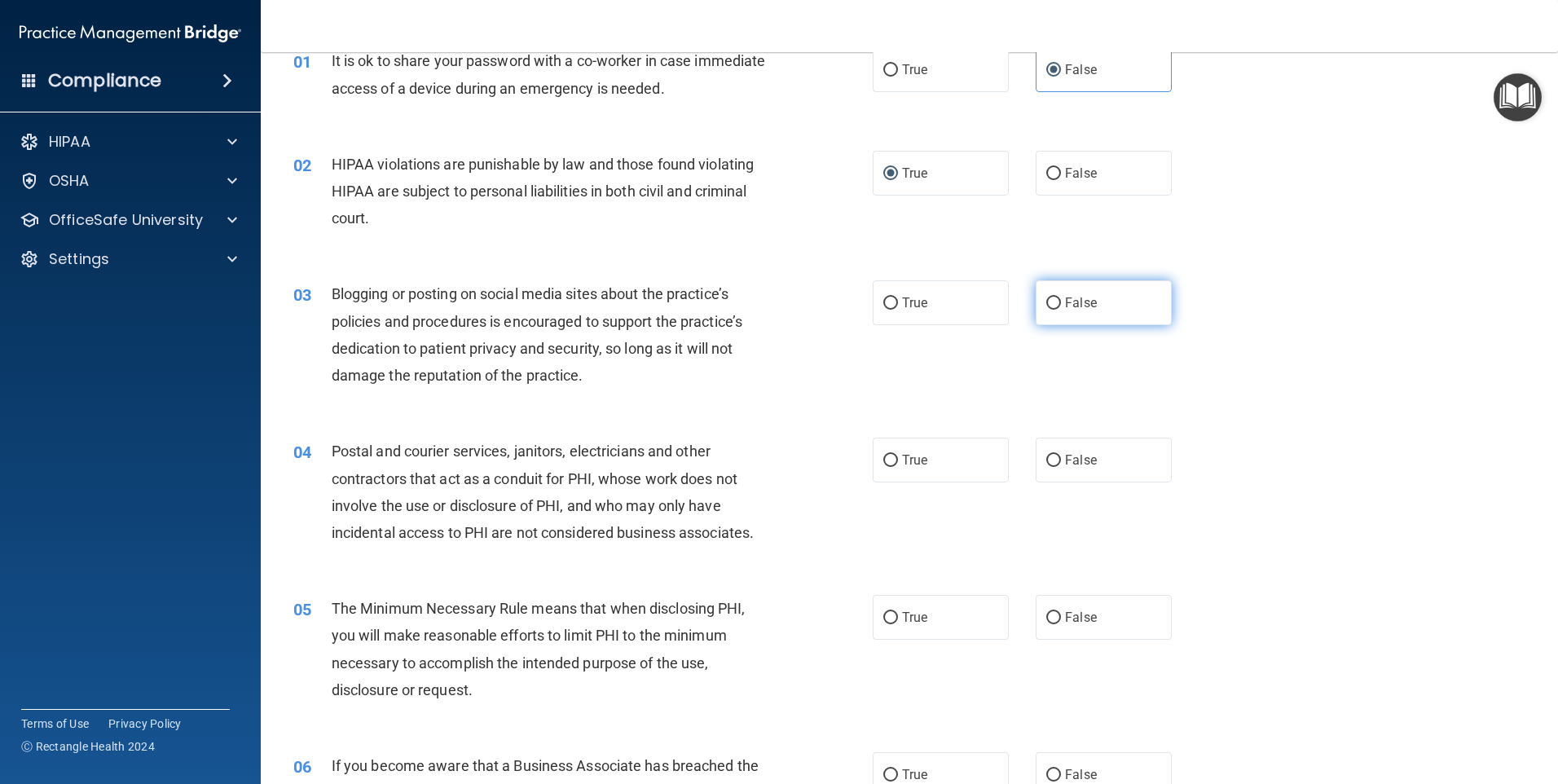
click at [1076, 300] on span "False" at bounding box center [1081, 303] width 32 height 16
click at [1061, 300] on input "False" at bounding box center [1053, 303] width 15 height 13
radio input "true"
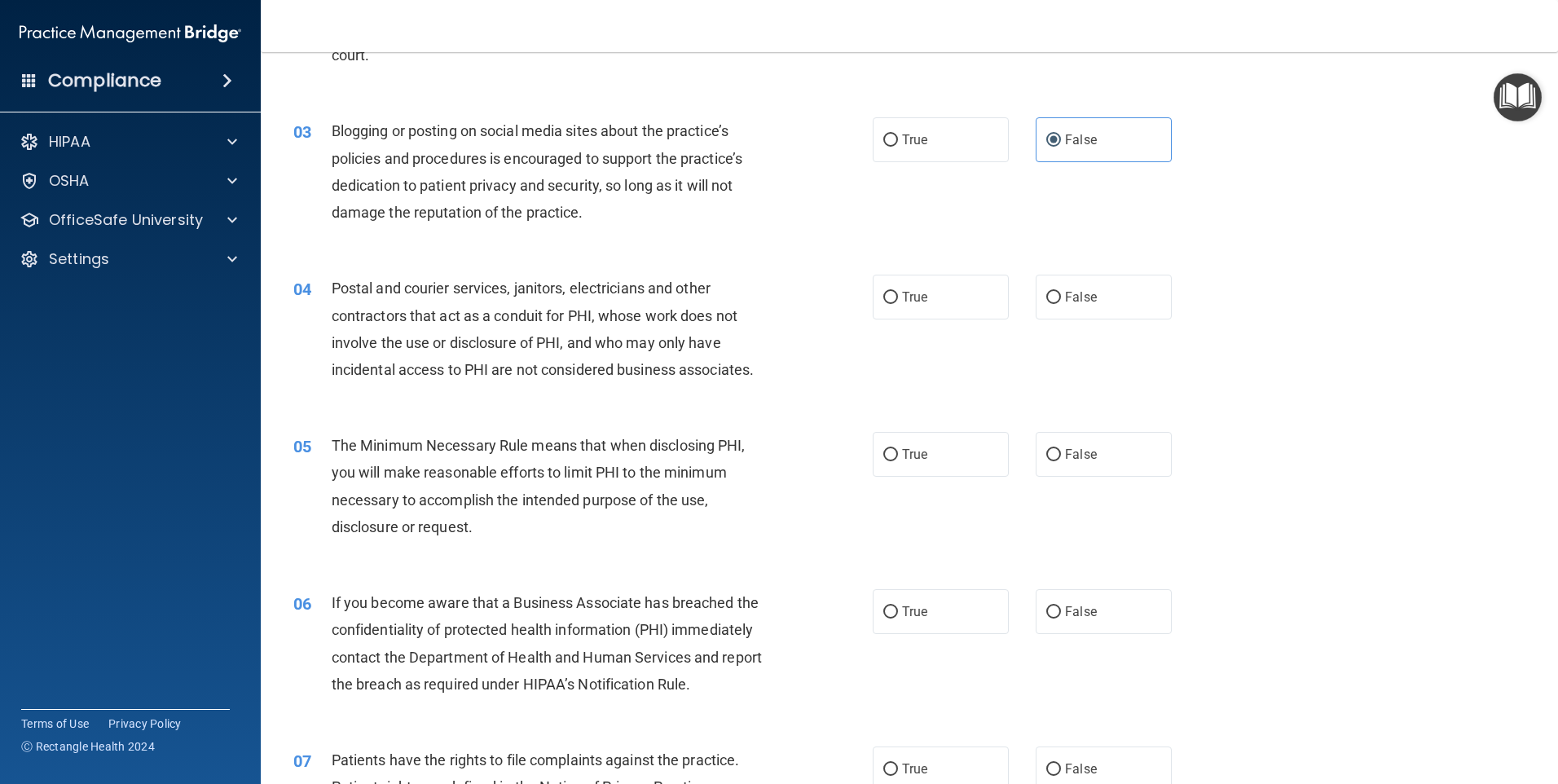
scroll to position [326, 0]
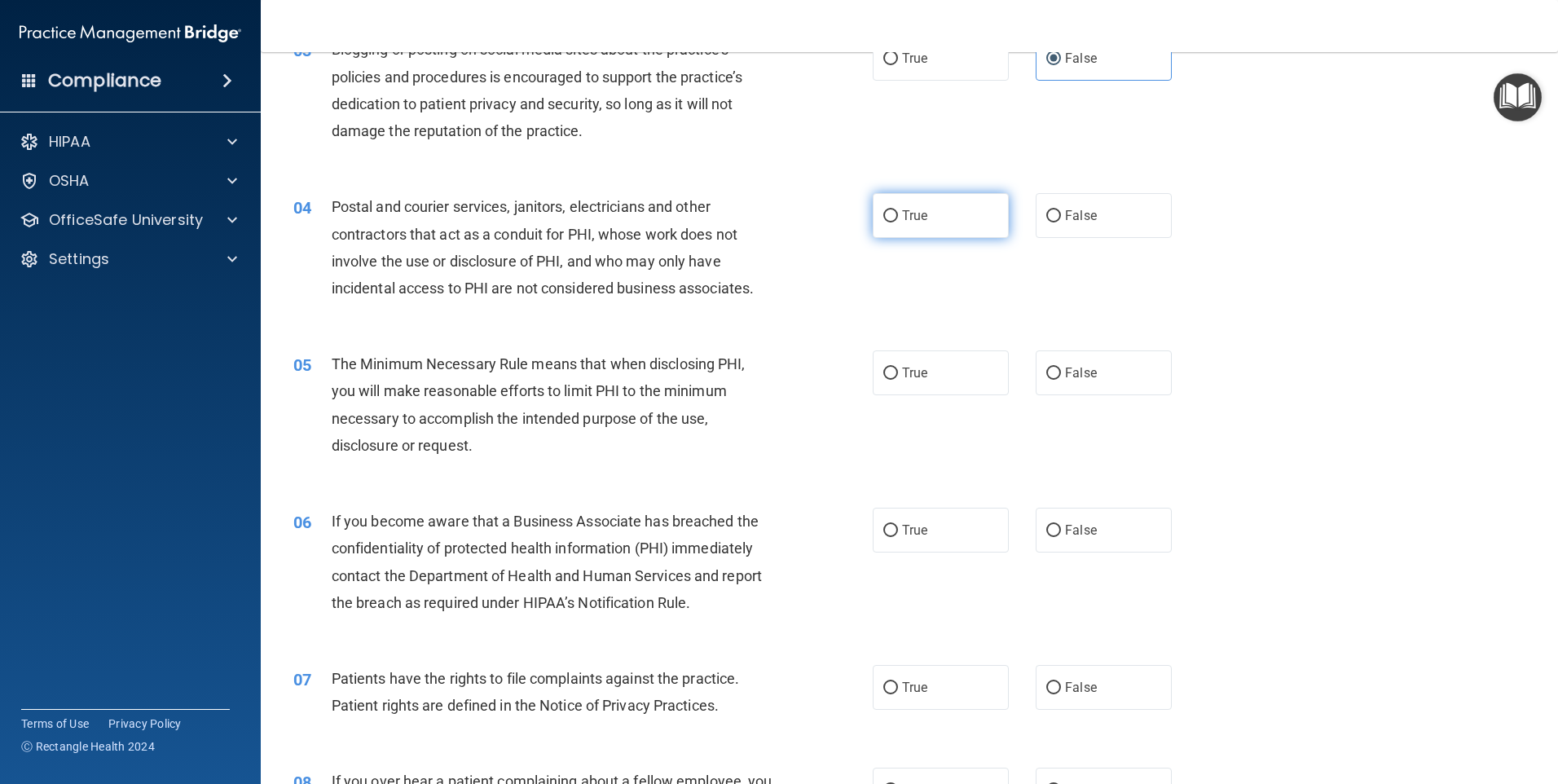
click at [903, 211] on span "True" at bounding box center [915, 215] width 25 height 16
click at [898, 211] on input "True" at bounding box center [891, 216] width 15 height 13
radio input "true"
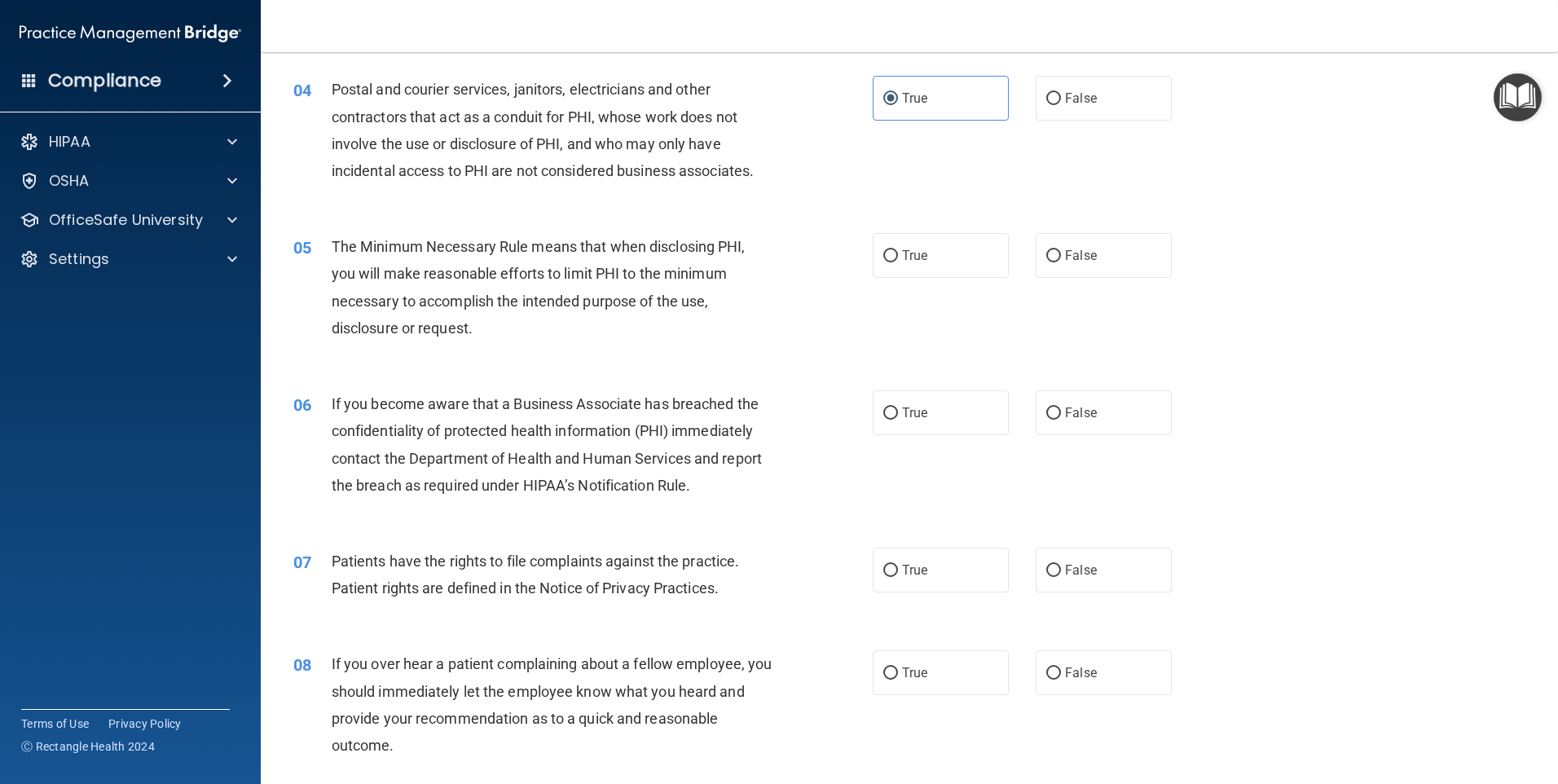
scroll to position [489, 0]
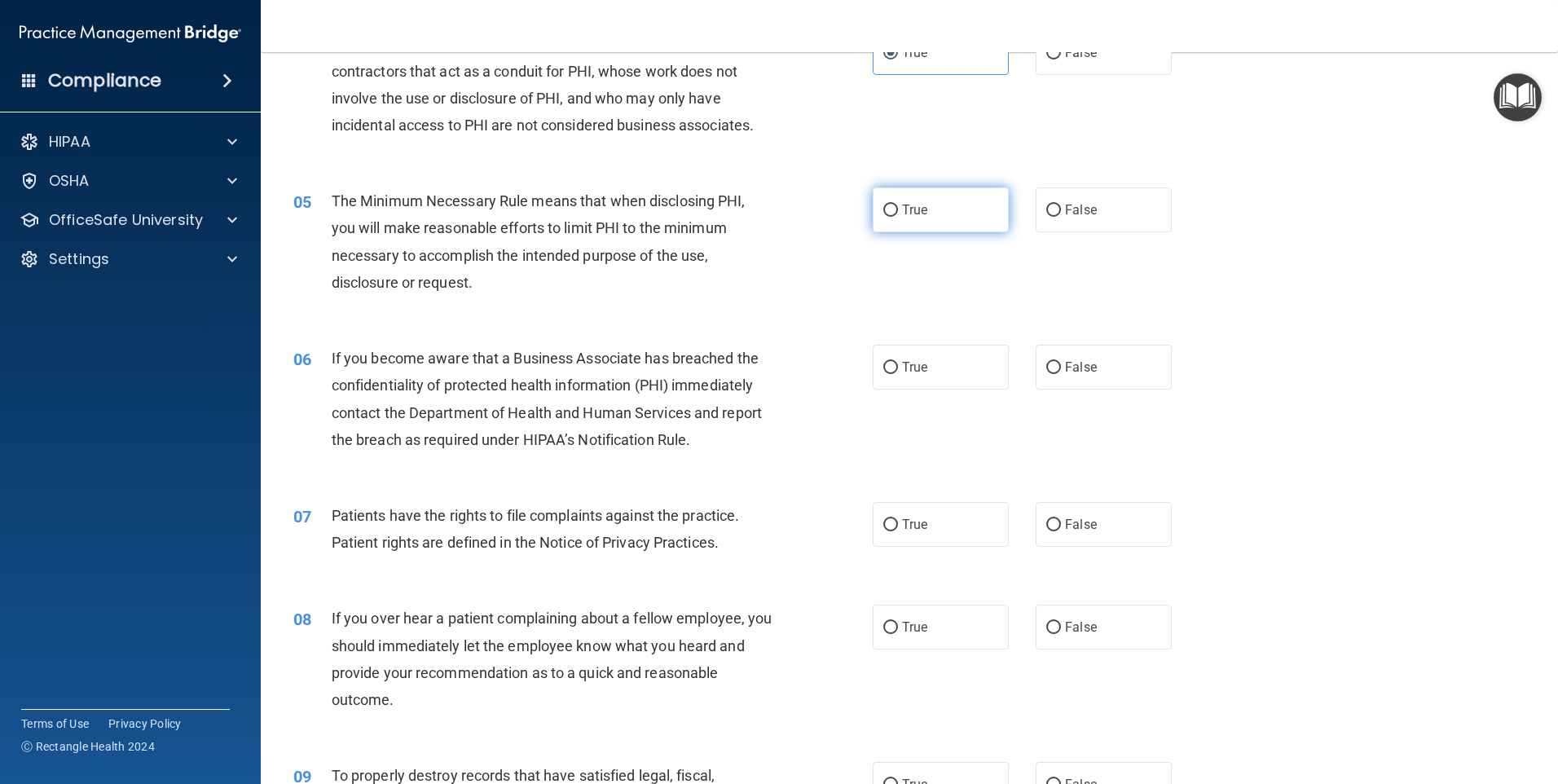
click at [924, 213] on label "True" at bounding box center [940, 210] width 136 height 45
click at [898, 213] on input "True" at bounding box center [891, 210] width 15 height 13
radio input "true"
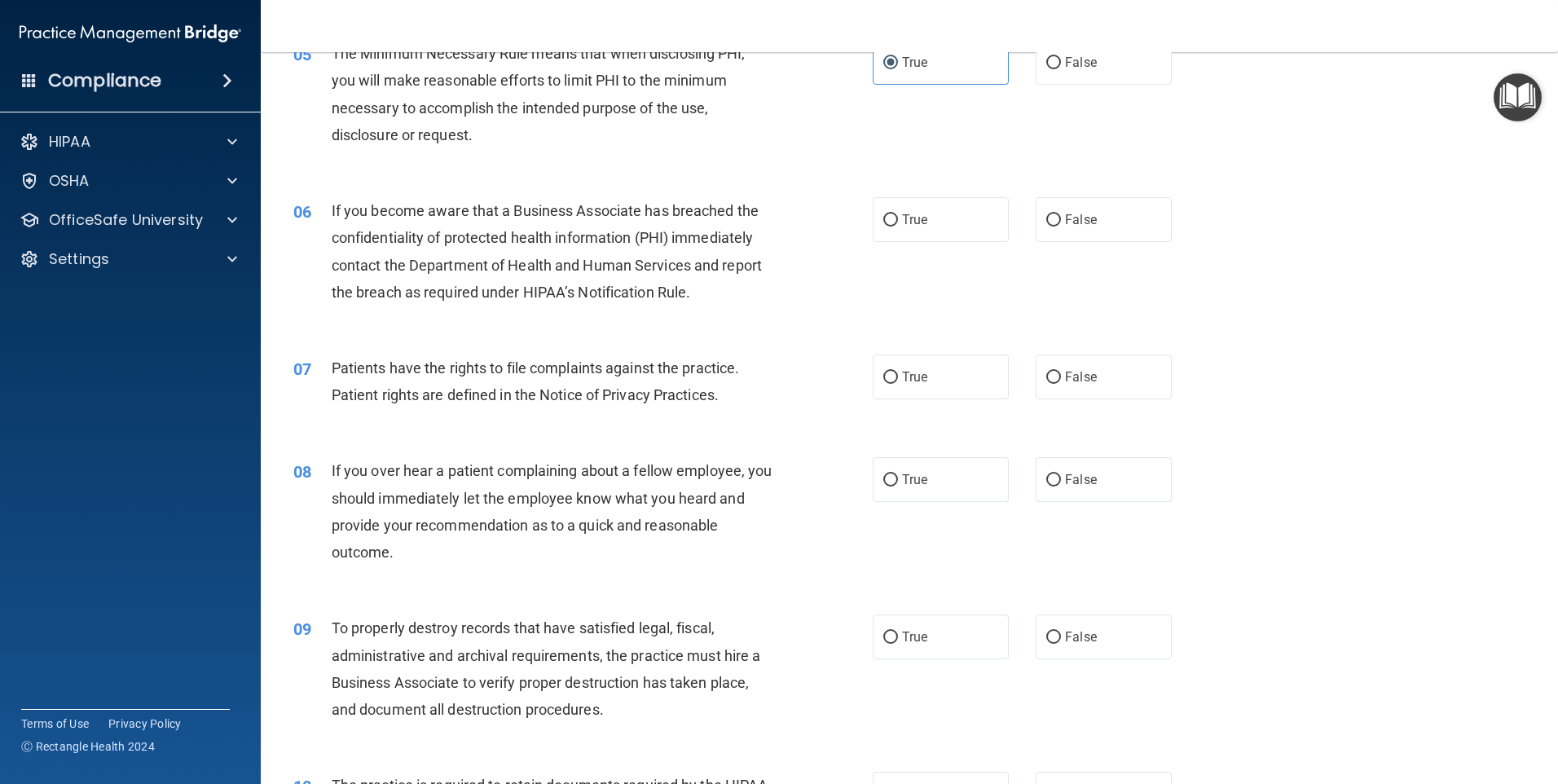
scroll to position [652, 0]
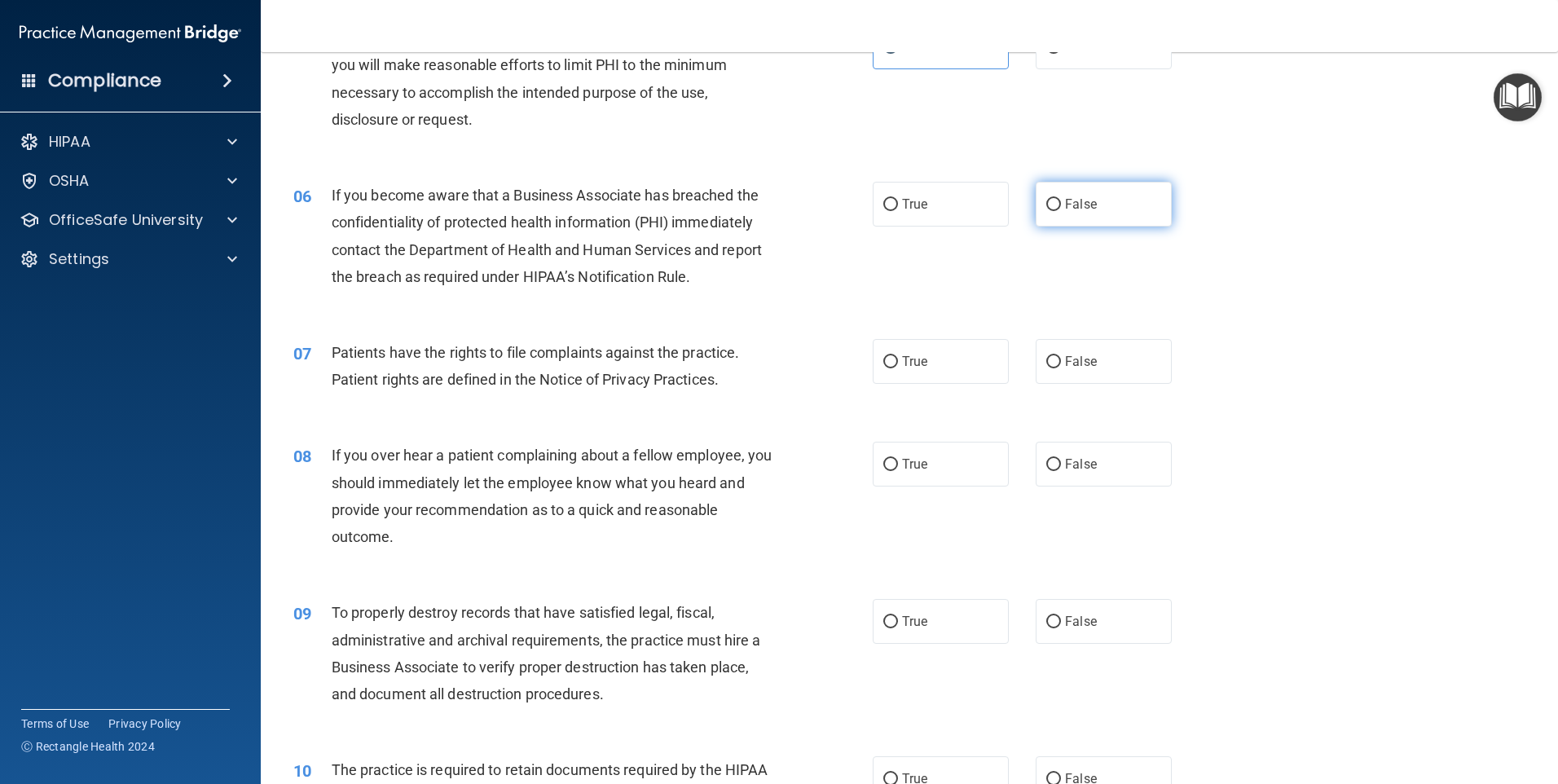
click at [1089, 200] on label "False" at bounding box center [1104, 204] width 136 height 45
click at [1061, 200] on input "False" at bounding box center [1053, 205] width 15 height 13
radio input "true"
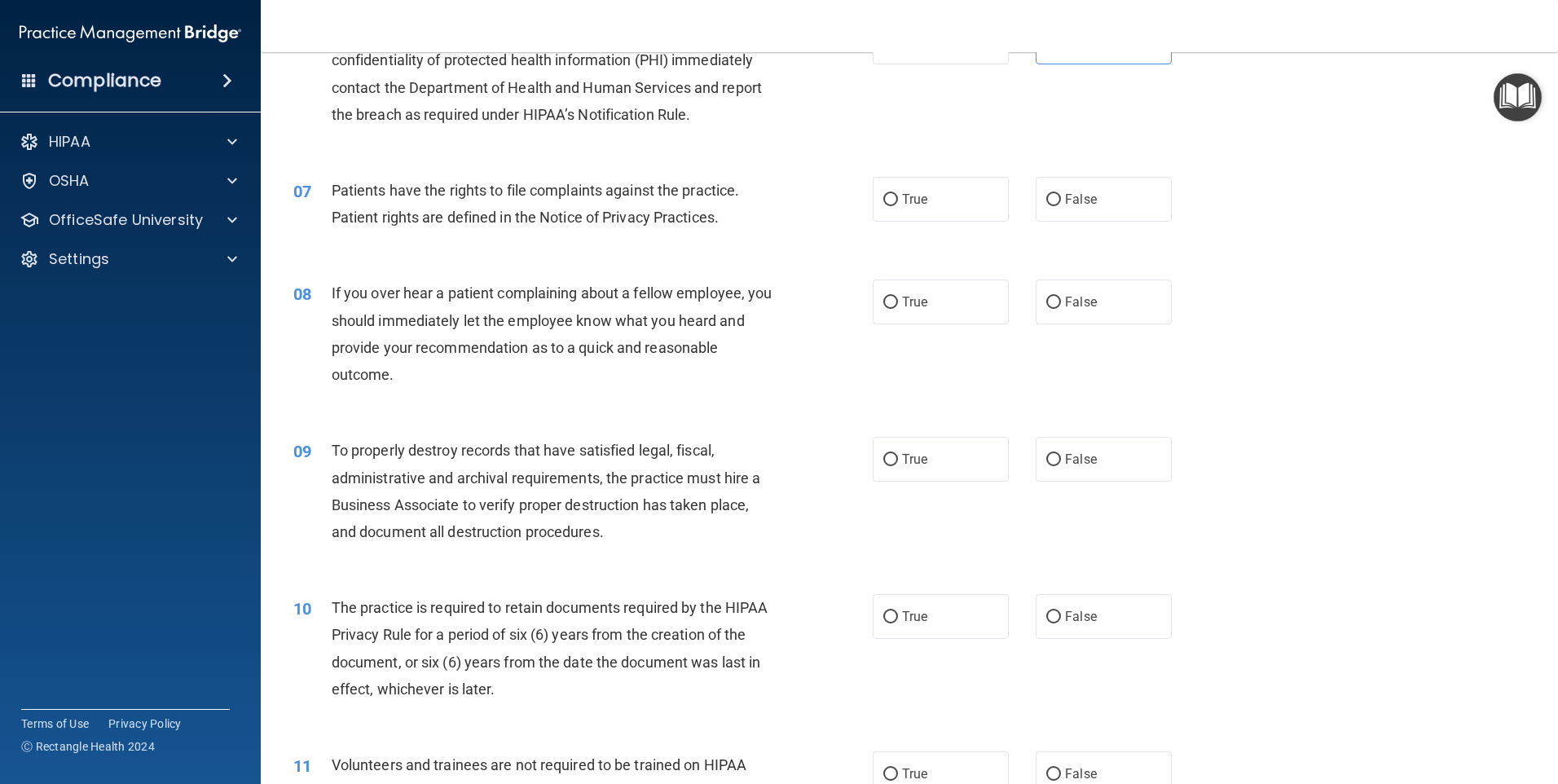
scroll to position [815, 0]
click at [906, 201] on span "True" at bounding box center [915, 198] width 25 height 16
click at [898, 201] on input "True" at bounding box center [891, 199] width 15 height 13
radio input "true"
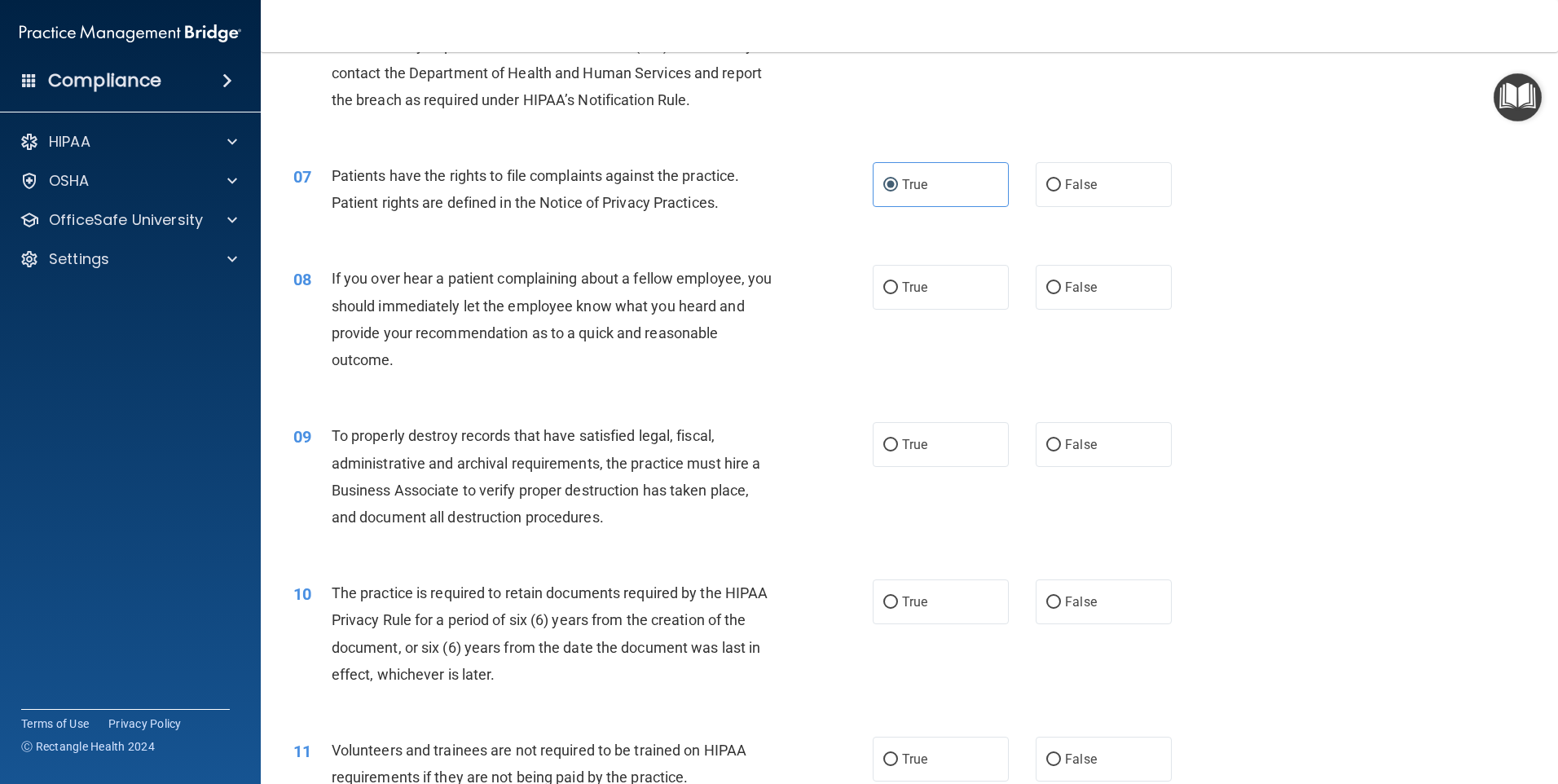
scroll to position [896, 0]
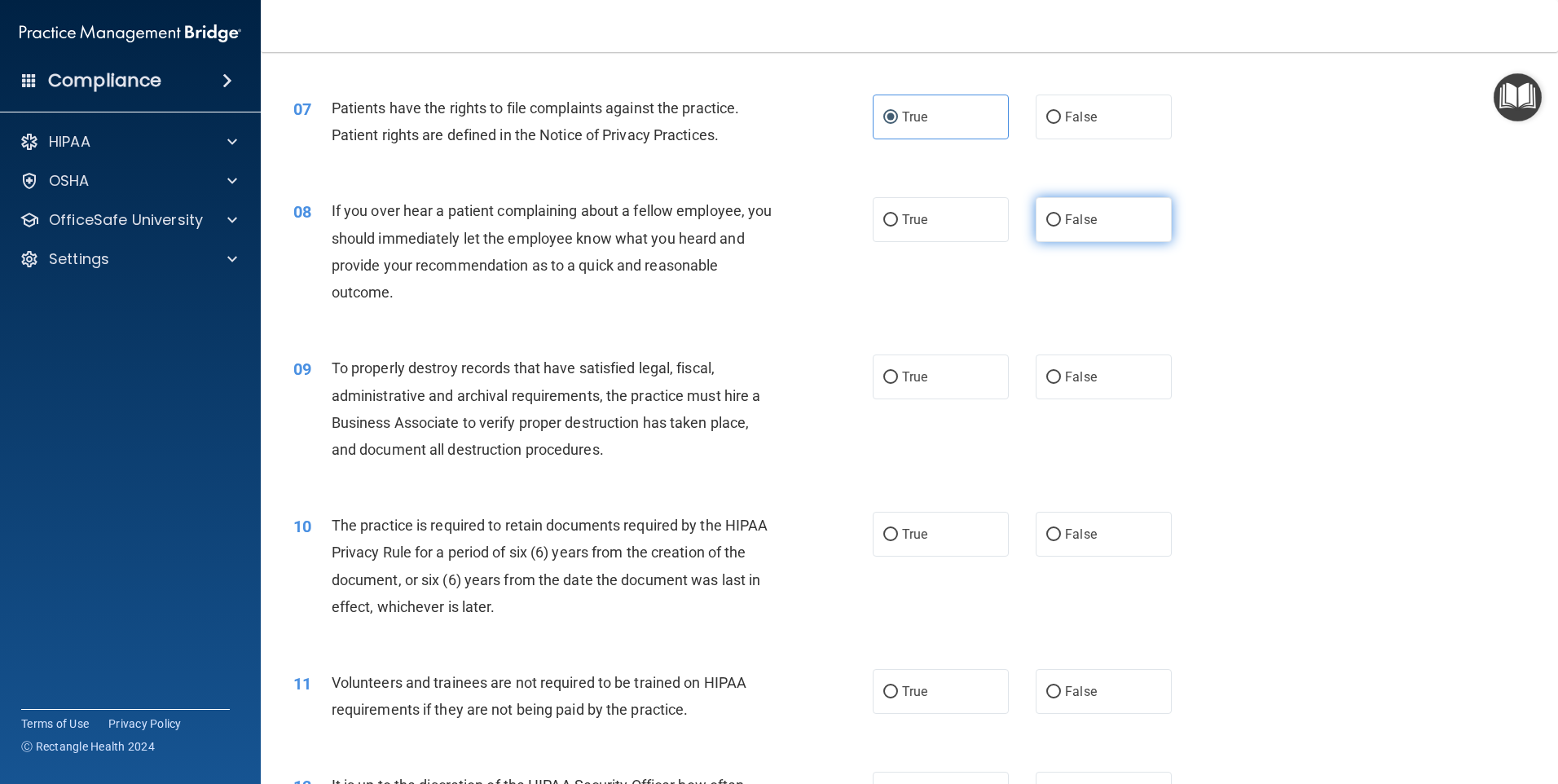
click at [1078, 220] on span "False" at bounding box center [1081, 219] width 32 height 16
click at [1061, 220] on input "False" at bounding box center [1053, 220] width 15 height 13
radio input "true"
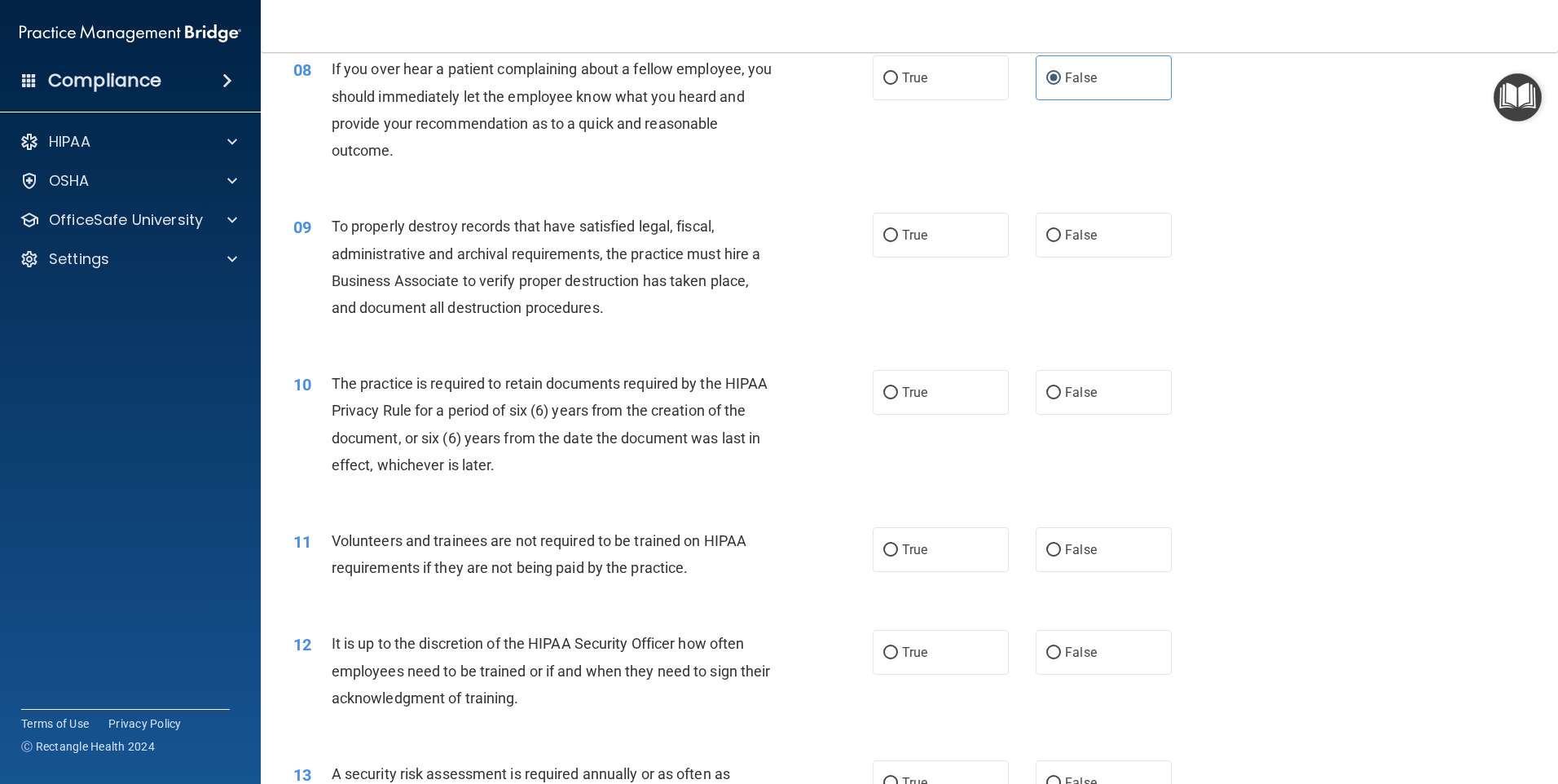
scroll to position [1059, 0]
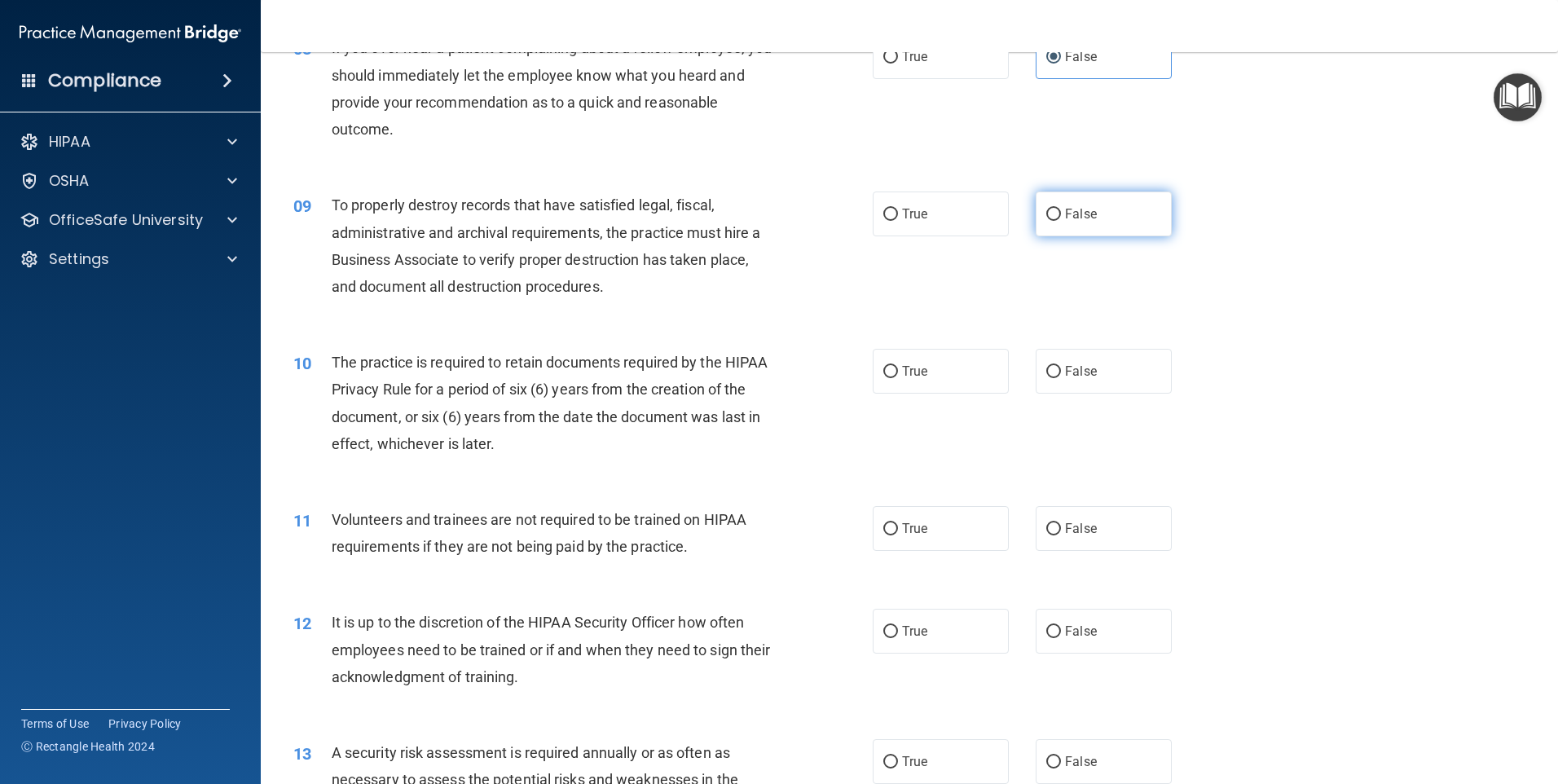
click at [1094, 211] on label "False" at bounding box center [1104, 214] width 136 height 45
click at [1061, 211] on input "False" at bounding box center [1053, 214] width 15 height 13
radio input "true"
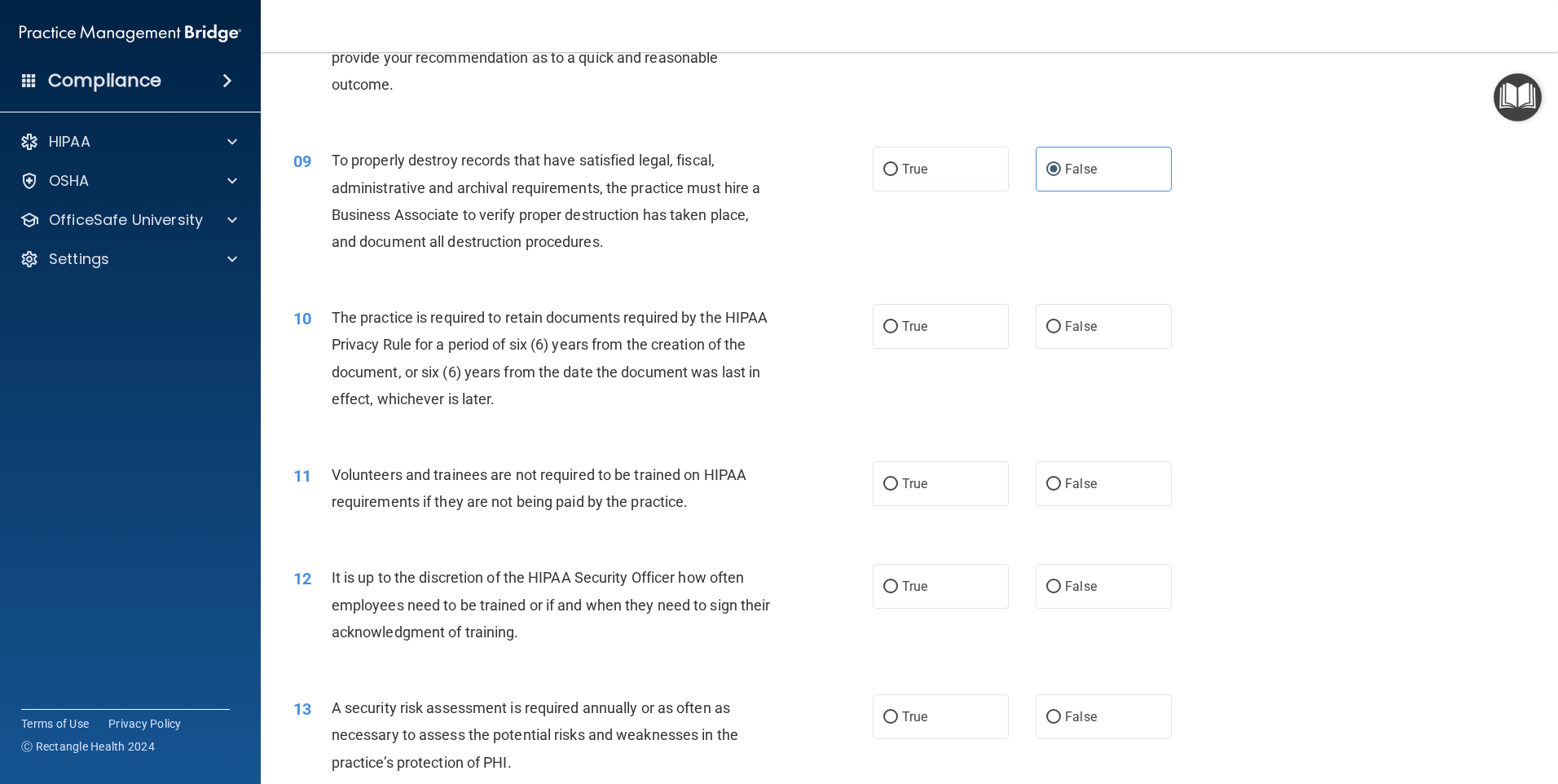
scroll to position [1140, 0]
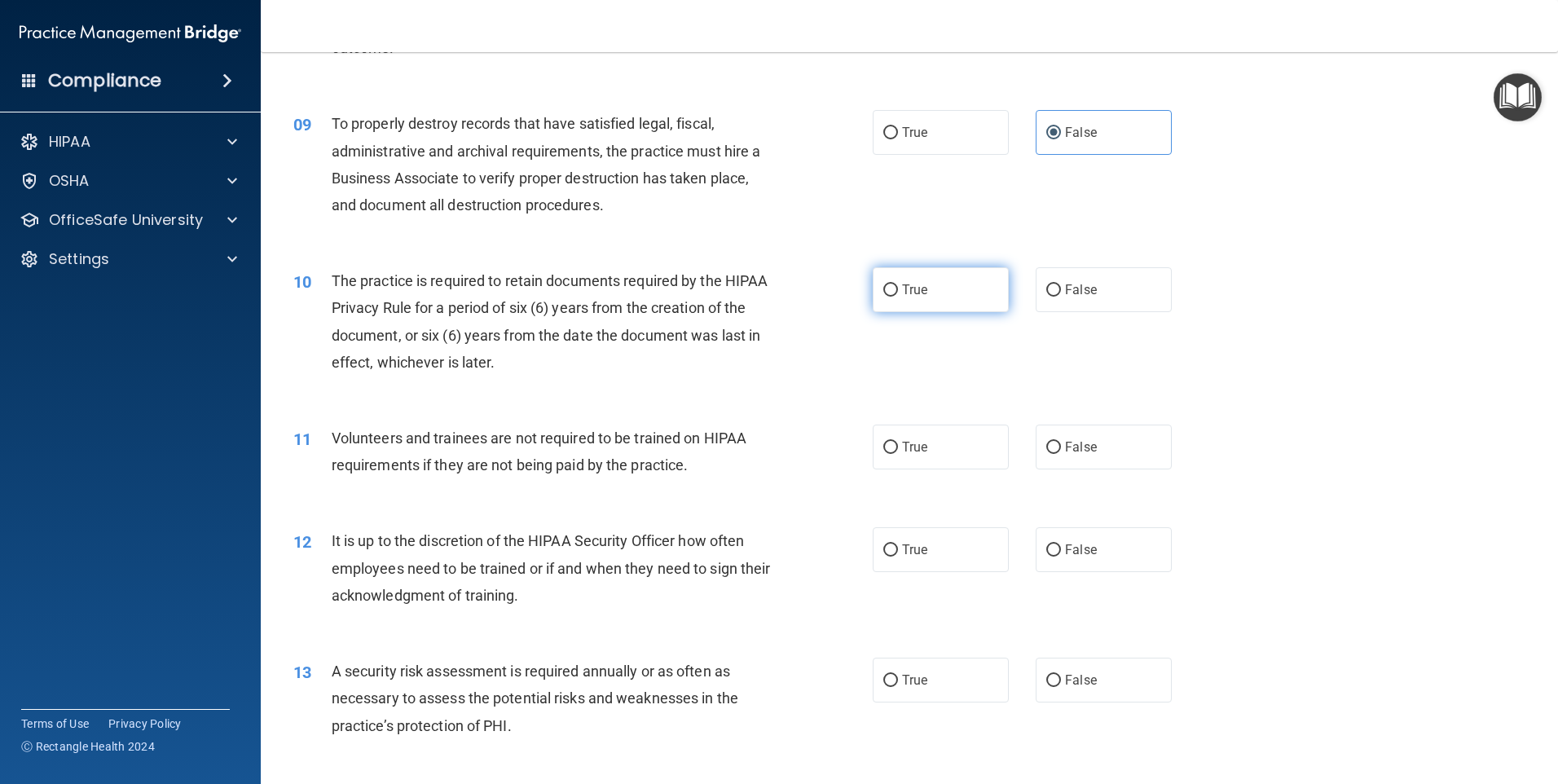
click at [902, 293] on span "True" at bounding box center [915, 290] width 25 height 16
click at [898, 293] on input "True" at bounding box center [891, 290] width 15 height 13
radio input "true"
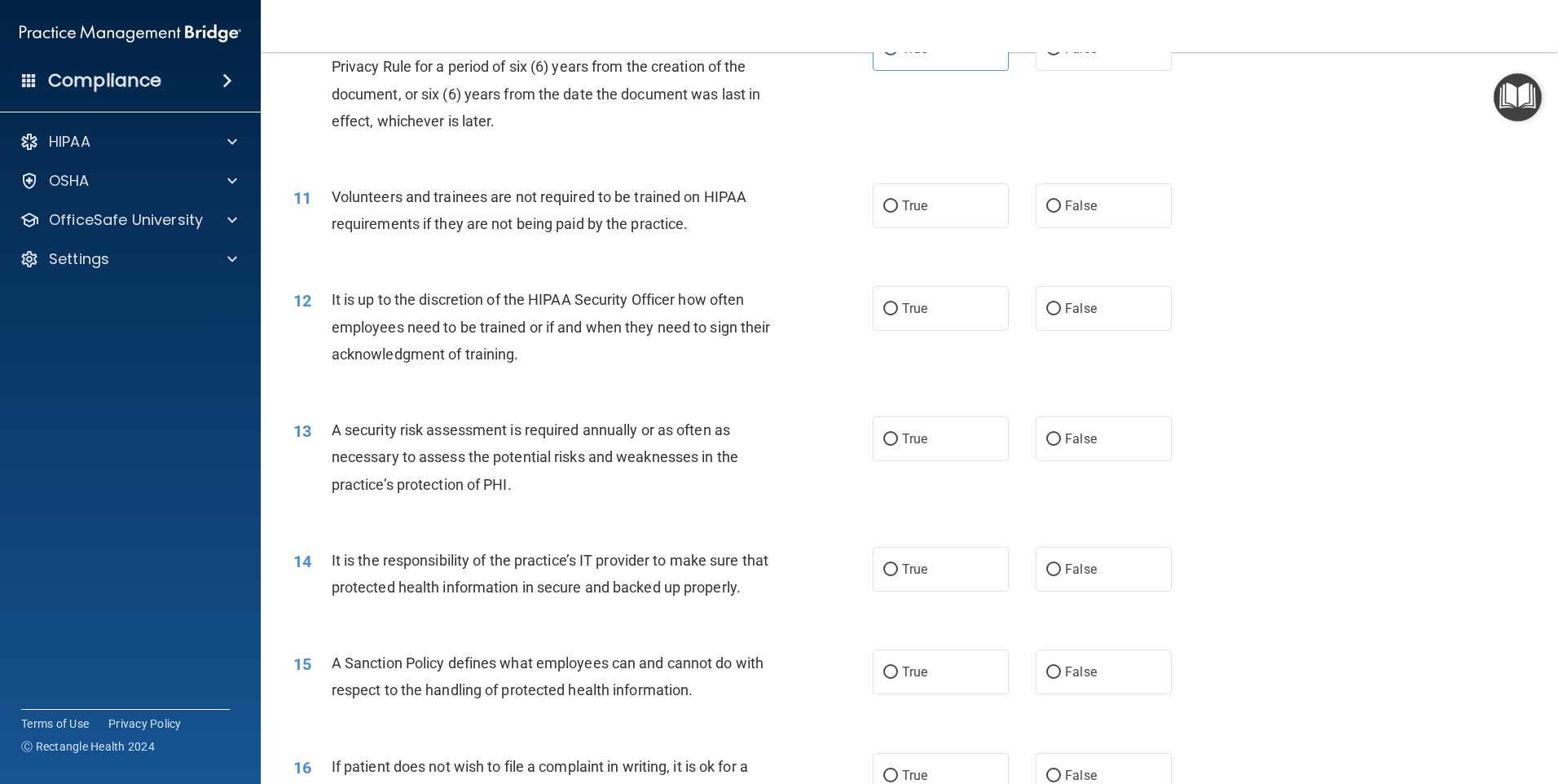
scroll to position [1385, 0]
click at [1108, 202] on label "False" at bounding box center [1104, 202] width 136 height 45
click at [1061, 202] on input "False" at bounding box center [1053, 203] width 15 height 13
radio input "true"
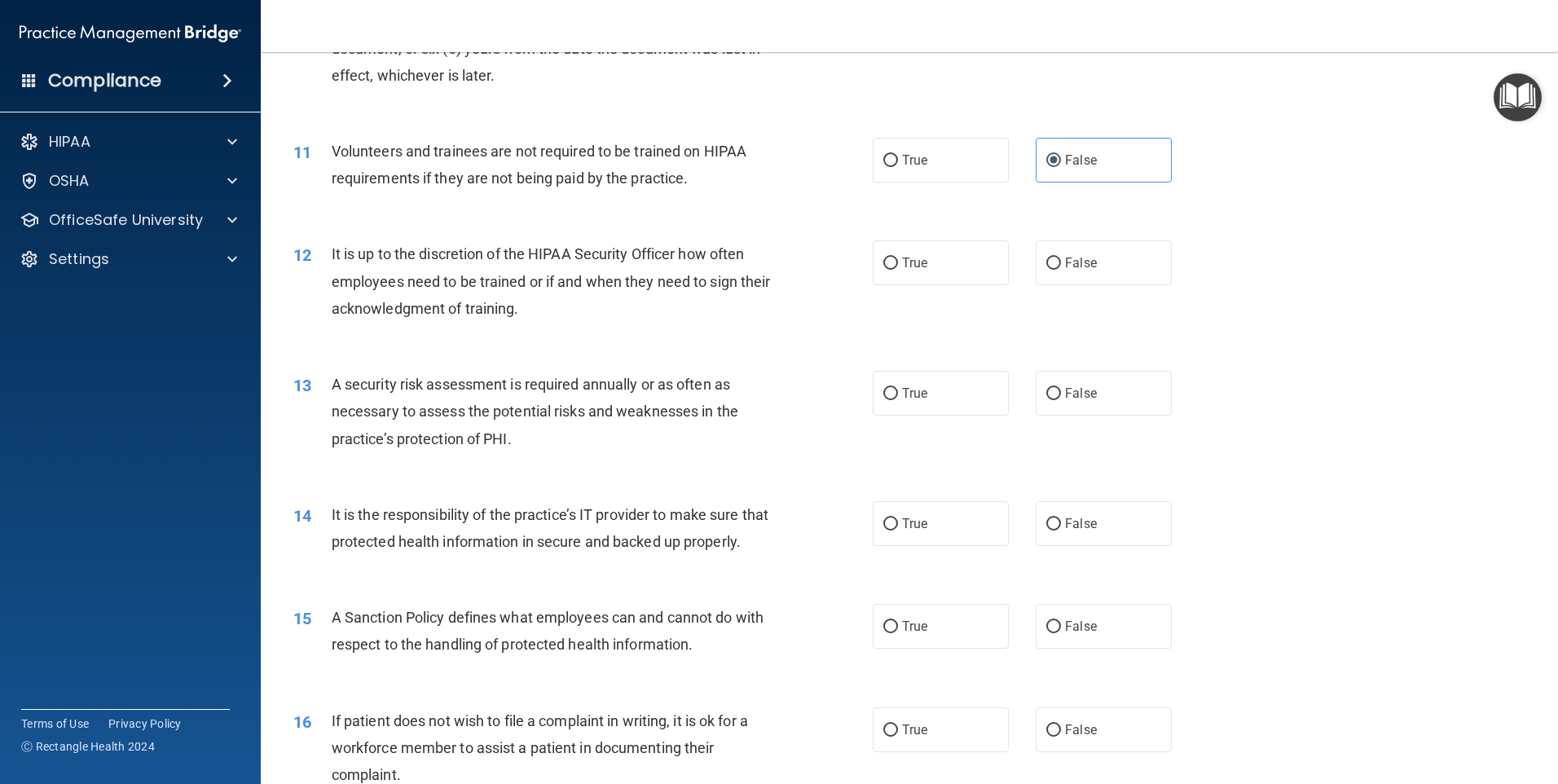
scroll to position [1467, 0]
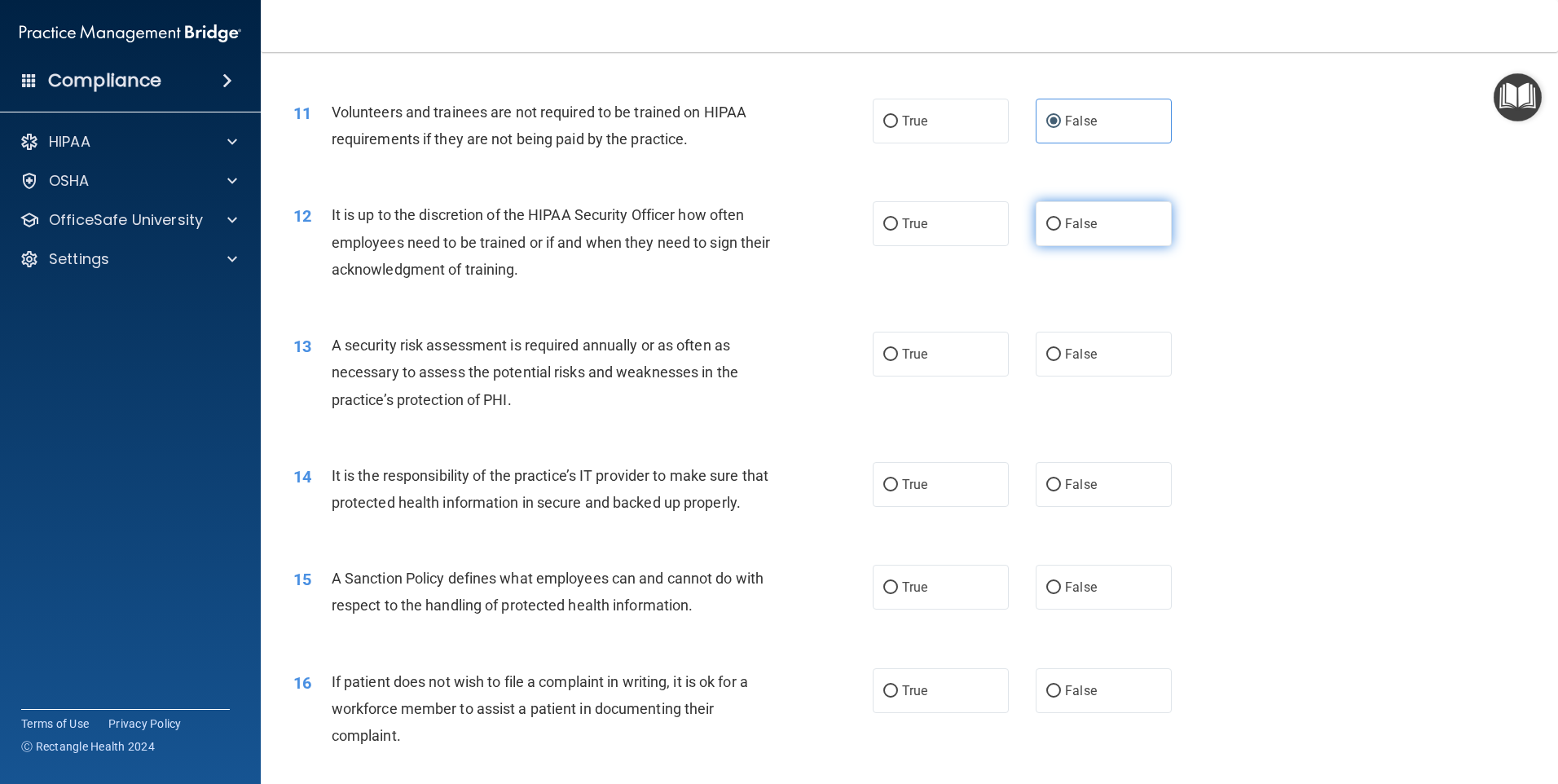
click at [1113, 223] on label "False" at bounding box center [1104, 224] width 136 height 45
click at [1061, 223] on input "False" at bounding box center [1053, 224] width 15 height 13
radio input "true"
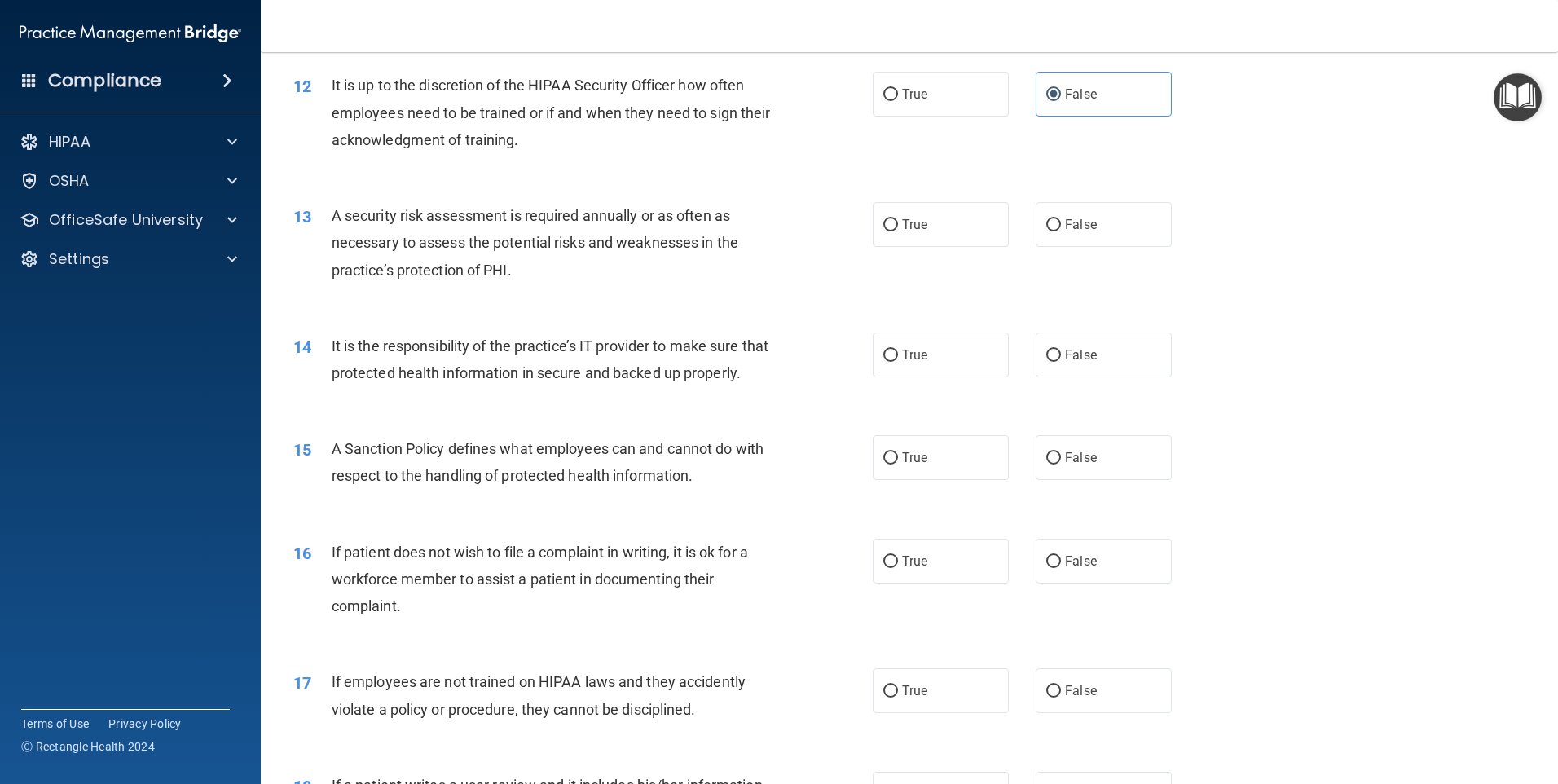
scroll to position [1548, 0]
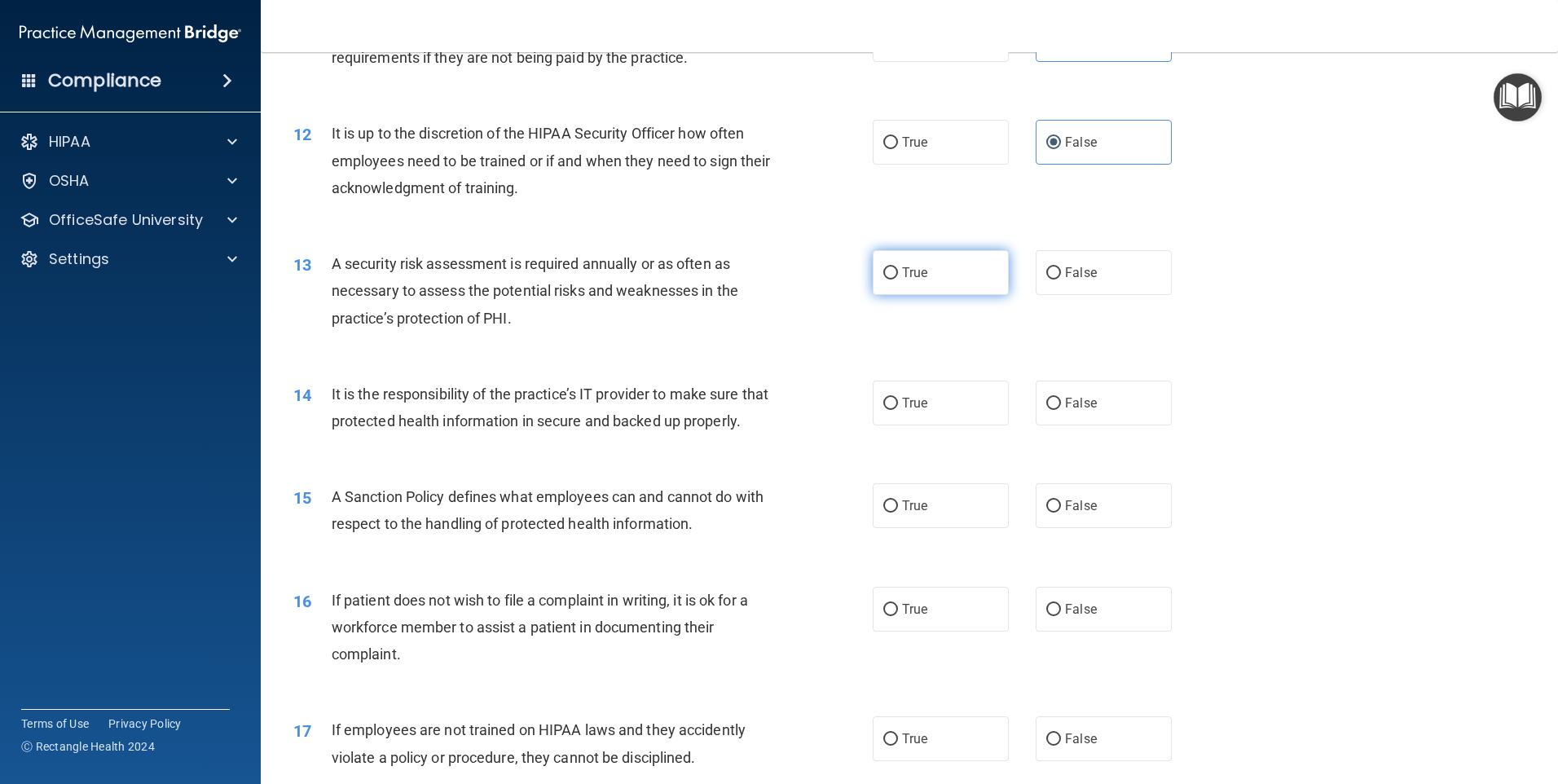
click at [902, 269] on span "True" at bounding box center [915, 272] width 25 height 16
click at [896, 269] on input "True" at bounding box center [891, 273] width 15 height 13
radio input "true"
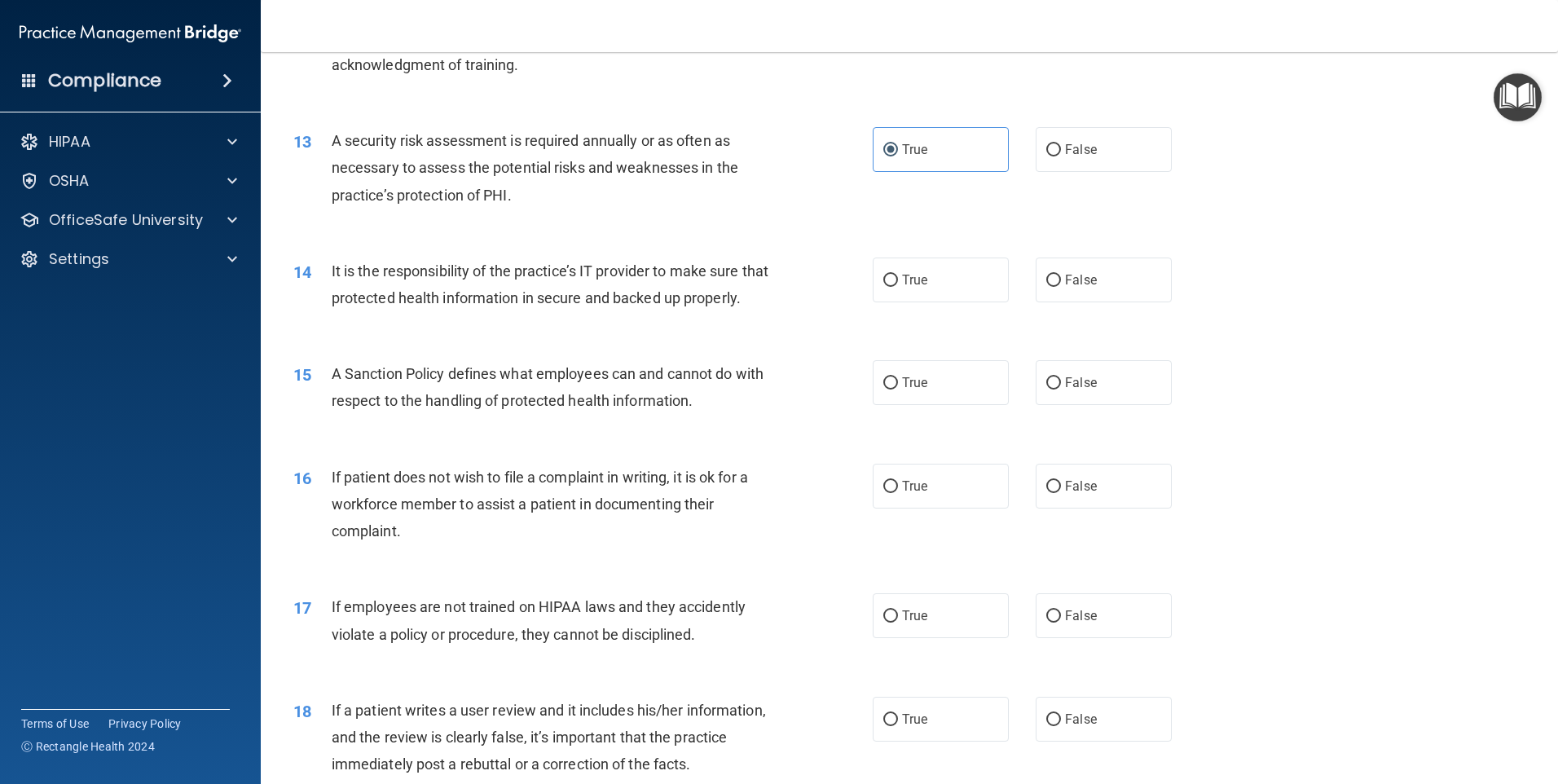
scroll to position [1711, 0]
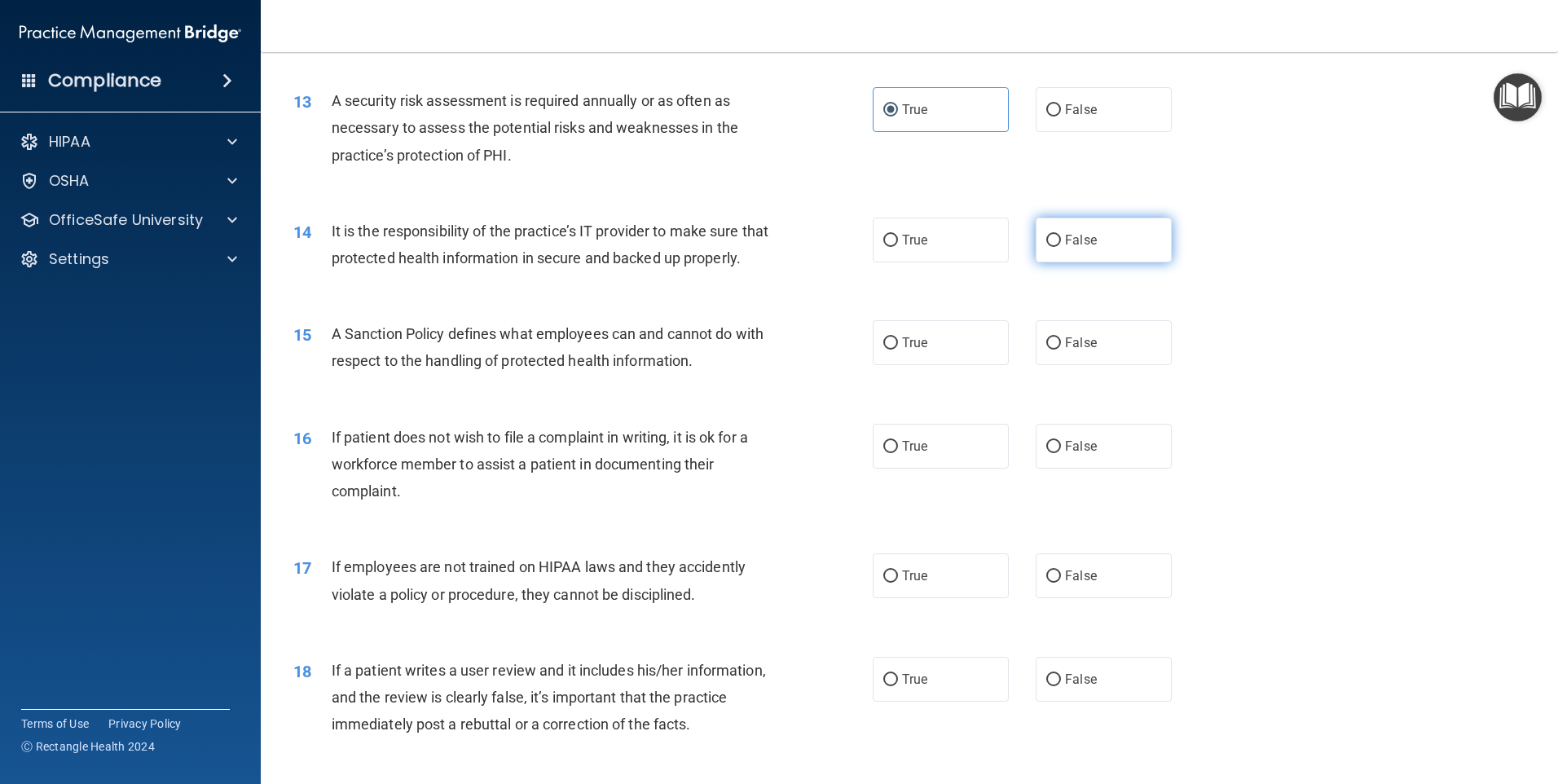
click at [1071, 238] on span "False" at bounding box center [1081, 240] width 32 height 16
click at [1061, 238] on input "False" at bounding box center [1053, 240] width 15 height 13
radio input "true"
click at [1081, 351] on span "False" at bounding box center [1081, 342] width 32 height 16
click at [1061, 350] on input "False" at bounding box center [1053, 343] width 15 height 13
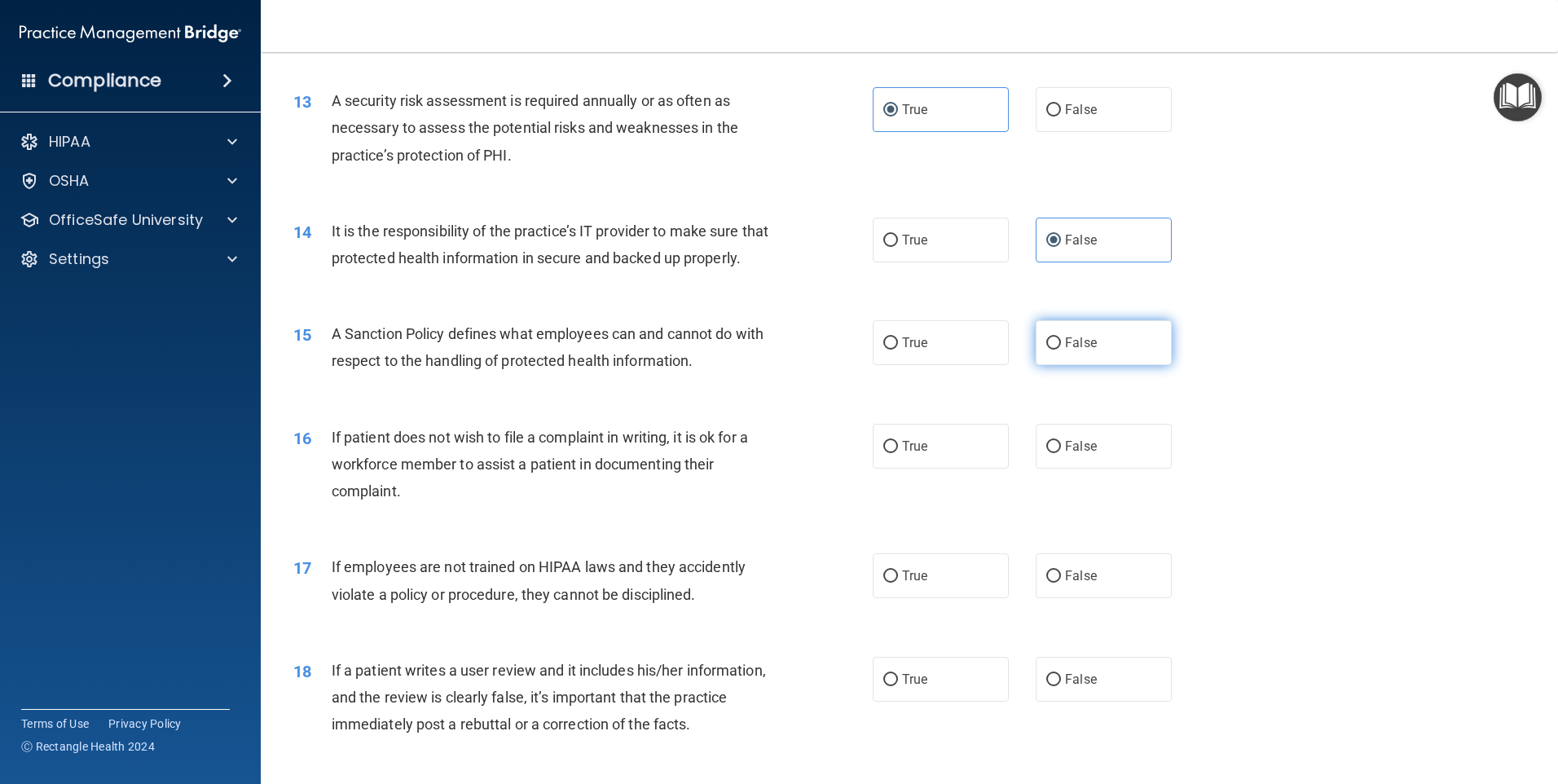
radio input "true"
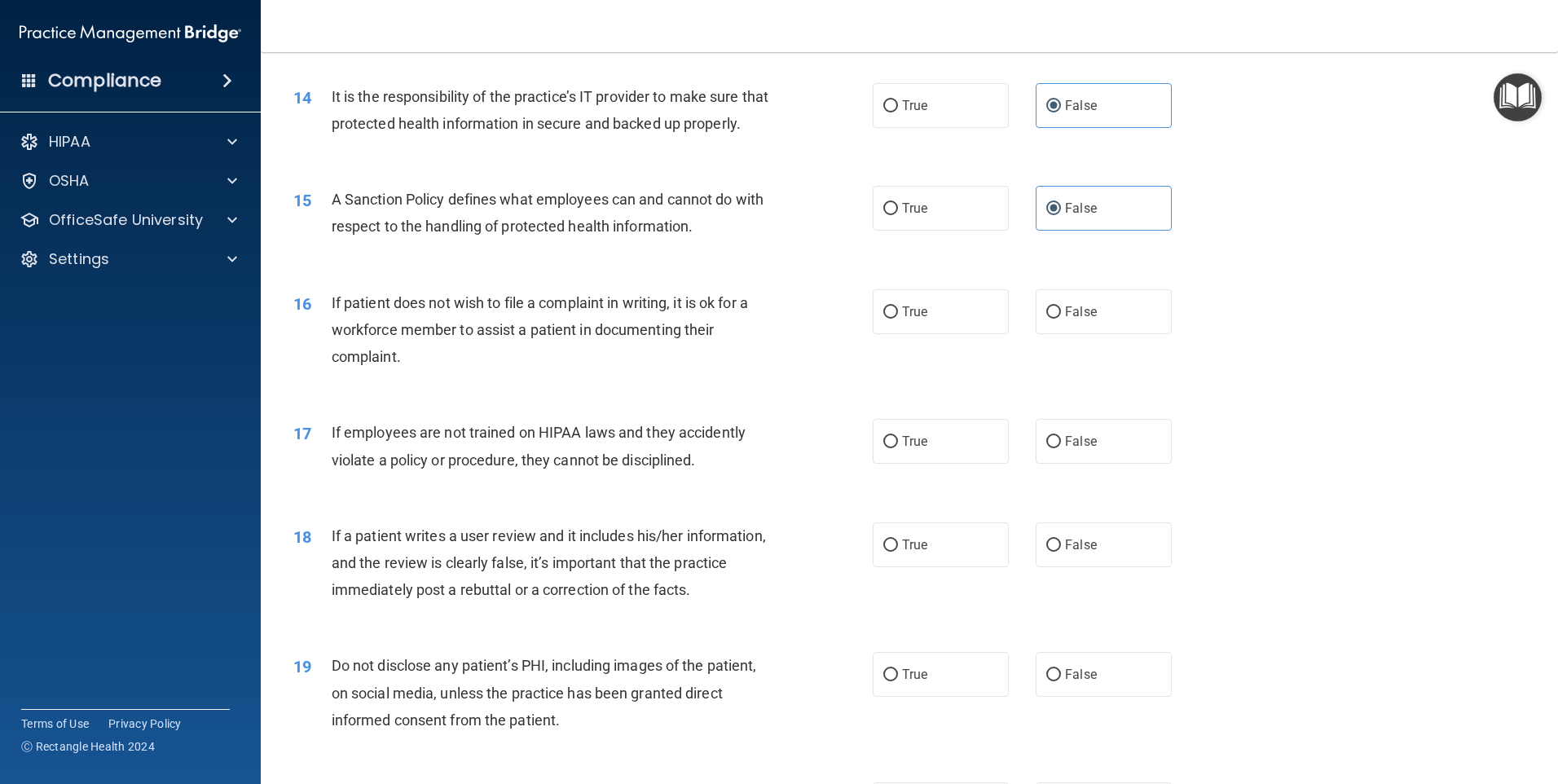
scroll to position [1874, 0]
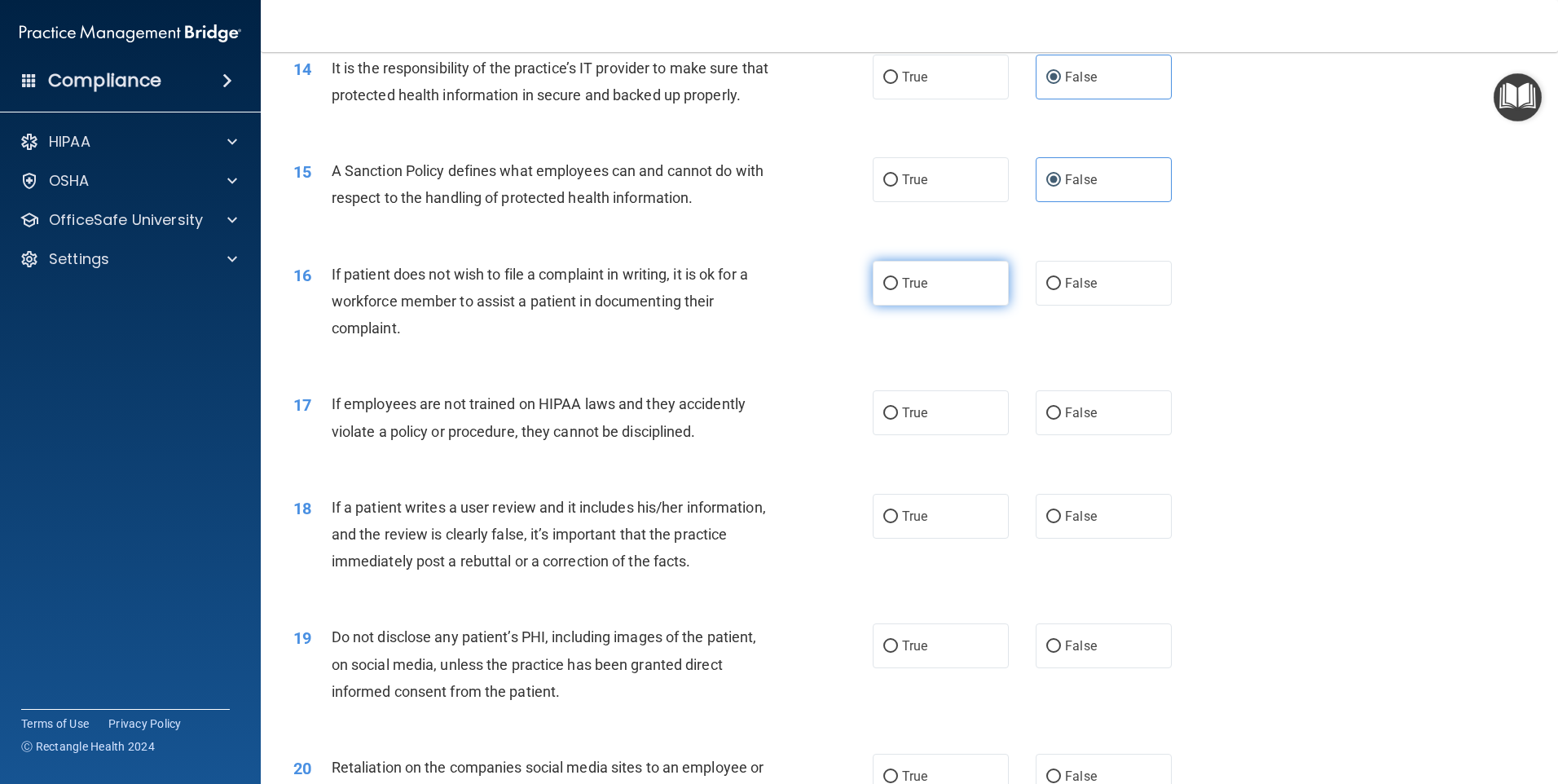
click at [902, 291] on span "True" at bounding box center [915, 283] width 25 height 16
click at [898, 290] on input "True" at bounding box center [891, 284] width 15 height 13
radio input "true"
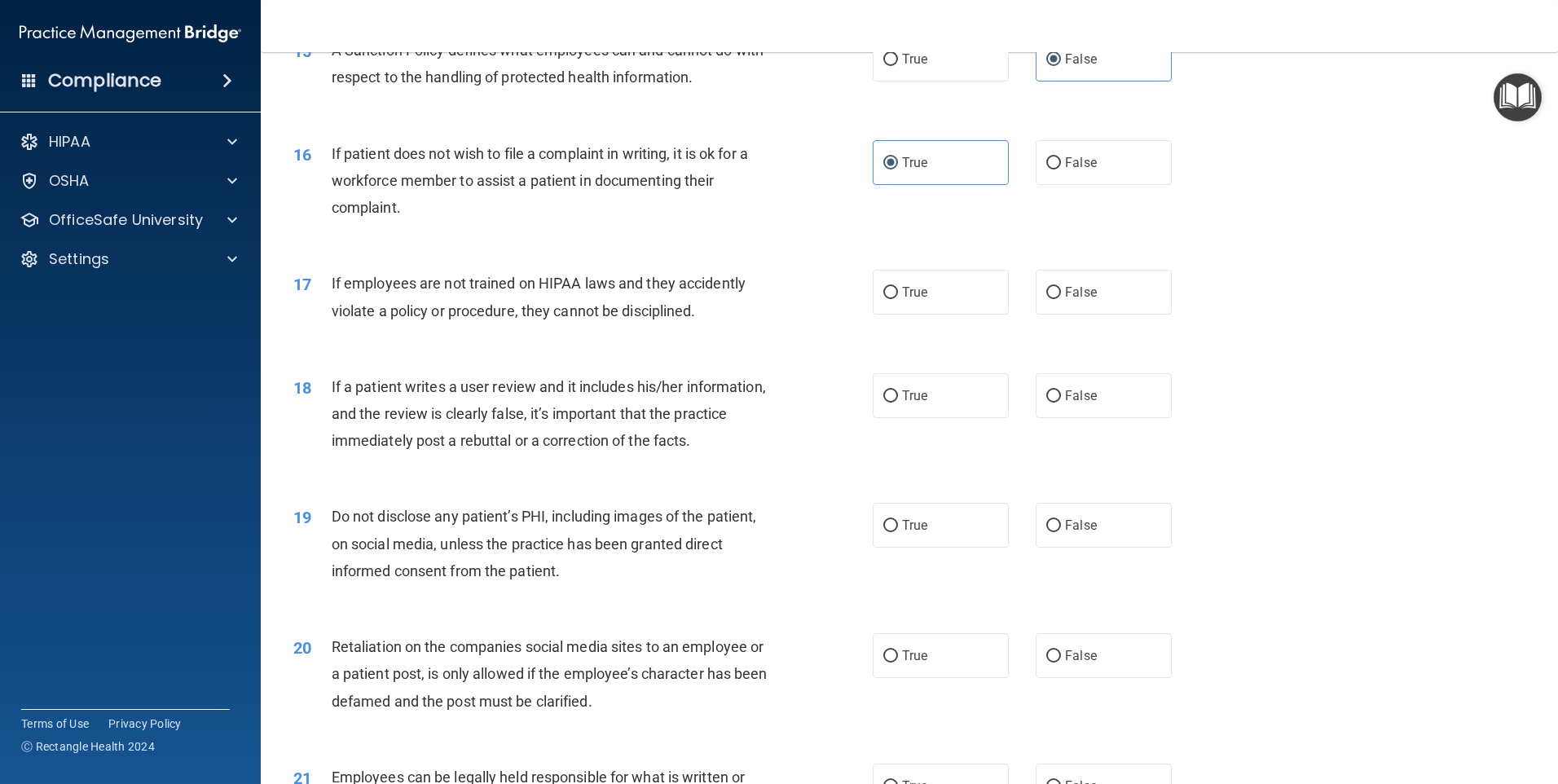
scroll to position [2037, 0]
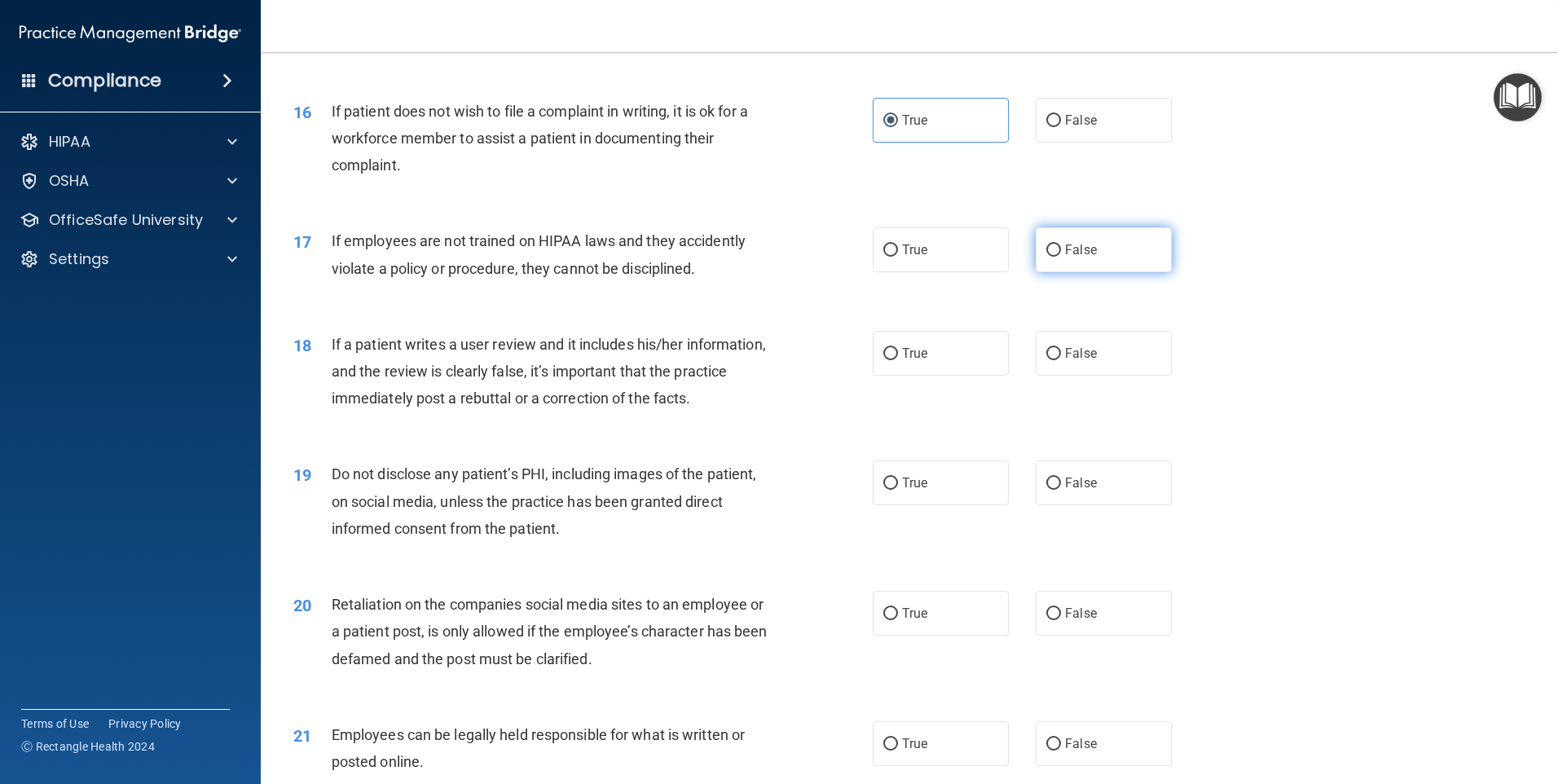
click at [1092, 272] on label "False" at bounding box center [1104, 250] width 136 height 45
click at [1061, 257] on input "False" at bounding box center [1053, 250] width 15 height 13
radio input "true"
click at [1084, 361] on span "False" at bounding box center [1081, 353] width 32 height 16
click at [1061, 360] on input "False" at bounding box center [1053, 354] width 15 height 13
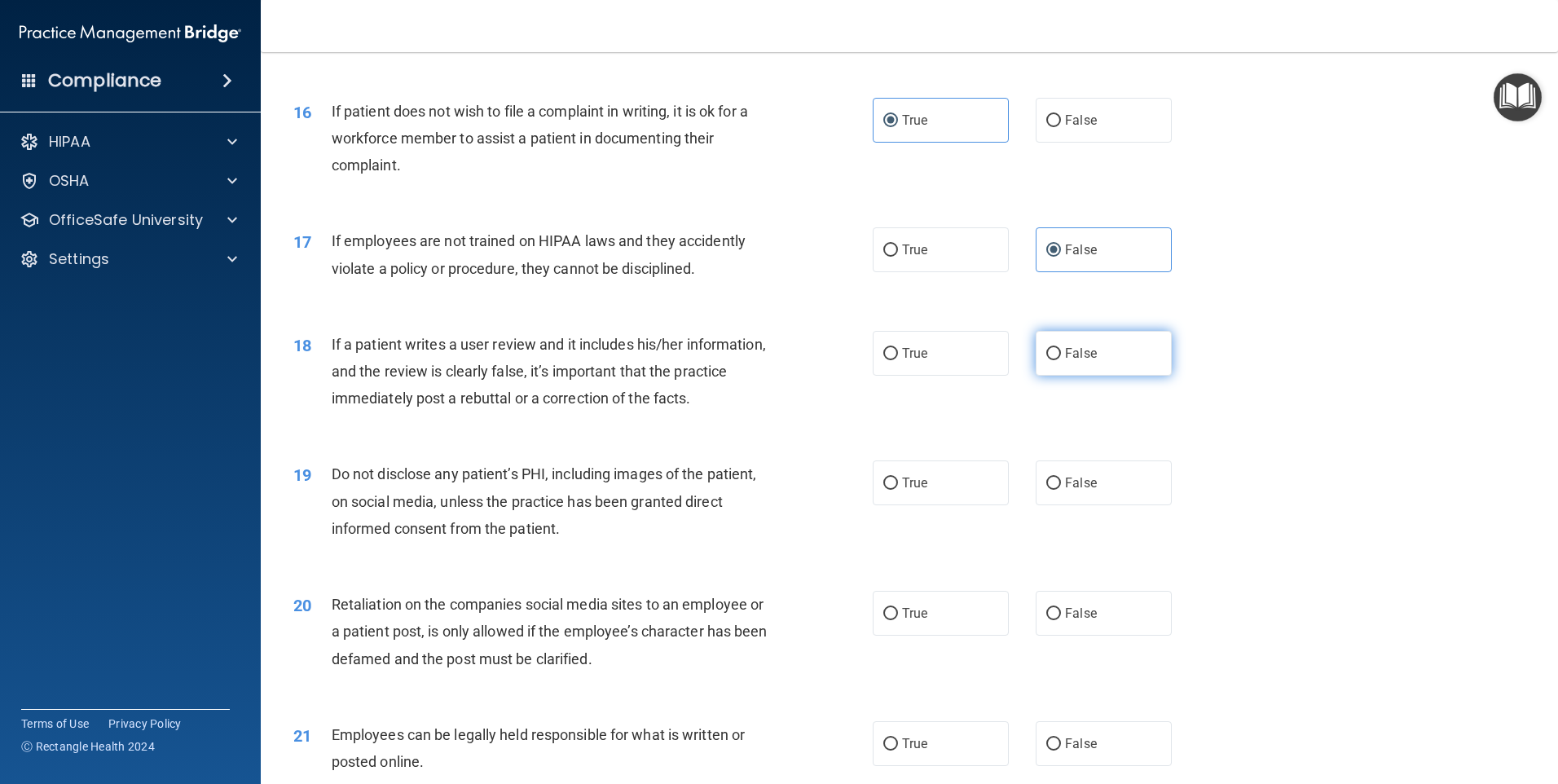
radio input "true"
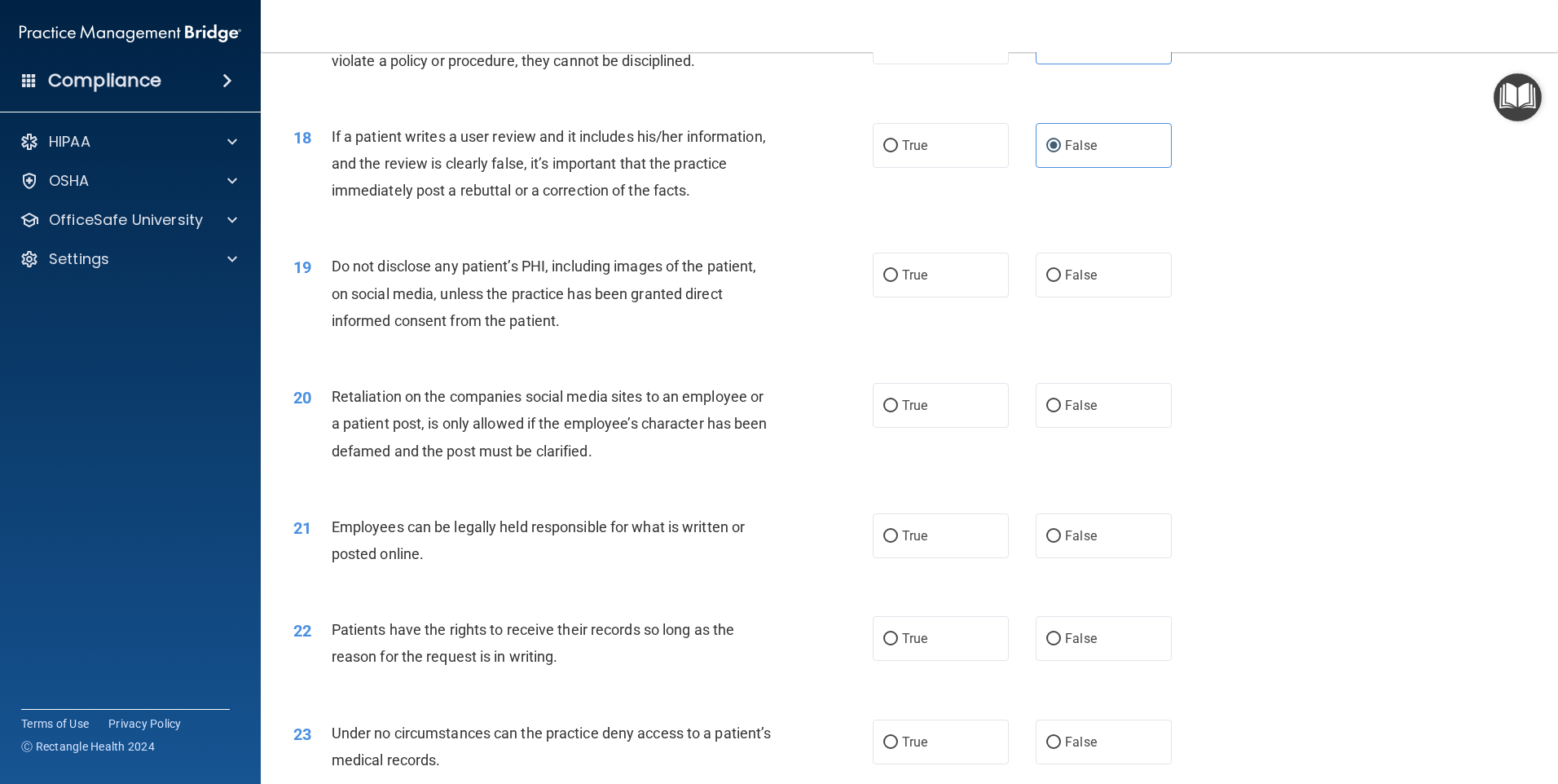
scroll to position [2282, 0]
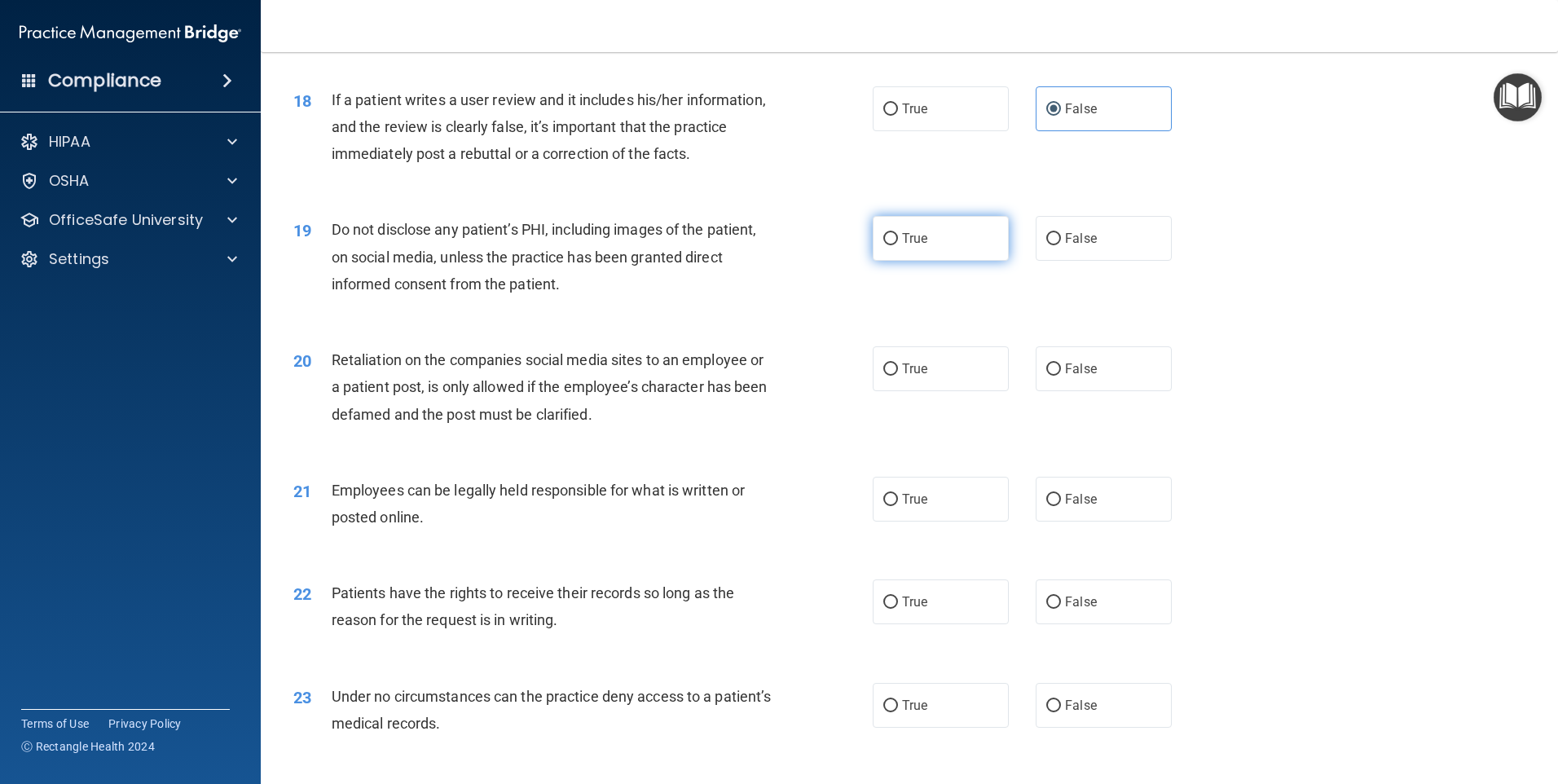
click at [914, 246] on span "True" at bounding box center [915, 238] width 25 height 16
click at [898, 245] on input "True" at bounding box center [891, 238] width 15 height 13
radio input "true"
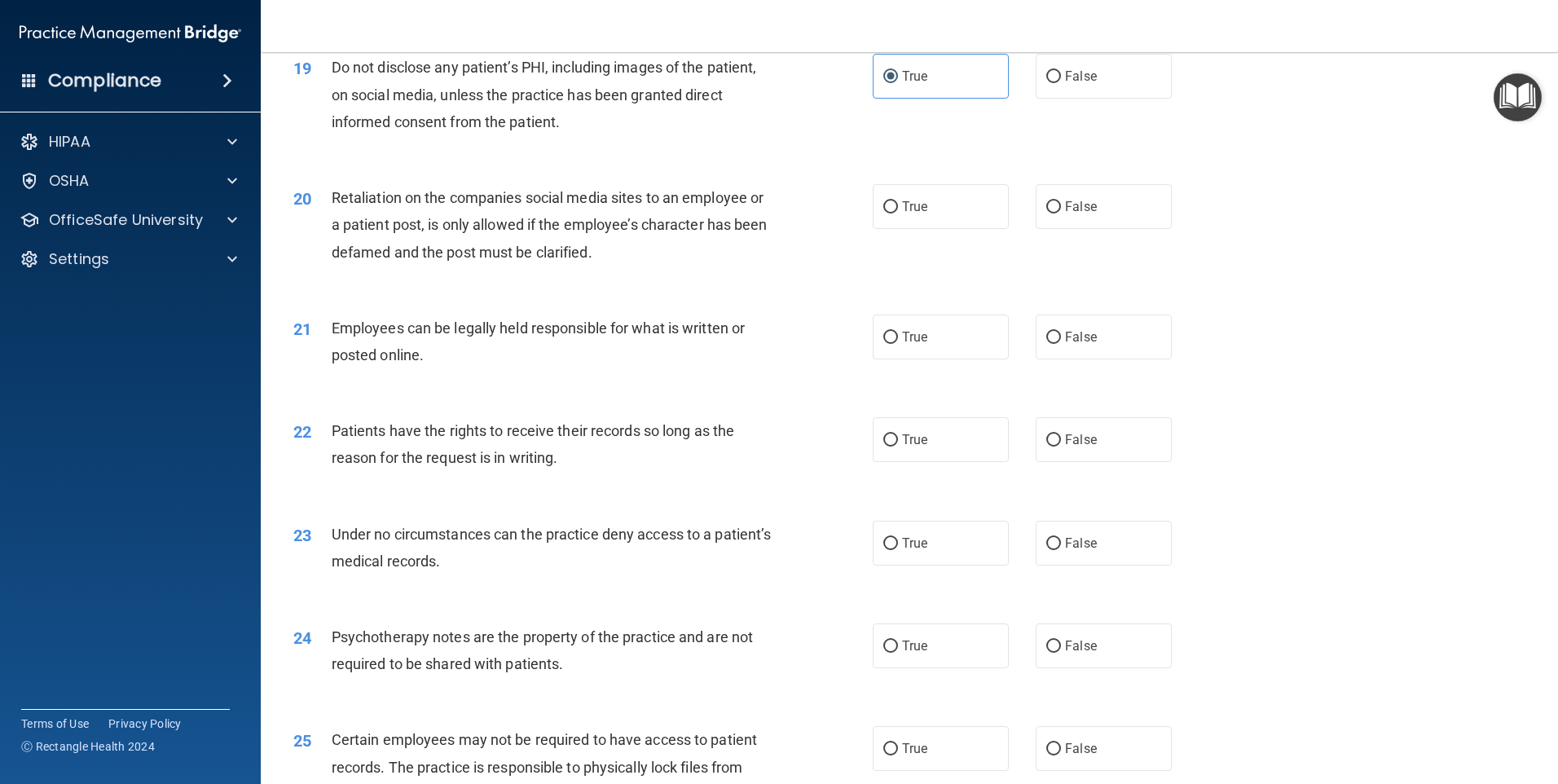
scroll to position [2444, 0]
click at [1056, 227] on label "False" at bounding box center [1104, 206] width 136 height 45
click at [1056, 213] on input "False" at bounding box center [1053, 207] width 15 height 13
radio input "true"
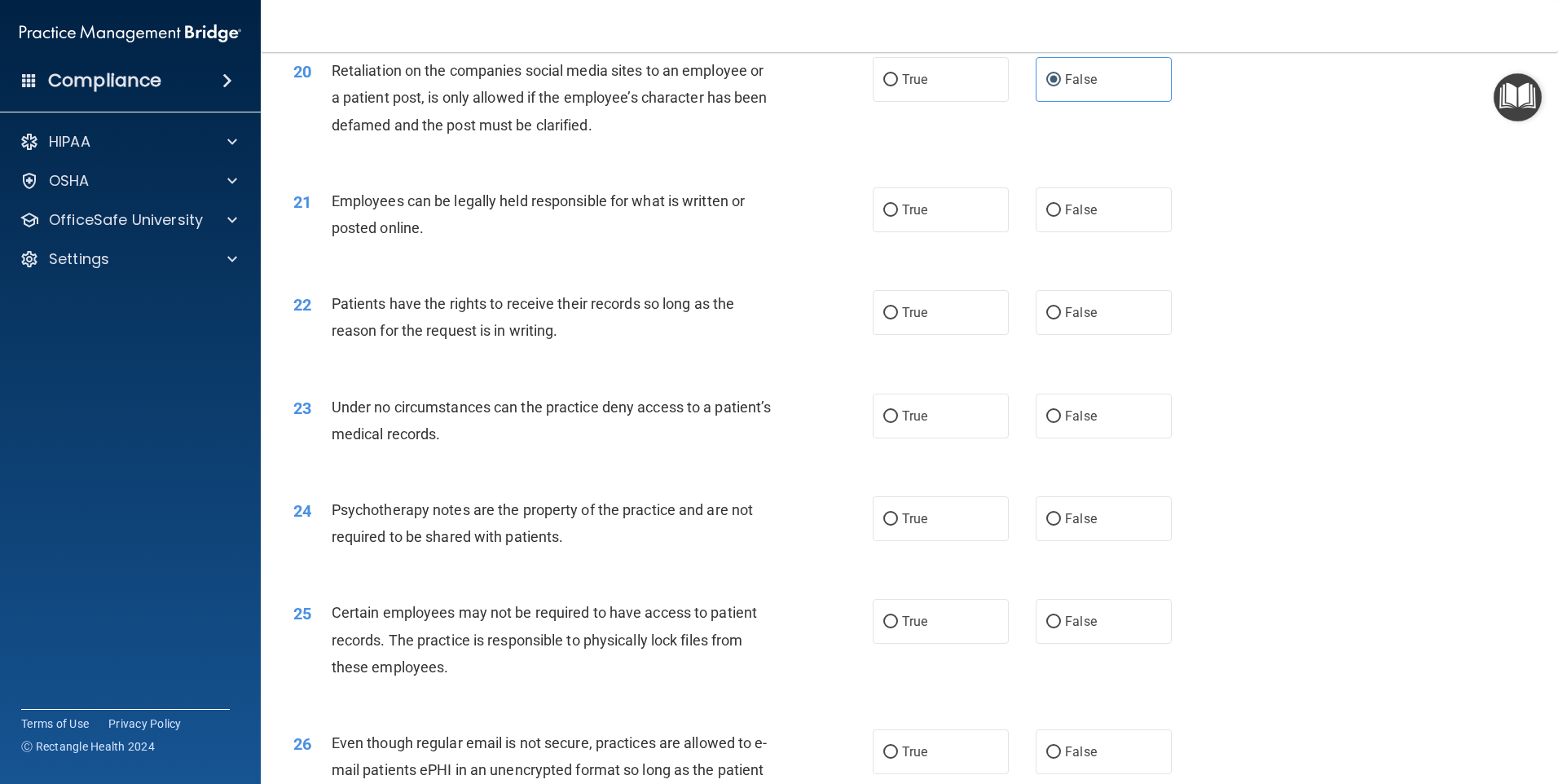
scroll to position [2607, 0]
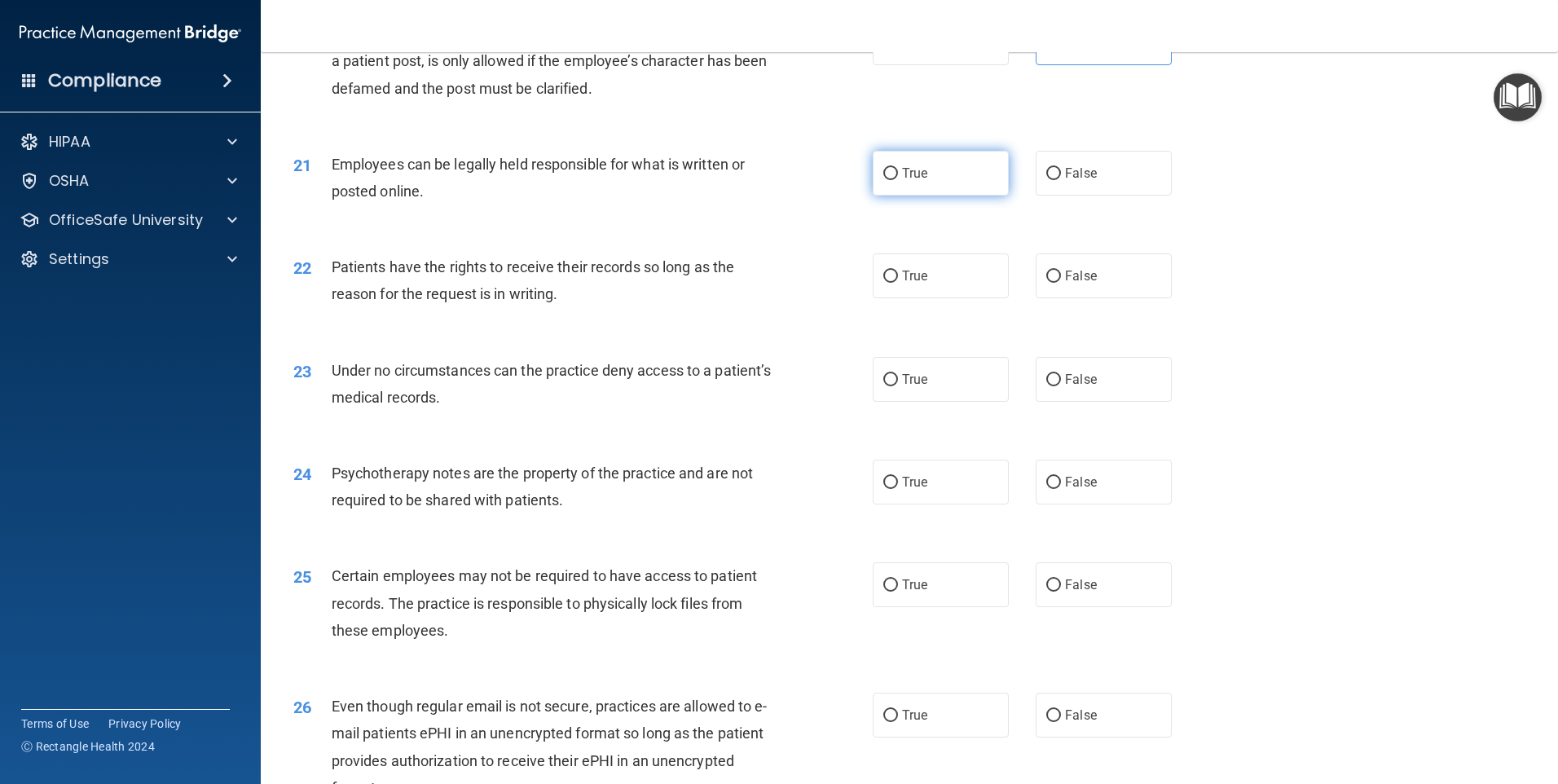
click at [930, 196] on label "True" at bounding box center [940, 173] width 136 height 45
click at [898, 180] on input "True" at bounding box center [891, 174] width 15 height 13
radio input "true"
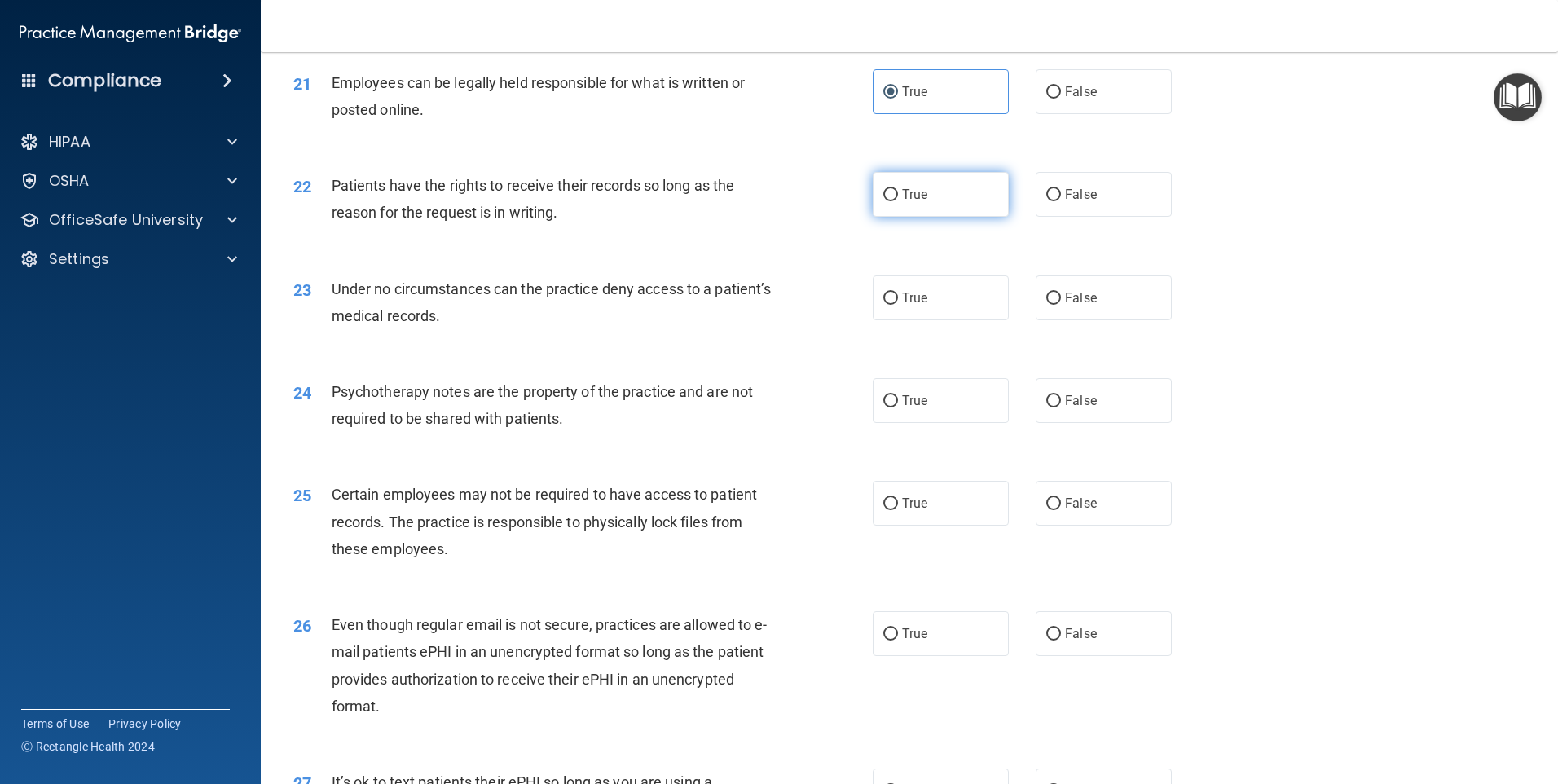
click at [941, 217] on label "True" at bounding box center [940, 194] width 136 height 45
click at [898, 202] on input "True" at bounding box center [891, 195] width 15 height 13
radio input "true"
click at [1067, 305] on span "False" at bounding box center [1081, 298] width 32 height 16
click at [1061, 305] on input "False" at bounding box center [1053, 299] width 15 height 13
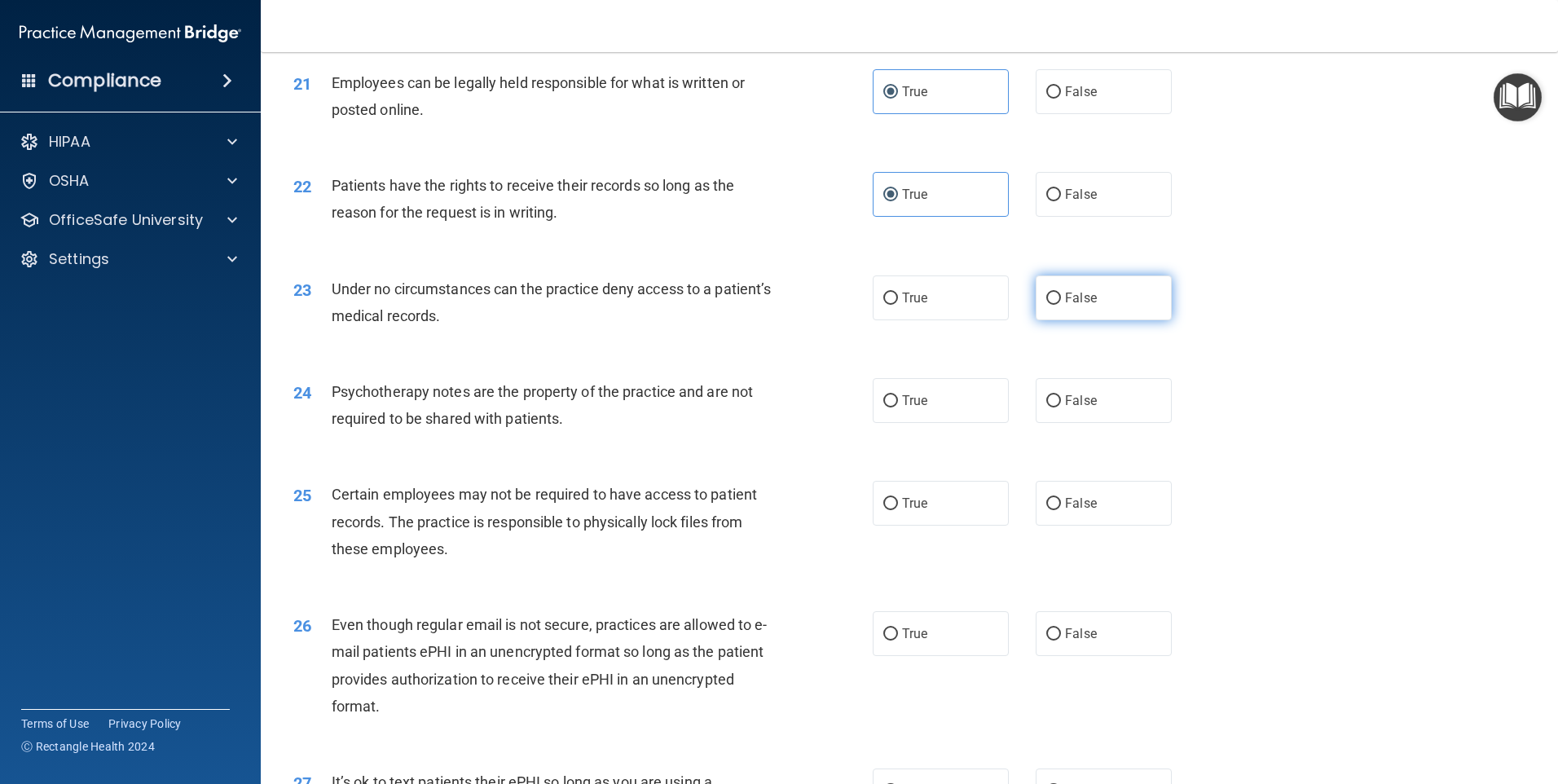
radio input "true"
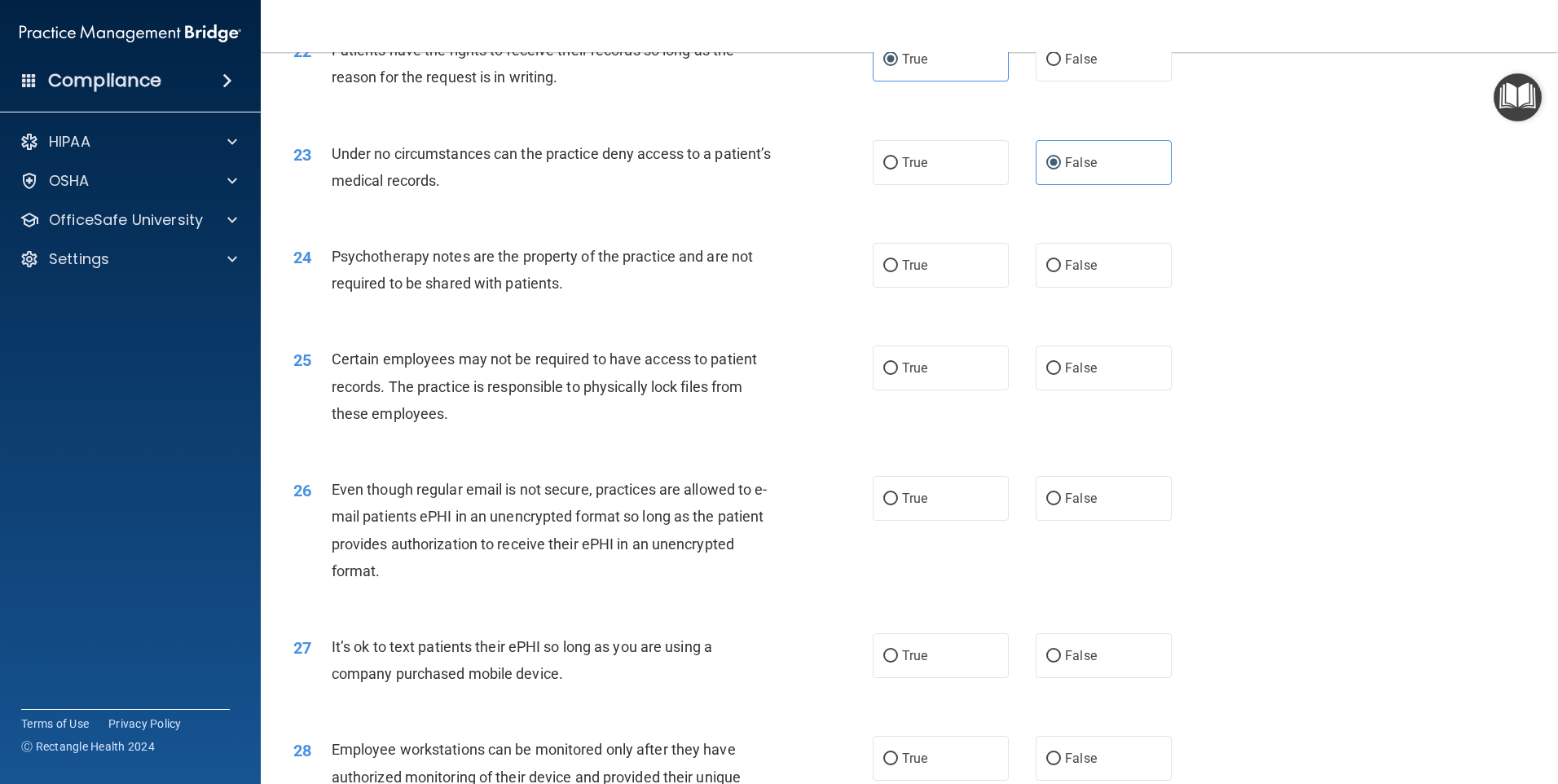
scroll to position [2852, 0]
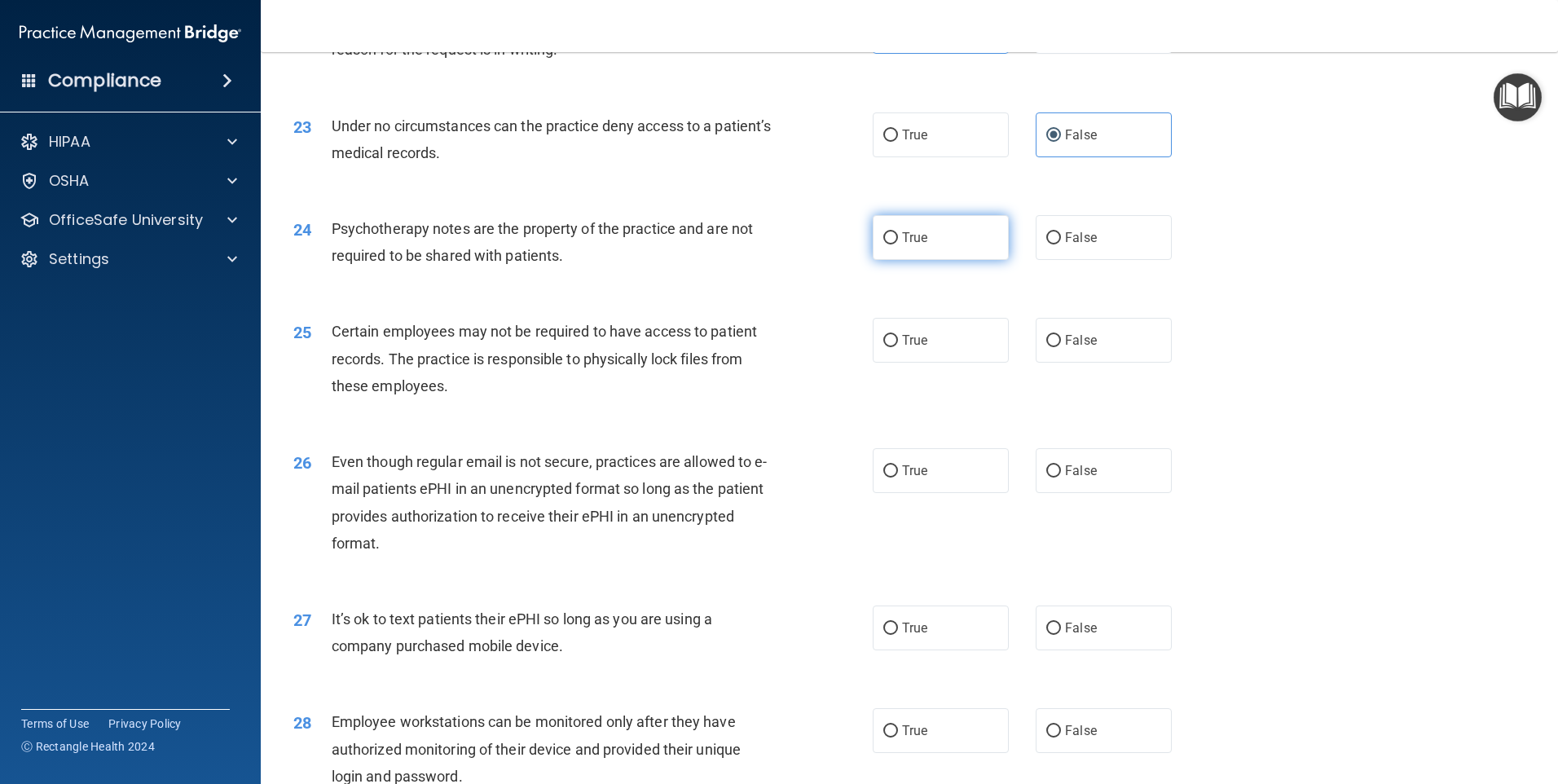
drag, startPoint x: 954, startPoint y: 269, endPoint x: 884, endPoint y: 284, distance: 71.6
click at [955, 260] on label "True" at bounding box center [940, 238] width 136 height 45
click at [898, 244] on input "True" at bounding box center [891, 238] width 15 height 13
radio input "true"
click at [945, 362] on label "True" at bounding box center [940, 341] width 136 height 45
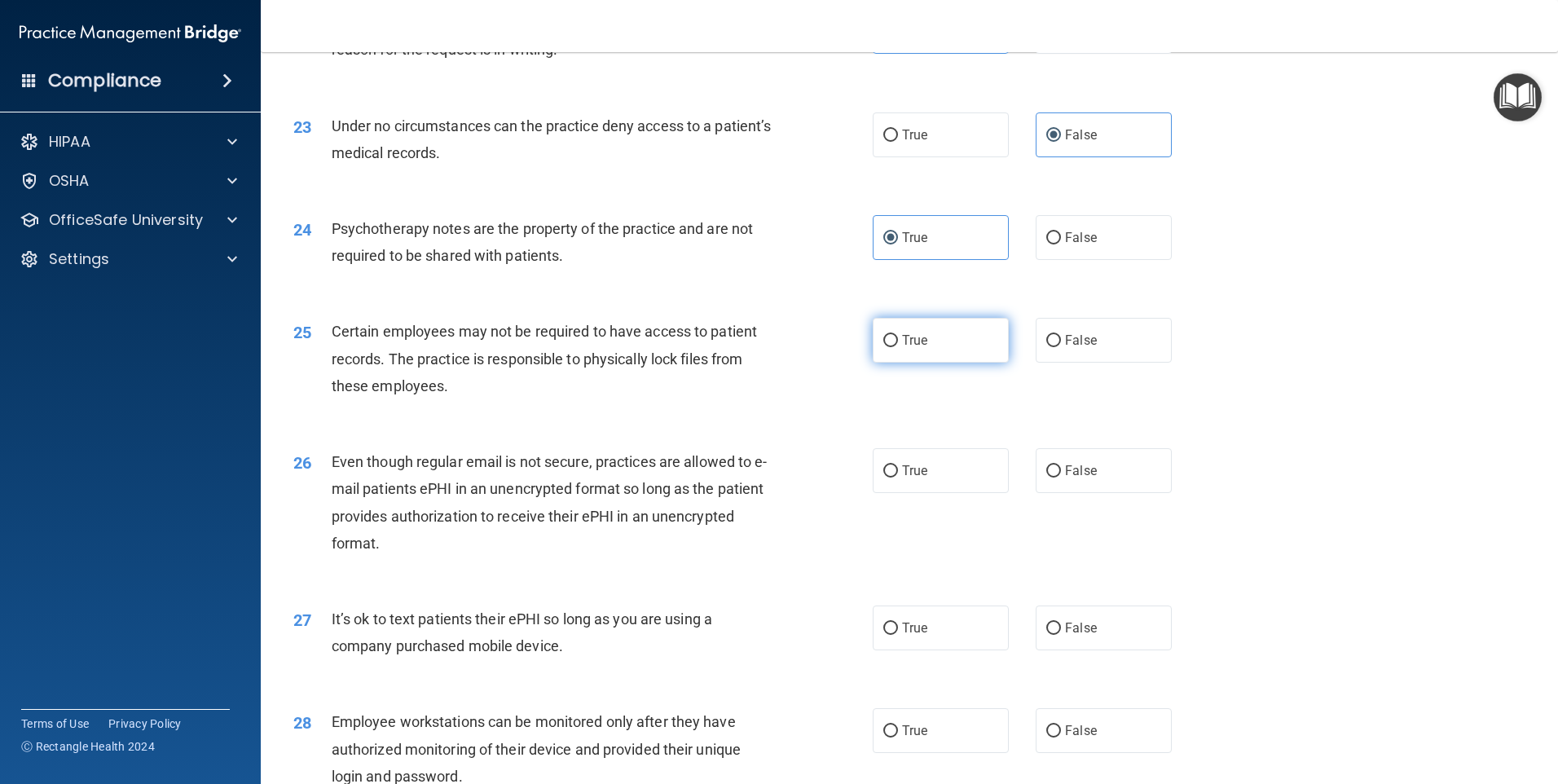
click at [898, 347] on input "True" at bounding box center [891, 341] width 15 height 13
radio input "true"
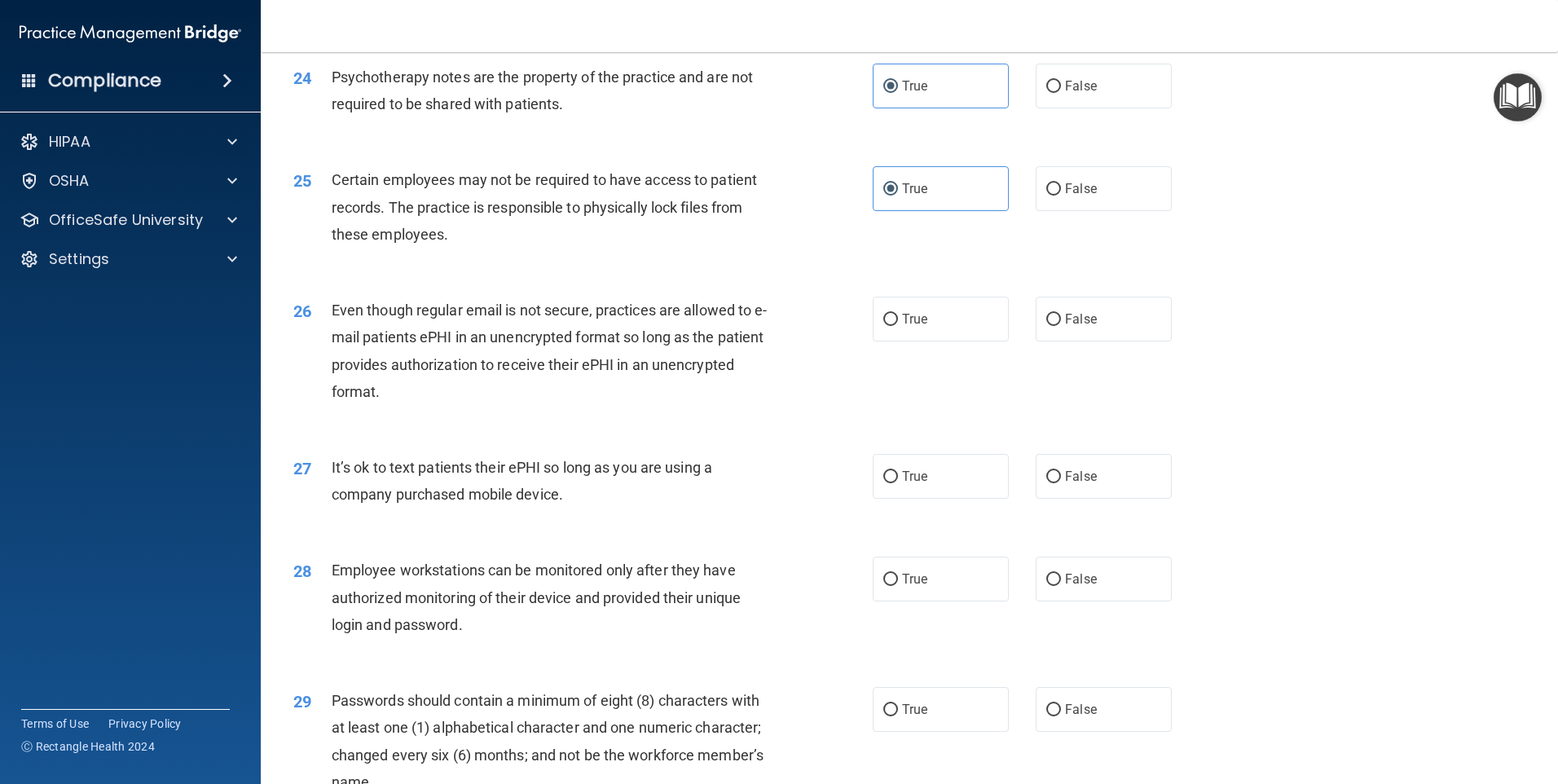
scroll to position [3096, 0]
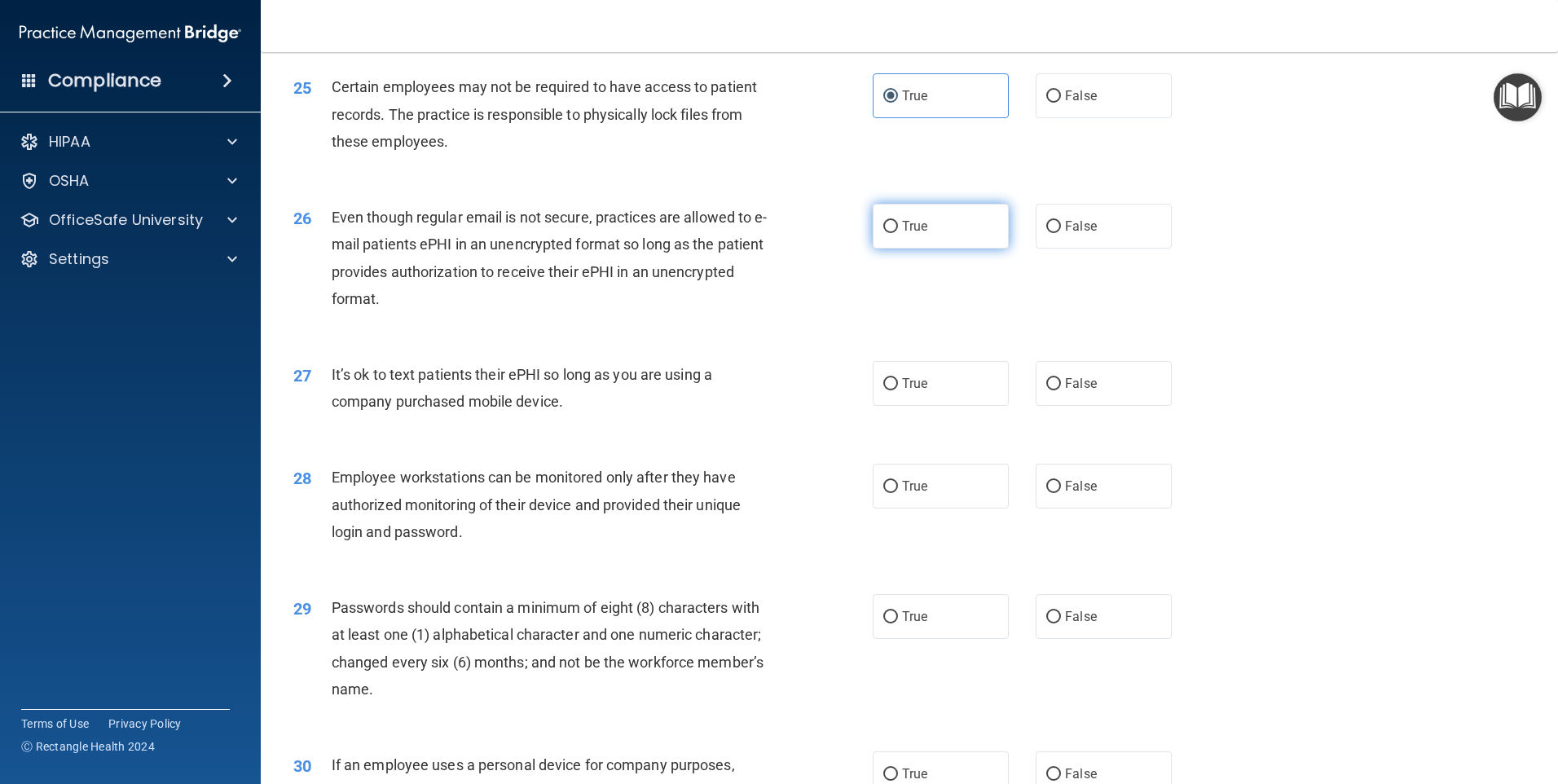
click at [941, 249] on label "True" at bounding box center [940, 226] width 136 height 45
click at [898, 233] on input "True" at bounding box center [891, 227] width 15 height 13
radio input "true"
click at [1083, 391] on span "False" at bounding box center [1081, 383] width 32 height 16
click at [1061, 390] on input "False" at bounding box center [1053, 384] width 15 height 13
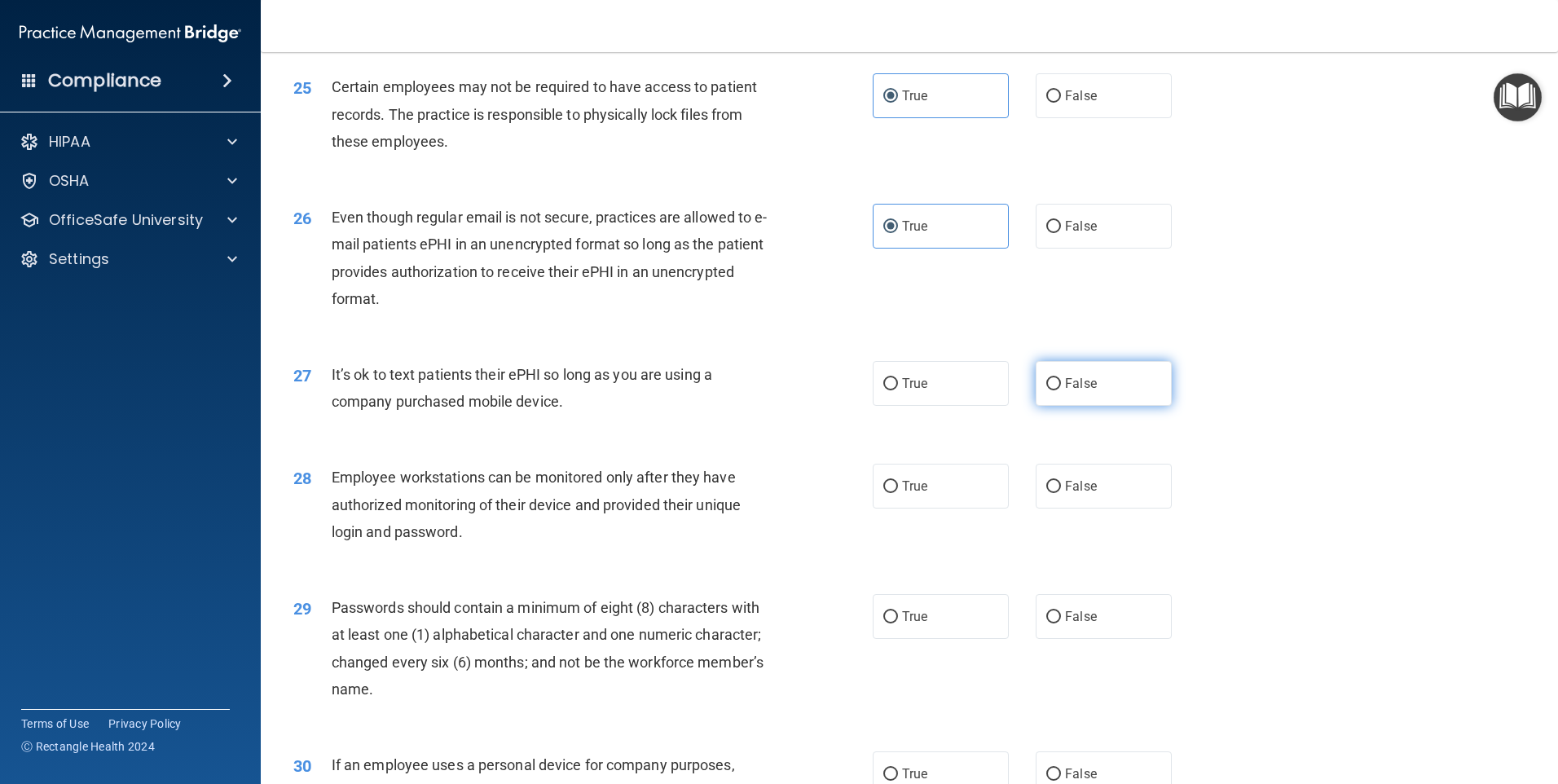
radio input "true"
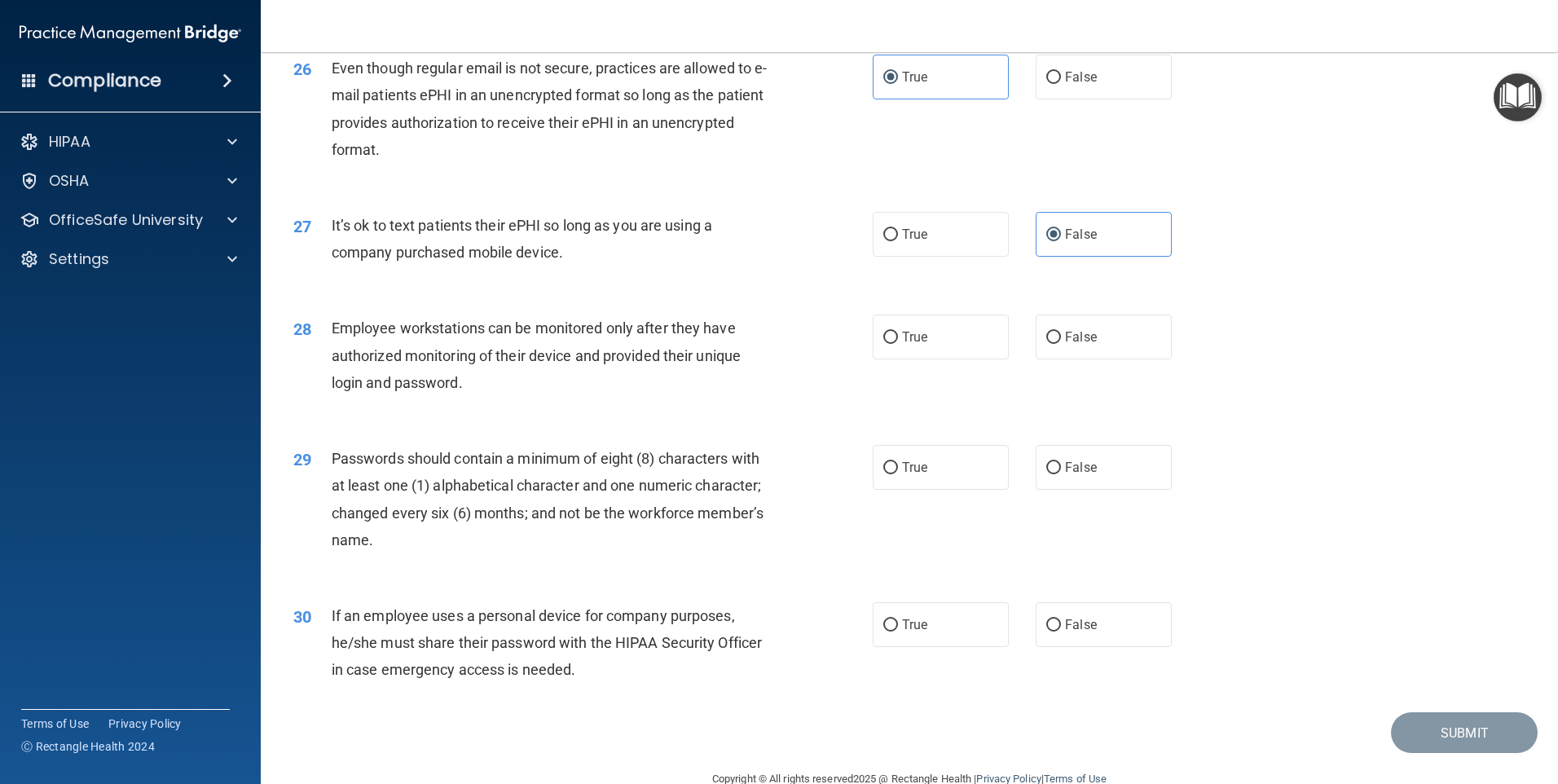
scroll to position [3259, 0]
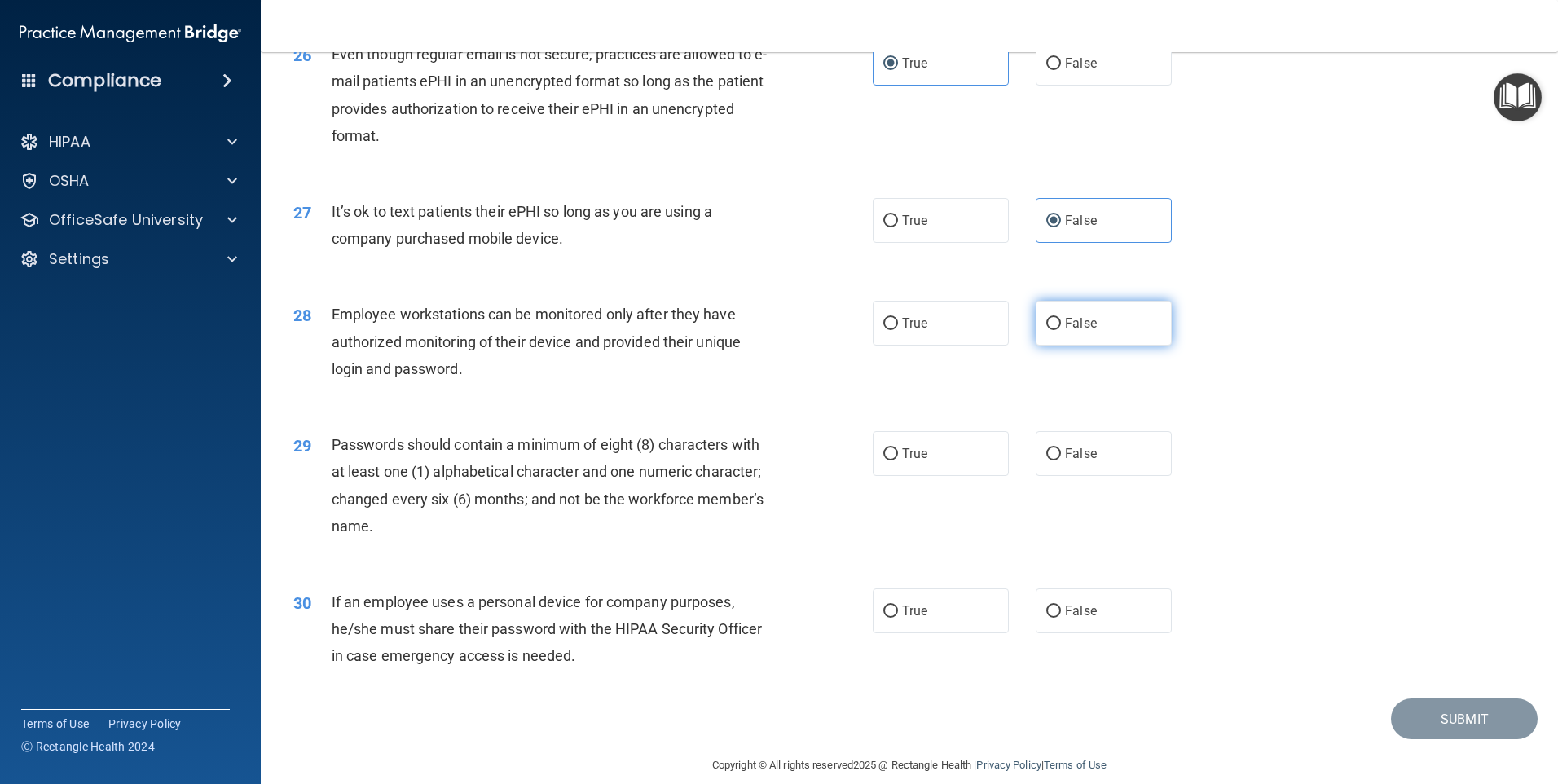
click at [1123, 346] on label "False" at bounding box center [1104, 323] width 136 height 45
click at [1061, 330] on input "False" at bounding box center [1053, 324] width 15 height 13
radio input "true"
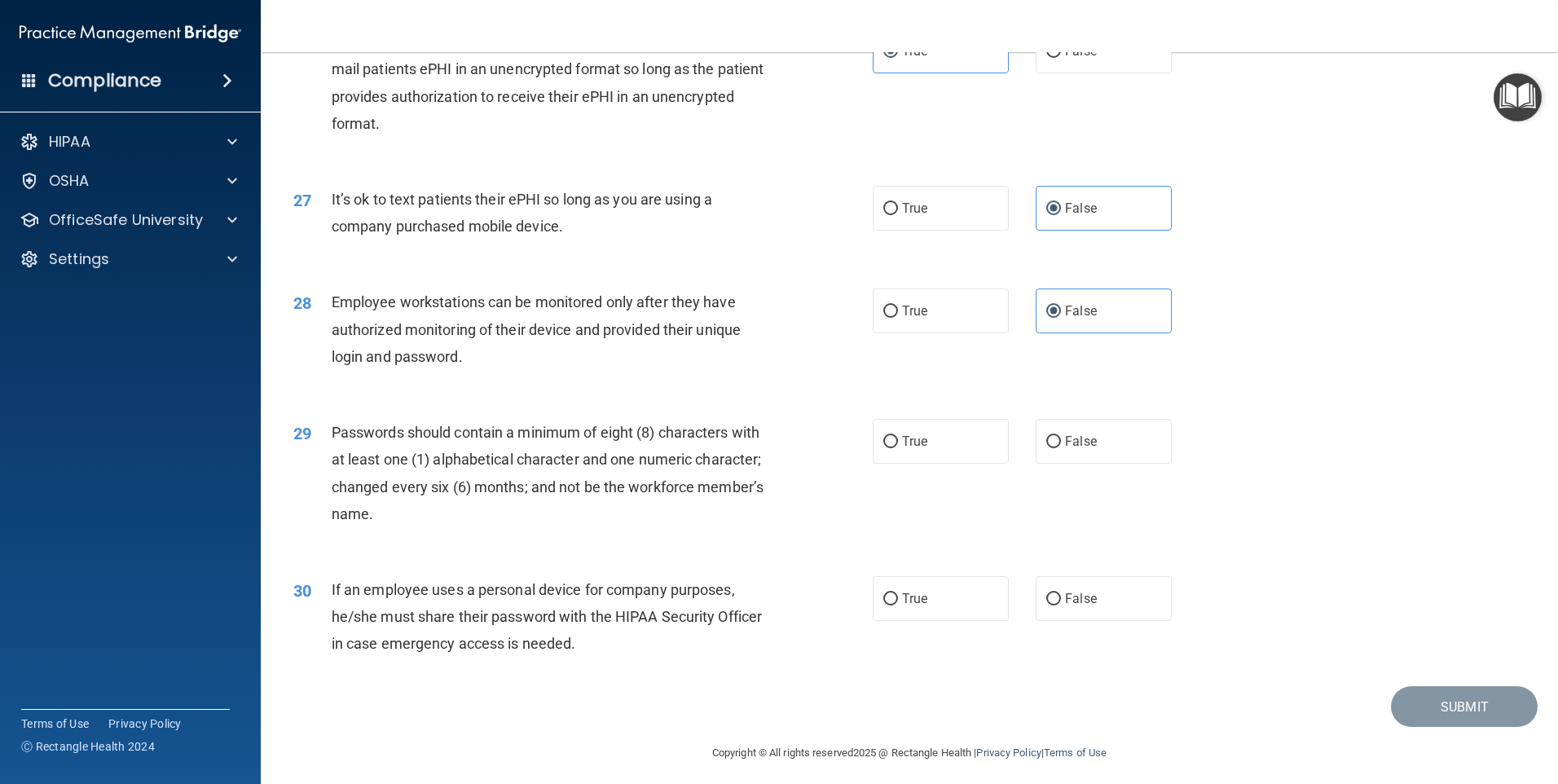
scroll to position [3307, 0]
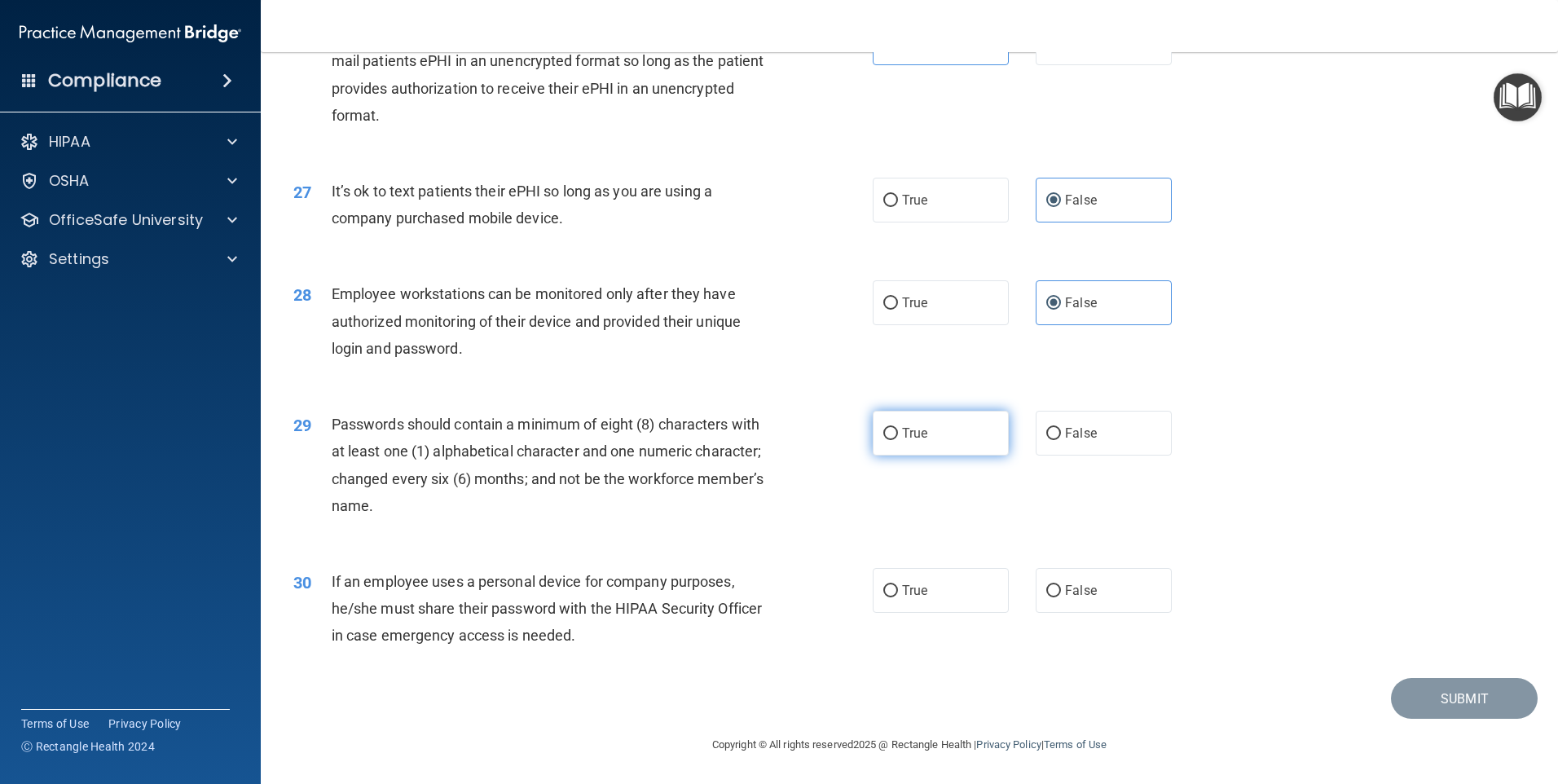
click at [968, 433] on label "True" at bounding box center [940, 433] width 136 height 45
click at [898, 433] on input "True" at bounding box center [891, 433] width 15 height 13
radio input "true"
click at [915, 595] on span "True" at bounding box center [915, 590] width 25 height 16
click at [898, 595] on input "True" at bounding box center [891, 591] width 15 height 13
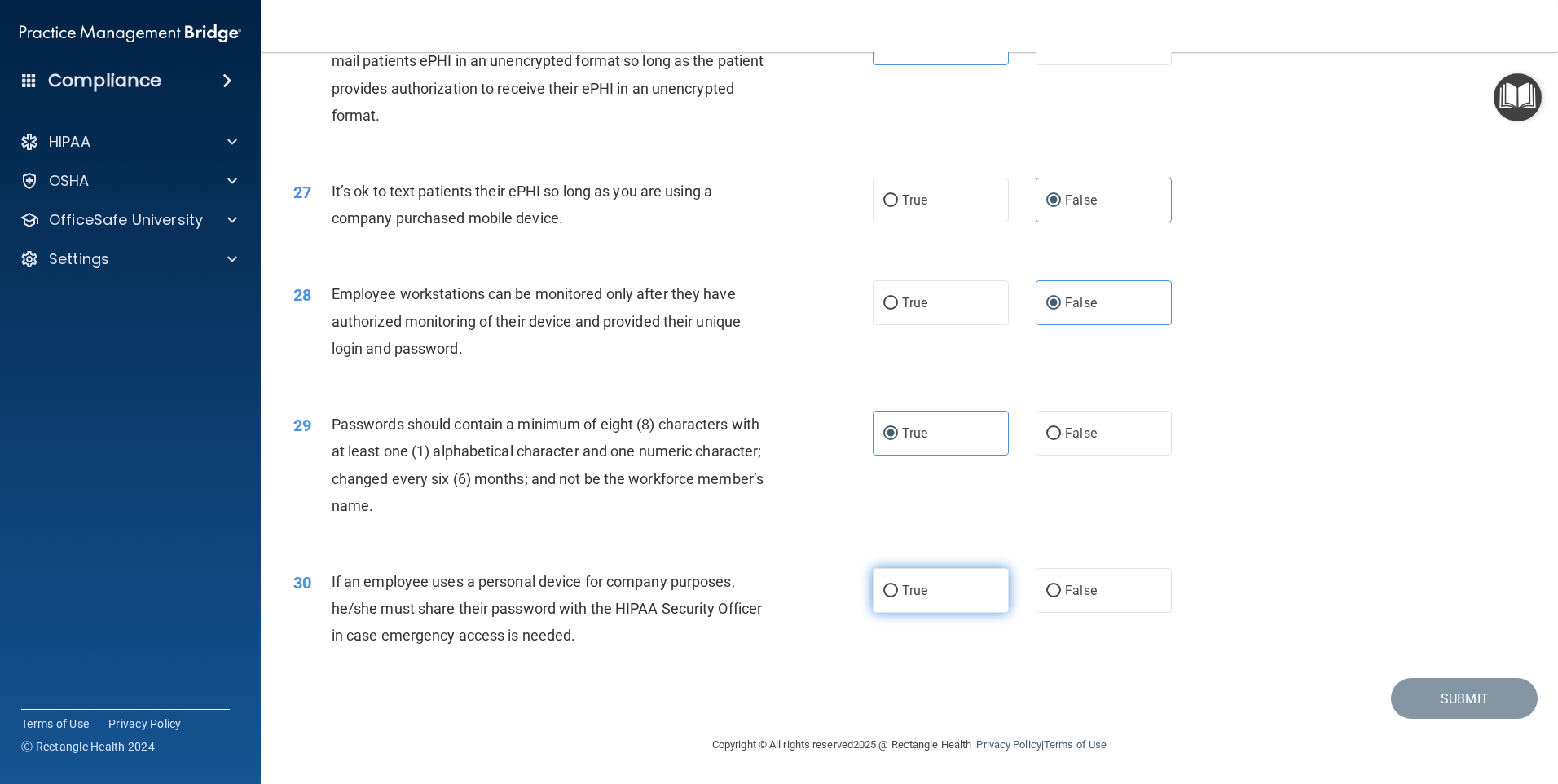
radio input "true"
click at [1484, 699] on button "Submit" at bounding box center [1463, 699] width 146 height 42
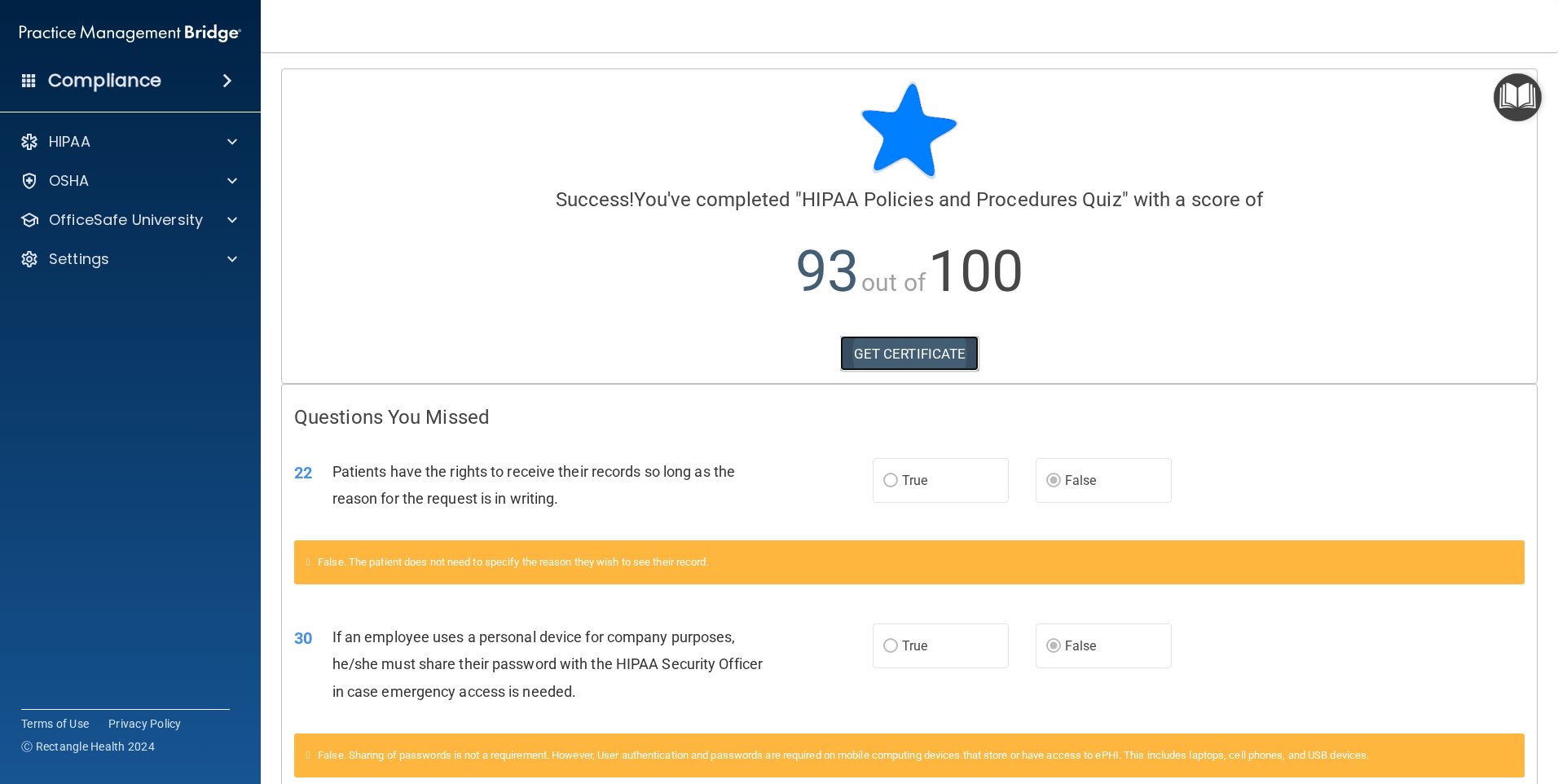
click at [918, 356] on link "GET CERTIFICATE" at bounding box center [910, 353] width 140 height 36
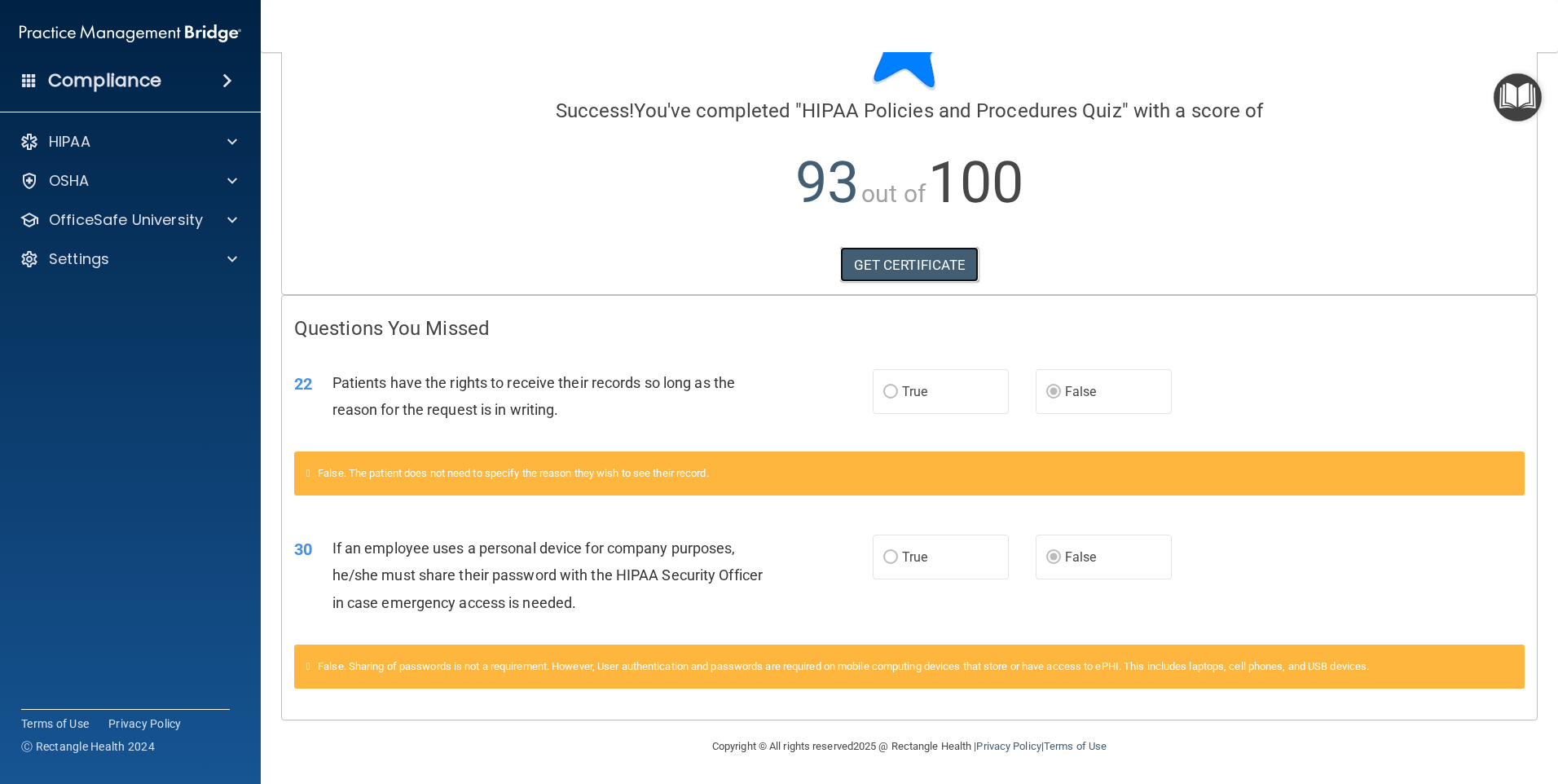
scroll to position [90, 0]
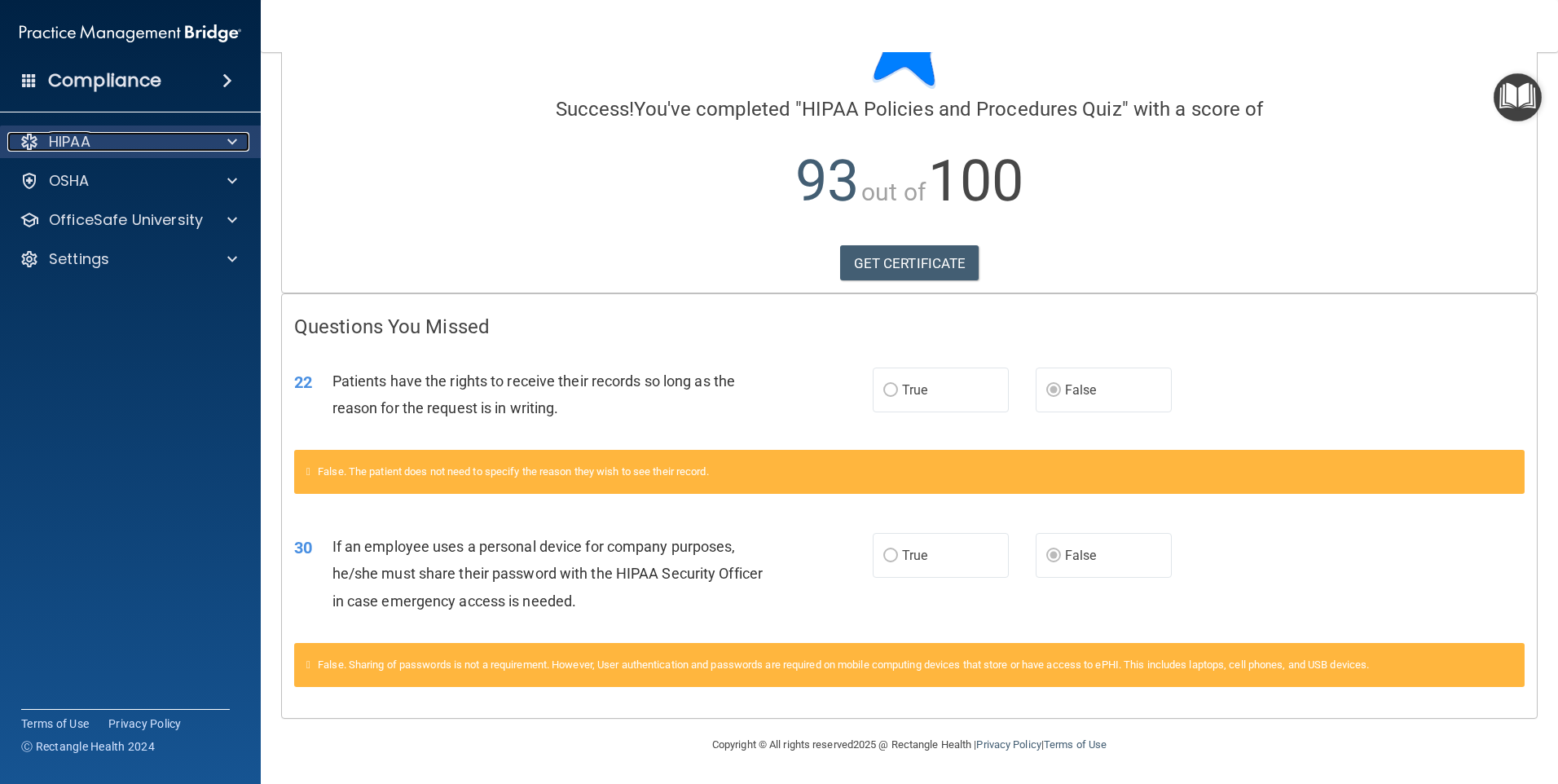
click at [114, 146] on div "HIPAA" at bounding box center [108, 141] width 202 height 19
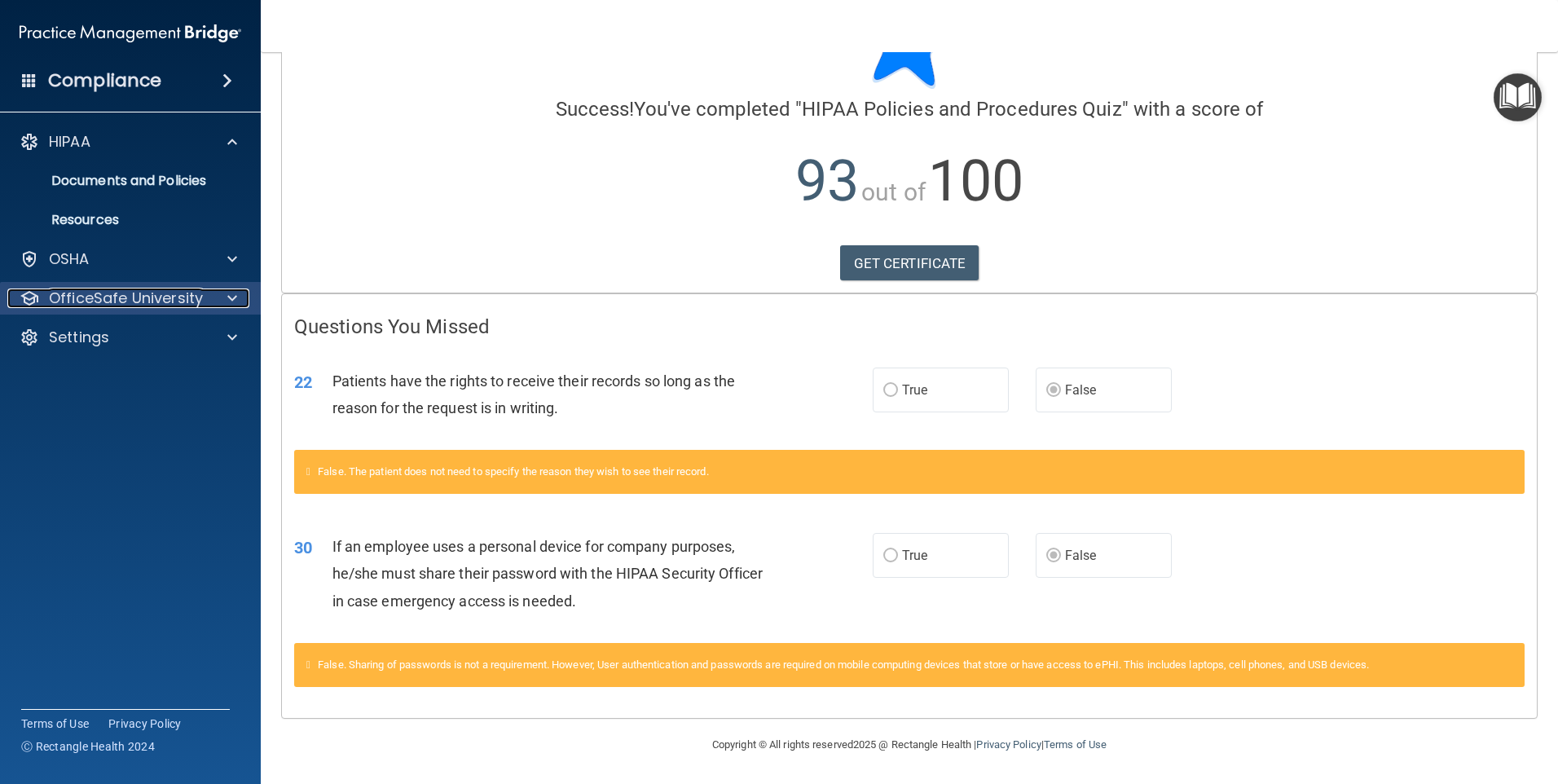
click at [100, 304] on p "OfficeSafe University" at bounding box center [126, 298] width 154 height 19
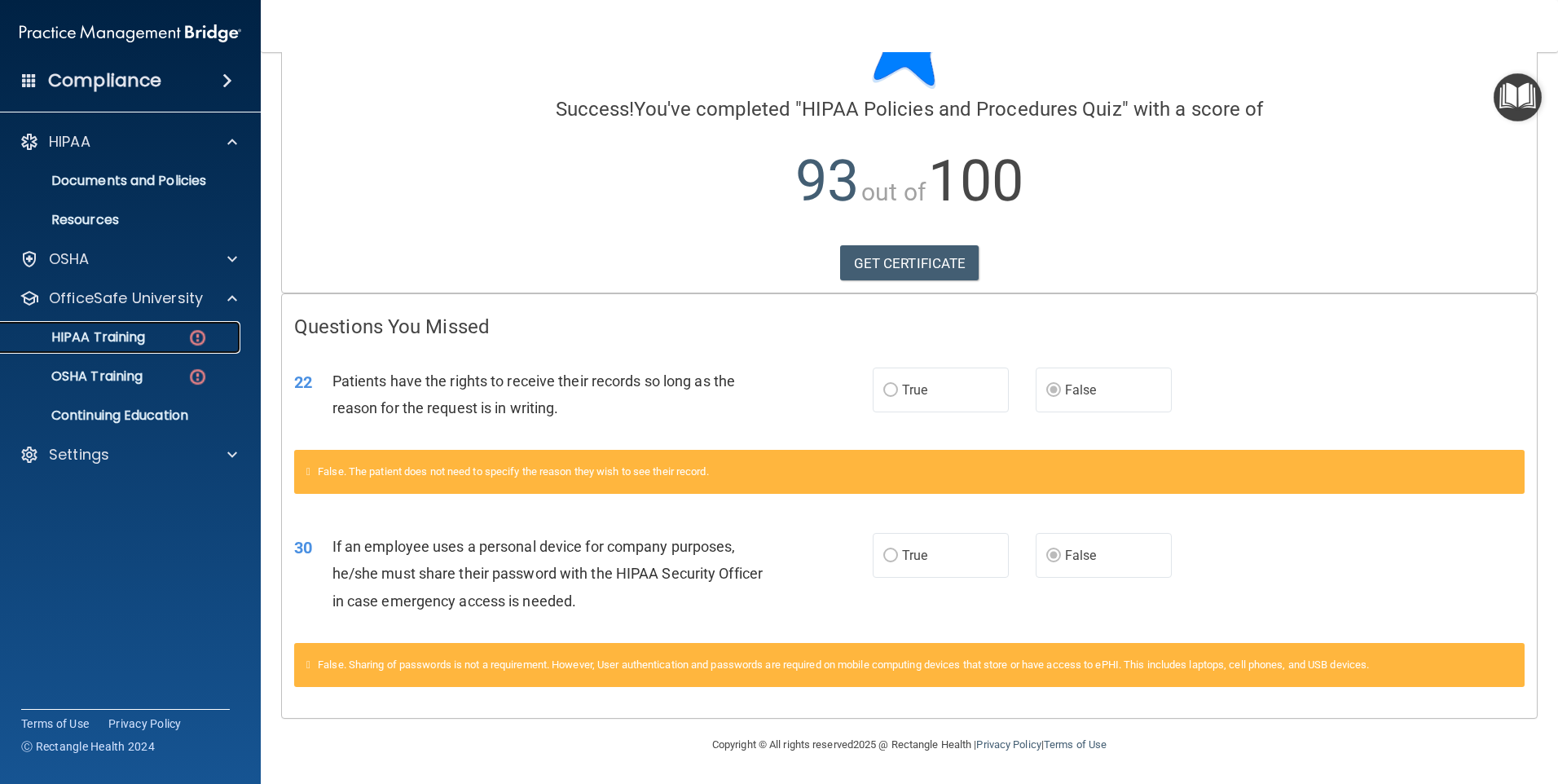
click at [165, 336] on div "HIPAA Training" at bounding box center [122, 336] width 223 height 16
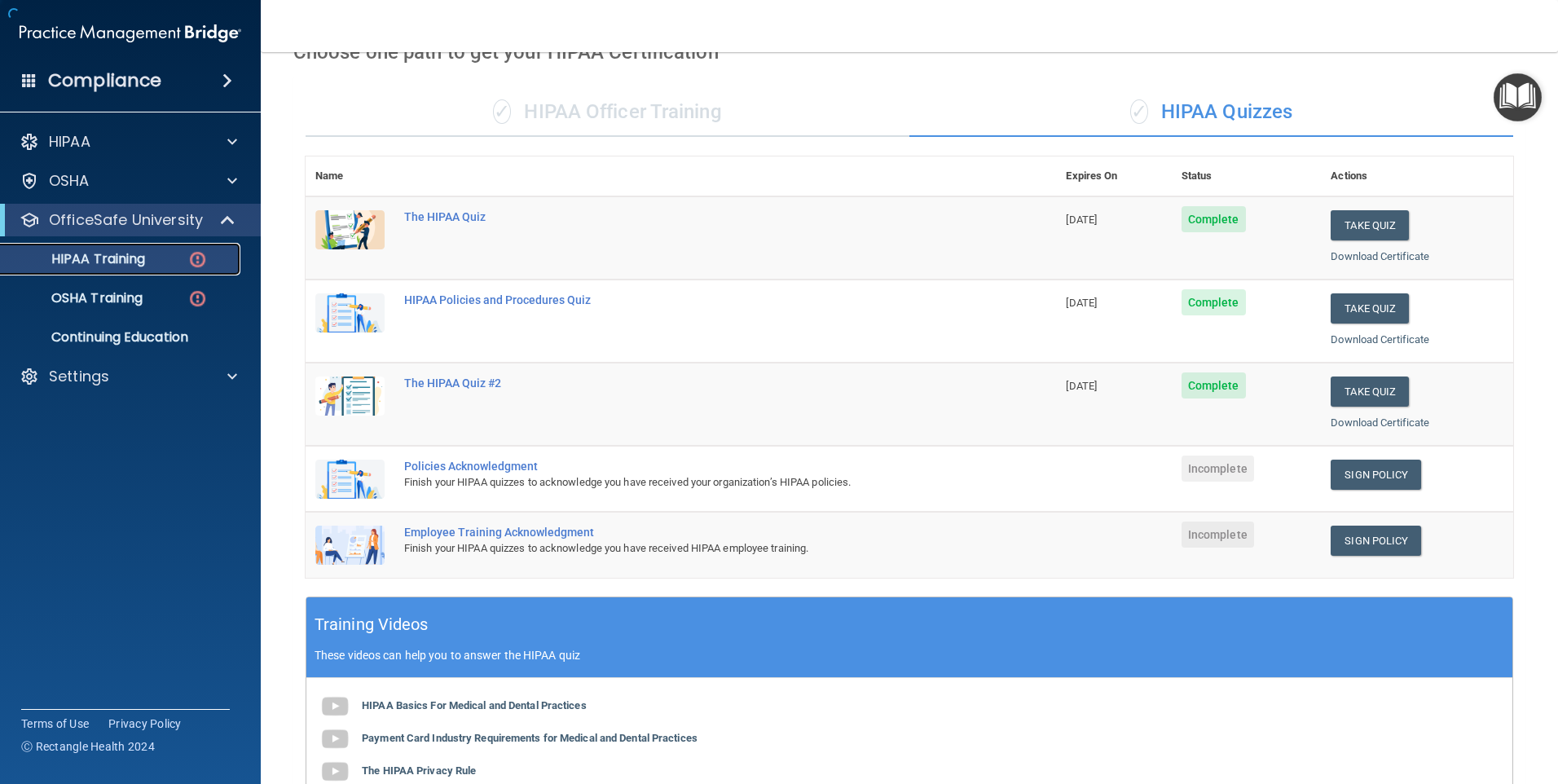
scroll to position [409, 0]
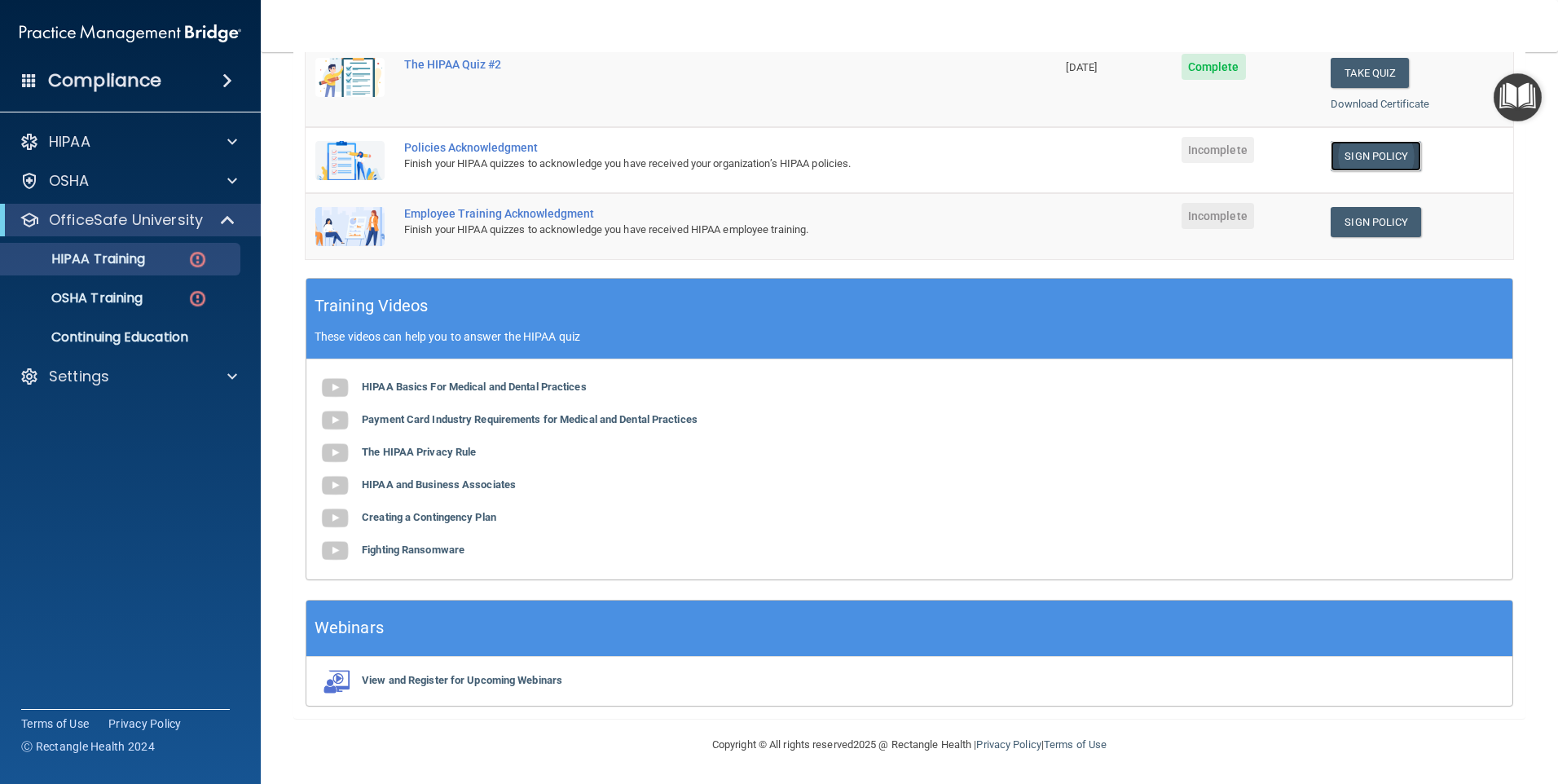
click at [1362, 157] on link "Sign Policy" at bounding box center [1376, 156] width 90 height 30
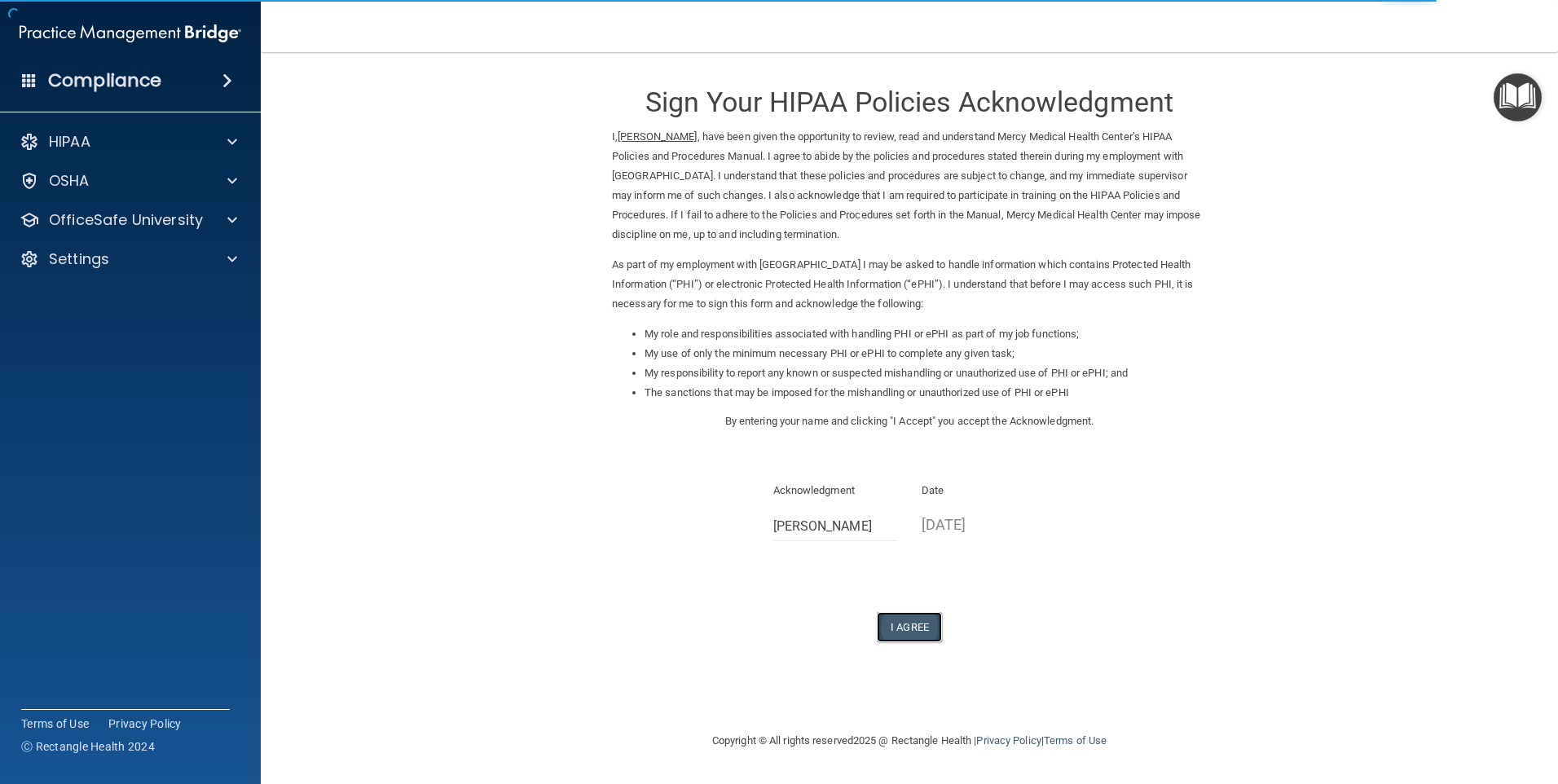
click at [916, 631] on button "I Agree" at bounding box center [910, 627] width 65 height 30
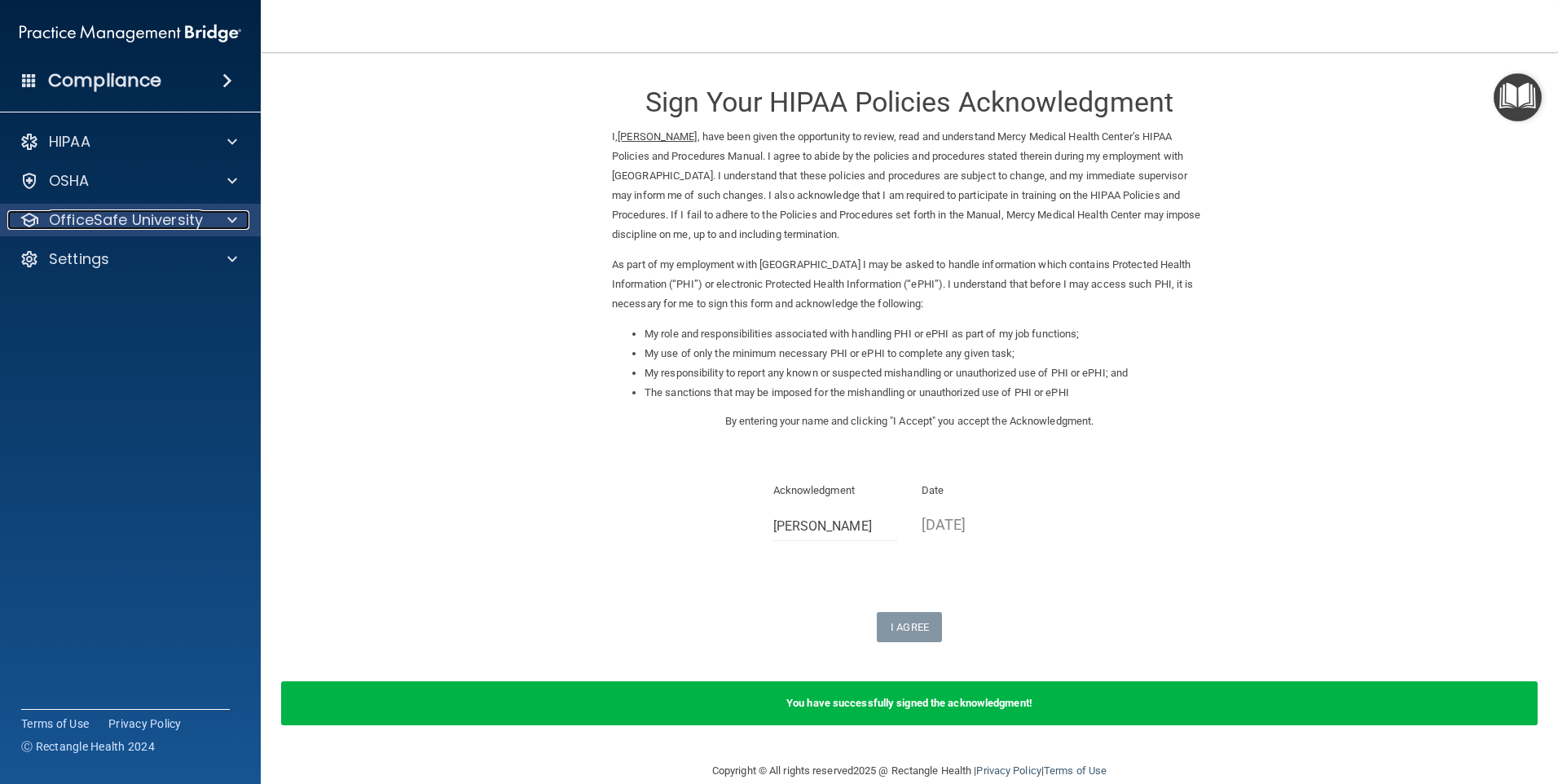
click at [132, 218] on p "OfficeSafe University" at bounding box center [126, 219] width 154 height 19
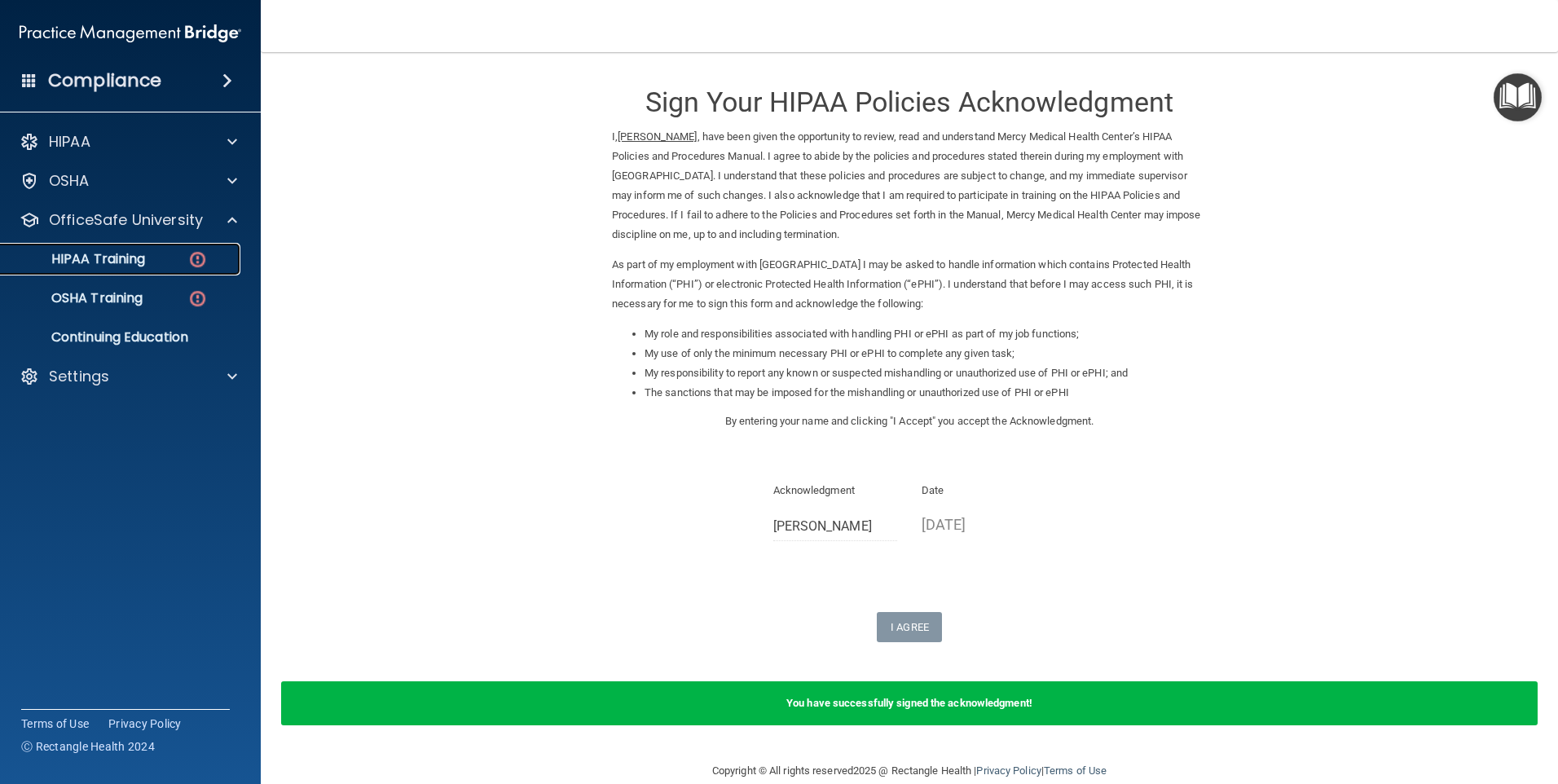
click at [138, 265] on p "HIPAA Training" at bounding box center [78, 259] width 135 height 16
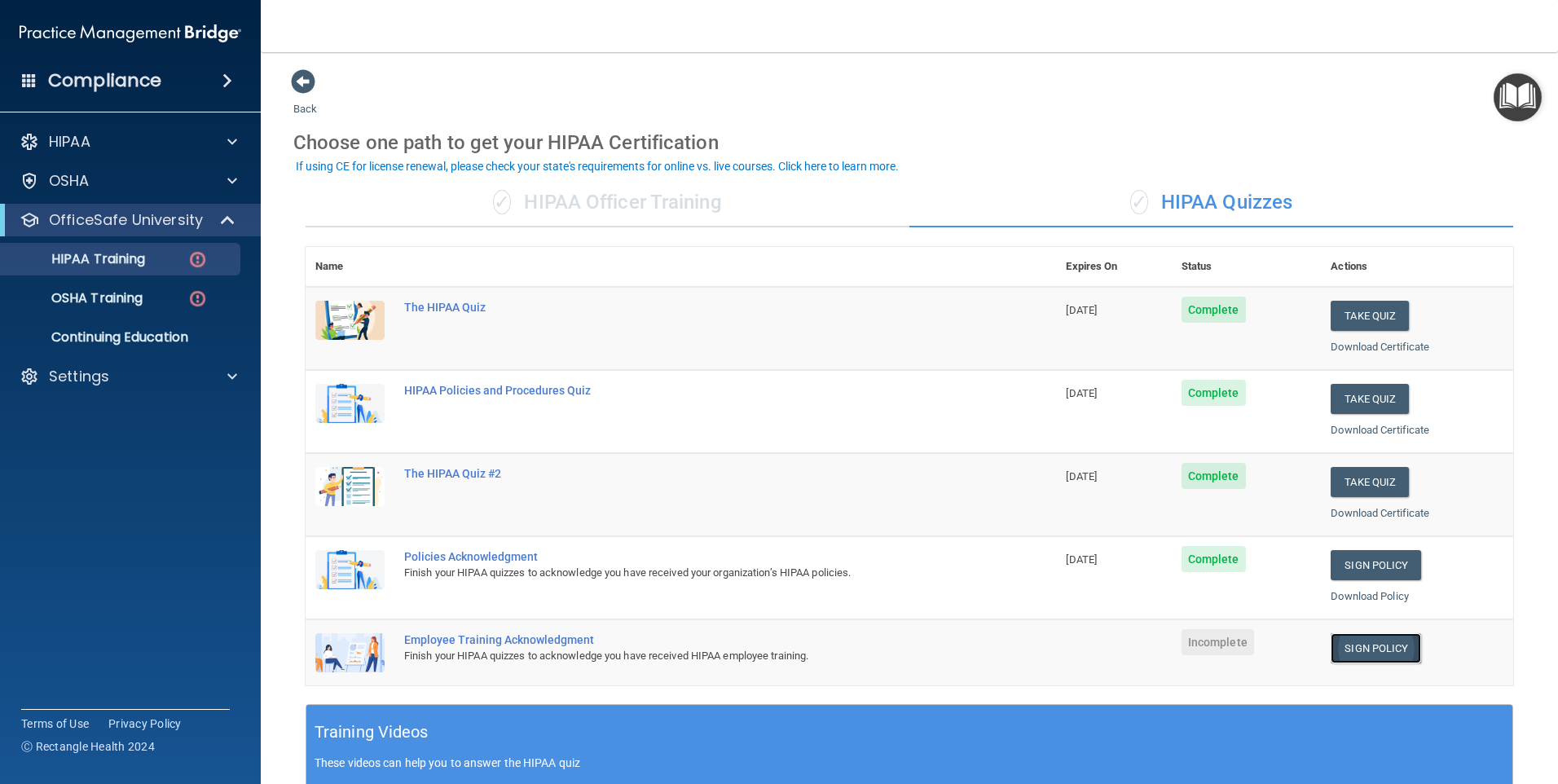
click at [1362, 649] on link "Sign Policy" at bounding box center [1376, 648] width 90 height 30
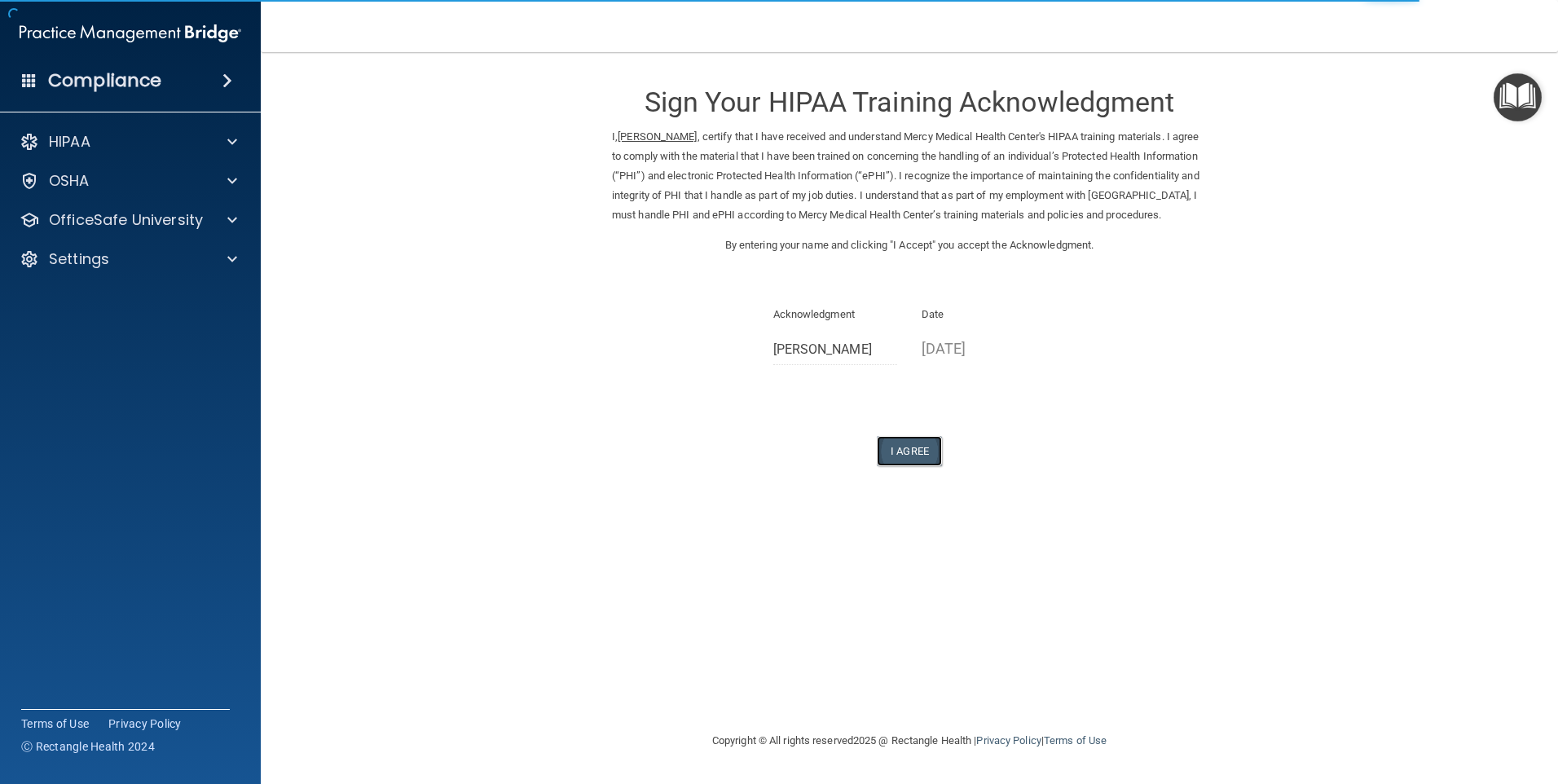
click at [899, 466] on button "I Agree" at bounding box center [910, 451] width 65 height 30
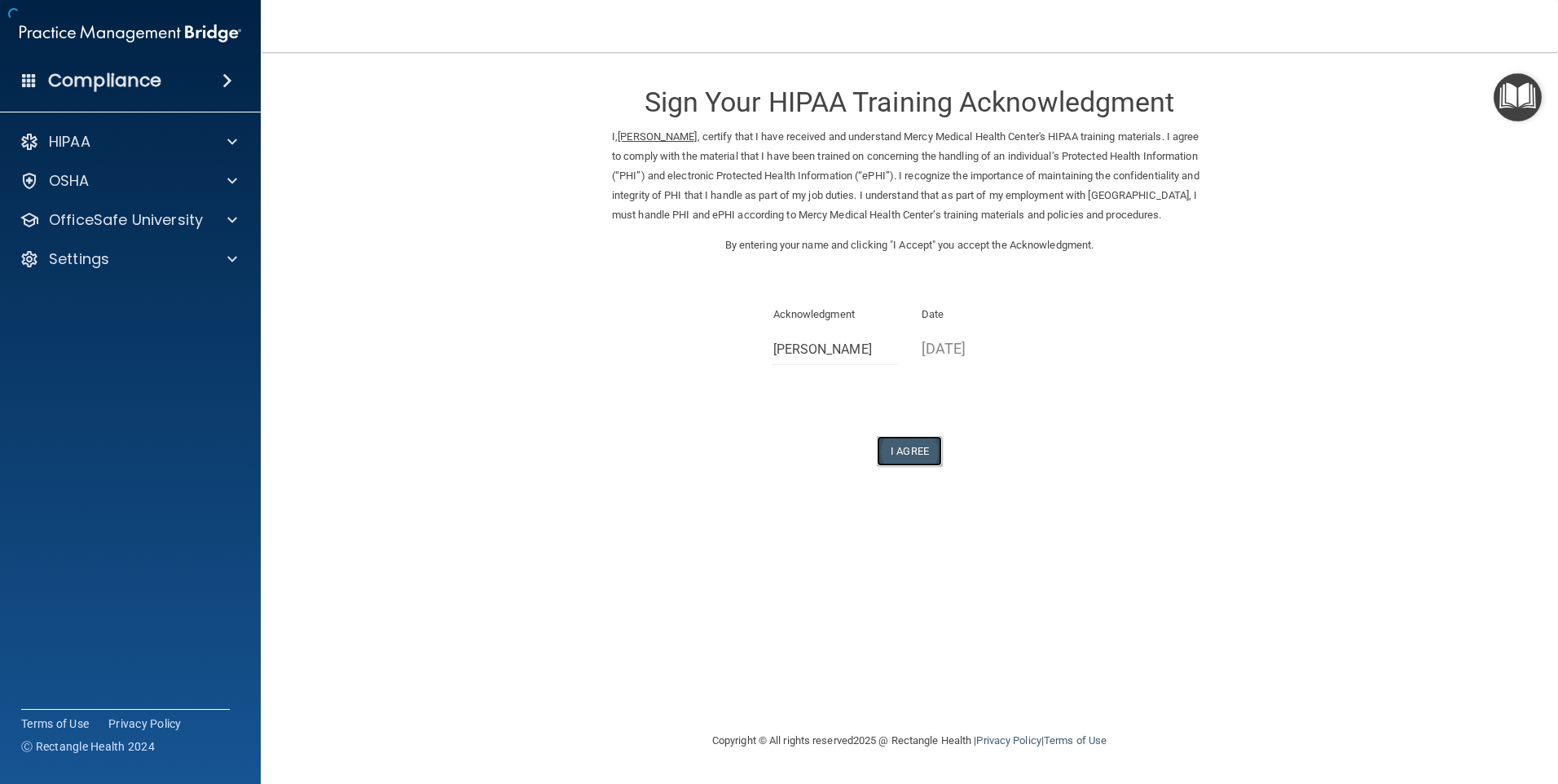
click at [899, 466] on button "I Agree" at bounding box center [910, 451] width 65 height 30
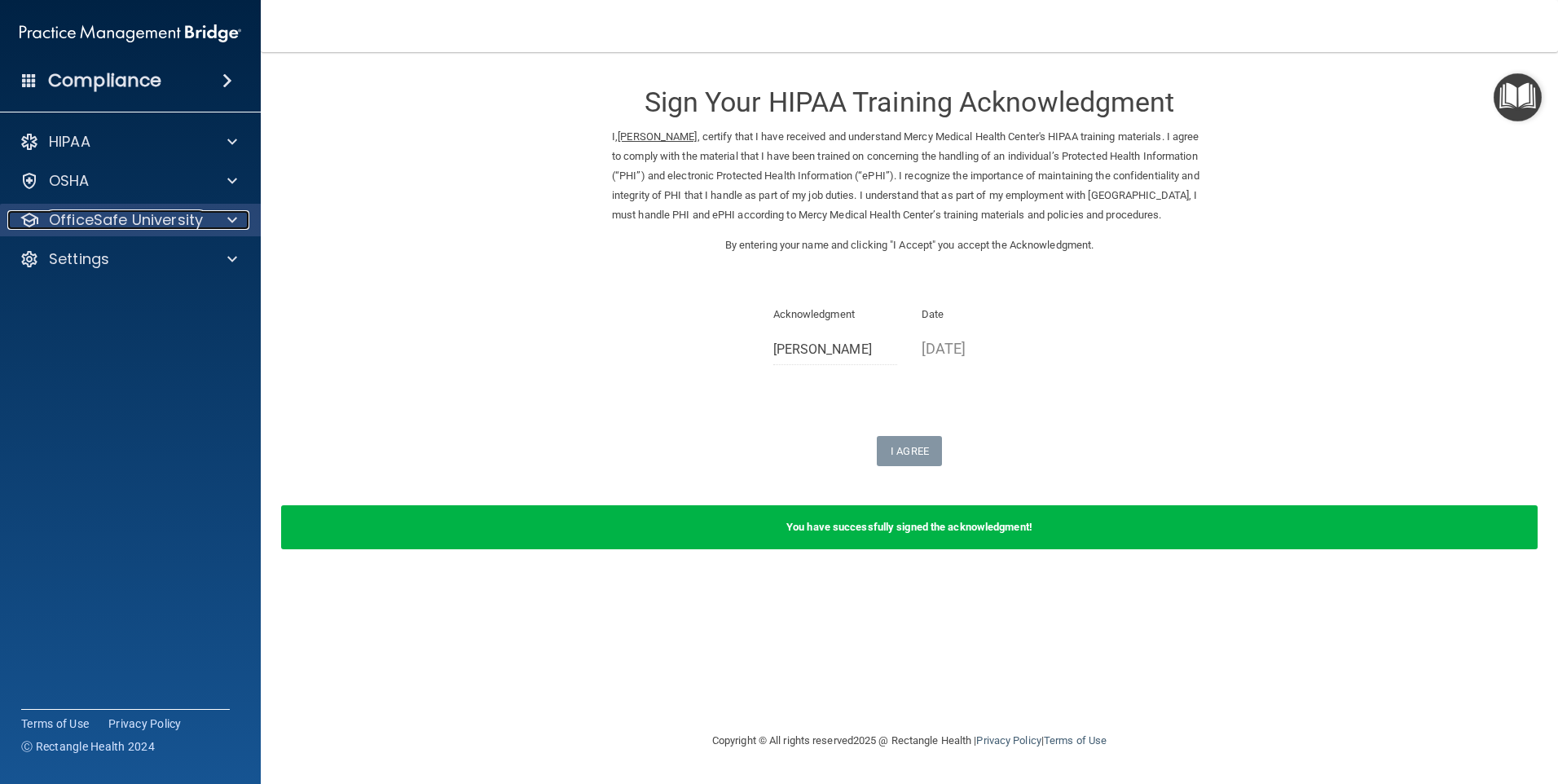
click at [146, 218] on p "OfficeSafe University" at bounding box center [126, 219] width 154 height 19
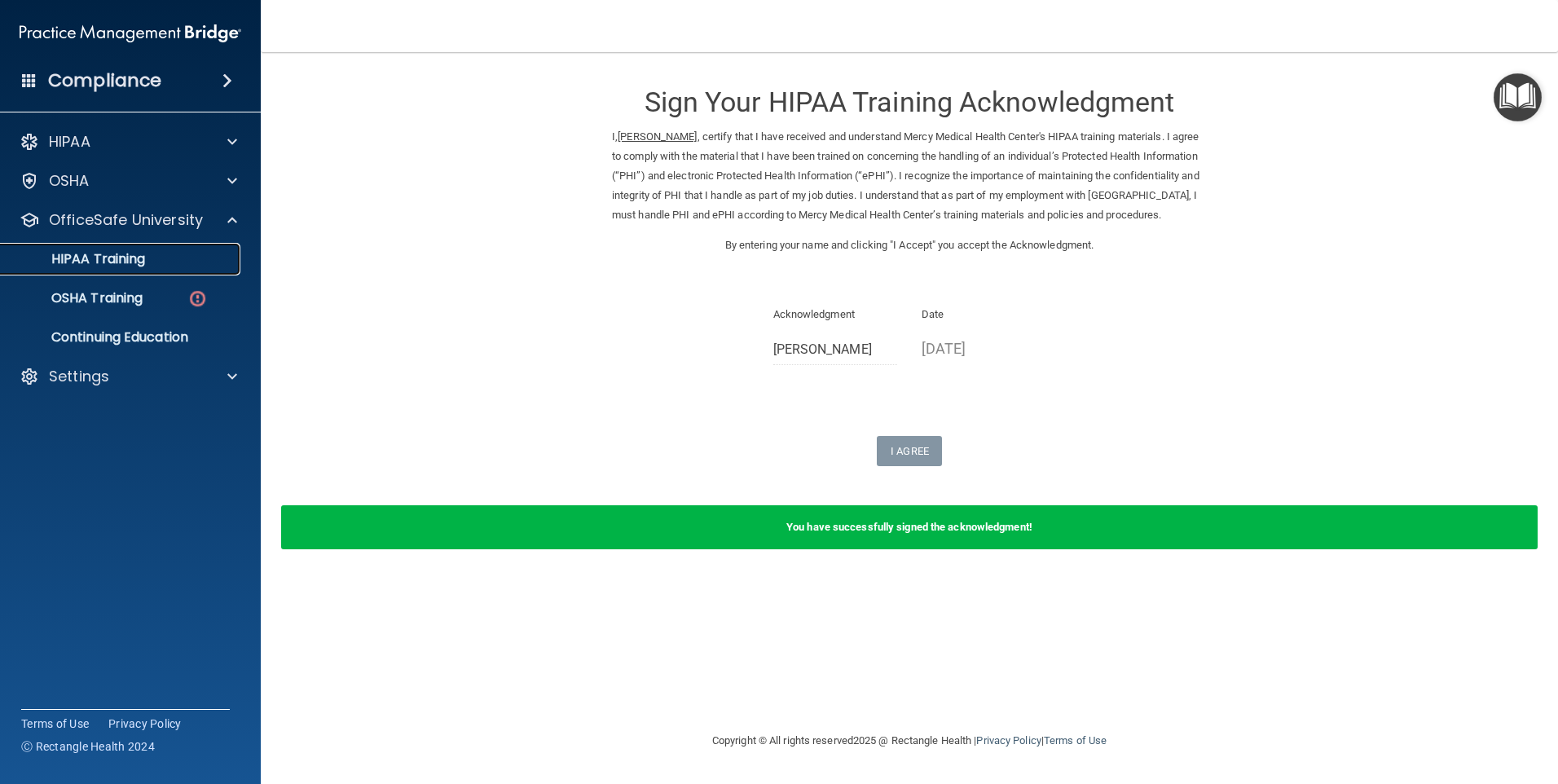
click at [146, 256] on div "HIPAA Training" at bounding box center [122, 259] width 223 height 16
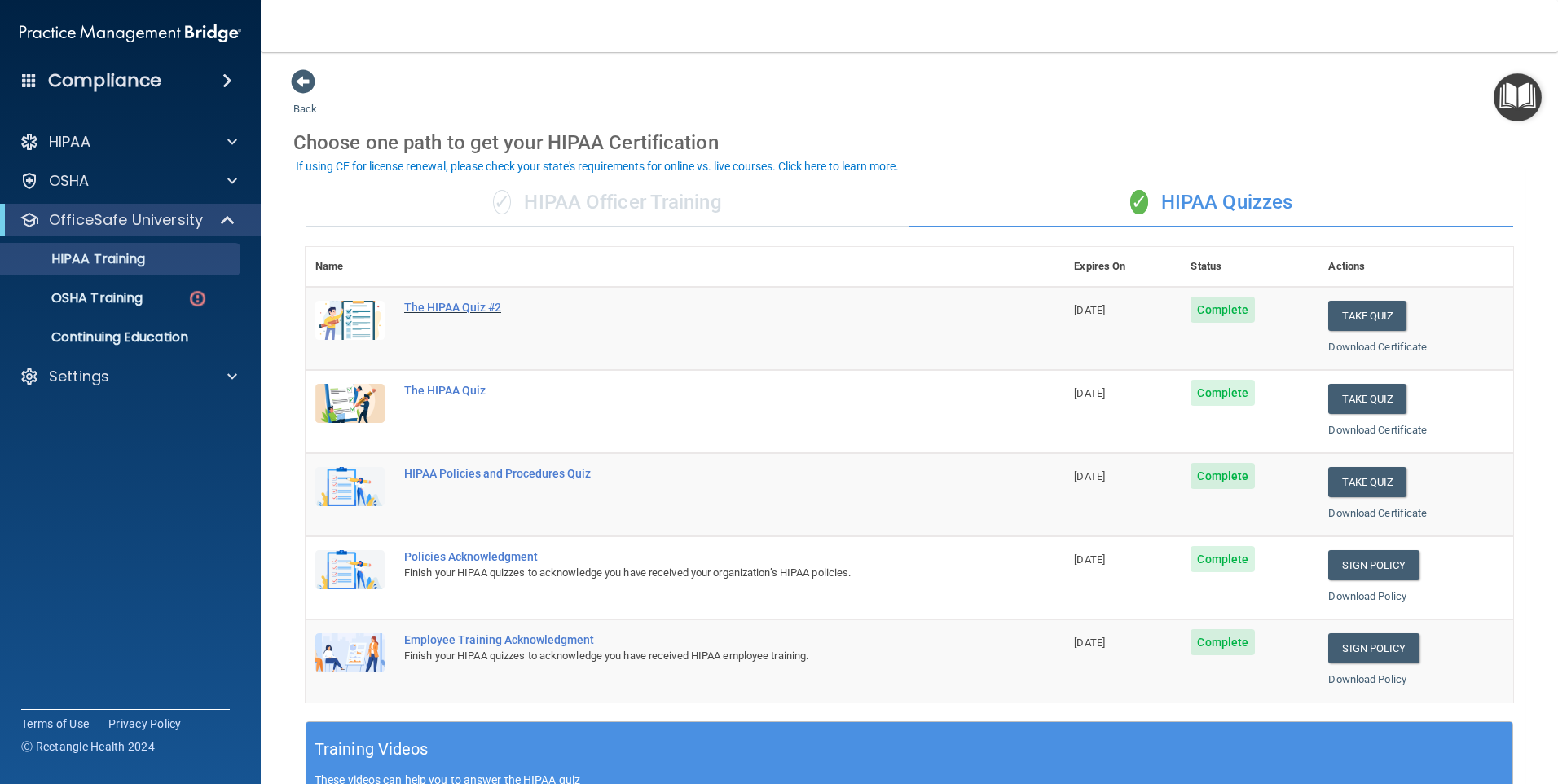
click at [478, 305] on div "The HIPAA Quiz #2" at bounding box center [693, 307] width 578 height 13
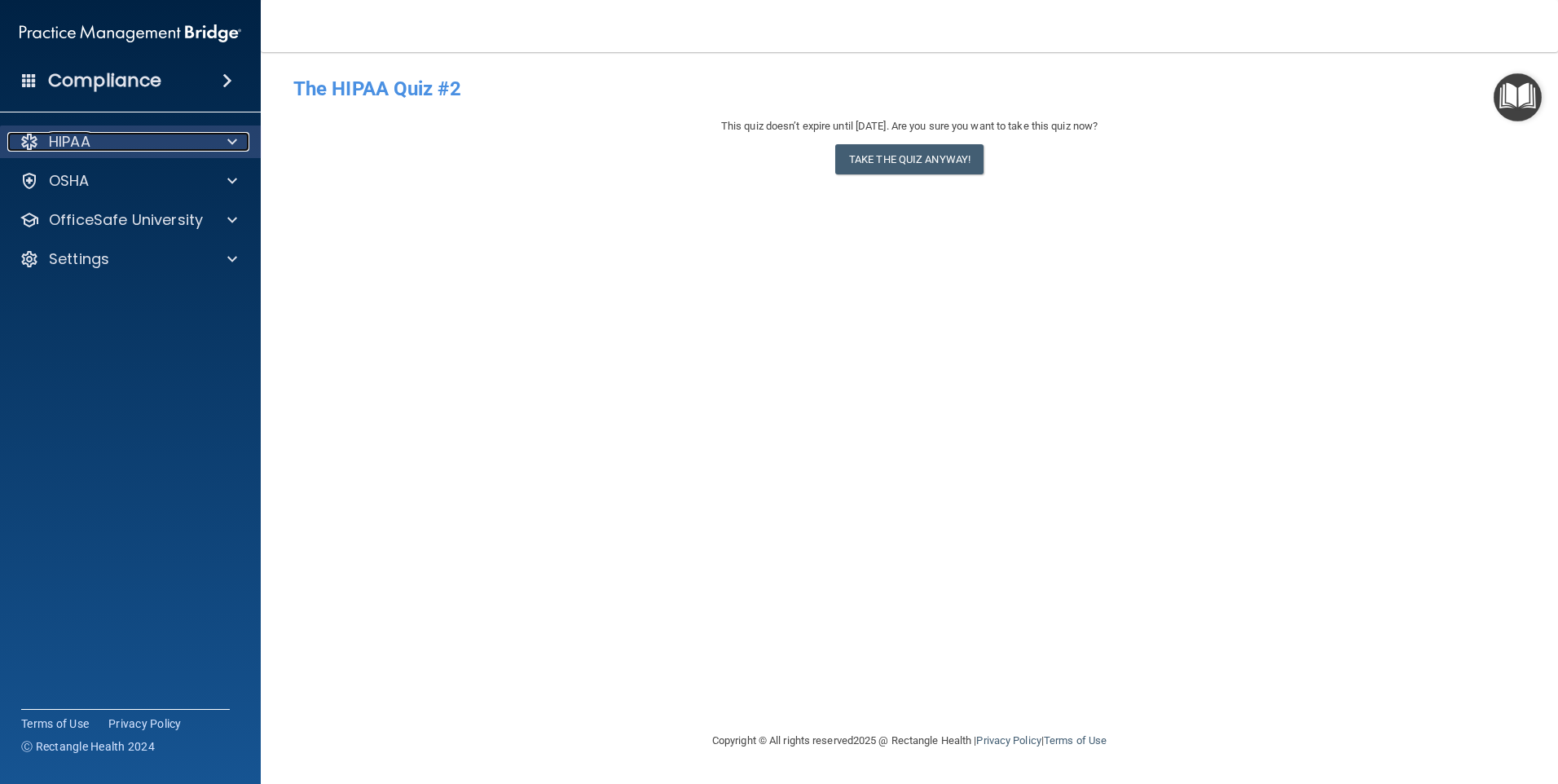
click at [125, 145] on div "HIPAA" at bounding box center [108, 141] width 202 height 19
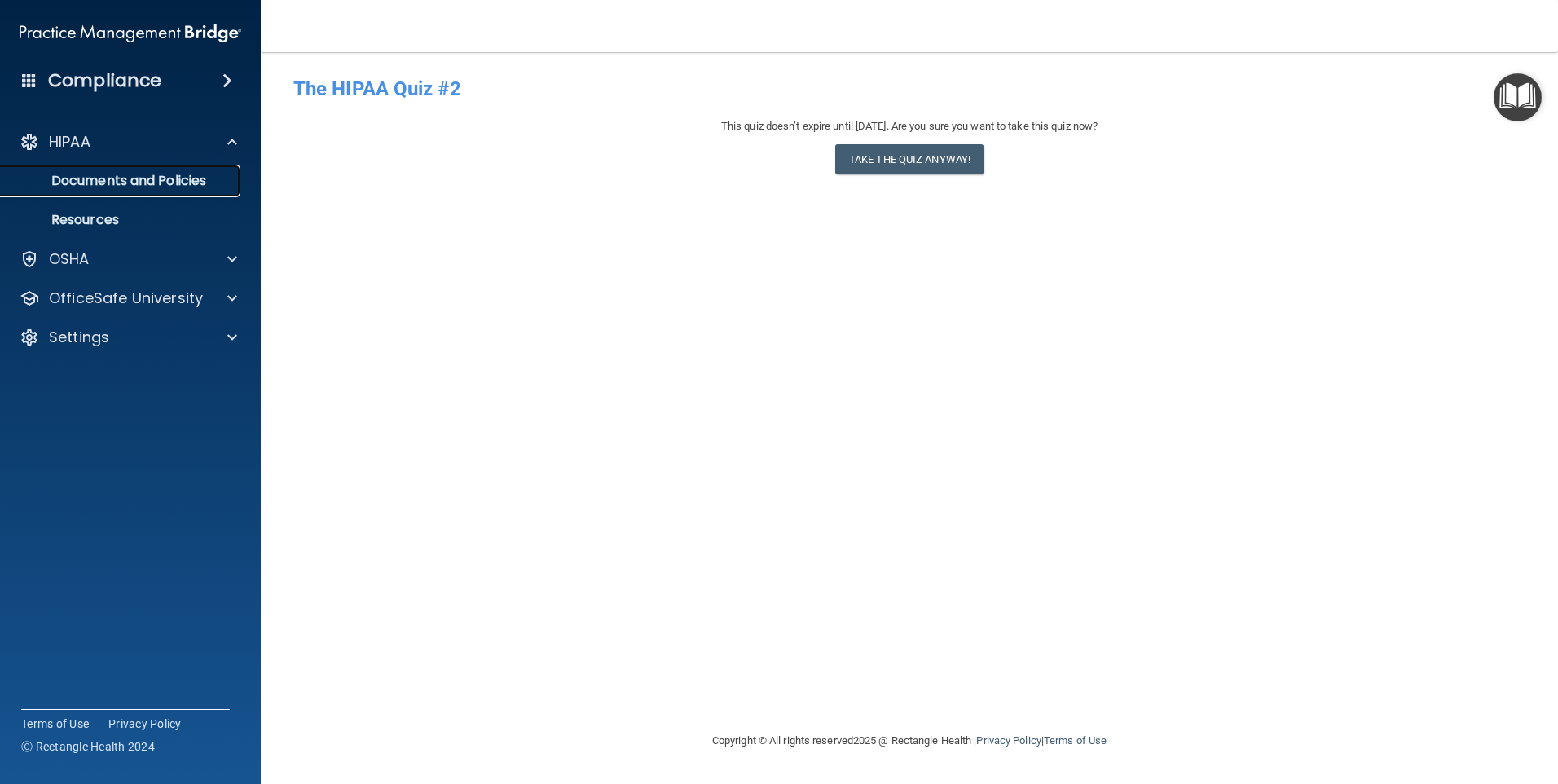
click at [115, 187] on p "Documents and Policies" at bounding box center [122, 180] width 223 height 16
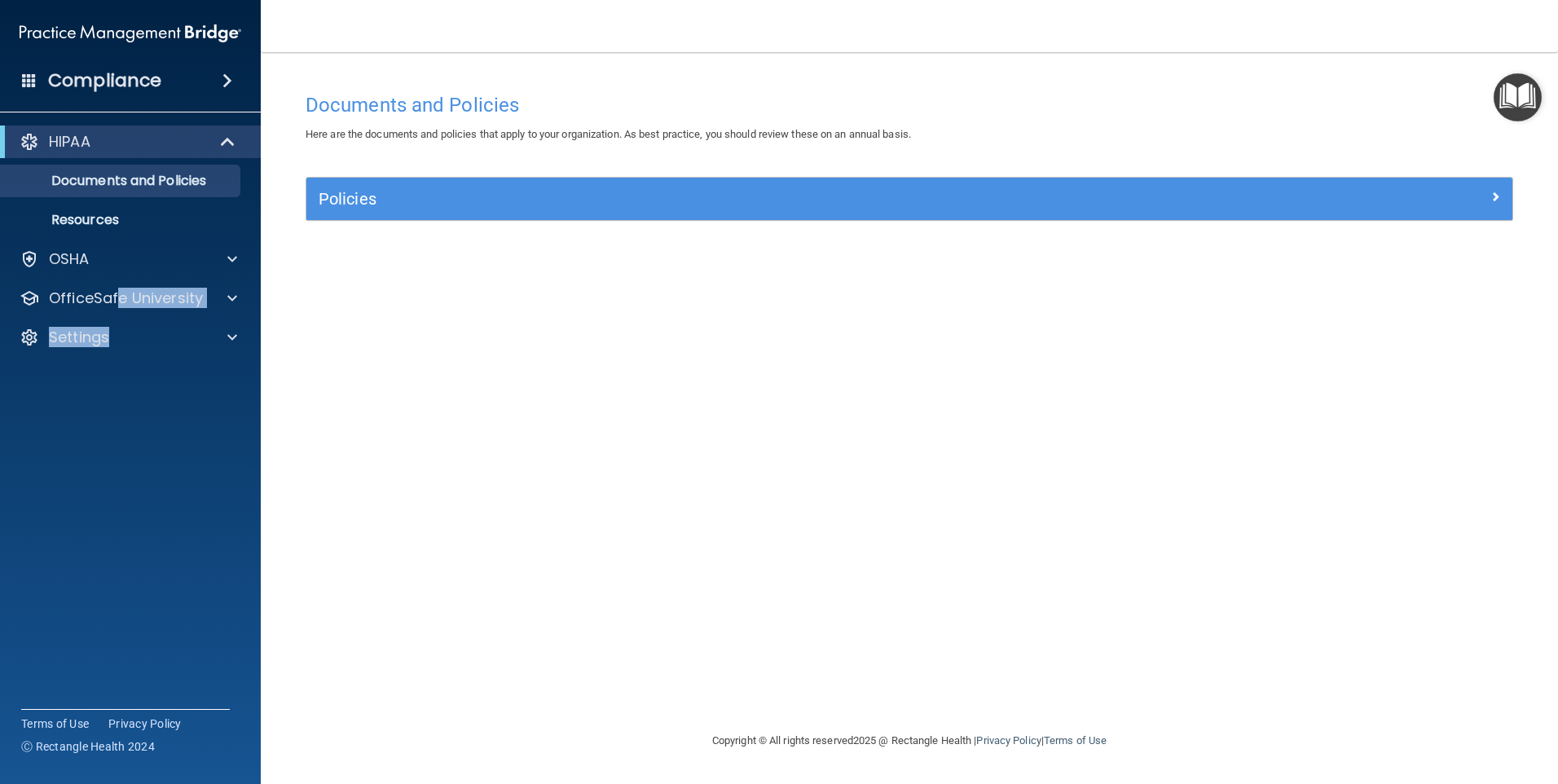
click at [114, 320] on div "HIPAA Documents and Policies Report an Incident Business Associates Emergency P…" at bounding box center [131, 243] width 262 height 248
drag, startPoint x: 114, startPoint y: 320, endPoint x: 100, endPoint y: 300, distance: 24.4
click at [102, 300] on p "OfficeSafe University" at bounding box center [126, 298] width 154 height 19
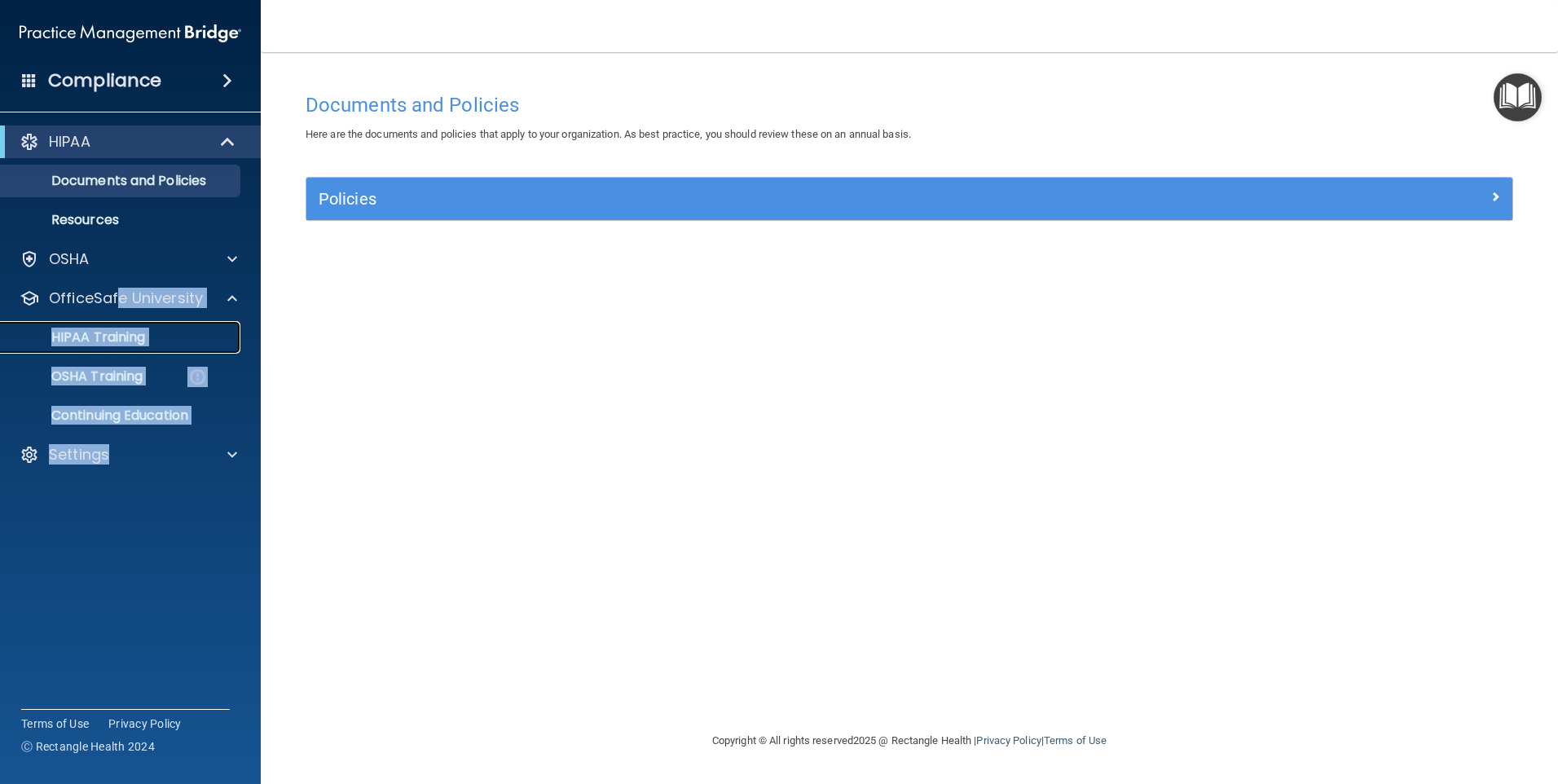
click at [122, 333] on p "HIPAA Training" at bounding box center [78, 336] width 135 height 16
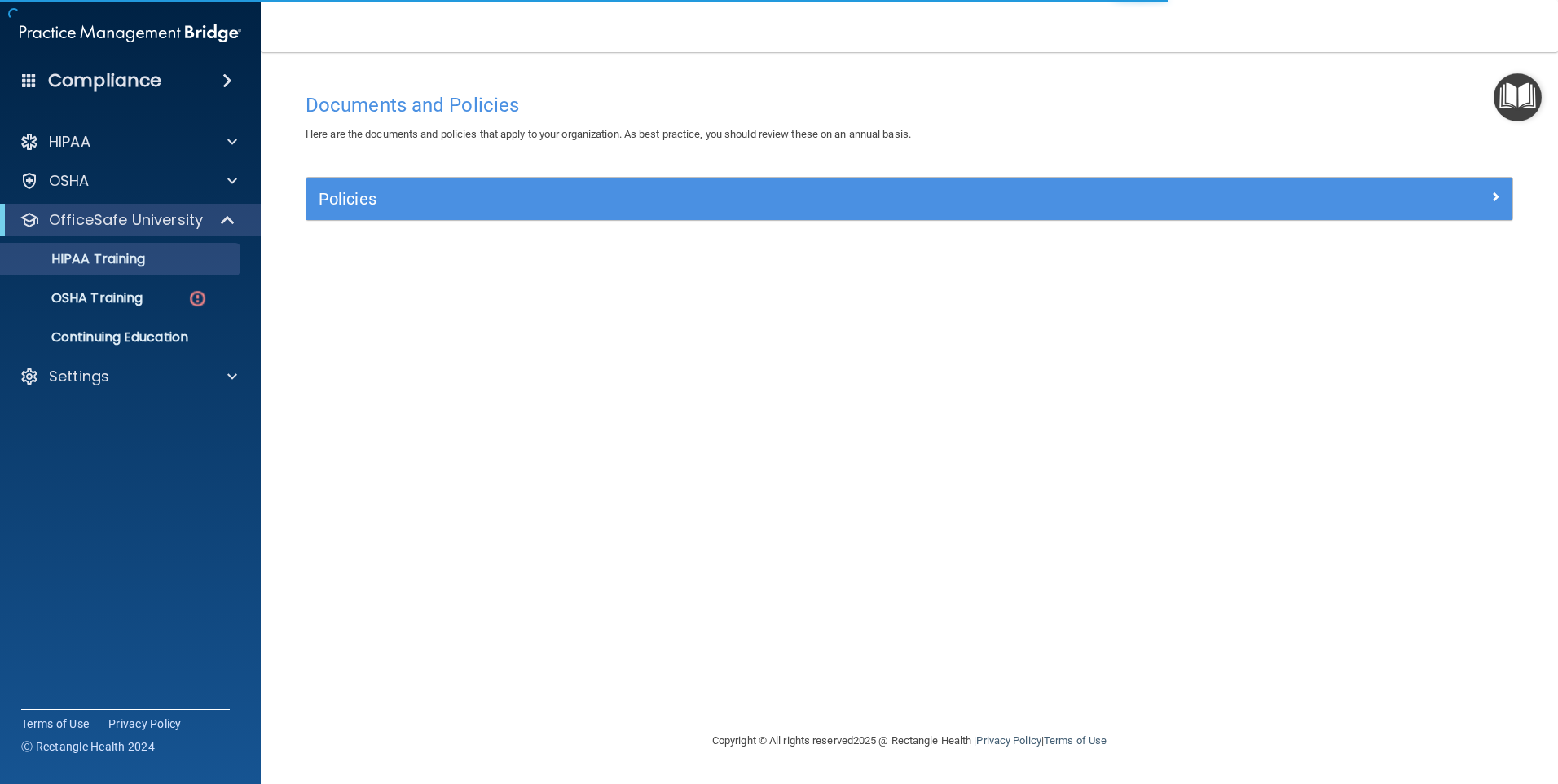
click at [211, 494] on accordion "HIPAA Documents and Policies Report an Incident Business Associates Emergency P…" at bounding box center [131, 346] width 262 height 453
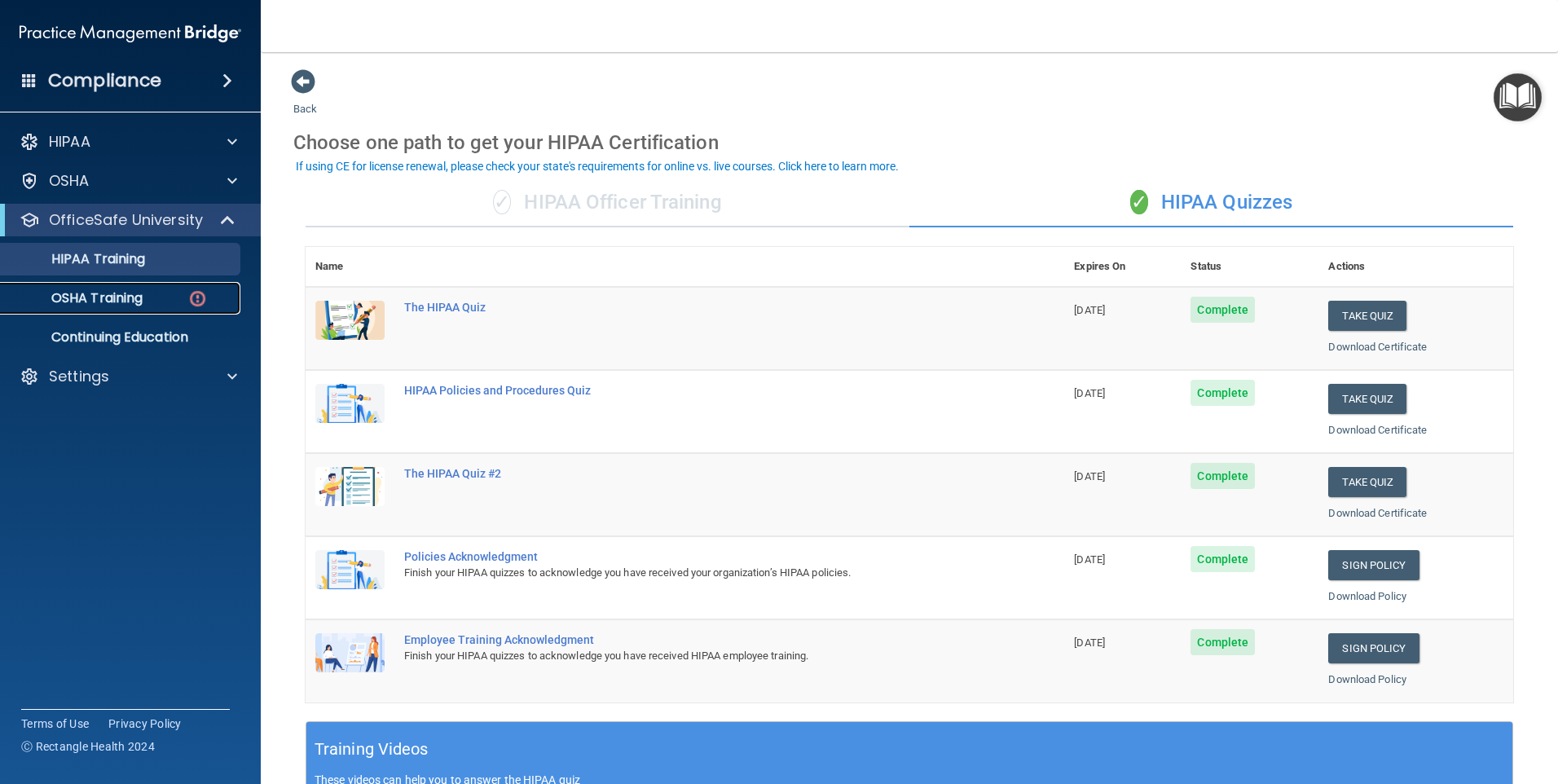
click at [89, 298] on p "OSHA Training" at bounding box center [77, 298] width 132 height 16
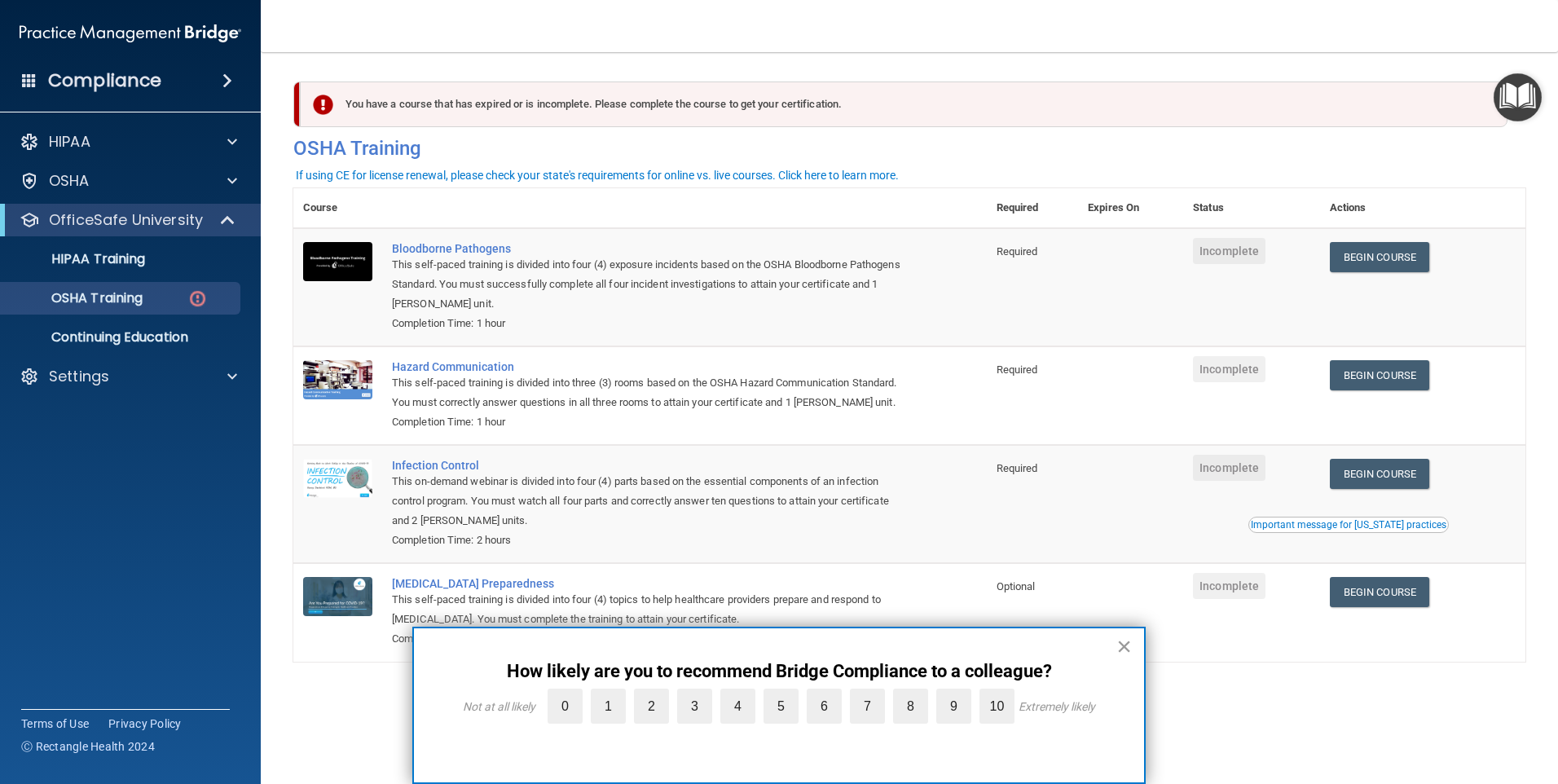
click at [1127, 647] on button "×" at bounding box center [1124, 646] width 16 height 26
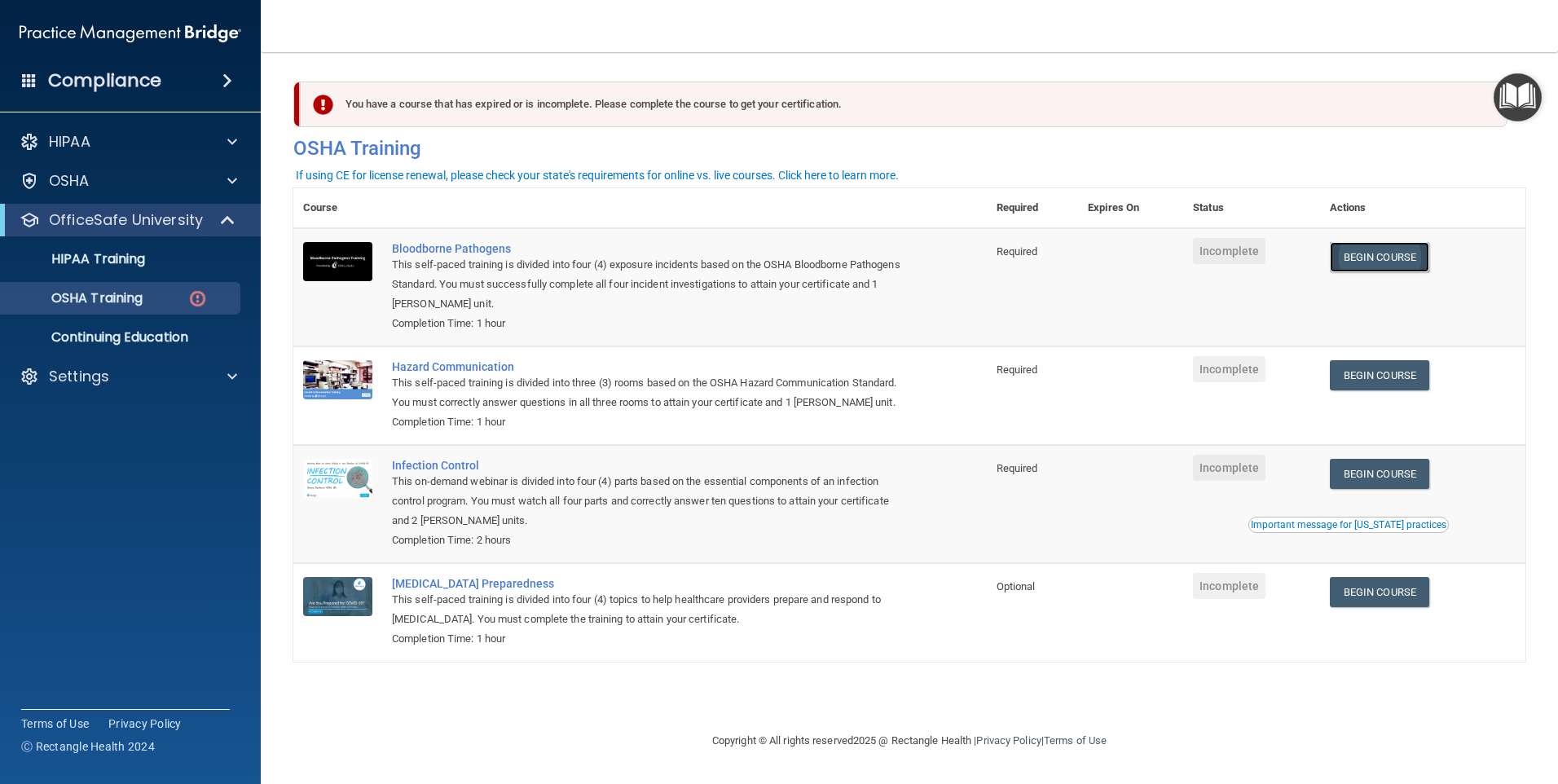
click at [1371, 257] on link "Begin Course" at bounding box center [1379, 257] width 100 height 30
click at [1390, 374] on link "Begin Course" at bounding box center [1379, 375] width 100 height 30
click at [1391, 481] on link "Begin Course" at bounding box center [1379, 474] width 100 height 30
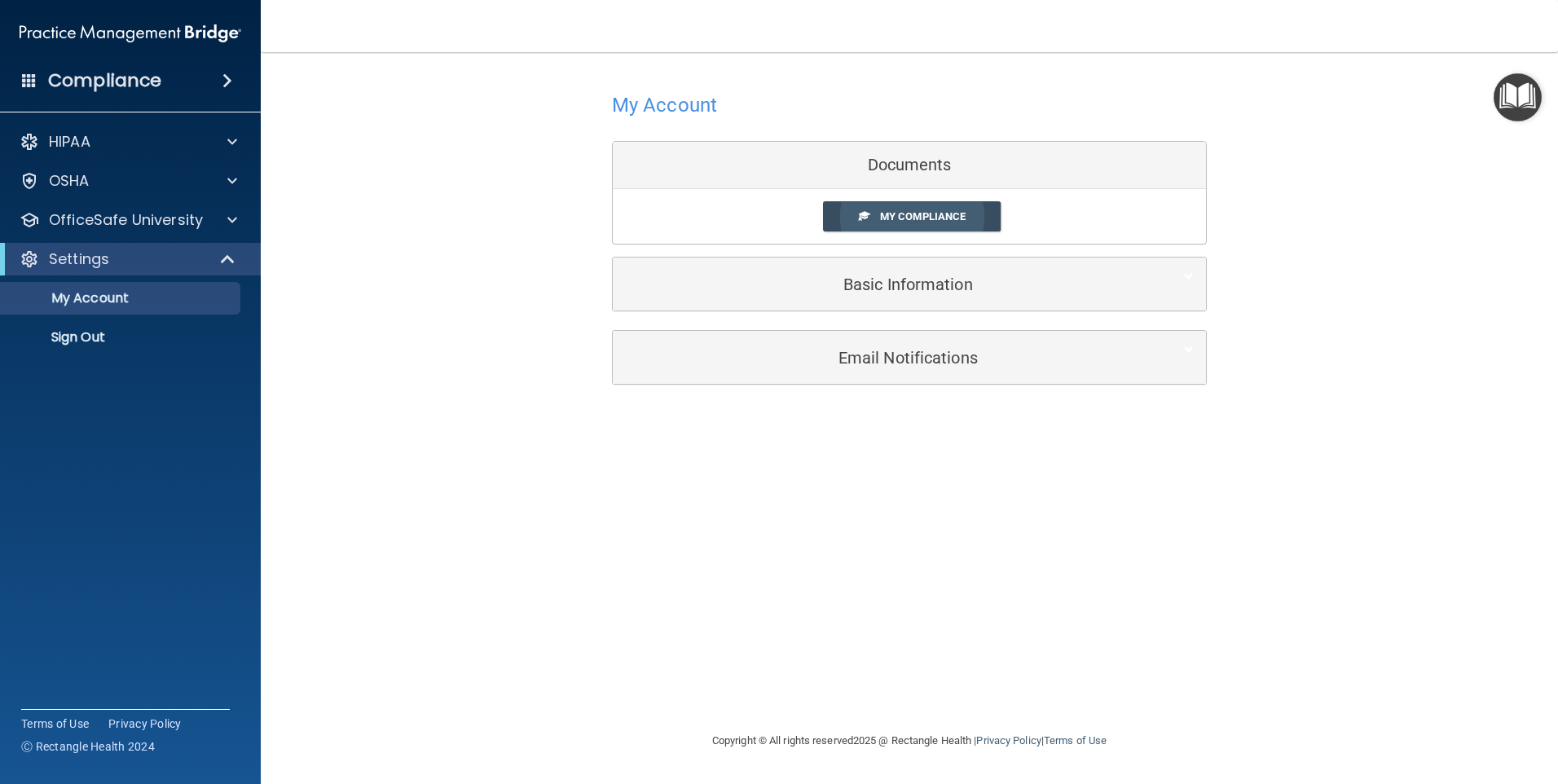
click at [905, 217] on span "My Compliance" at bounding box center [923, 216] width 85 height 13
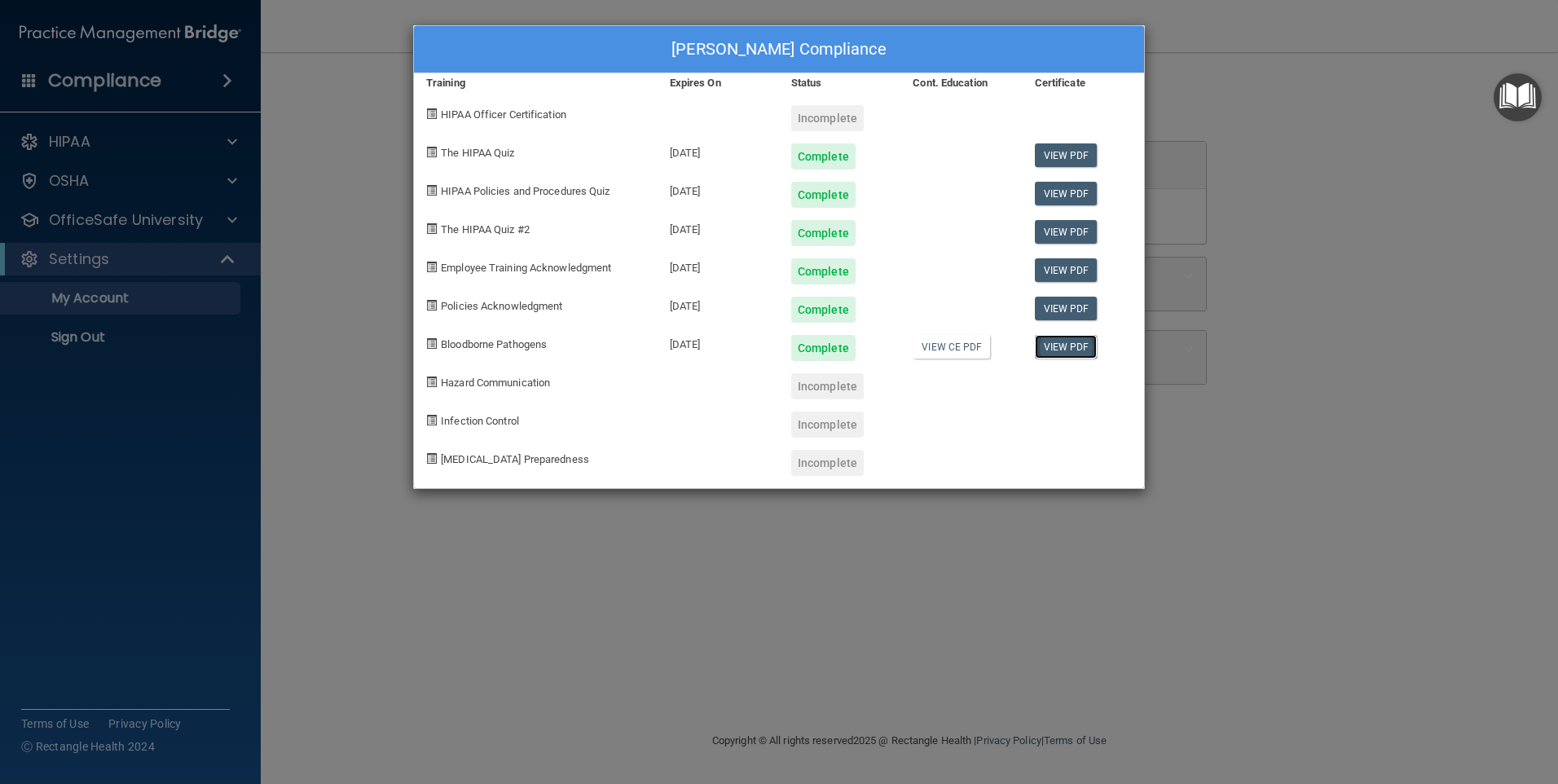
click at [1069, 349] on link "View PDF" at bounding box center [1066, 346] width 63 height 23
drag, startPoint x: 884, startPoint y: 575, endPoint x: 893, endPoint y: 557, distance: 20.1
click at [885, 575] on div "Kimberlyn Delaney's Compliance Training Expires On Status Cont. Education Certi…" at bounding box center [779, 392] width 1558 height 784
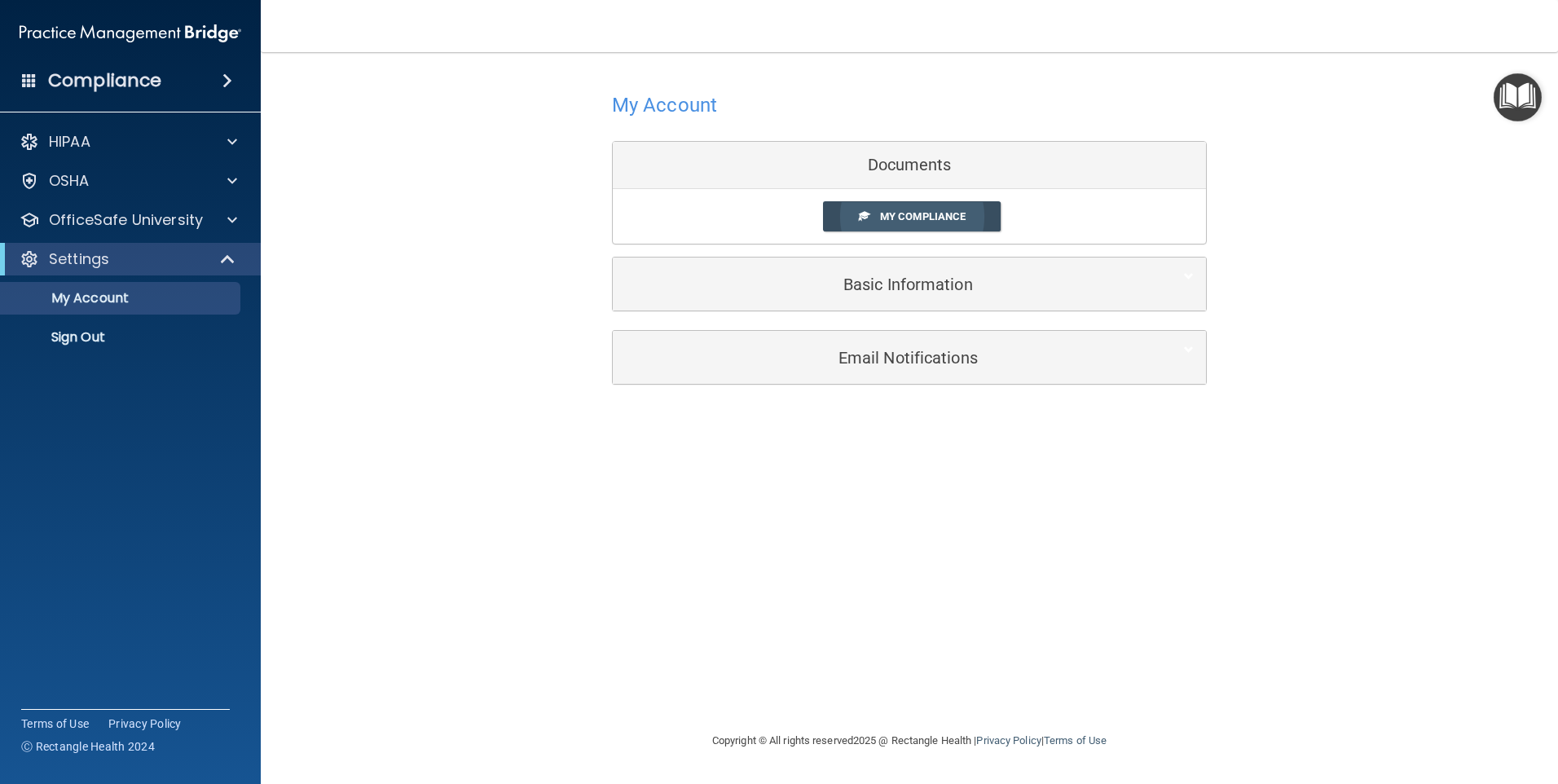
click at [932, 218] on span "My Compliance" at bounding box center [923, 216] width 85 height 13
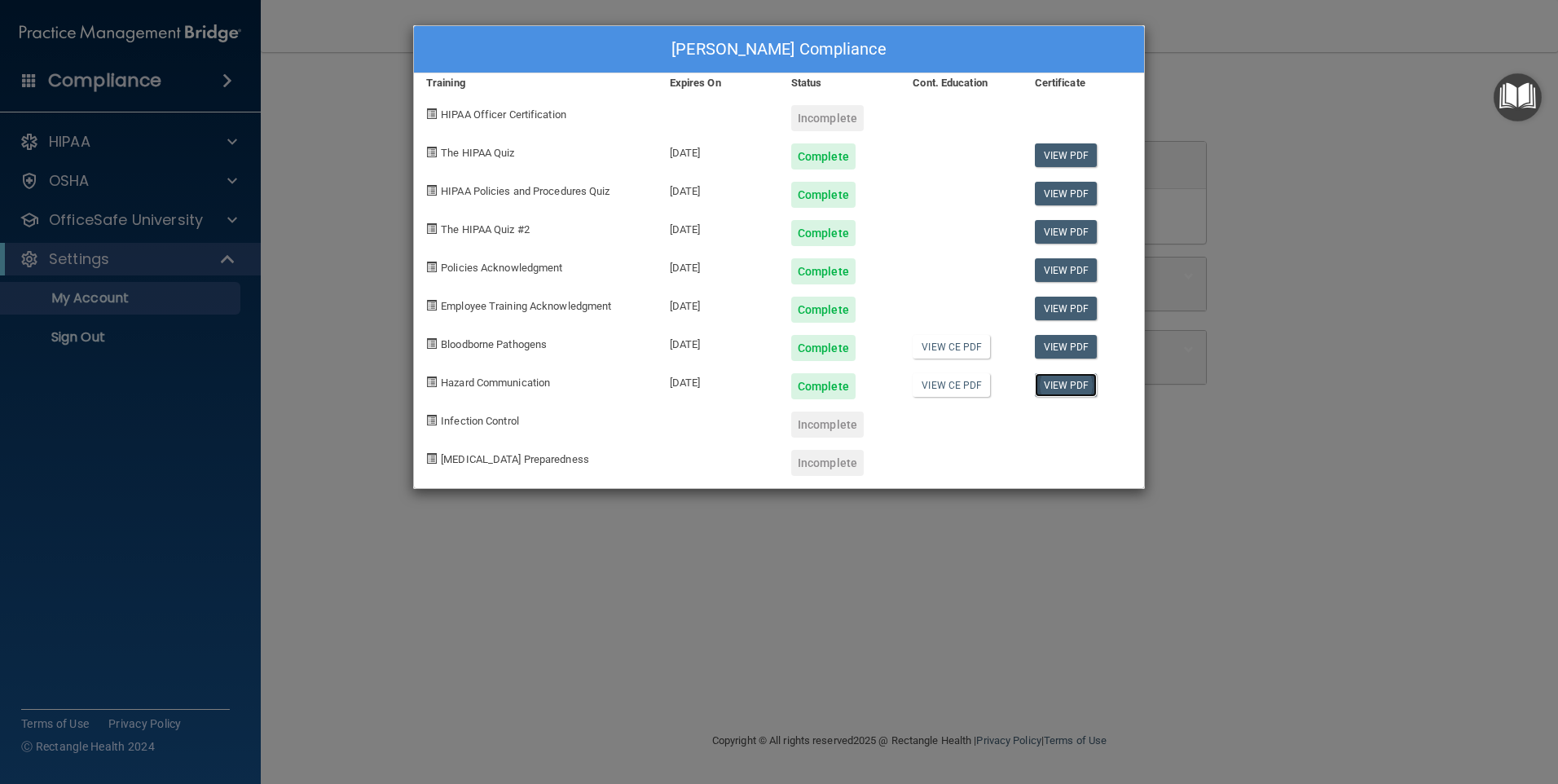
click at [1056, 385] on link "View PDF" at bounding box center [1066, 385] width 63 height 23
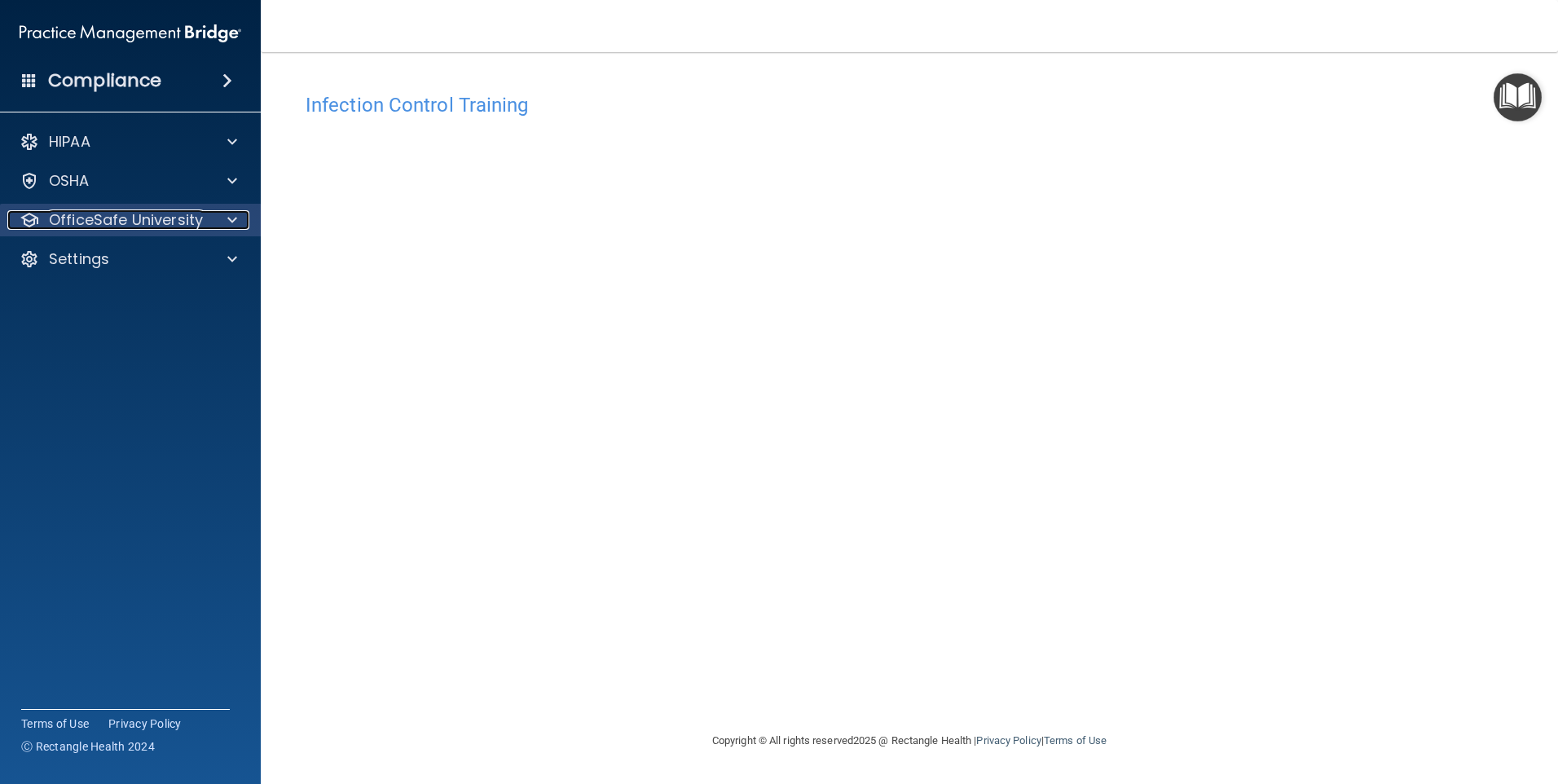
click at [131, 225] on p "OfficeSafe University" at bounding box center [126, 219] width 154 height 19
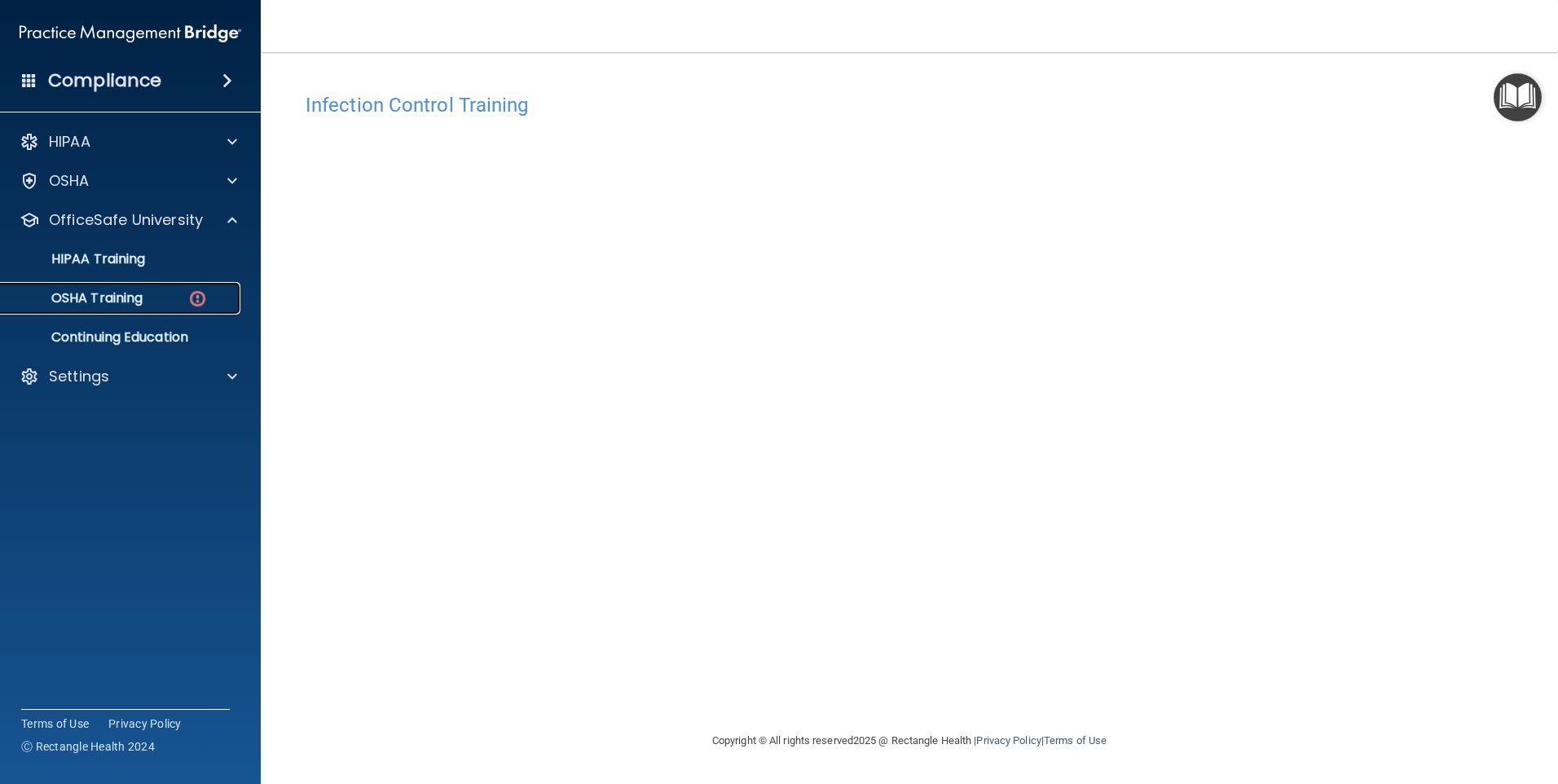
click at [146, 296] on div "OSHA Training" at bounding box center [122, 298] width 223 height 16
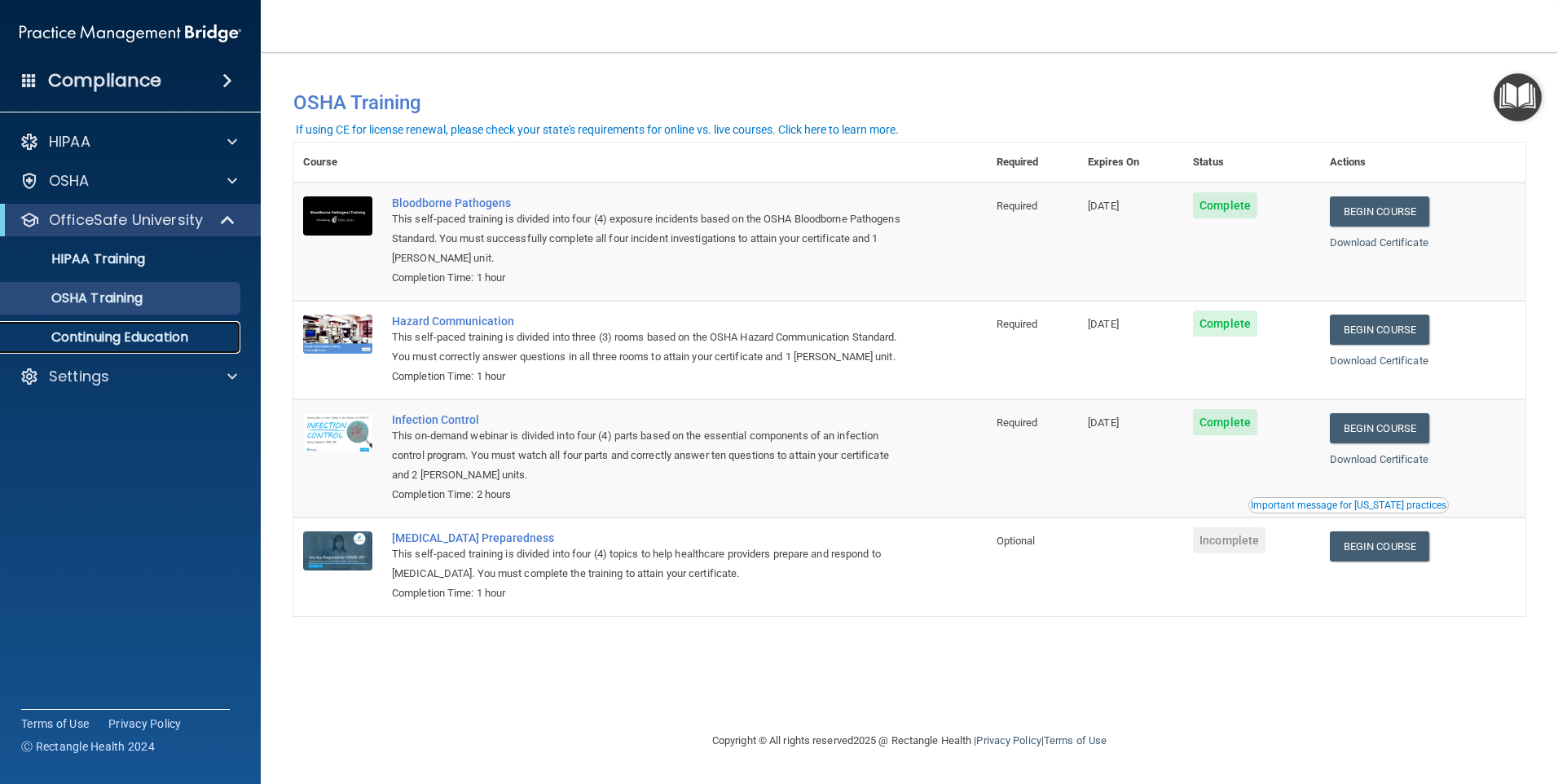
click at [161, 336] on p "Continuing Education" at bounding box center [122, 336] width 223 height 16
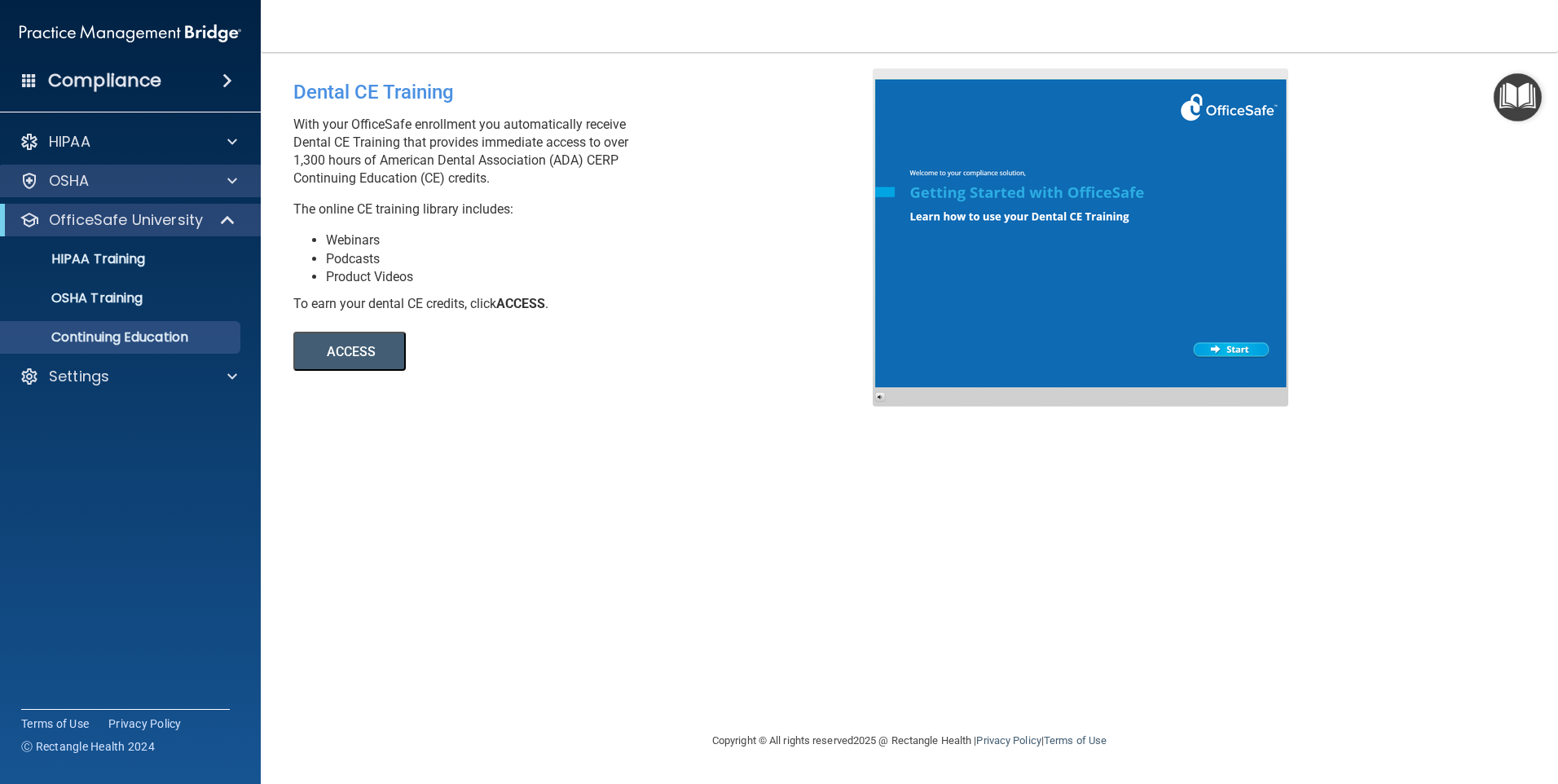
click at [87, 191] on div "OSHA" at bounding box center [131, 181] width 262 height 33
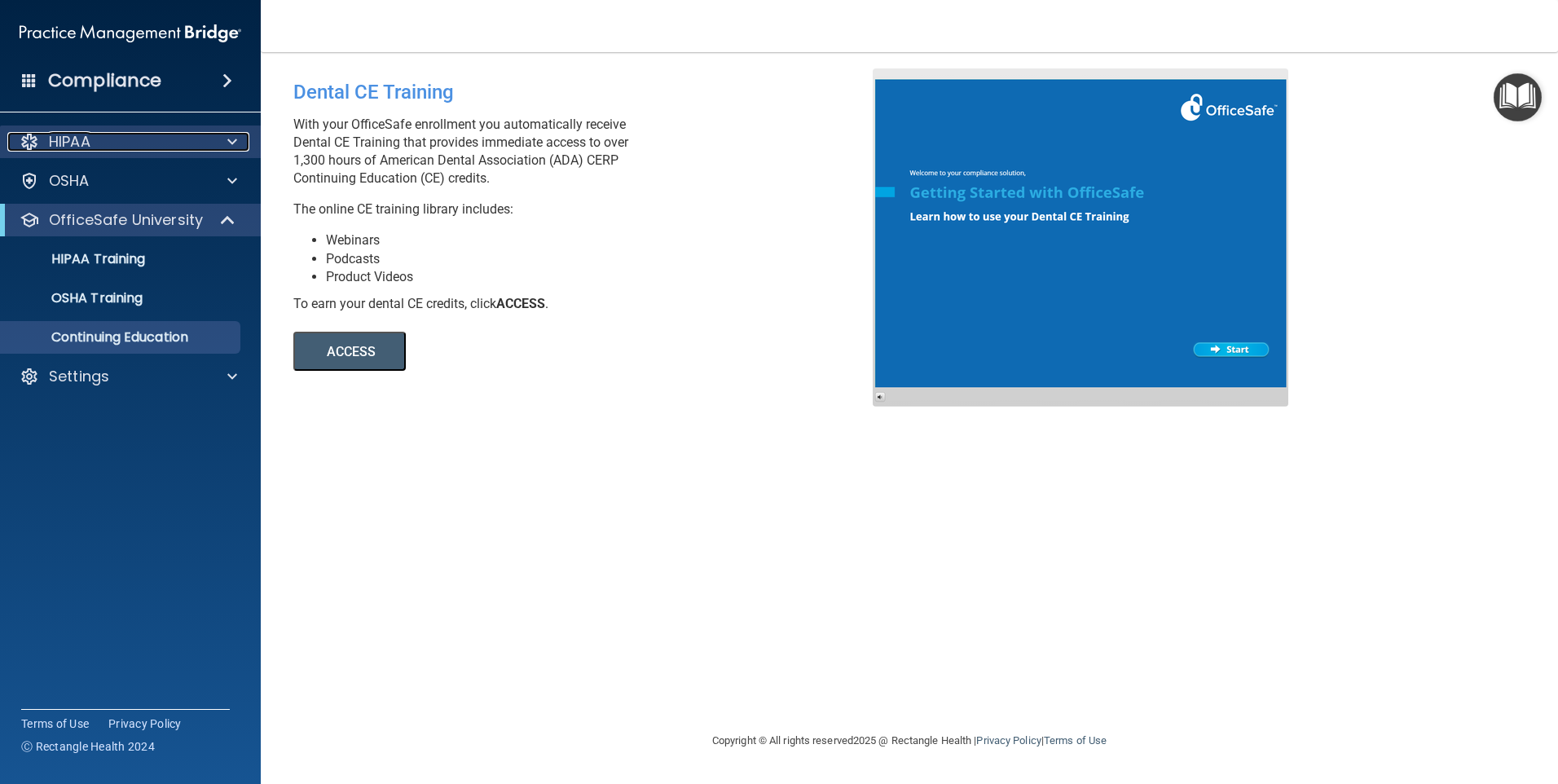
click at [89, 144] on p "HIPAA" at bounding box center [69, 141] width 42 height 19
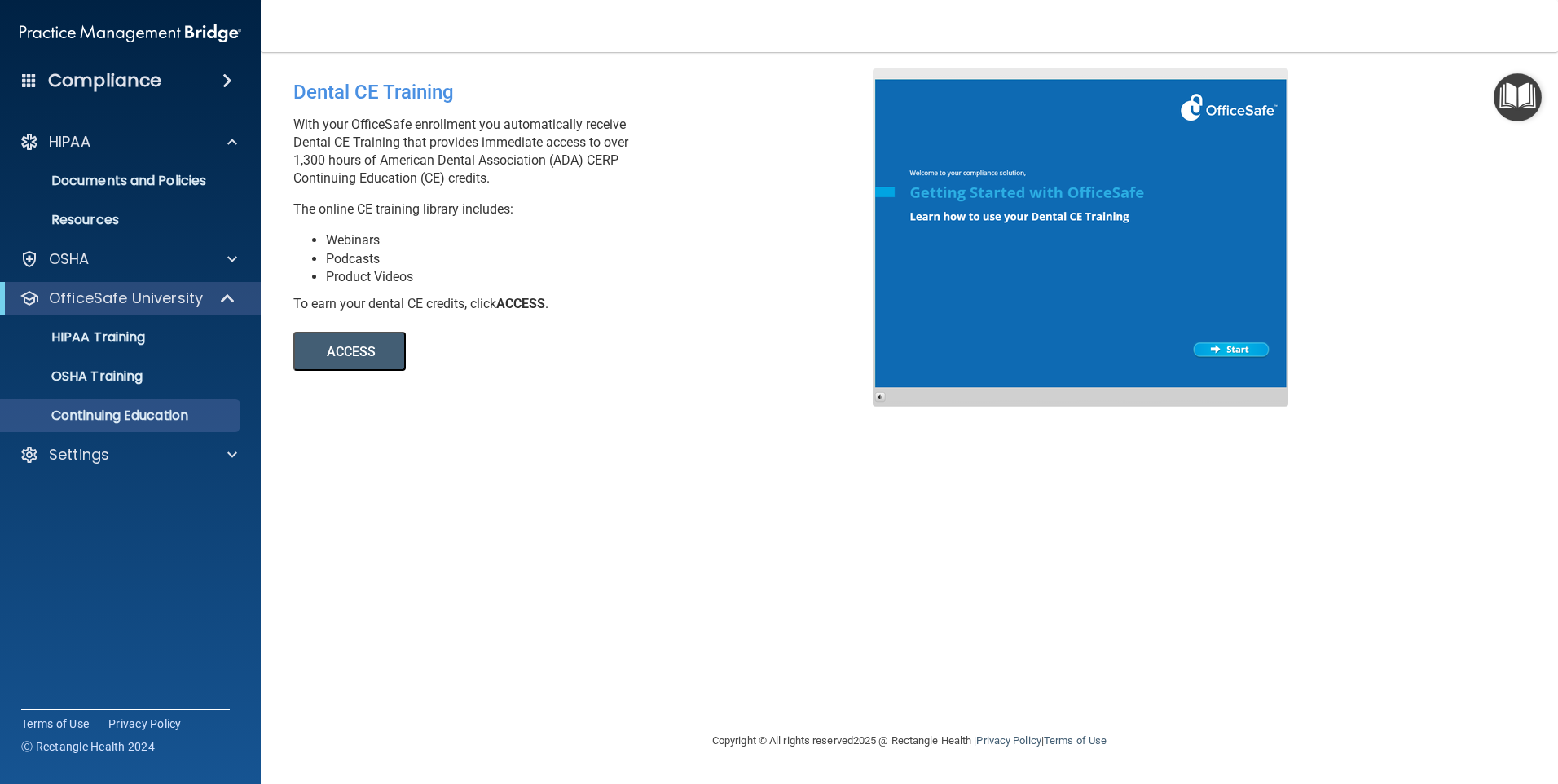
click at [113, 82] on h4 "Compliance" at bounding box center [104, 80] width 113 height 23
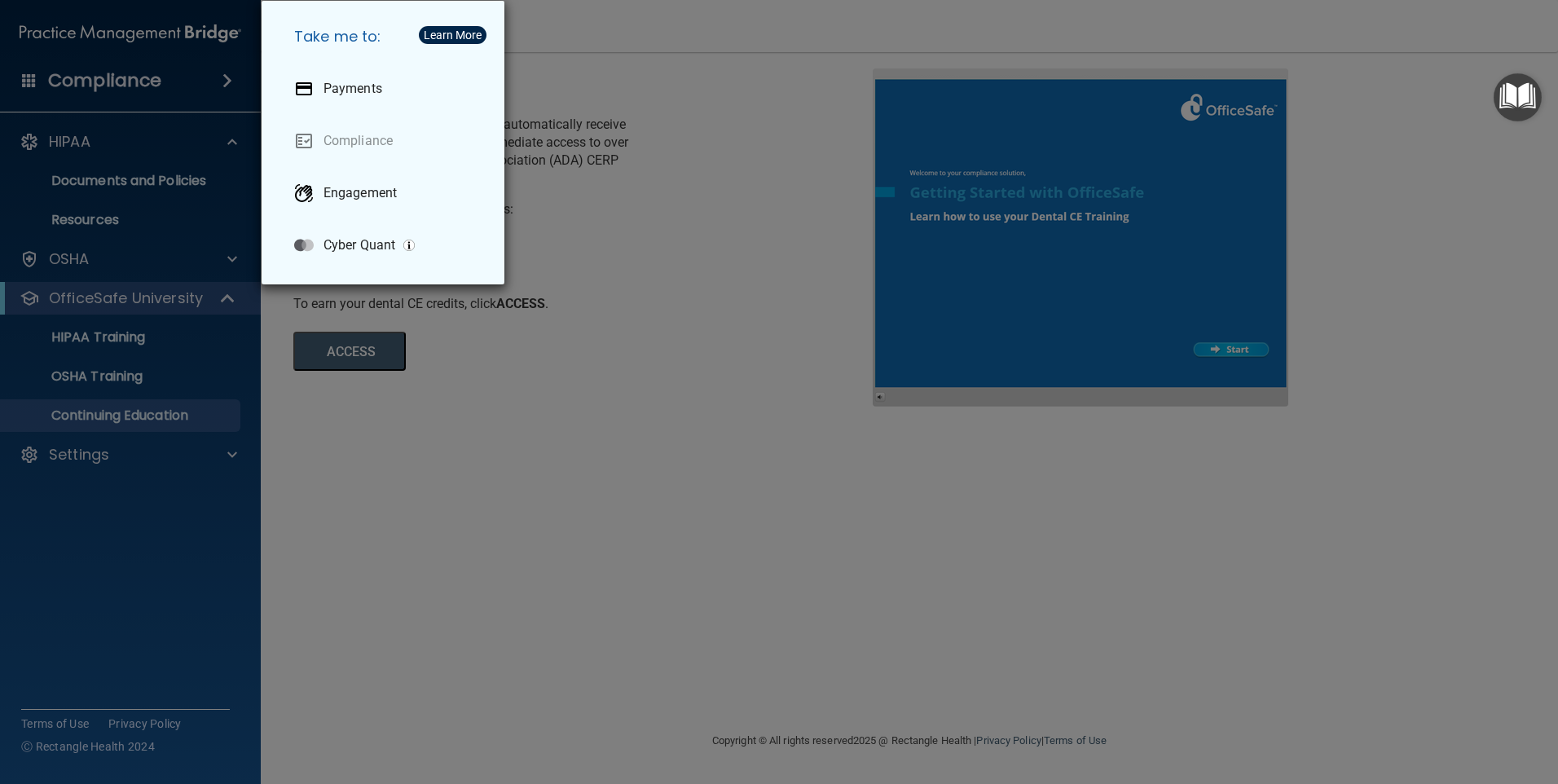
click at [797, 565] on div "Take me to: Payments Compliance Engagement Cyber Quant" at bounding box center [779, 392] width 1558 height 784
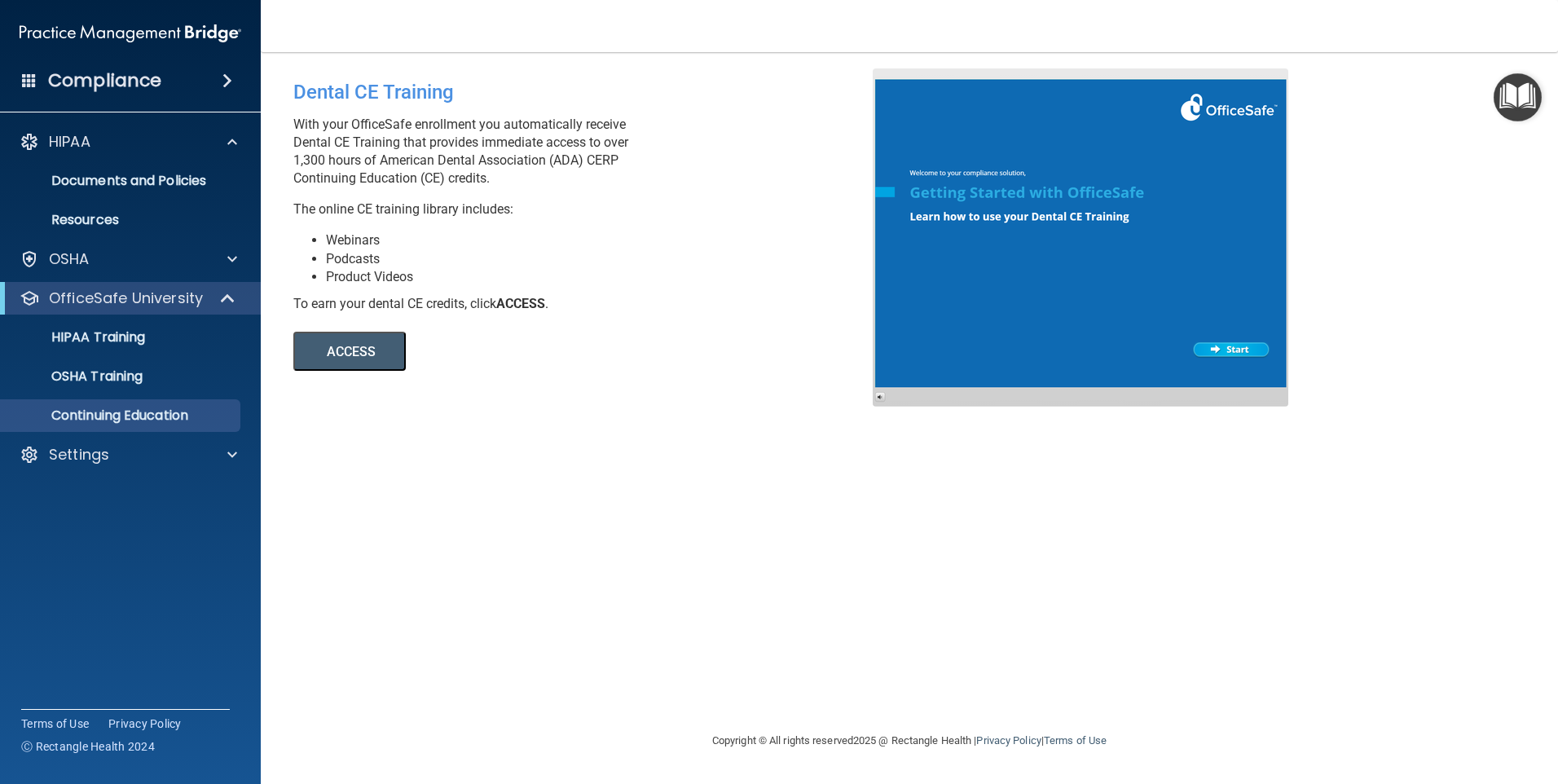
click at [91, 78] on h4 "Compliance" at bounding box center [104, 80] width 113 height 23
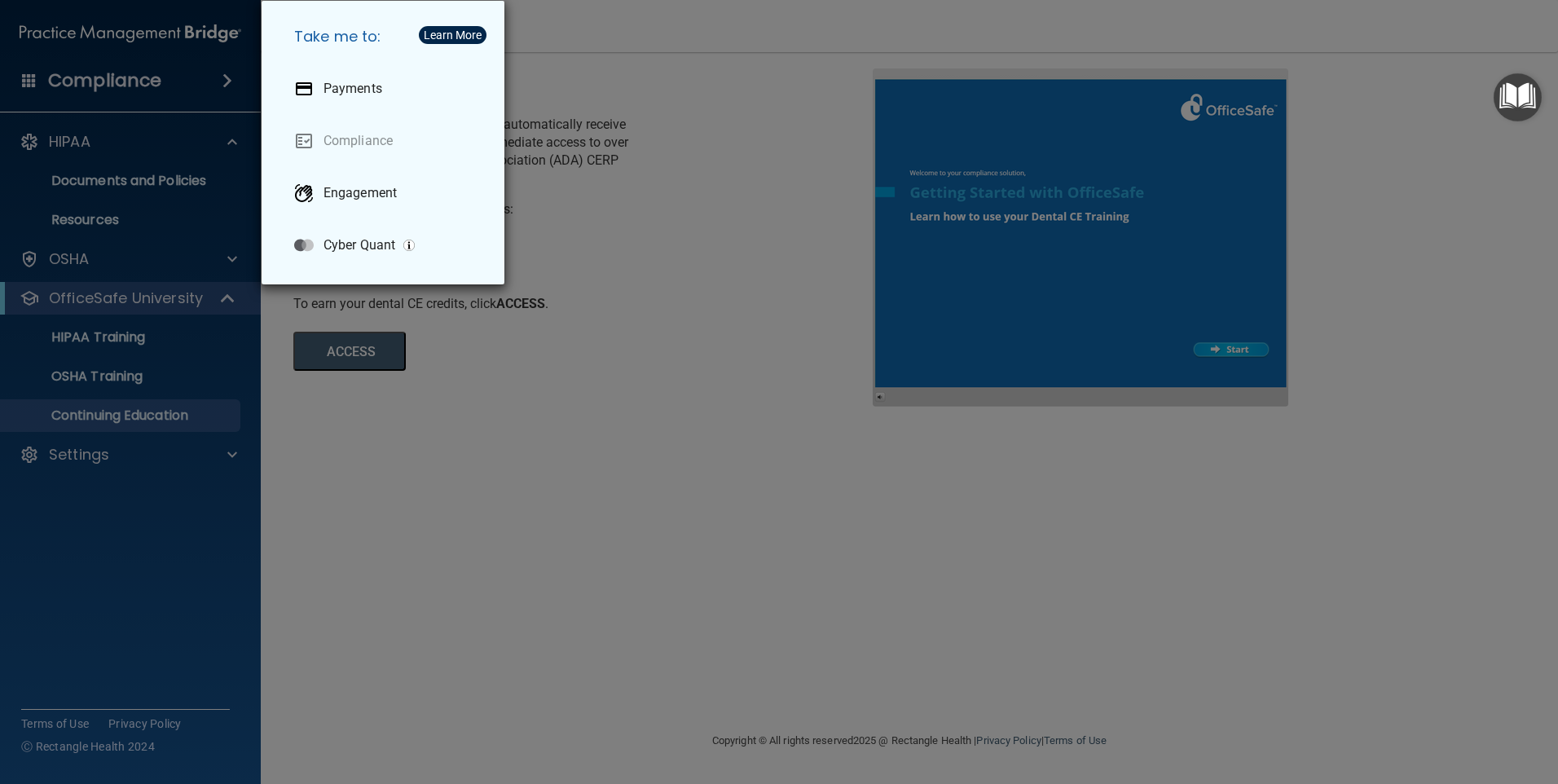
click at [147, 90] on div "Take me to: Payments Compliance Engagement Cyber Quant" at bounding box center [779, 392] width 1558 height 784
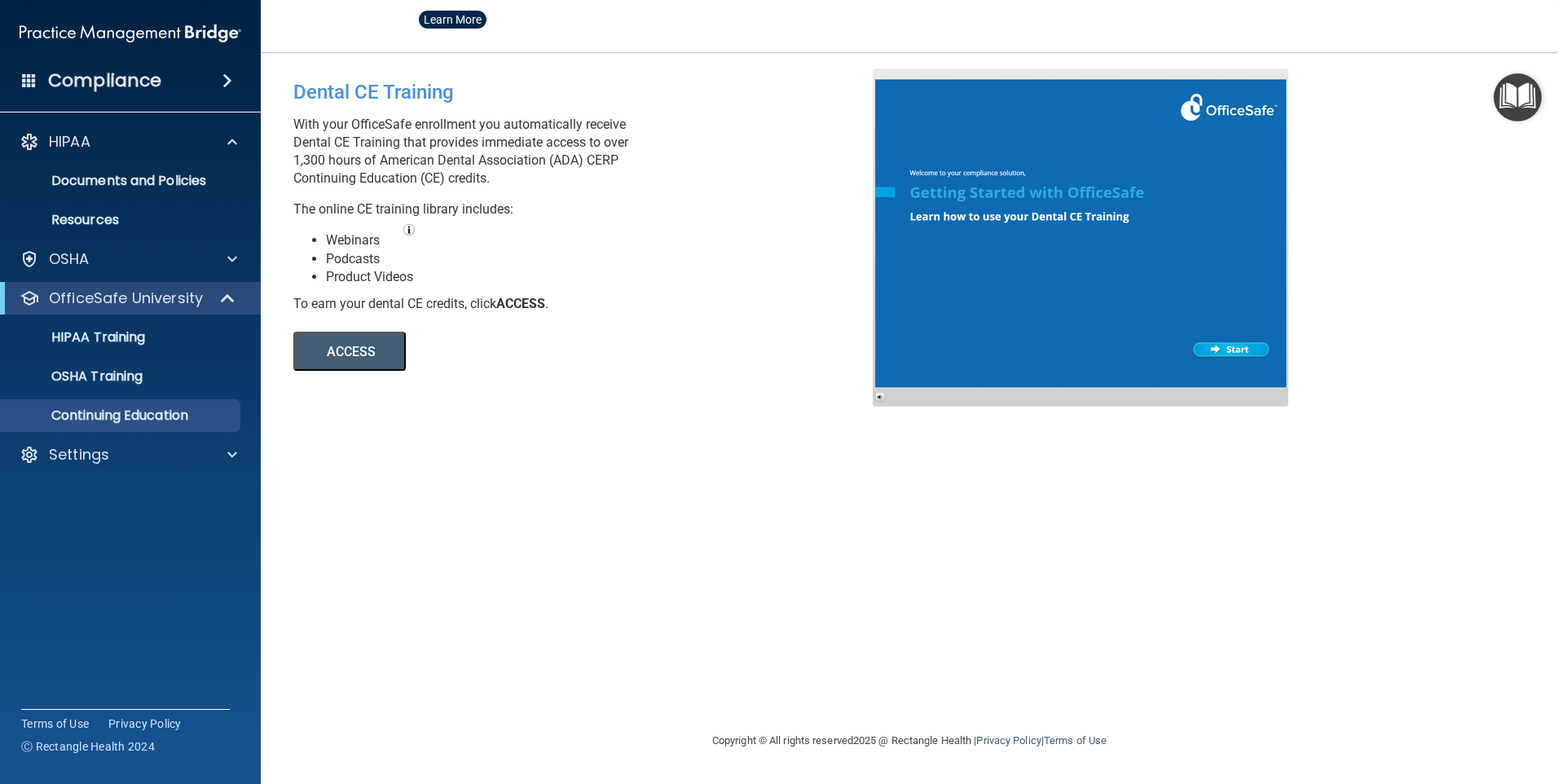
click at [95, 140] on div at bounding box center [779, 392] width 1558 height 784
click at [85, 142] on p "HIPAA" at bounding box center [69, 141] width 42 height 19
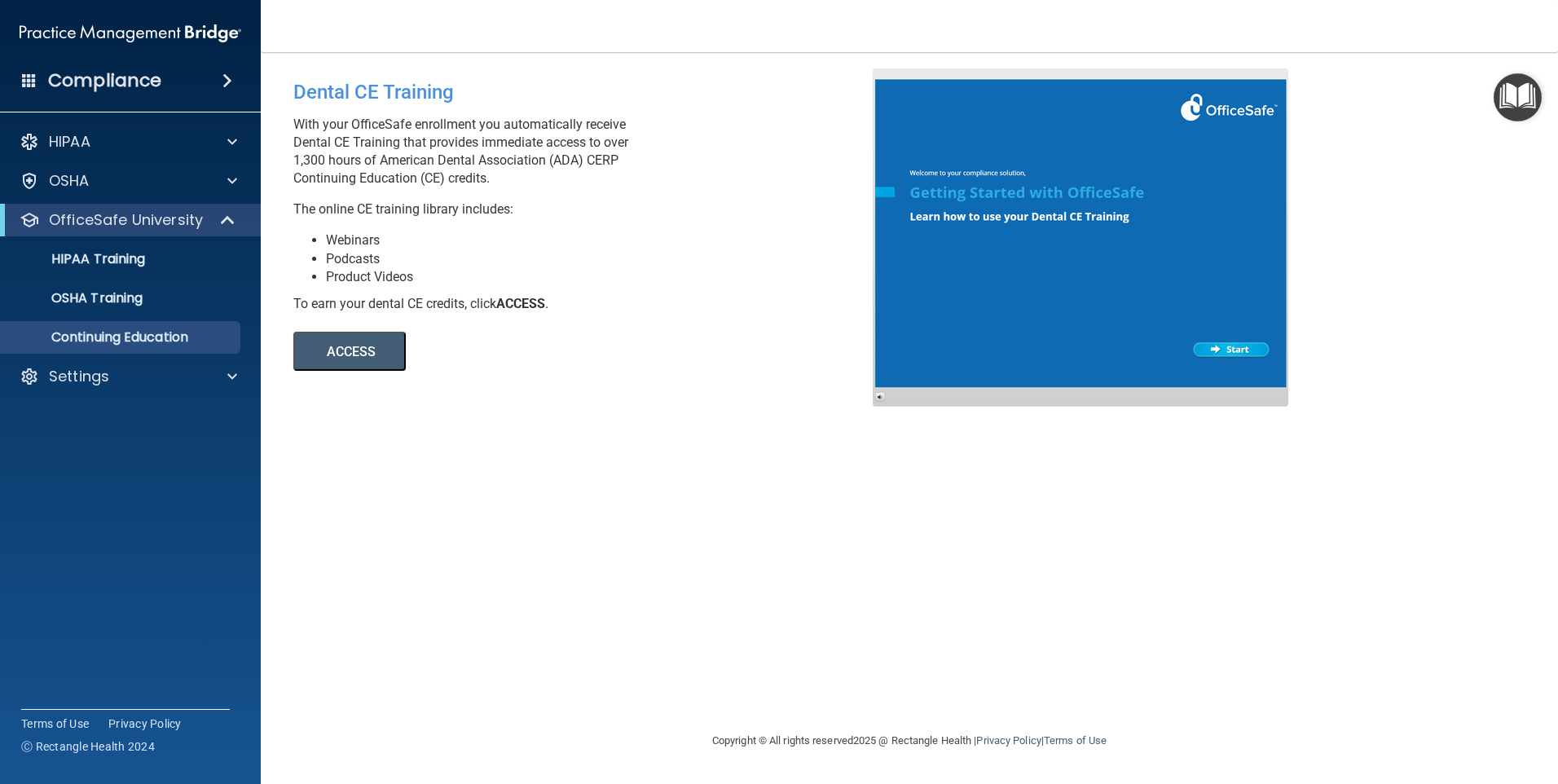
click at [133, 36] on img at bounding box center [130, 33] width 222 height 33
click at [75, 155] on div "HIPAA" at bounding box center [131, 141] width 262 height 33
click at [216, 140] on div at bounding box center [229, 141] width 41 height 19
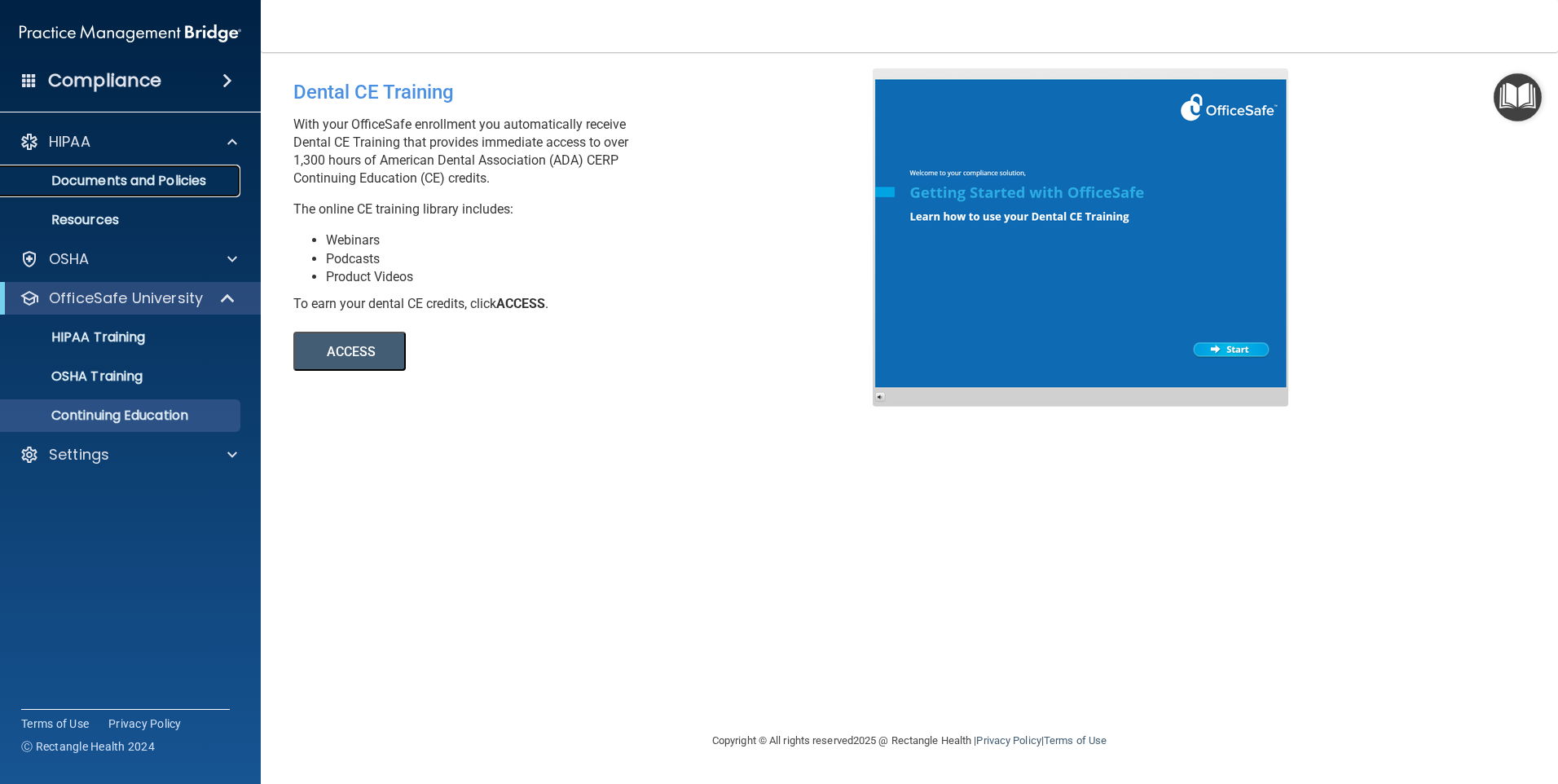
click at [168, 186] on p "Documents and Policies" at bounding box center [122, 180] width 223 height 16
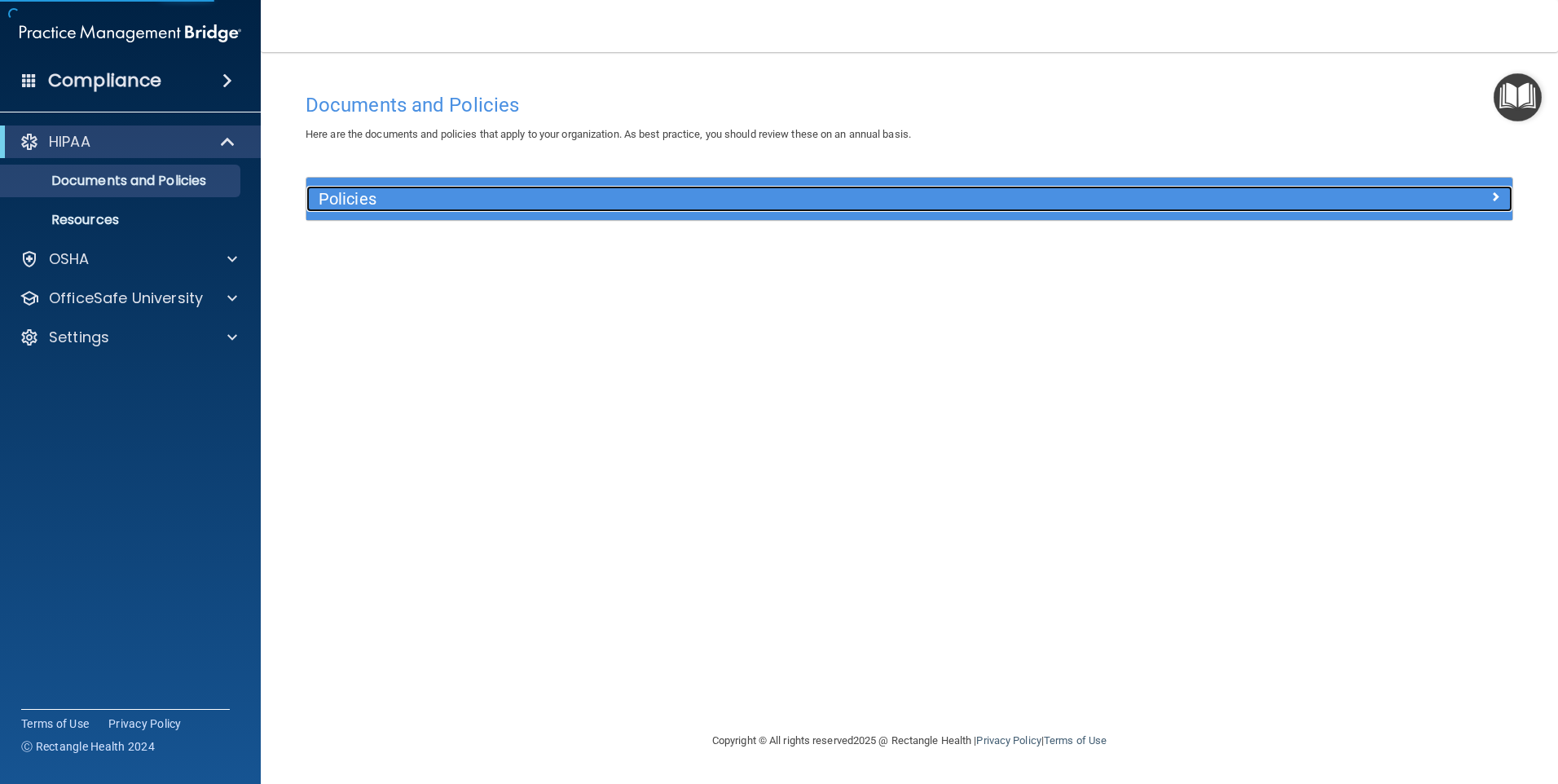
click at [348, 200] on h5 "Policies" at bounding box center [759, 198] width 880 height 18
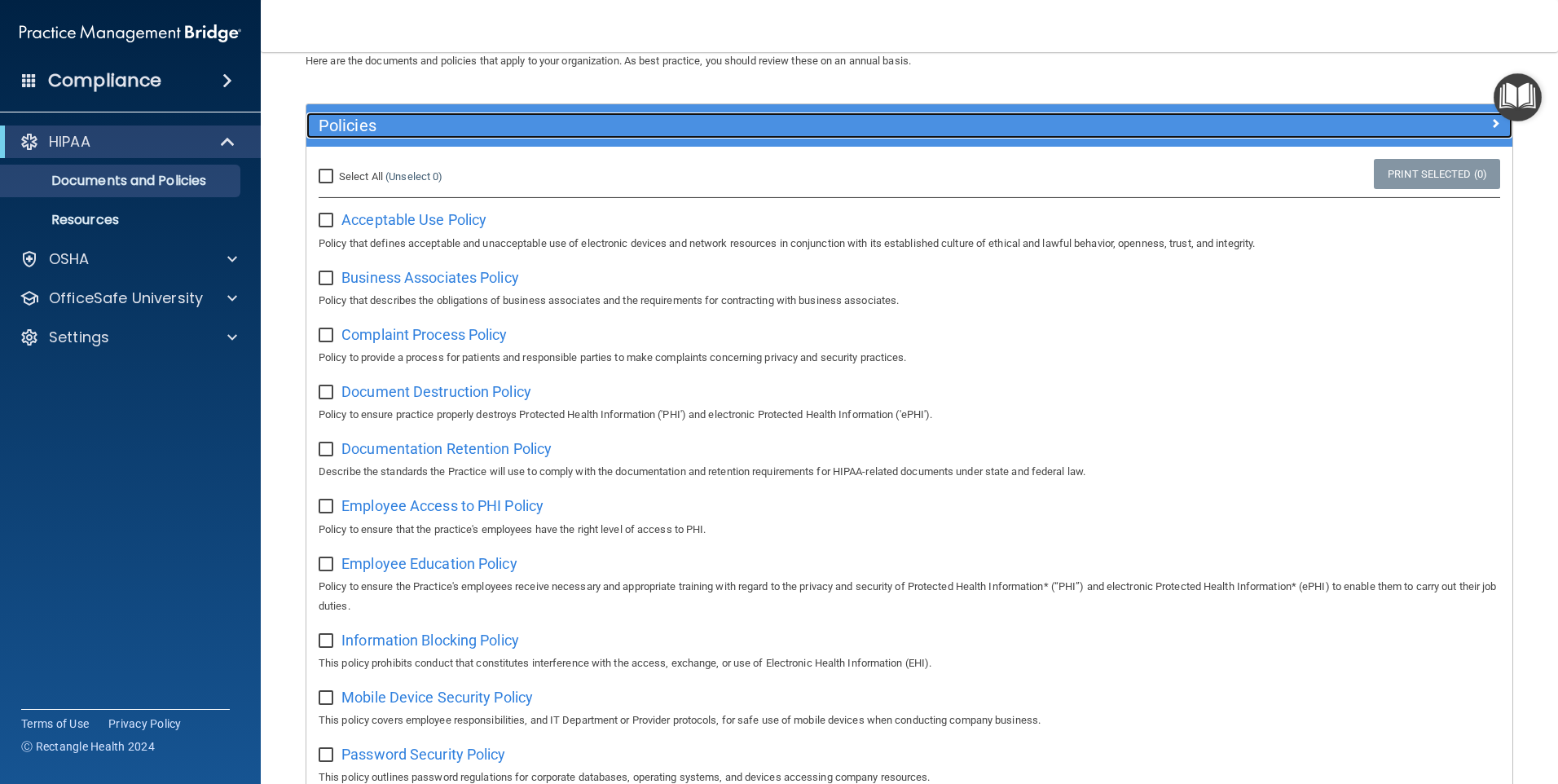
scroll to position [36, 0]
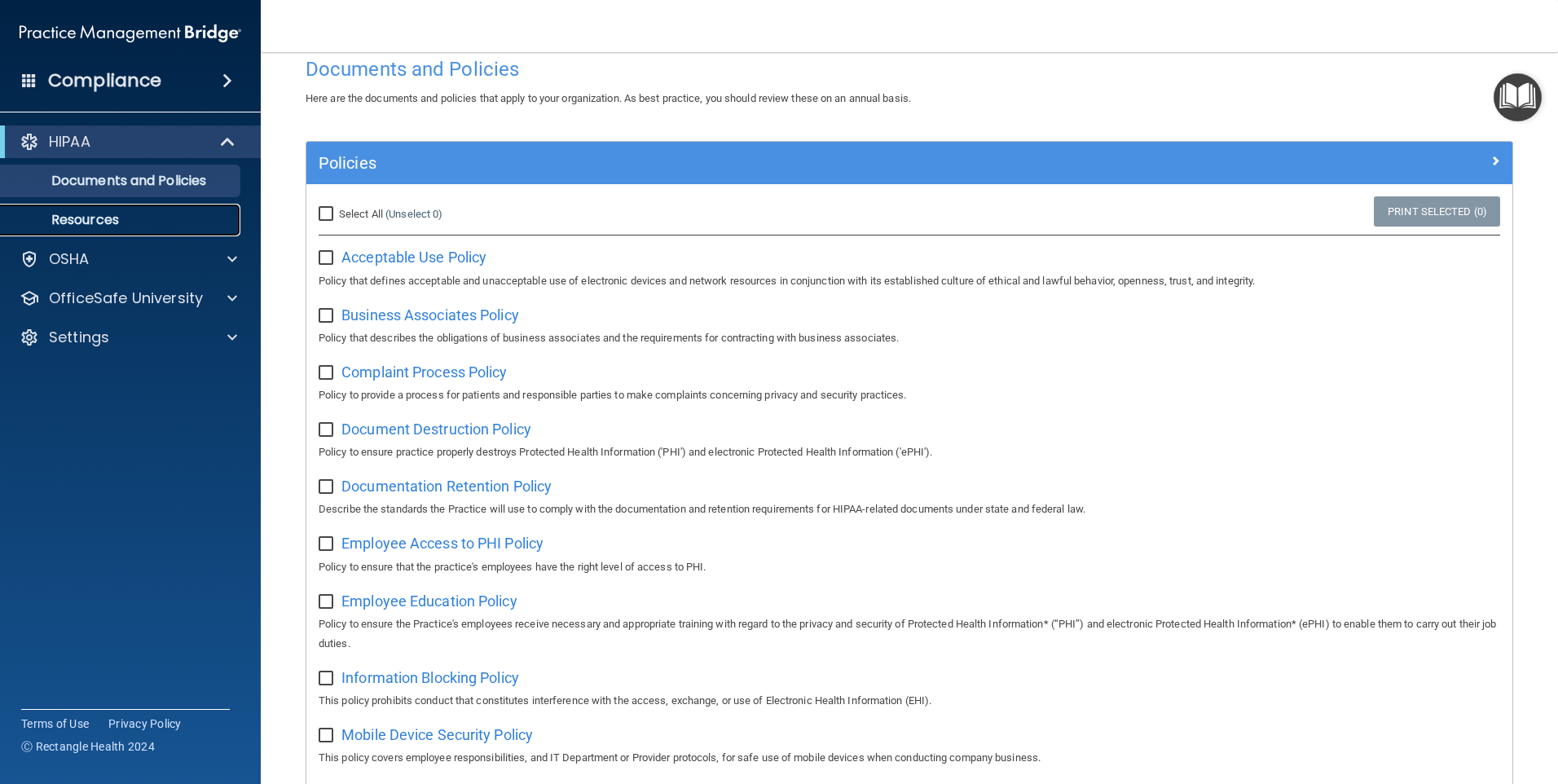
click at [133, 230] on link "Resources" at bounding box center [112, 219] width 257 height 33
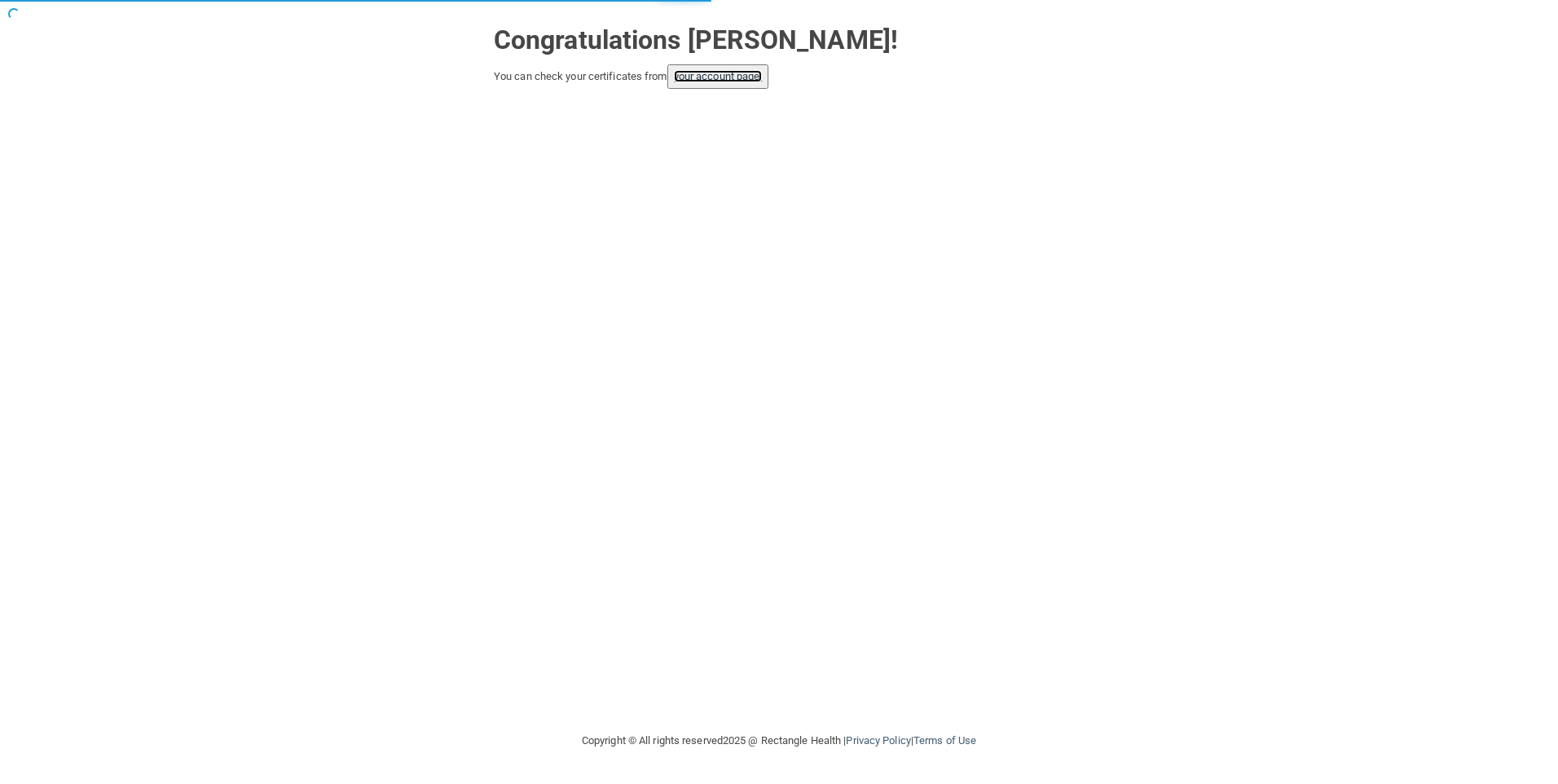
click at [728, 79] on link "your account page!" at bounding box center [718, 76] width 89 height 13
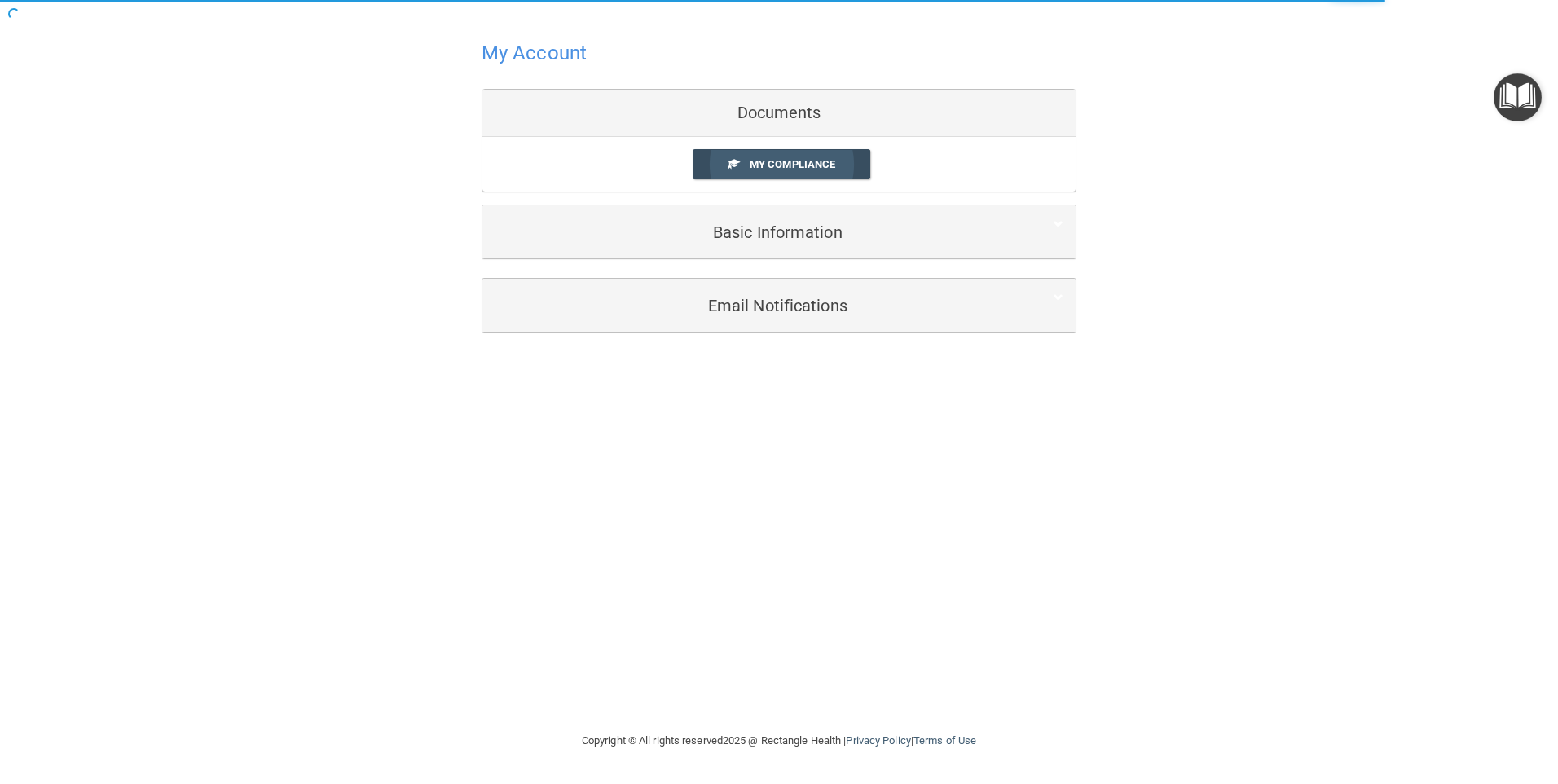
drag, startPoint x: 768, startPoint y: 170, endPoint x: 797, endPoint y: 156, distance: 32.2
click at [769, 169] on span "My Compliance" at bounding box center [792, 164] width 85 height 13
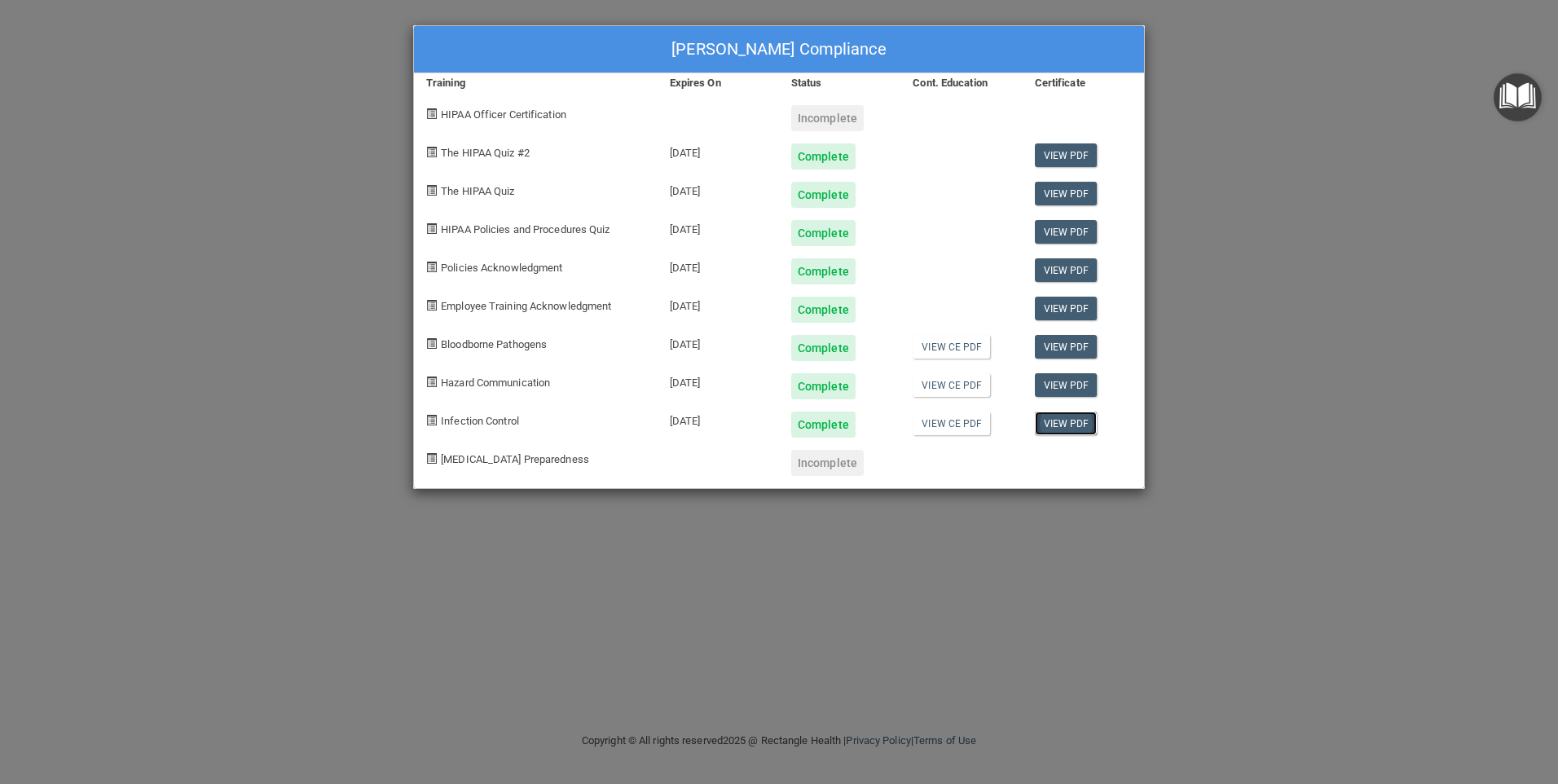
click at [1054, 423] on link "View PDF" at bounding box center [1066, 423] width 63 height 23
